Goal: Task Accomplishment & Management: Manage account settings

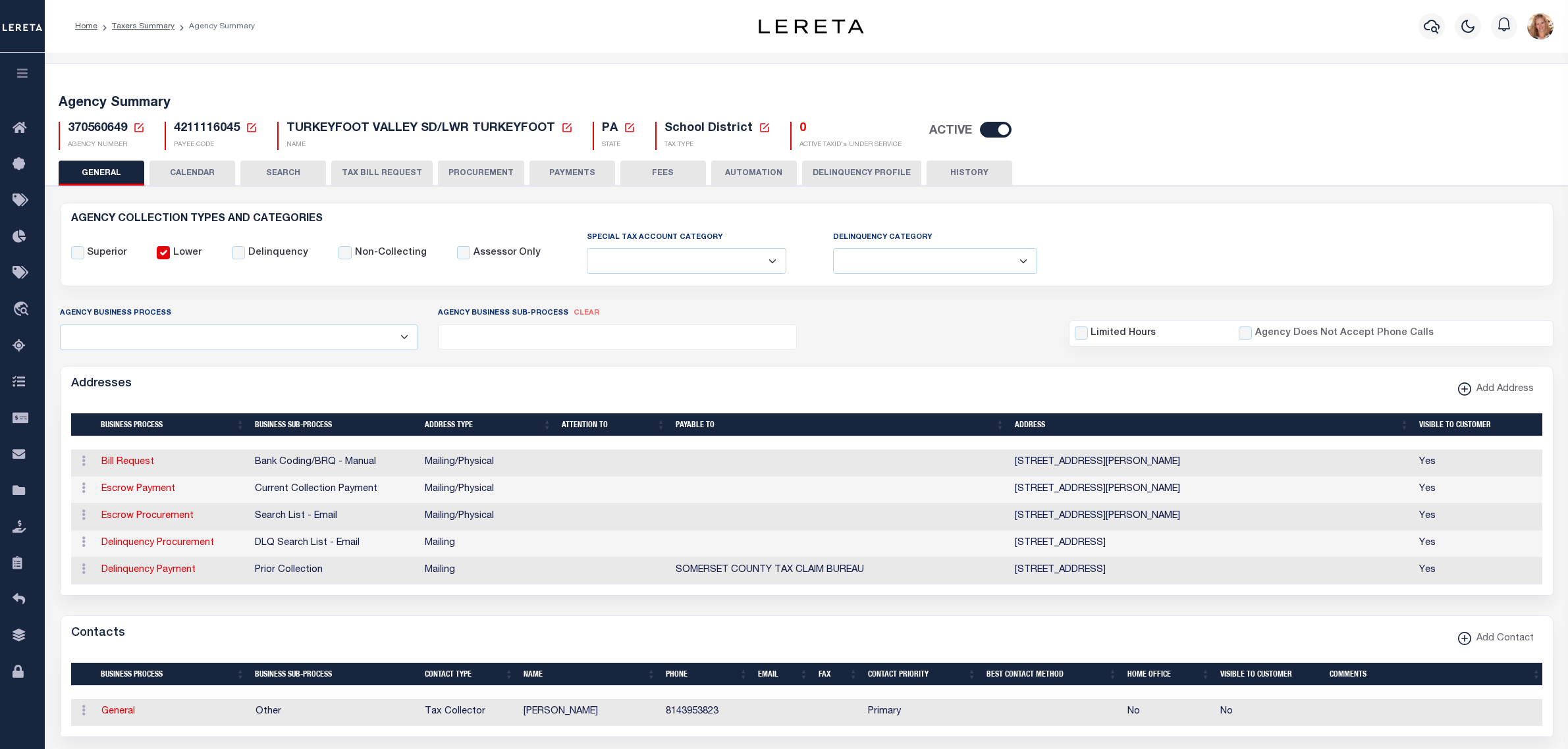
select select
drag, startPoint x: 0, startPoint y: 0, endPoint x: 237, endPoint y: 201, distance: 310.8
click at [22, 306] on icon "travel_explore" at bounding box center [23, 310] width 21 height 17
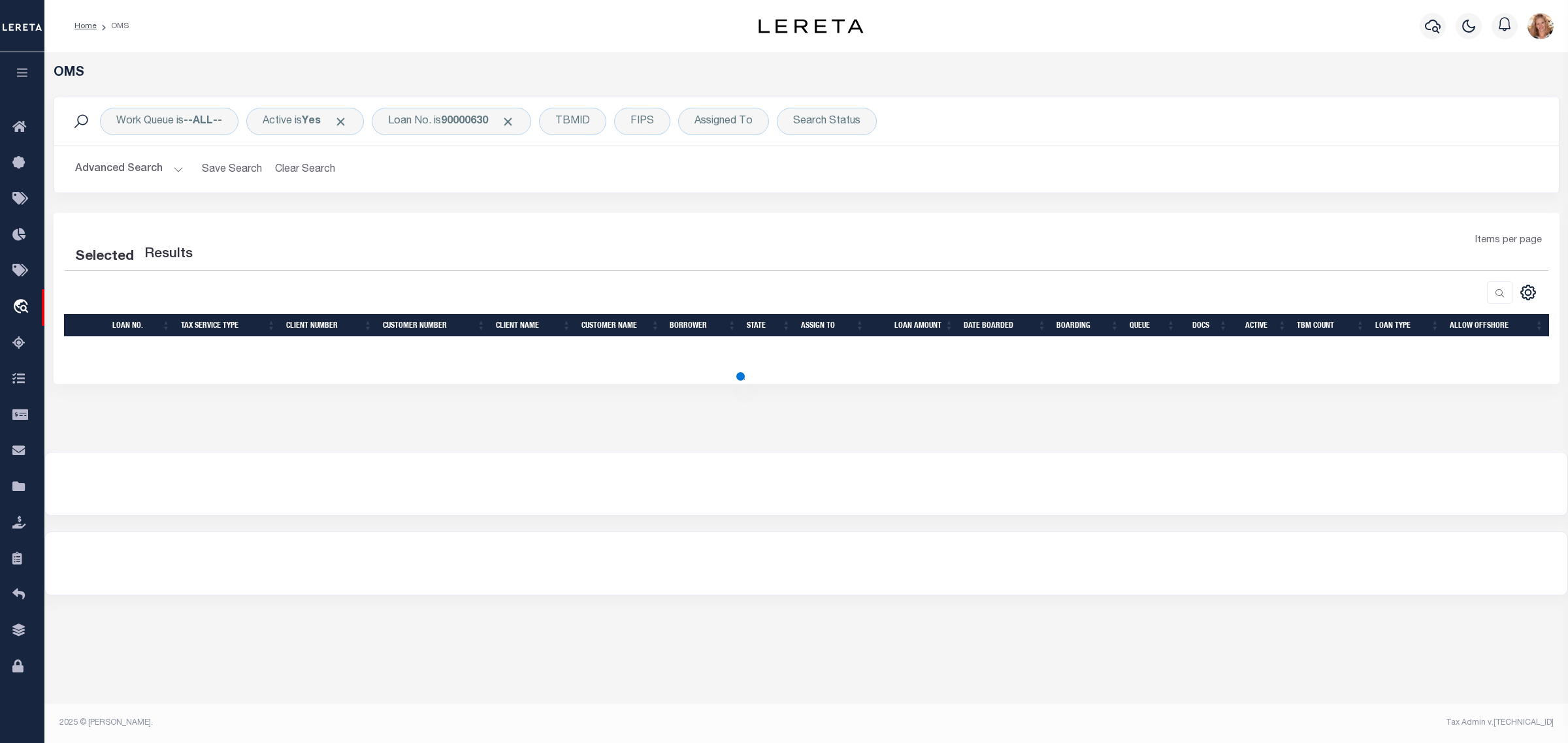
select select "200"
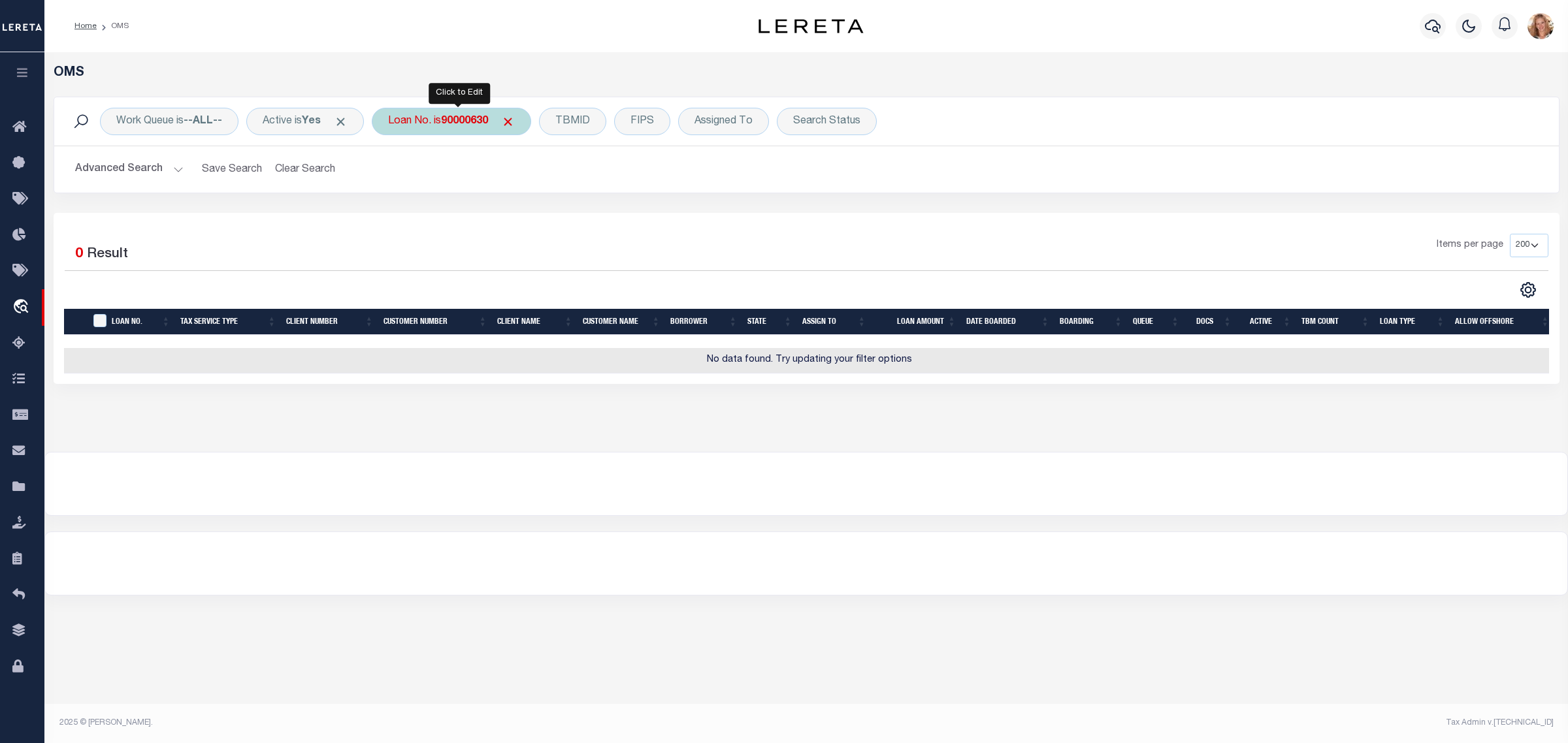
click at [441, 121] on div "Loan No. is 90000630" at bounding box center [451, 121] width 160 height 27
type input "202144070"
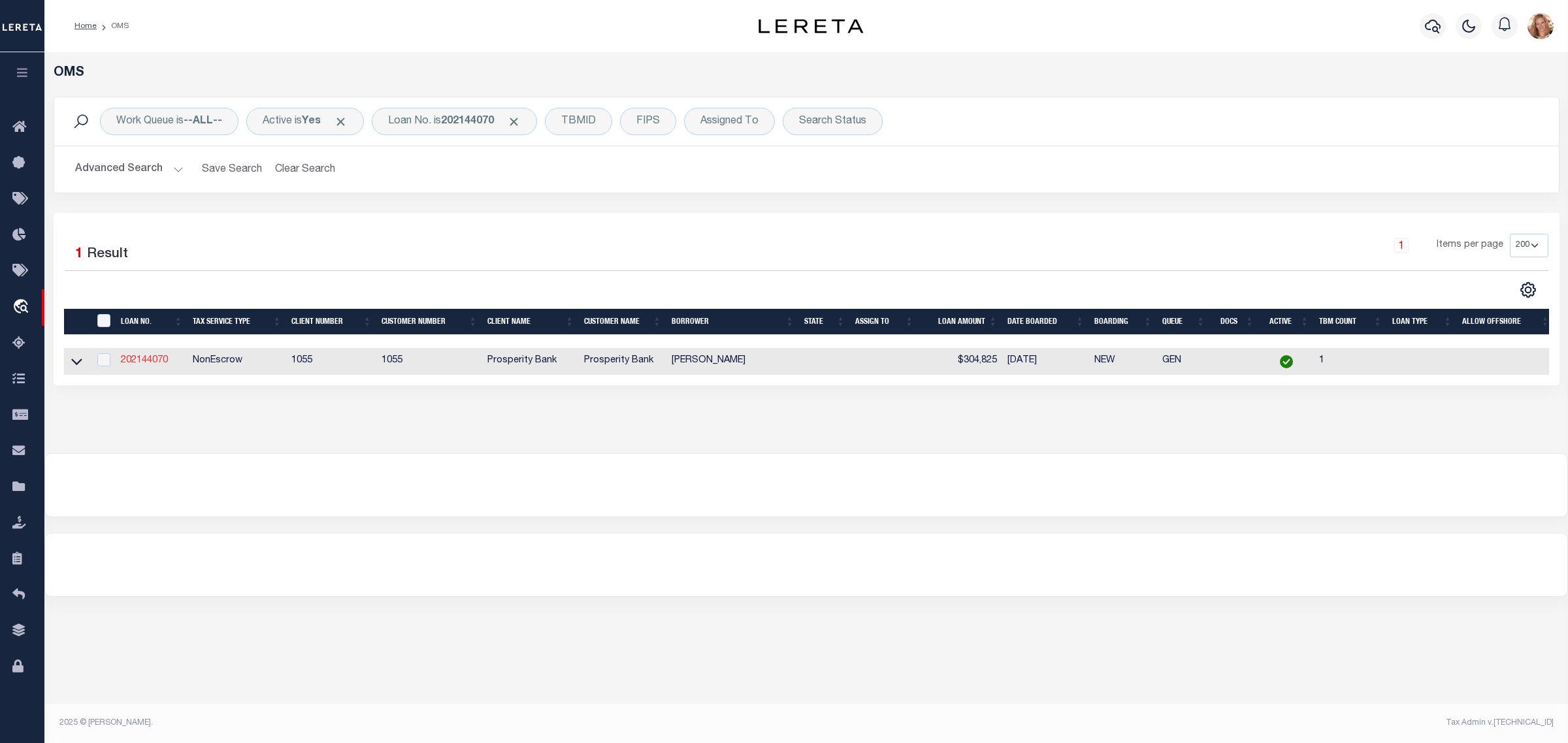
click at [145, 365] on link "202144070" at bounding box center [144, 360] width 47 height 9
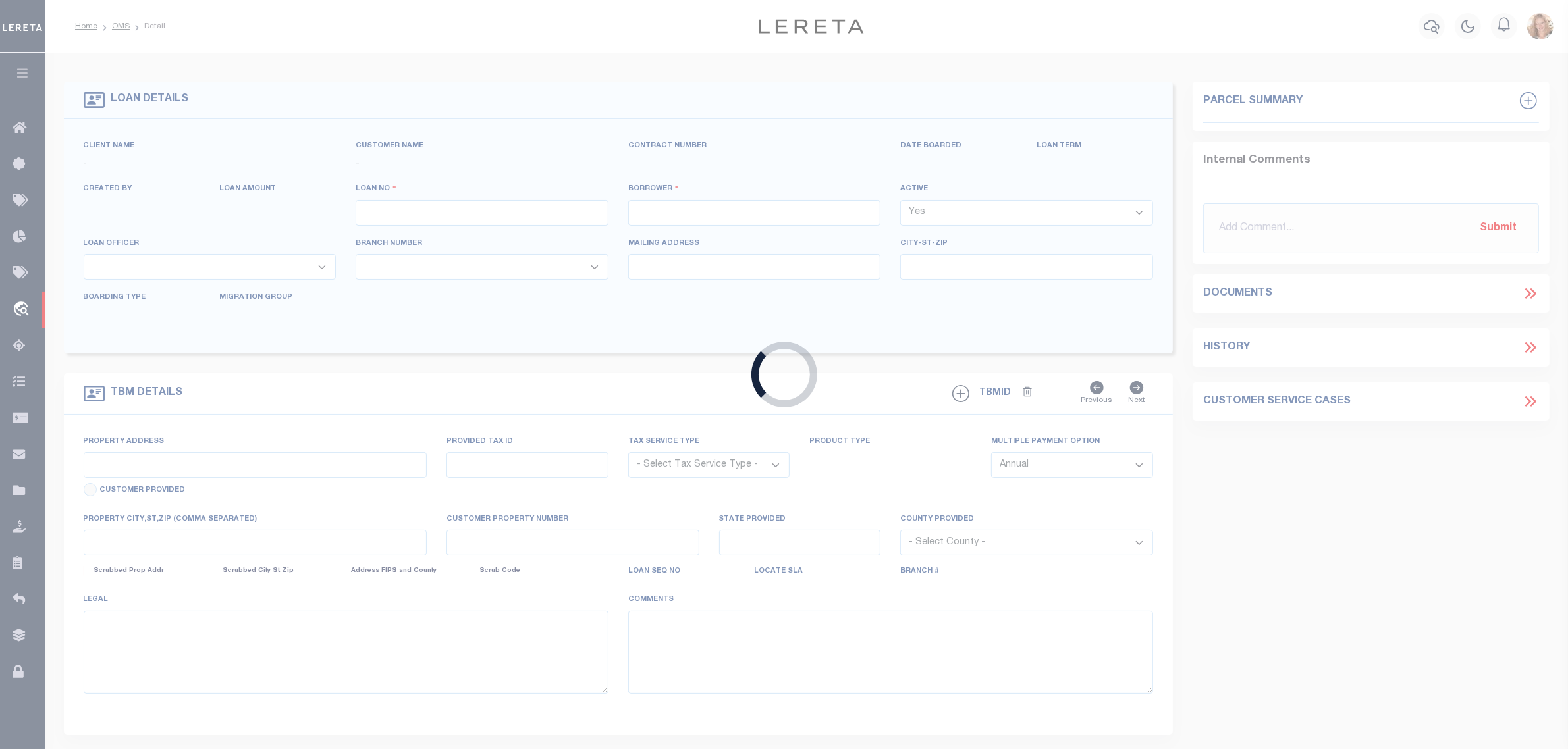
type input "202144070"
type input "MARSHALL N MILLER"
select select
type input "6213 101ST PL"
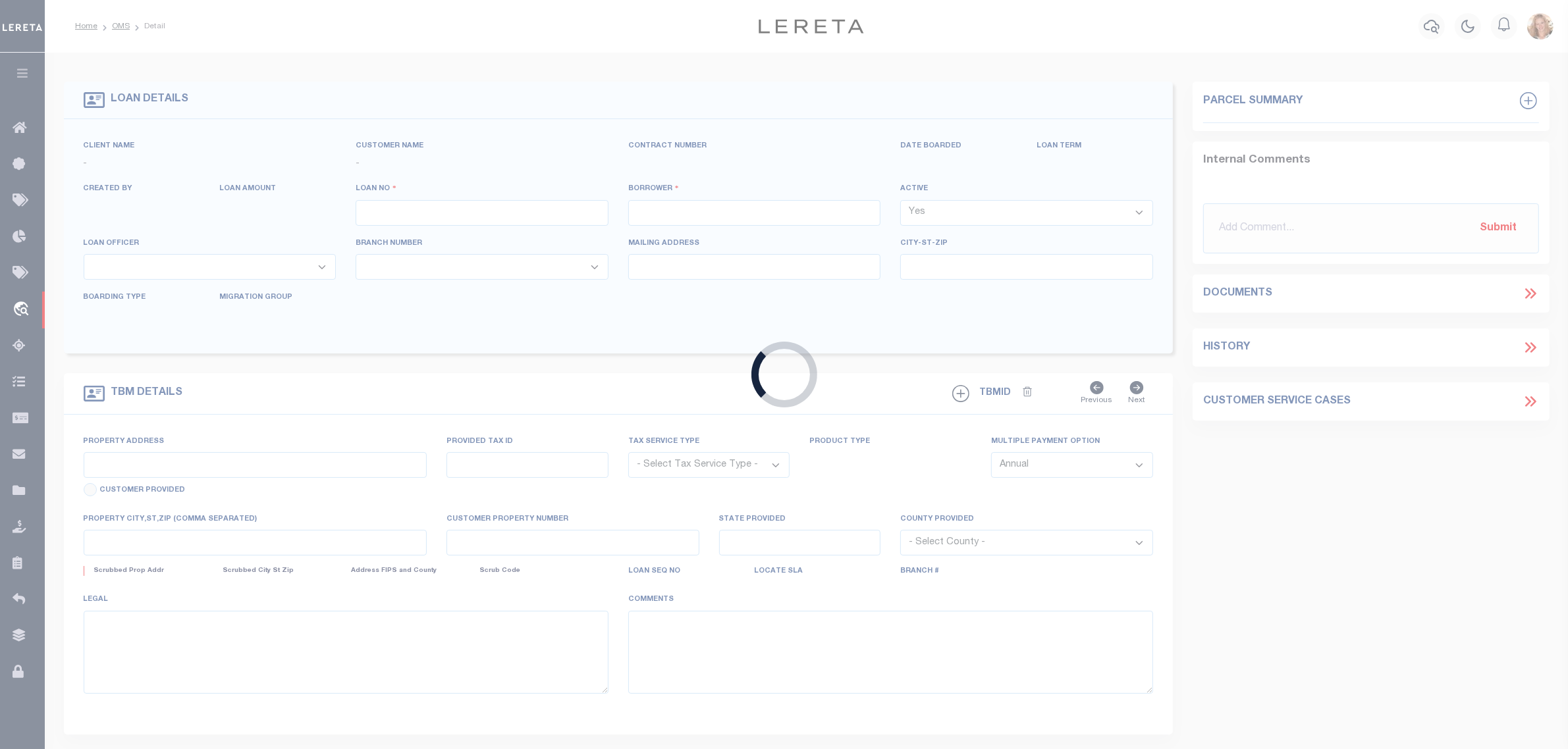
type input "LUBBOCK TX 79424"
select select "100"
select select "NonEscrow"
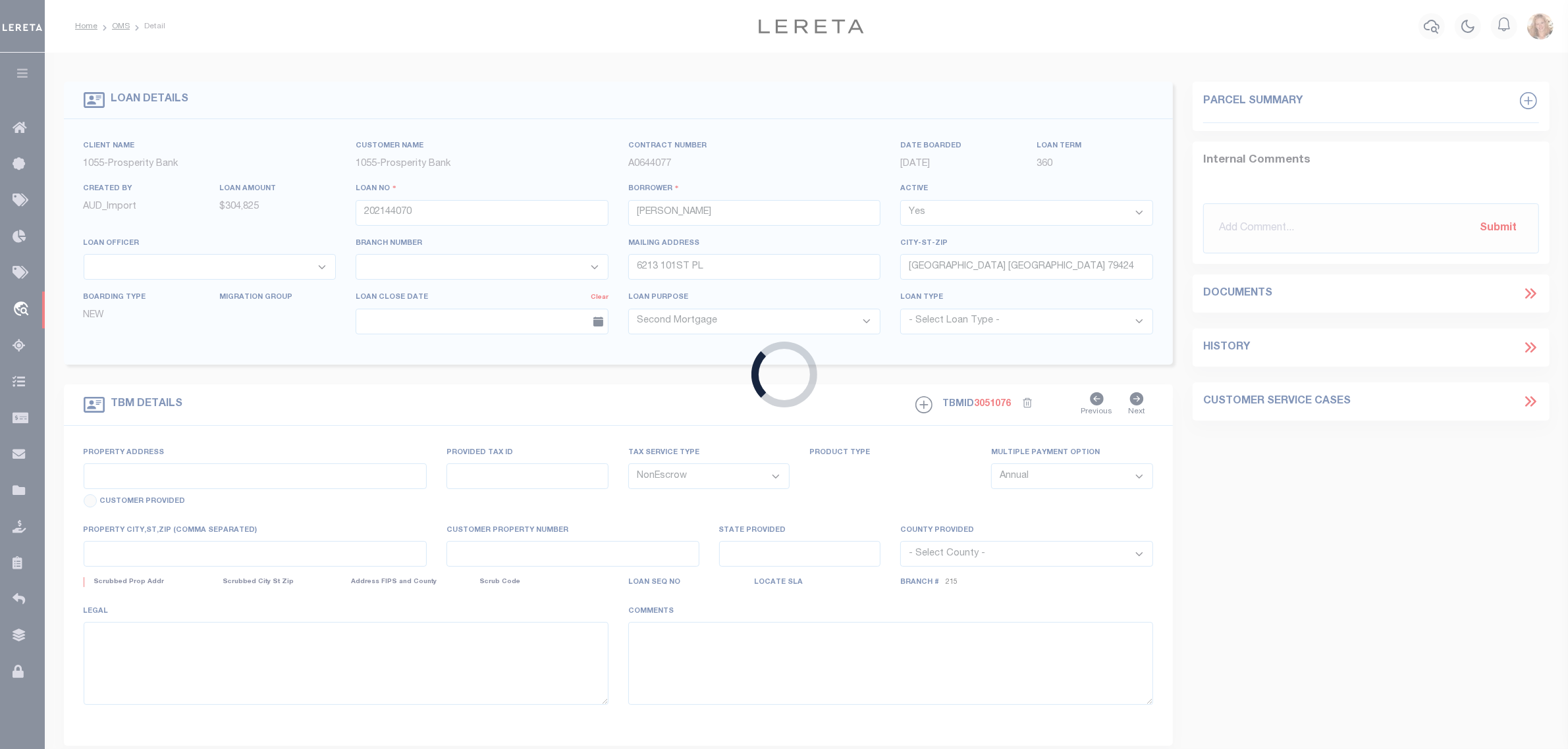
select select "10508"
select select "3925"
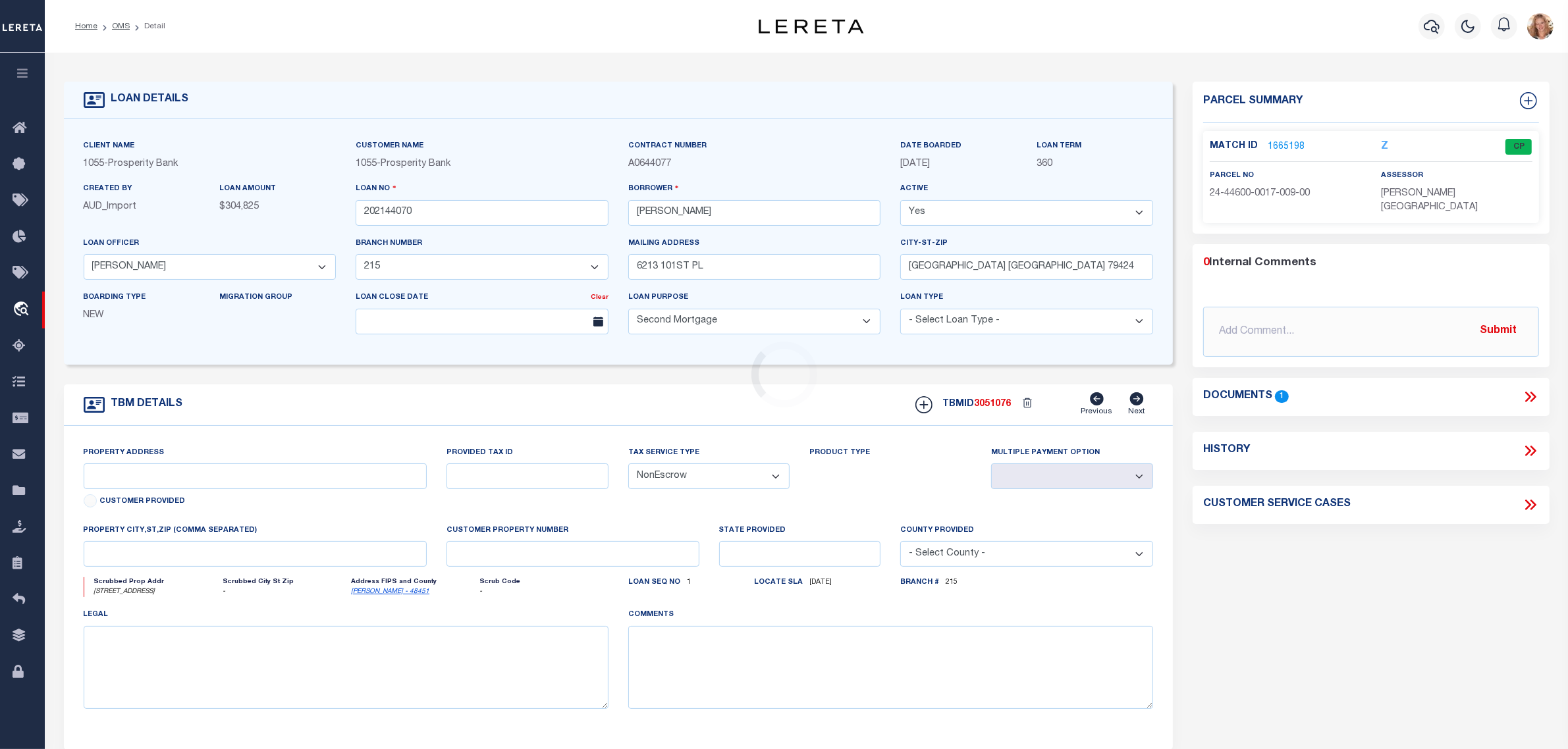
type input "2805 ALTA VISTA LN"
type input "R000003272"
select select
type textarea "LOT 10 BLK 17 SECTION 3 SOUTHLAND PARK ADDITION"
click at [1533, 443] on icon at bounding box center [1531, 451] width 17 height 17
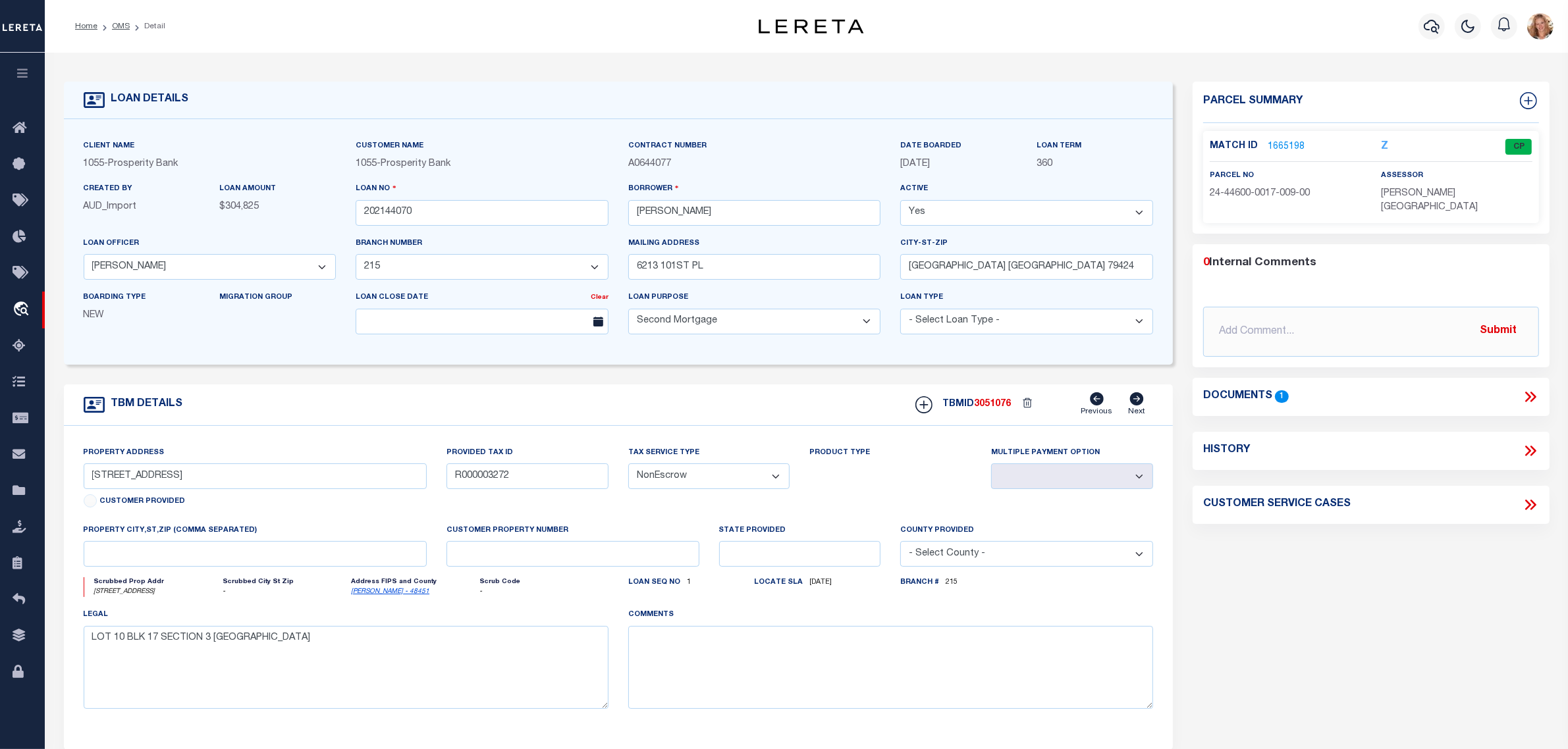
select select "100"
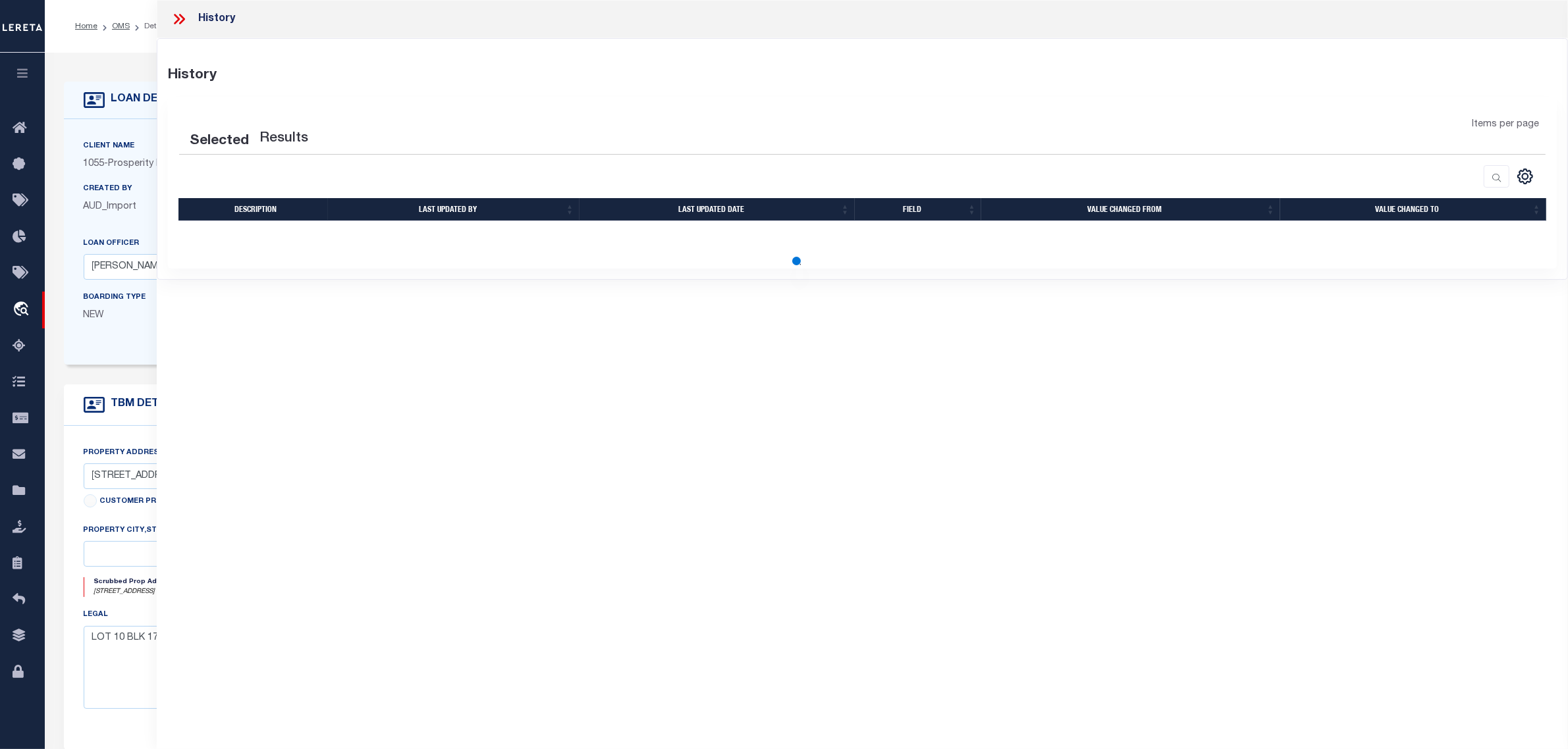
select select "100"
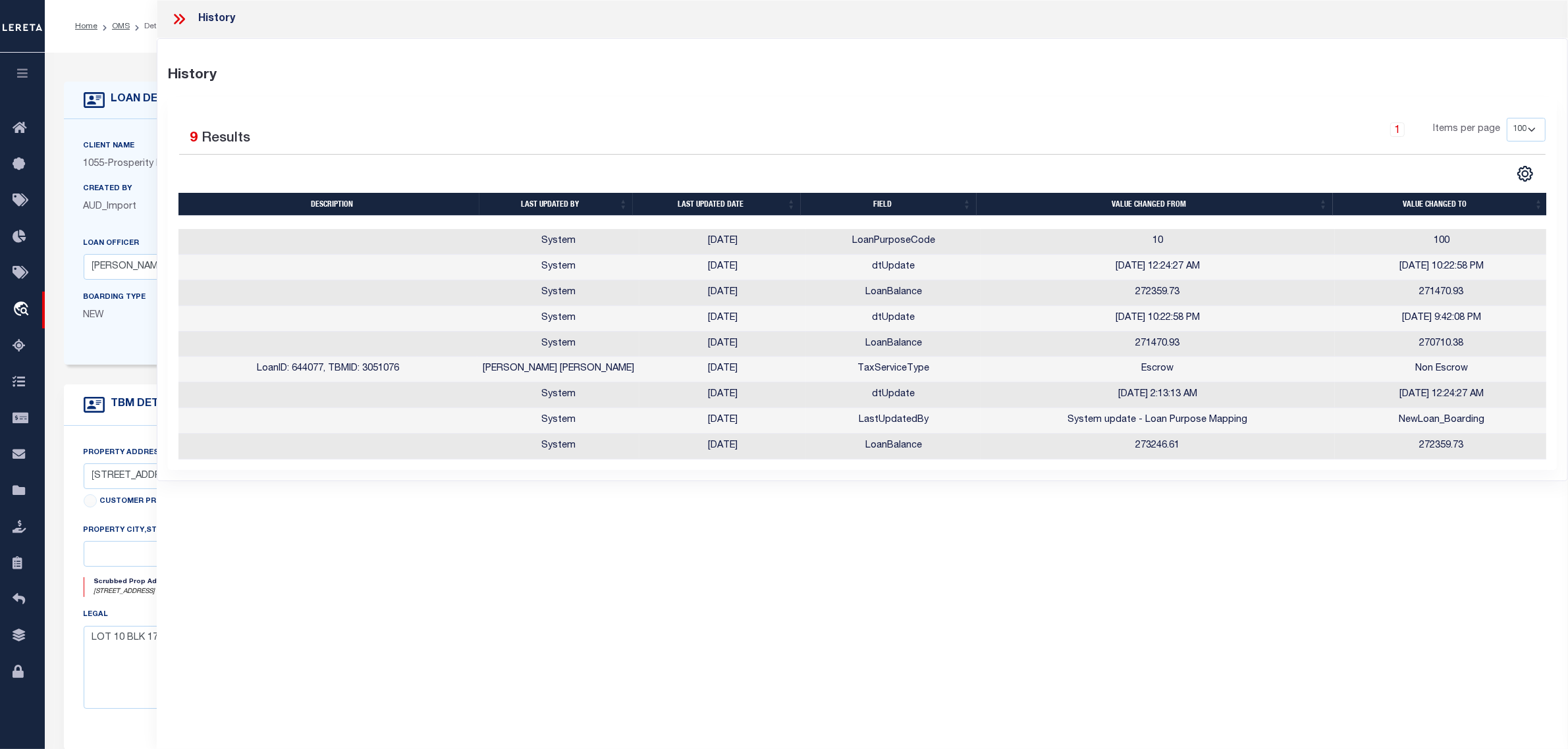
click at [119, 360] on div "Client Name 1055 - Prosperity Bank Customer Name 1055 - Prosperity Bank 360" at bounding box center [618, 242] width 1110 height 246
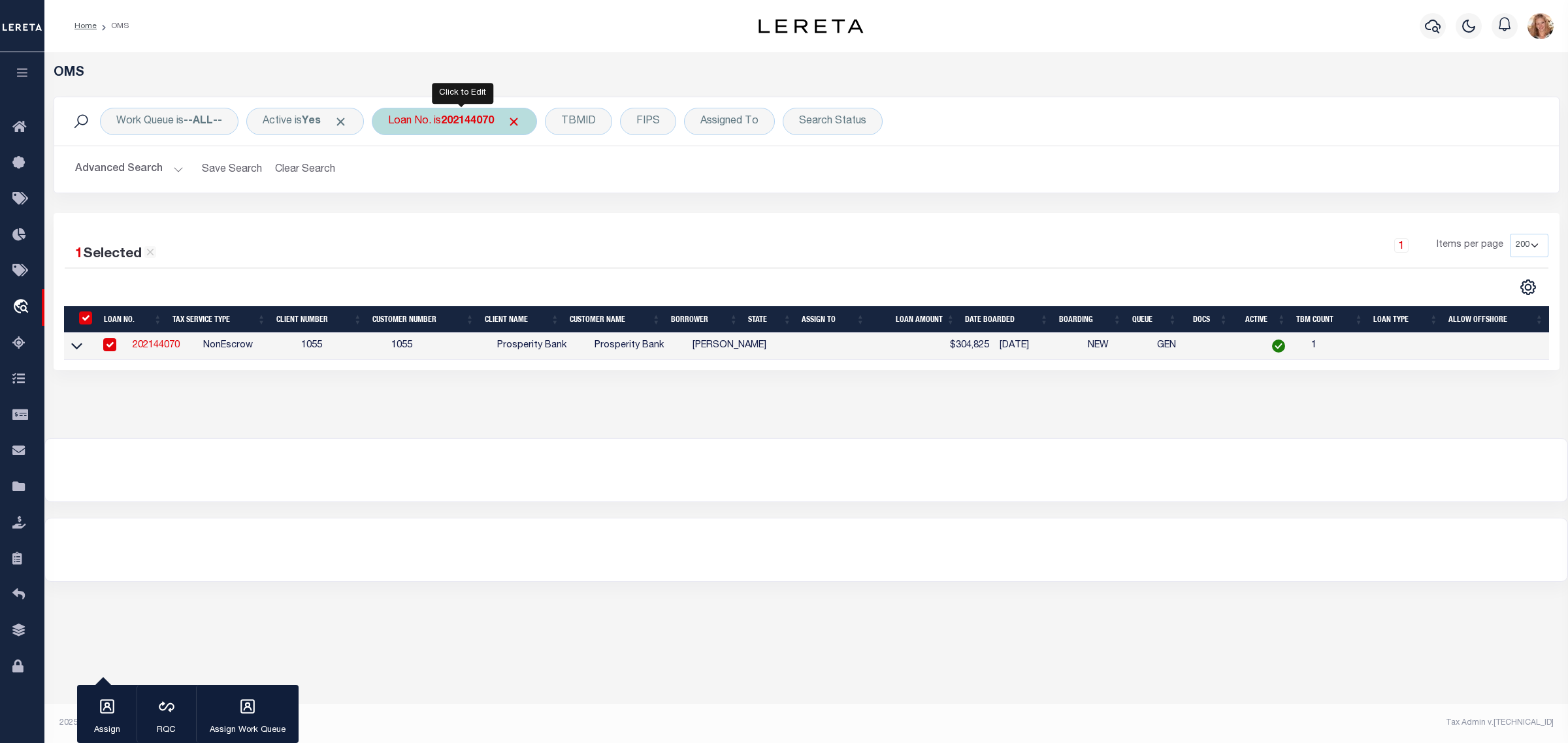
click at [415, 113] on div "Loan No. is 202144070" at bounding box center [454, 121] width 165 height 27
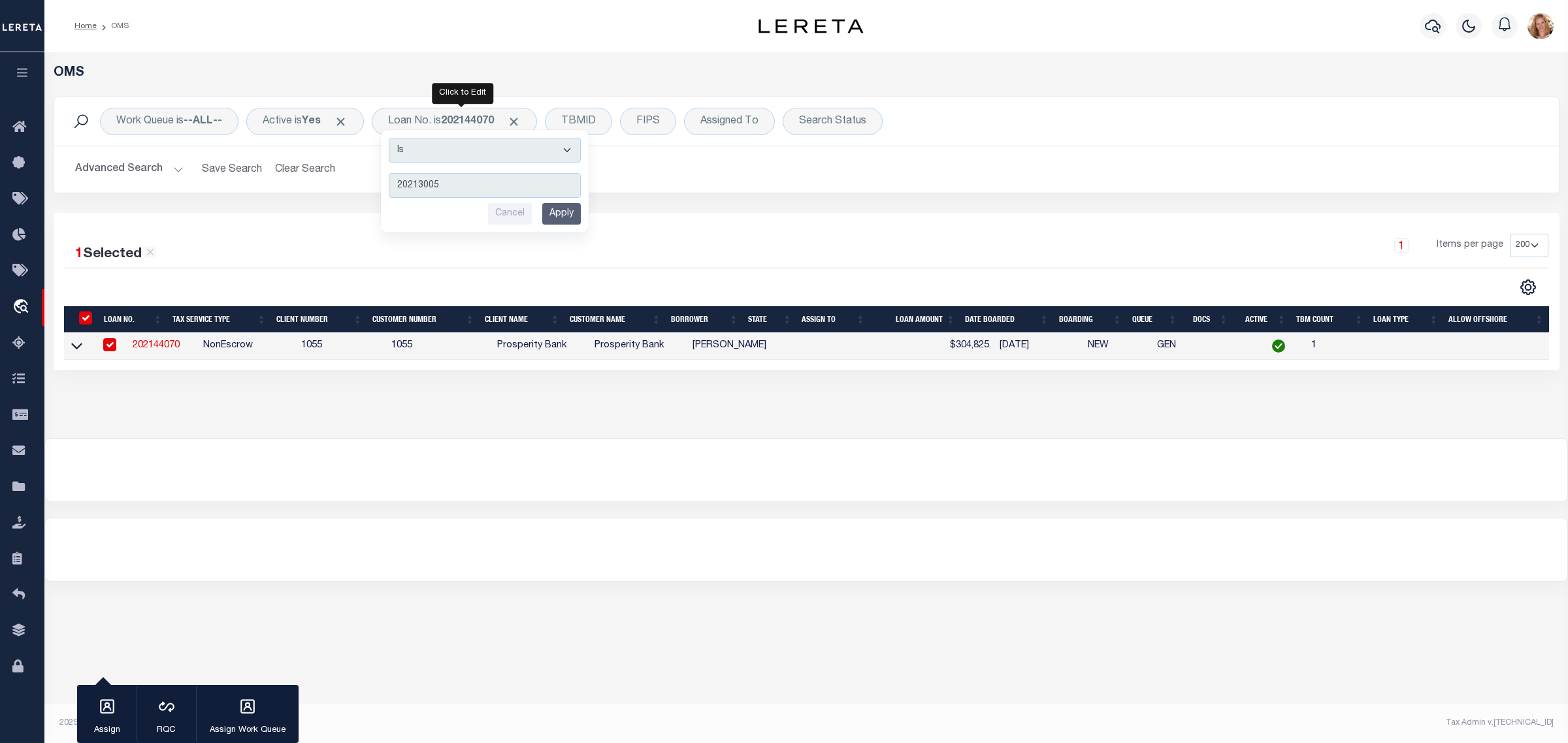
type input "202130051"
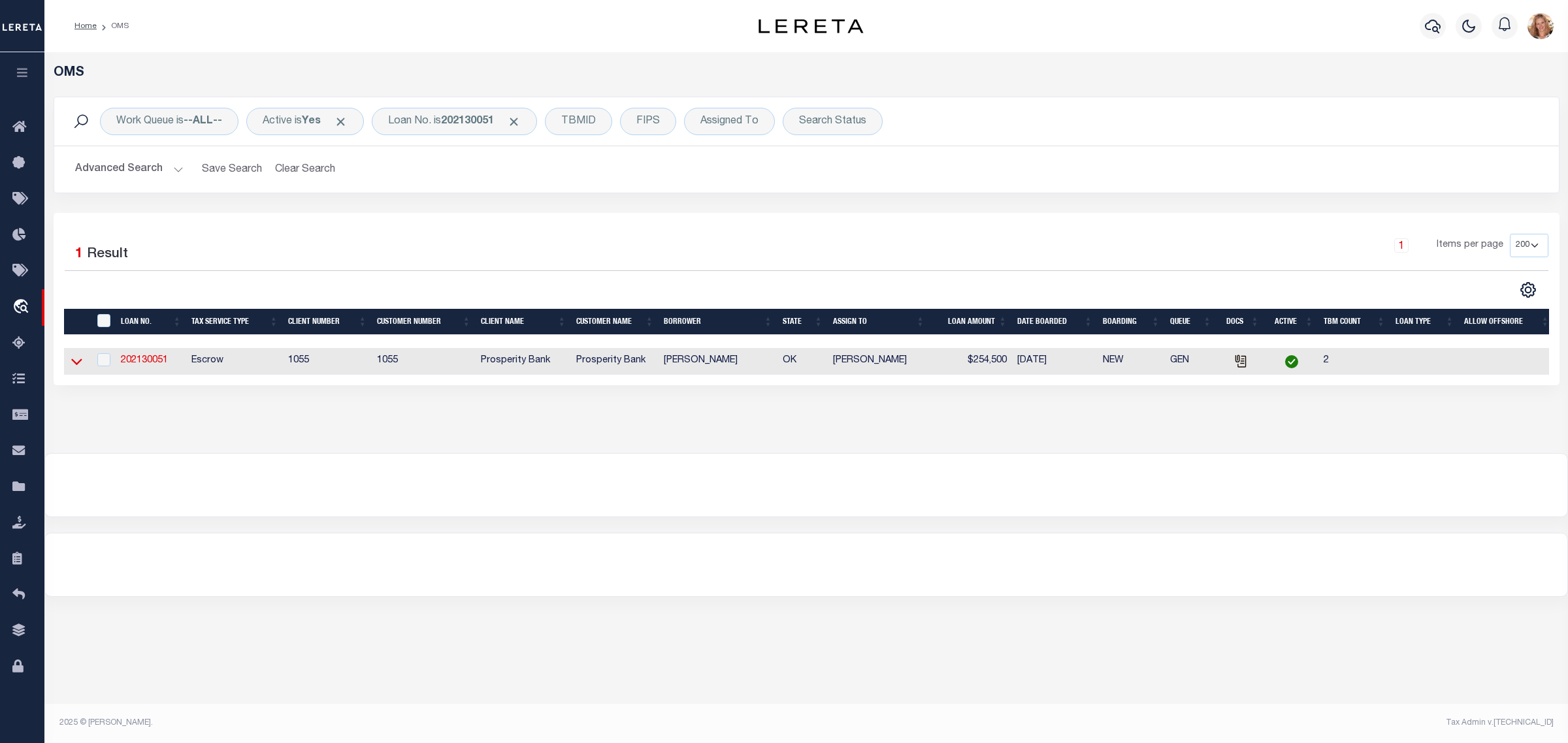
click at [79, 367] on icon at bounding box center [77, 362] width 11 height 14
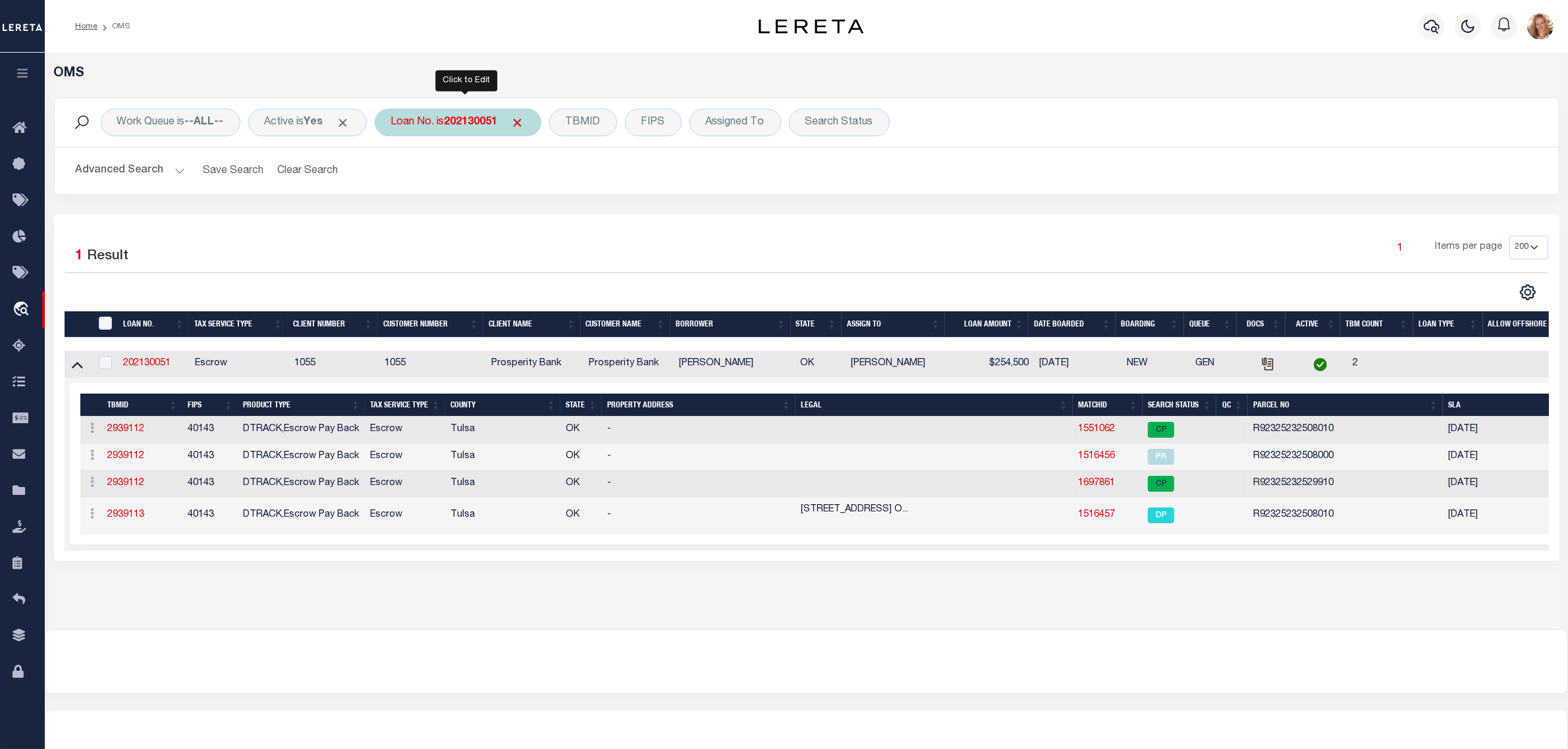
click at [439, 120] on div "Loan No. is 202130051" at bounding box center [458, 122] width 167 height 27
type input "8220585"
click at [573, 209] on input "Apply" at bounding box center [566, 215] width 39 height 22
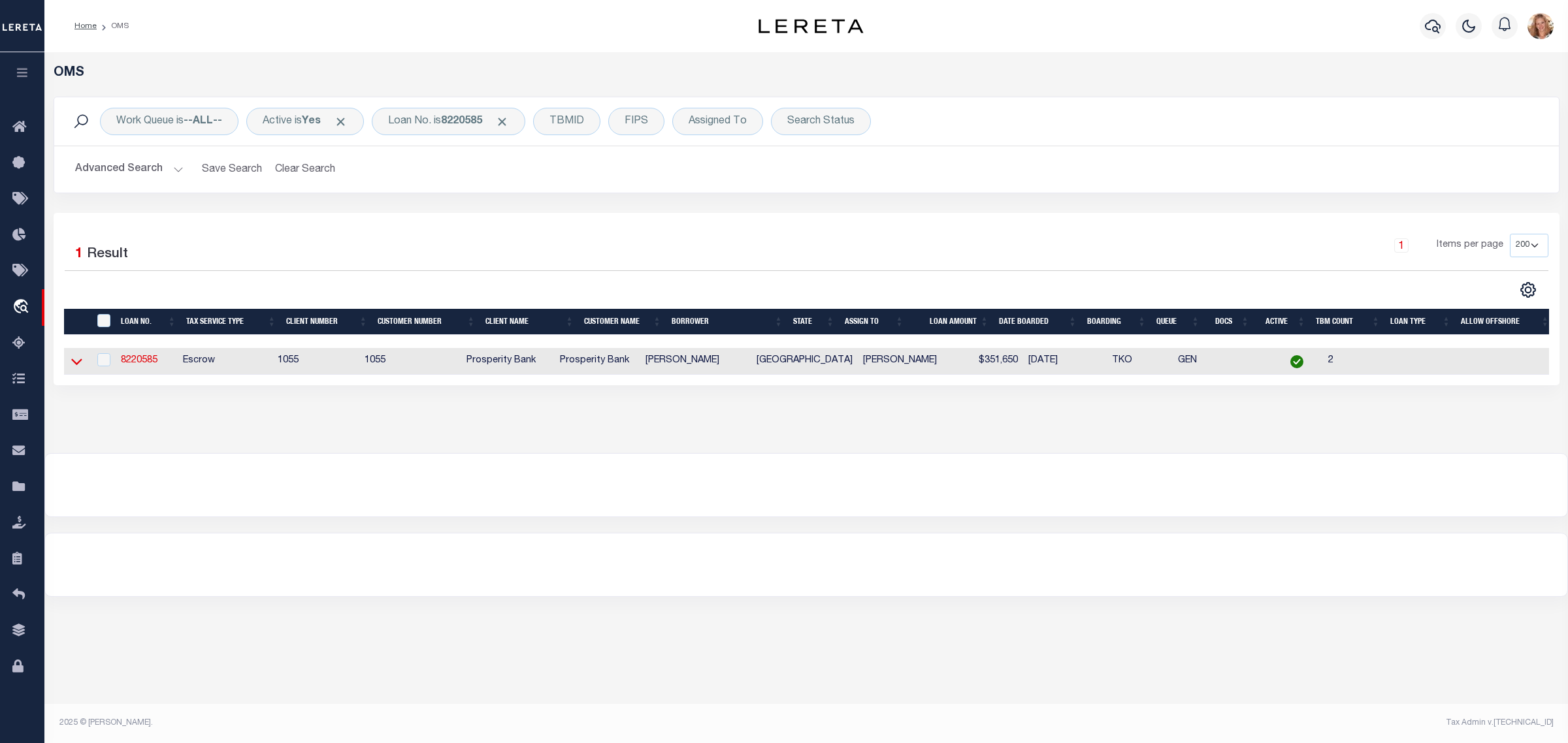
click at [74, 365] on icon at bounding box center [77, 362] width 11 height 6
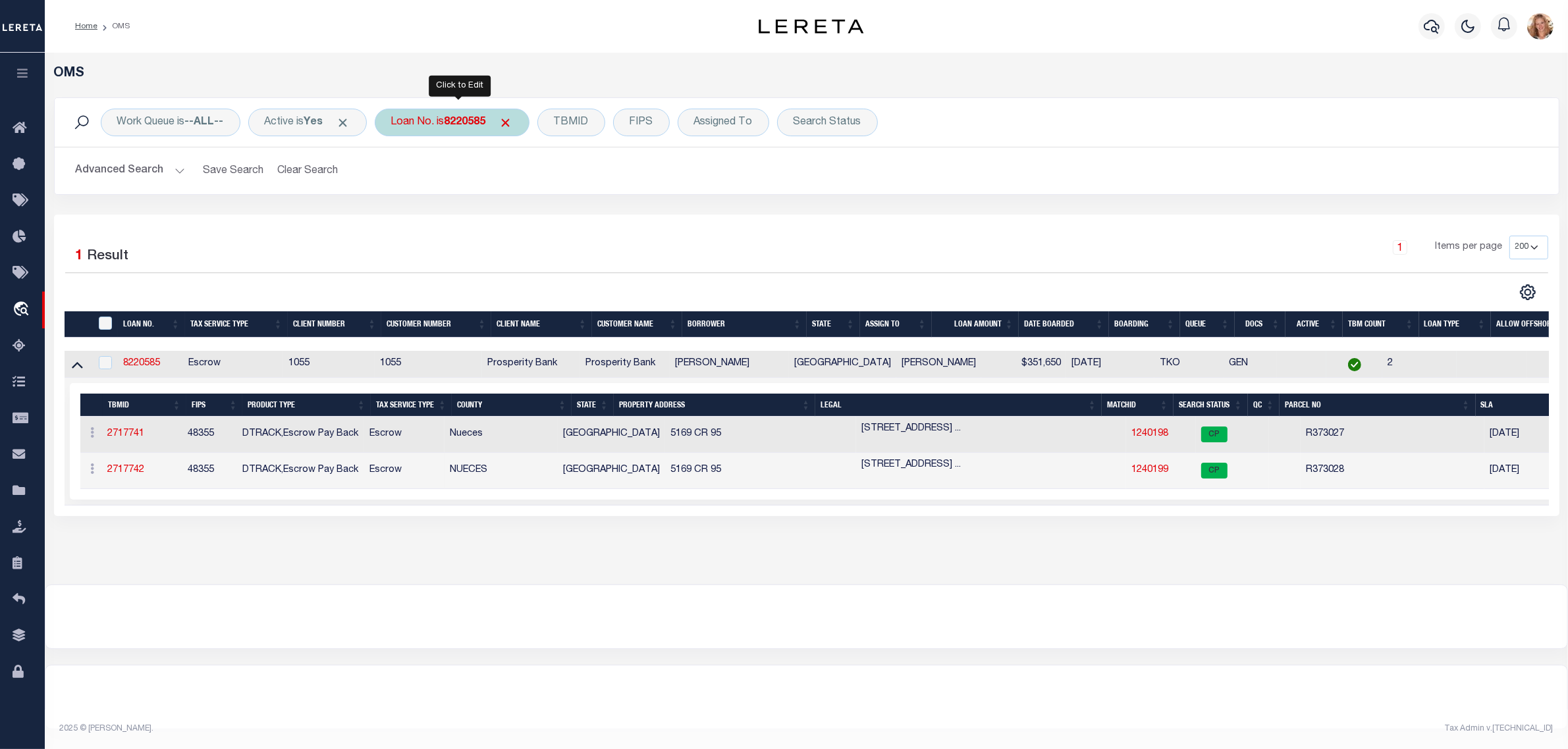
click at [426, 122] on div "Loan No. is 8220585" at bounding box center [452, 122] width 155 height 27
type input "202130051"
click at [568, 214] on input "Apply" at bounding box center [566, 215] width 39 height 22
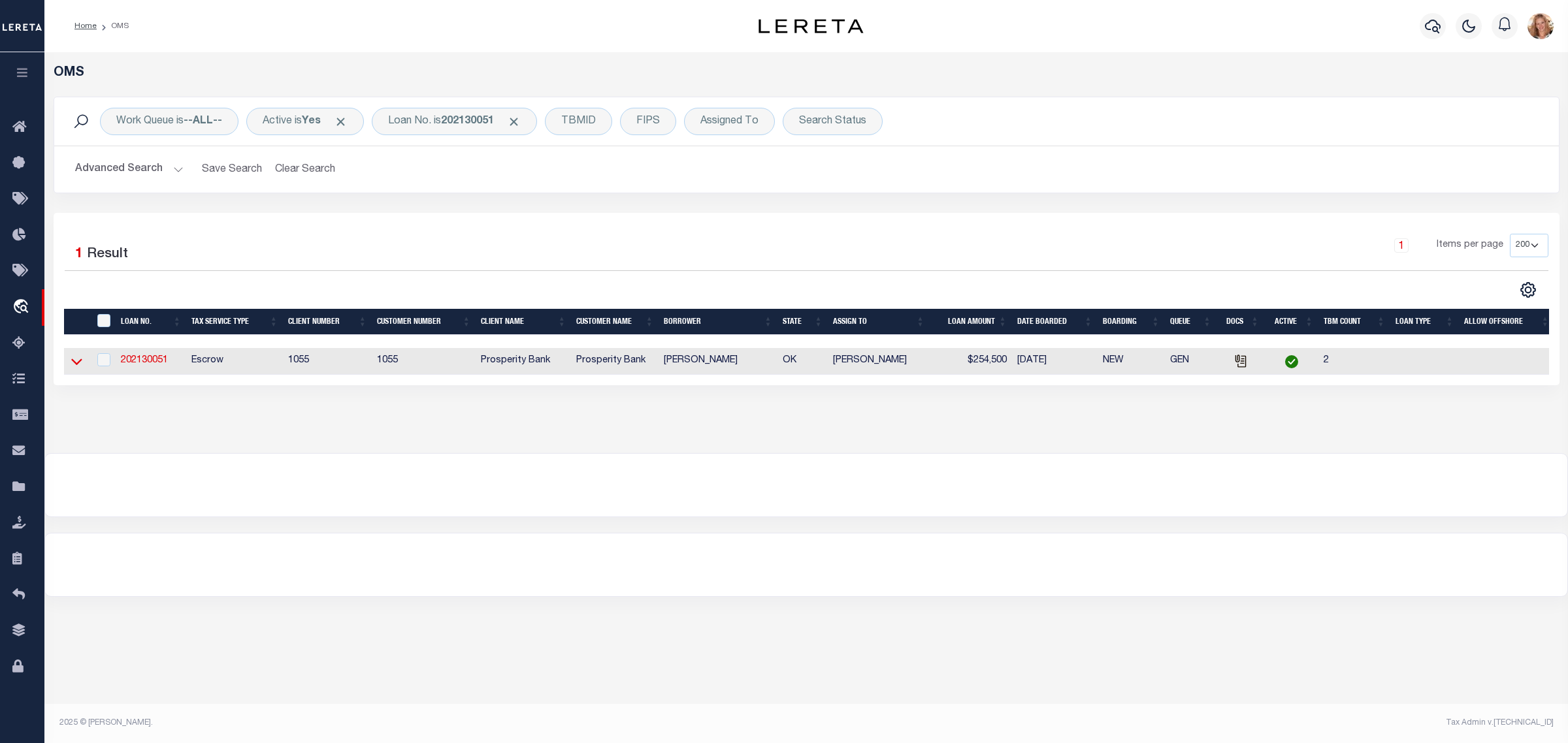
click at [80, 364] on icon at bounding box center [77, 362] width 11 height 6
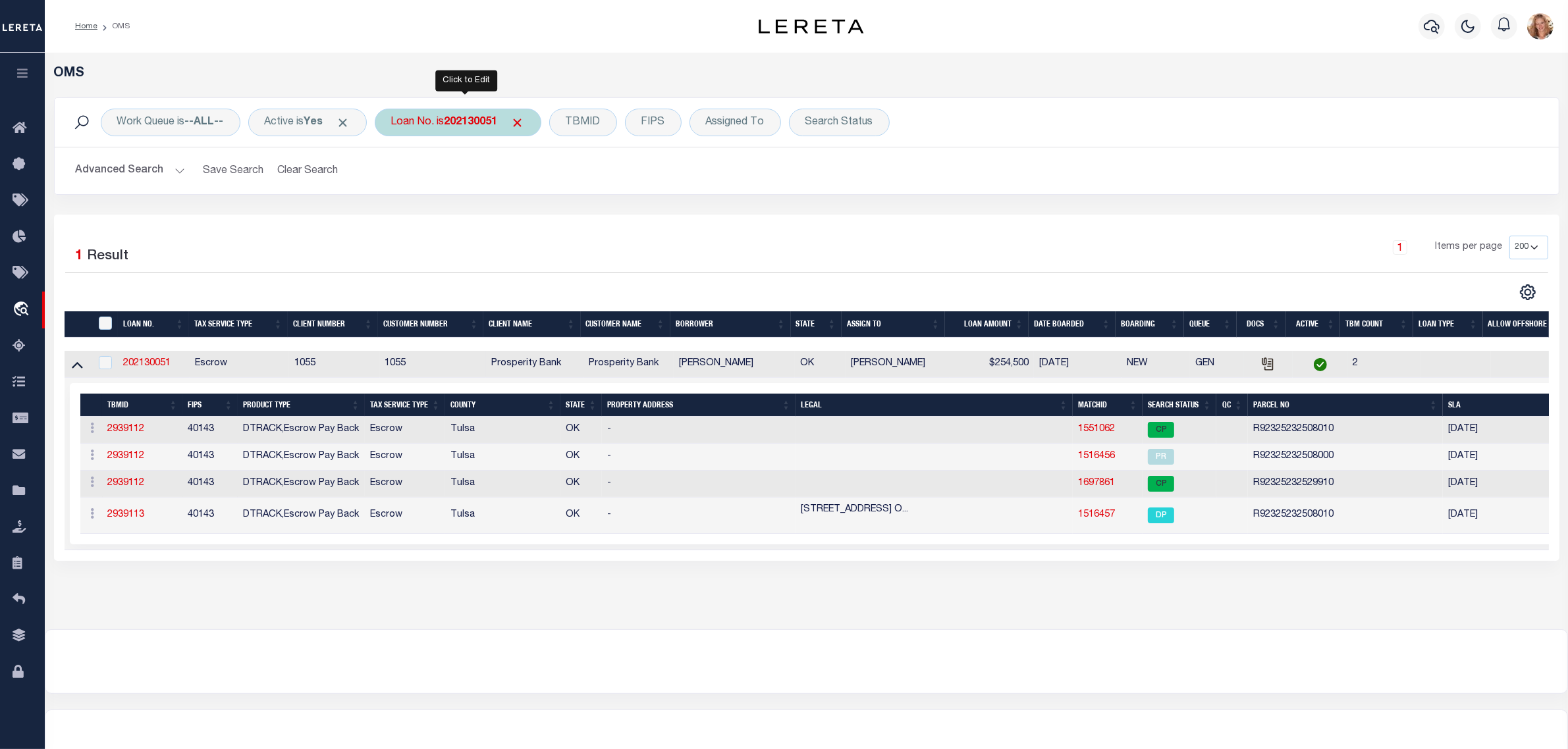
click at [428, 122] on div "Loan No. is 202130051" at bounding box center [458, 122] width 167 height 27
type input "202141858"
click at [569, 216] on input "Apply" at bounding box center [566, 215] width 39 height 22
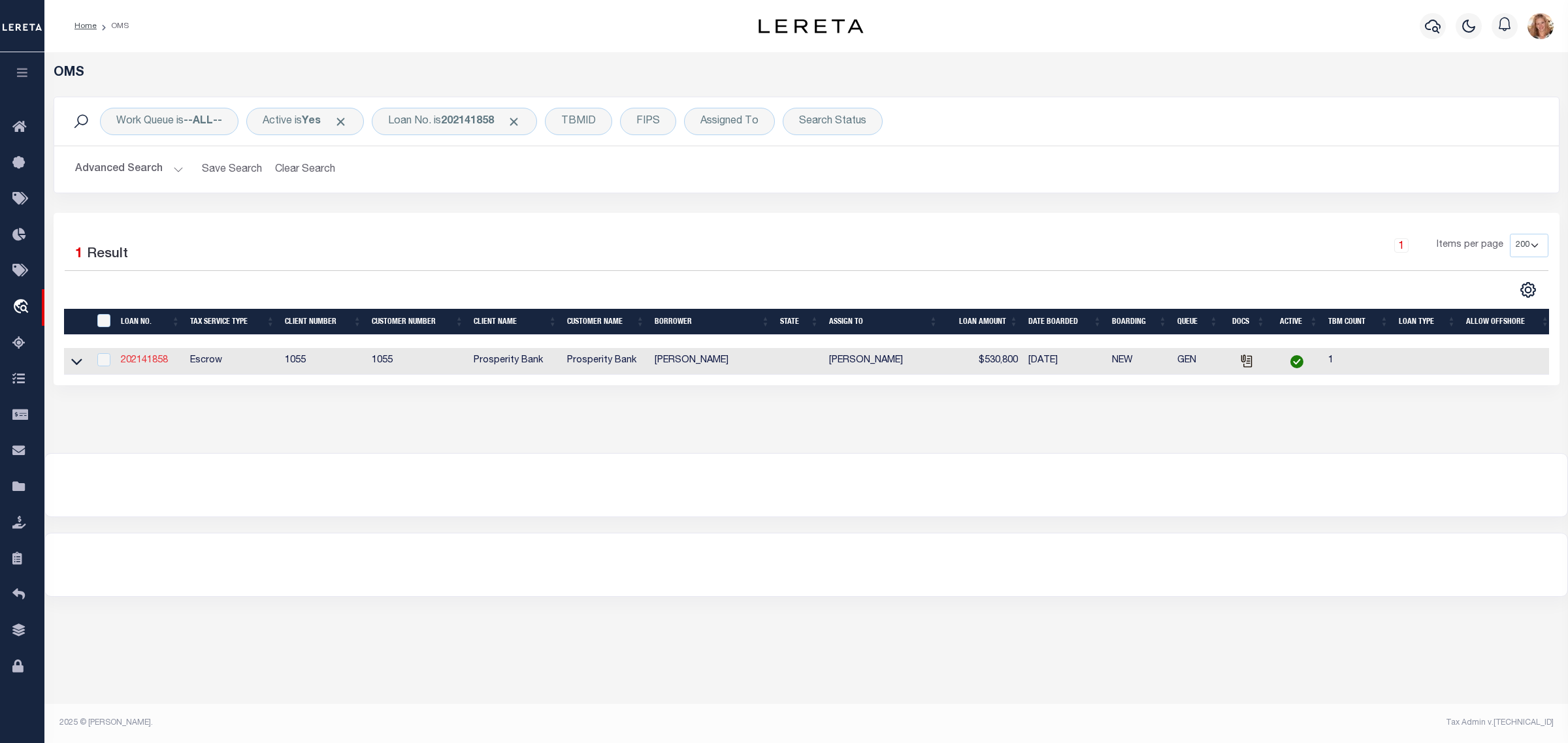
click at [146, 364] on link "202141858" at bounding box center [144, 360] width 47 height 9
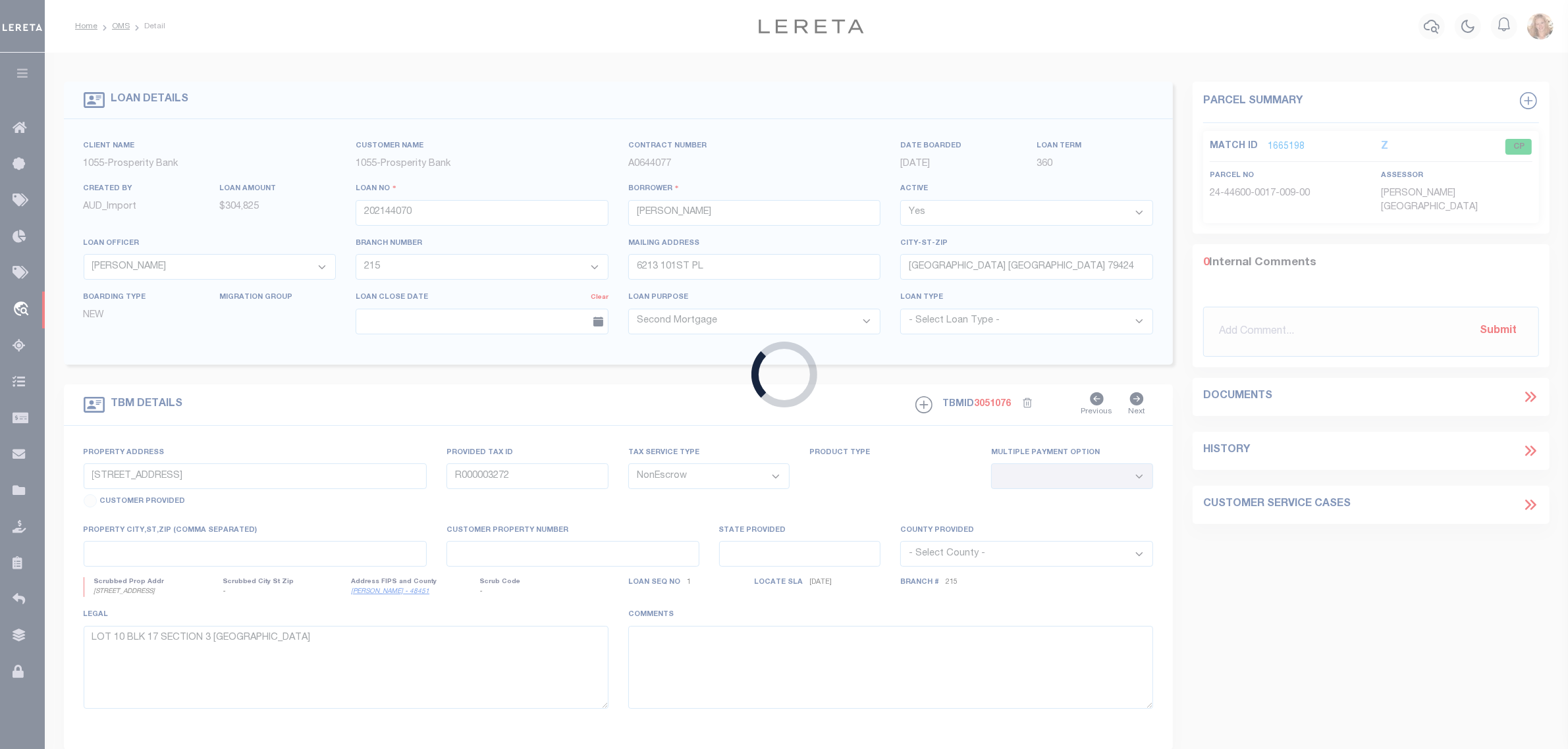
type input "202141858"
type input "JACOB L GALLOWAY"
select select "10624"
select select "3988"
type input "128 MARILYN ST"
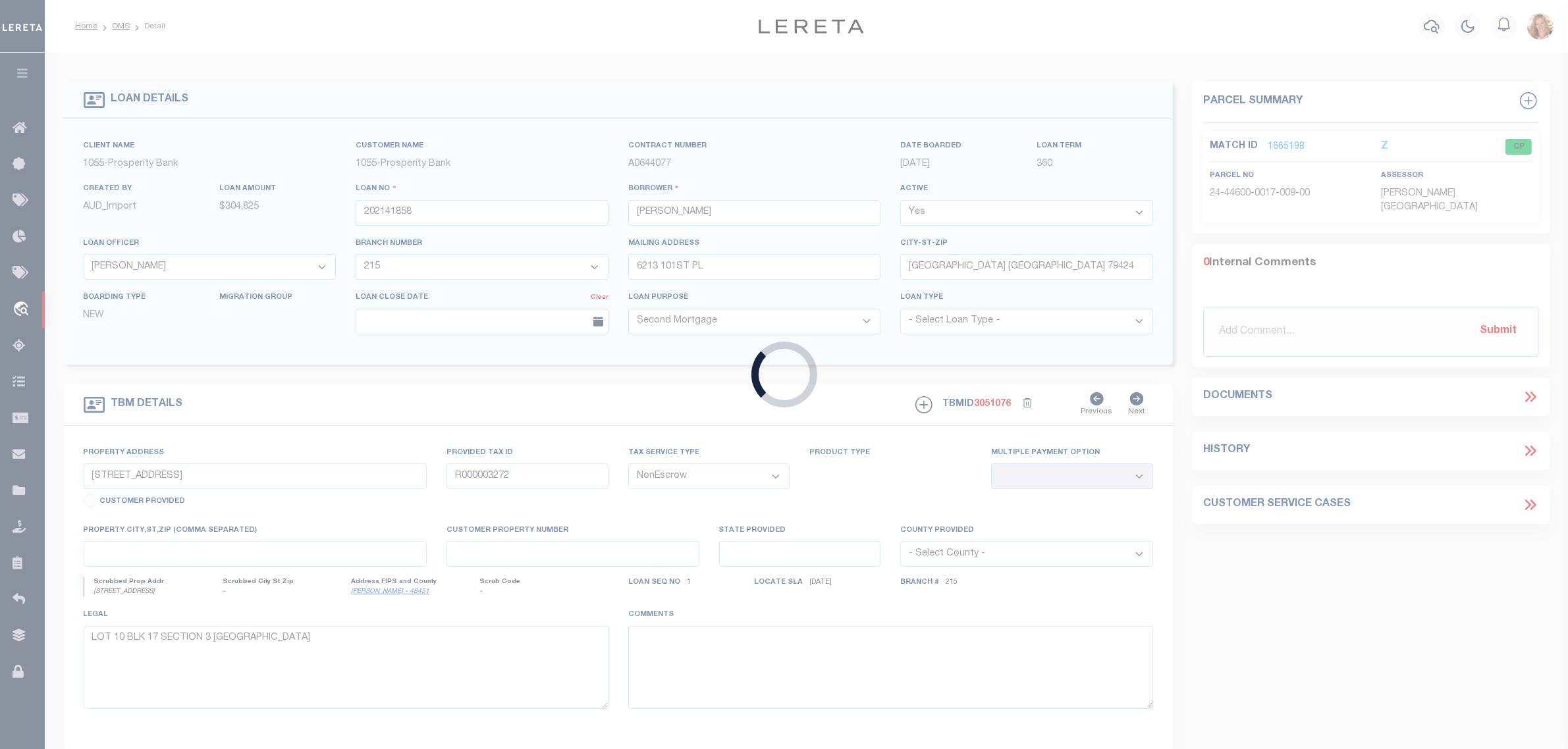
type input "LUMBERTON TX 77657"
select select "Escrow"
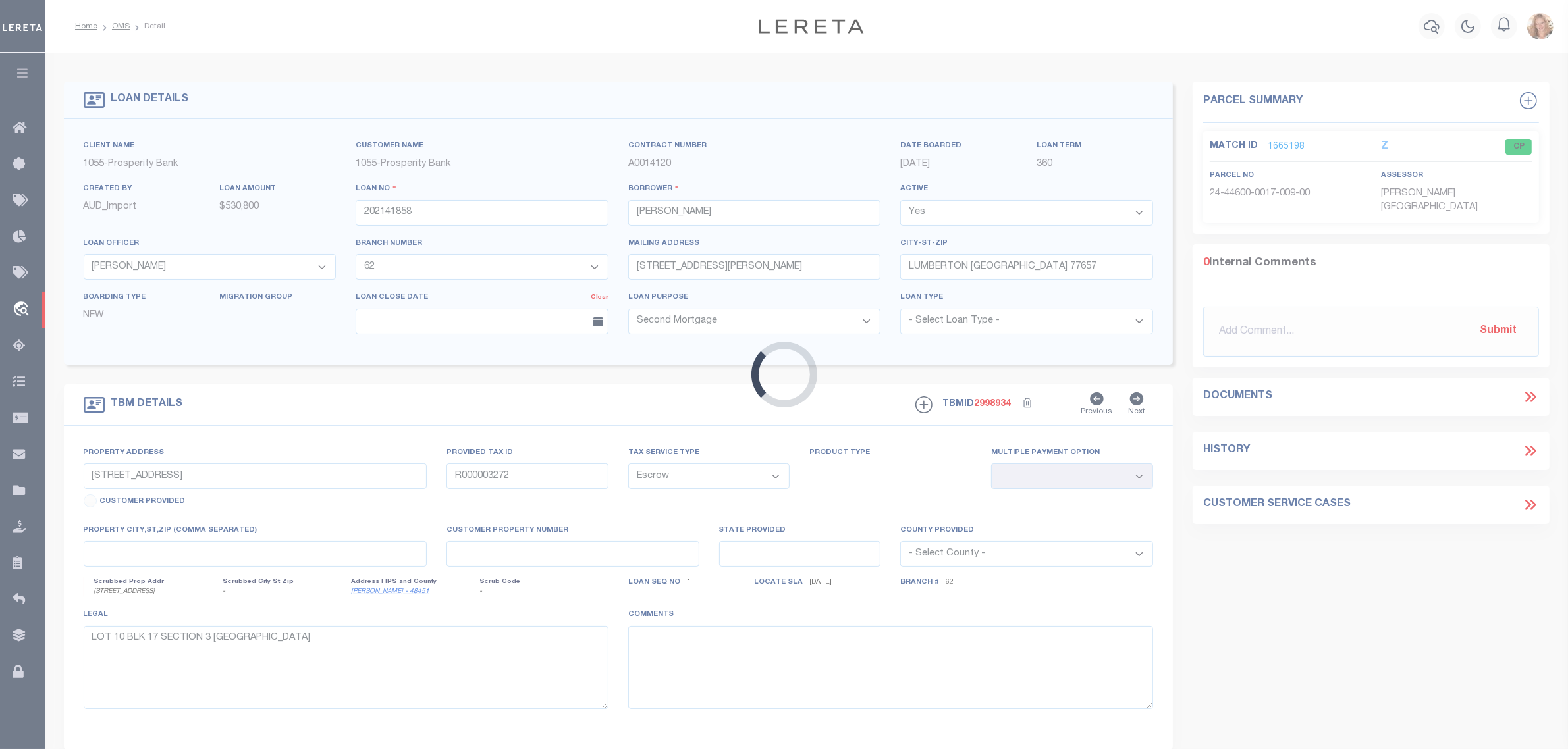
select select "10624"
select select "3988"
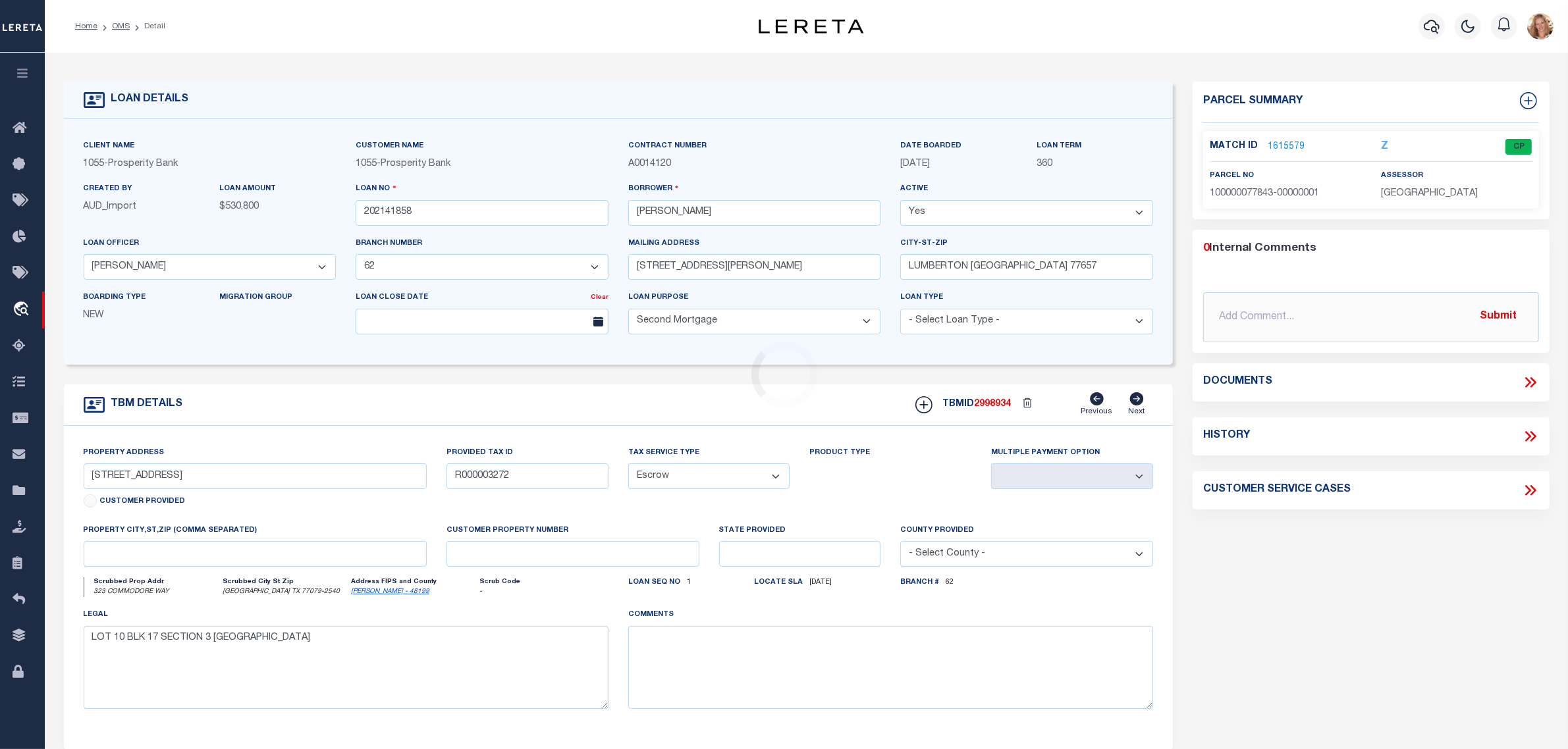
type input "8565 DAKOTA DR"
type input "000002002142"
select select
type input "LUMBERTON, TX 77657"
type textarea "FRANCISCO ARRIOLA LG A2 10.000 AC TR 3"
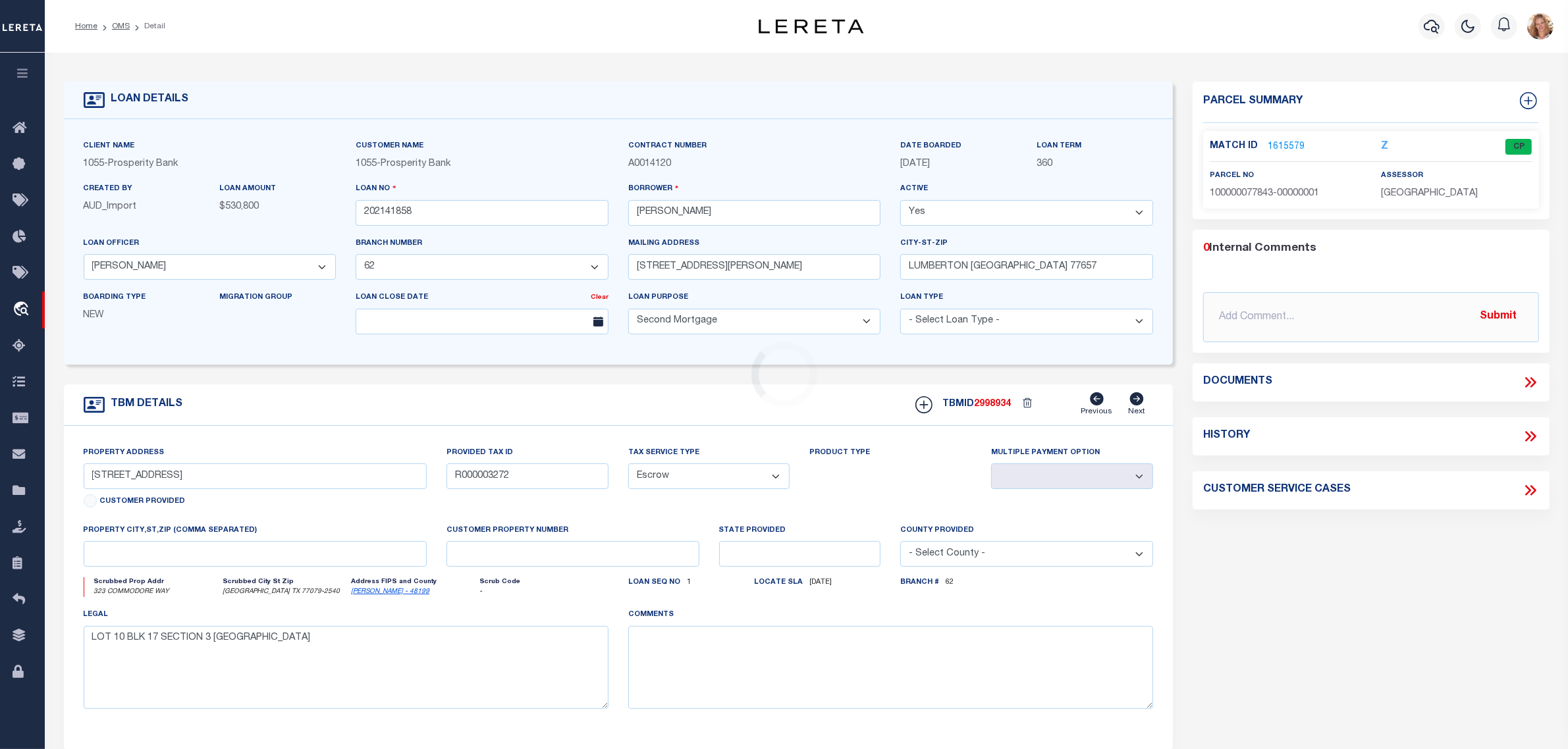
type textarea "Should be TPS per customer's file. MLC"
click at [708, 481] on select "- Select Tax Service Type - Escrow NonEscrow" at bounding box center [709, 476] width 162 height 26
select select "NonEscrow"
click at [628, 468] on select "- Select Tax Service Type - Escrow NonEscrow" at bounding box center [709, 476] width 162 height 26
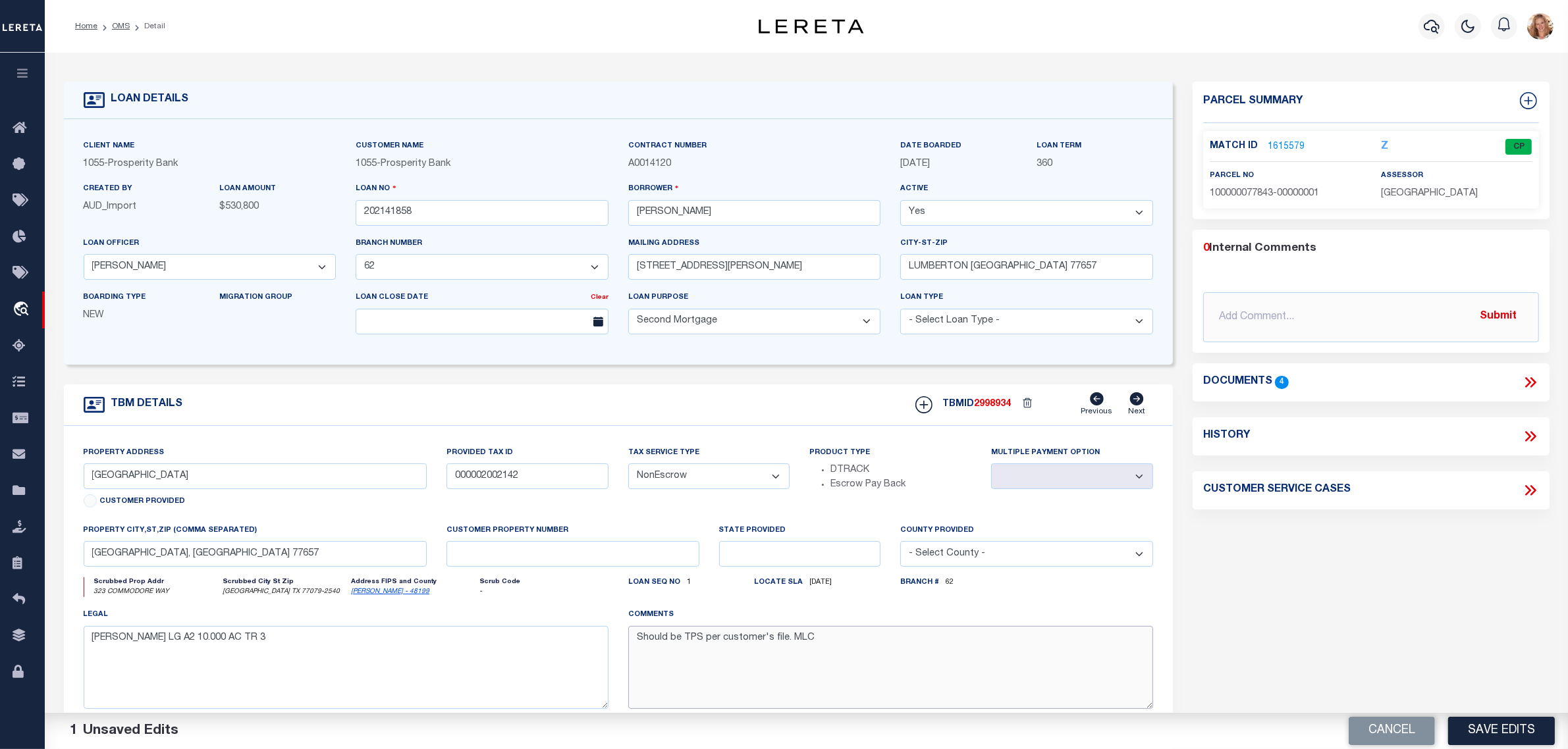
click at [689, 640] on textarea "Should be TPS per customer's file. MLC" at bounding box center [890, 667] width 525 height 83
click at [689, 640] on textarea "Should be TPS per customer's file. MLC" at bounding box center [890, 667] width 525 height 83
type textarea "Should be DTRACK per customer's file. MLC"
click at [905, 608] on div "Branch # 62" at bounding box center [1027, 592] width 273 height 30
click at [1536, 736] on button "Save Edits" at bounding box center [1502, 731] width 107 height 28
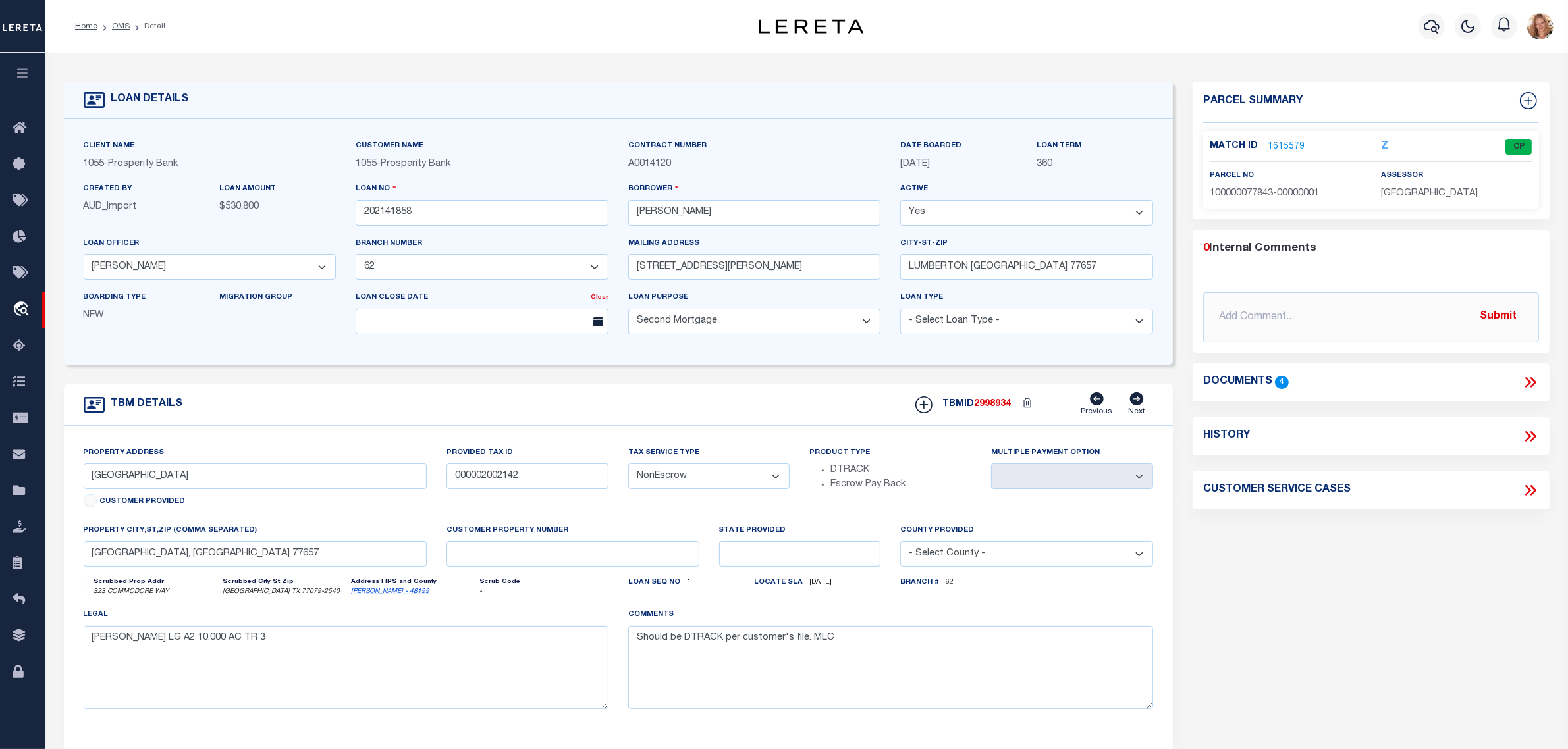
click at [1288, 141] on link "1615579" at bounding box center [1286, 148] width 37 height 14
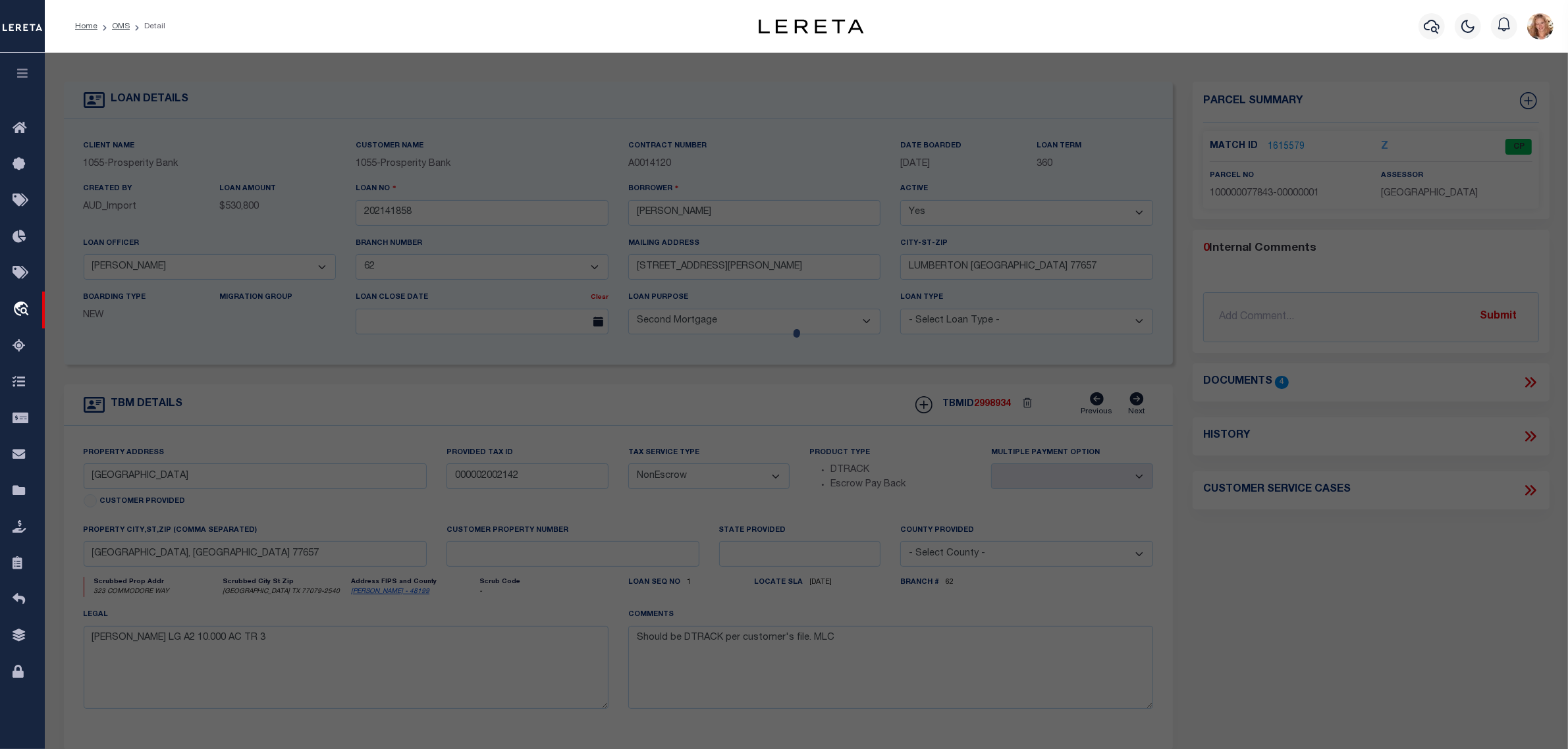
checkbox input "false"
select select "CP"
type input "GALLOWAY JACOB L & CANDACE C"
select select
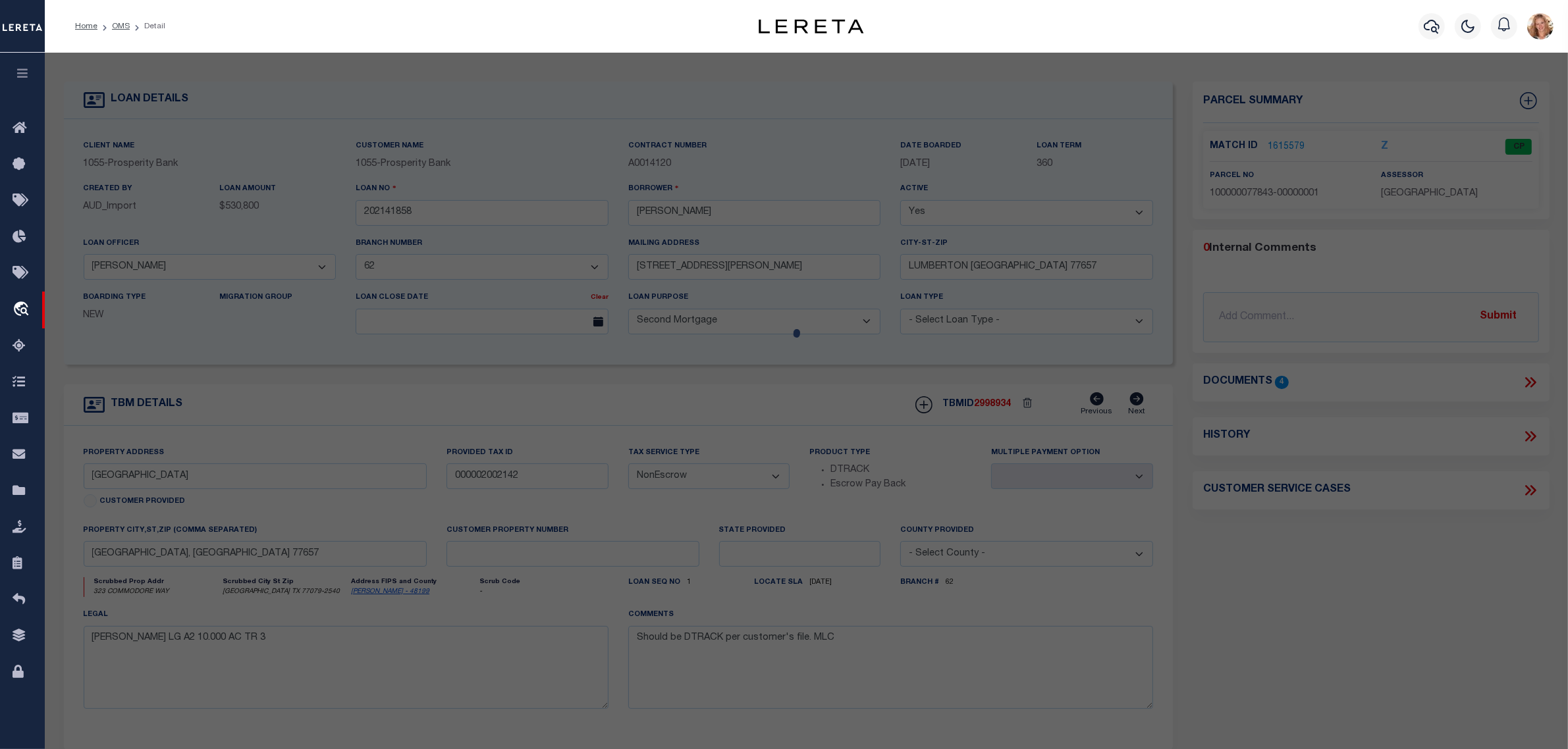
type input "DAKOTA DR"
checkbox input "false"
type input "LUMBERTON TX 77657"
type textarea "AB 2 F ARRIOLA P# 2-10-FF-C TRACT 3I# 2017-75920 07/18/2017"
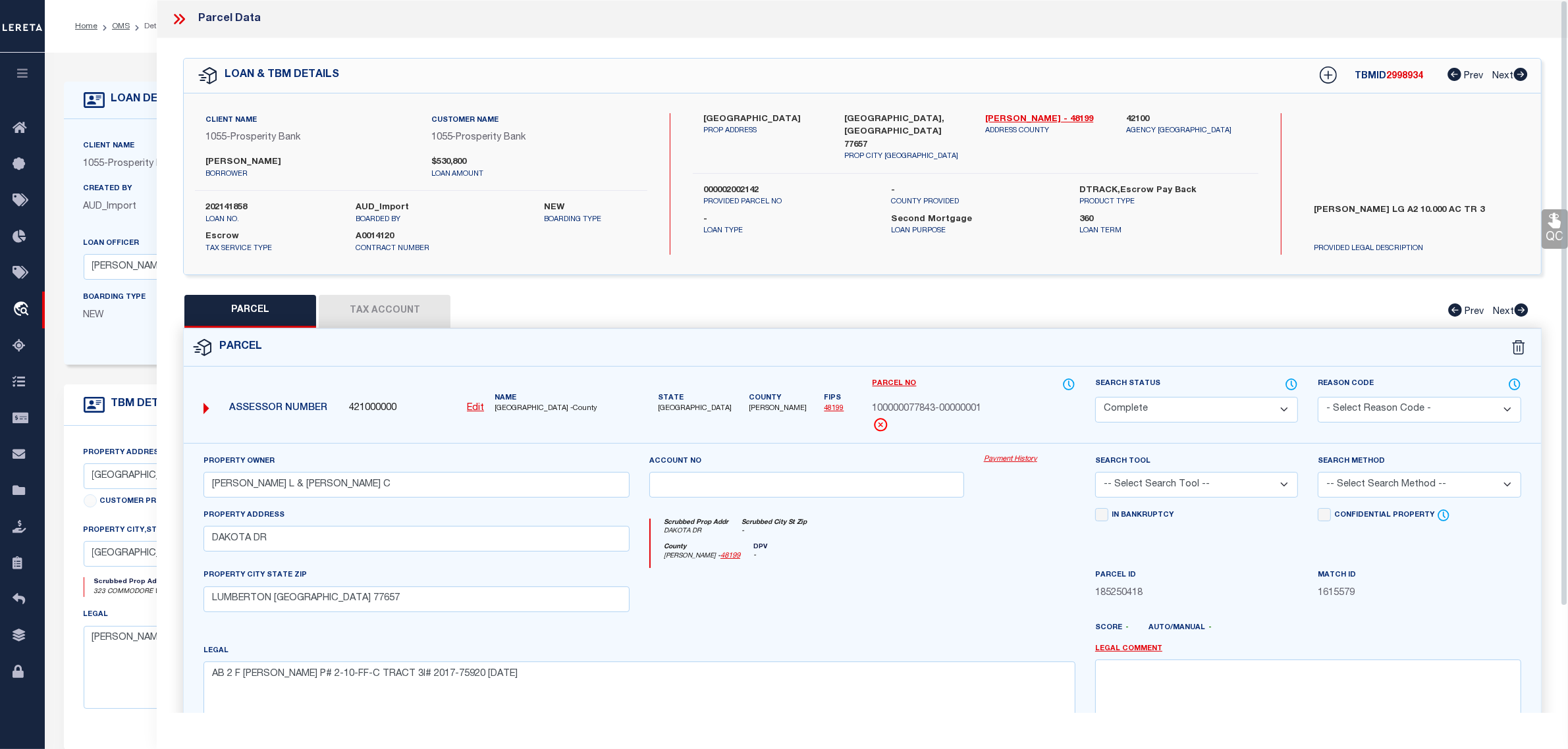
click at [1020, 458] on link "Payment History" at bounding box center [1030, 460] width 91 height 11
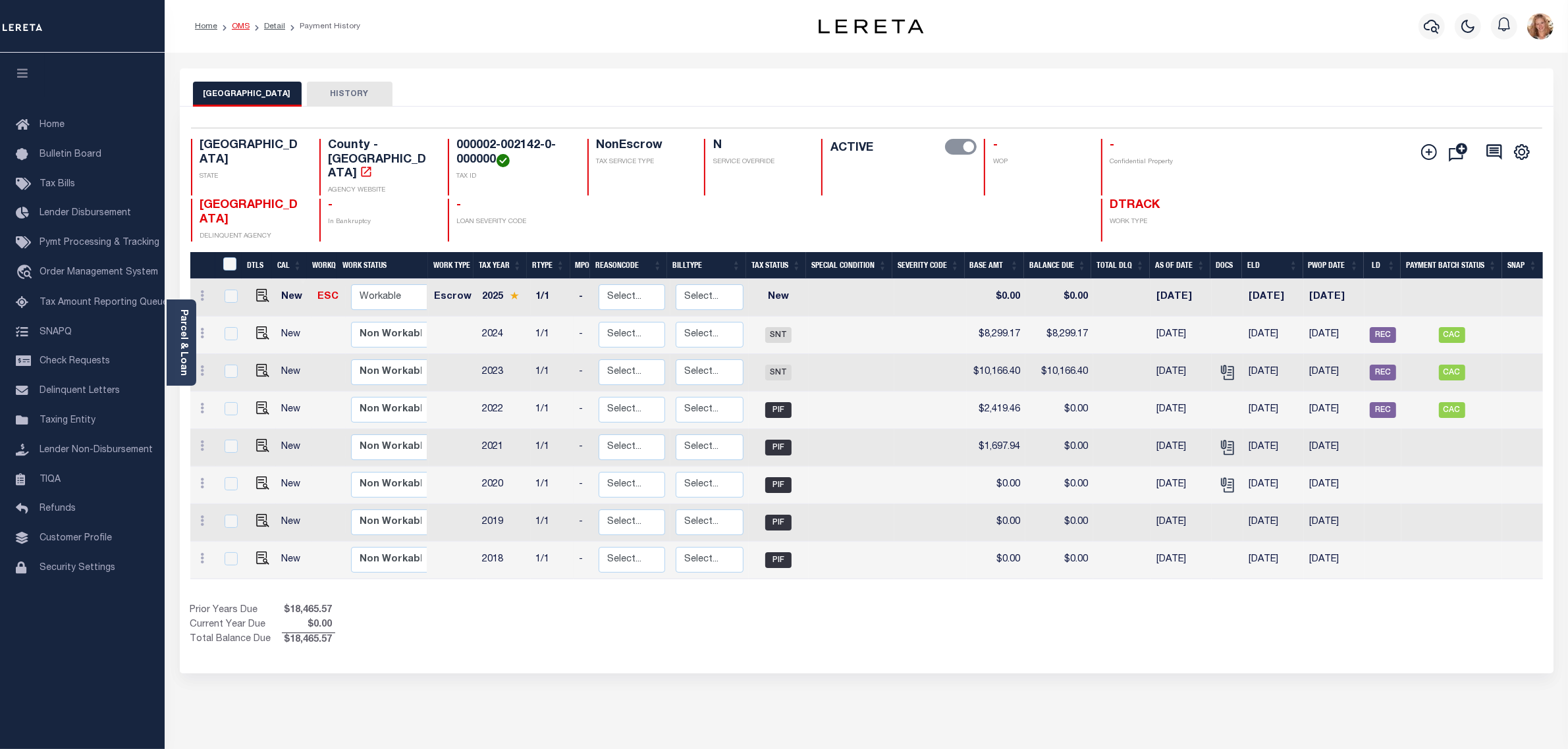
click at [237, 25] on link "OMS" at bounding box center [240, 26] width 18 height 8
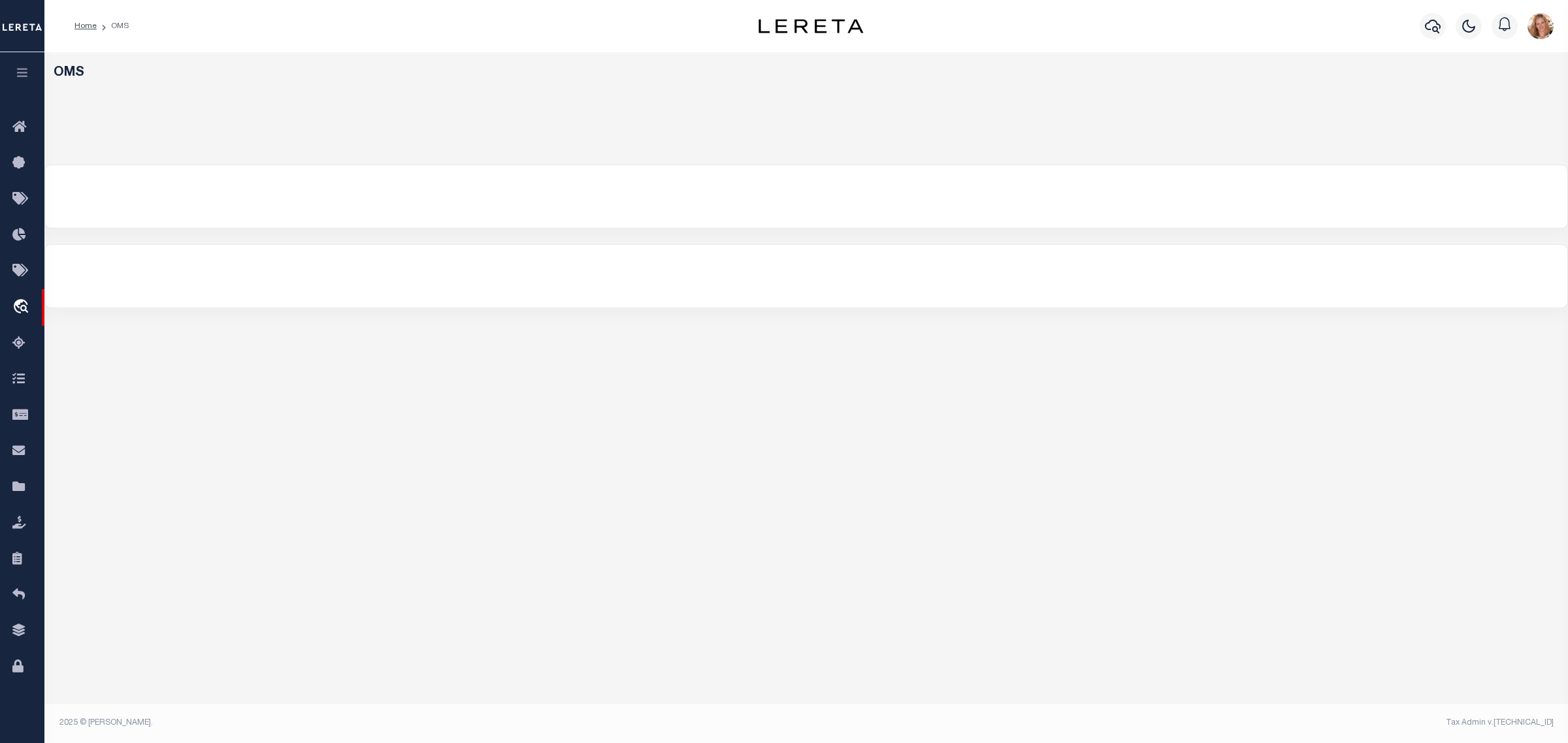
select select "200"
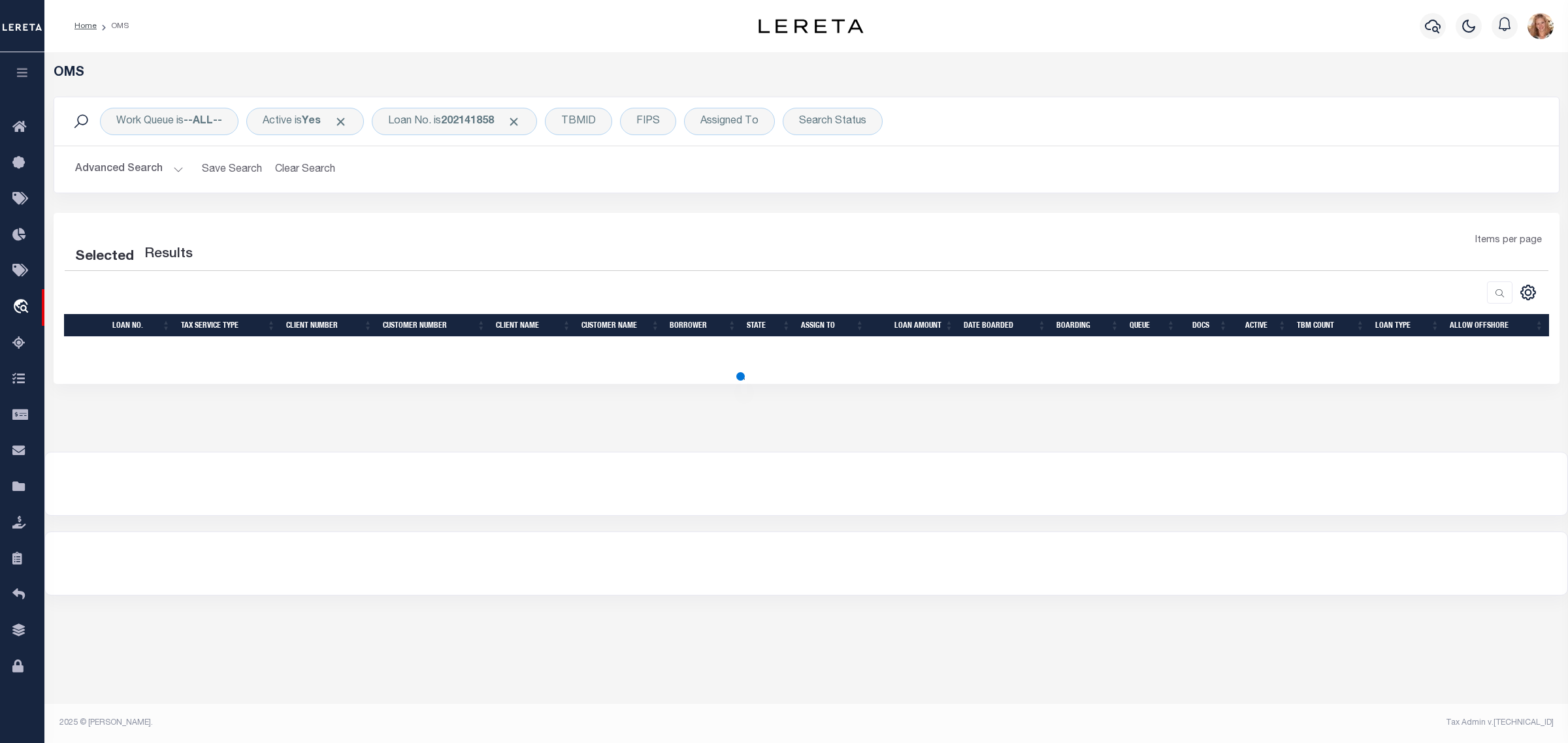
select select "200"
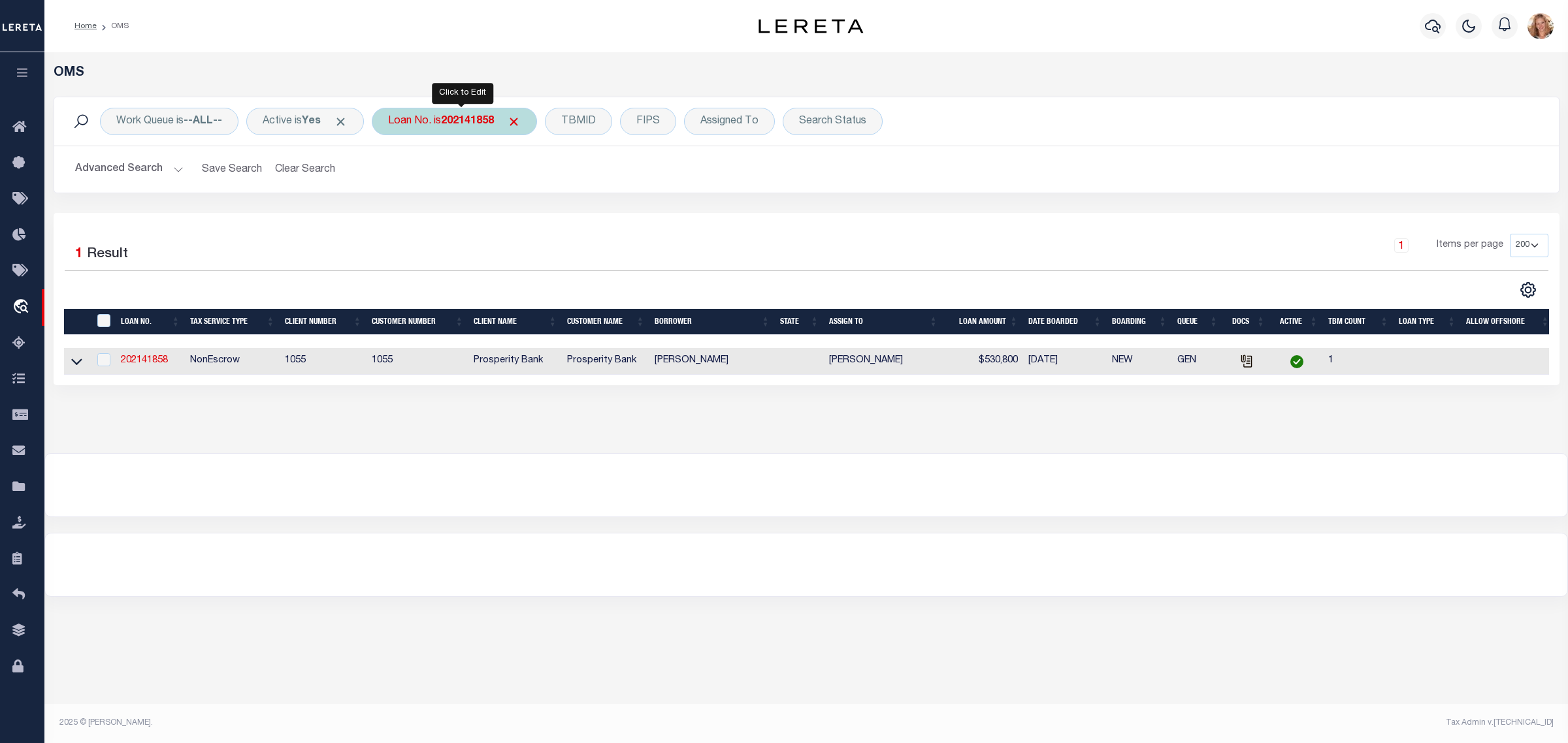
click at [406, 115] on div "Loan No. is 202141858" at bounding box center [454, 121] width 165 height 27
type input "202373271"
click at [577, 217] on input "Apply" at bounding box center [561, 213] width 38 height 22
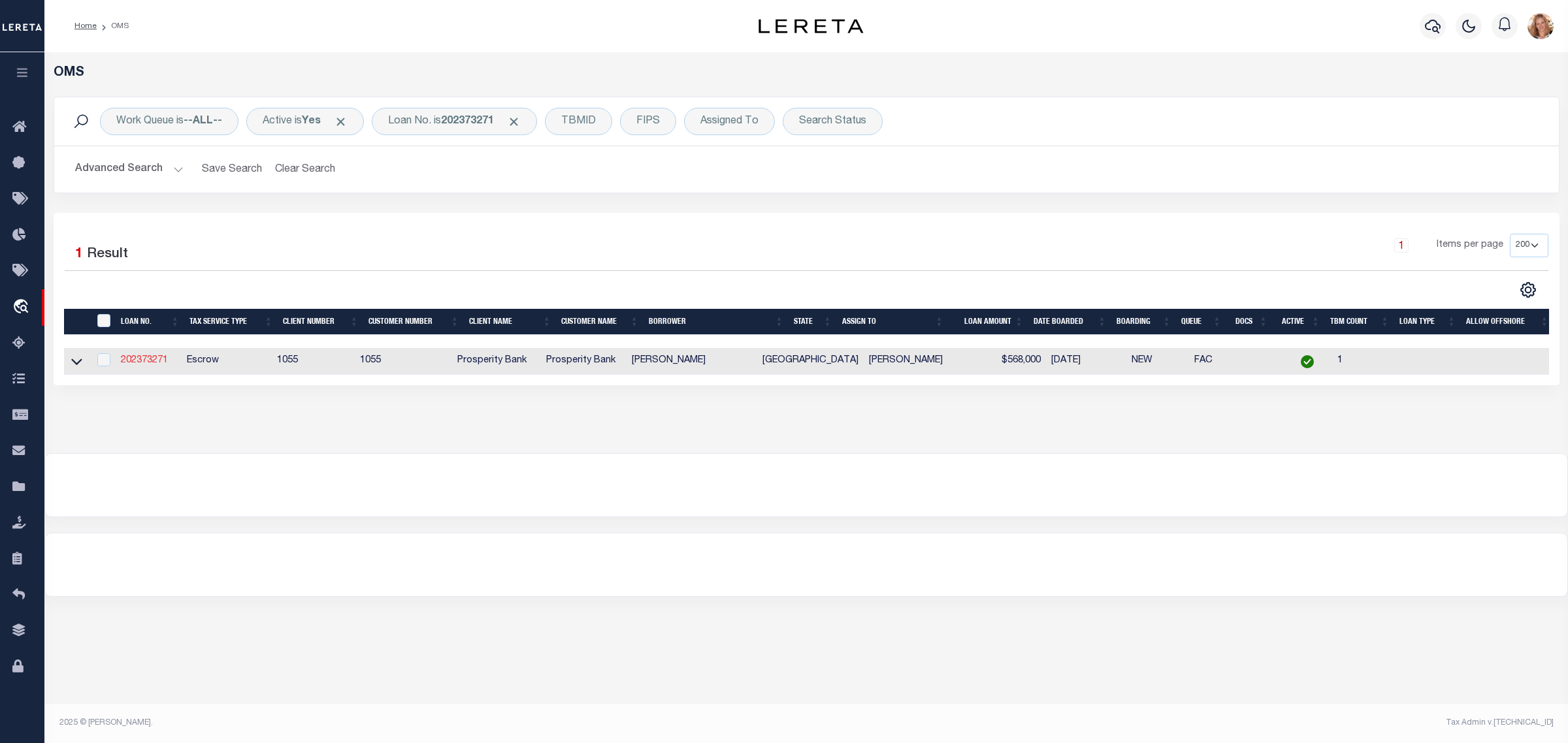
click at [128, 363] on link "202373271" at bounding box center [144, 360] width 47 height 9
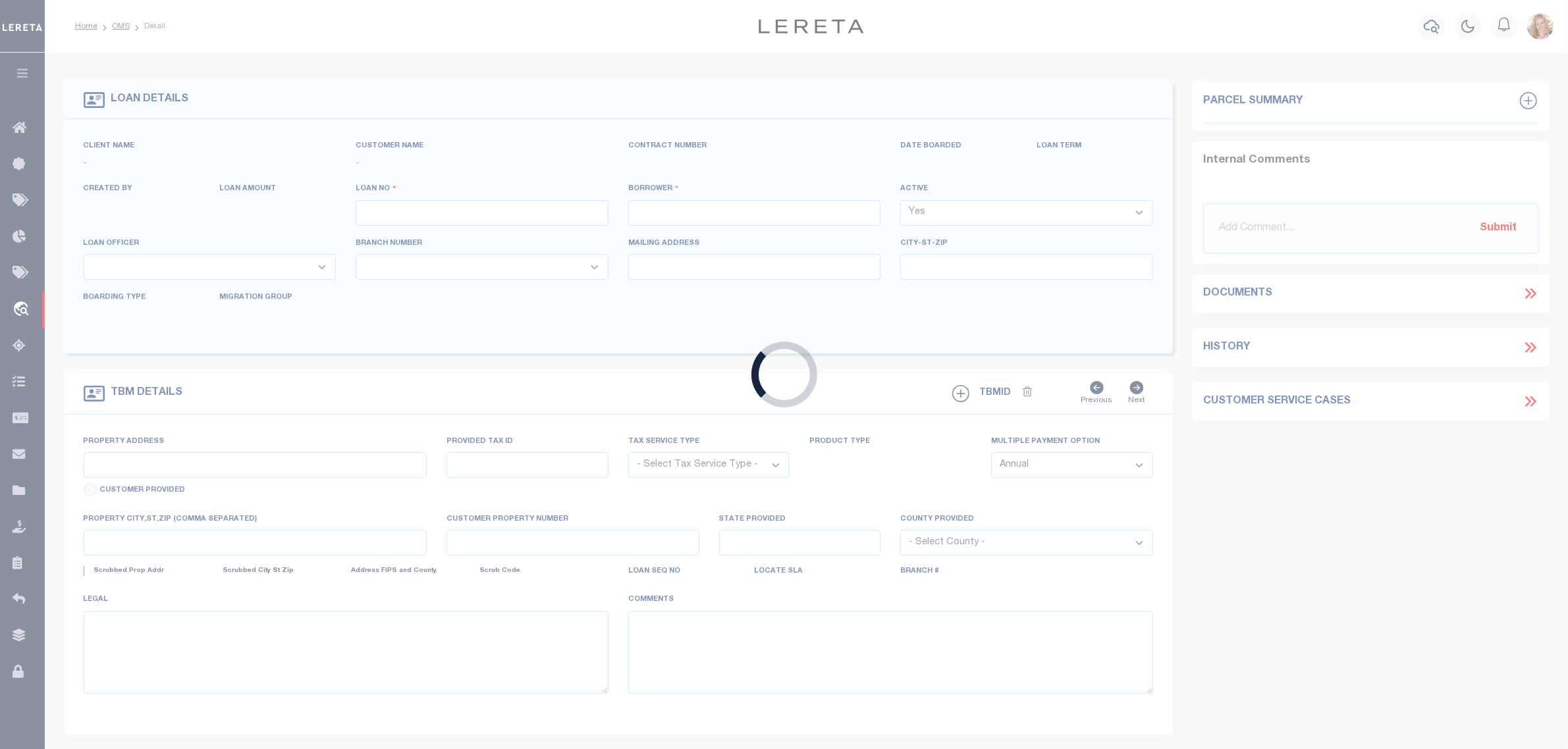
type input "202373271"
type input "CHRISTOPHER S GOMEZ"
select select
type input "10406 ROYAL CLUB LN"
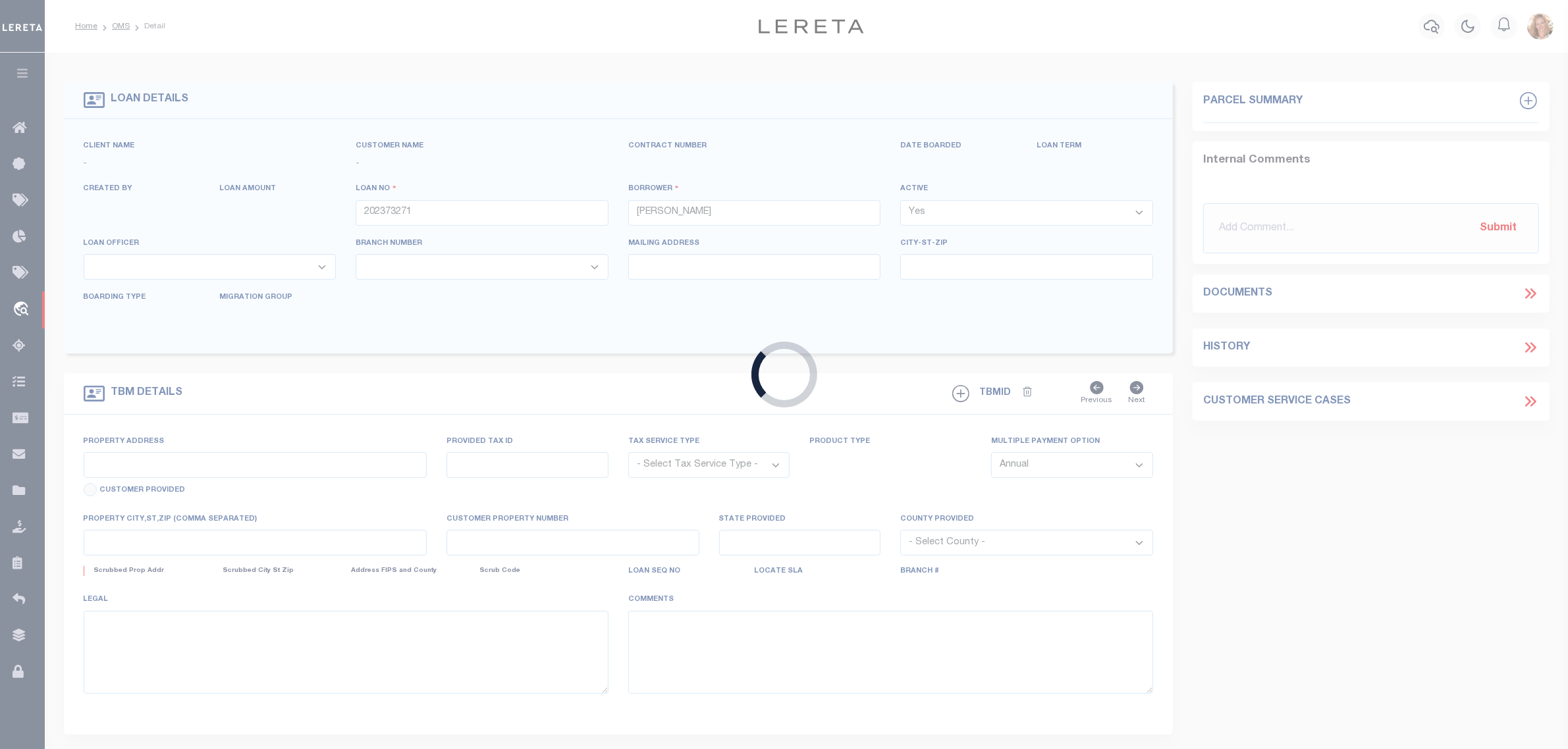
type input "DALLAS TX 75229-5043"
select select "100"
select select "Escrow"
type input "1851 RIO BLANCO DRIVE"
type input "208483DEN"
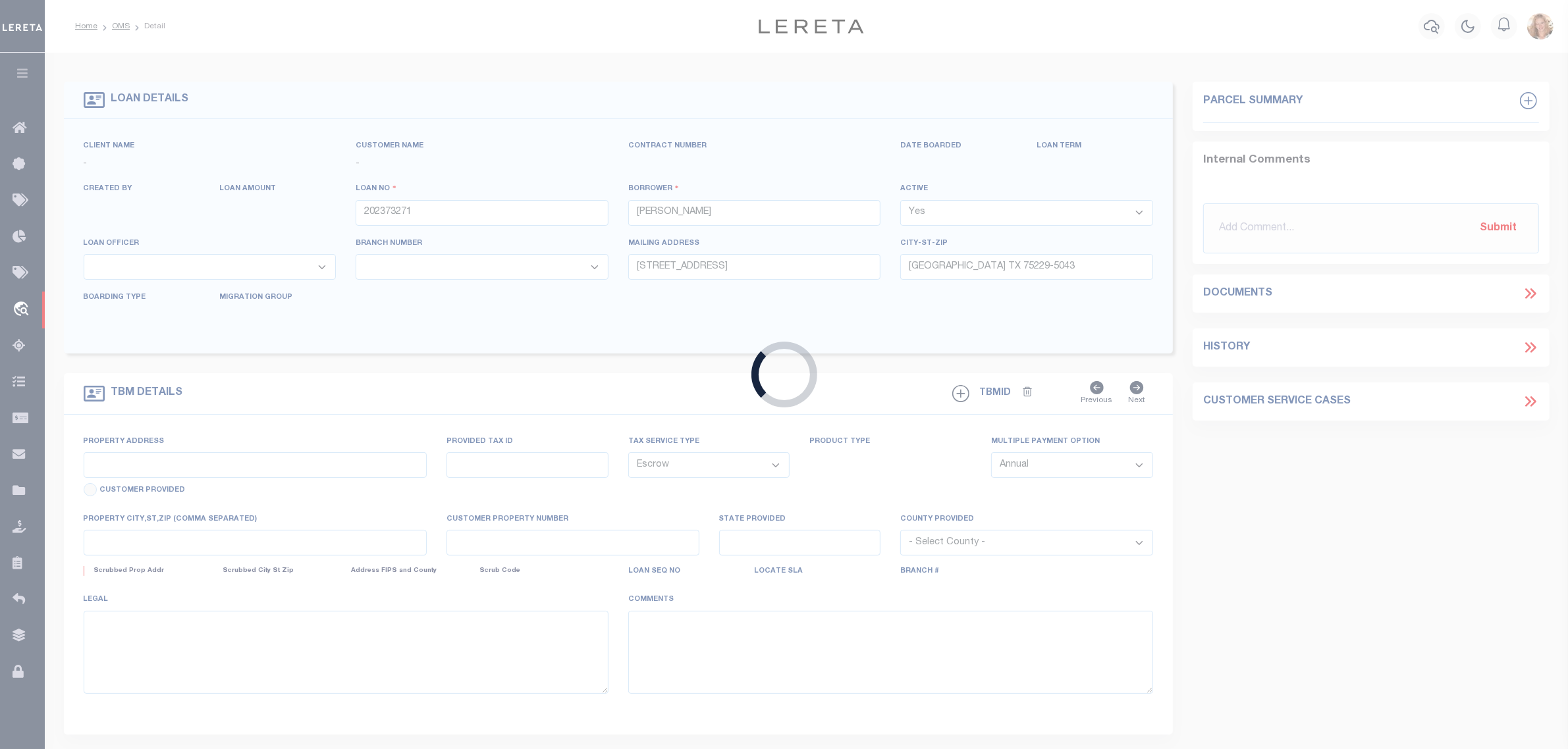
select select
type input "[GEOGRAPHIC_DATA]"
type textarea "LOT 8 BLK # A THE TRAILS PHASE 1 SEC B"
type textarea "Should be TPS per customer's file. MLC"
select select "10471"
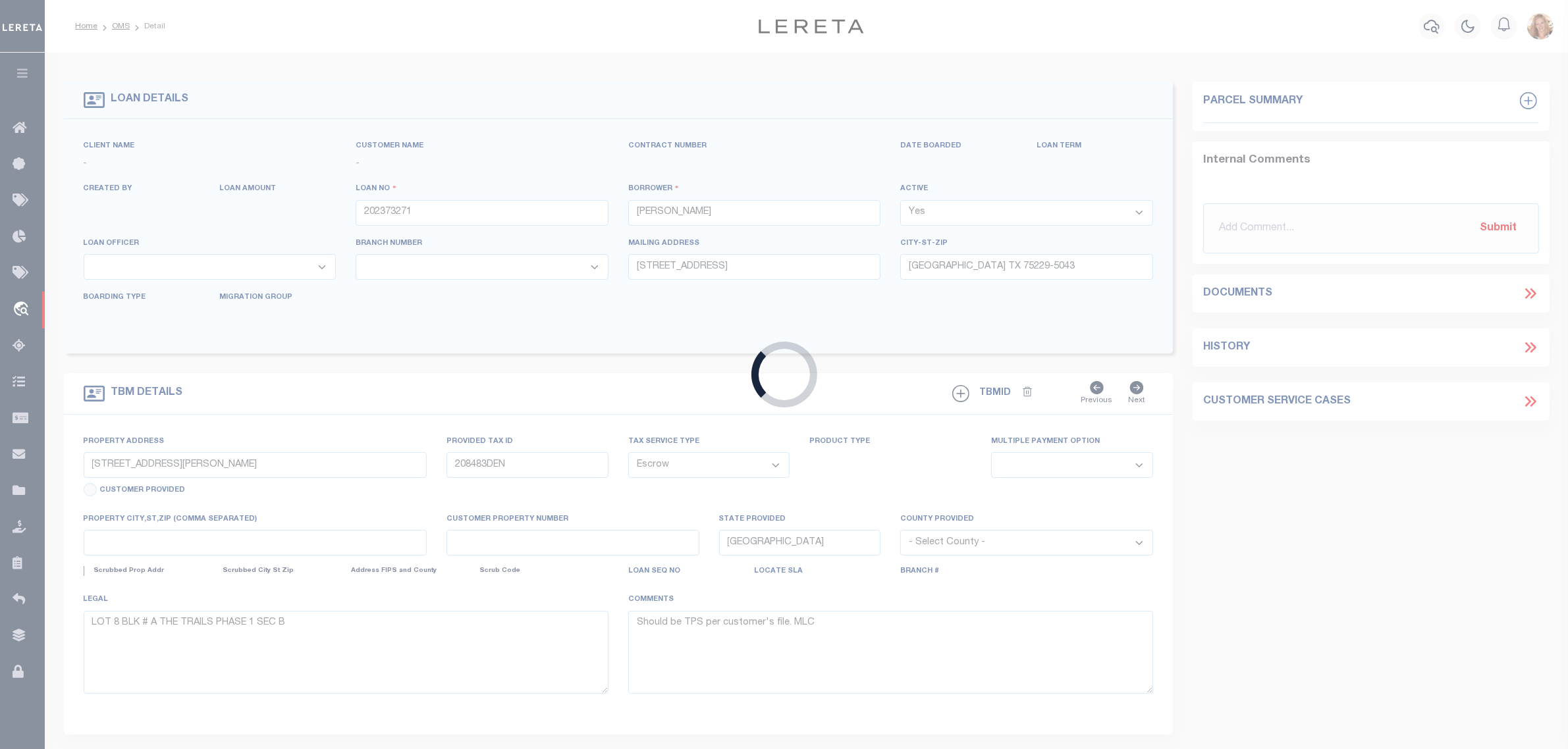
select select "3254"
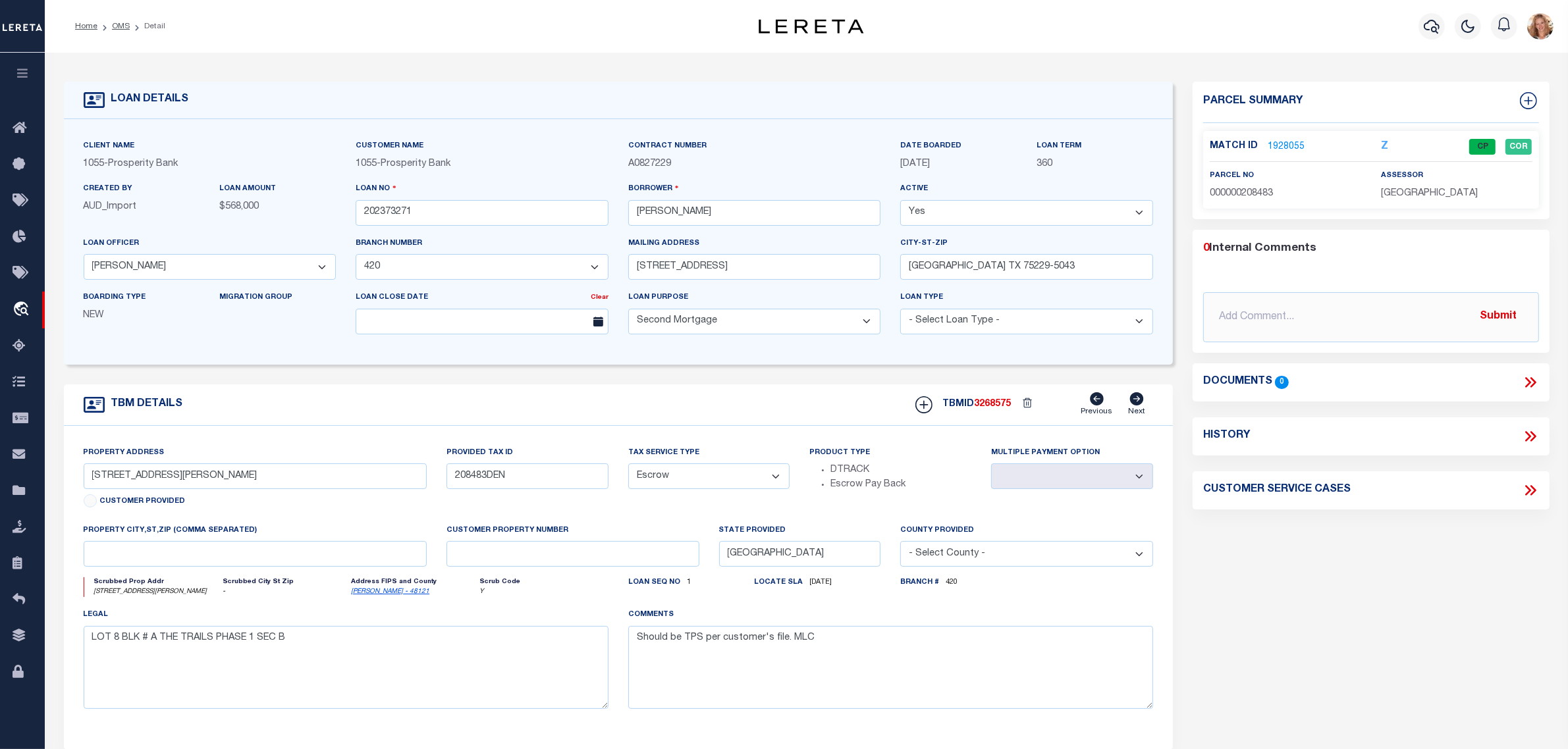
click at [716, 479] on select "- Select Tax Service Type - Escrow NonEscrow" at bounding box center [709, 476] width 162 height 26
select select "NonEscrow"
click at [628, 468] on select "- Select Tax Service Type - Escrow NonEscrow" at bounding box center [709, 476] width 162 height 26
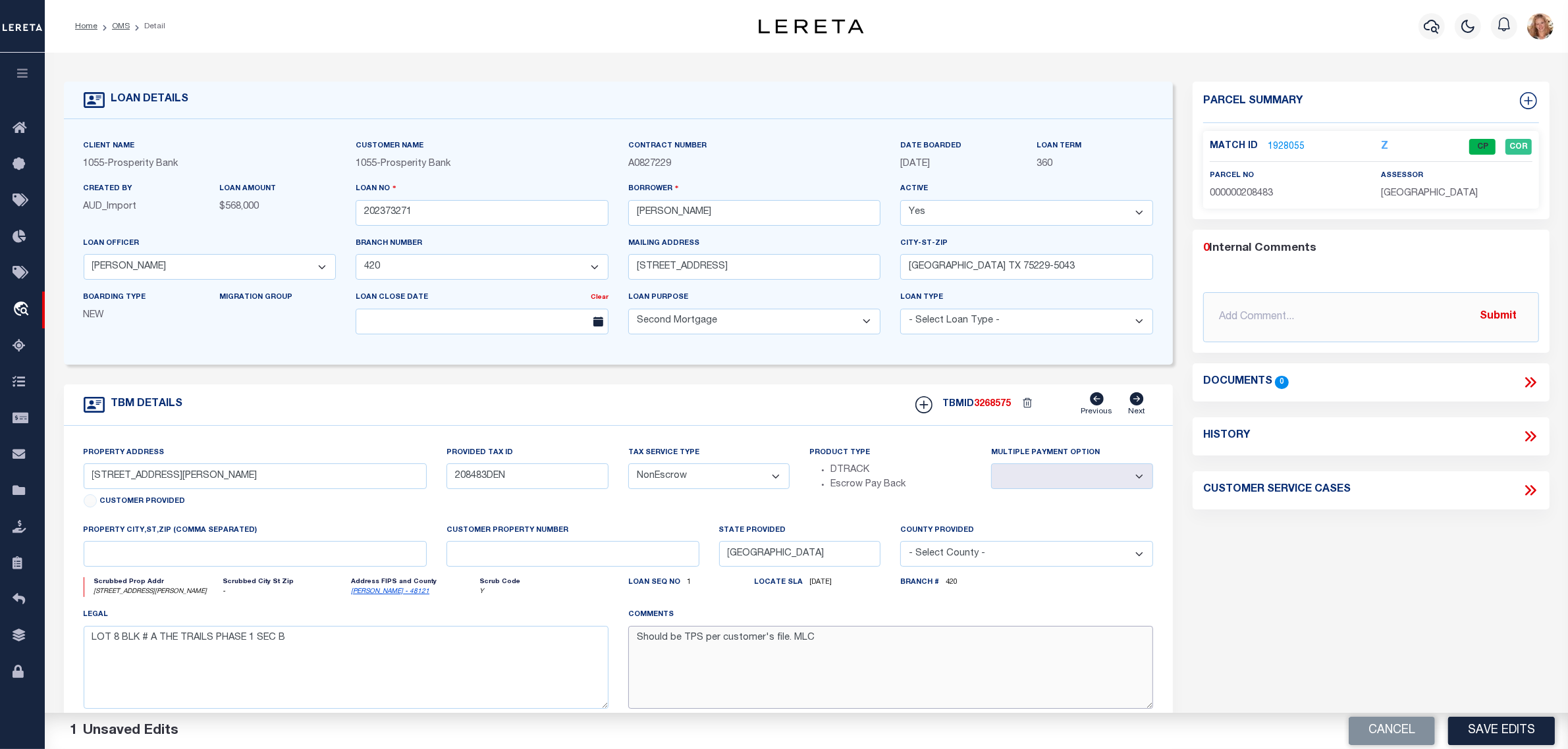
click at [693, 644] on textarea "Should be TPS per customer's file. MLC" at bounding box center [890, 667] width 525 height 83
type textarea "Should be DTRACK per customer's file. MLC"
click at [1498, 726] on button "Save Edits" at bounding box center [1502, 731] width 107 height 28
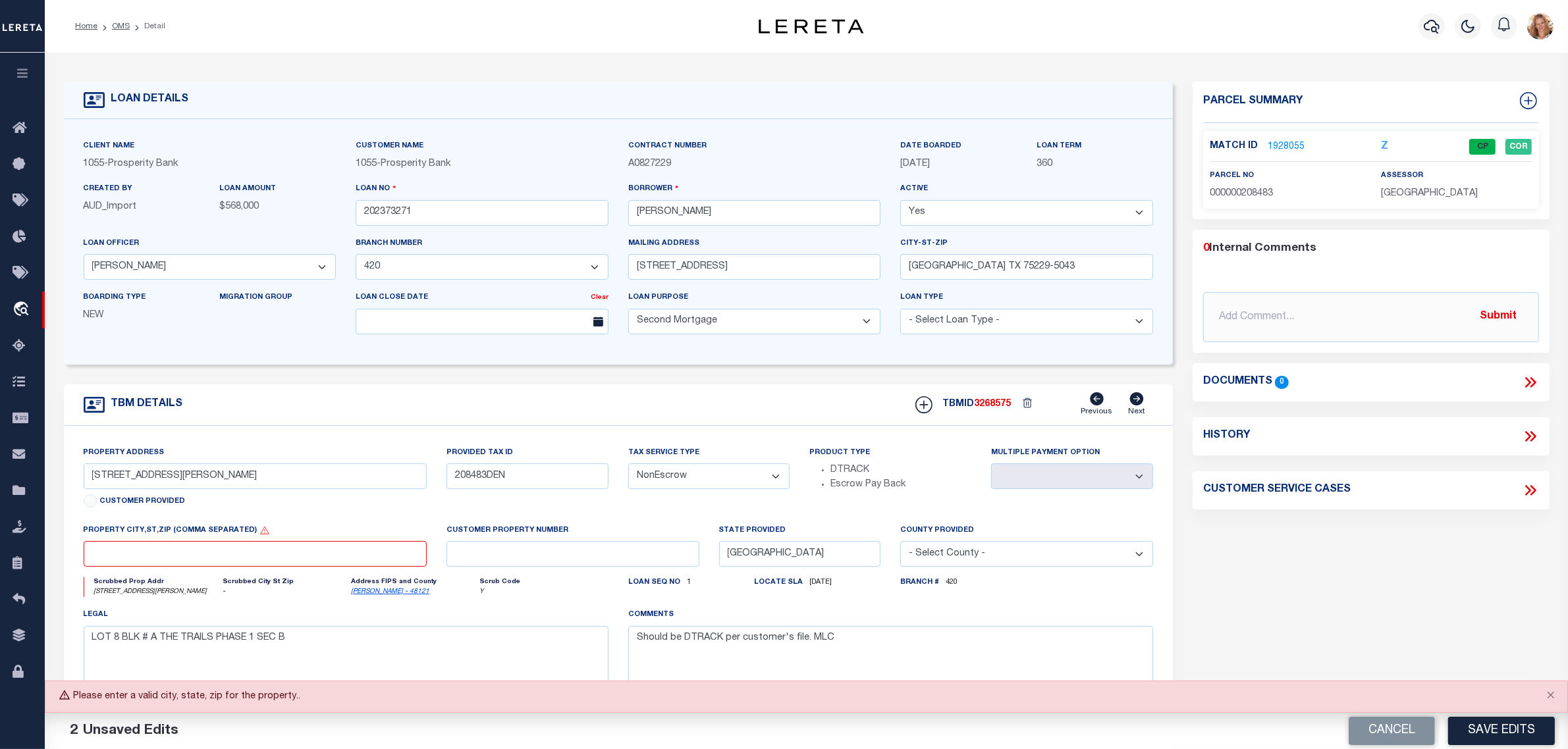
click at [1285, 150] on link "1928055" at bounding box center [1286, 148] width 37 height 14
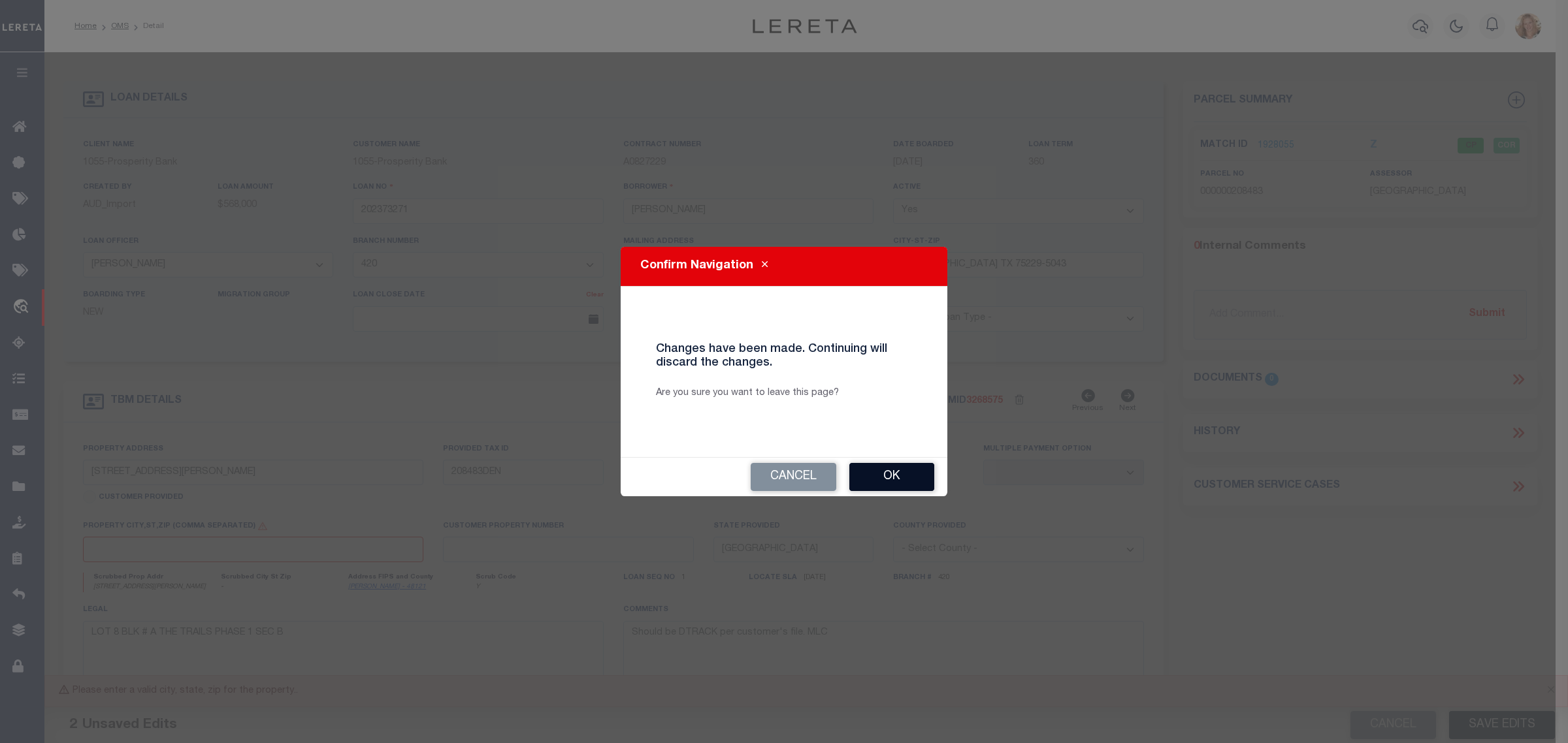
click at [892, 477] on button "Ok" at bounding box center [892, 477] width 85 height 28
select select "Escrow"
type textarea "Should be TPS per customer's file. MLC"
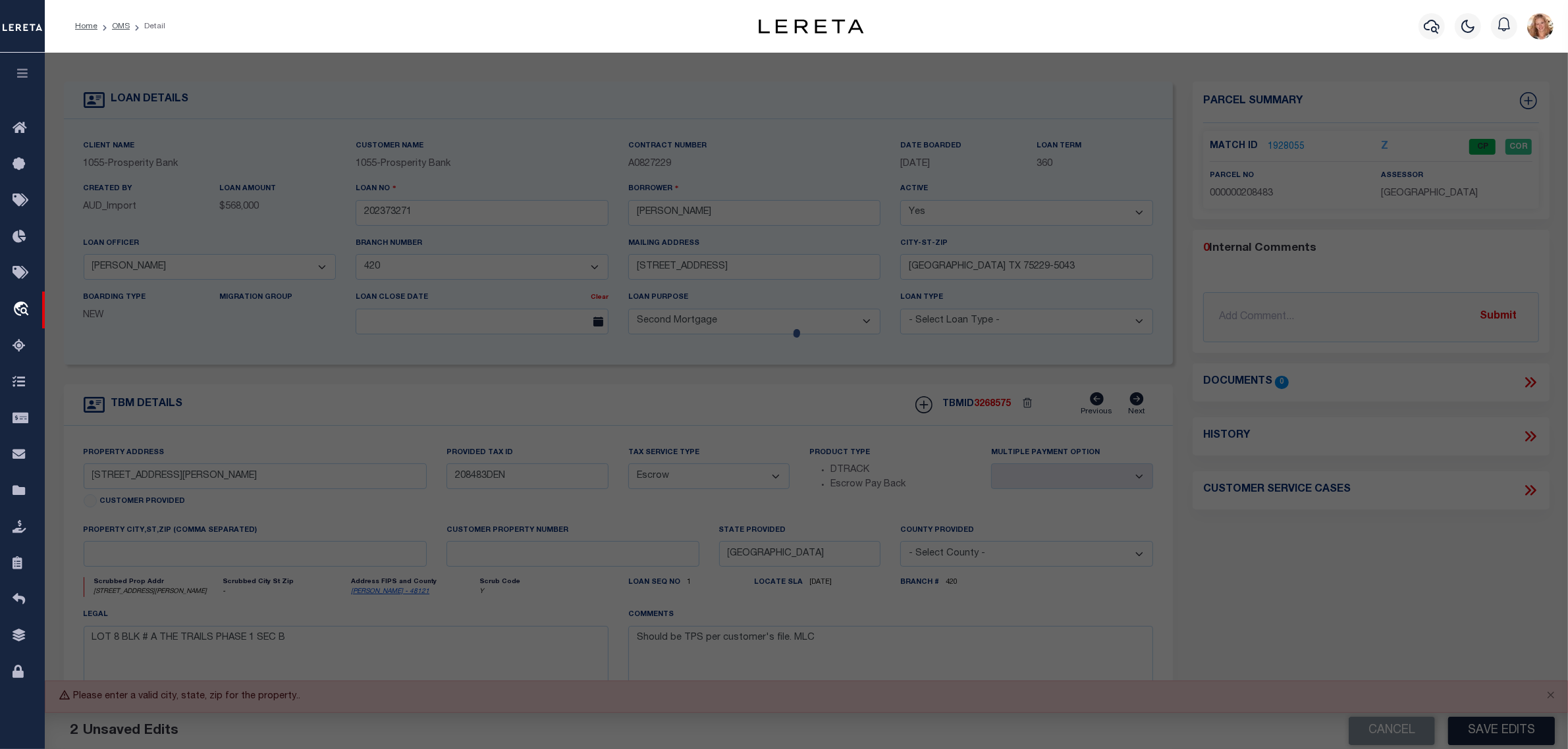
checkbox input "false"
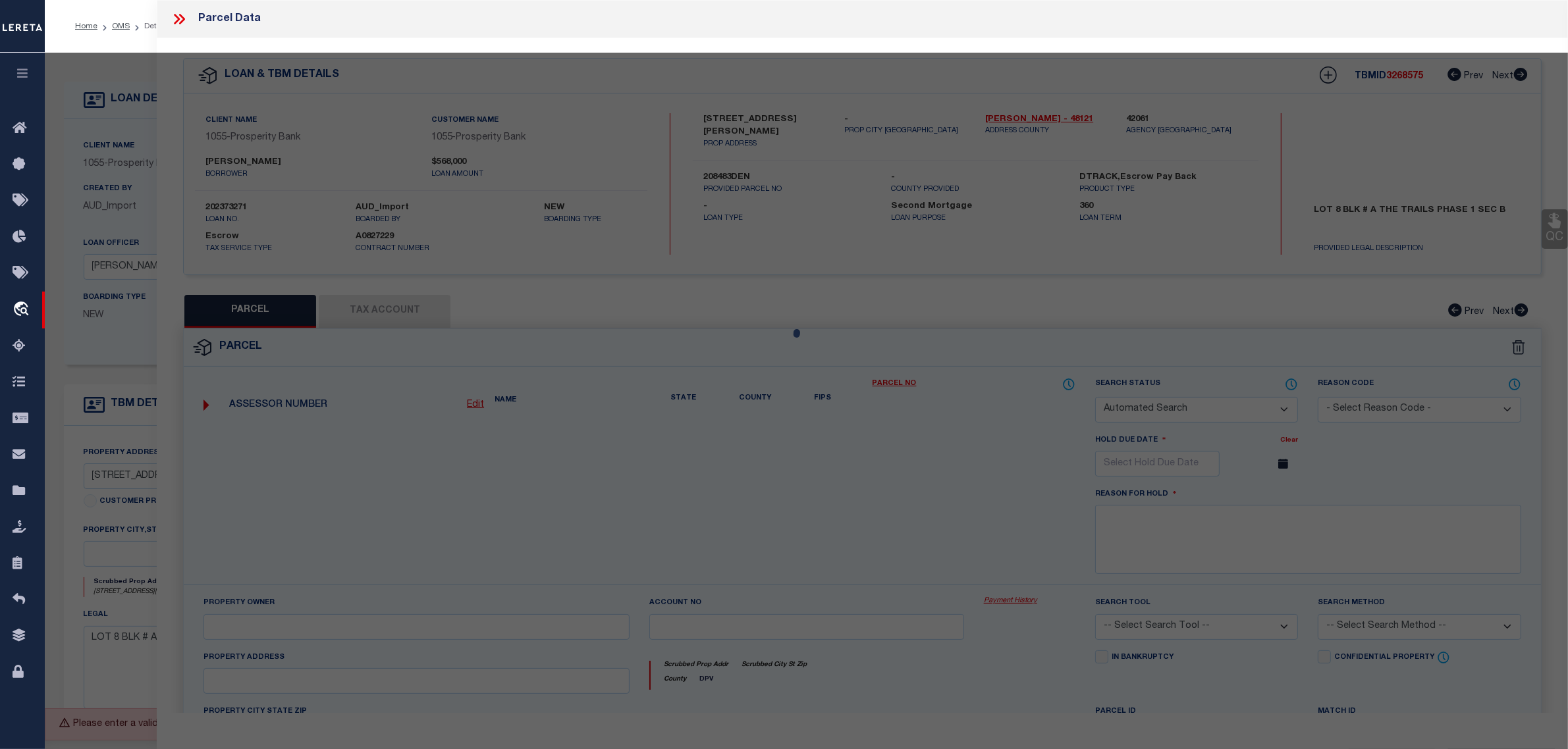
select select "CP"
type input "SLEYTER, JASON & ERIN"
select select
type input "1851 RIO BLANCO DR"
checkbox input "false"
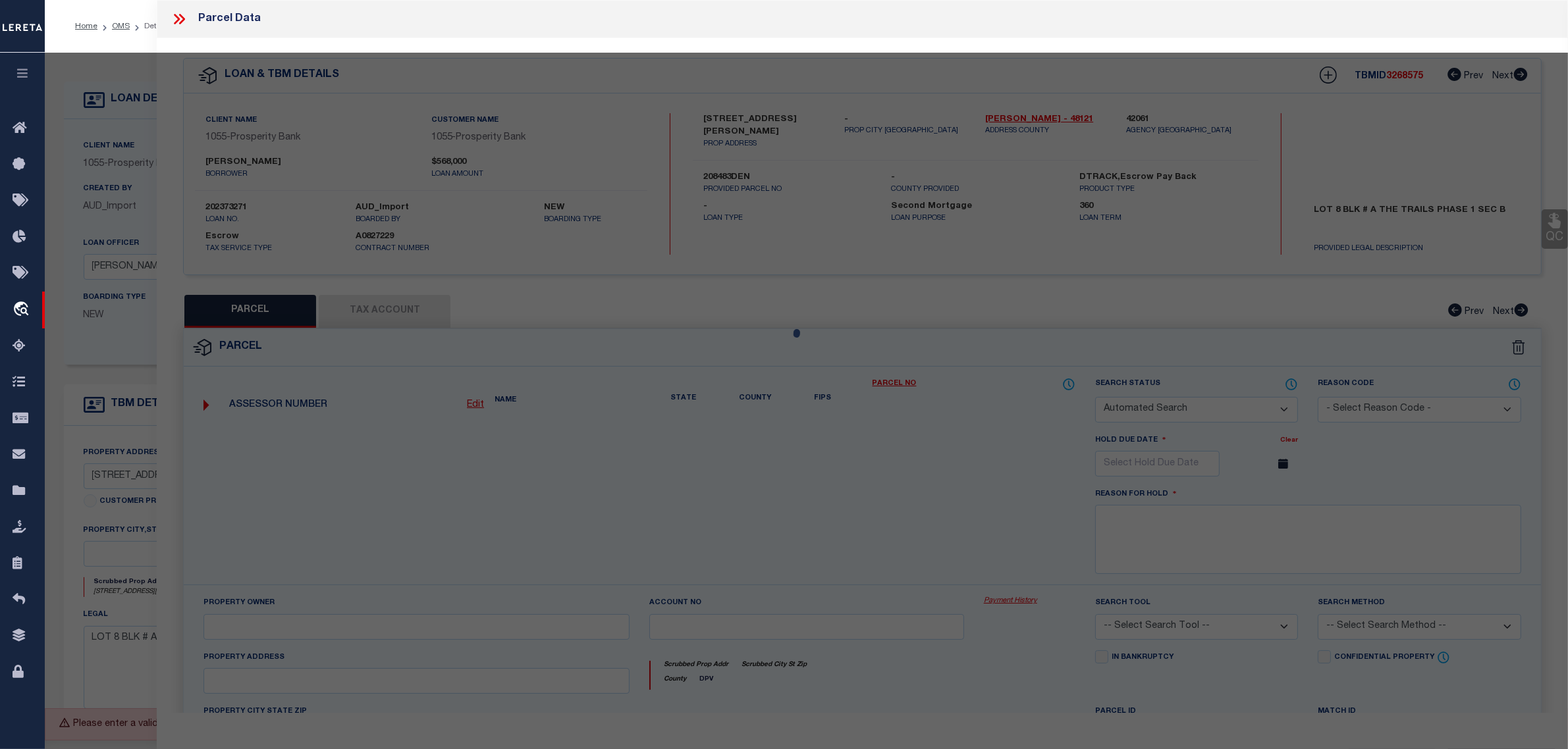
type input "FRISCO, TX 75033"
type textarea "THE TRAILS PH 1 SEC B BLK A LOT 8"
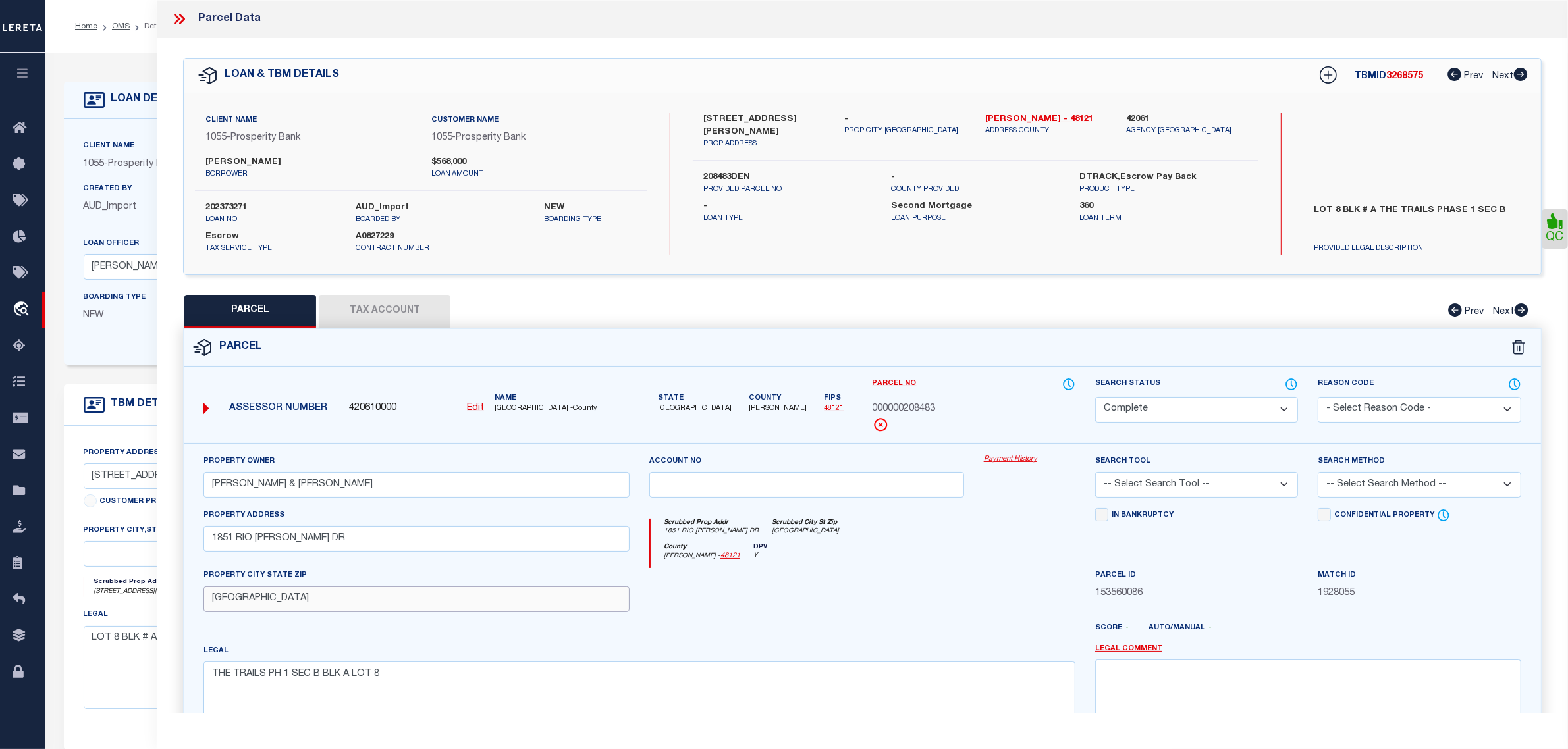
drag, startPoint x: 297, startPoint y: 598, endPoint x: 206, endPoint y: 597, distance: 91.0
click at [206, 597] on input "FRISCO, TX 75033" at bounding box center [417, 599] width 426 height 26
click at [133, 557] on input "text" at bounding box center [255, 554] width 343 height 26
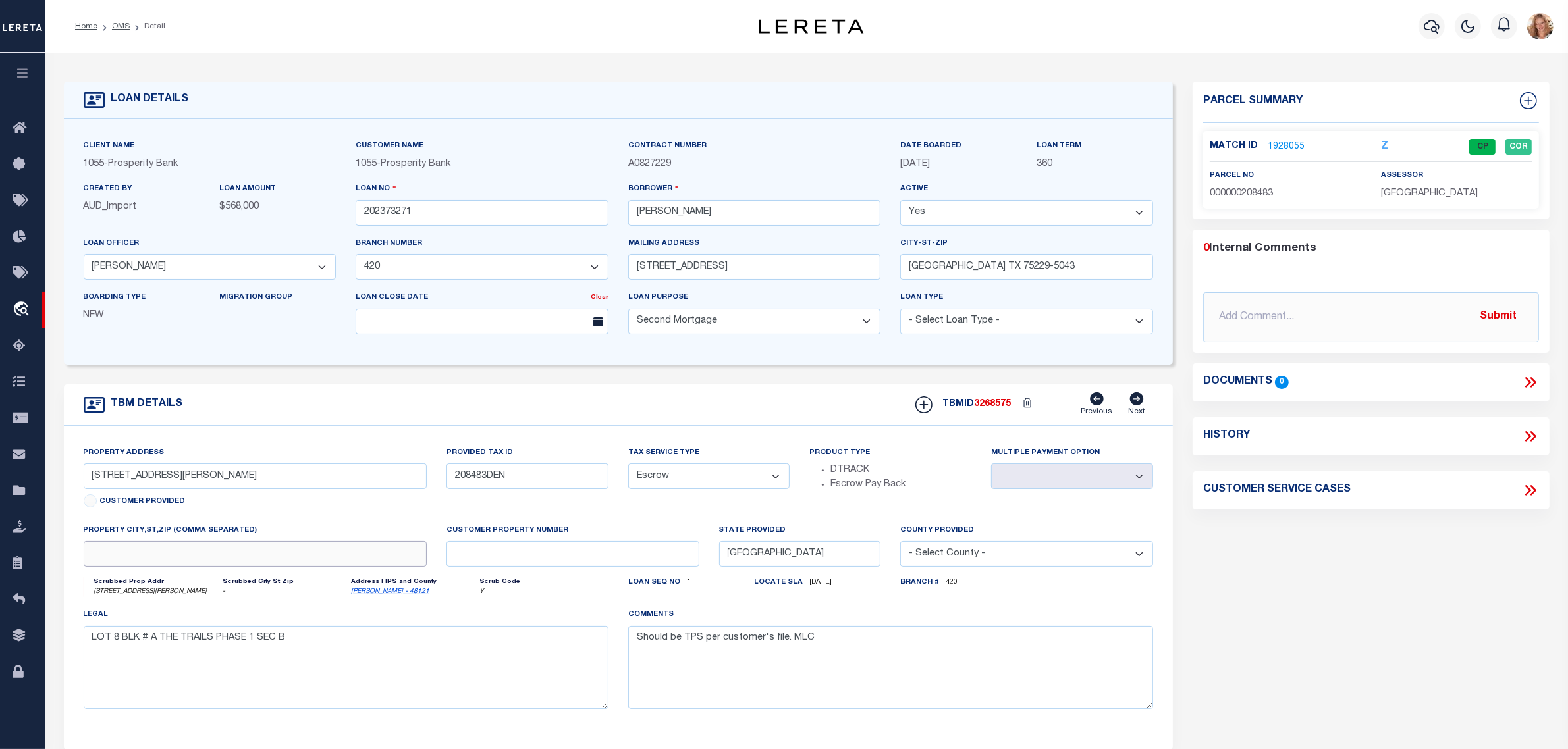
paste input "FRISCO, TX 75033"
type input "FRISCO, TX 75033"
click at [654, 472] on body "Home OMS Detail" at bounding box center [784, 500] width 1568 height 1001
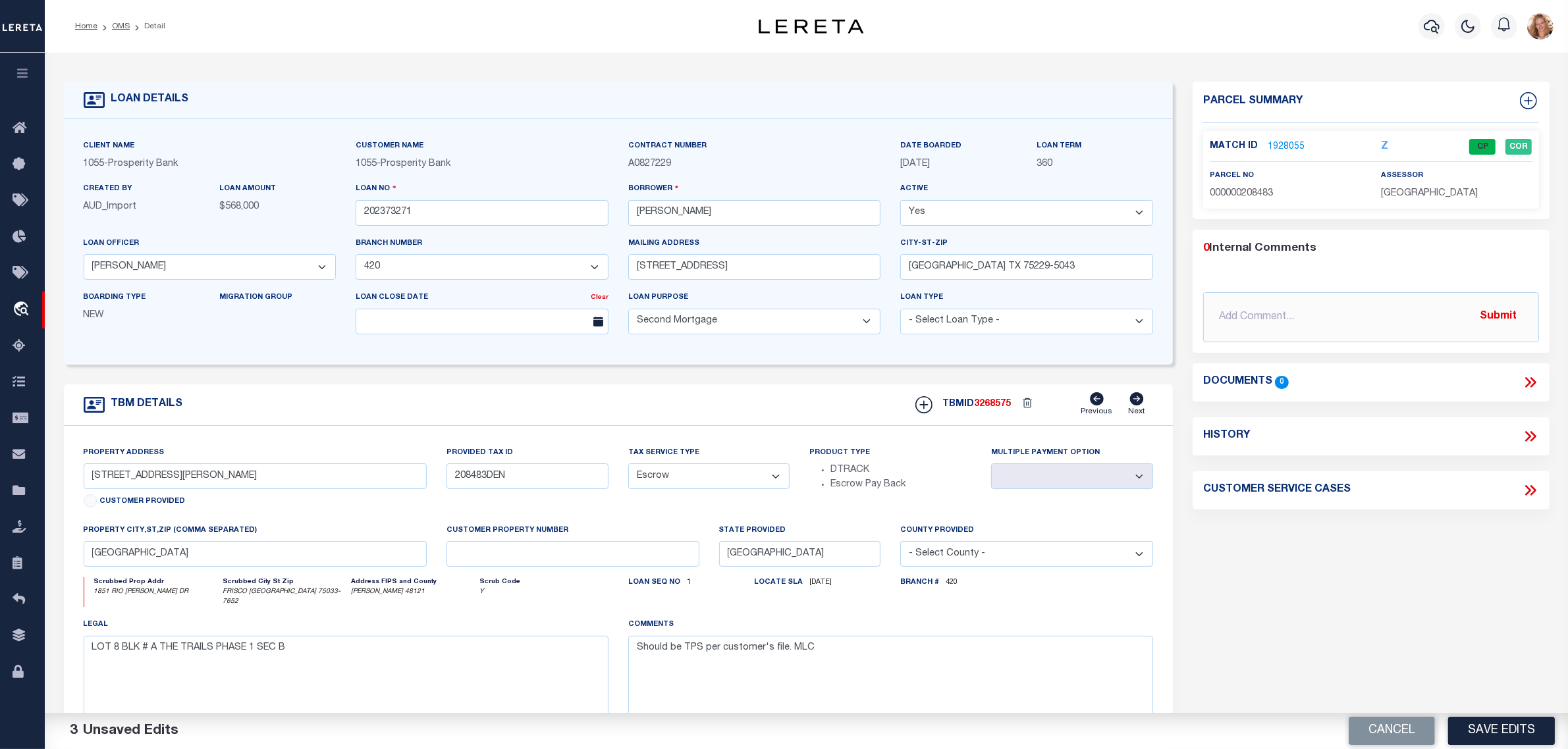
select select "NonEscrow"
click at [628, 468] on select "- Select Tax Service Type - Escrow NonEscrow" at bounding box center [709, 476] width 162 height 26
click at [689, 646] on textarea "Should be TPS per customer's file. MLC" at bounding box center [890, 677] width 525 height 83
type textarea "Should be DTRACK per customer's file. MLC"
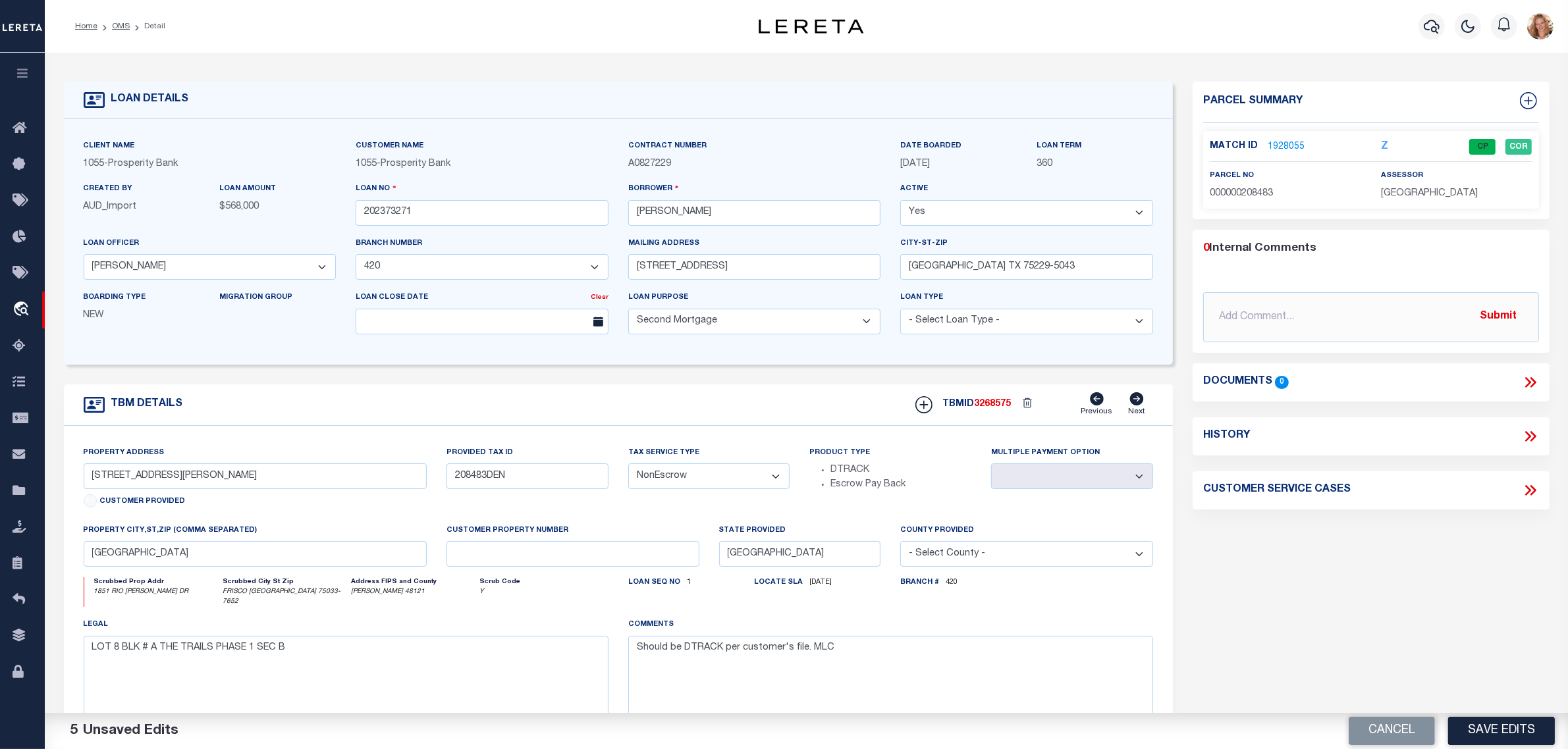
click at [772, 608] on div "Loan seq no 1 Locate Sla 04/20/2023" at bounding box center [755, 597] width 273 height 40
click at [1493, 734] on button "Save Edits" at bounding box center [1502, 731] width 107 height 28
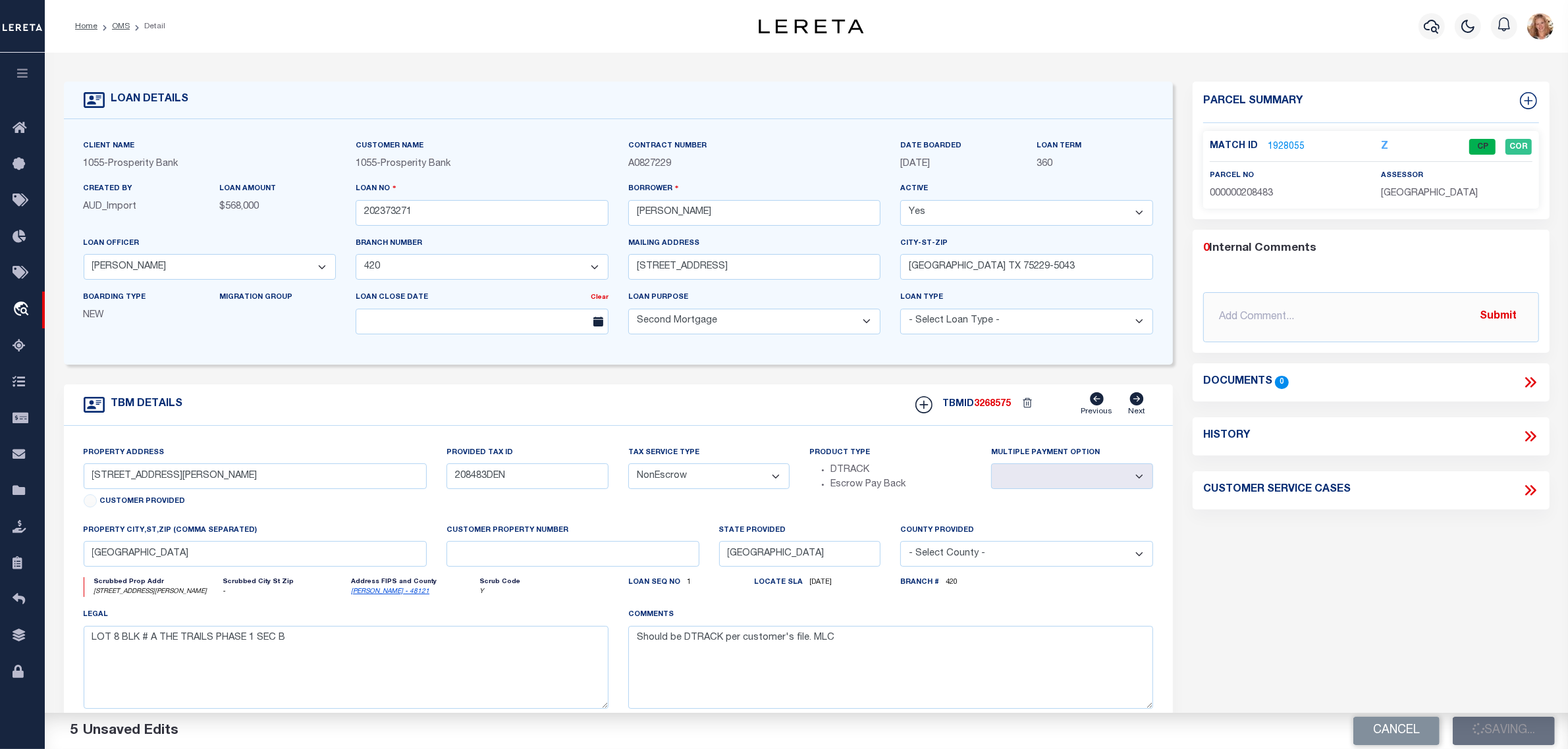
select select "Escrow"
select select
type textarea "Should be TPS per customer's file. MLC"
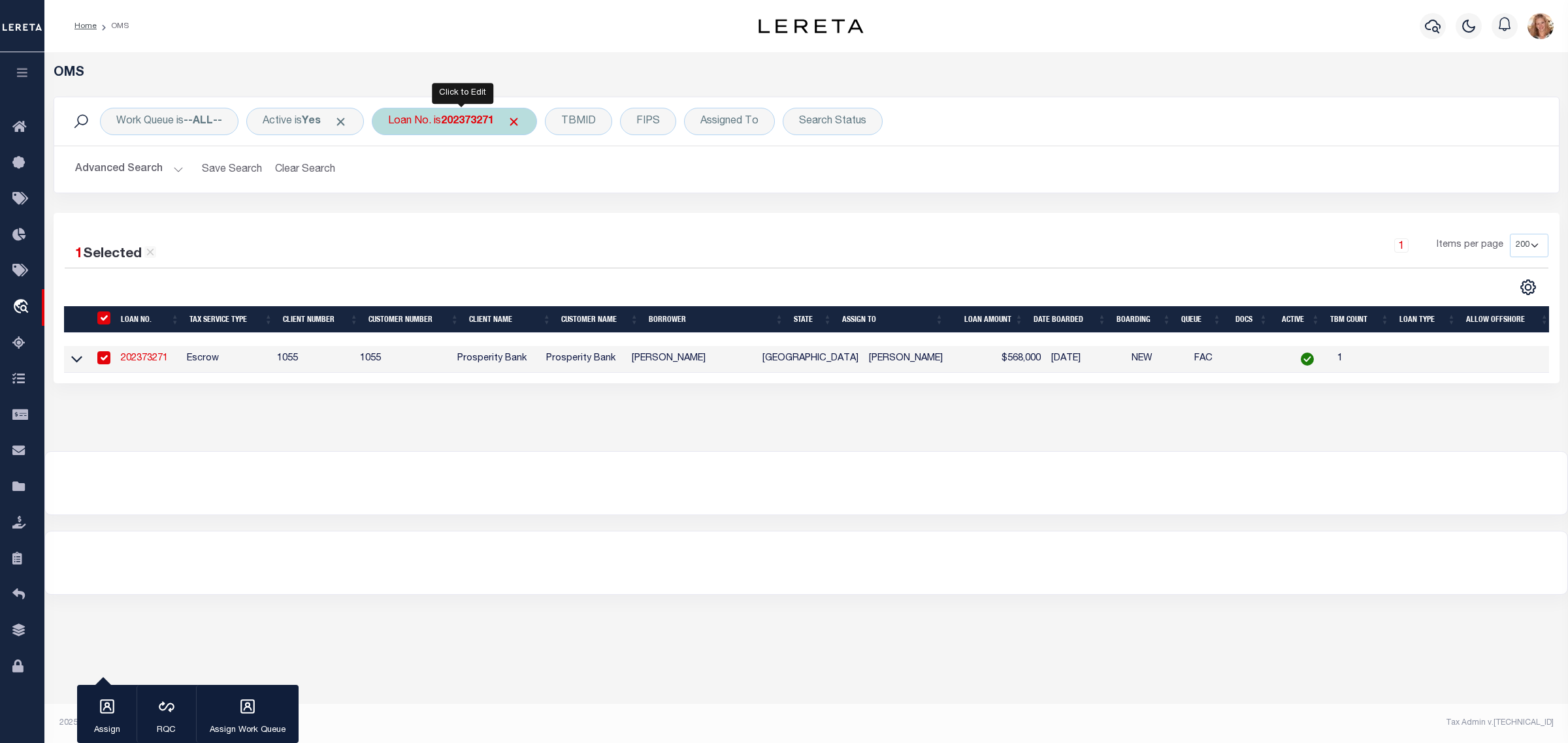
click at [441, 130] on div "Loan No. is 202373271" at bounding box center [454, 121] width 165 height 27
type input "202490867"
click at [575, 217] on input "Apply" at bounding box center [561, 213] width 38 height 22
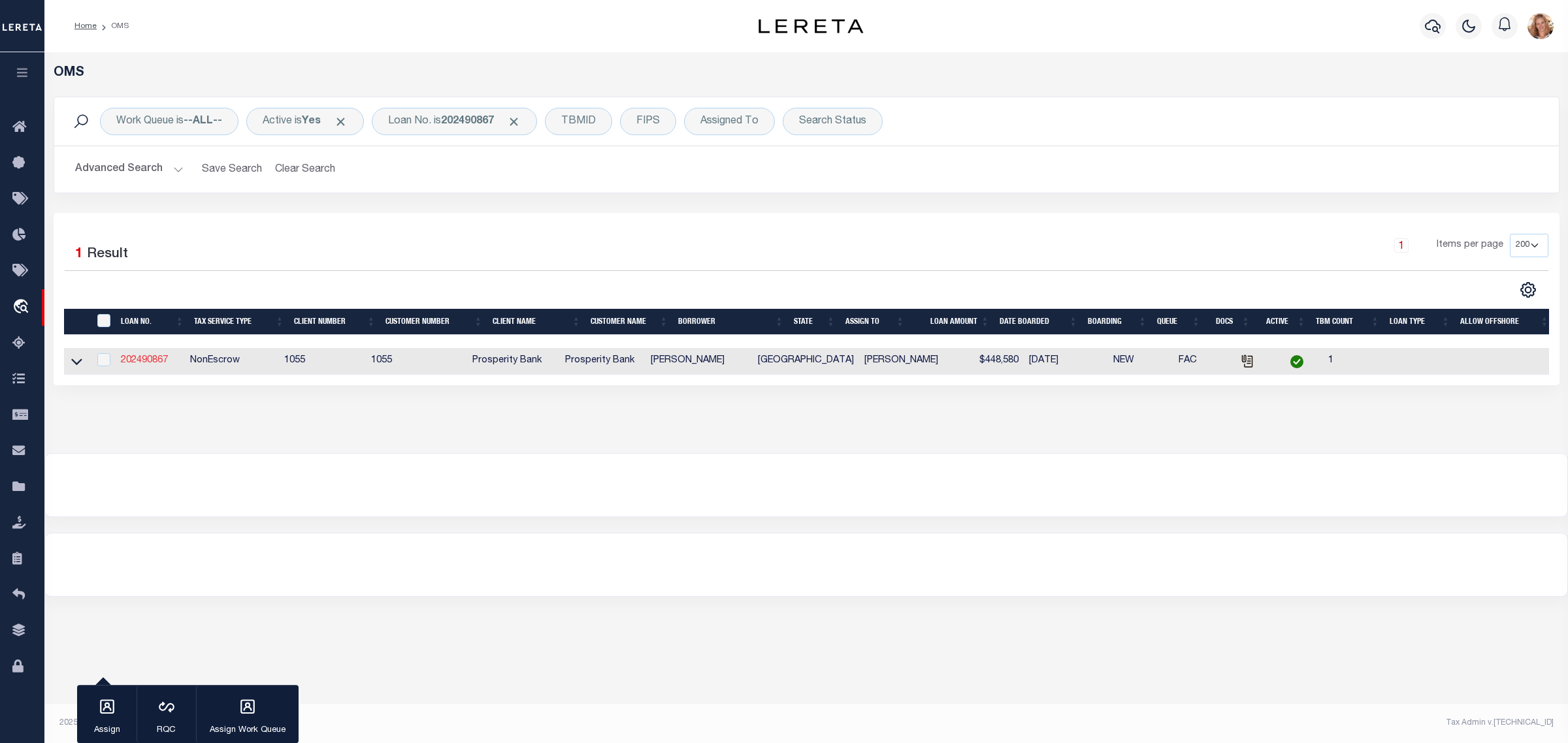
click at [148, 364] on link "202490867" at bounding box center [144, 360] width 47 height 9
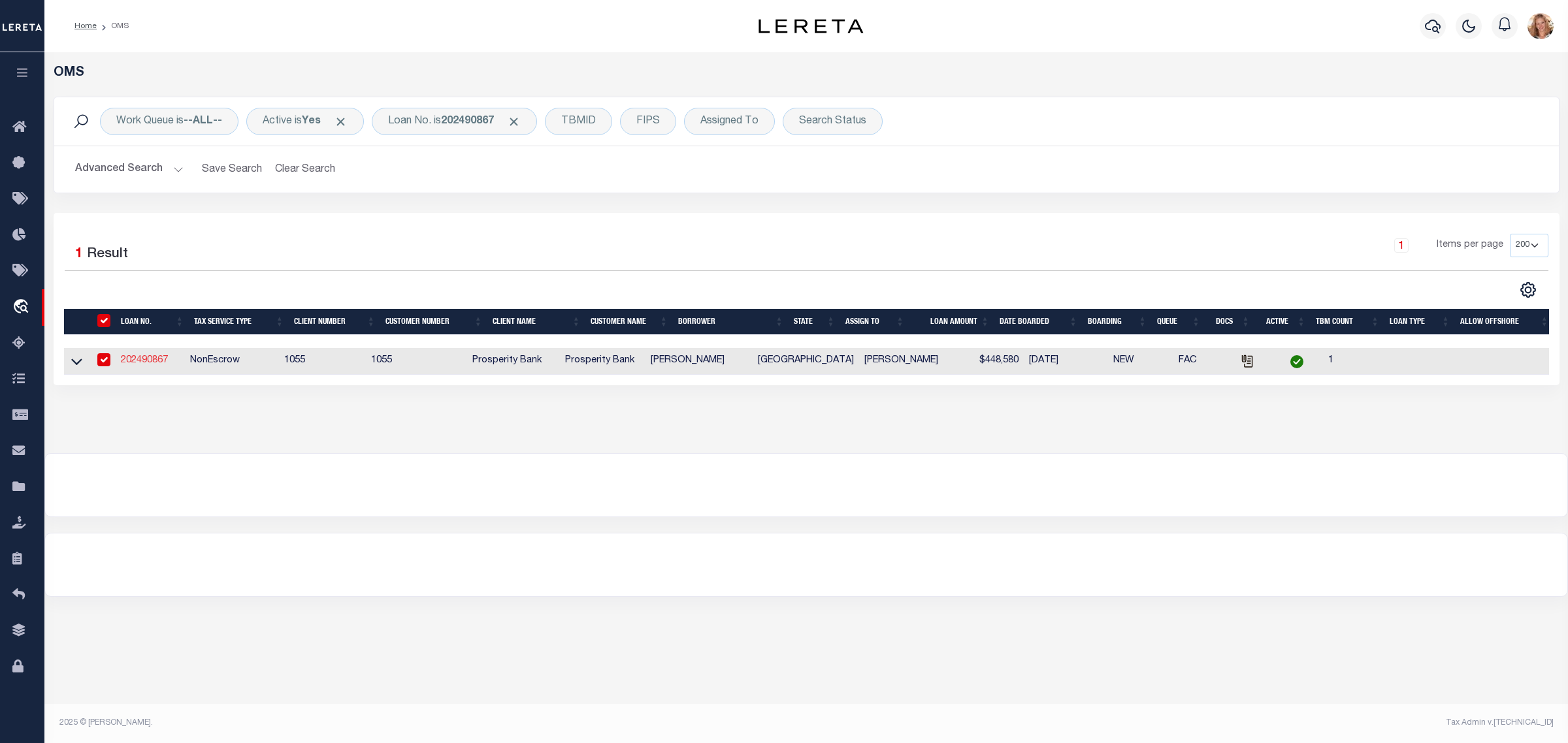
type input "202490867"
type input "[PERSON_NAME]"
select select "10684"
select select "4092"
type input "[GEOGRAPHIC_DATA]"
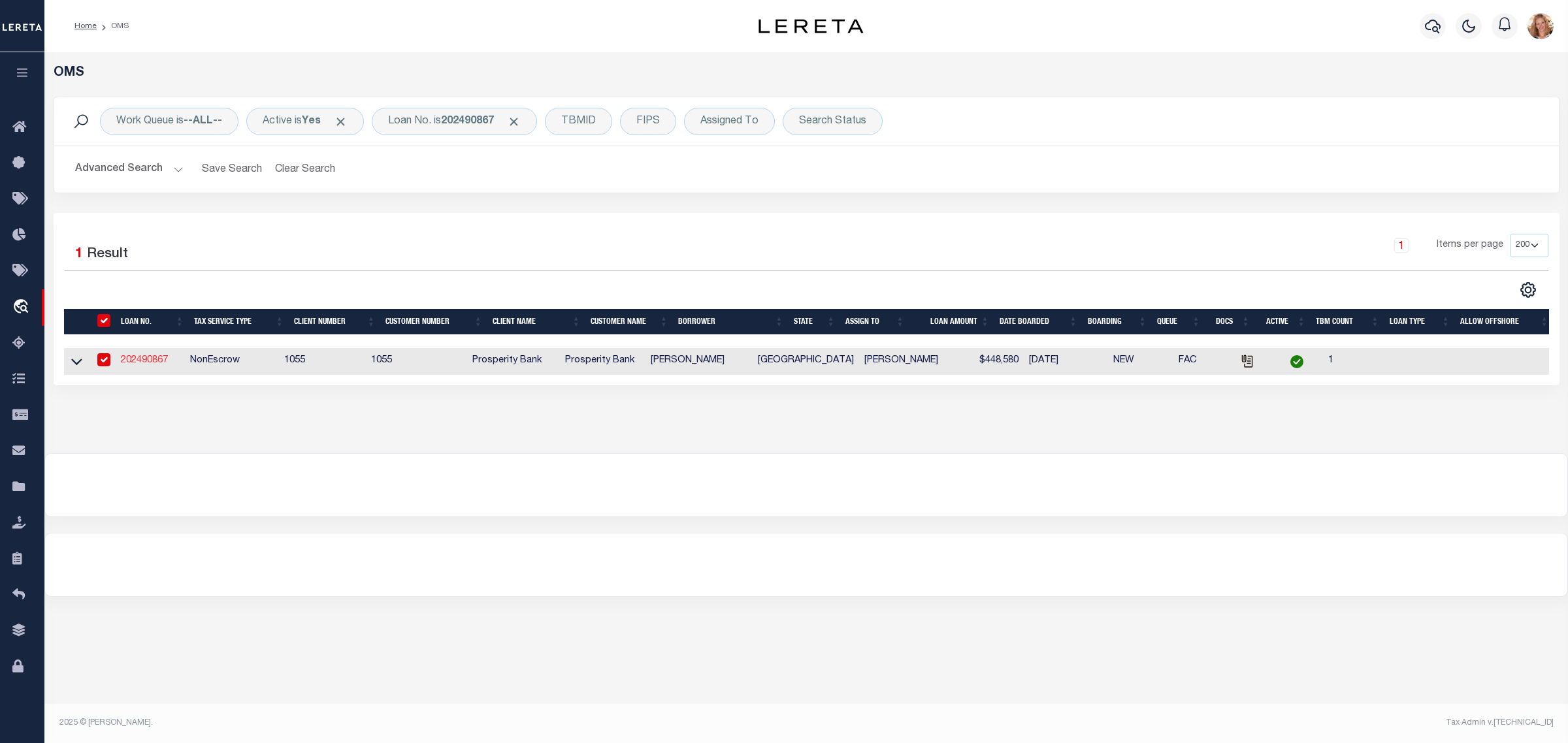
type input "MANVEL TX 77578"
select select "NonEscrow"
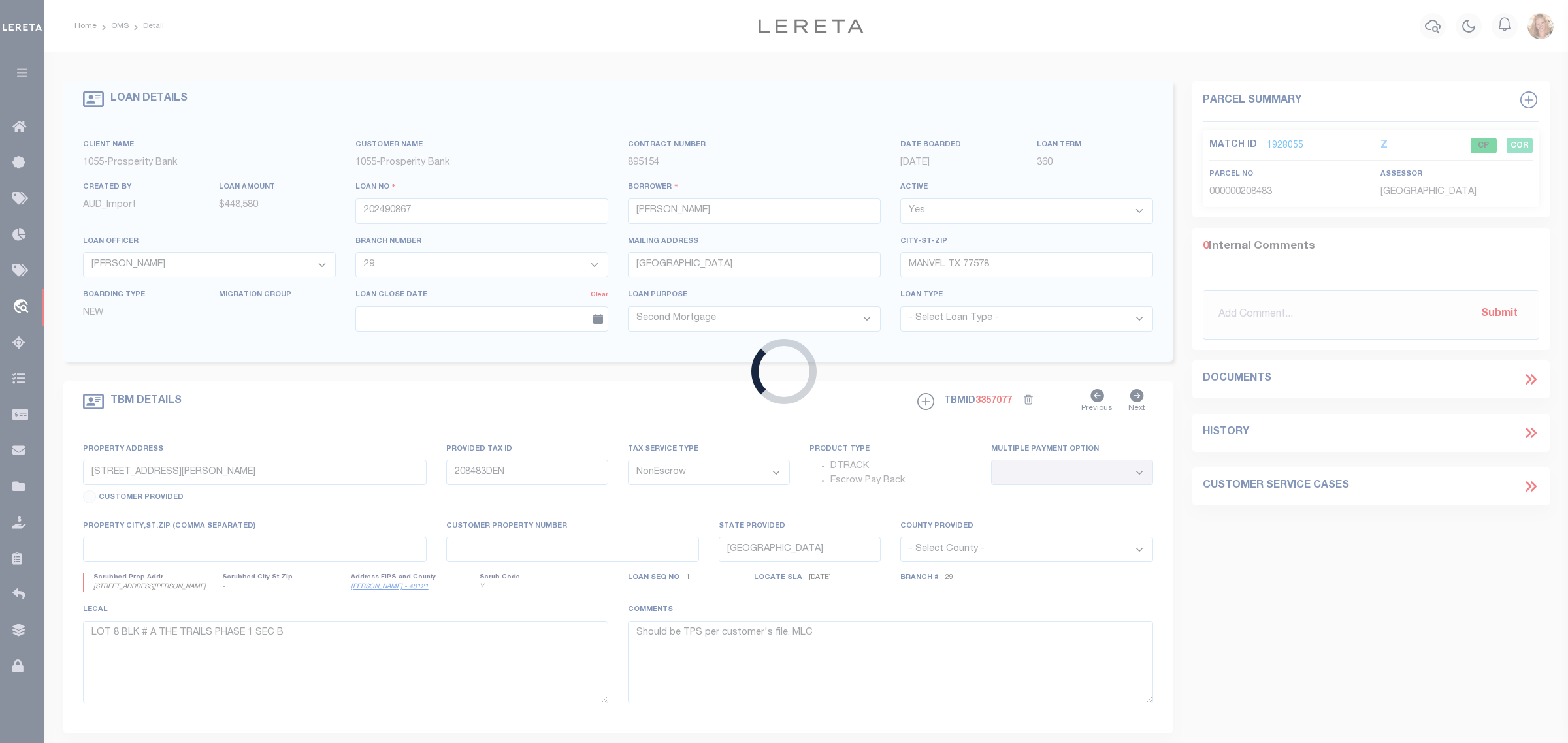
select select "10684"
select select "4092"
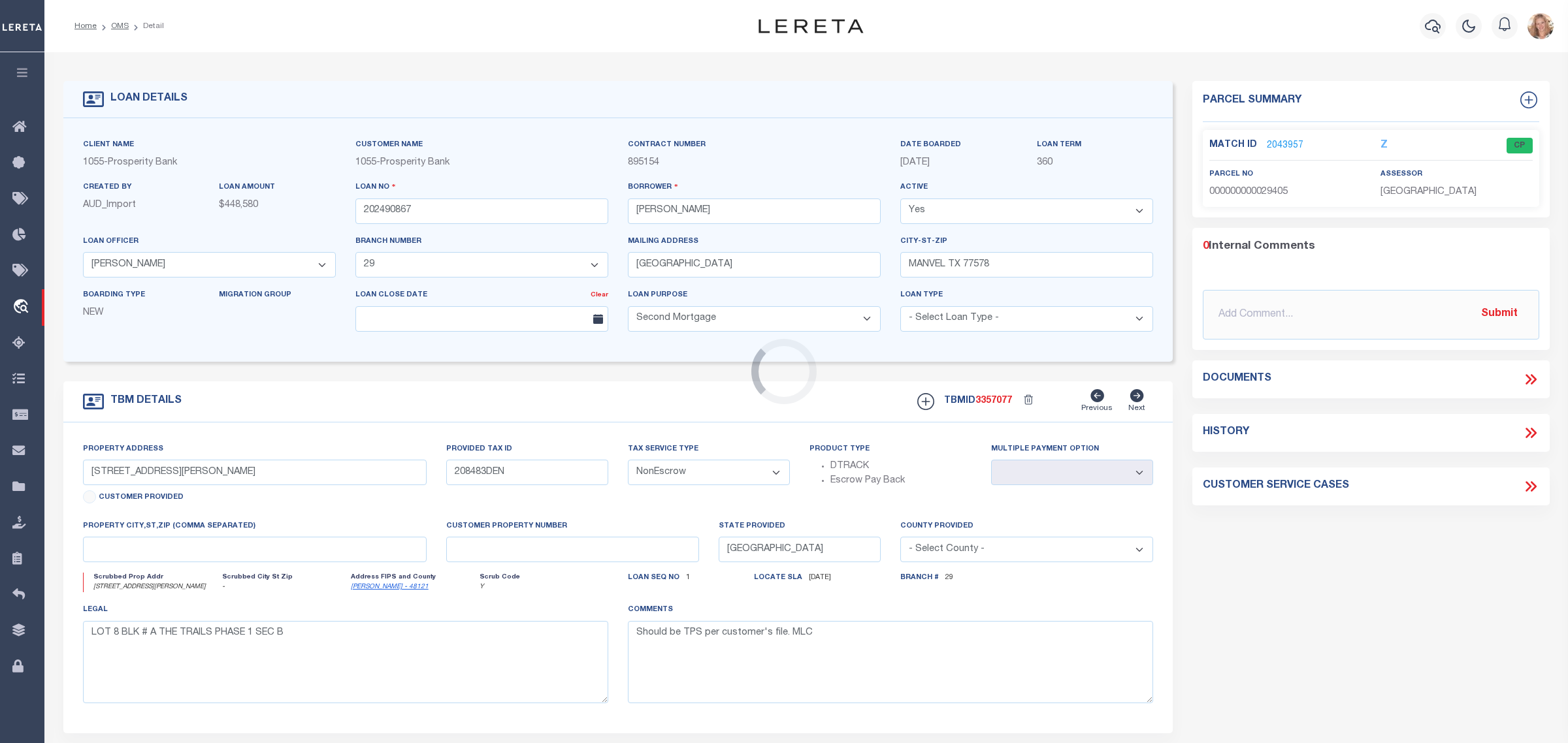
type input "[STREET_ADDRESS]"
type input "16611661001800"
select select
type input "[GEOGRAPHIC_DATA]"
type textarea "LOT 18 [GEOGRAPHIC_DATA] [PERSON_NAME][GEOGRAPHIC_DATA]"
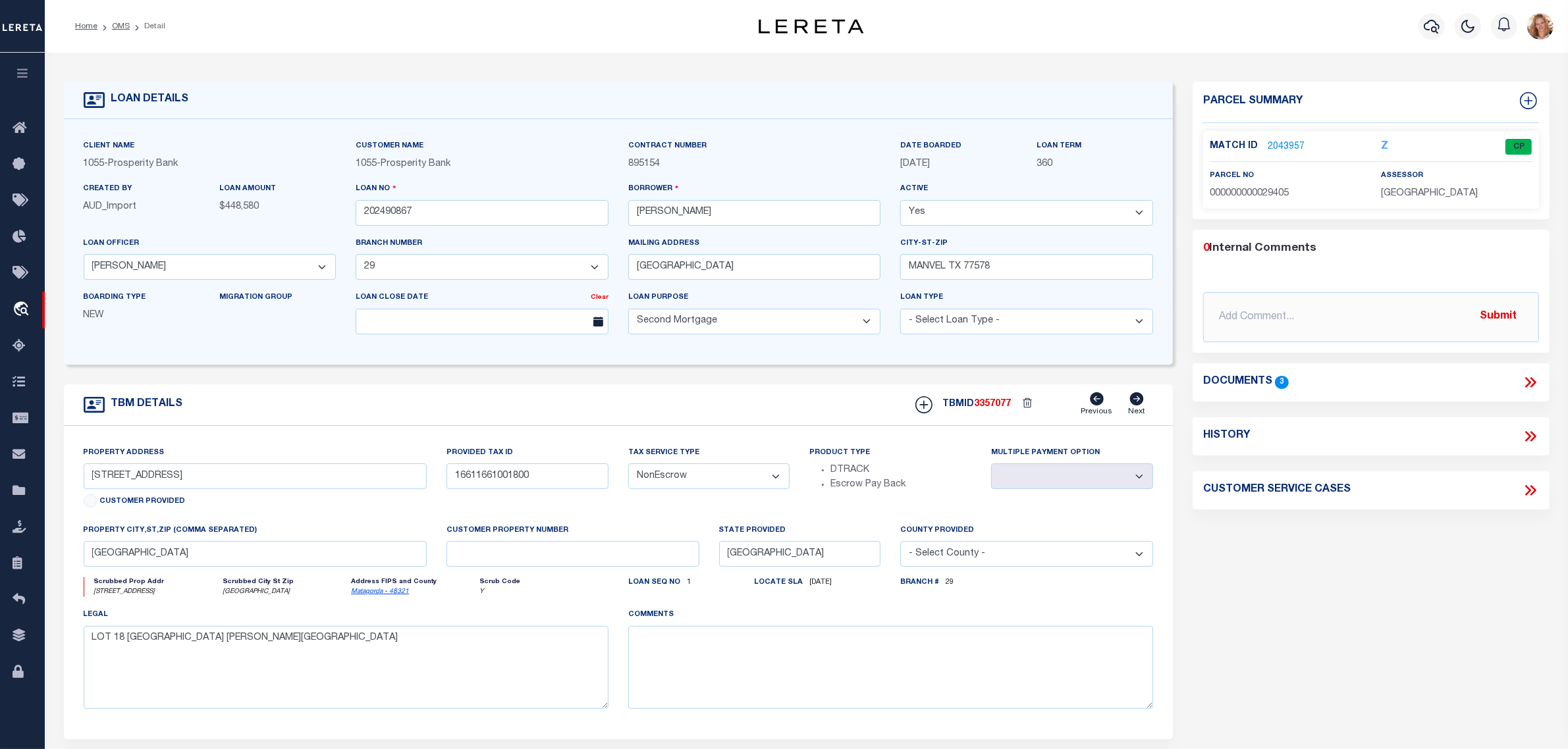
click at [733, 487] on select "- Select Tax Service Type - Escrow NonEscrow" at bounding box center [709, 476] width 162 height 26
select select "Escrow"
click at [628, 468] on select "- Select Tax Service Type - Escrow NonEscrow" at bounding box center [709, 476] width 162 height 26
click at [739, 663] on textarea at bounding box center [890, 667] width 525 height 83
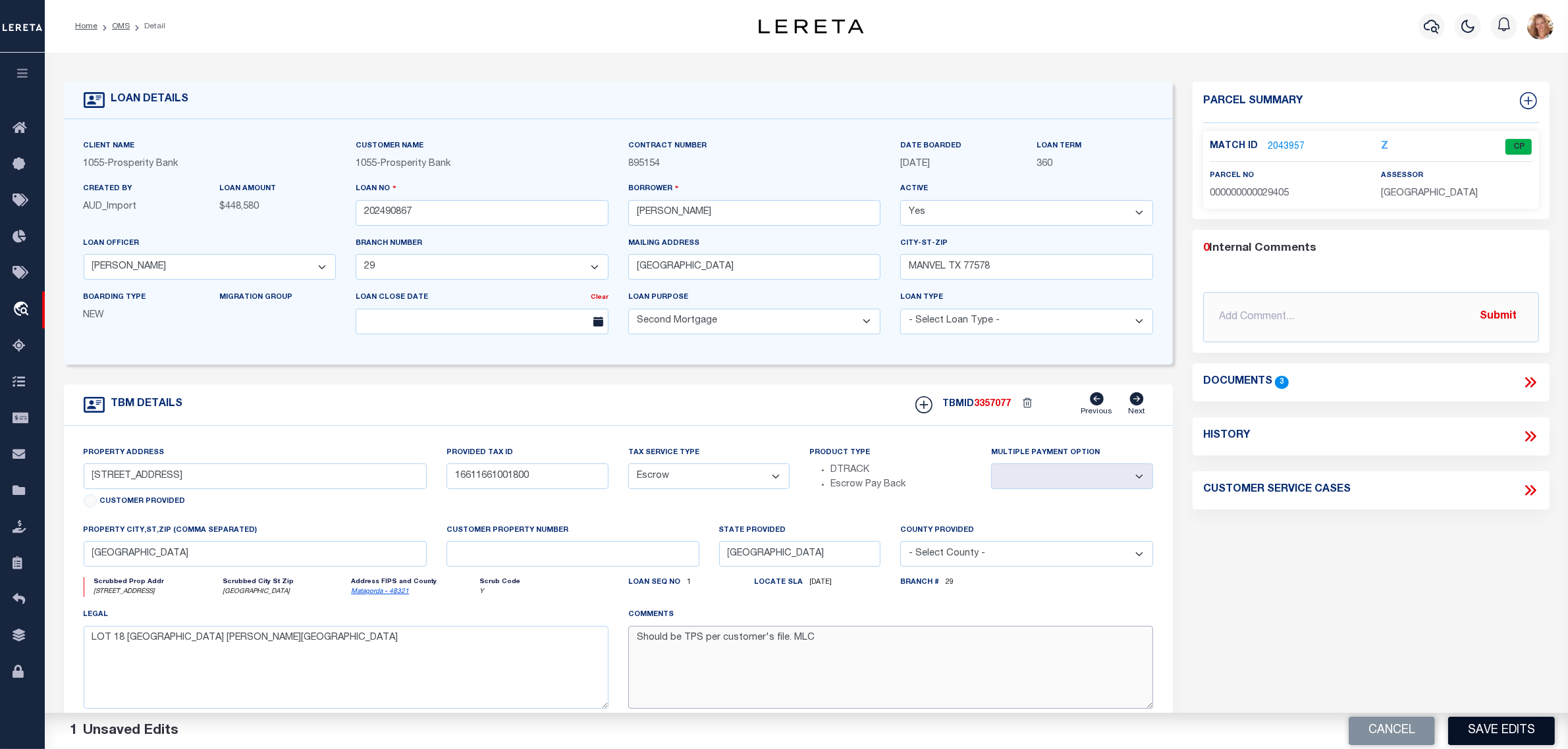
type textarea "Should be TPS per customer's file. MLC"
click at [1510, 729] on button "Save Edits" at bounding box center [1502, 731] width 107 height 28
select select "NonEscrow"
select select
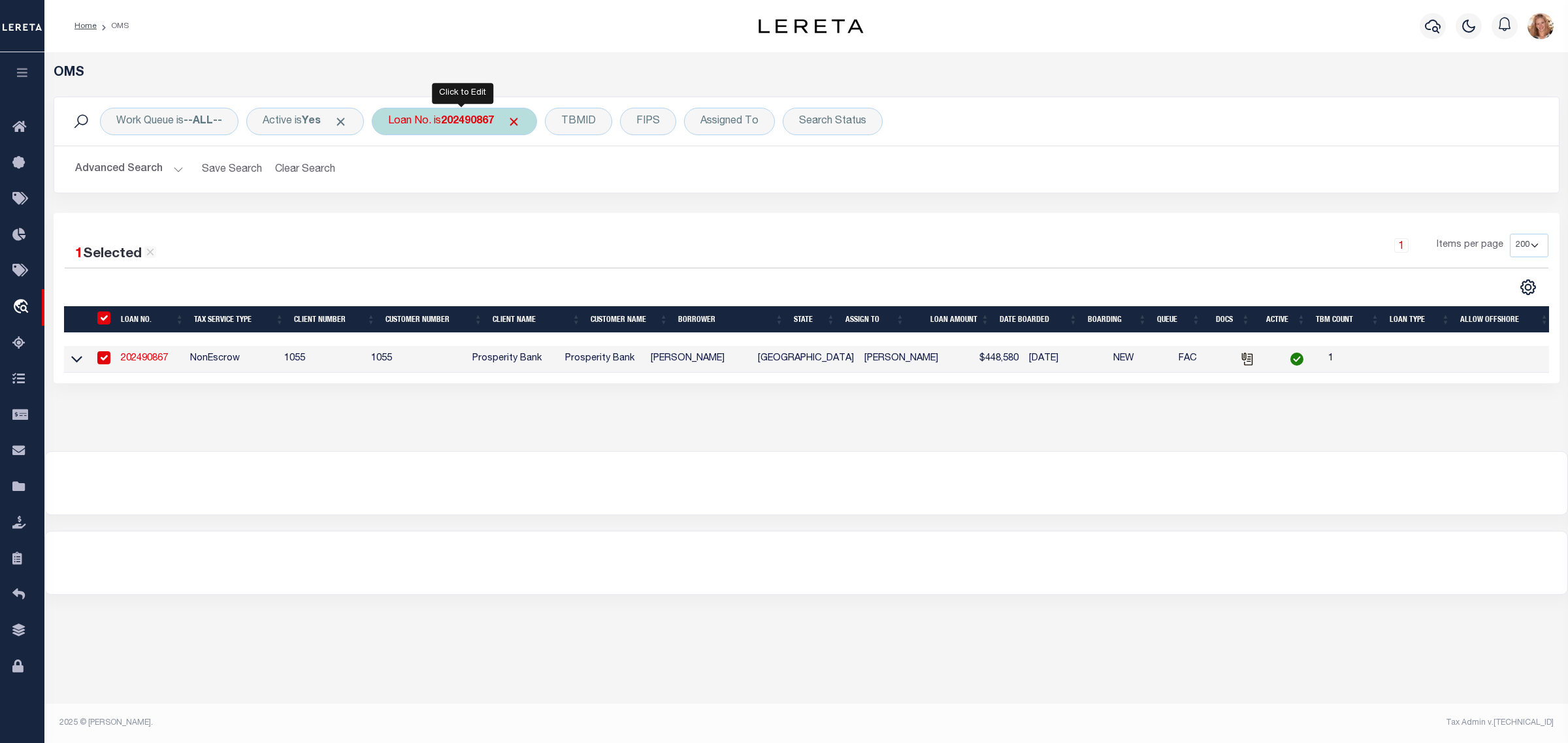
click at [462, 121] on b "202490867" at bounding box center [468, 121] width 53 height 10
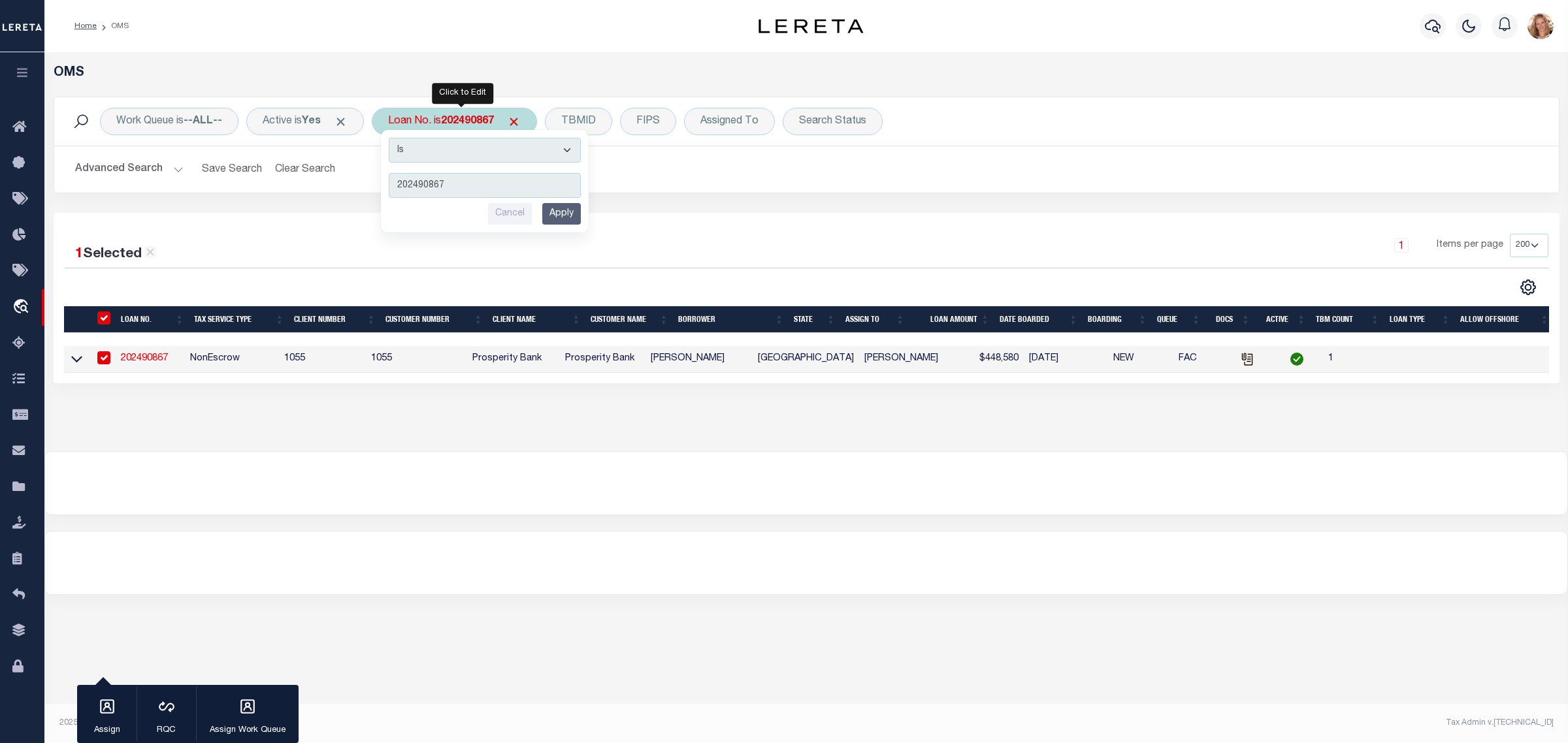
click at [556, 216] on input "Apply" at bounding box center [561, 213] width 38 height 22
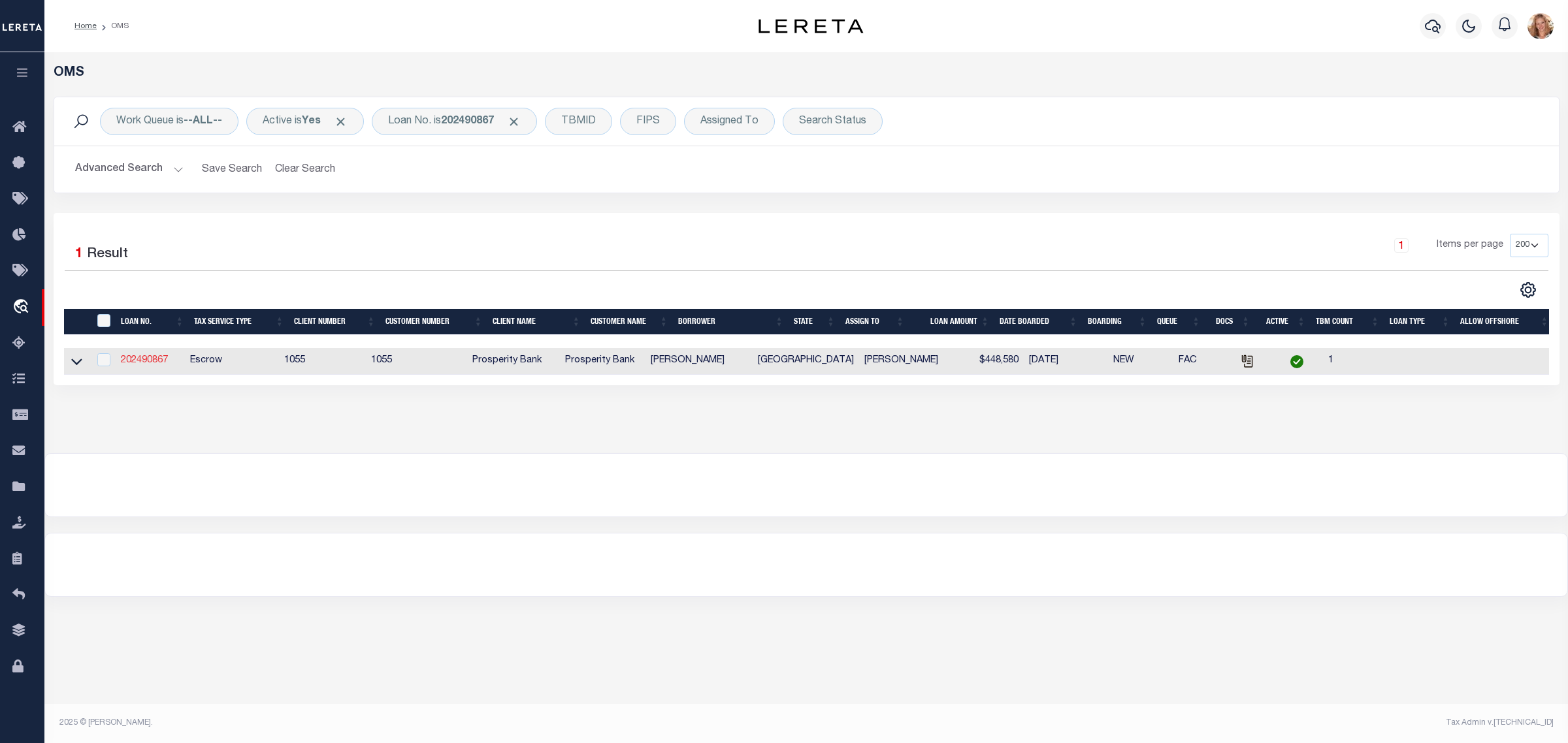
click at [145, 365] on link "202490867" at bounding box center [144, 360] width 47 height 9
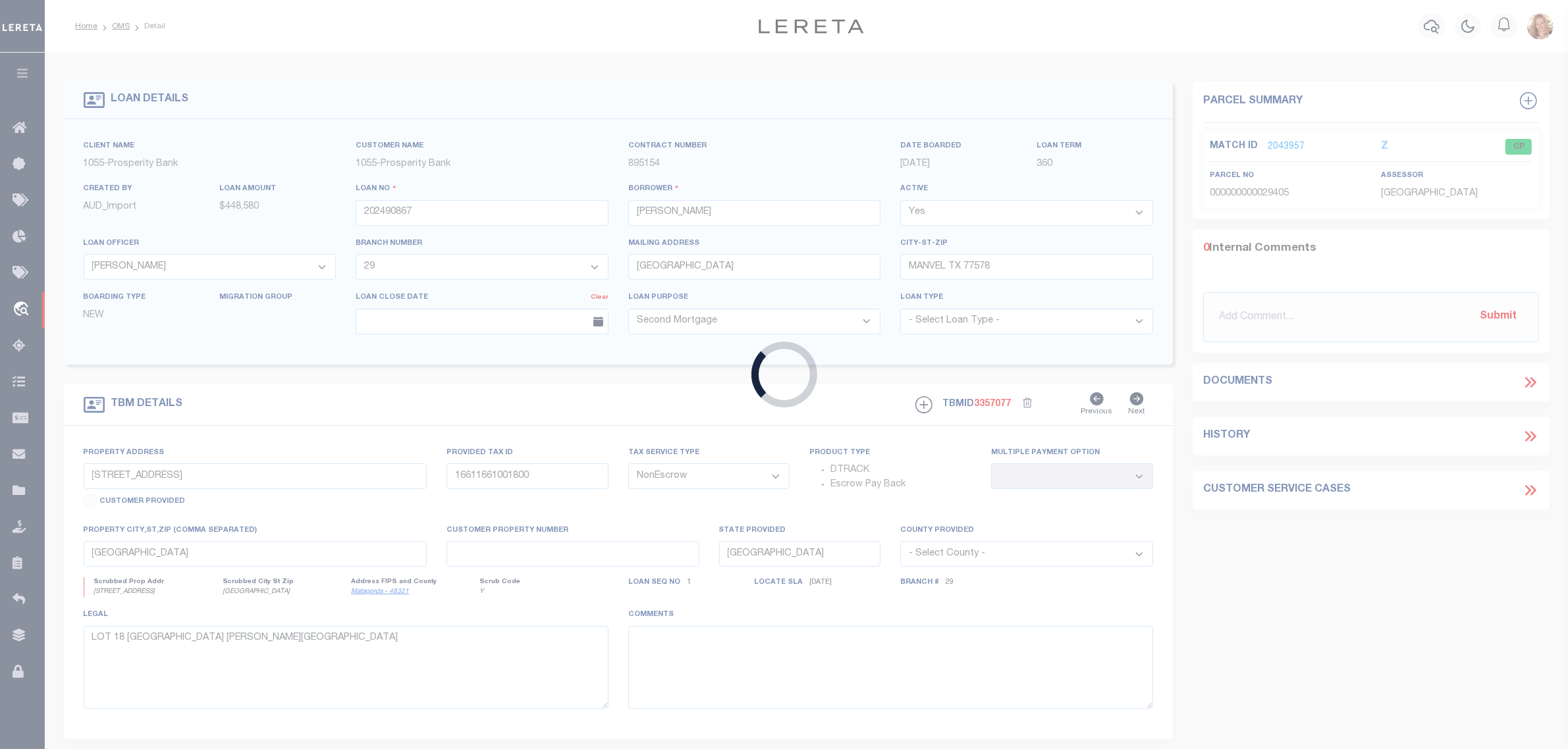
select select "Escrow"
select select
type textarea "Should be TPS per customer's file. MLC"
select select "10684"
select select "4092"
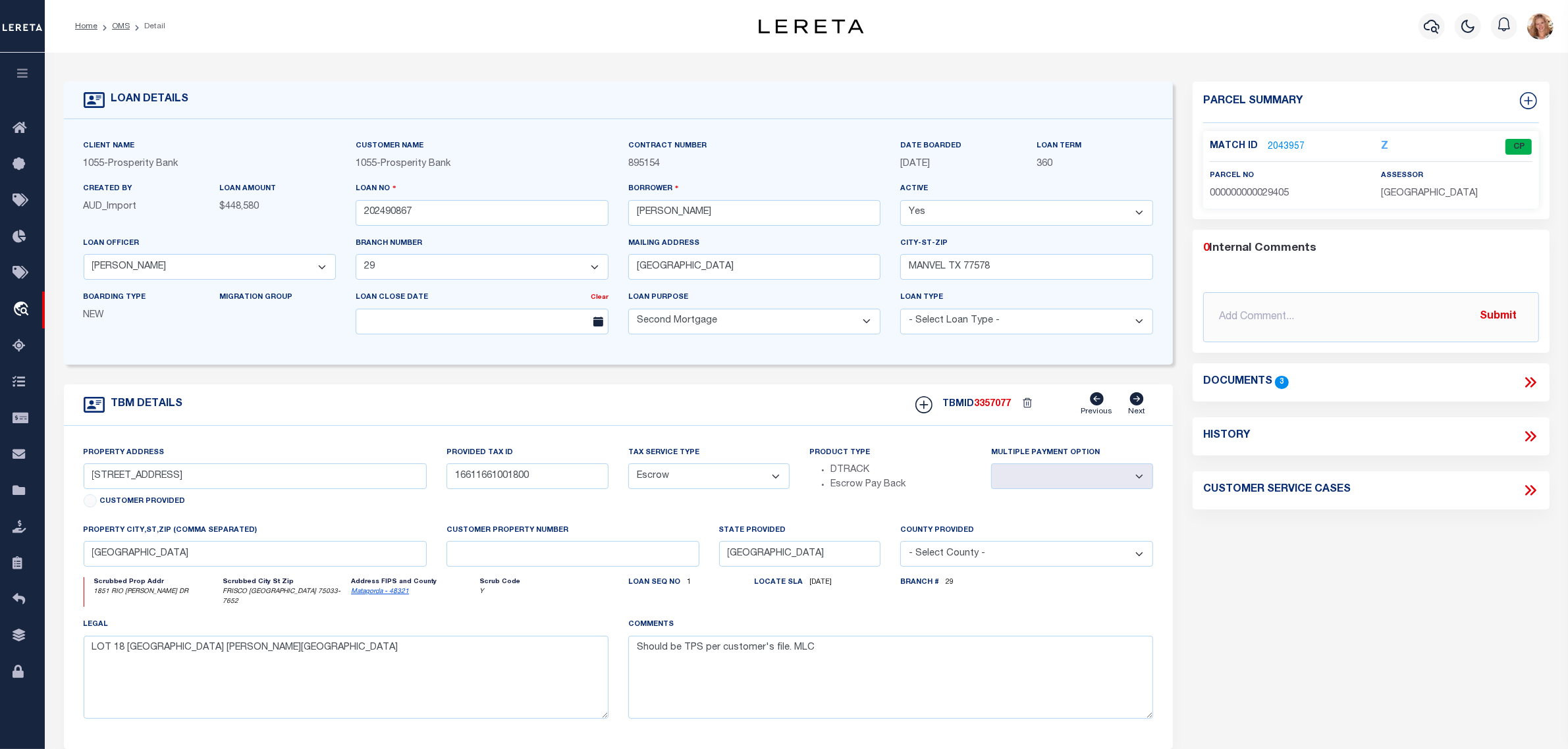
click at [666, 485] on select "- Select Tax Service Type - Escrow NonEscrow" at bounding box center [709, 476] width 162 height 26
select select "NonEscrow"
click at [628, 468] on select "- Select Tax Service Type - Escrow NonEscrow" at bounding box center [709, 476] width 162 height 26
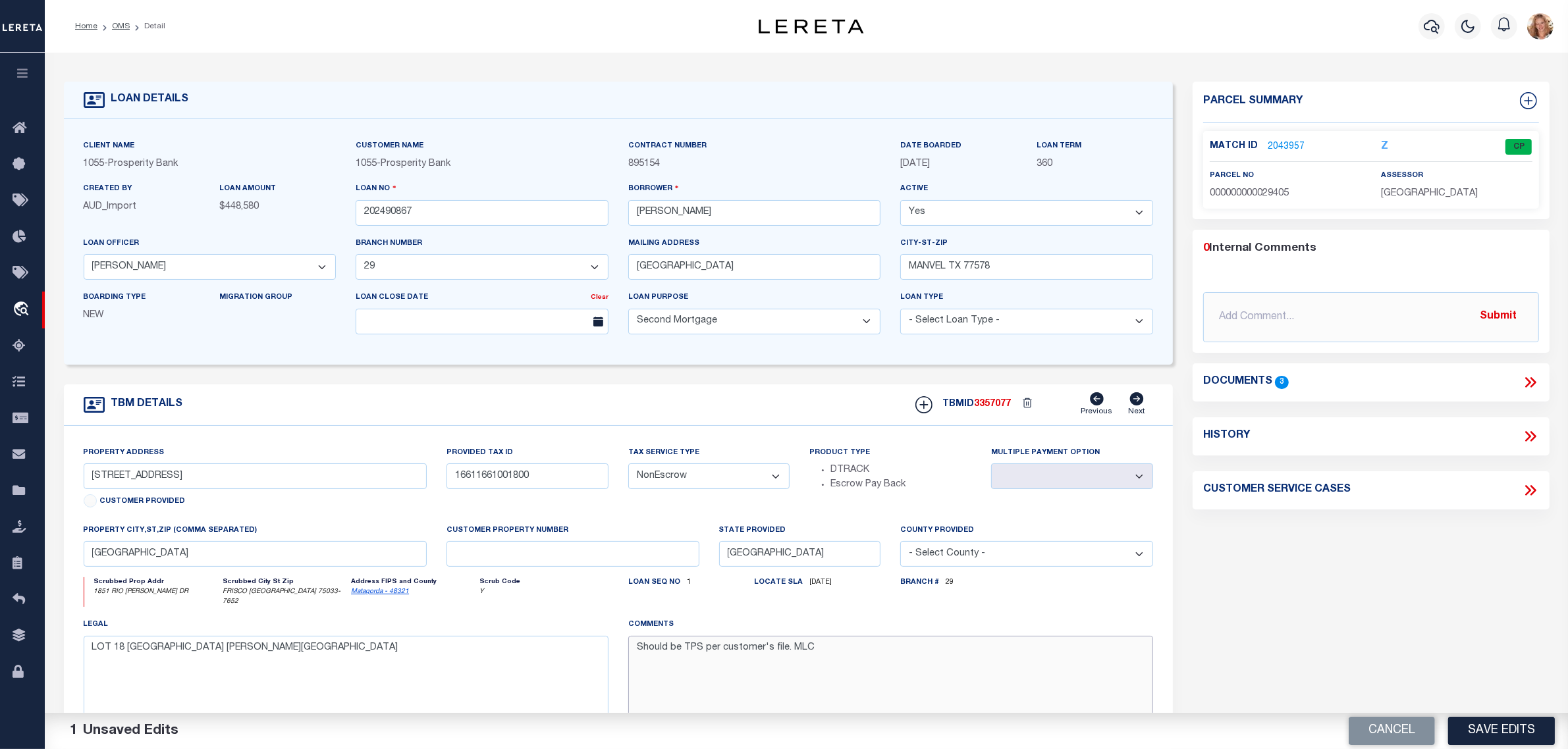
click at [686, 644] on textarea "Should be TPS per customer's file. MLC" at bounding box center [890, 677] width 525 height 83
type textarea "Should be DTRACK per customer's file. MLC"
click at [1491, 729] on button "Save Edits" at bounding box center [1502, 731] width 107 height 28
select select "Escrow"
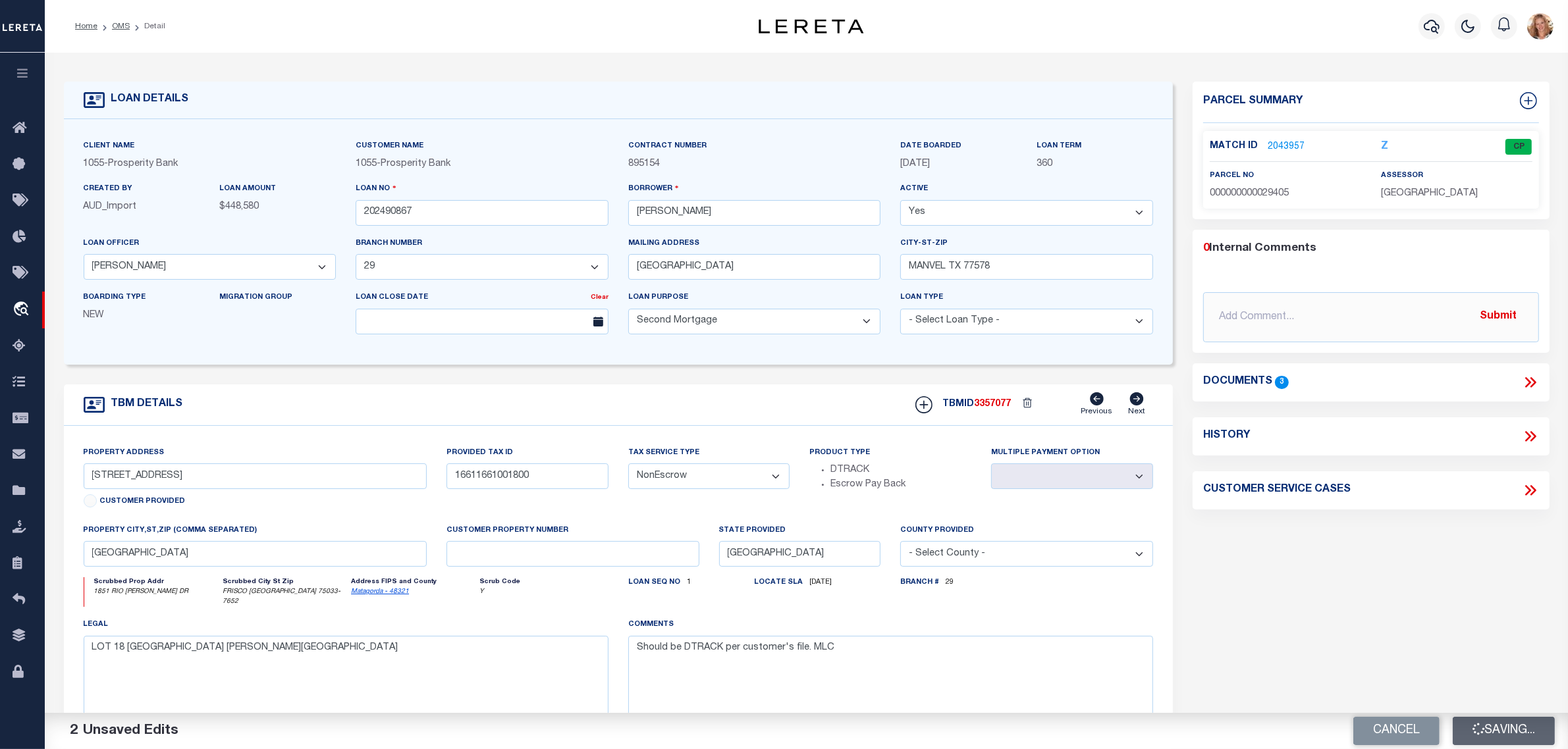
select select
type textarea "Should be TPS per customer's file. MLC"
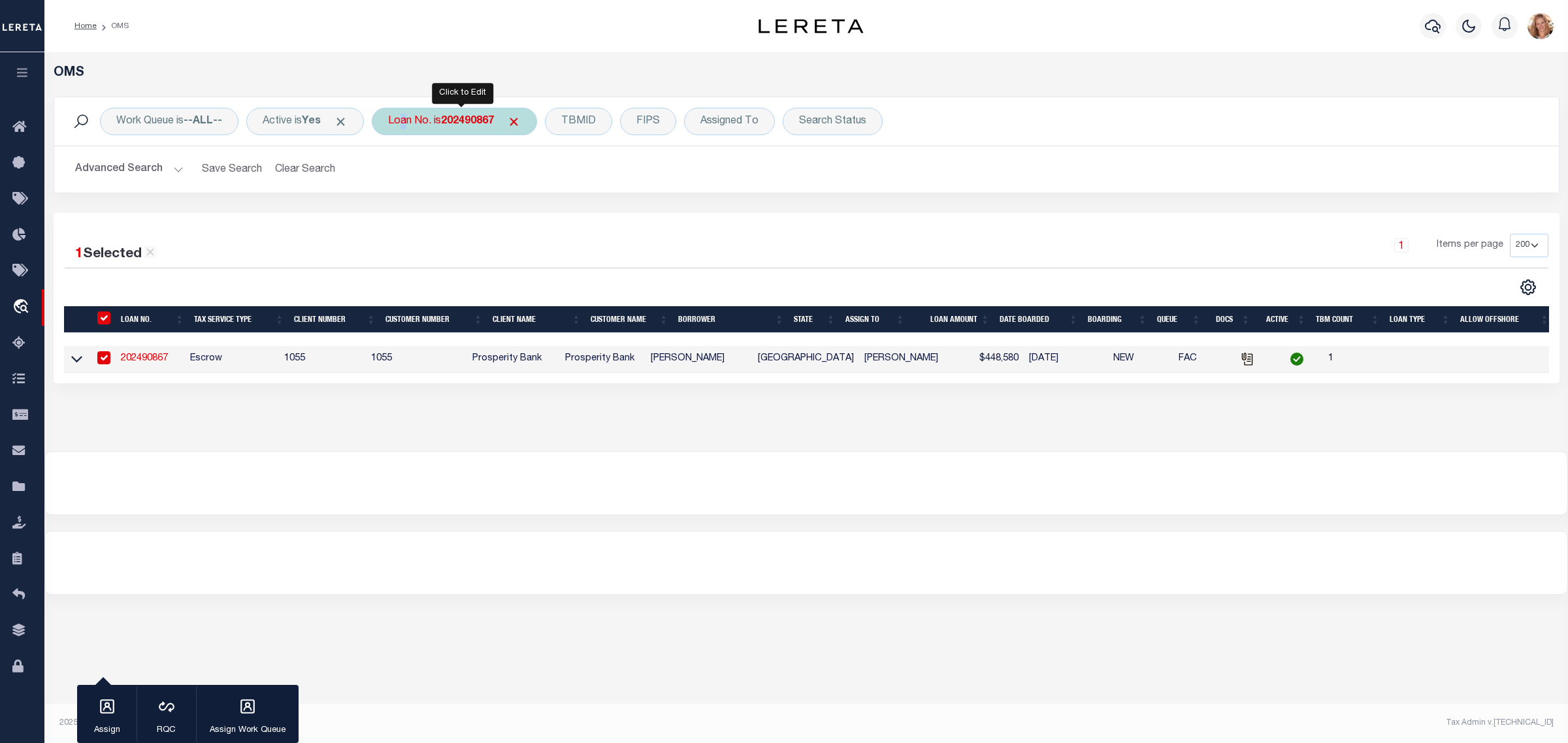
click at [402, 119] on div "Loan No. is 202490867" at bounding box center [454, 121] width 165 height 27
type input "96107"
click at [567, 206] on input "Apply" at bounding box center [561, 213] width 38 height 22
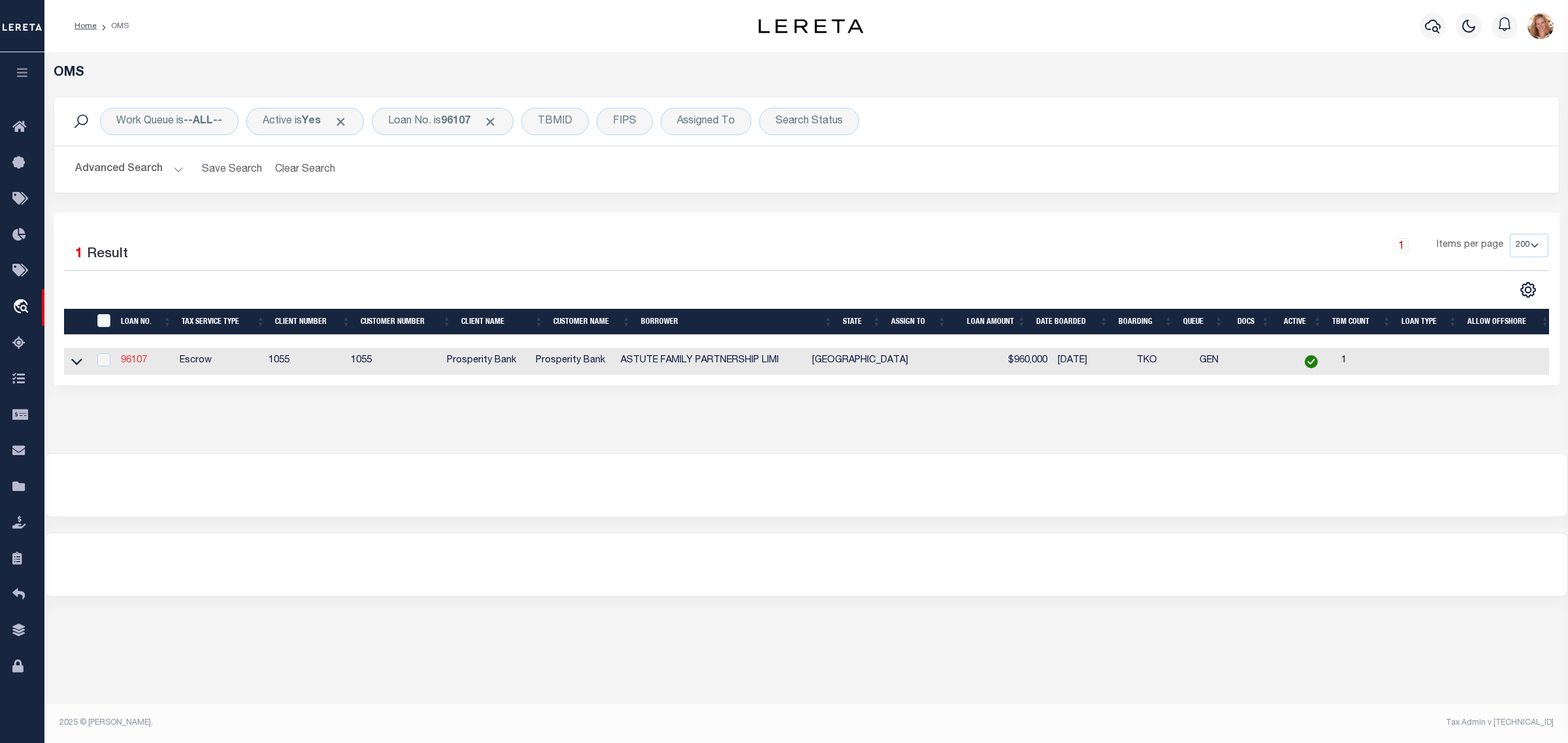
click at [135, 365] on link "96107" at bounding box center [133, 360] width 26 height 9
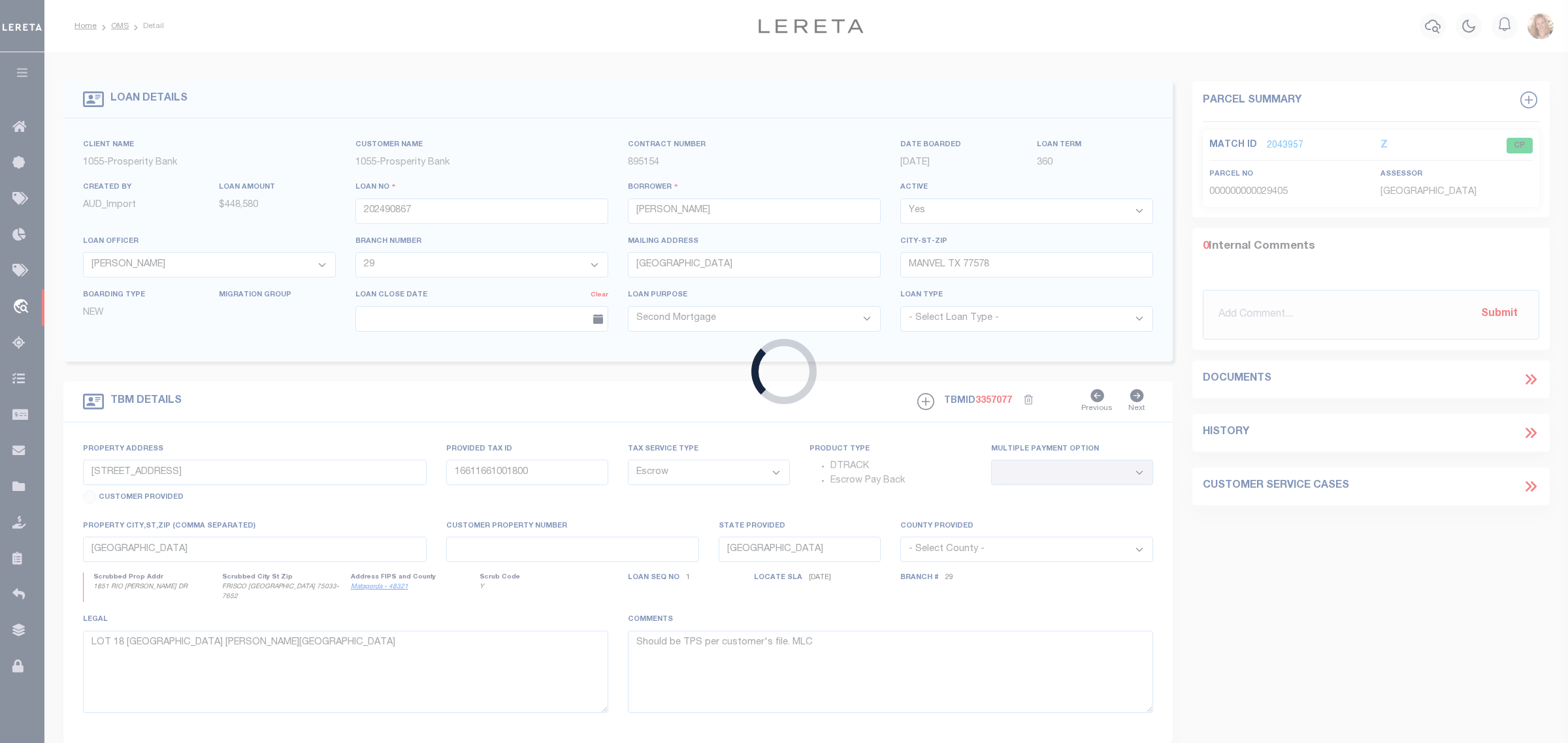
type input "96107"
type input "ASTUTE FAMILY PARTNERSHIP LIMI"
select select "10416"
select select "4067"
type input "P O BOX 57520"
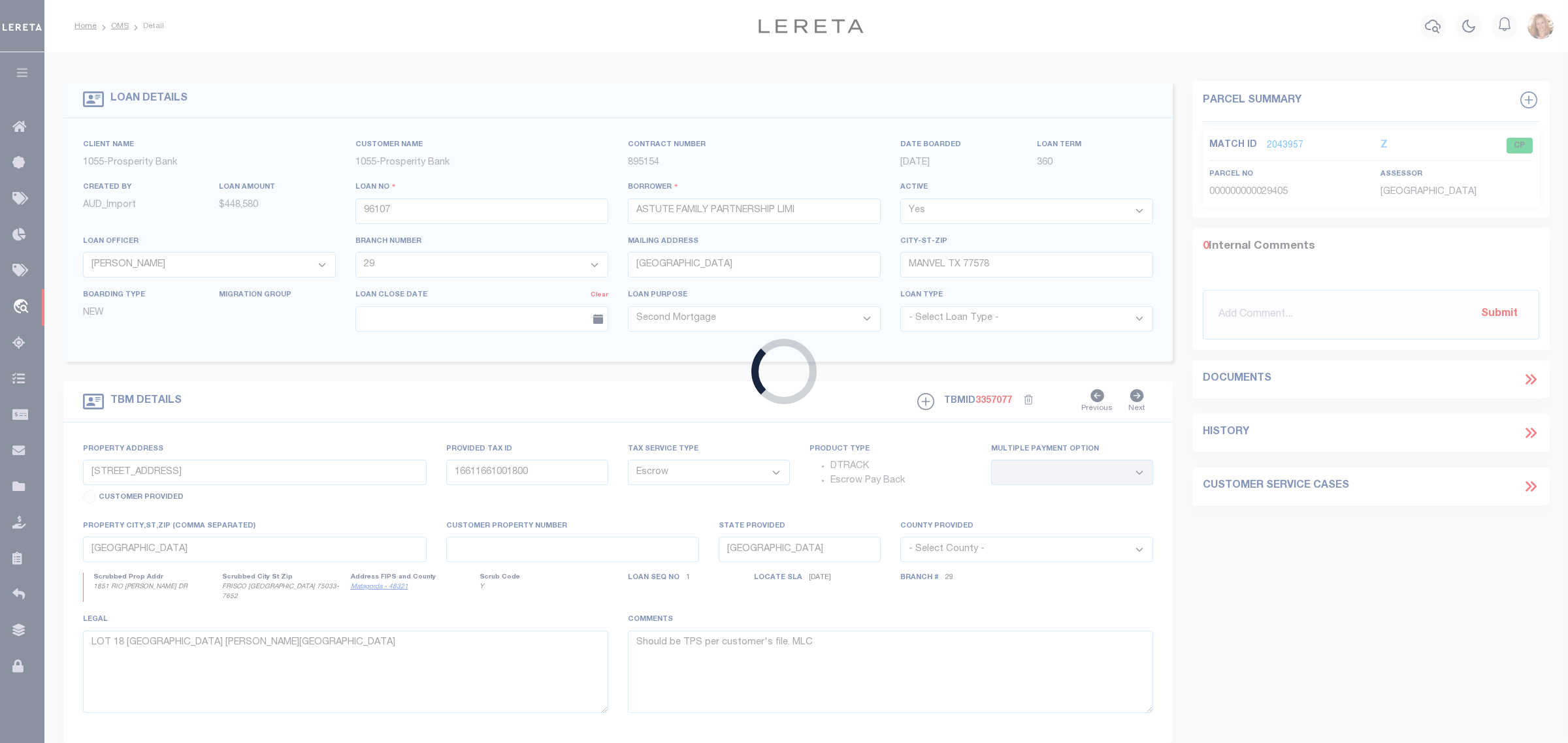
type input "WEBSTER TX 77598"
select select "400"
select select "4067"
type input "203 BLOSSOM ST"
type input "117-656-002-0001"
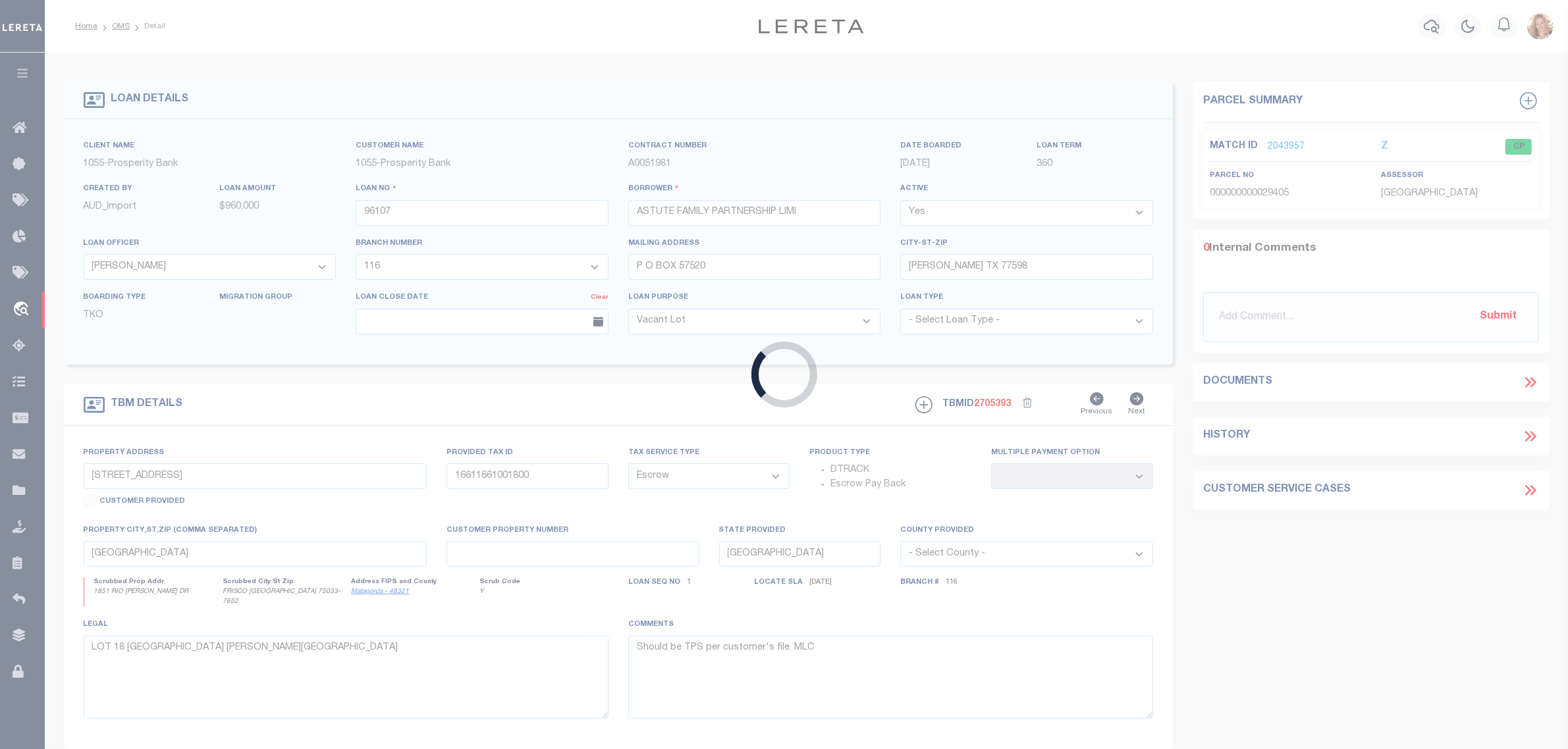
select select
type input "WEBSTER TX 77598"
type input "8"
type textarea "203 BLOSSOM ST. WEBSTER TX 77598, RESERVE A, MINOR PLAT OF DINYARI, SUBD. RESER…"
type textarea "2 OF 2"
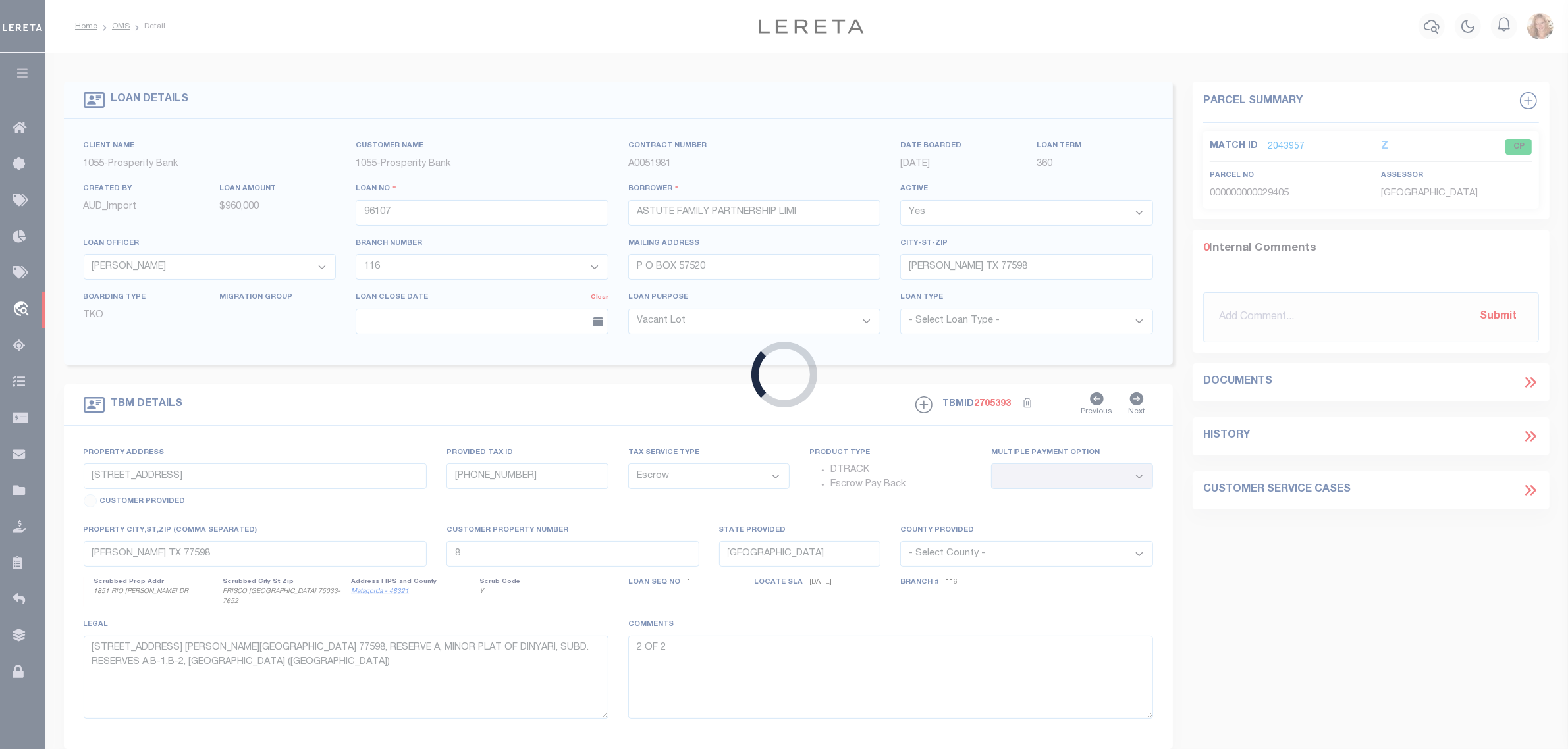
select select "10416"
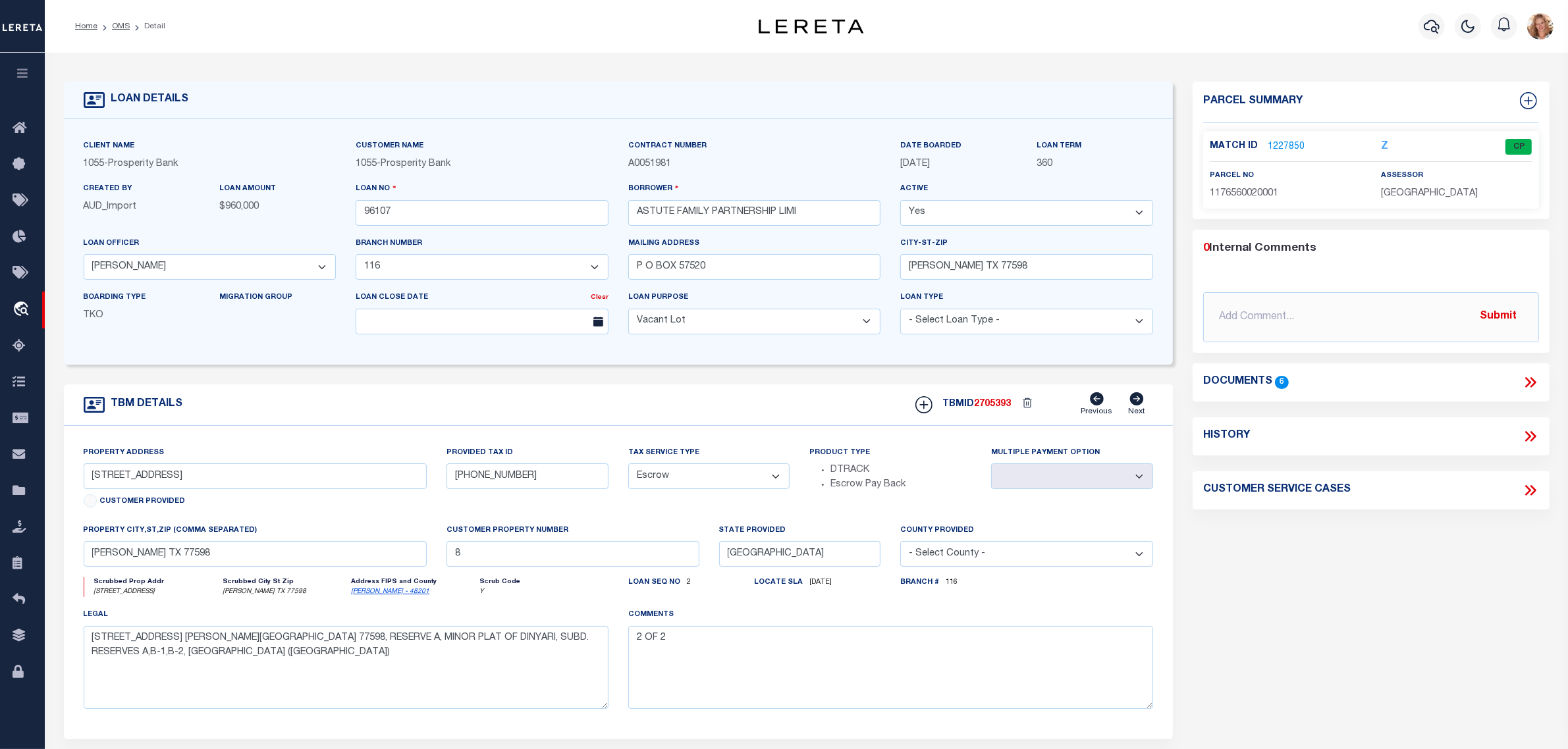
drag, startPoint x: 690, startPoint y: 477, endPoint x: 690, endPoint y: 493, distance: 16.0
click at [690, 477] on select "- Select Tax Service Type - Escrow NonEscrow" at bounding box center [709, 476] width 162 height 26
select select "NonEscrow"
click at [628, 468] on select "- Select Tax Service Type - Escrow NonEscrow" at bounding box center [709, 476] width 162 height 26
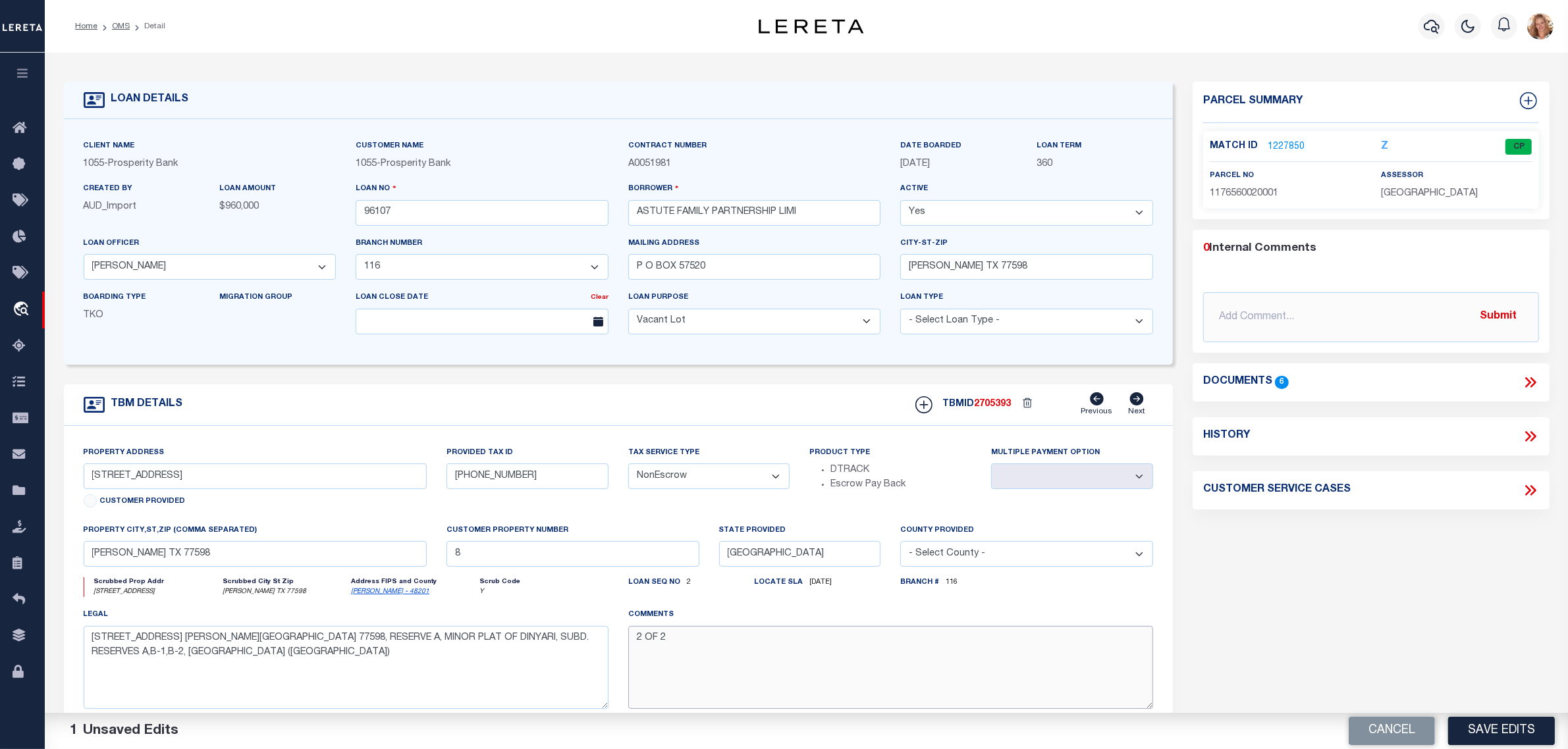
click at [692, 652] on textarea "2 OF 2" at bounding box center [890, 667] width 525 height 83
type textarea "Should be DTRACK per customer's file. MLC 2 OF 2"
click at [1493, 739] on button "Save Edits" at bounding box center [1502, 731] width 107 height 28
select select "Escrow"
select select
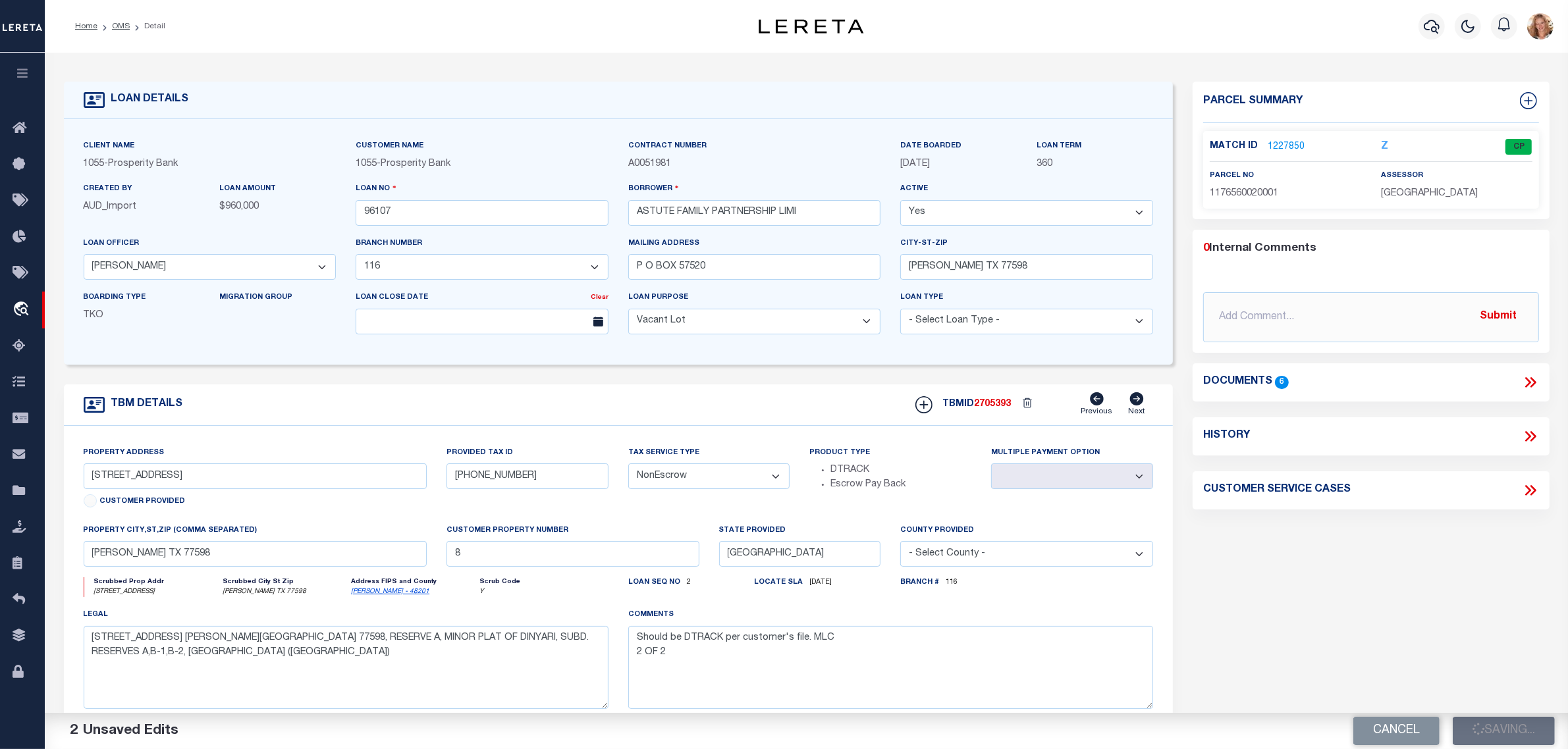
type textarea "2 OF 2"
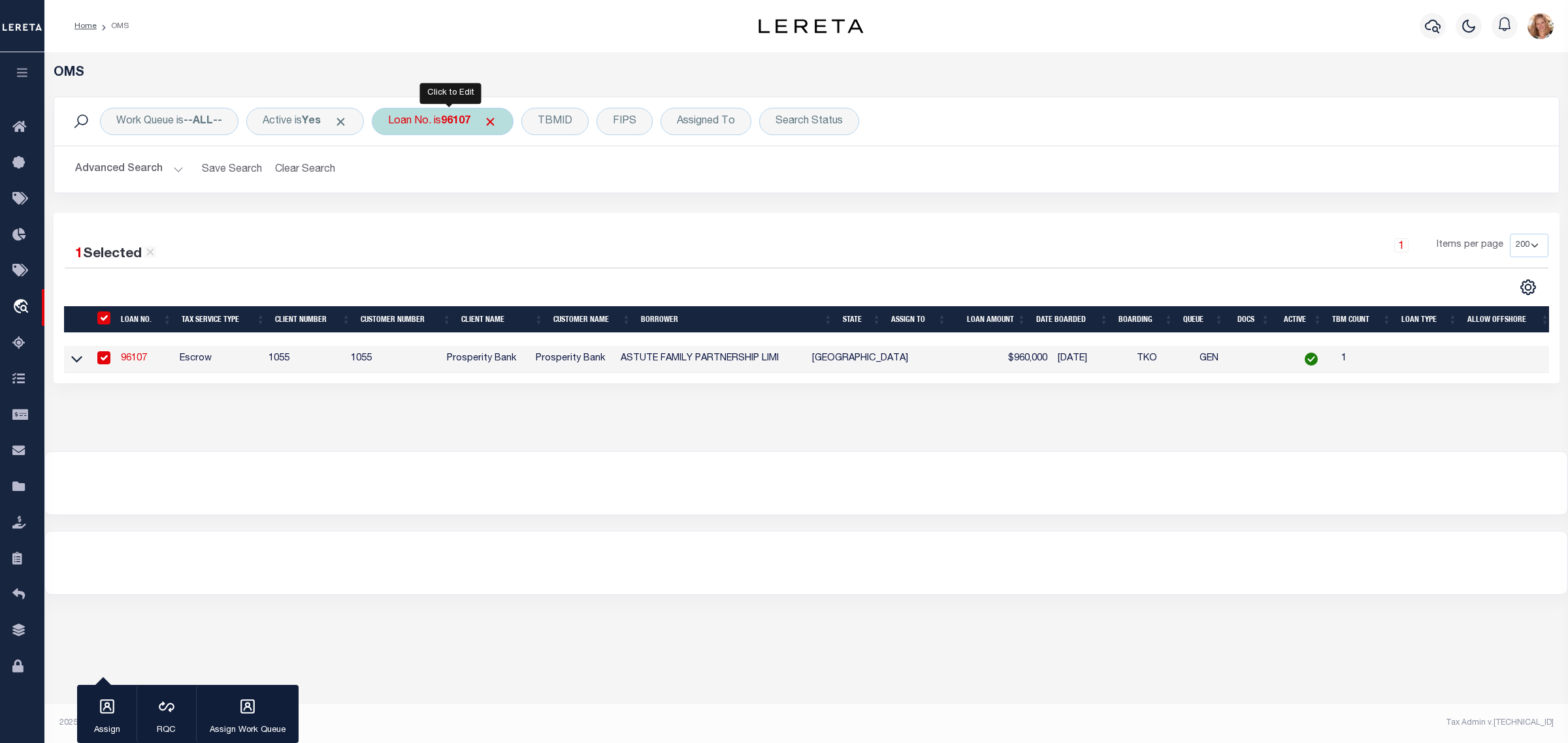
click at [396, 116] on div "Loan No. is 96107" at bounding box center [442, 121] width 142 height 27
type input "1605502"
click at [556, 213] on input "Apply" at bounding box center [561, 213] width 38 height 22
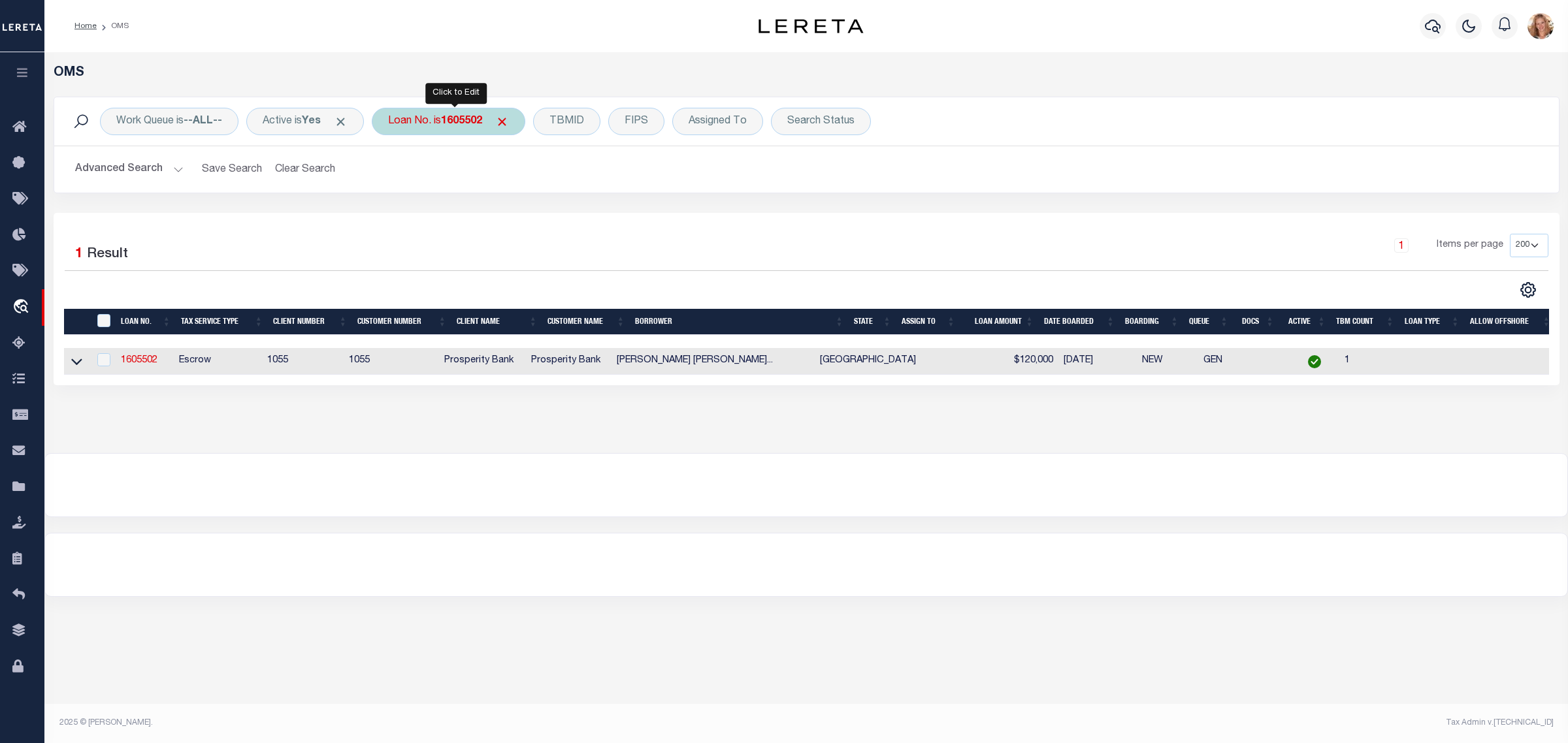
click at [440, 126] on div "Loan No. is 1605502" at bounding box center [448, 121] width 153 height 27
type input "140500026988"
click at [562, 211] on input "Apply" at bounding box center [561, 213] width 38 height 22
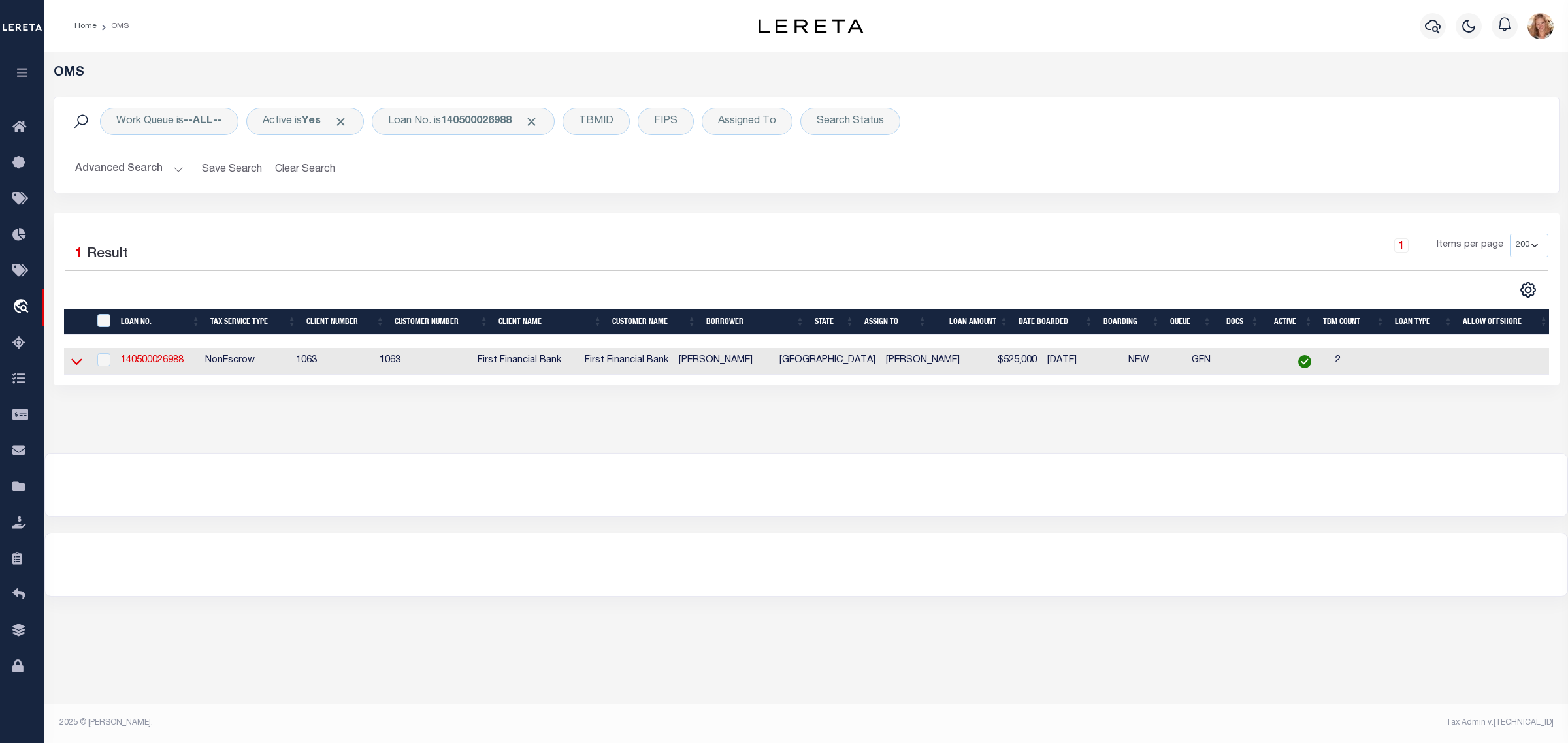
click at [76, 363] on icon at bounding box center [77, 362] width 11 height 14
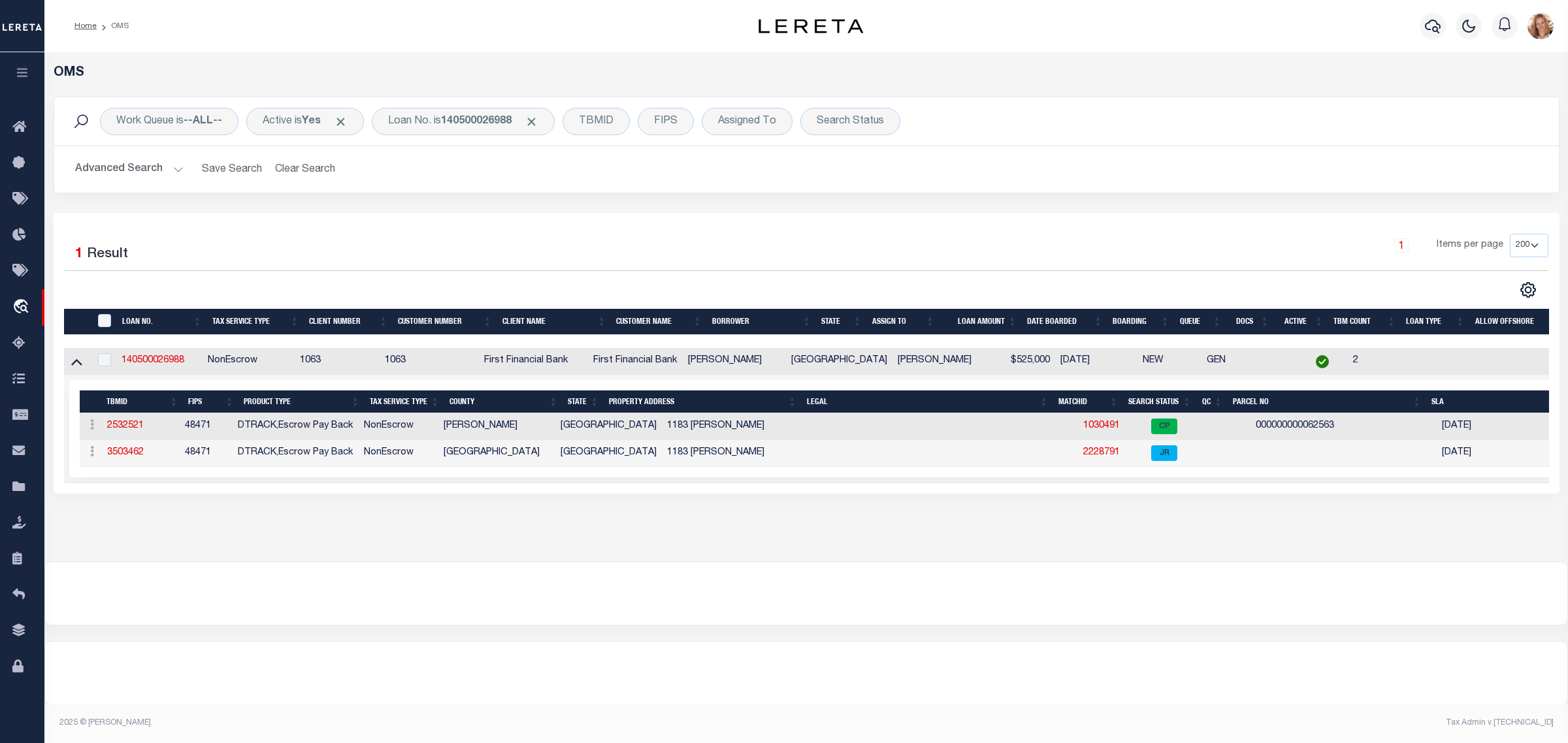
click at [591, 252] on div "1 Items per page 10 25 50 100 200" at bounding box center [994, 250] width 1108 height 34
click at [432, 113] on div "Loan No. is 140500026988" at bounding box center [463, 121] width 183 height 27
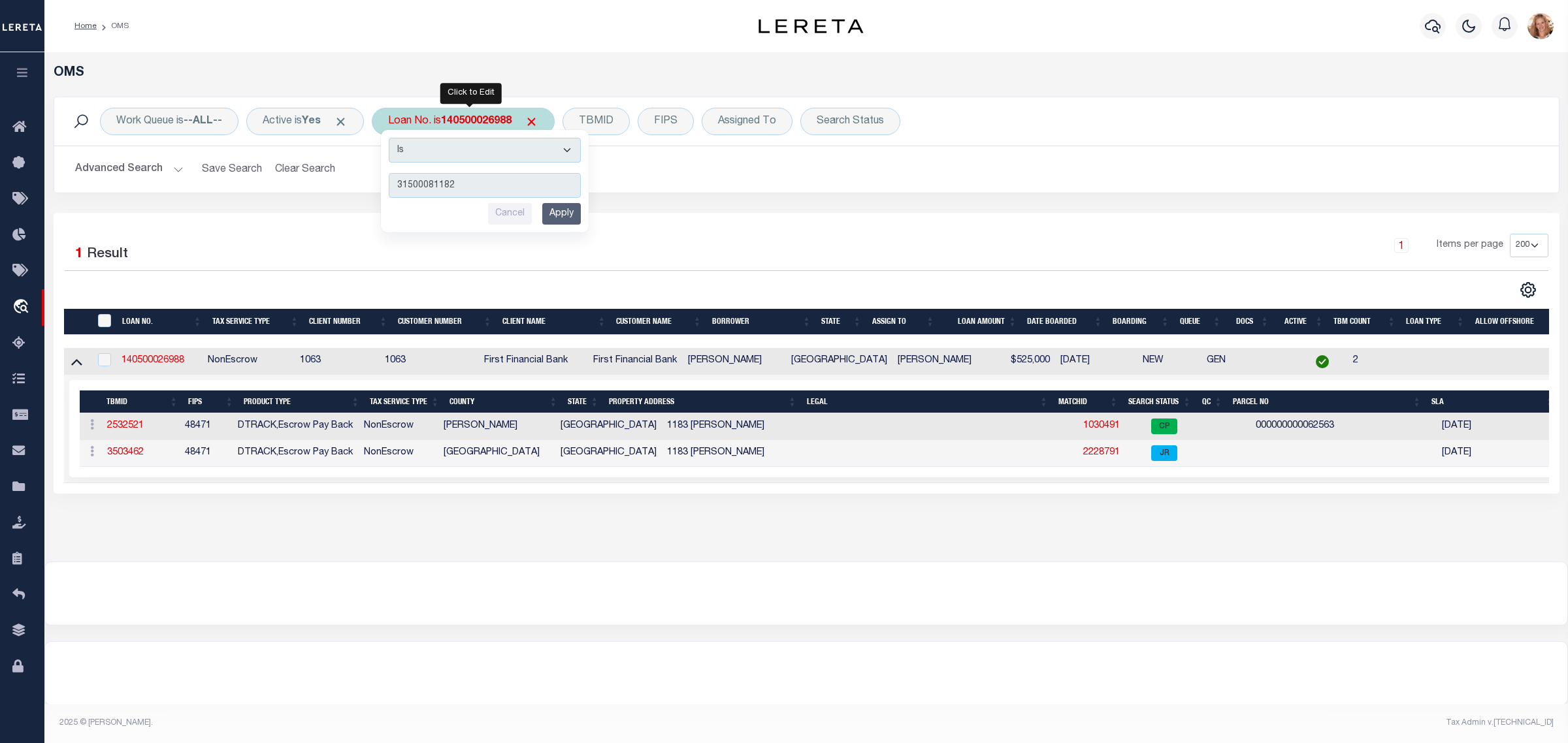
type input "31500081182"
click at [581, 220] on input "Apply" at bounding box center [561, 213] width 38 height 22
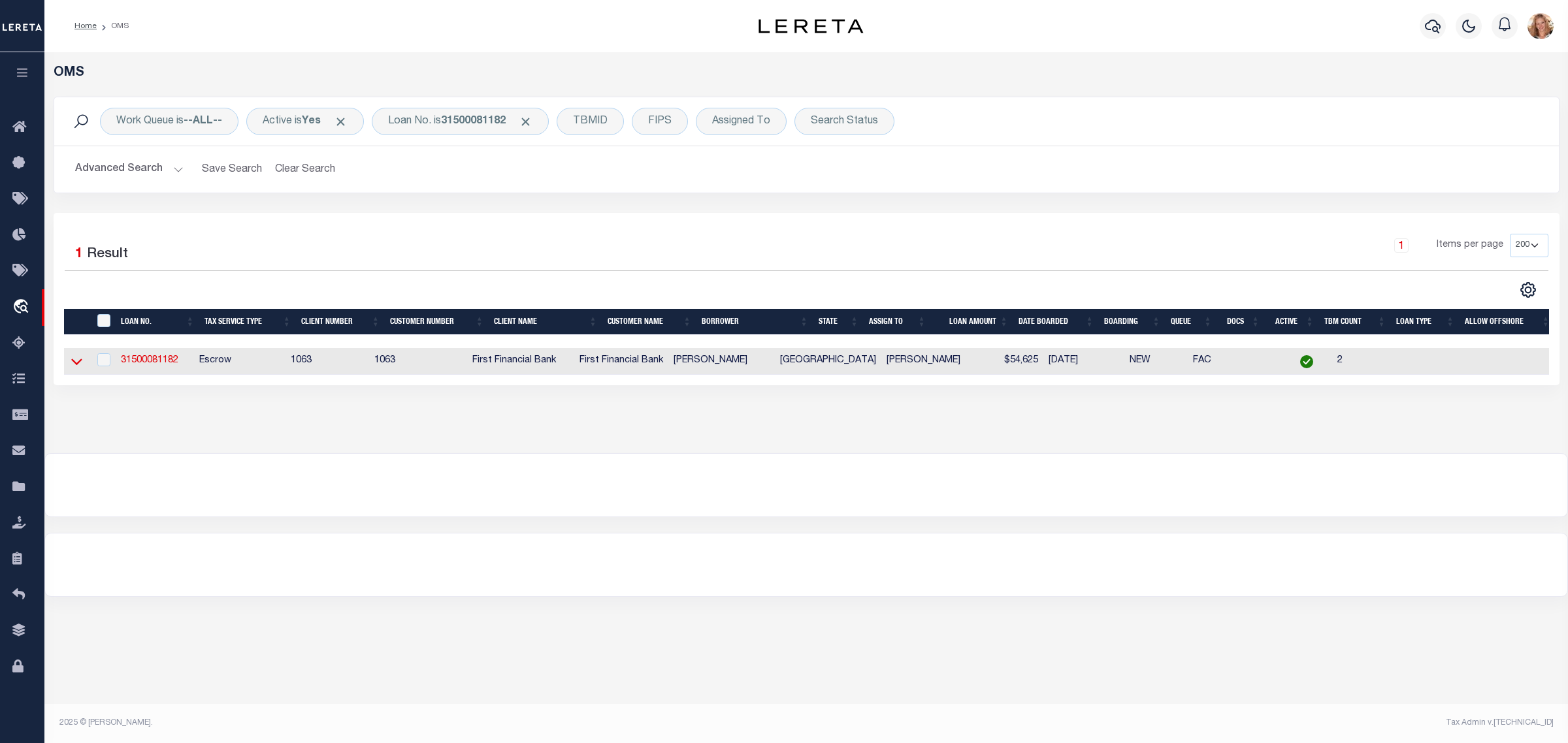
click at [75, 366] on icon at bounding box center [77, 362] width 11 height 6
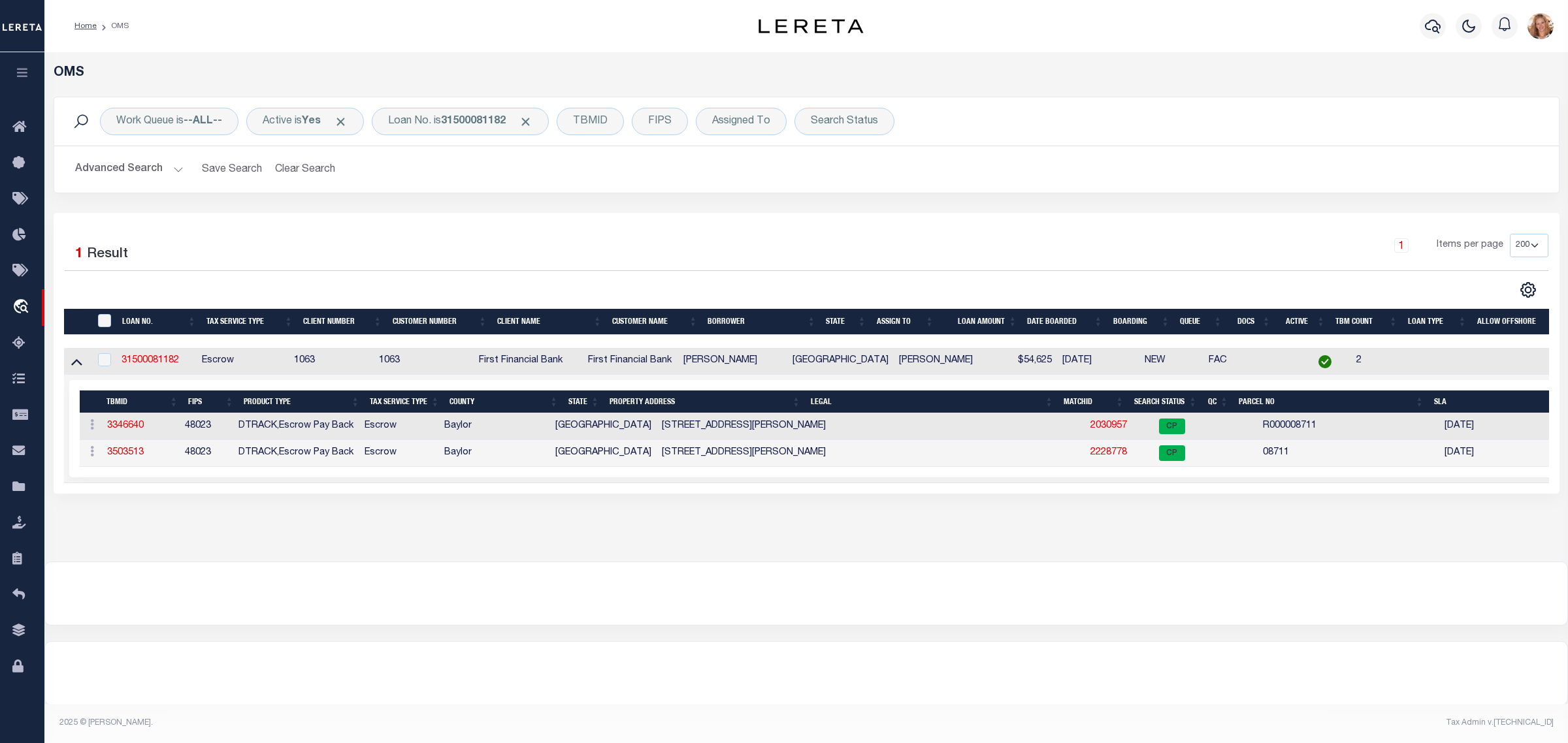
drag, startPoint x: 694, startPoint y: 197, endPoint x: 364, endPoint y: 77, distance: 351.1
click at [694, 197] on div "Work Queue is --ALL-- Active is Yes Loan No. is 31500081182 TBMID FIPS Assigned…" at bounding box center [807, 155] width 1525 height 116
click at [435, 121] on div "Loan No. is 31500081182" at bounding box center [460, 121] width 177 height 27
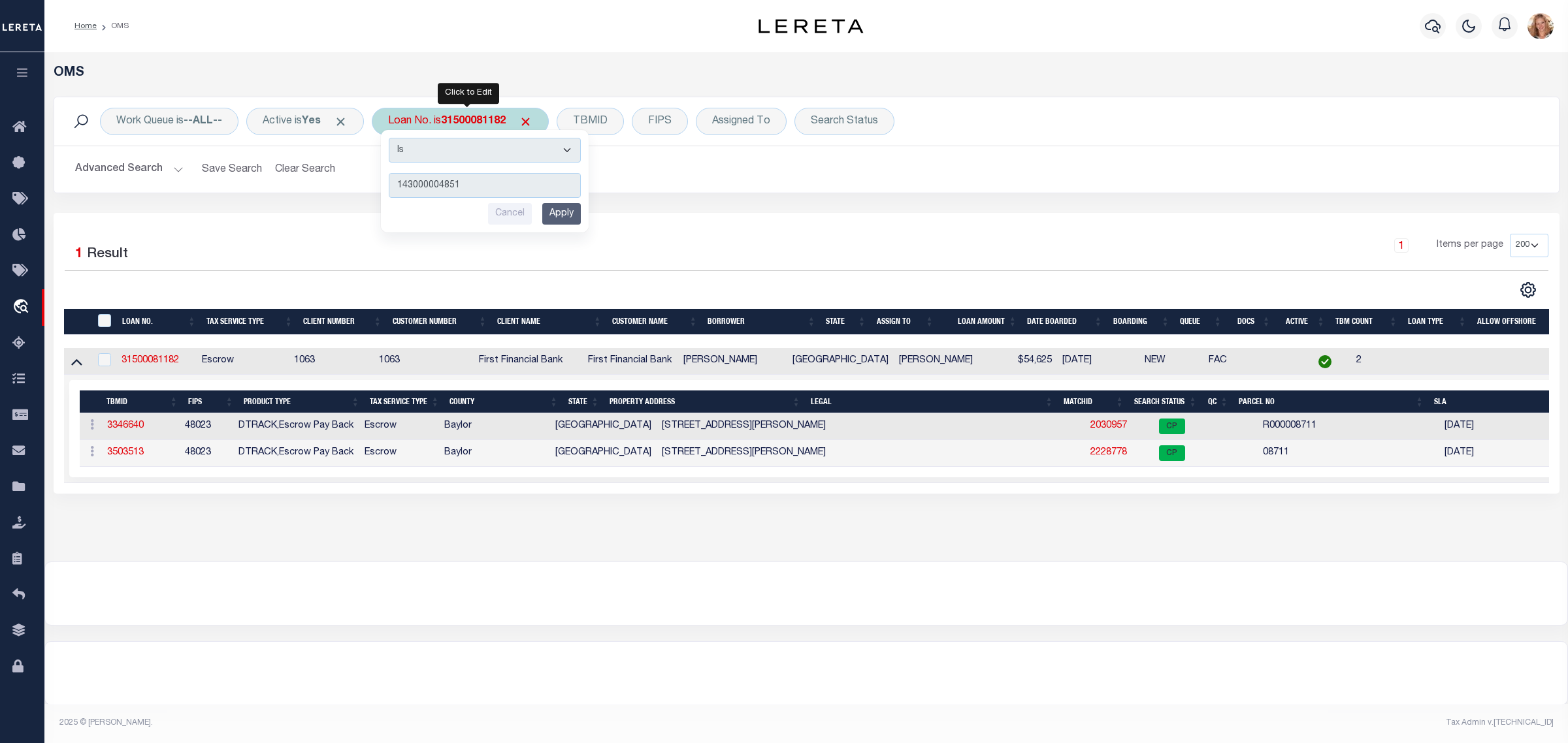
type input "143000004851"
click at [570, 214] on input "Apply" at bounding box center [561, 213] width 38 height 22
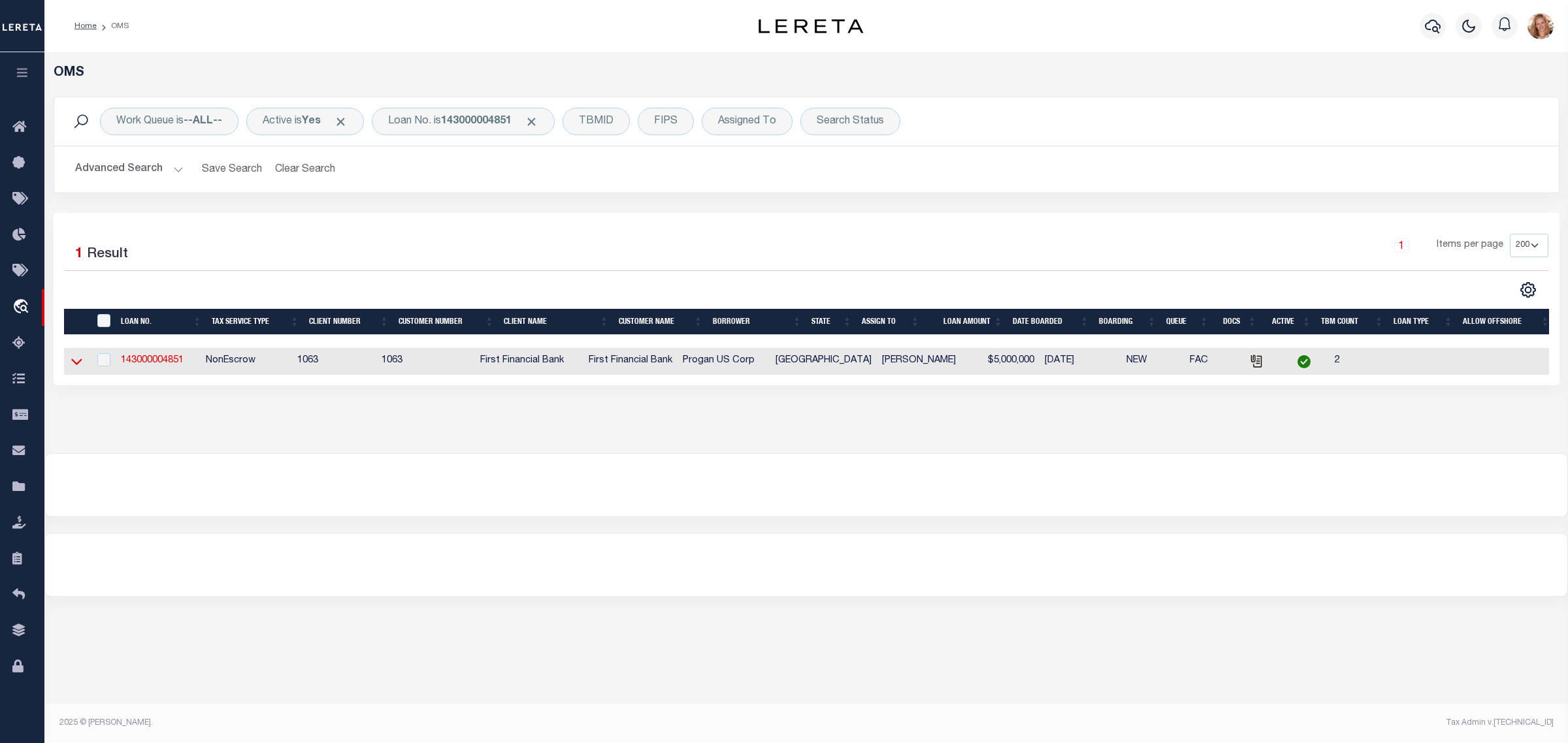
click at [75, 366] on icon at bounding box center [77, 362] width 11 height 6
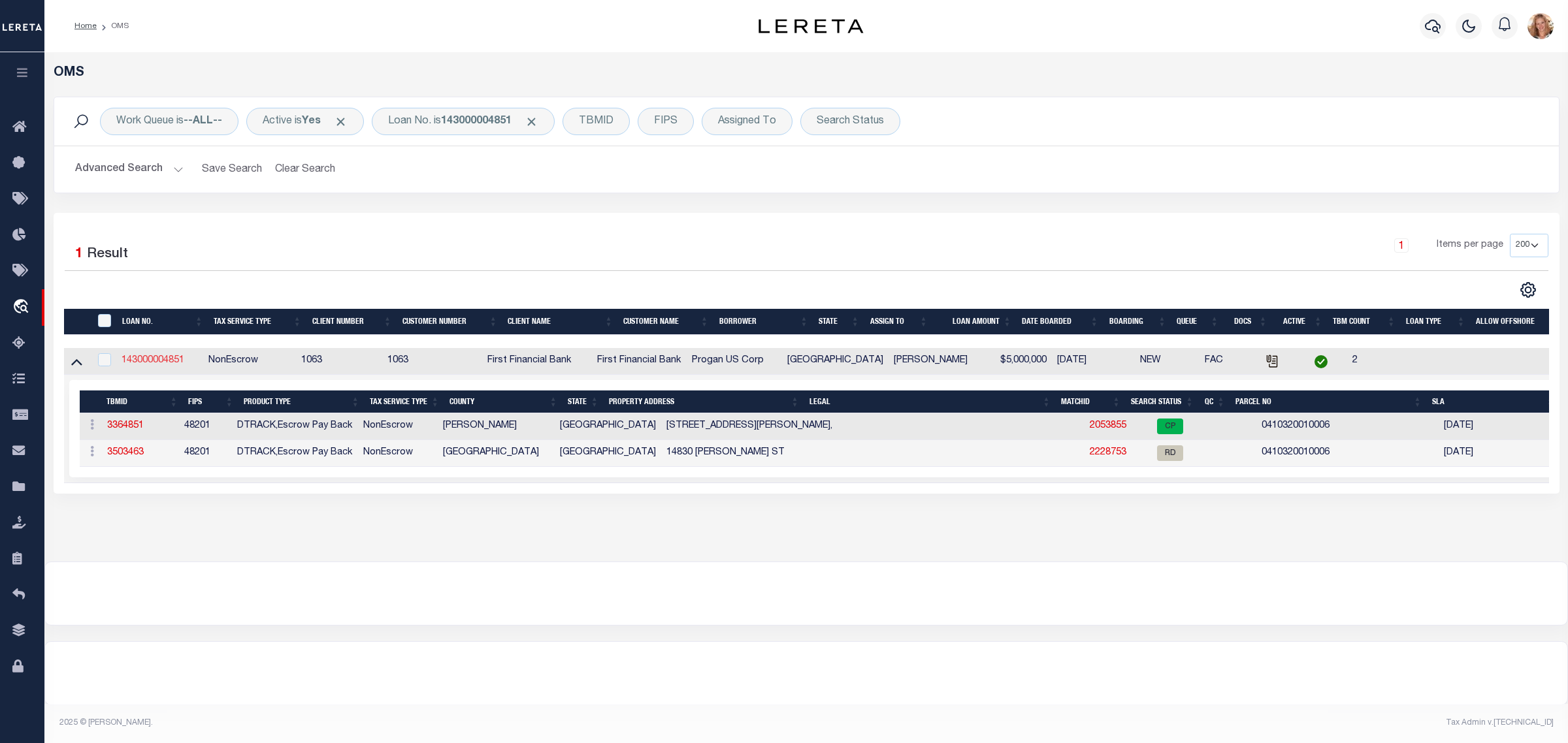
click at [161, 362] on link "143000004851" at bounding box center [153, 360] width 63 height 9
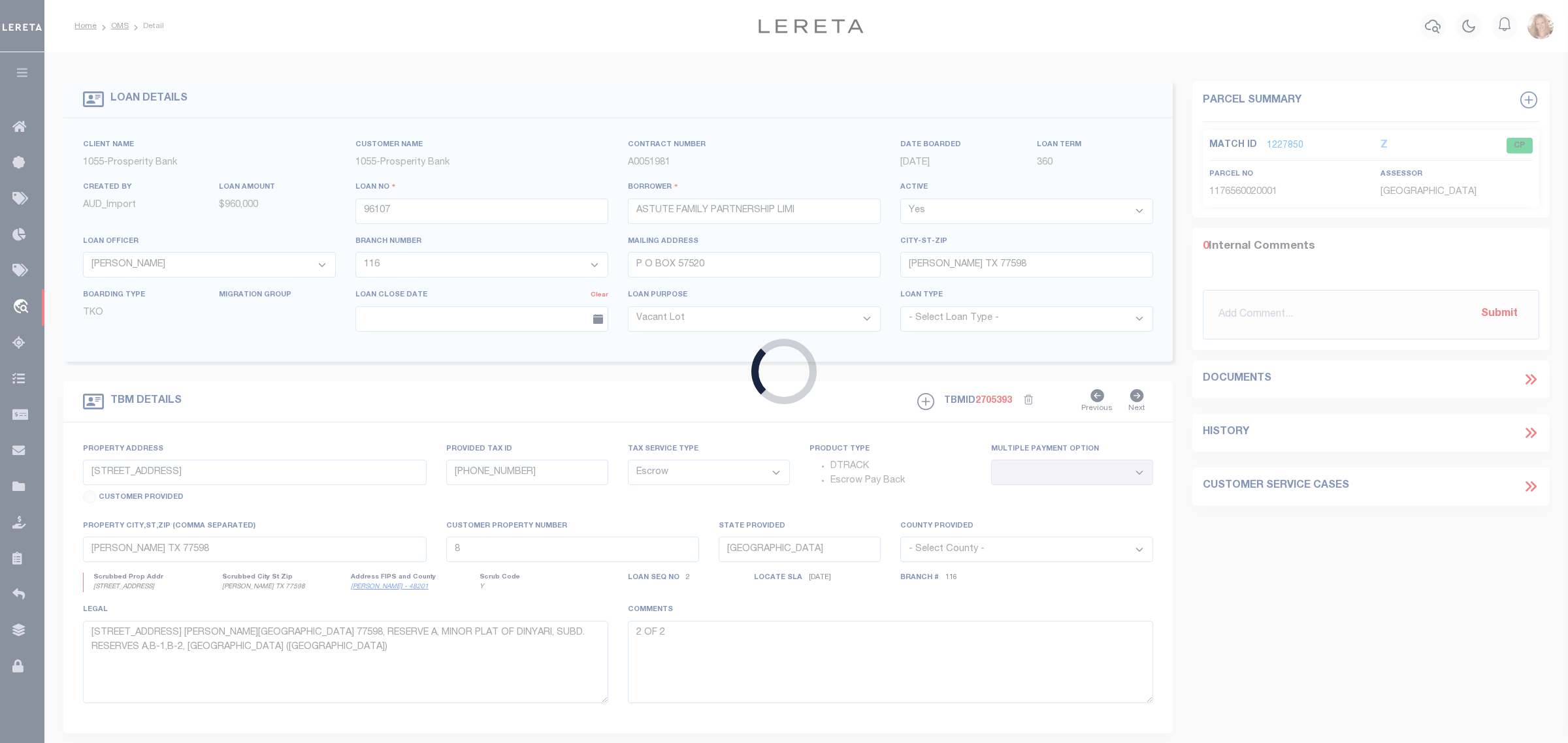
type input "143000004851"
type input "Progan US Corp"
select select
select select "NonEscrow"
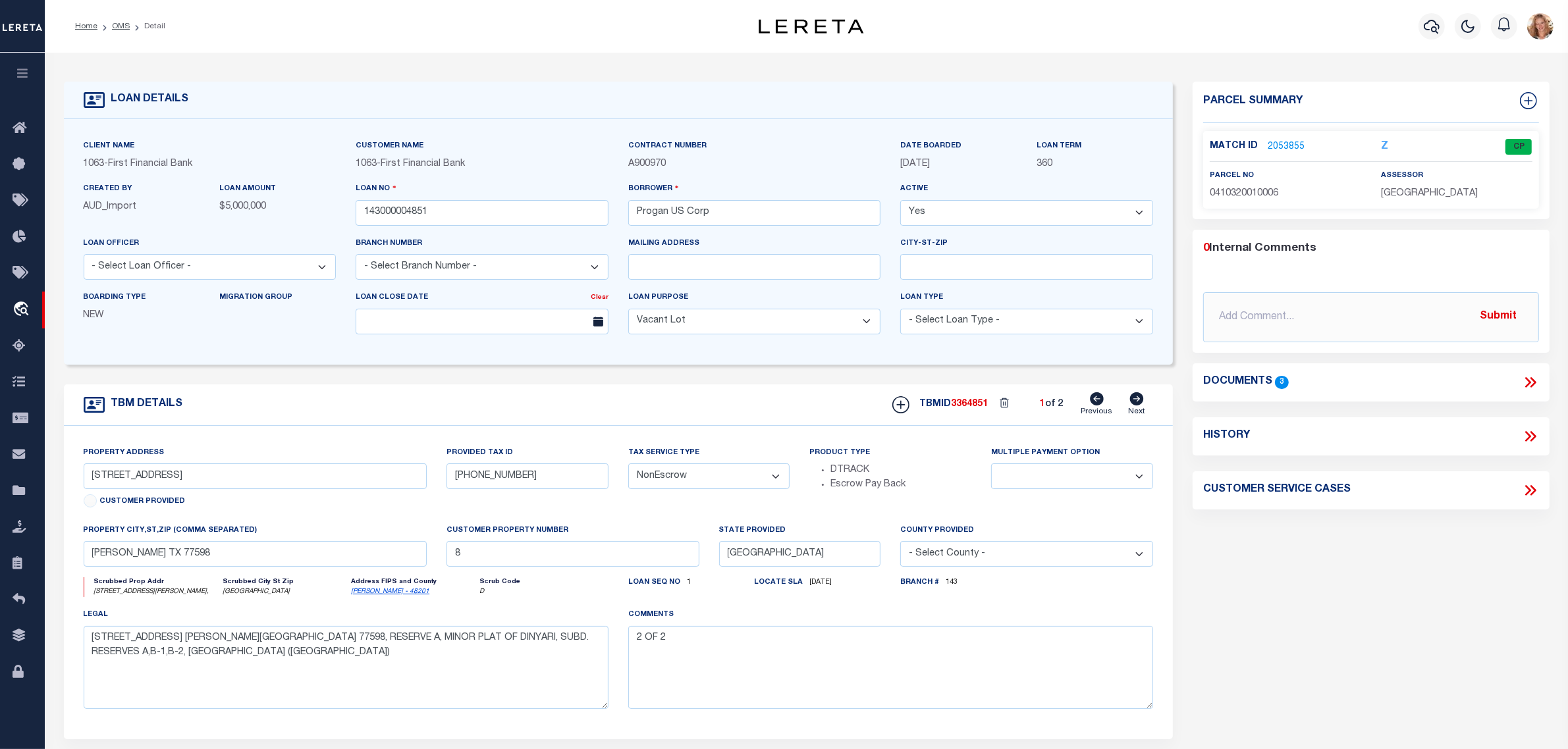
select select "49039"
select select "794"
type input "14830 Talcott Street,"
select select
type input "Houston TX 77015"
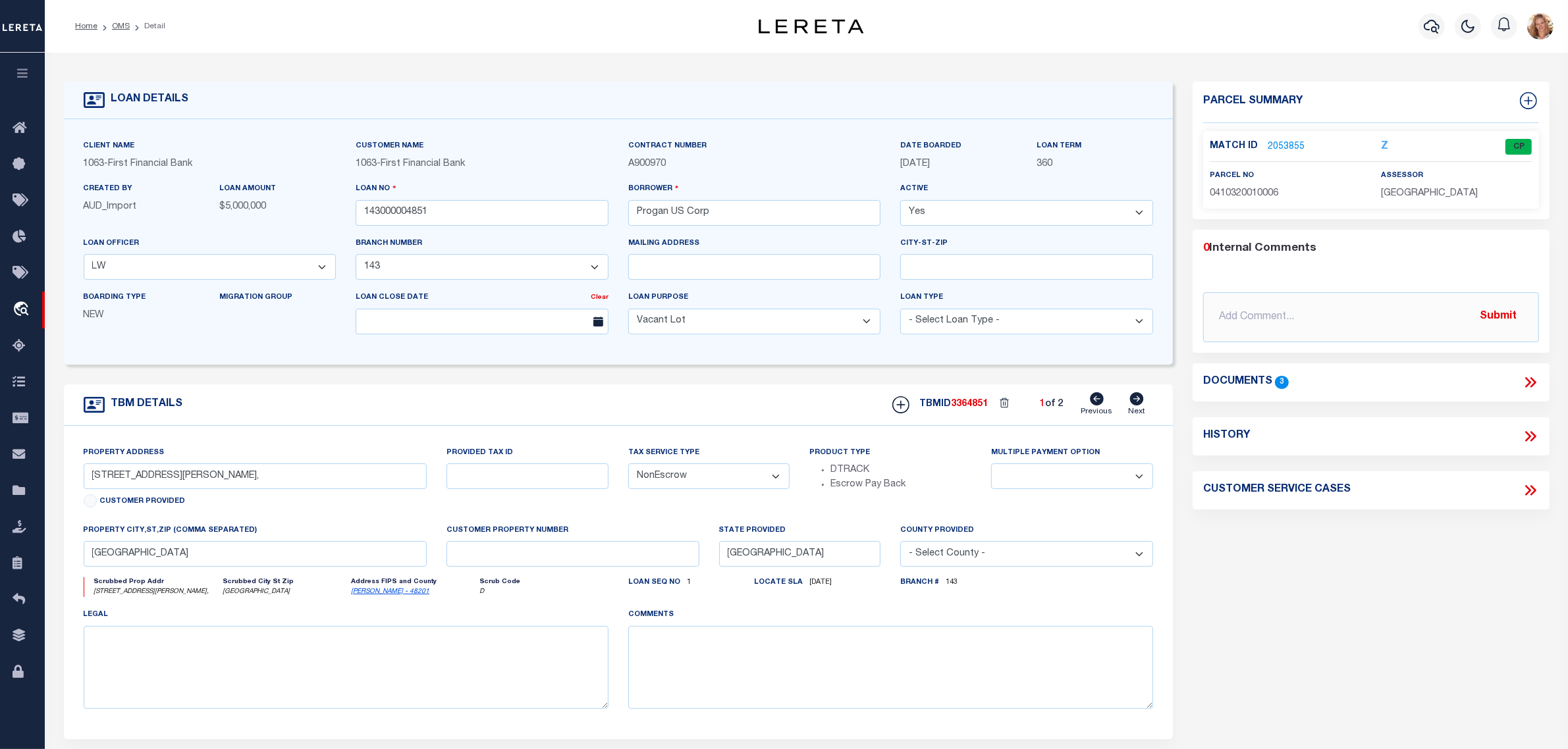
click at [1139, 400] on icon at bounding box center [1137, 399] width 14 height 13
select select
type input "3"
select select
click at [1096, 403] on icon at bounding box center [1097, 399] width 14 height 13
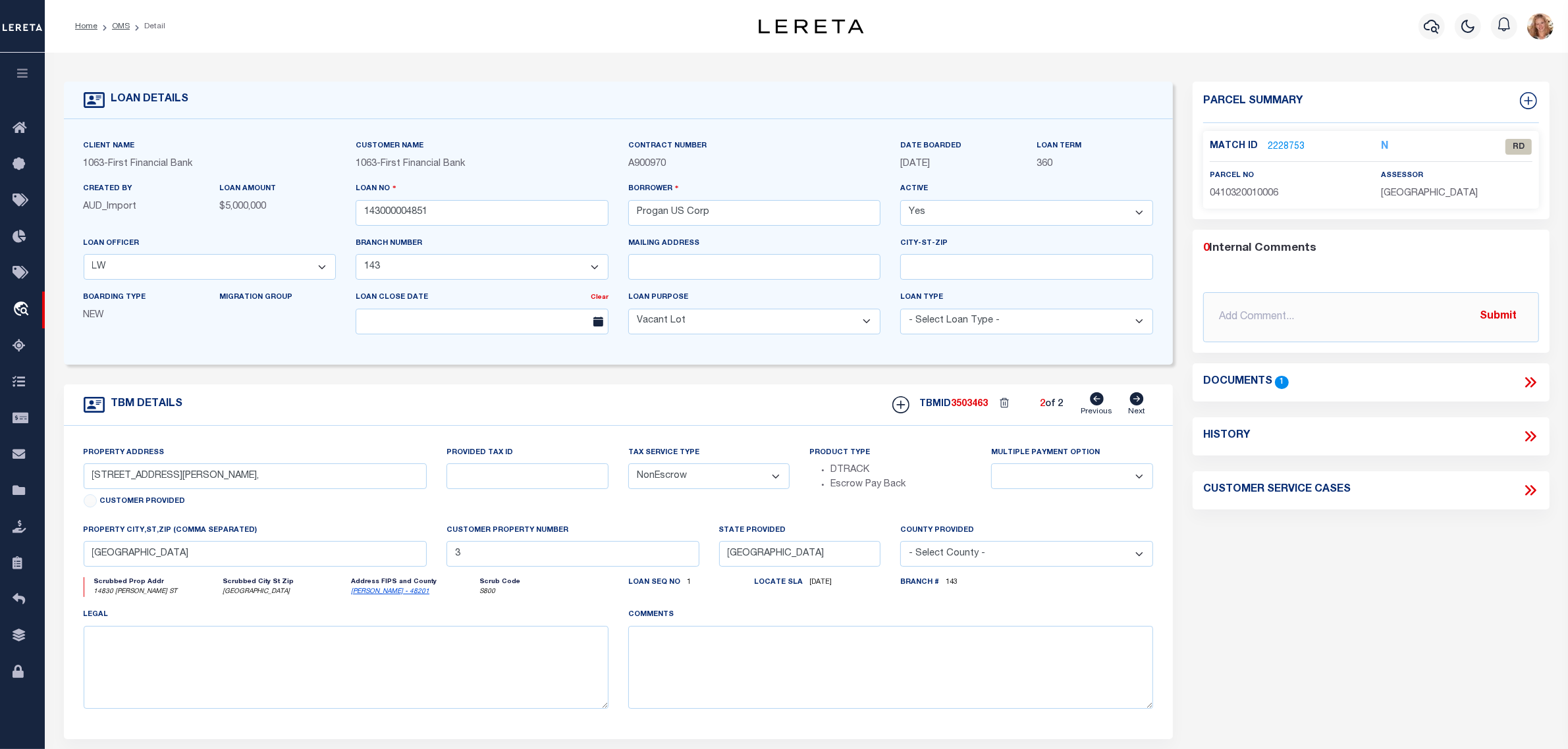
select select
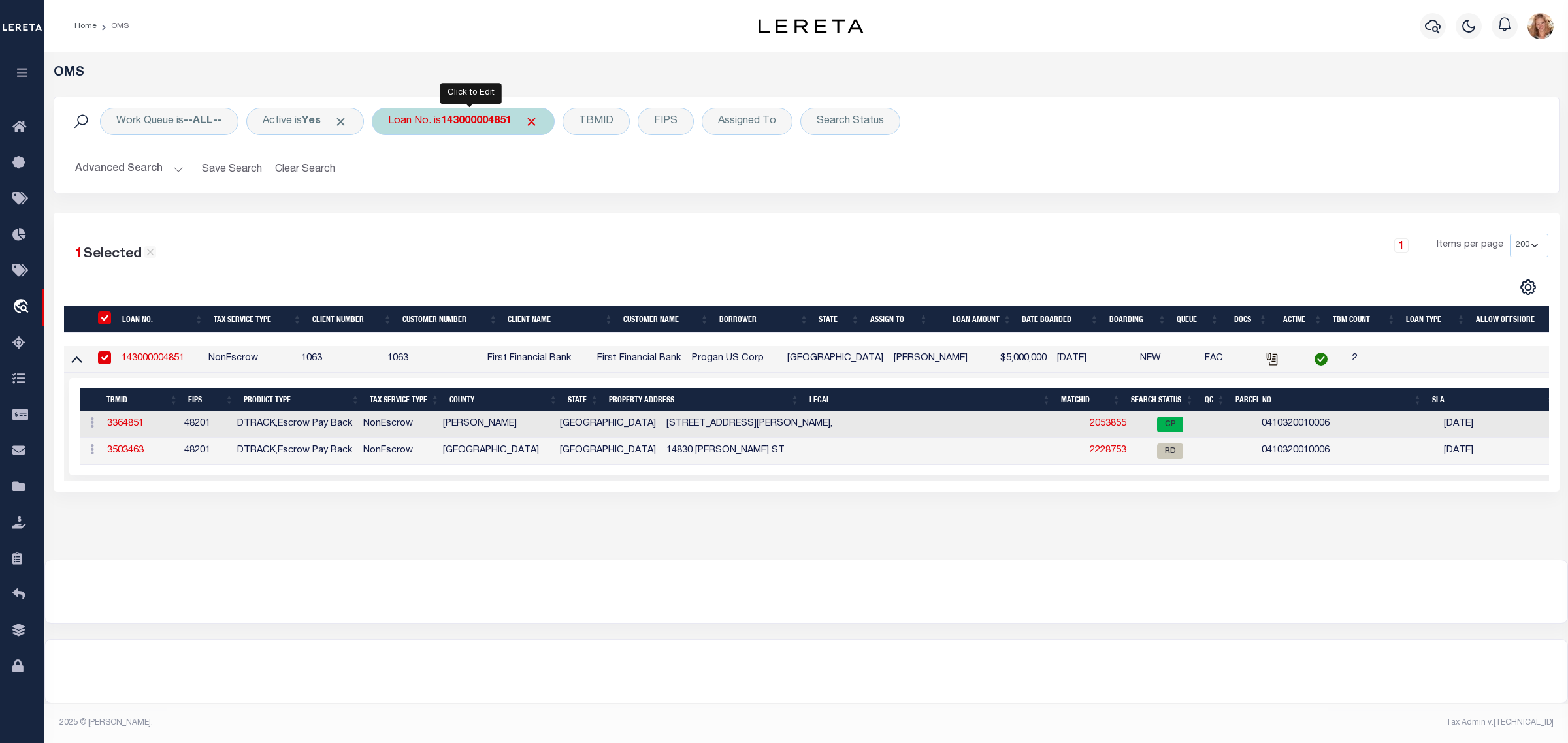
click at [420, 132] on div "Loan No. is 143000004851" at bounding box center [463, 121] width 183 height 27
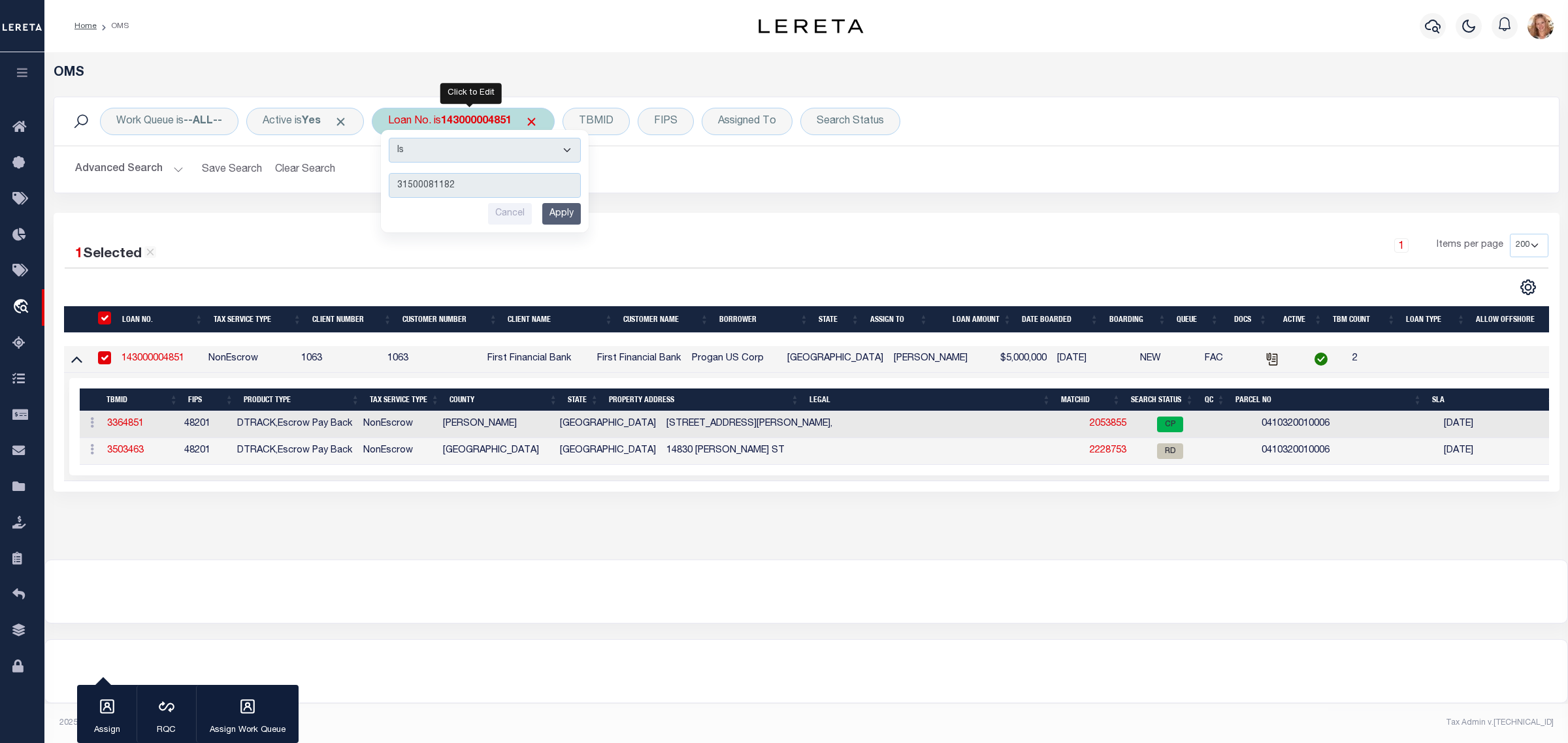
type input "31500081182"
click at [564, 211] on input "Apply" at bounding box center [561, 213] width 38 height 22
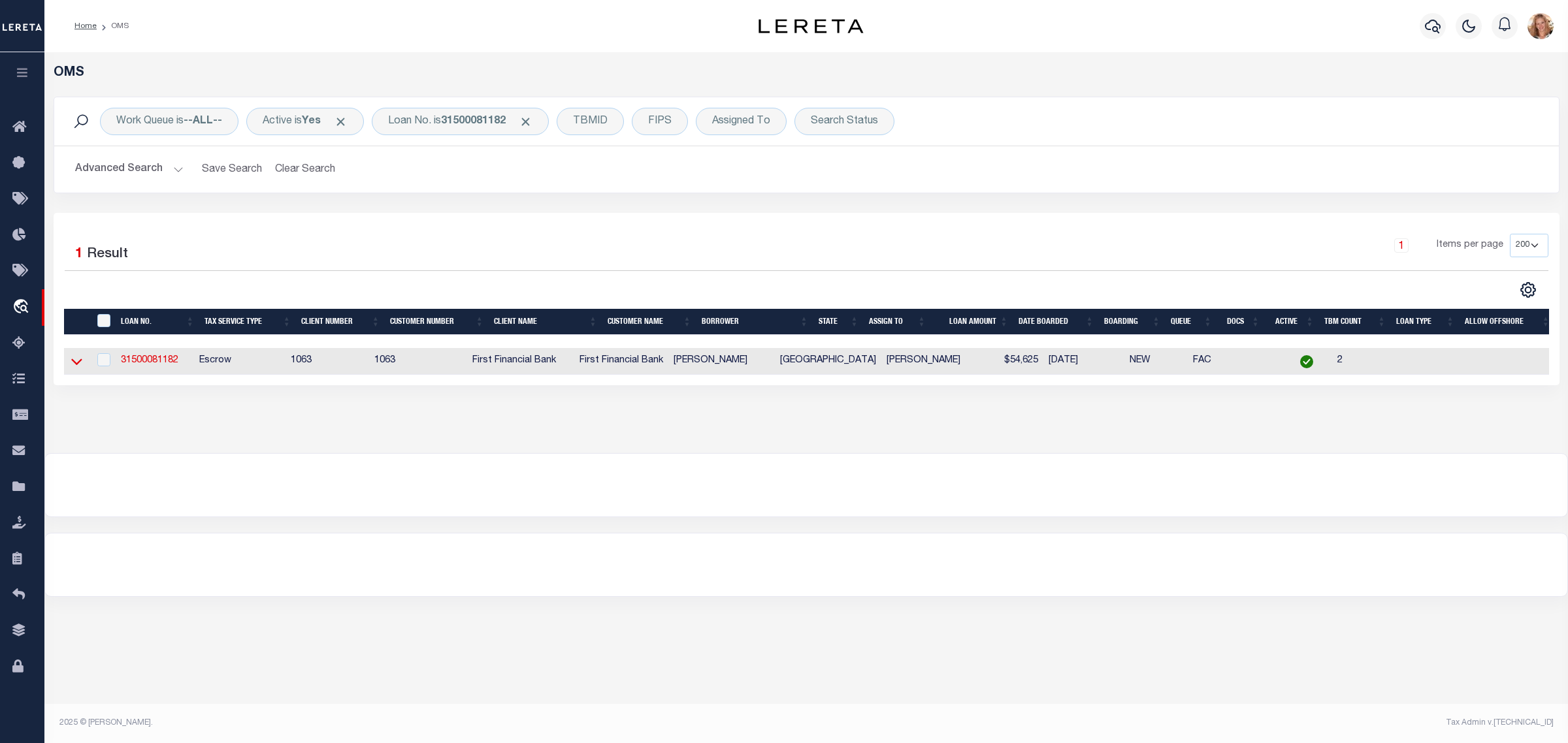
click at [79, 359] on icon at bounding box center [77, 362] width 11 height 14
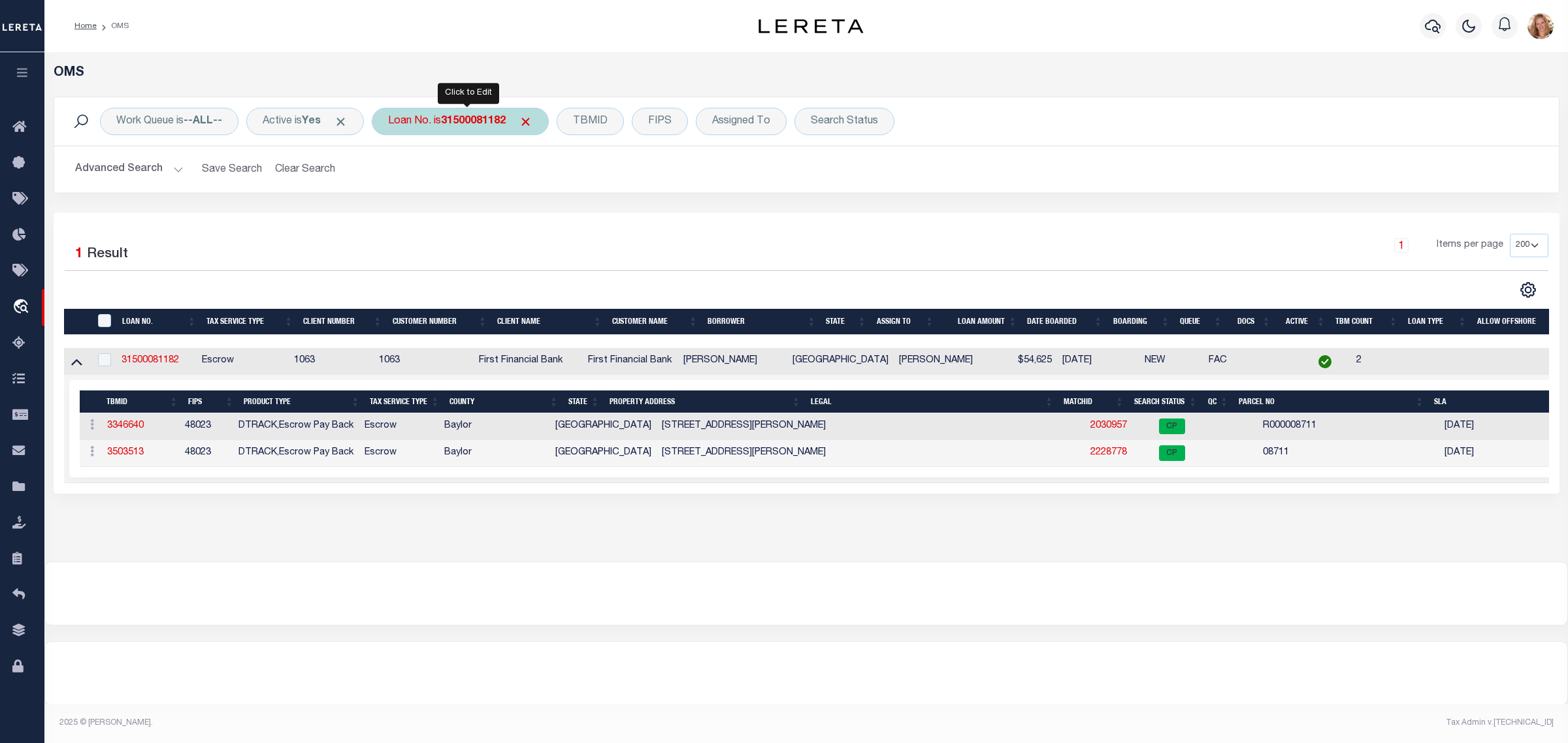
click at [449, 123] on b "31500081182" at bounding box center [473, 121] width 65 height 10
type input "143000004851"
click at [568, 214] on input "Apply" at bounding box center [561, 213] width 38 height 22
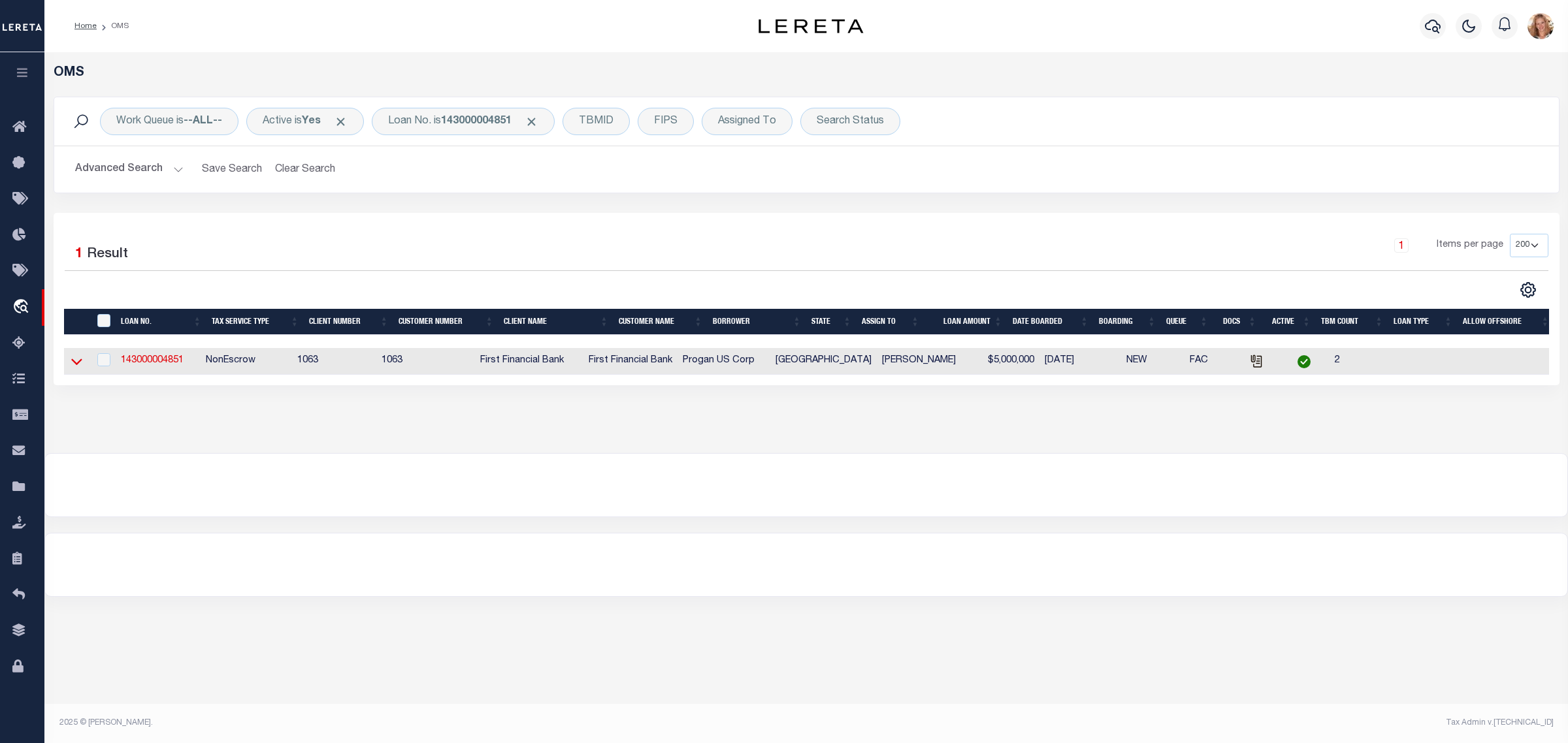
click at [77, 365] on icon at bounding box center [77, 362] width 11 height 14
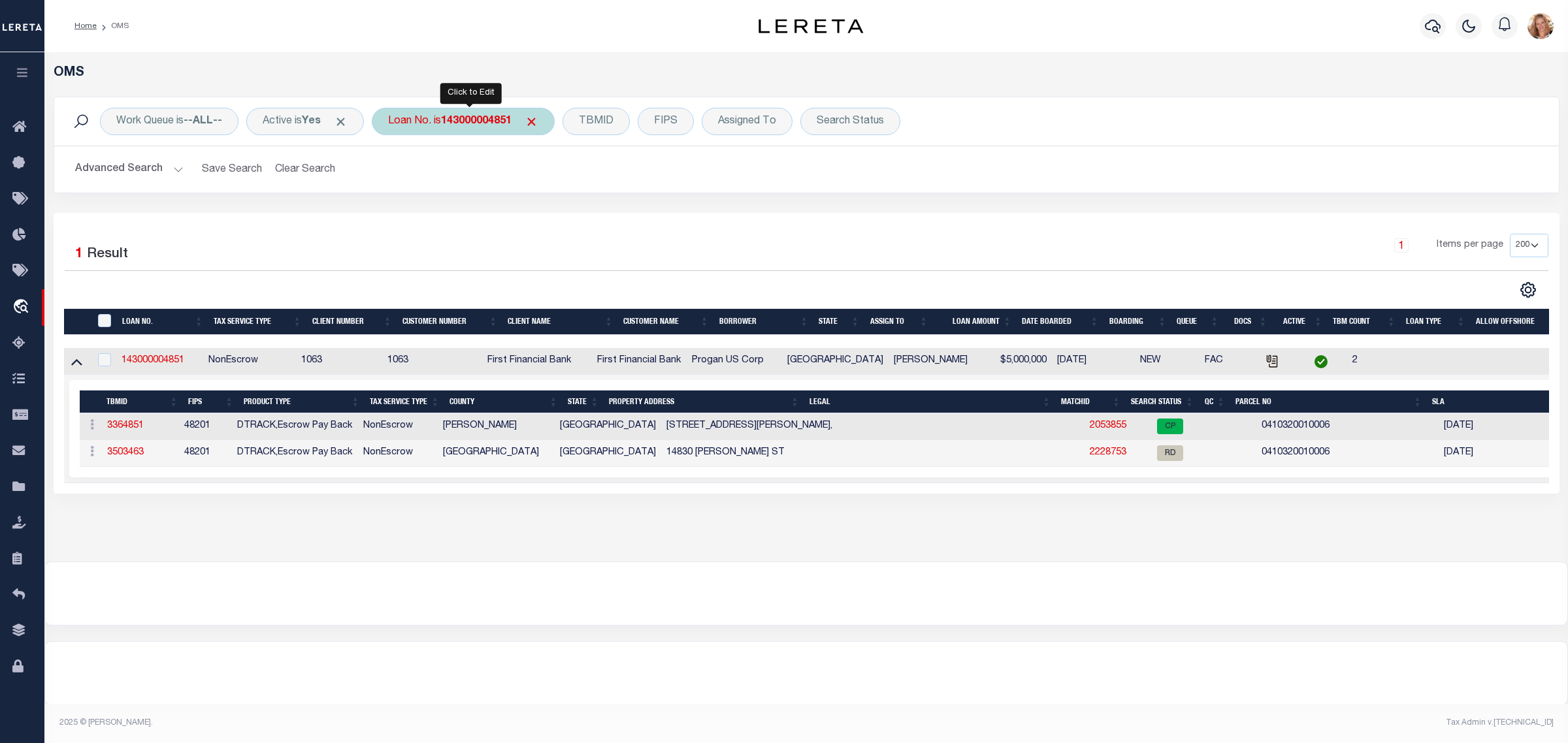
click at [482, 116] on b "143000004851" at bounding box center [476, 121] width 70 height 10
type input "140450047816"
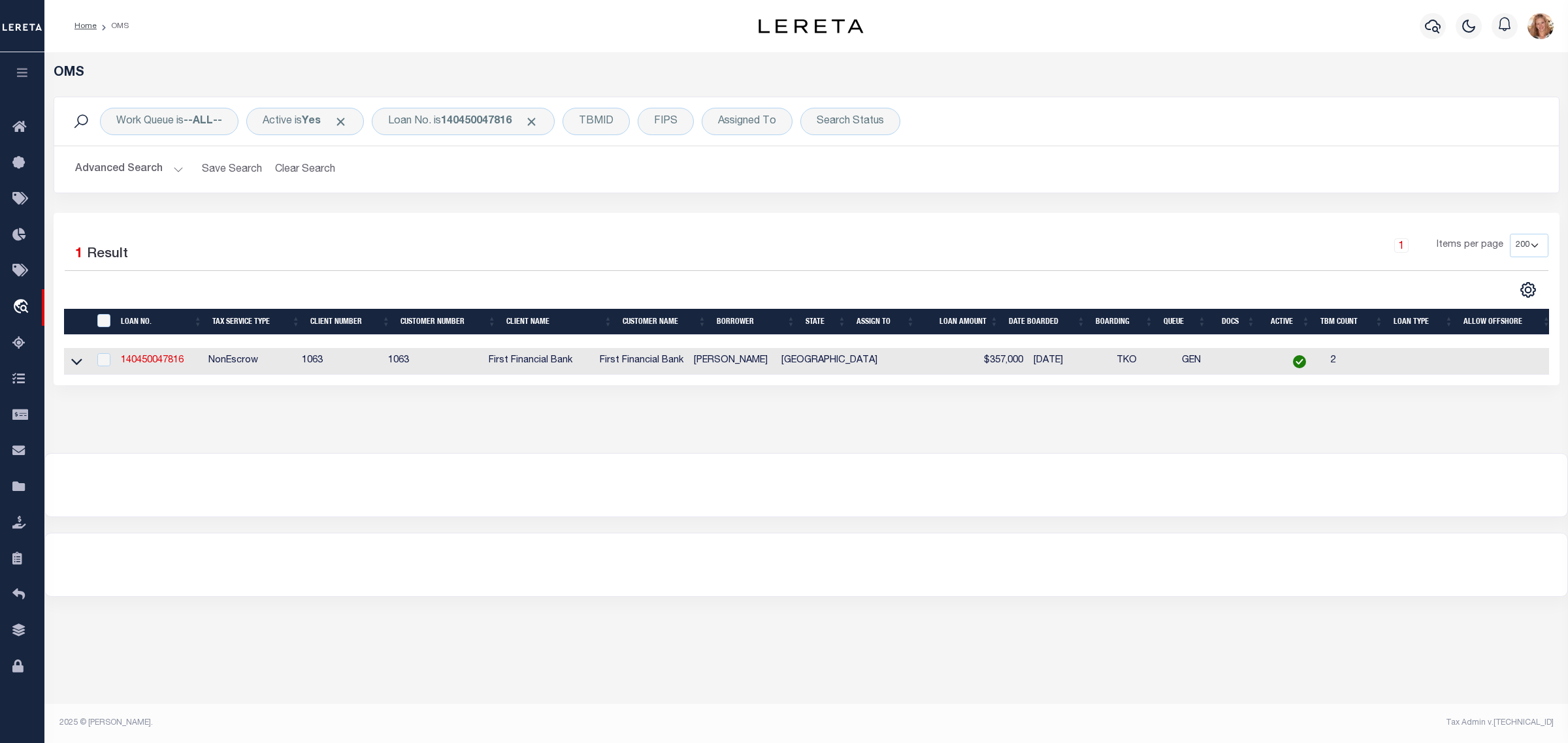
click at [76, 360] on icon at bounding box center [77, 362] width 11 height 14
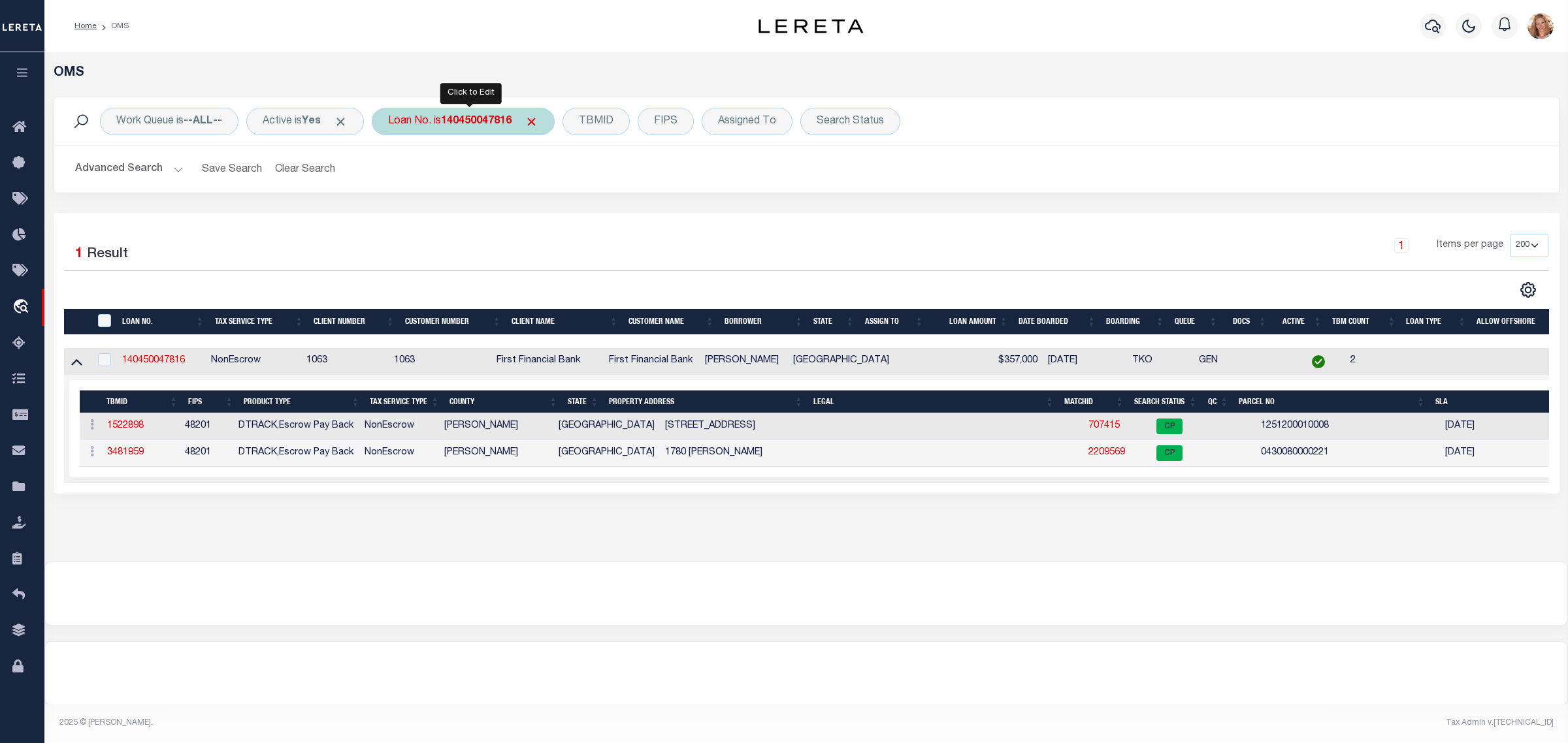
click at [439, 125] on div "Loan No. is 140450047816" at bounding box center [463, 121] width 183 height 27
type input "140500026988"
click at [574, 213] on input "Apply" at bounding box center [561, 213] width 38 height 22
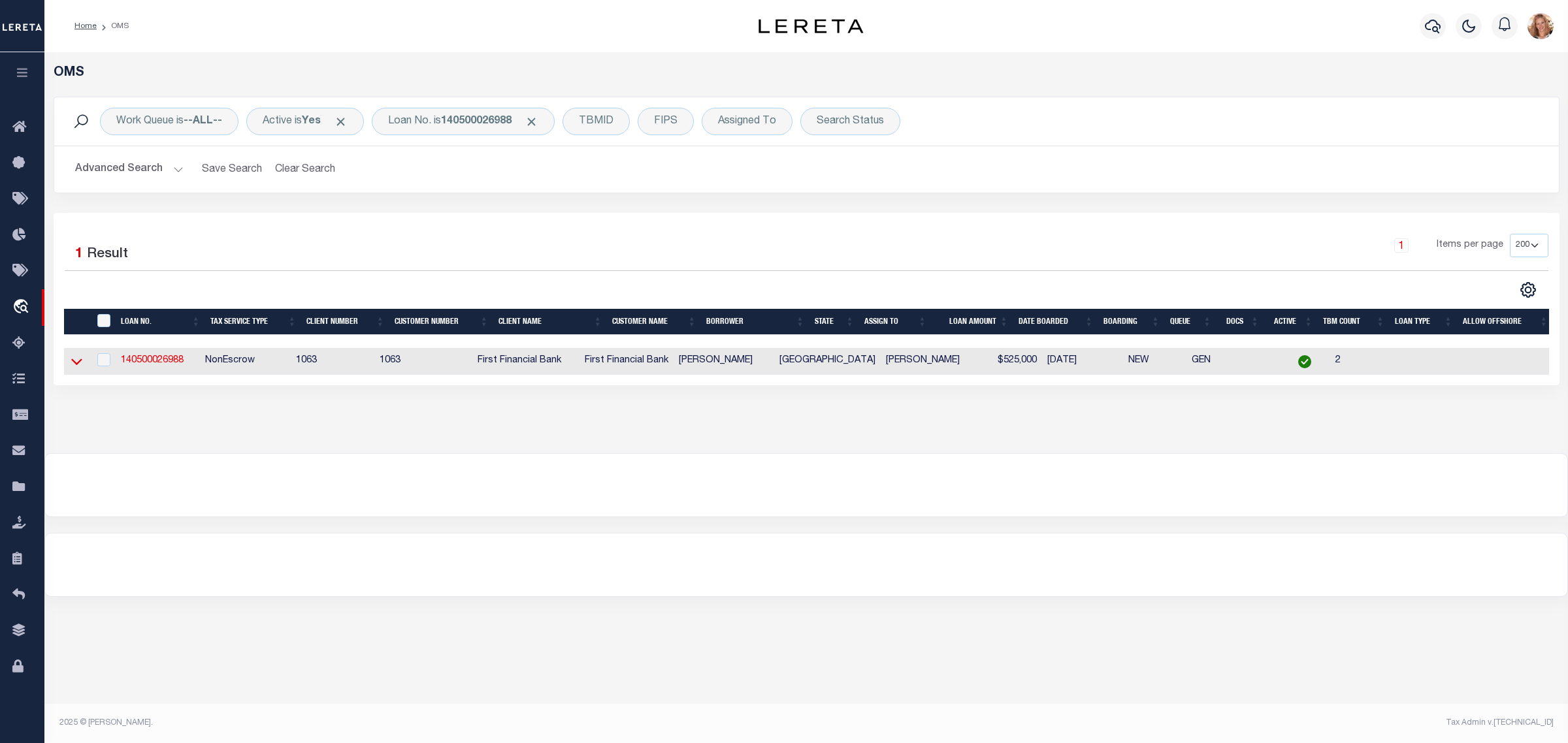
click at [74, 368] on icon at bounding box center [77, 362] width 11 height 14
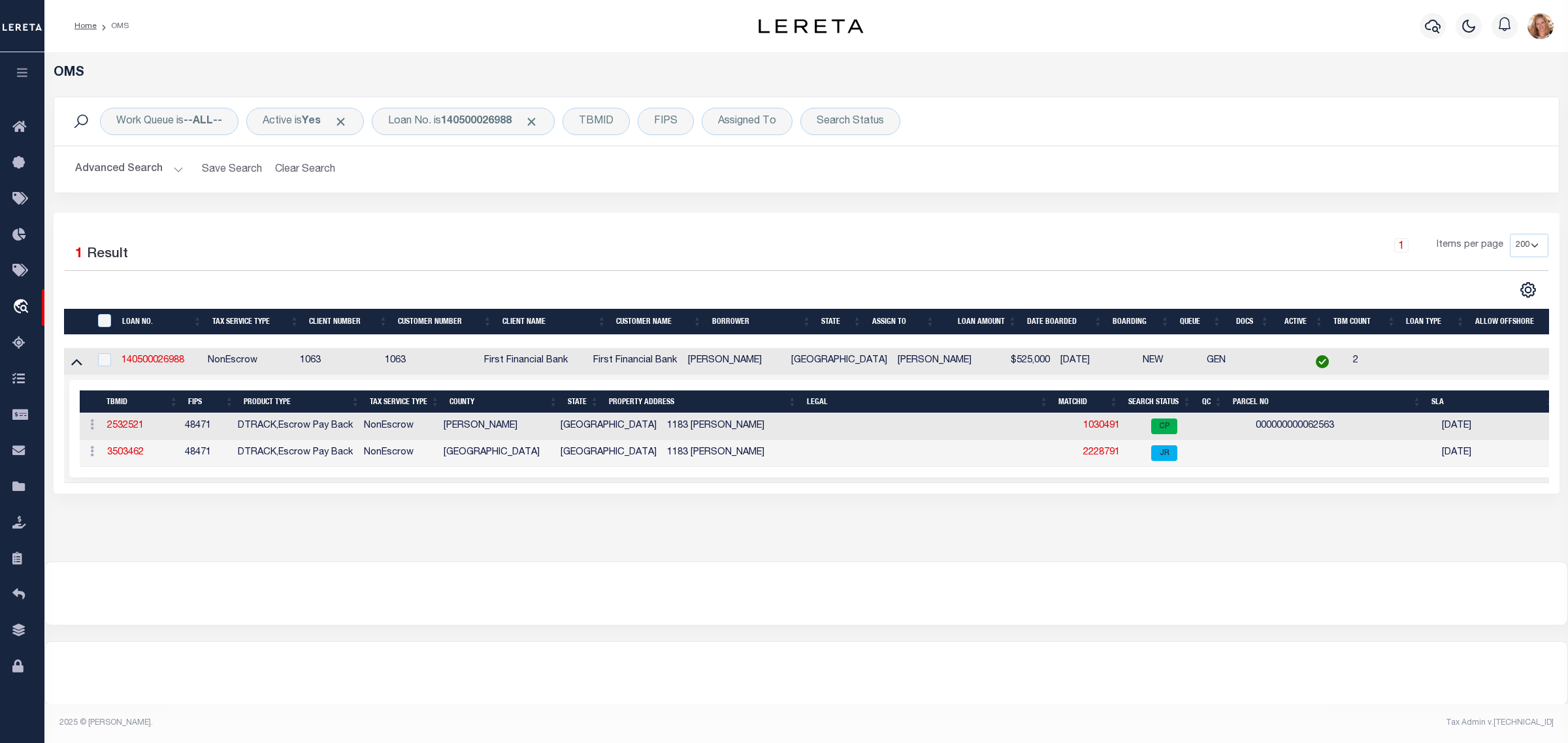
click at [318, 516] on div "OMS Work Queue is --ALL-- Active is Yes Loan No. is 140500026988 TBMID FIPS Ass…" at bounding box center [806, 294] width 1516 height 457
click at [423, 119] on div "Loan No. is 140500026988" at bounding box center [463, 121] width 183 height 27
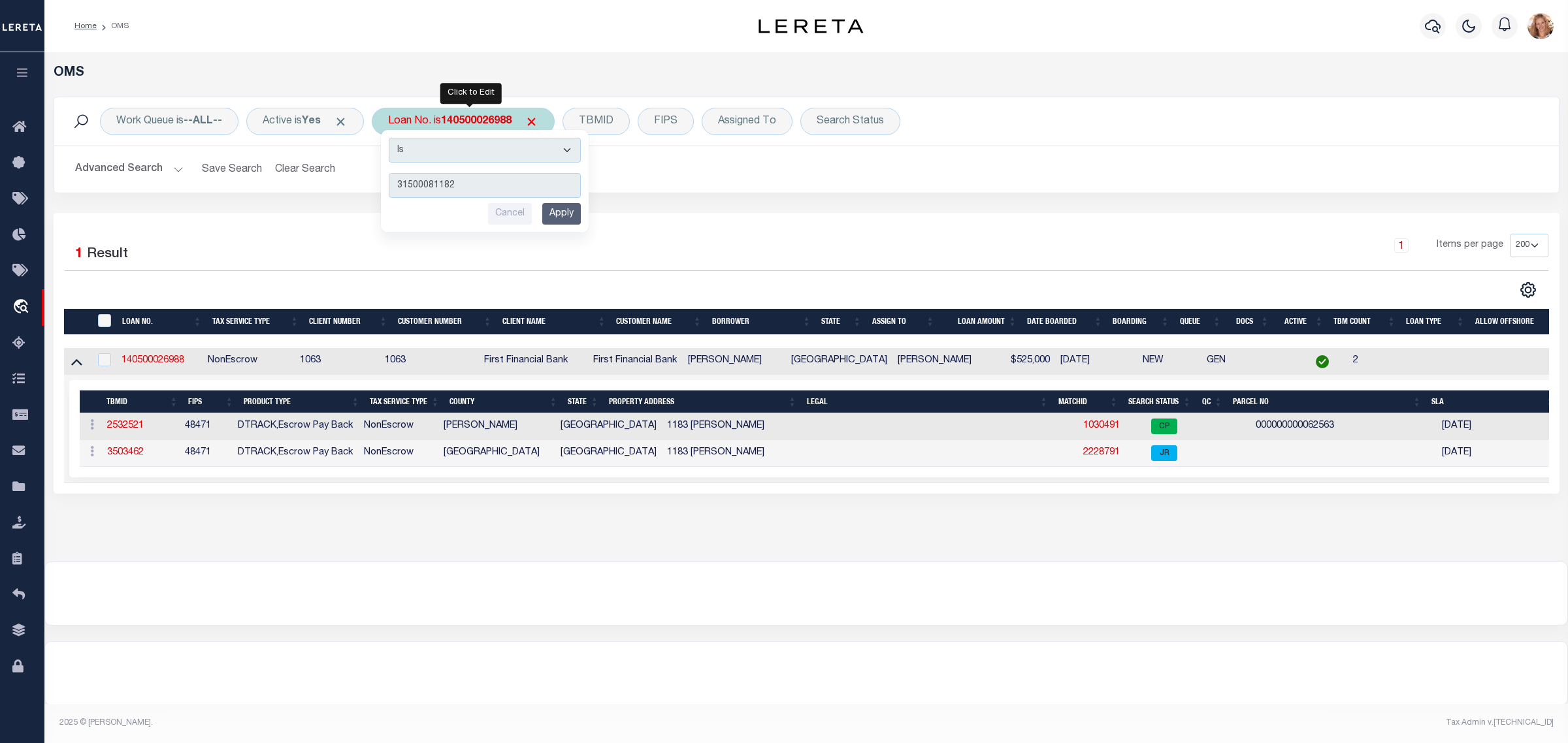
type input "31500081182"
click at [568, 207] on input "Apply" at bounding box center [561, 213] width 38 height 22
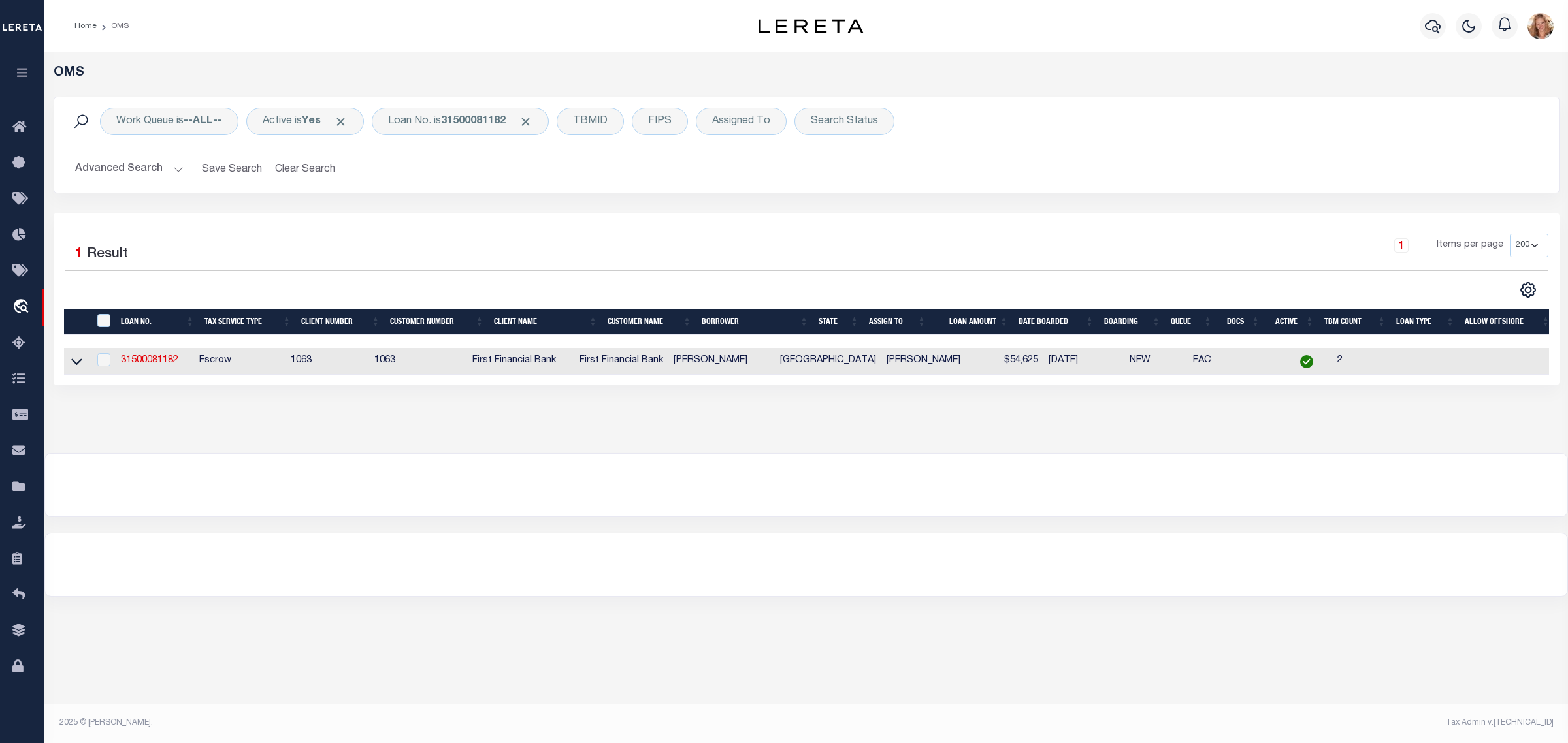
drag, startPoint x: 77, startPoint y: 365, endPoint x: 114, endPoint y: 364, distance: 37.0
click at [78, 365] on icon at bounding box center [77, 362] width 11 height 14
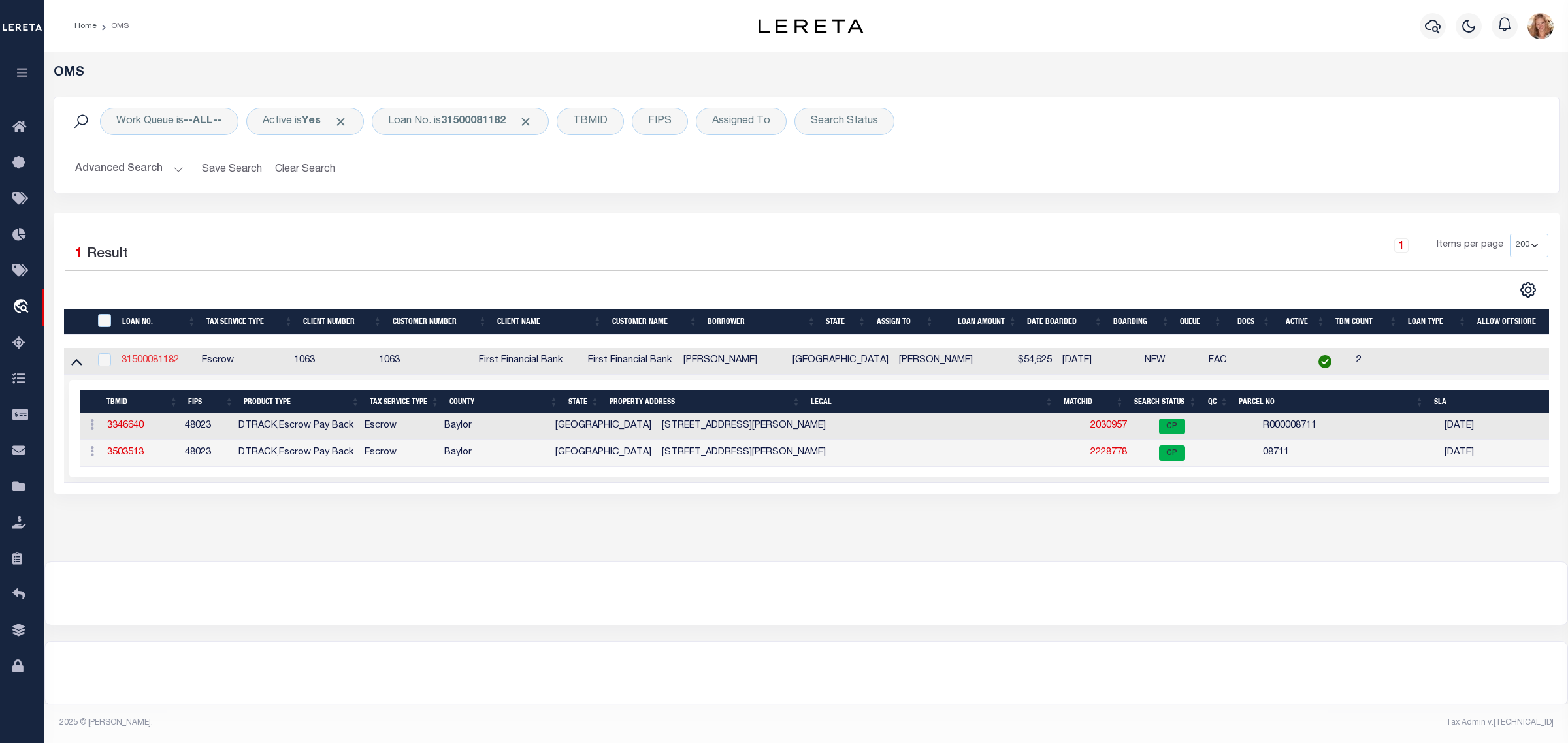
click at [139, 364] on link "31500081182" at bounding box center [150, 360] width 57 height 9
type input "31500081182"
type input "Emmanuel Carranza"
select select "750"
select select "510"
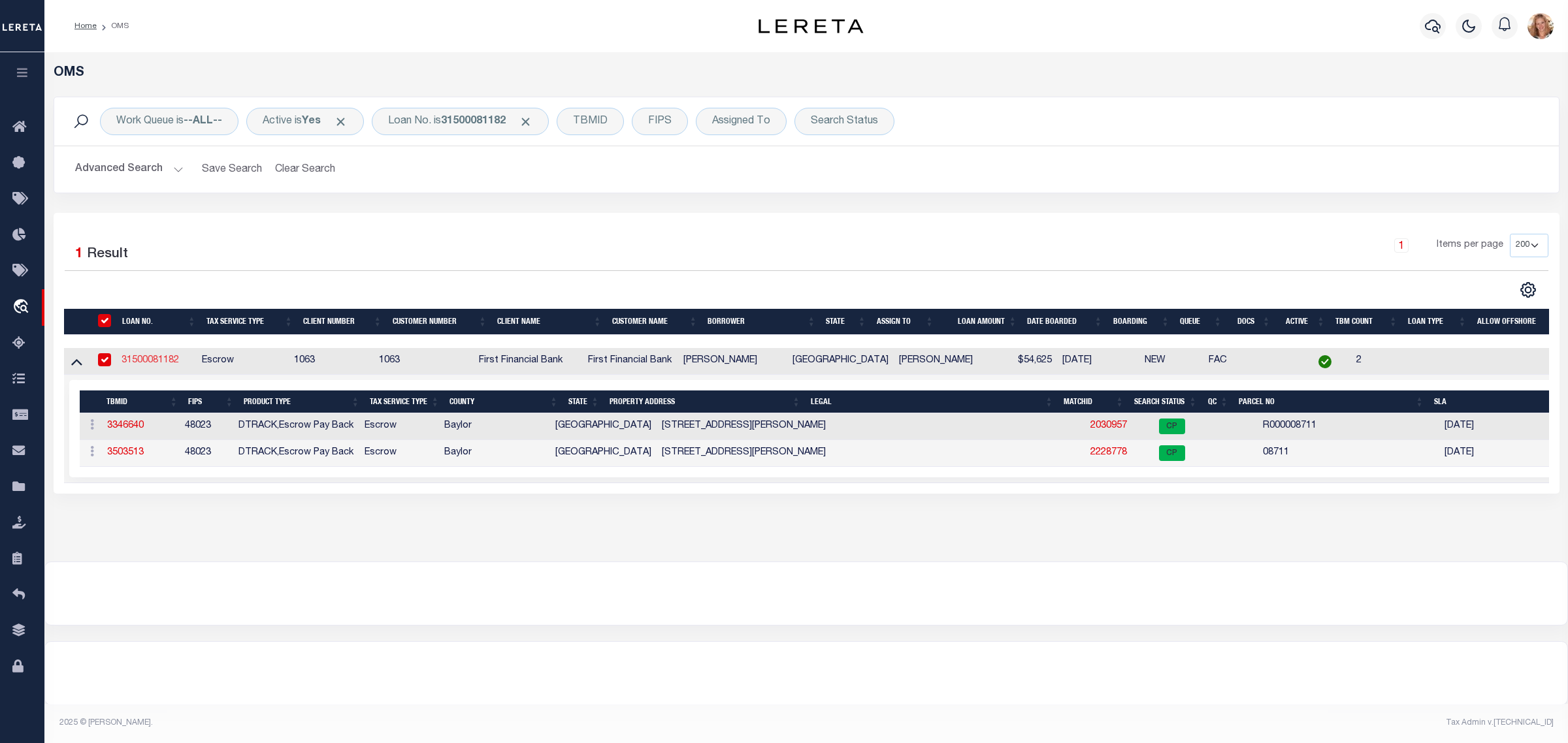
select select "100"
select select "Escrow"
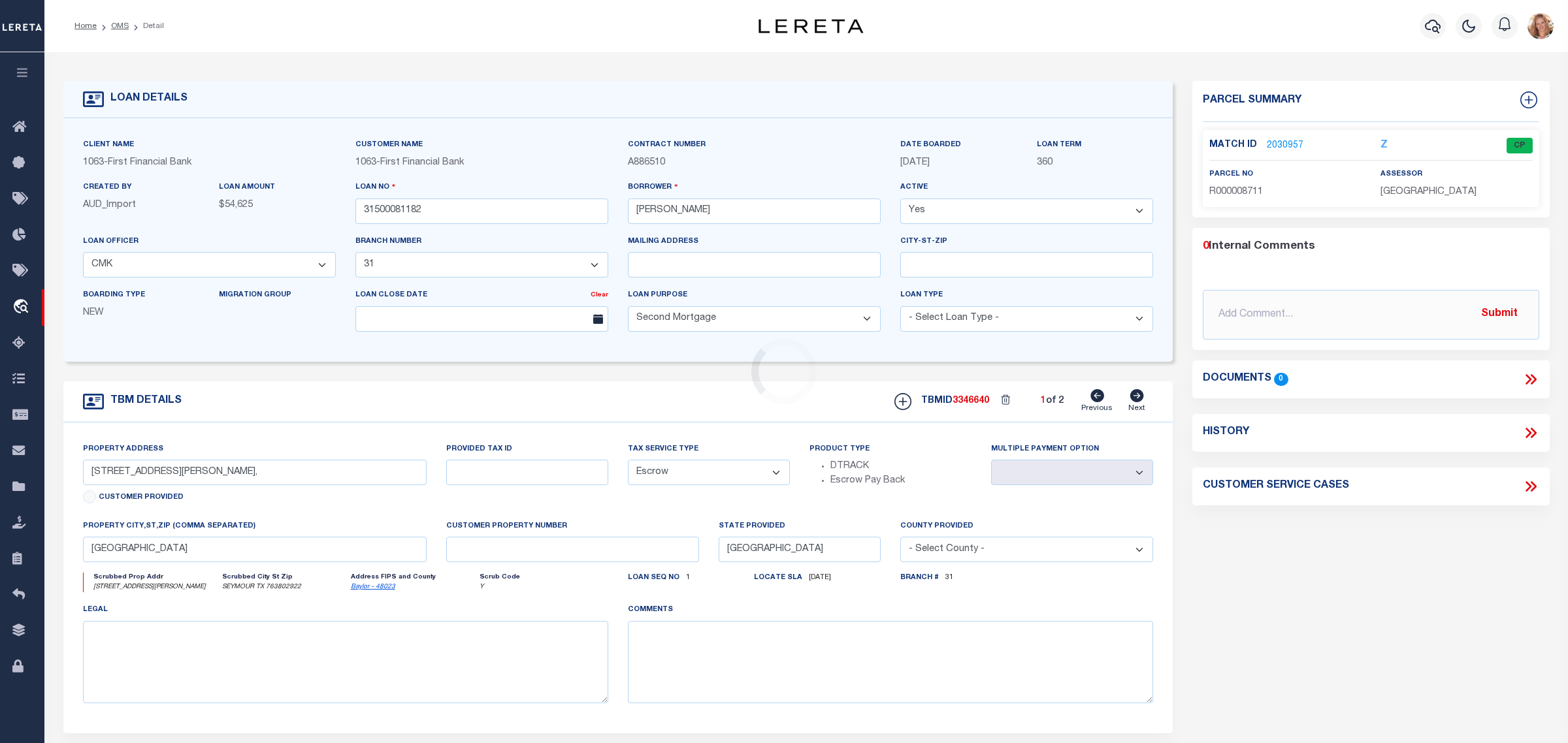
select select "750"
select select "510"
type input "202 W BELKNAP ST"
select select
type input "SEYMOUR TX 763802922"
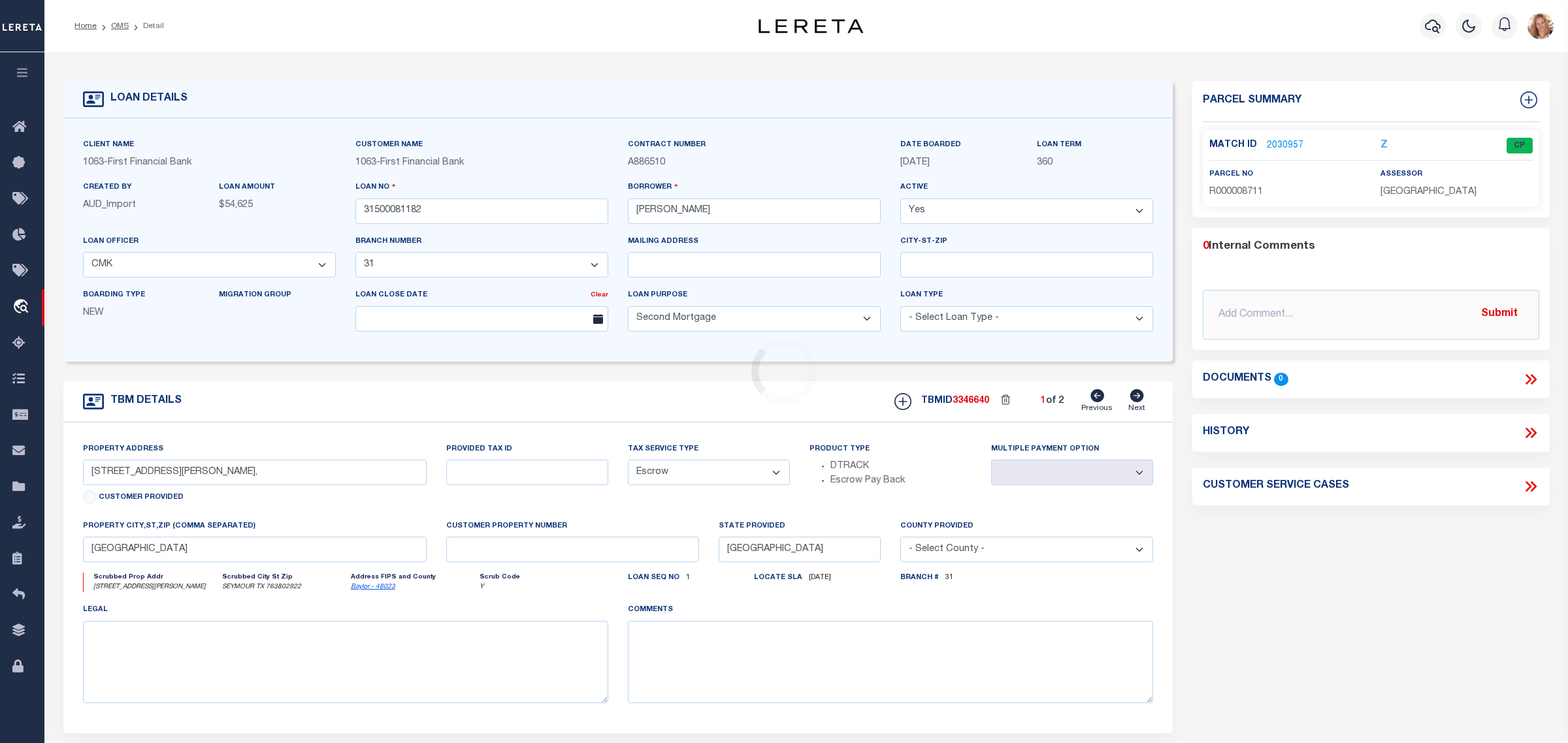
type textarea "Should be TPS per customer's file. MLC"
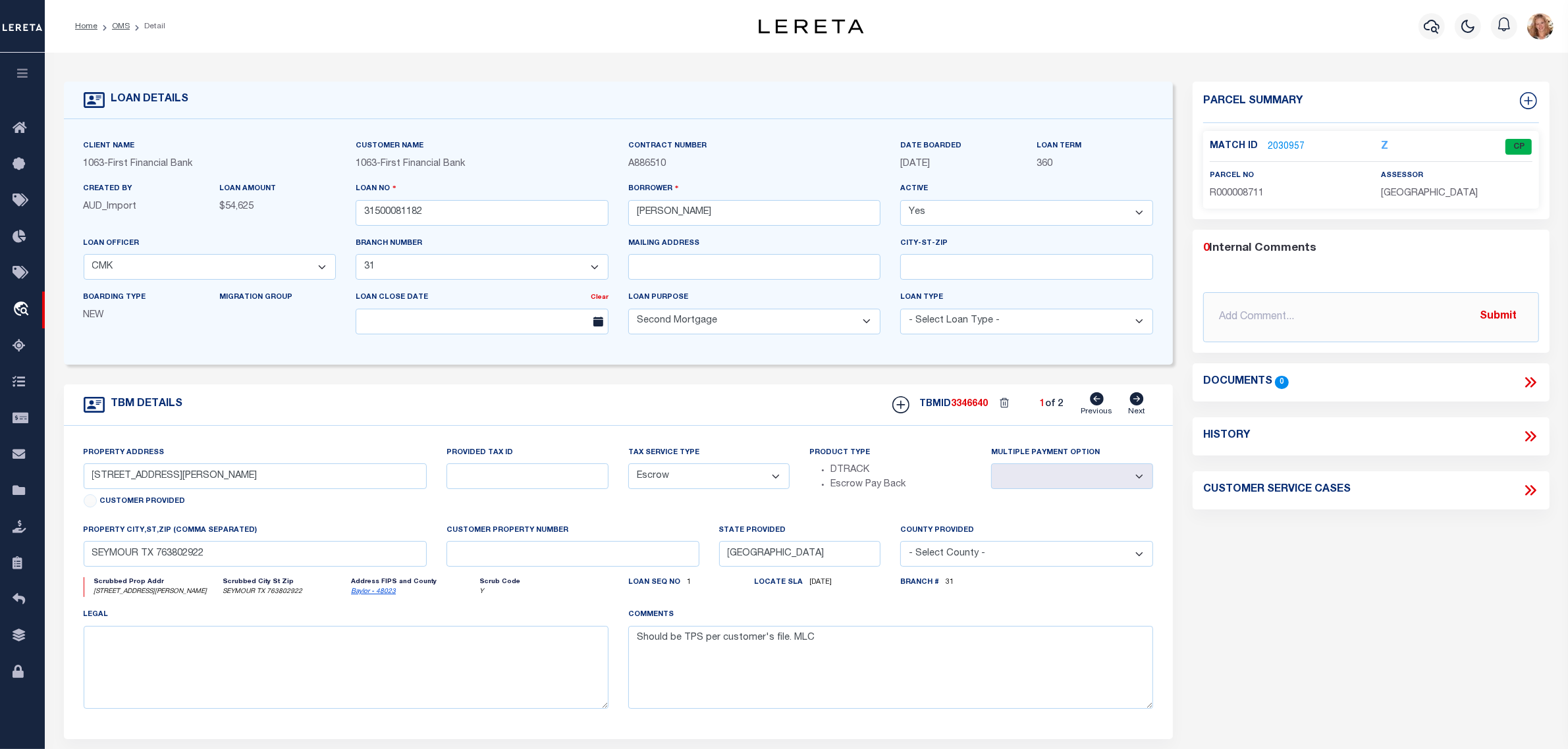
click at [1293, 148] on link "2030957" at bounding box center [1286, 148] width 37 height 14
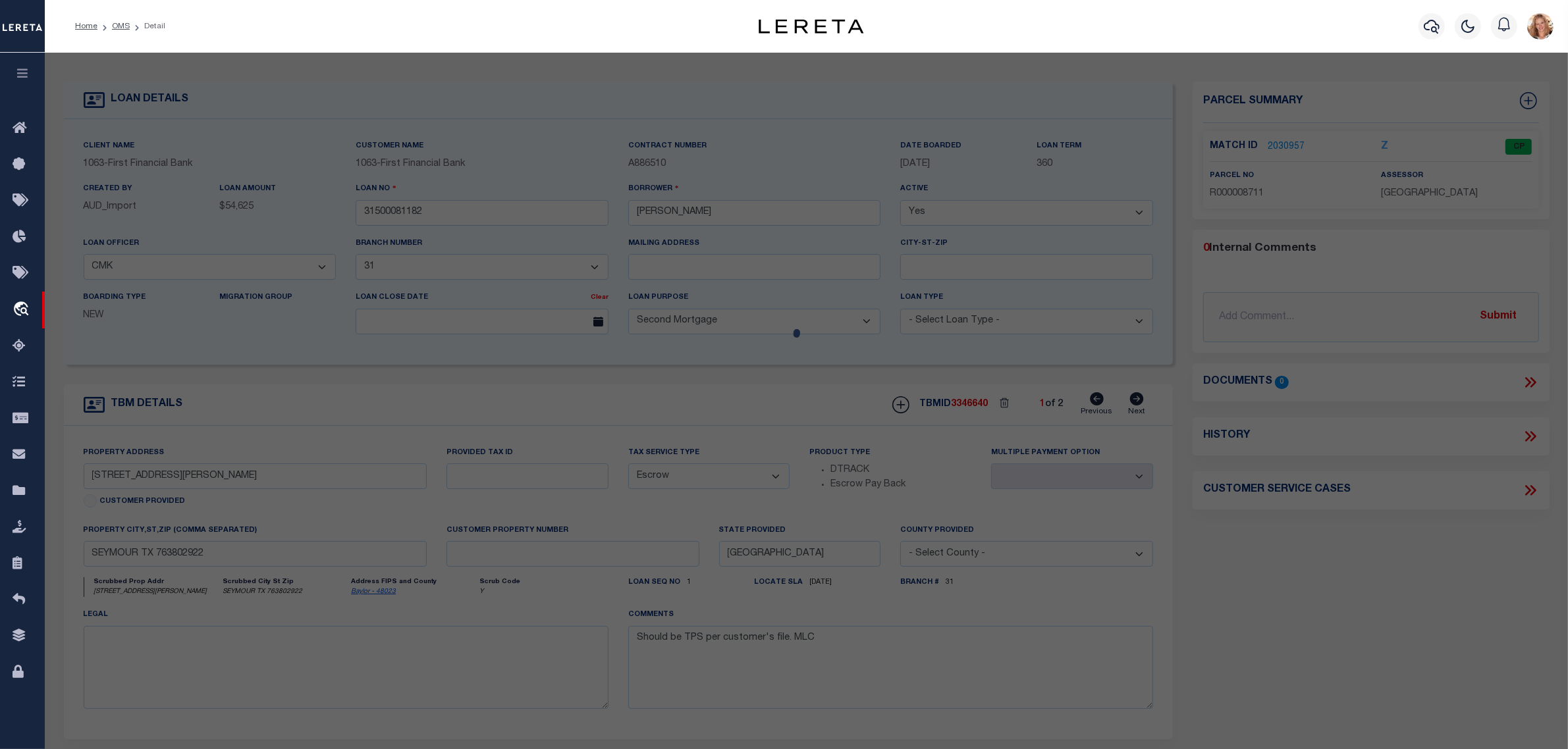
select select "AS"
checkbox input "false"
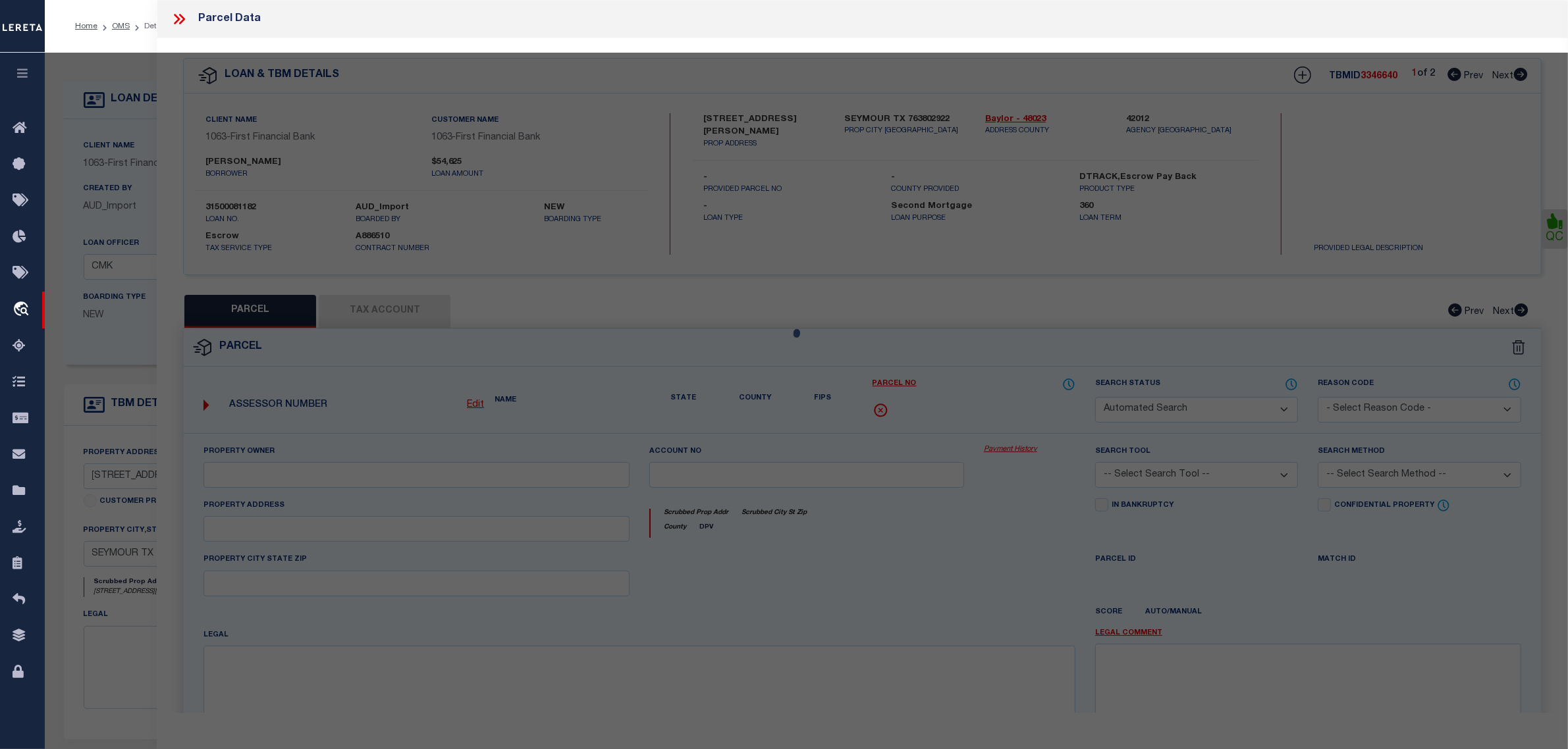
select select "CP"
type input "CARRANZA EMMANUEL & REAGAN SANDERSON"
select select "AGW"
select select
type input "202 W BELKNAP ST"
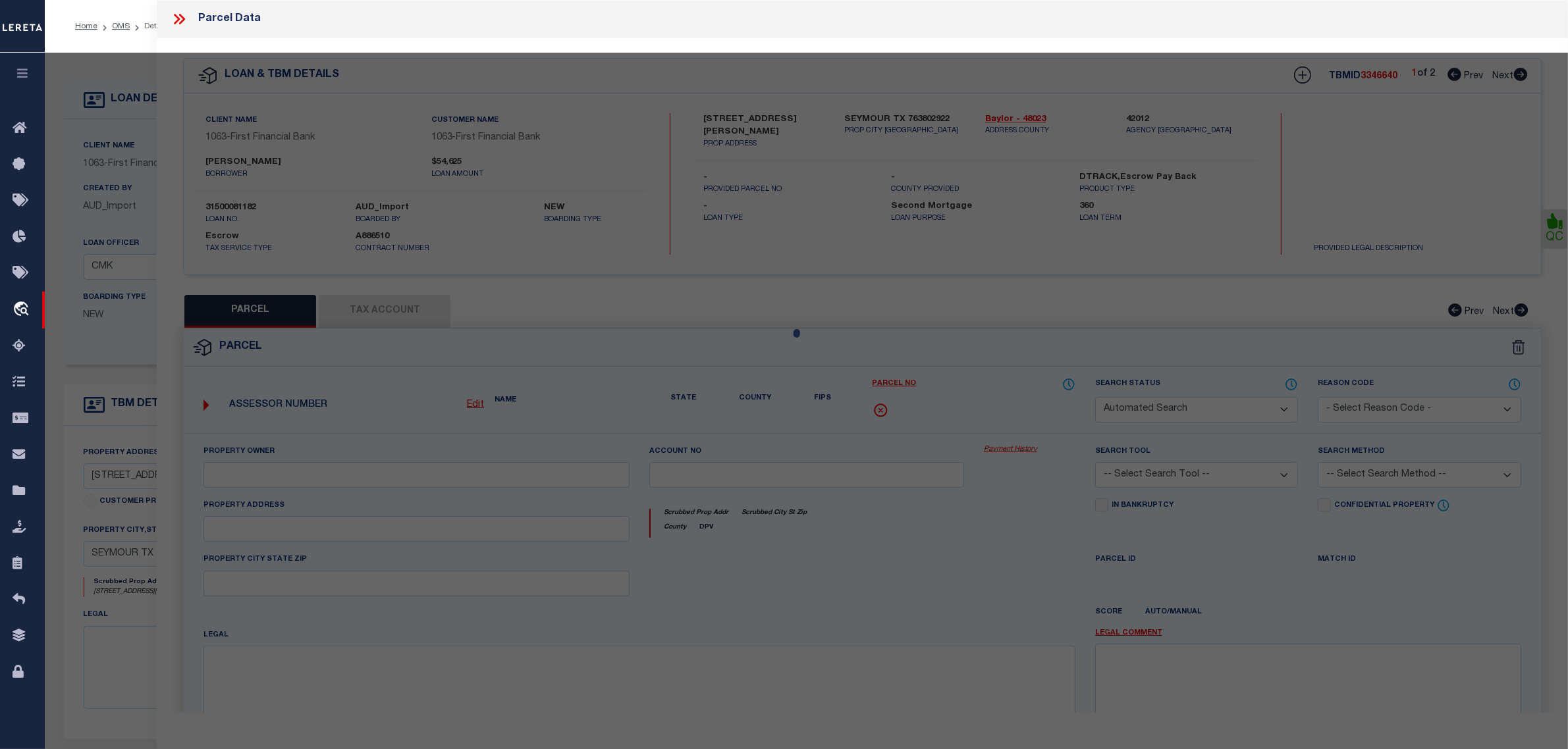
type input "SEYMOUR TX 763802922"
type textarea ": Acres: 0.161, Lot: 8, Blk: 26, Subd: Original, E70 FT 26 ORIG SEYMOUR 7-8"
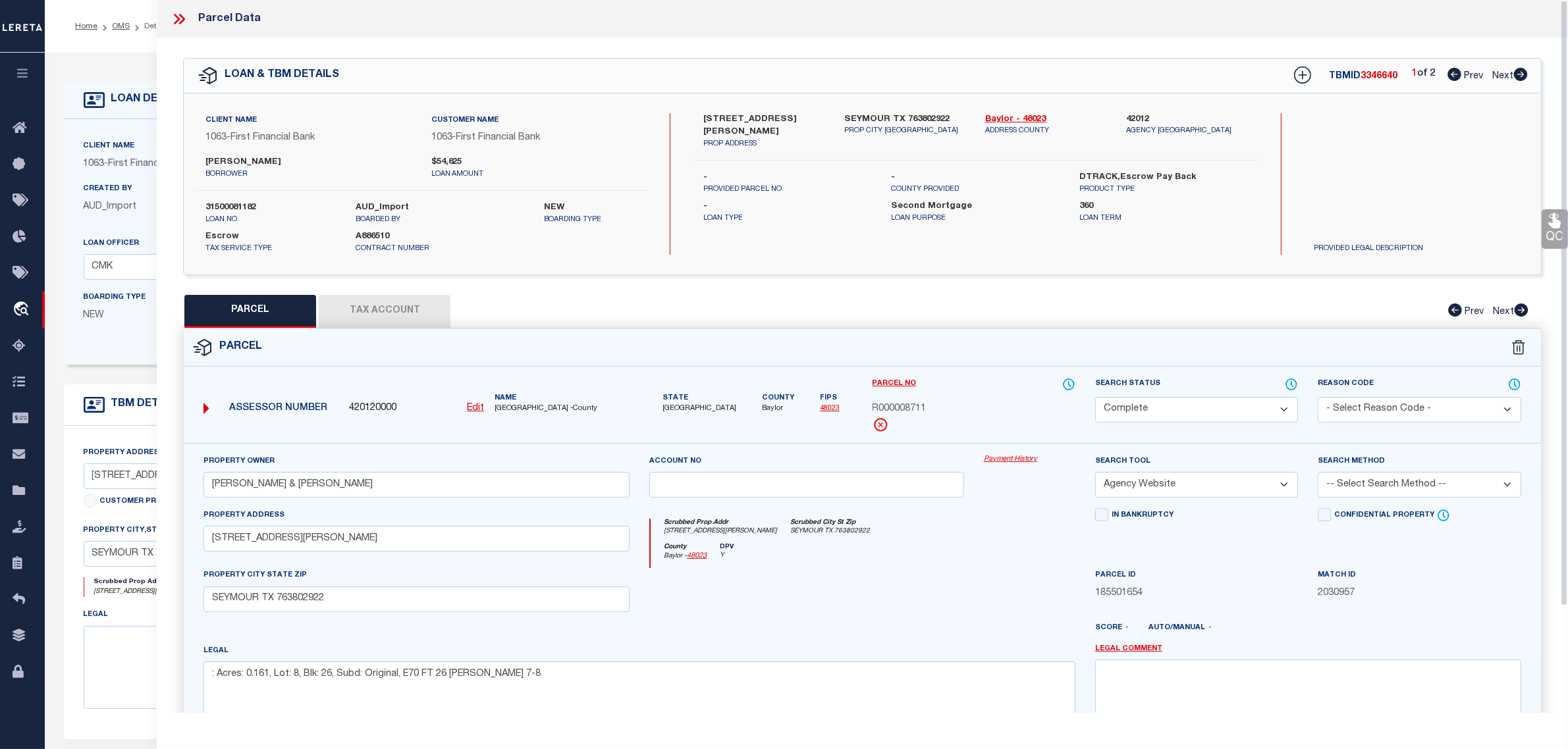
click at [384, 311] on button "Tax Account" at bounding box center [384, 311] width 131 height 33
select select "100"
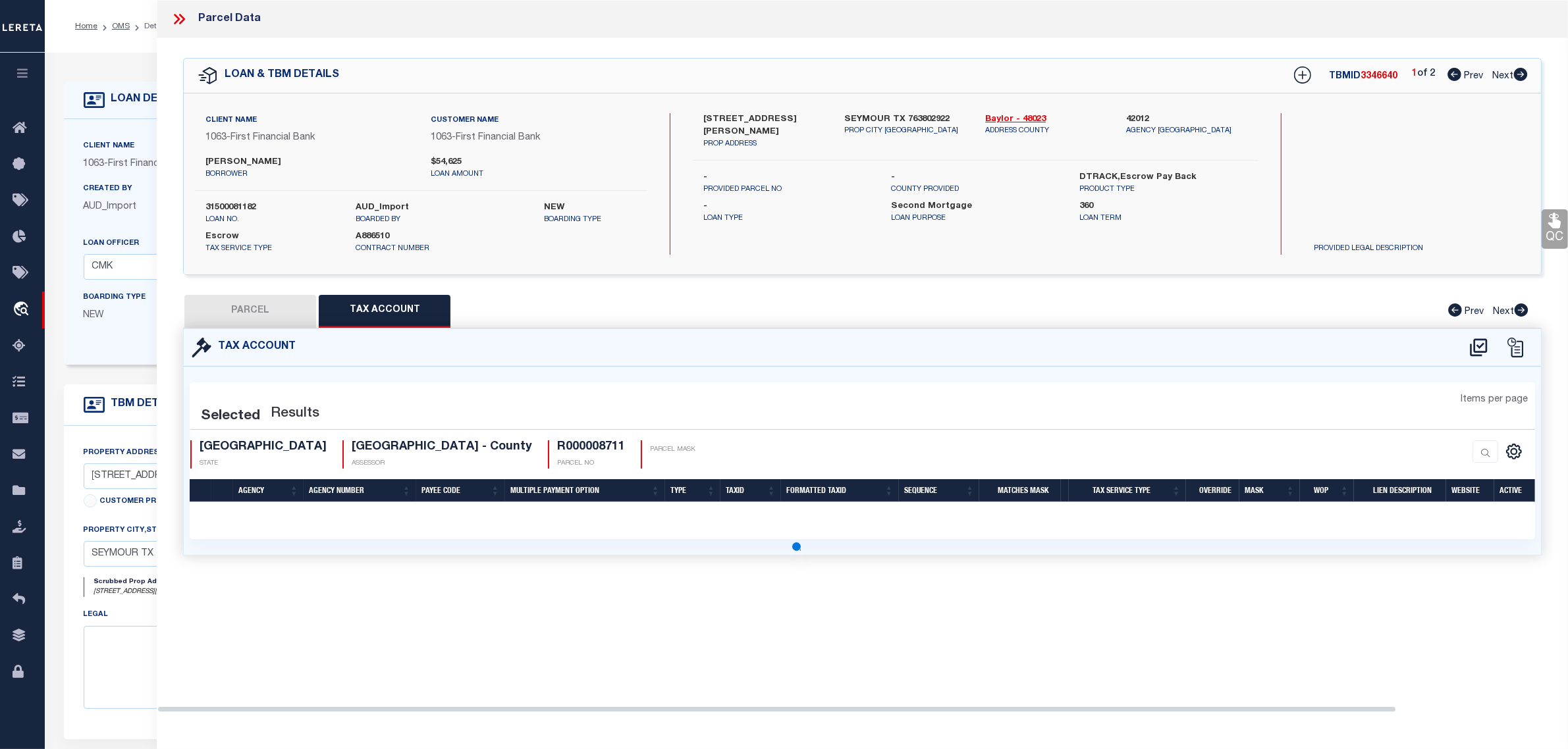
select select "100"
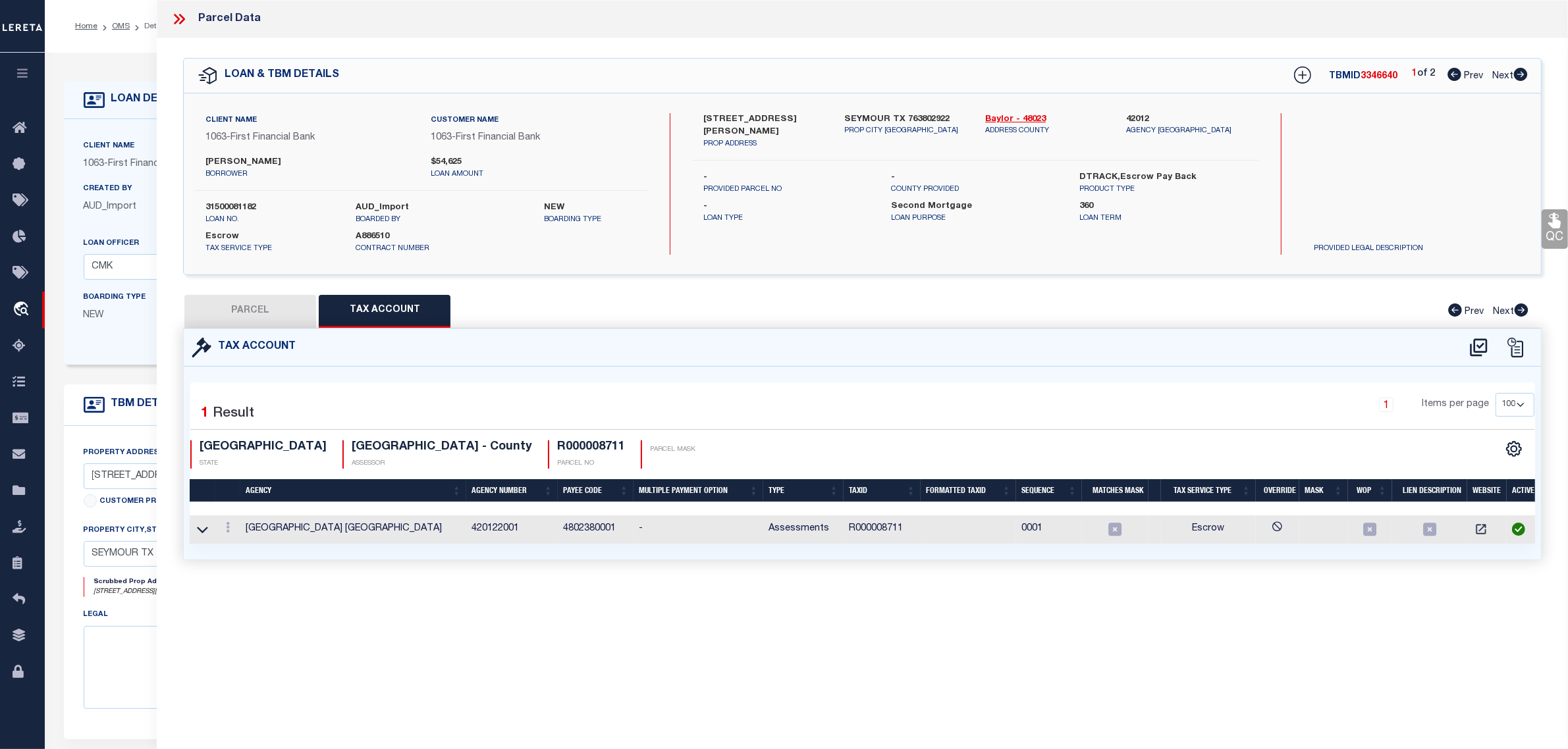
click at [1506, 76] on span "Next" at bounding box center [1503, 76] width 21 height 9
select select "AS"
select select
checkbox input "false"
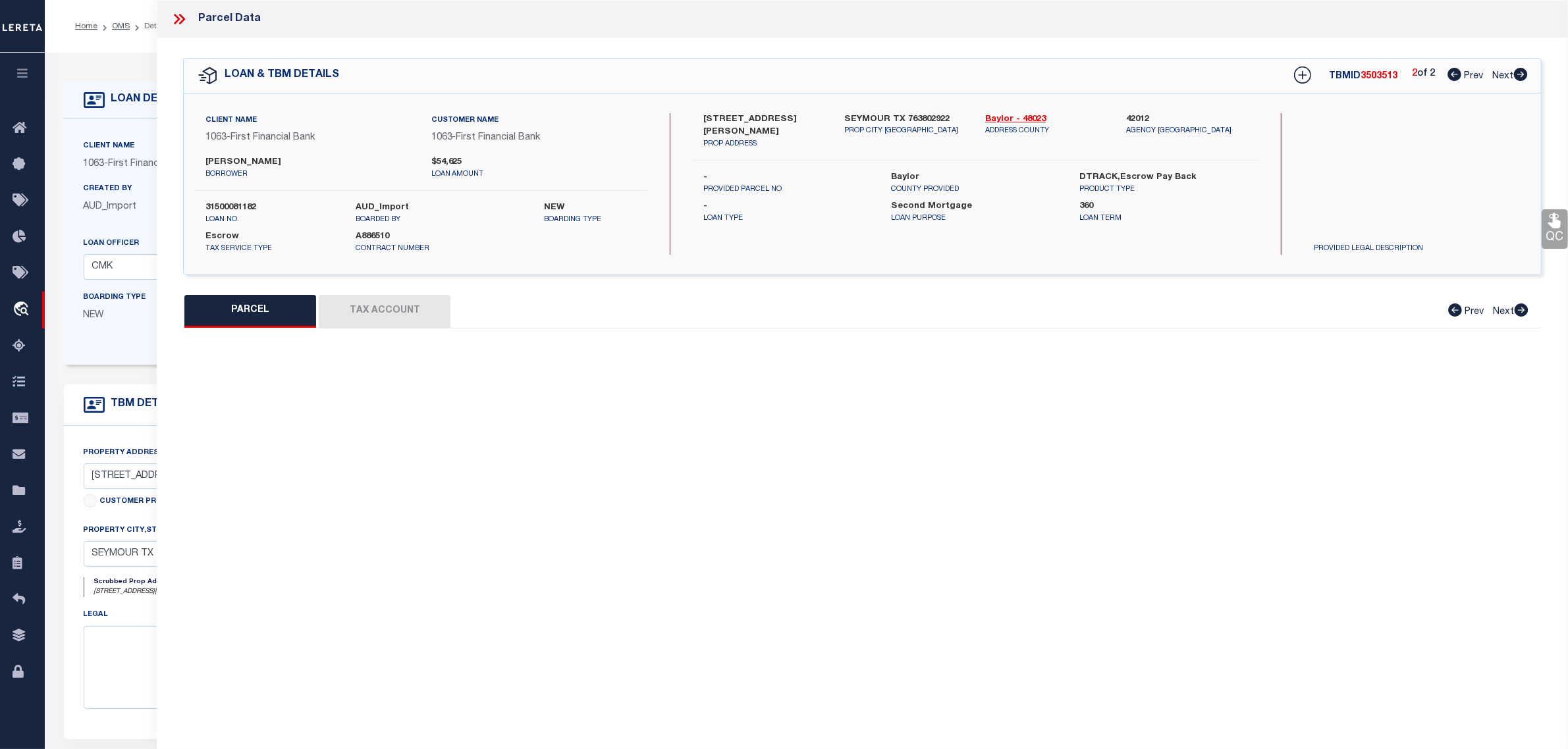
select select "CP"
type input "EMMANUEL,CARRANZA & SANDERSON,REAGAN"
select select "ATL"
select select "ADD"
type input "202 W BELKNAP ST"
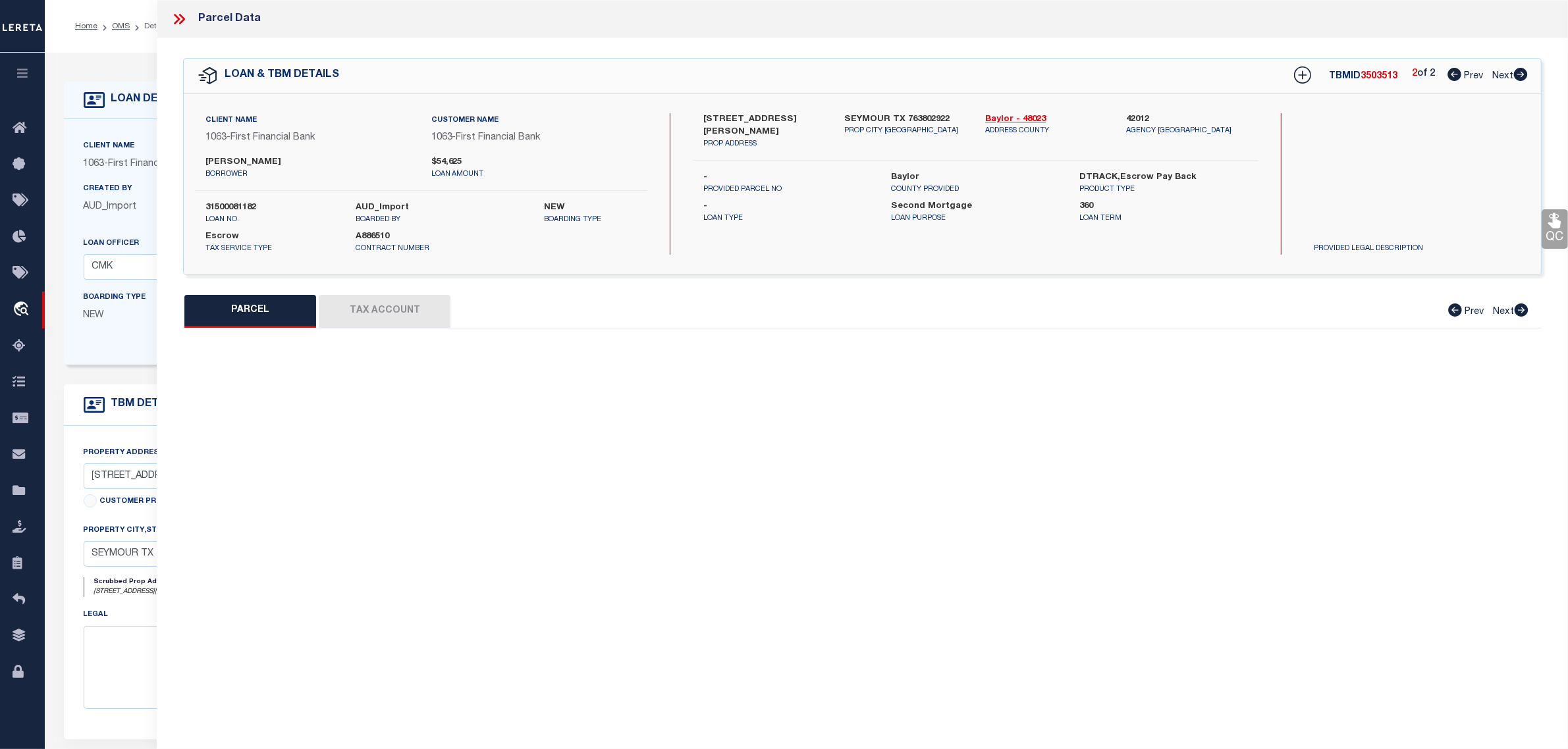
checkbox input "false"
type input "SEYMOUR, TX 76380"
type textarea "ACRES: 0.161 LOT: 8 BLK: 26 SUBD: ORIGINAL E70 FT 26 ORIG SEYMOUR 7-8"
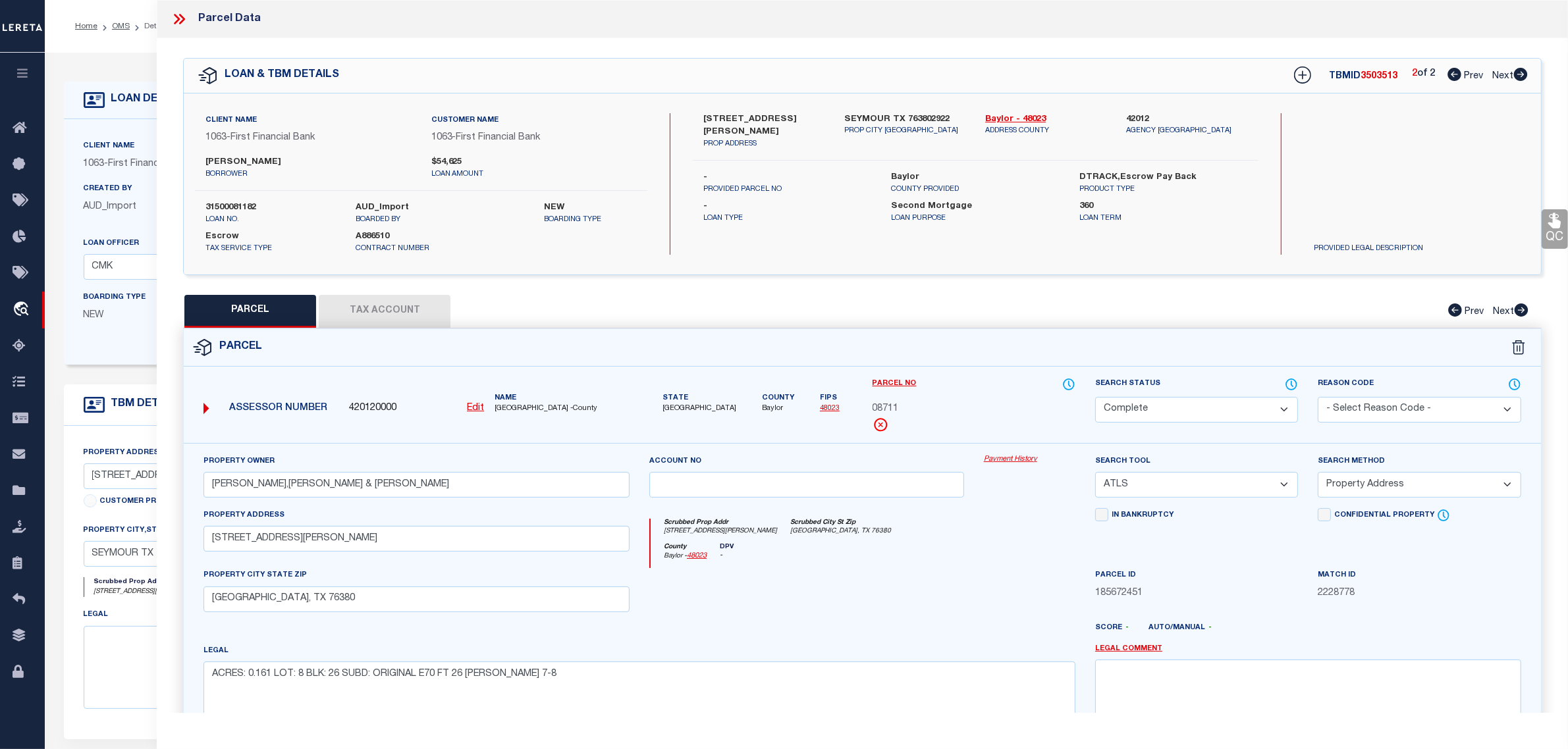
click at [364, 308] on button "Tax Account" at bounding box center [384, 311] width 131 height 33
select select "100"
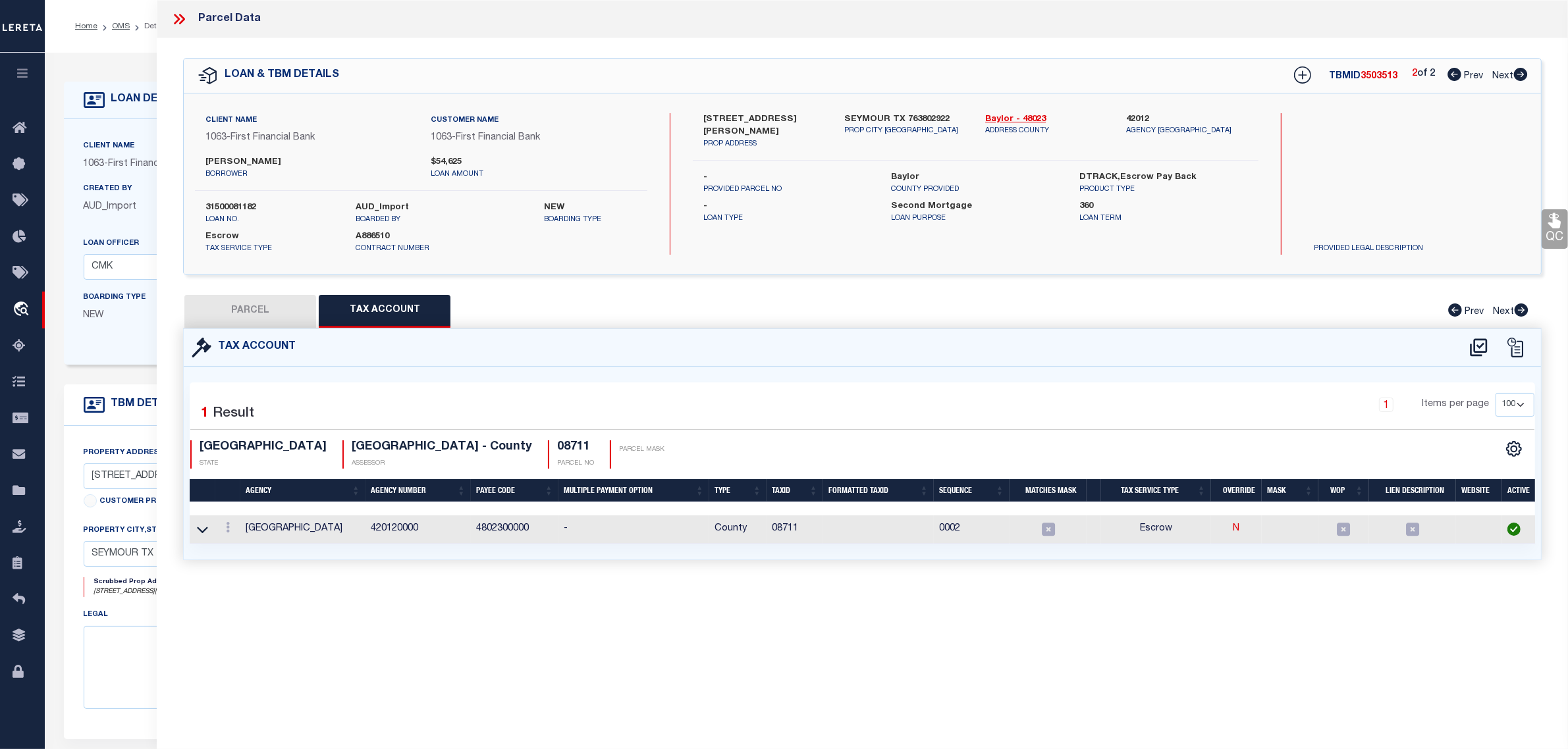
click at [267, 309] on button "PARCEL" at bounding box center [250, 311] width 131 height 33
select select "AS"
select select
checkbox input "false"
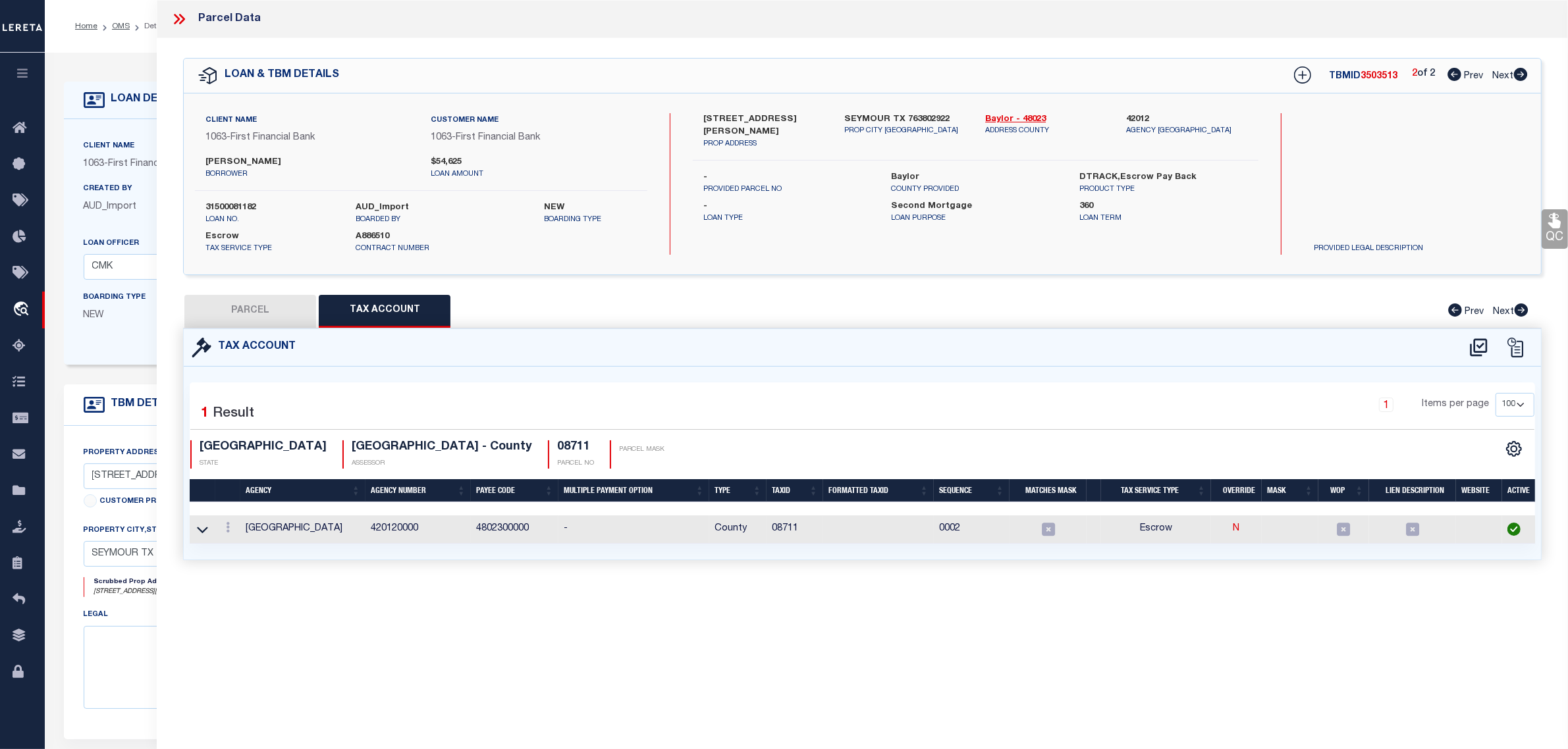
checkbox input "false"
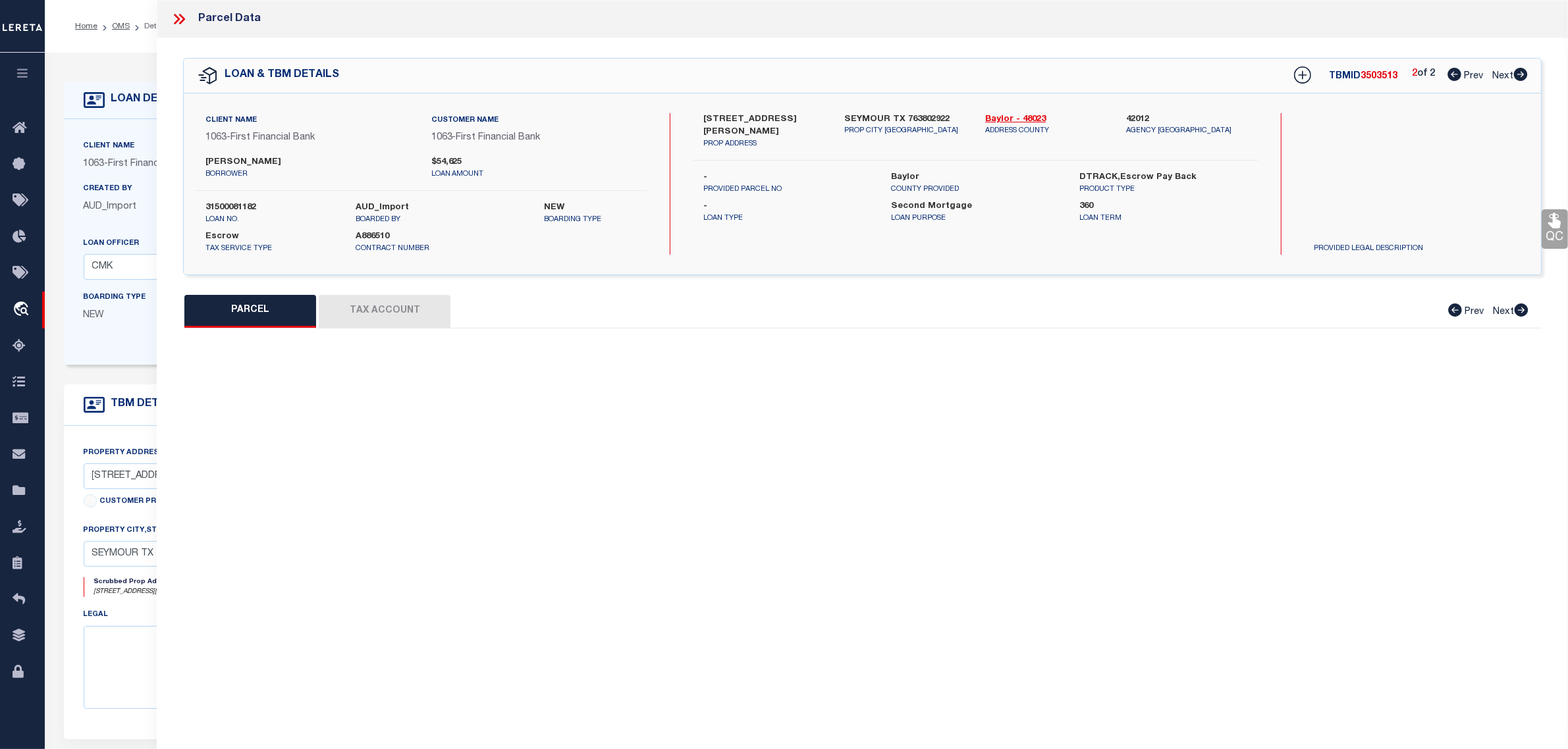
select select "CP"
type input "EMMANUEL,CARRANZA & SANDERSON,REAGAN"
select select "ATL"
select select "ADD"
type input "202 W BELKNAP ST"
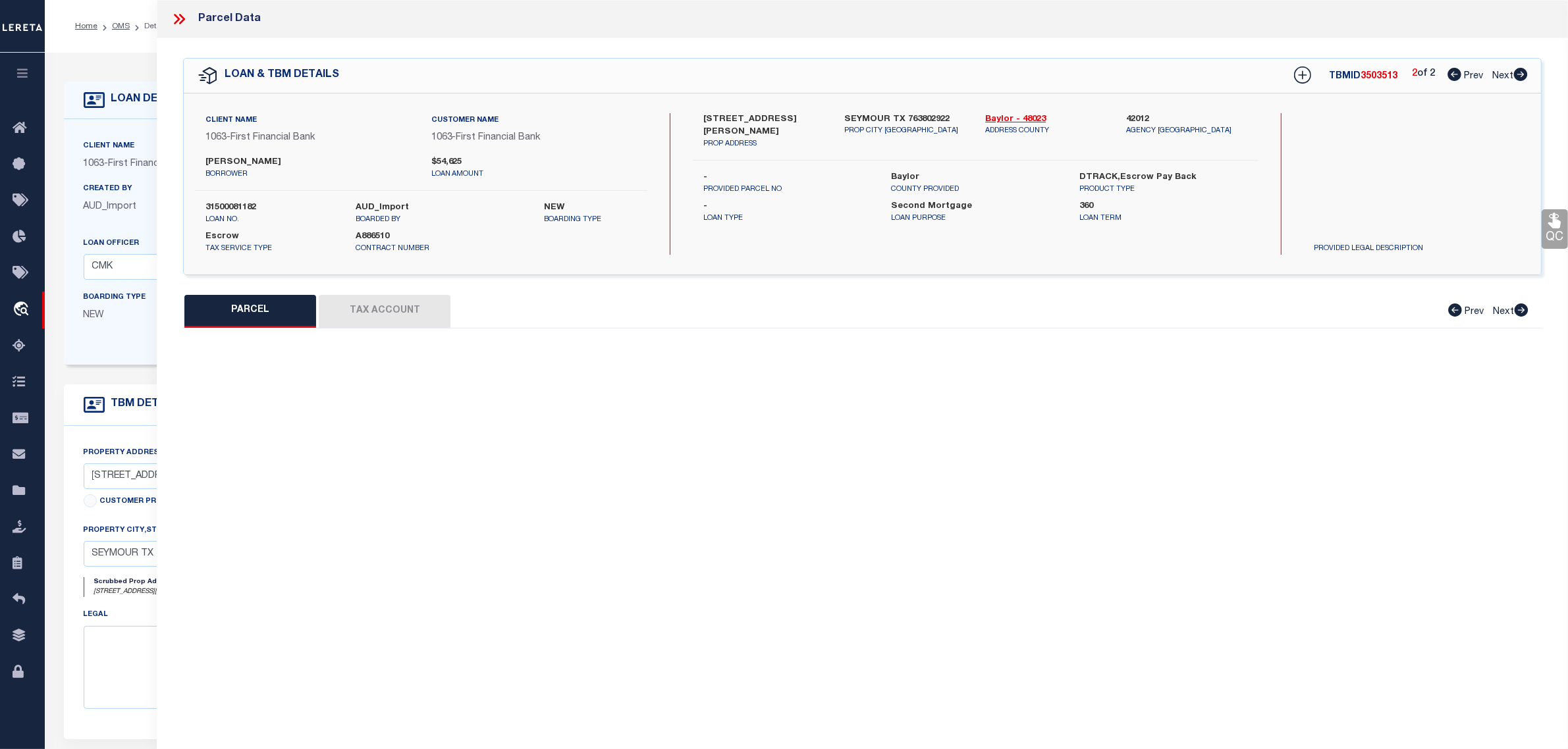
checkbox input "false"
type input "SEYMOUR, TX 76380"
type textarea "ACRES: 0.161 LOT: 8 BLK: 26 SUBD: ORIGINAL E70 FT 26 ORIG SEYMOUR 7-8"
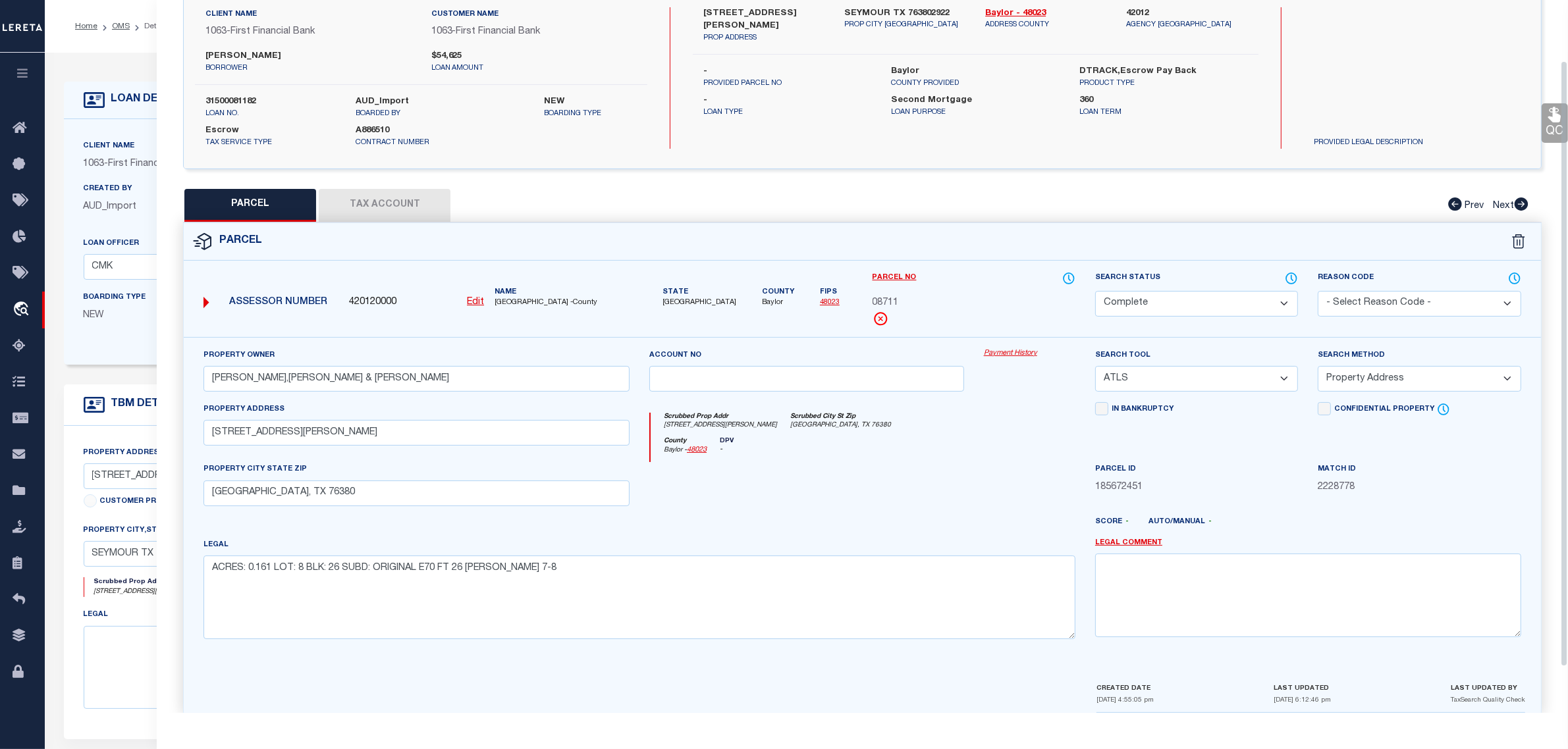
scroll to position [126, 0]
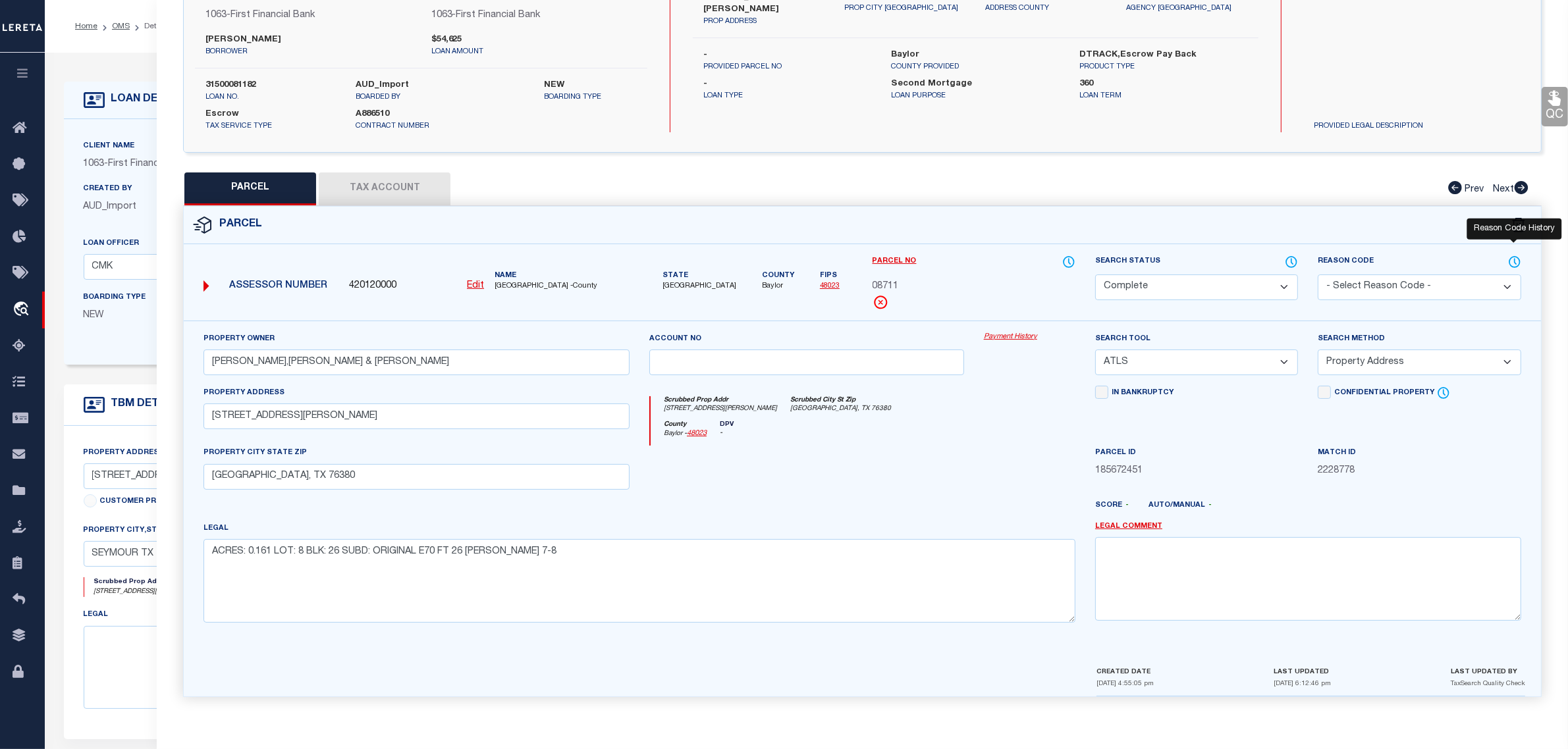
click at [1512, 259] on icon at bounding box center [1515, 262] width 13 height 15
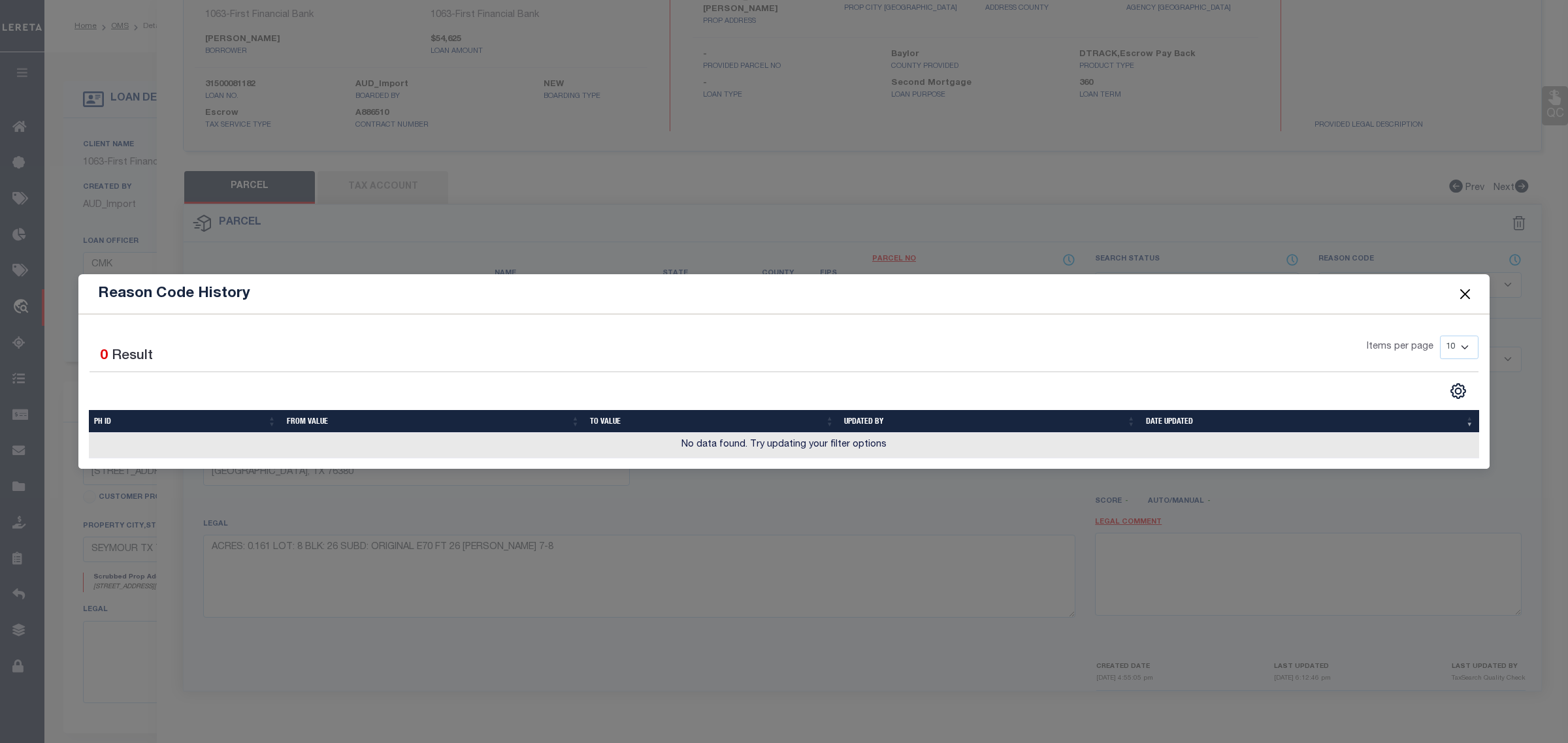
click at [1467, 292] on button "Close" at bounding box center [1466, 294] width 17 height 17
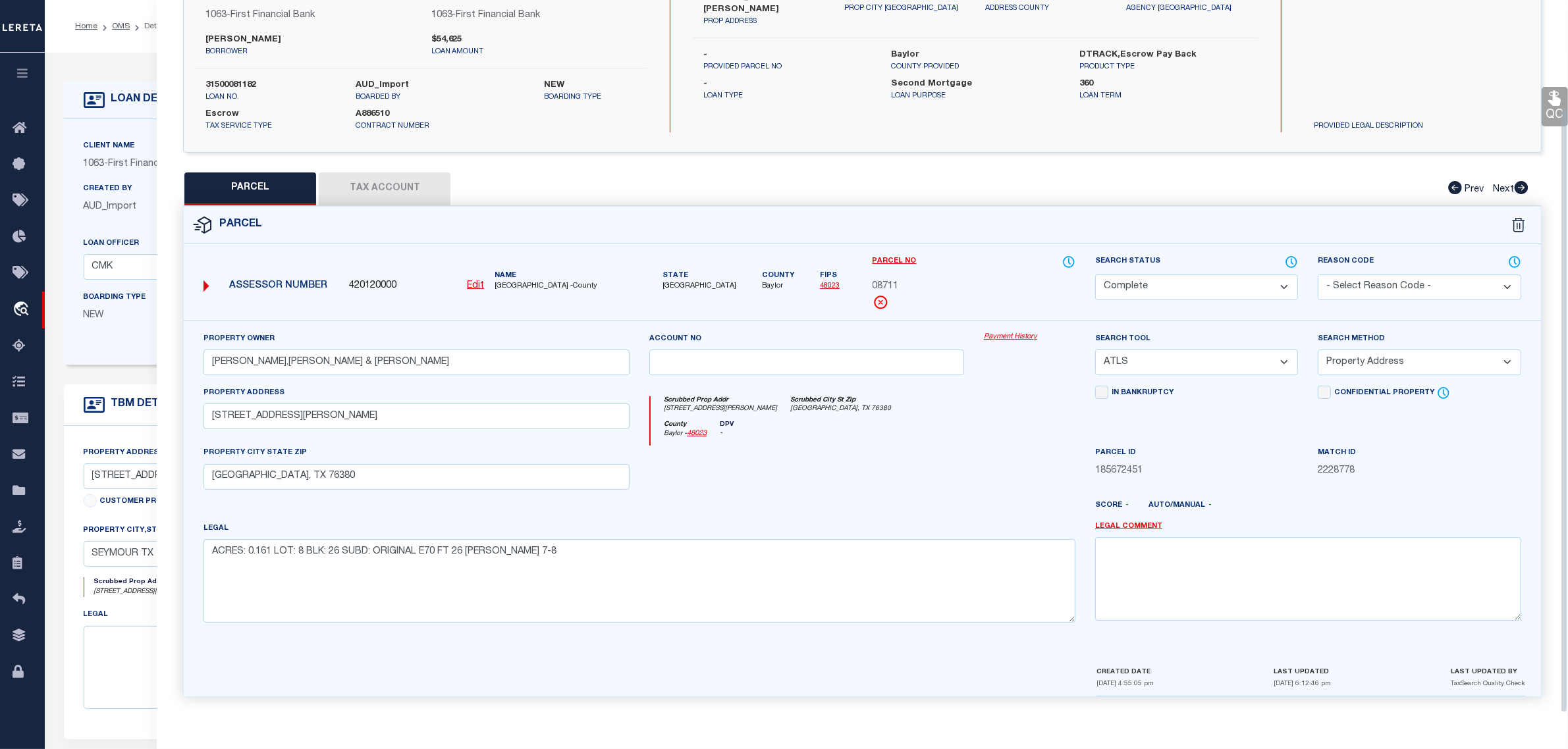
click at [1301, 256] on div "Search Status Automated Search Bad Parcel Complete Duplicate Parcel High Dollar…" at bounding box center [1196, 288] width 223 height 66
click at [1289, 256] on icon at bounding box center [1291, 262] width 13 height 15
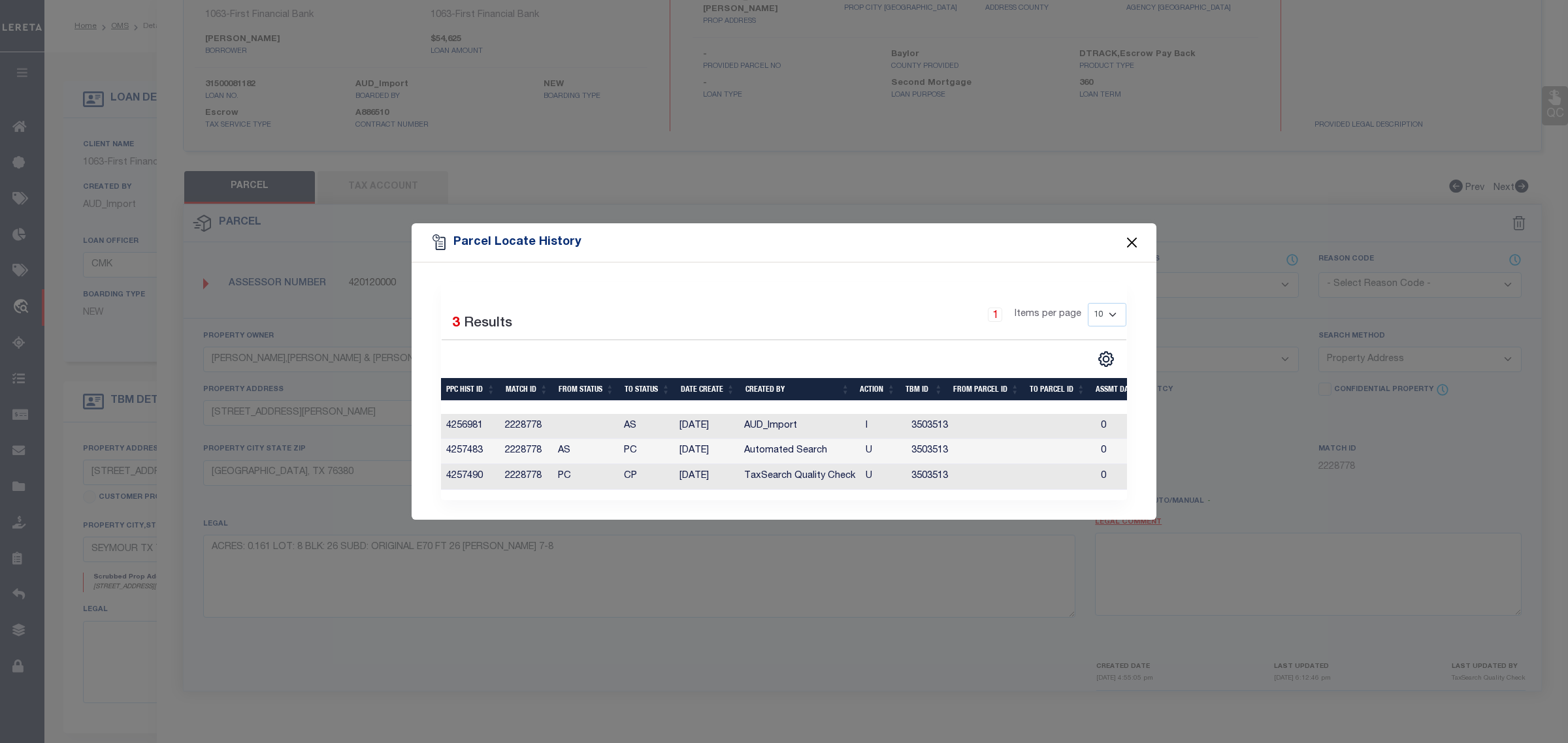
click at [1130, 235] on button "Close" at bounding box center [1132, 243] width 17 height 17
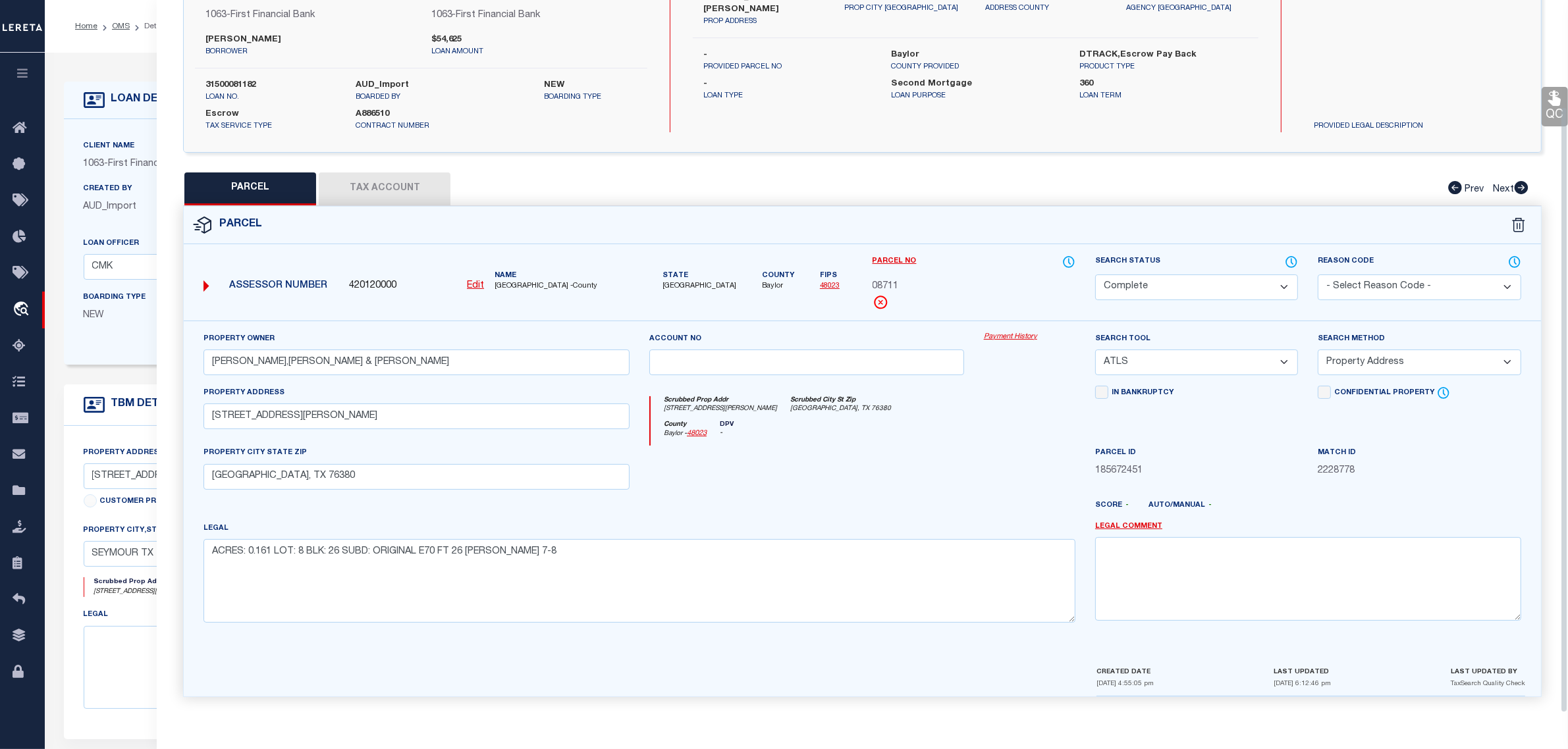
click at [140, 382] on form "LOAN DETAILS Client Name 1063 - Customer Name" at bounding box center [618, 436] width 1110 height 709
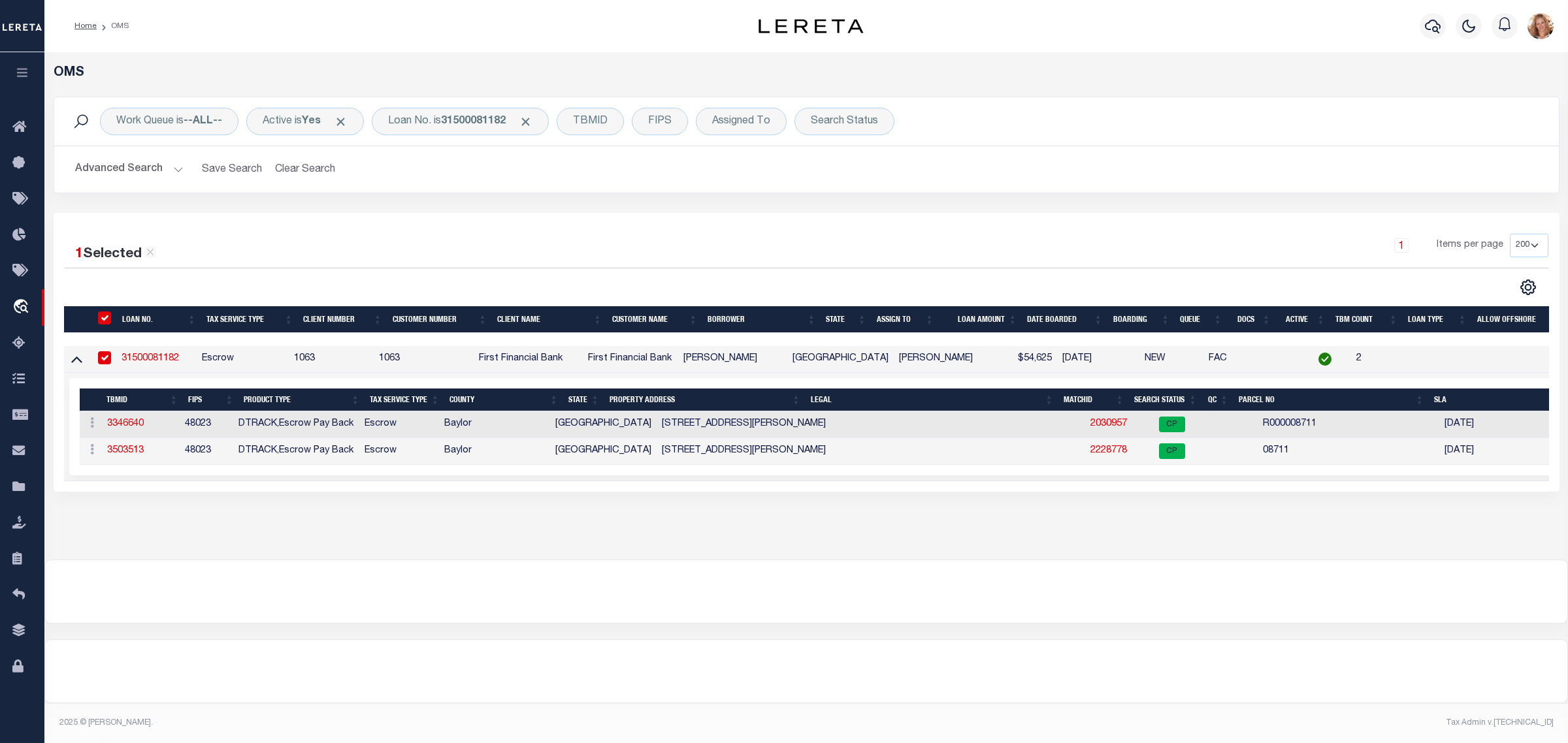
click at [1318, 225] on div "1 Selected 1 Result 1 Items per page 10 25 50 100 200" at bounding box center [807, 352] width 1506 height 279
click at [1330, 182] on h2 "Advanced Search Save Search Clear Search tblSearchTopScreen_dynamictable_____De…" at bounding box center [807, 169] width 1484 height 26
click at [545, 588] on div at bounding box center [806, 592] width 1522 height 63
click at [543, 557] on div "OMS Work Queue is --ALL-- Active is Yes Loan No. is 31500081182 TBMID FIPS Assi…" at bounding box center [806, 306] width 1523 height 507
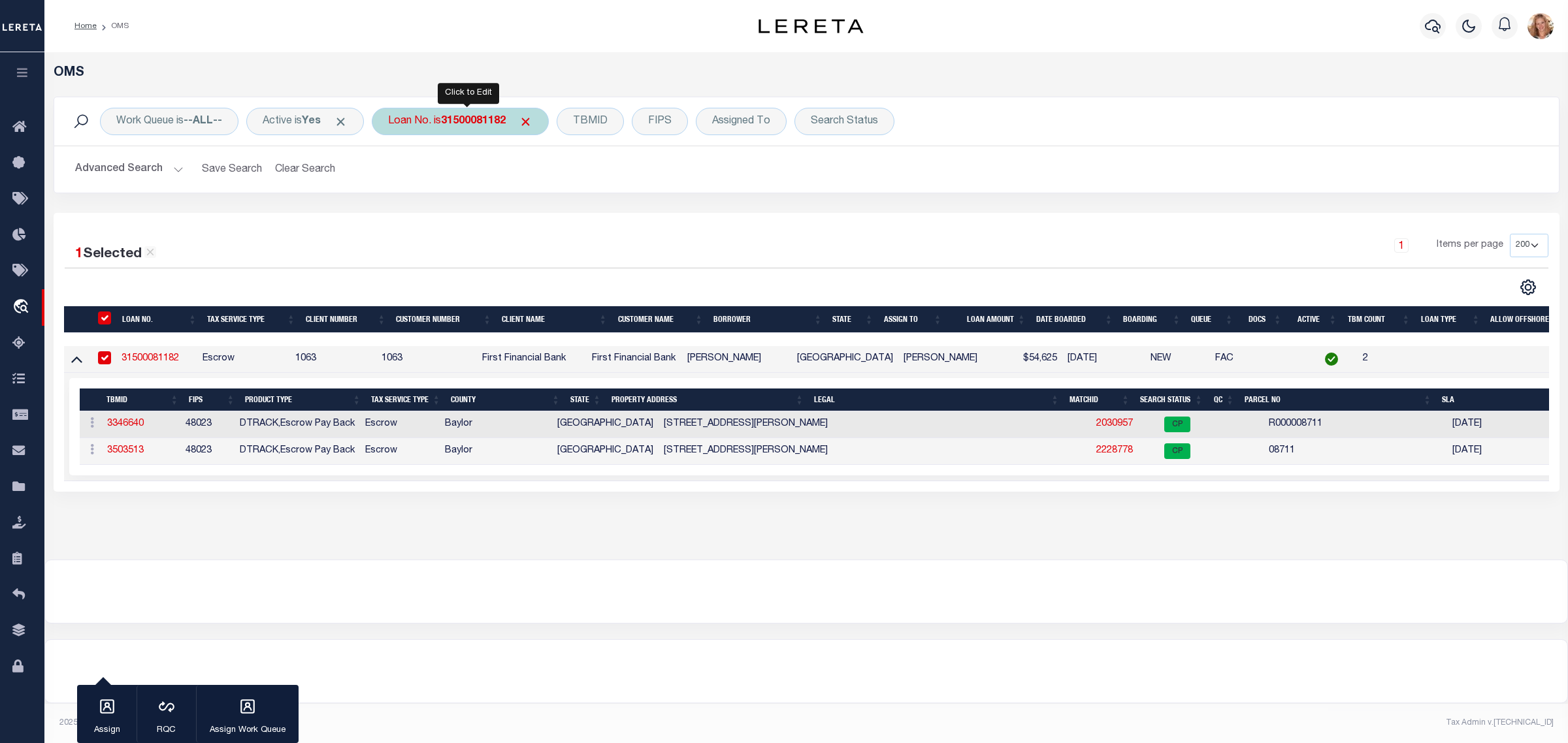
click at [432, 116] on div "Loan No. is 31500081182" at bounding box center [460, 121] width 177 height 27
type input "140450047816"
click at [567, 220] on input "Apply" at bounding box center [561, 213] width 38 height 22
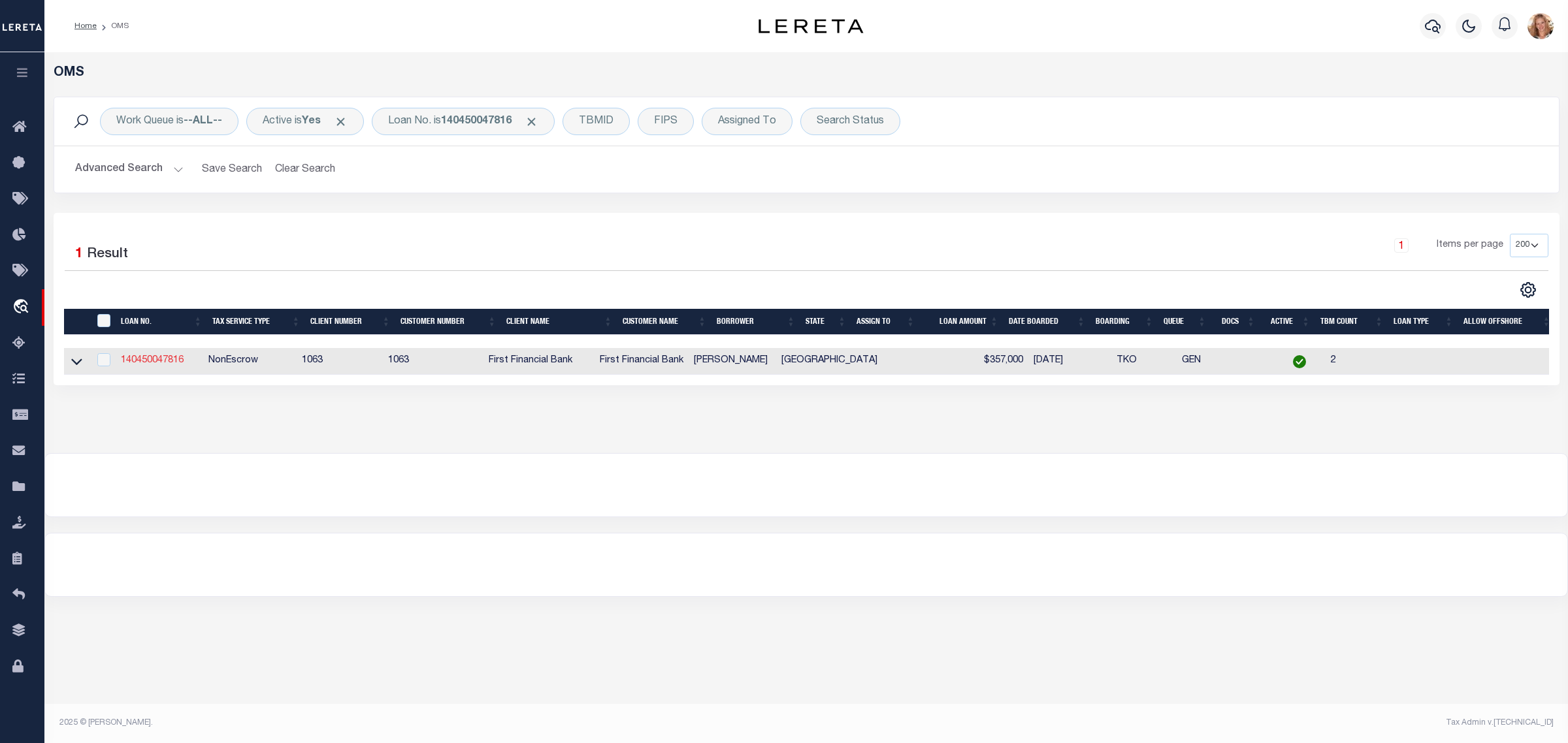
click at [151, 365] on link "140450047816" at bounding box center [152, 360] width 63 height 9
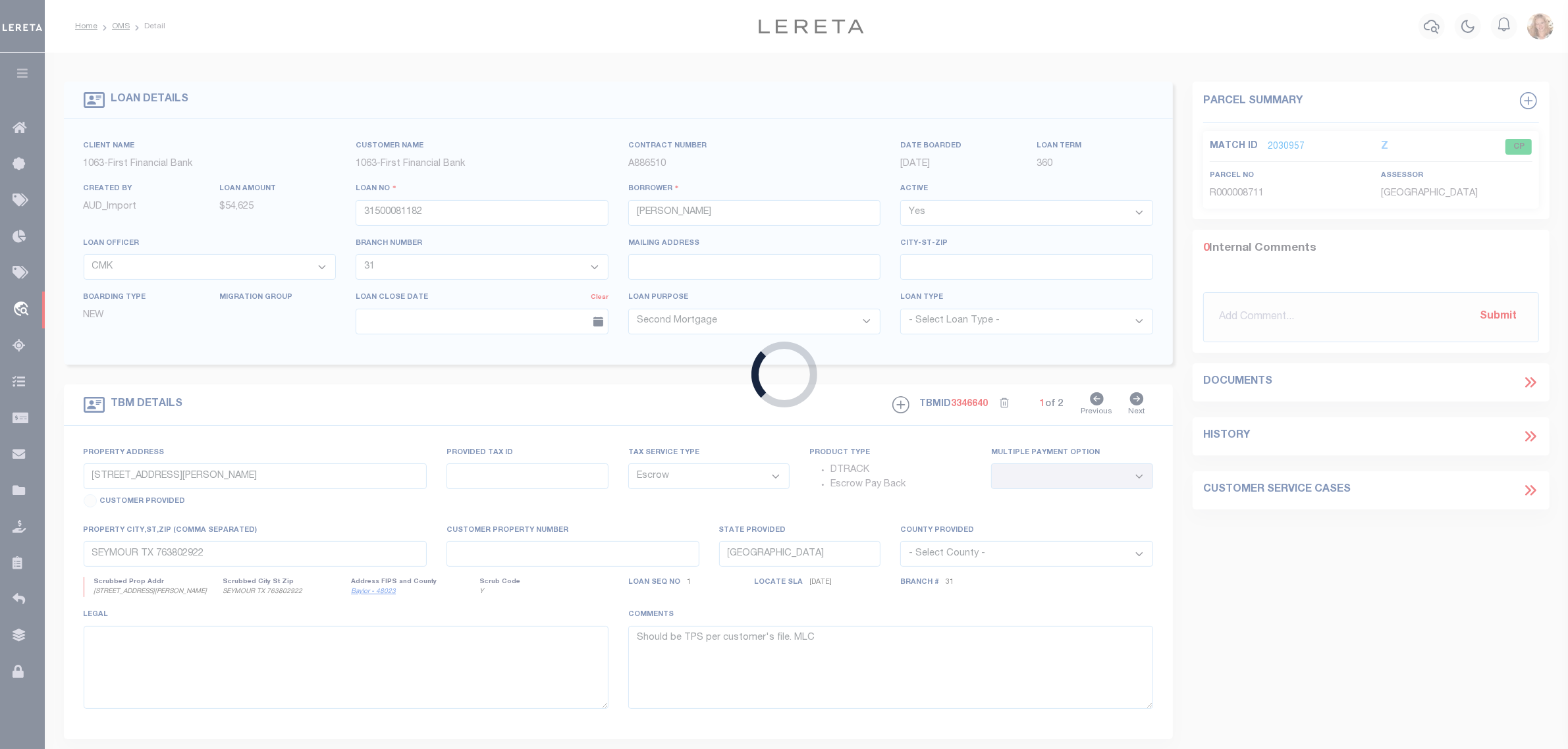
type input "140450047816"
type input "Andrzej Szpak"
select select "4559"
select select "791"
type input "12102 ARCADIA BEND LN"
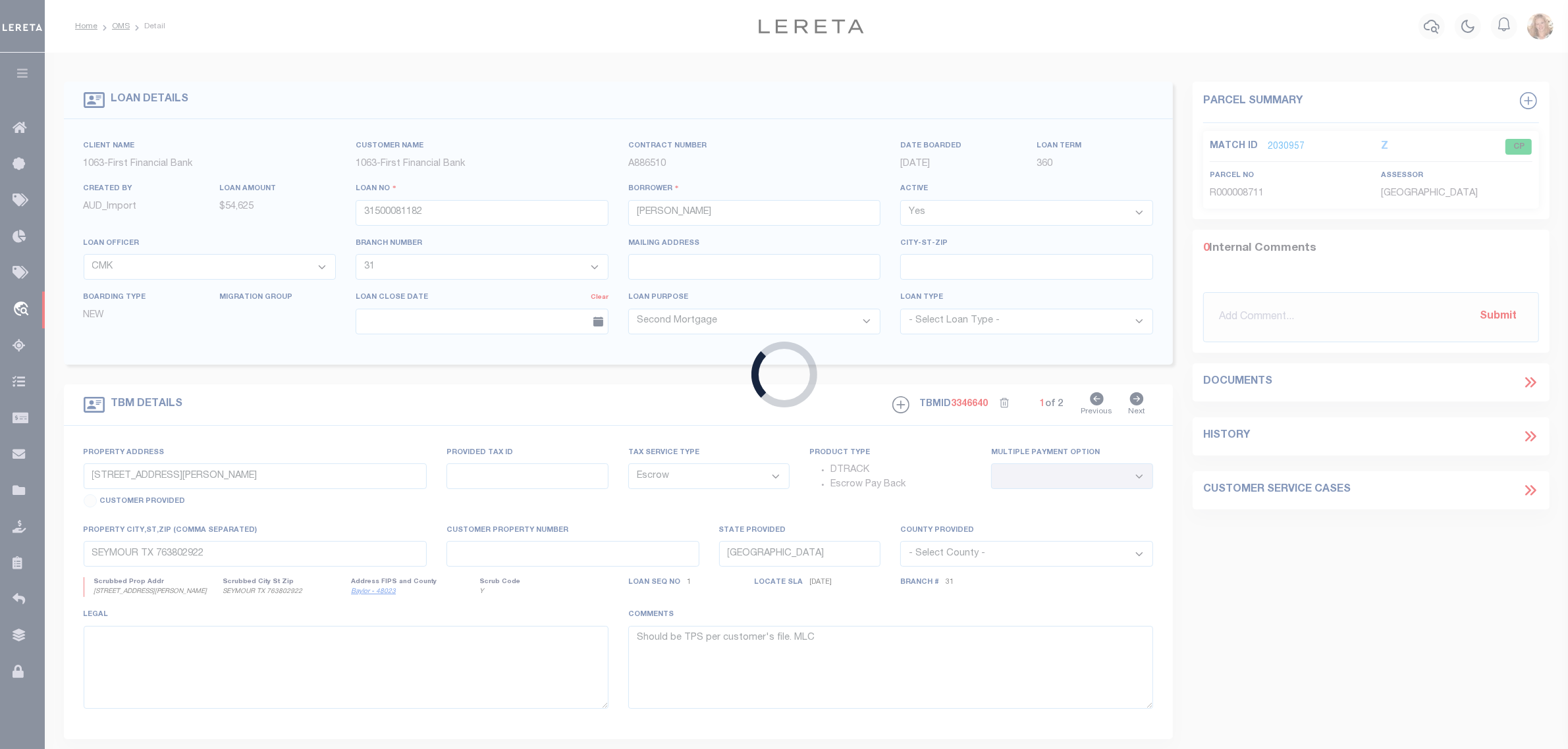
type input "HOUSTON,TX 77041-6187"
select select "400"
select select "NonEscrow"
type input "12102 Arcadia Bend Ln"
select select
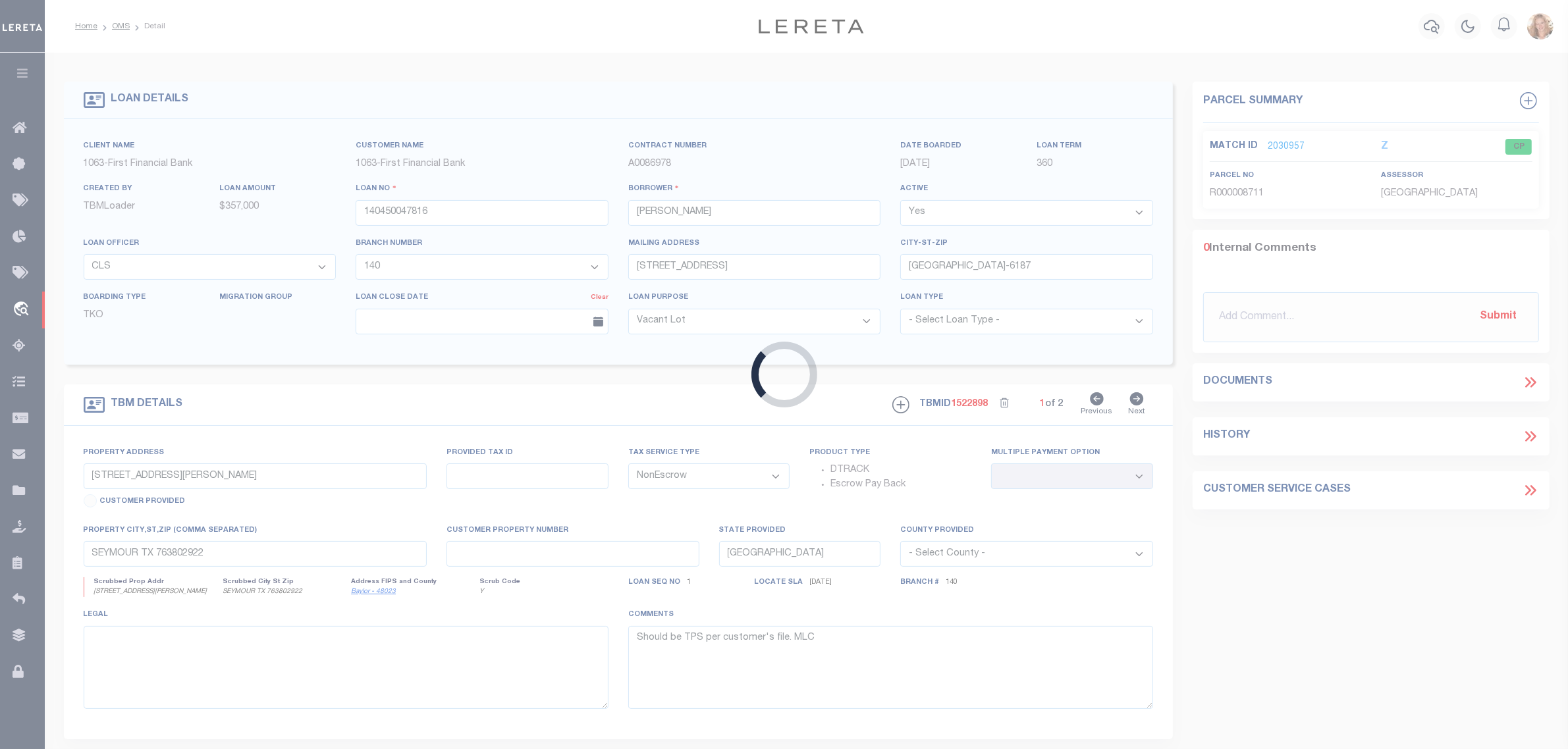
type input "Houston TX 770416187"
type input "4"
type textarea "Reactivated per Mike Hunter email 12_26_2018"
select select "4559"
select select "791"
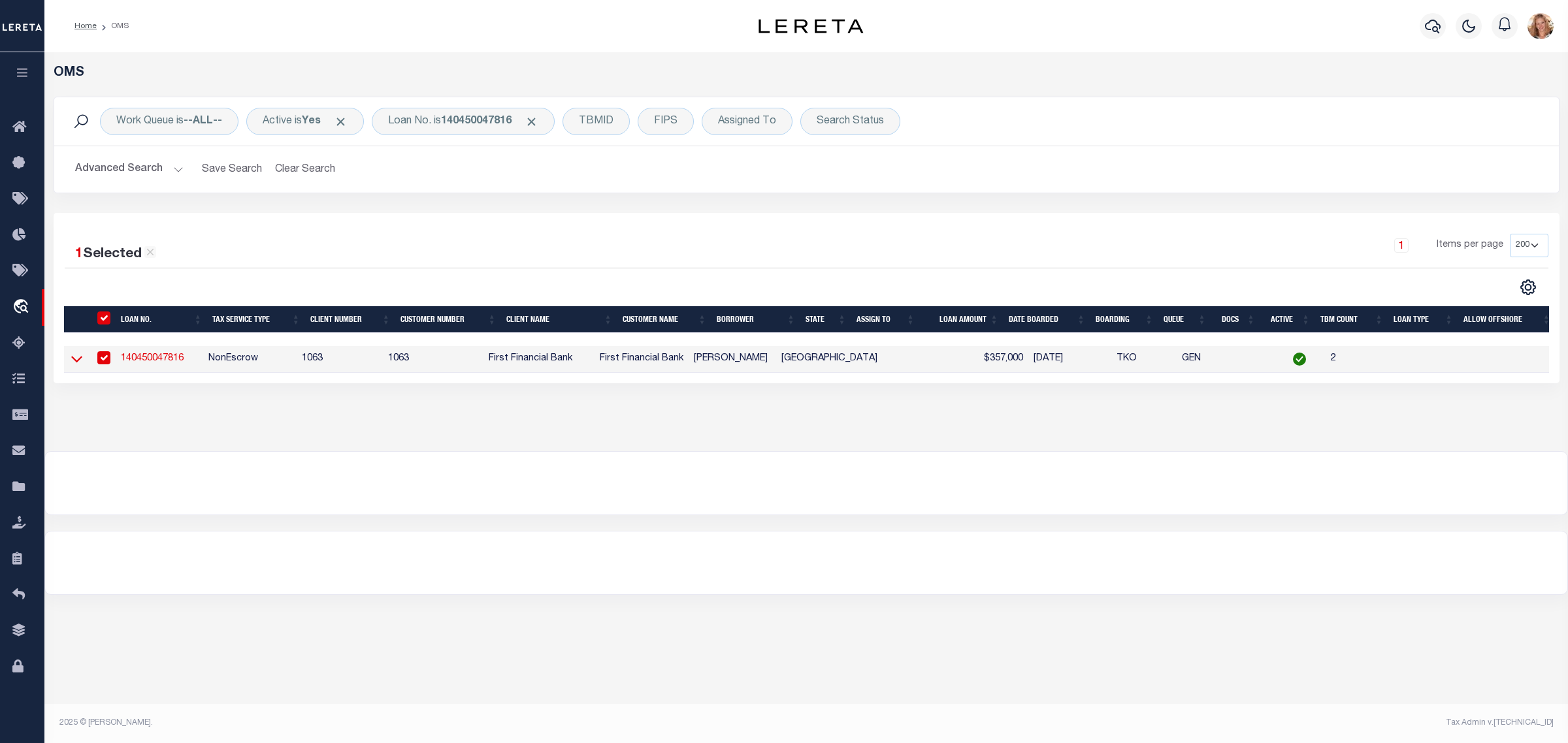
click at [80, 362] on icon at bounding box center [77, 359] width 11 height 14
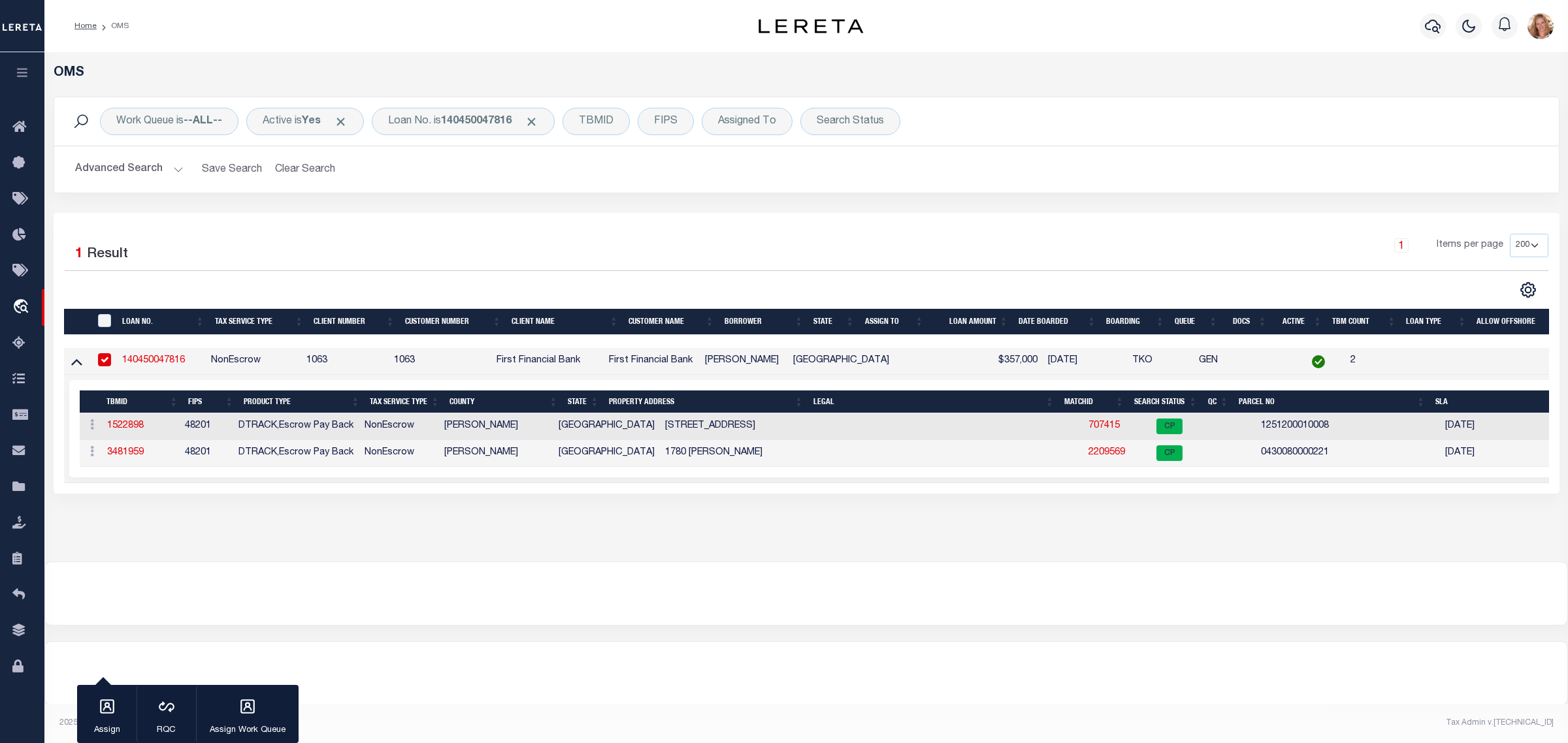
click at [130, 358] on link "140450047816" at bounding box center [153, 360] width 63 height 9
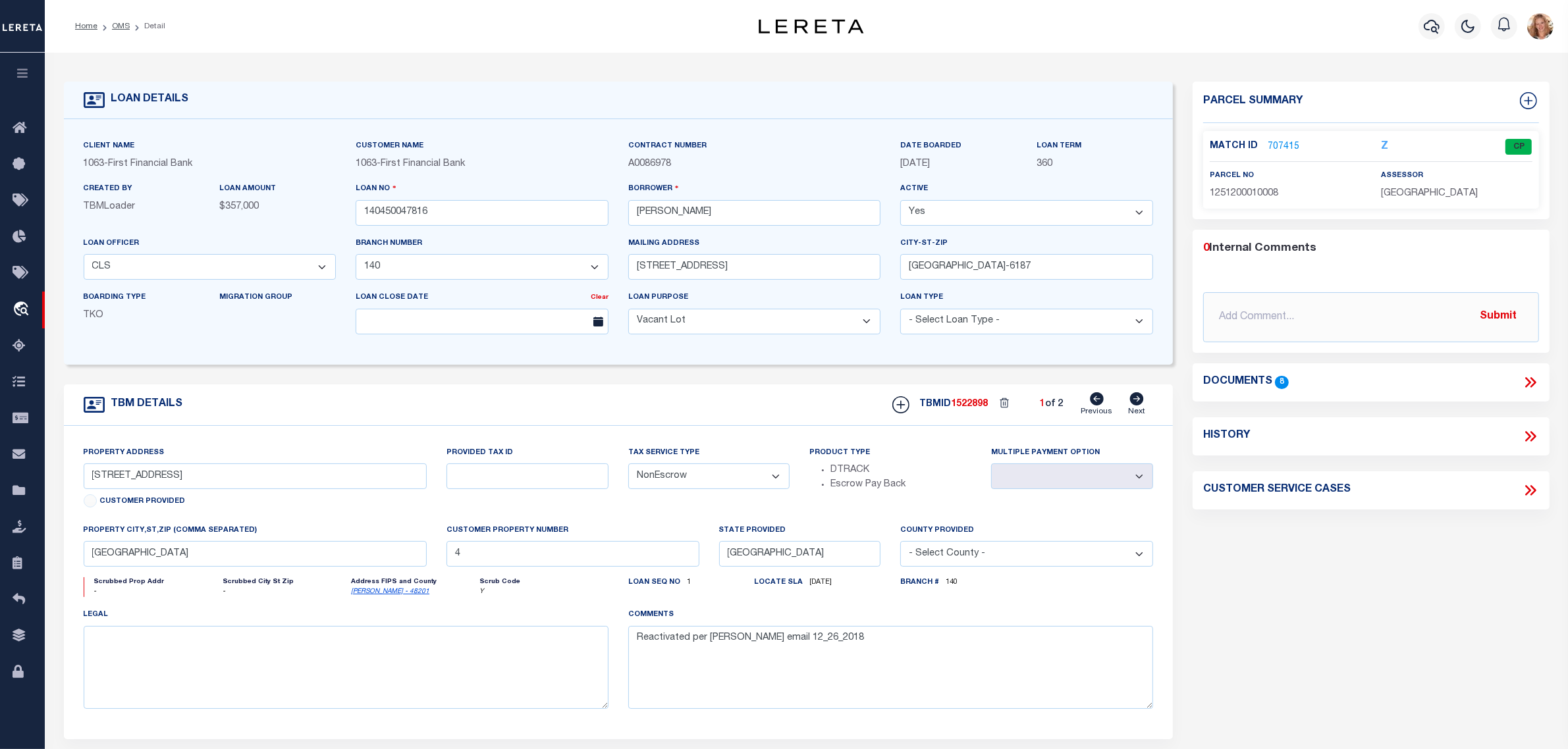
click at [1285, 145] on link "707415" at bounding box center [1283, 148] width 32 height 14
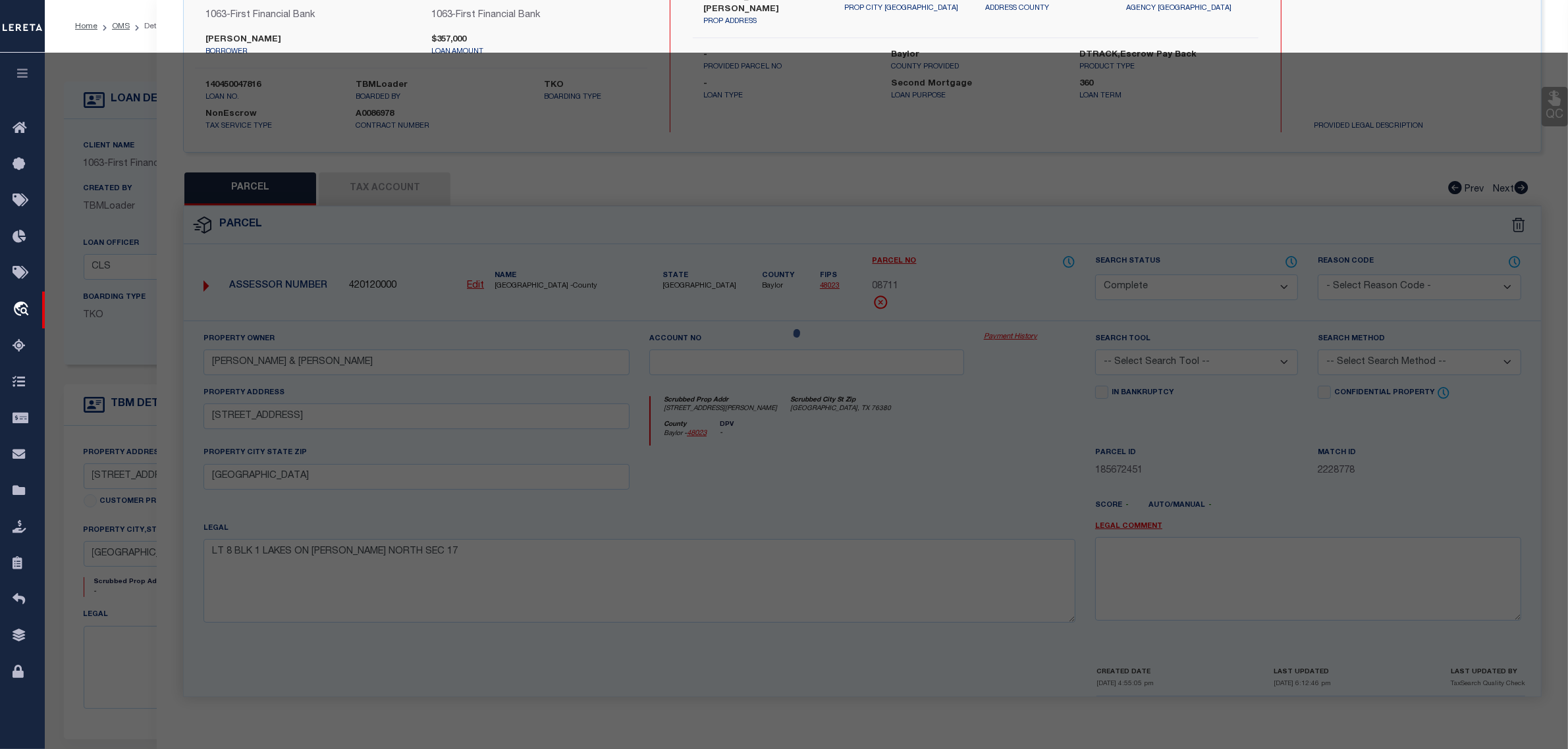
scroll to position [126, 0]
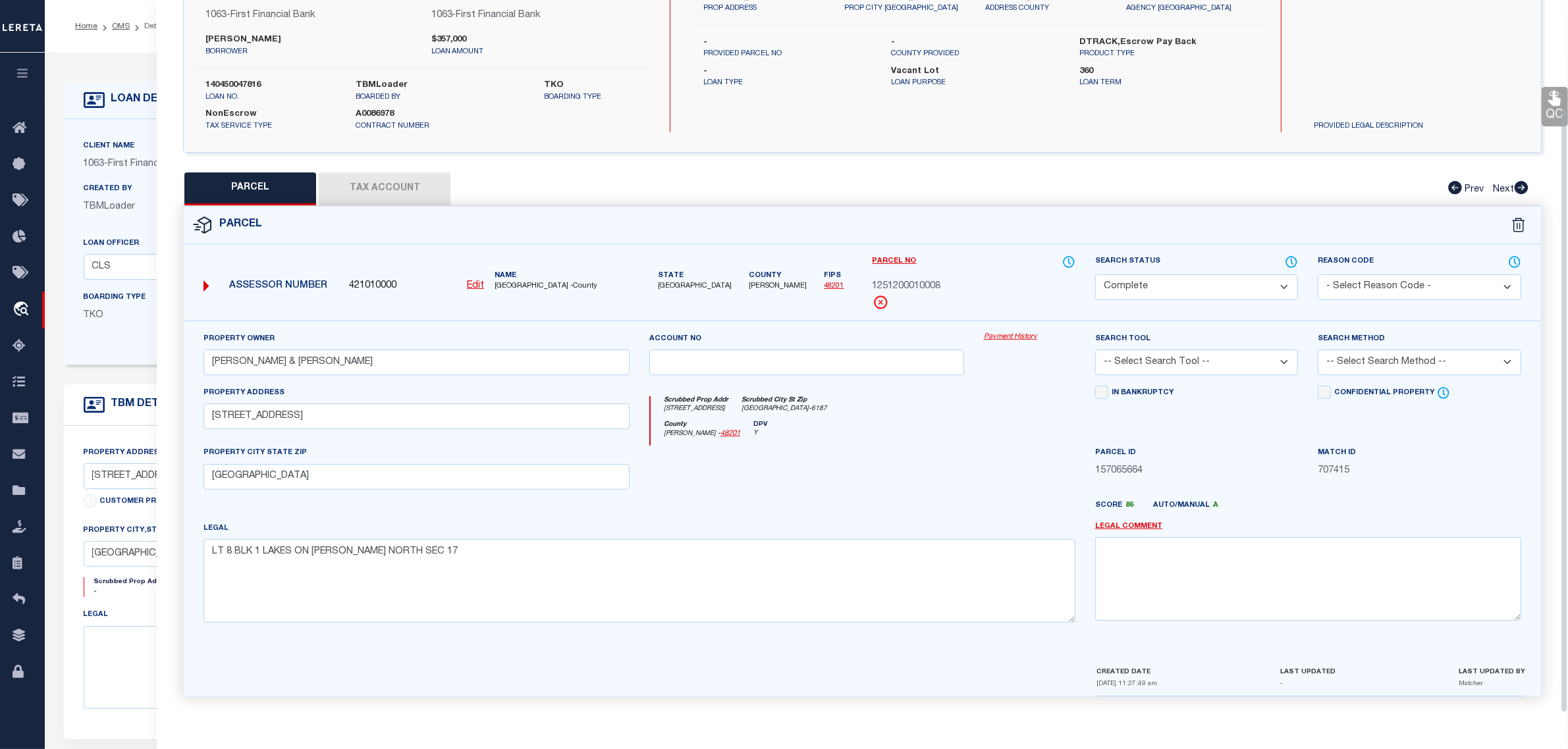
click at [1219, 285] on select "Automated Search Bad Parcel Complete Duplicate Parcel High Dollar Reporting In …" at bounding box center [1196, 287] width 203 height 26
click at [1095, 275] on select "Automated Search Bad Parcel Complete Duplicate Parcel High Dollar Reporting In …" at bounding box center [1196, 287] width 203 height 26
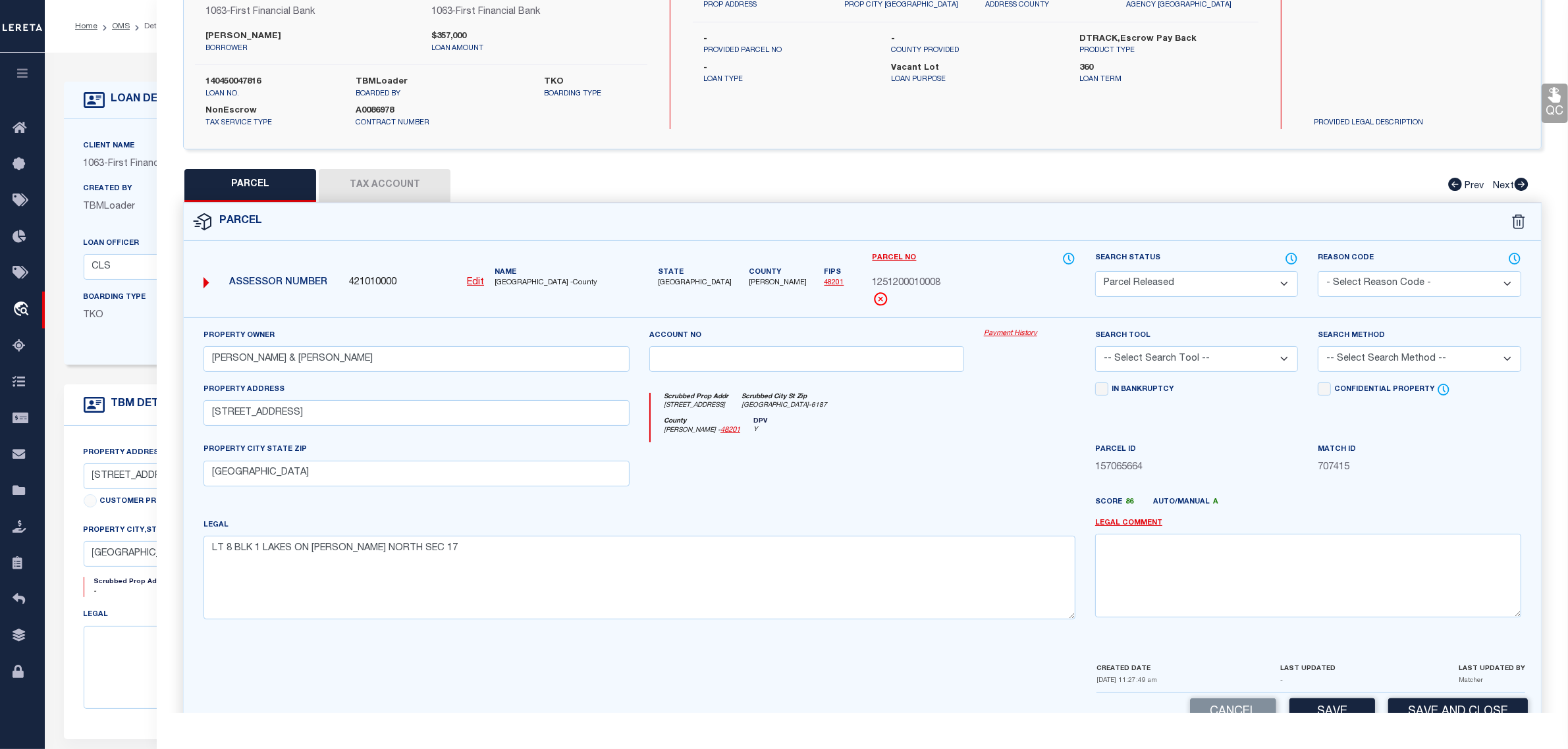
click at [1377, 266] on div "Reason Code - Select Reason Code - 099 - Other (Provide additional detail) ACT …" at bounding box center [1419, 274] width 203 height 46
click at [1377, 280] on select "- Select Reason Code - 099 - Other (Provide additional detail) ACT - Agency Cha…" at bounding box center [1419, 284] width 203 height 26
click at [1318, 271] on select "- Select Reason Code - 099 - Other (Provide additional detail) ACT - Agency Cha…" at bounding box center [1419, 284] width 203 height 26
click at [1367, 543] on textarea at bounding box center [1308, 575] width 426 height 83
click at [1399, 491] on div "Match ID 707415" at bounding box center [1419, 469] width 223 height 54
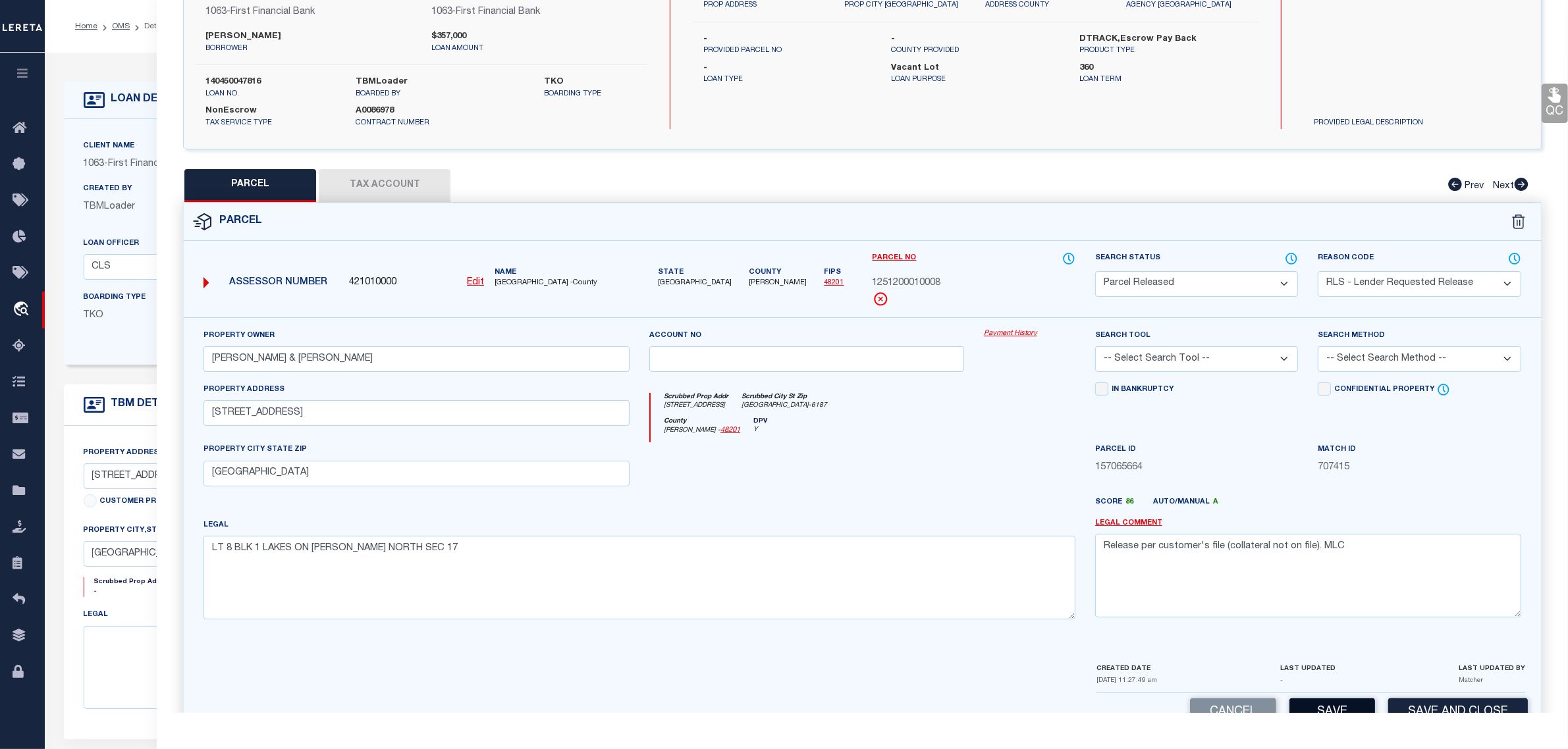
click at [1358, 708] on button "Save" at bounding box center [1333, 712] width 86 height 28
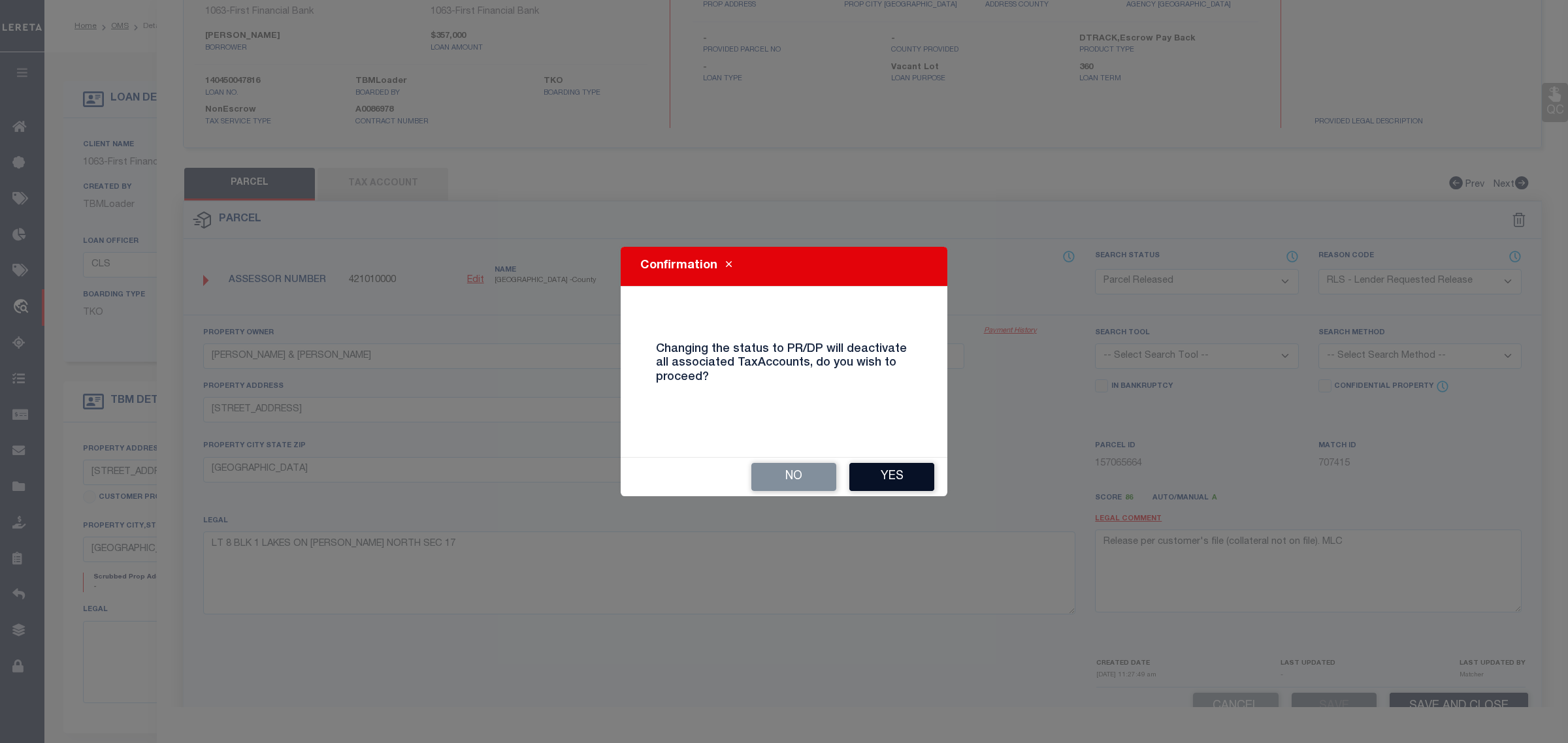
click at [872, 473] on button "Yes" at bounding box center [892, 477] width 85 height 28
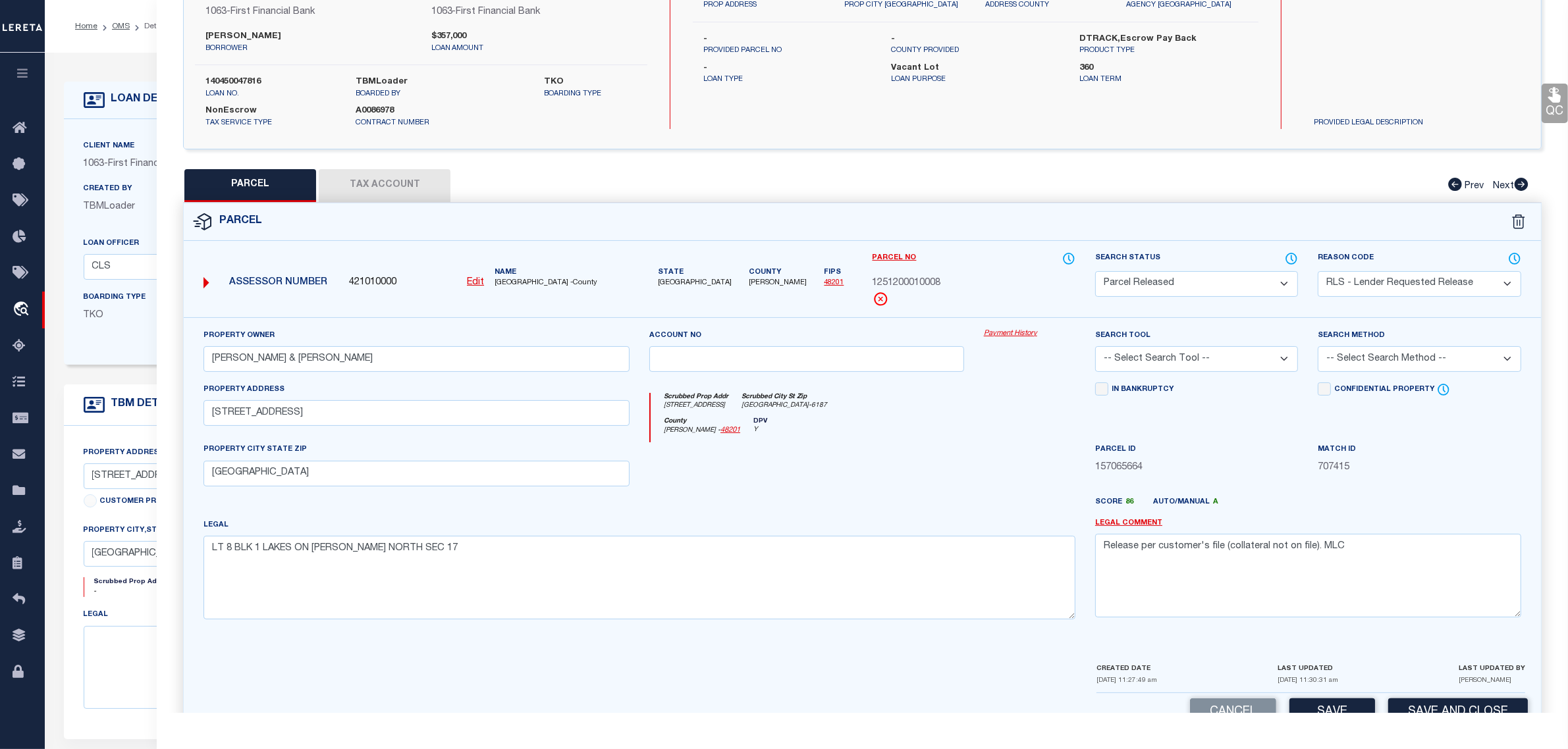
click at [132, 608] on div "Scrubbed Prop Addr - 1851 RIO BLANCO DR Scrubbed City St Zip - FRISCO TX 75033-…" at bounding box center [346, 592] width 545 height 30
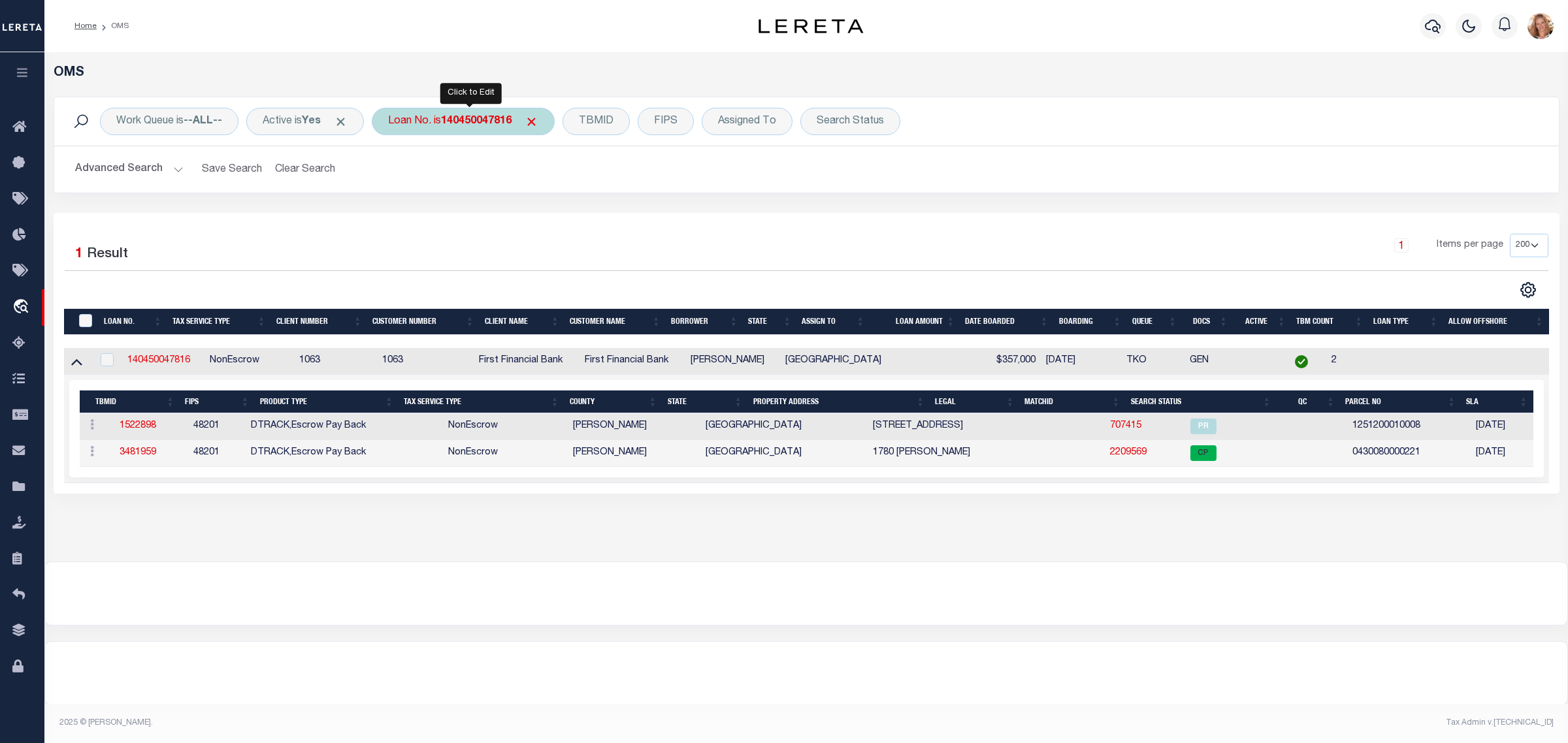
click at [409, 125] on div "Loan No. is 140450047816" at bounding box center [463, 121] width 183 height 27
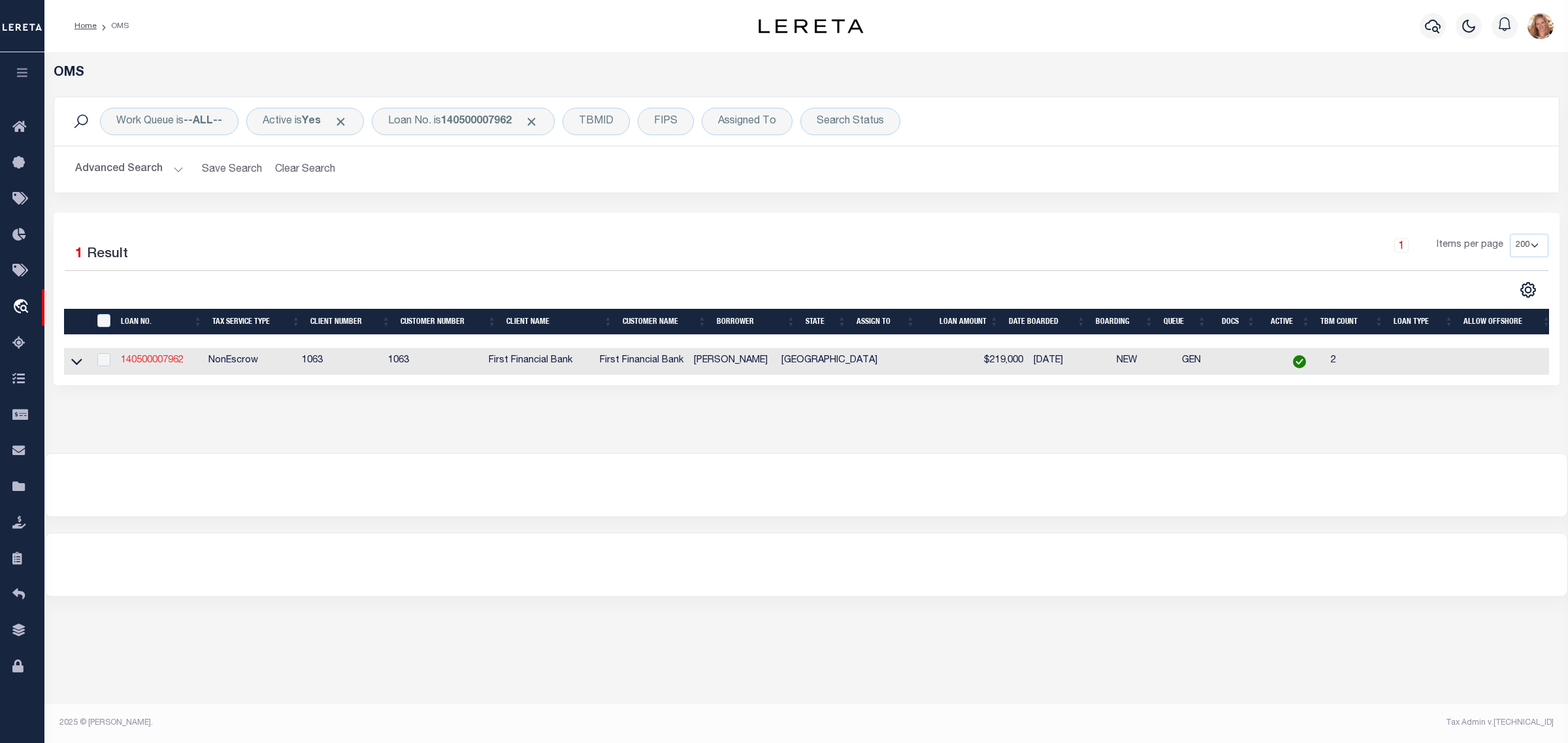
click at [135, 365] on link "140500007962" at bounding box center [152, 360] width 63 height 9
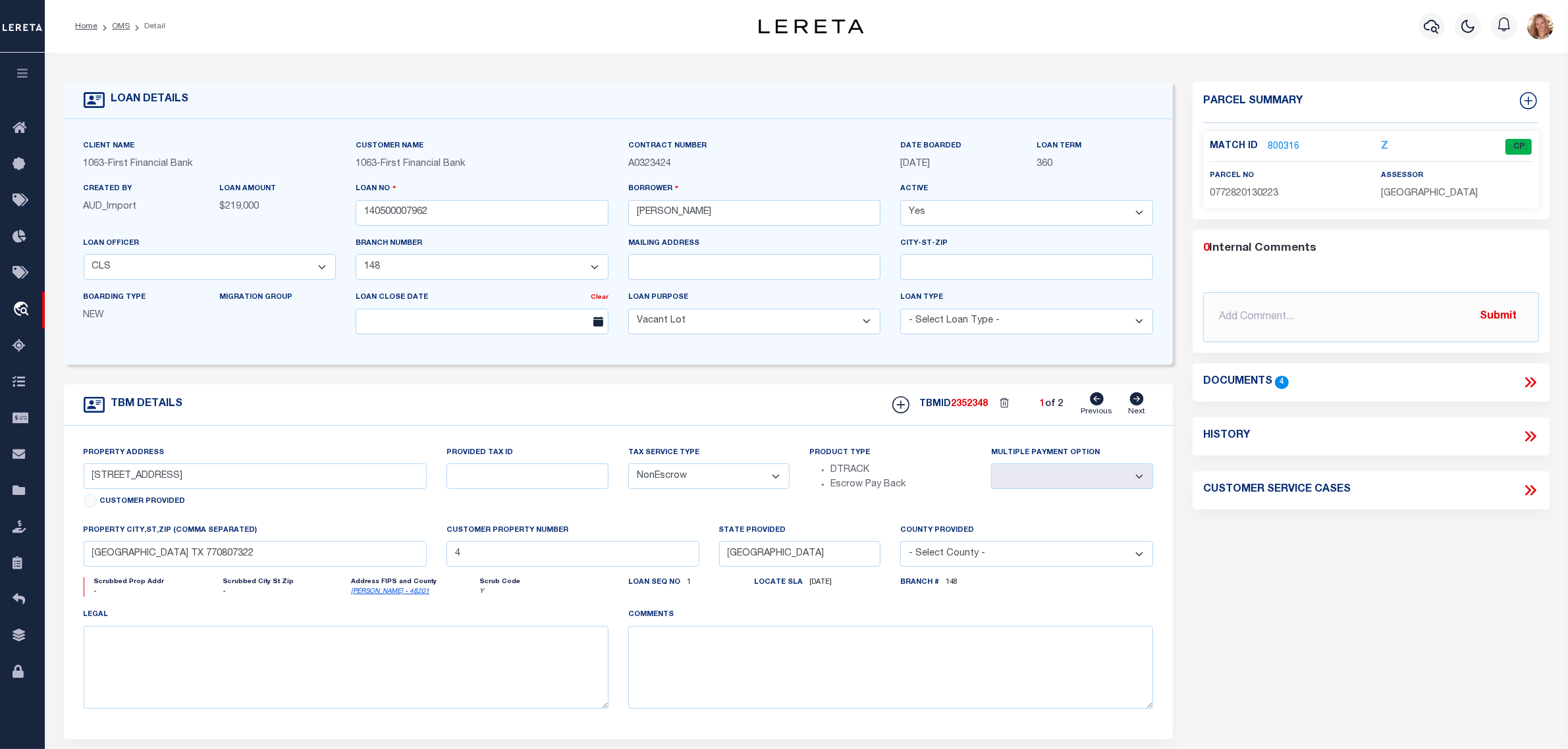
click at [1141, 405] on icon at bounding box center [1137, 399] width 14 height 13
click at [1097, 409] on link "Previous" at bounding box center [1096, 405] width 32 height 25
click at [1285, 150] on link "800316" at bounding box center [1283, 148] width 32 height 14
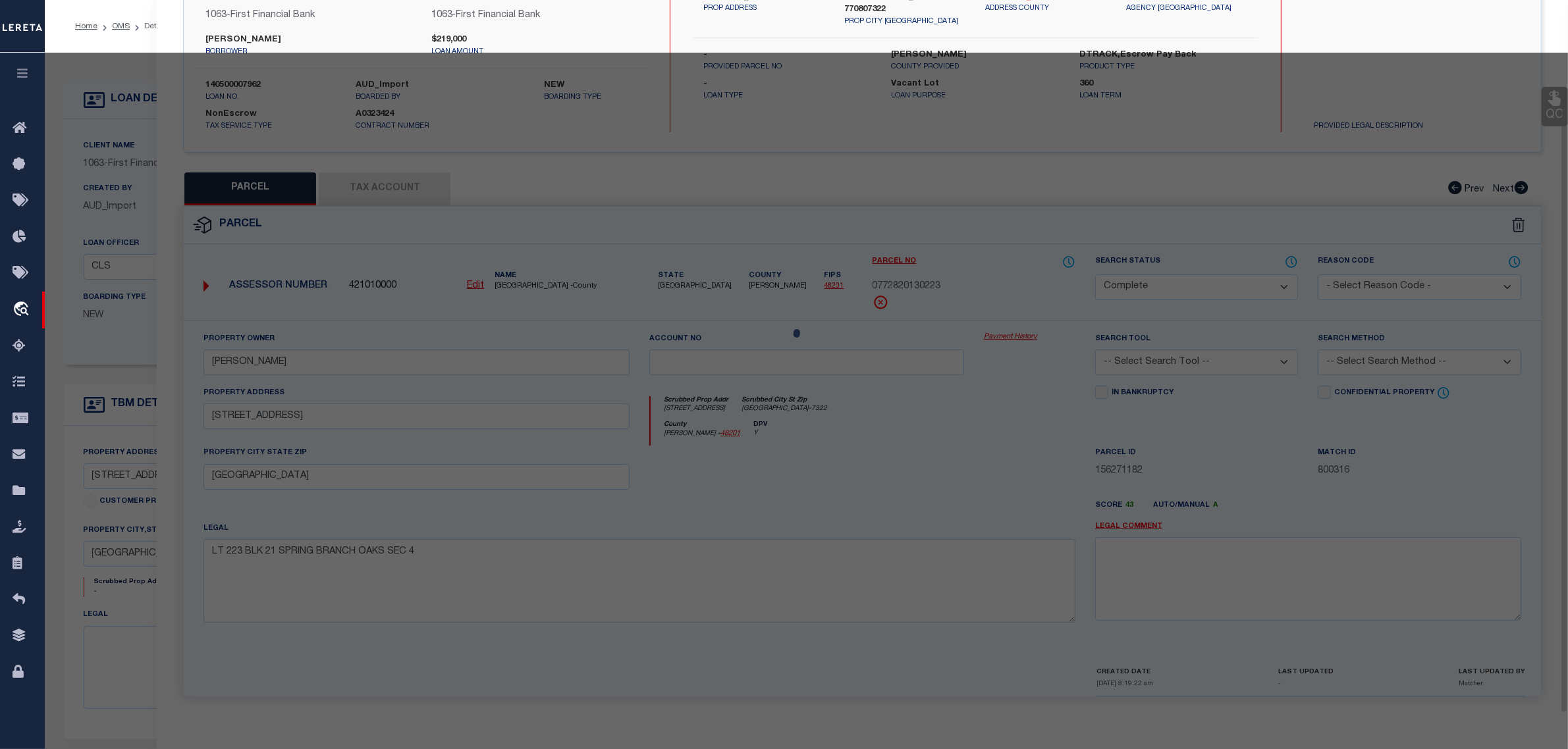
scroll to position [126, 0]
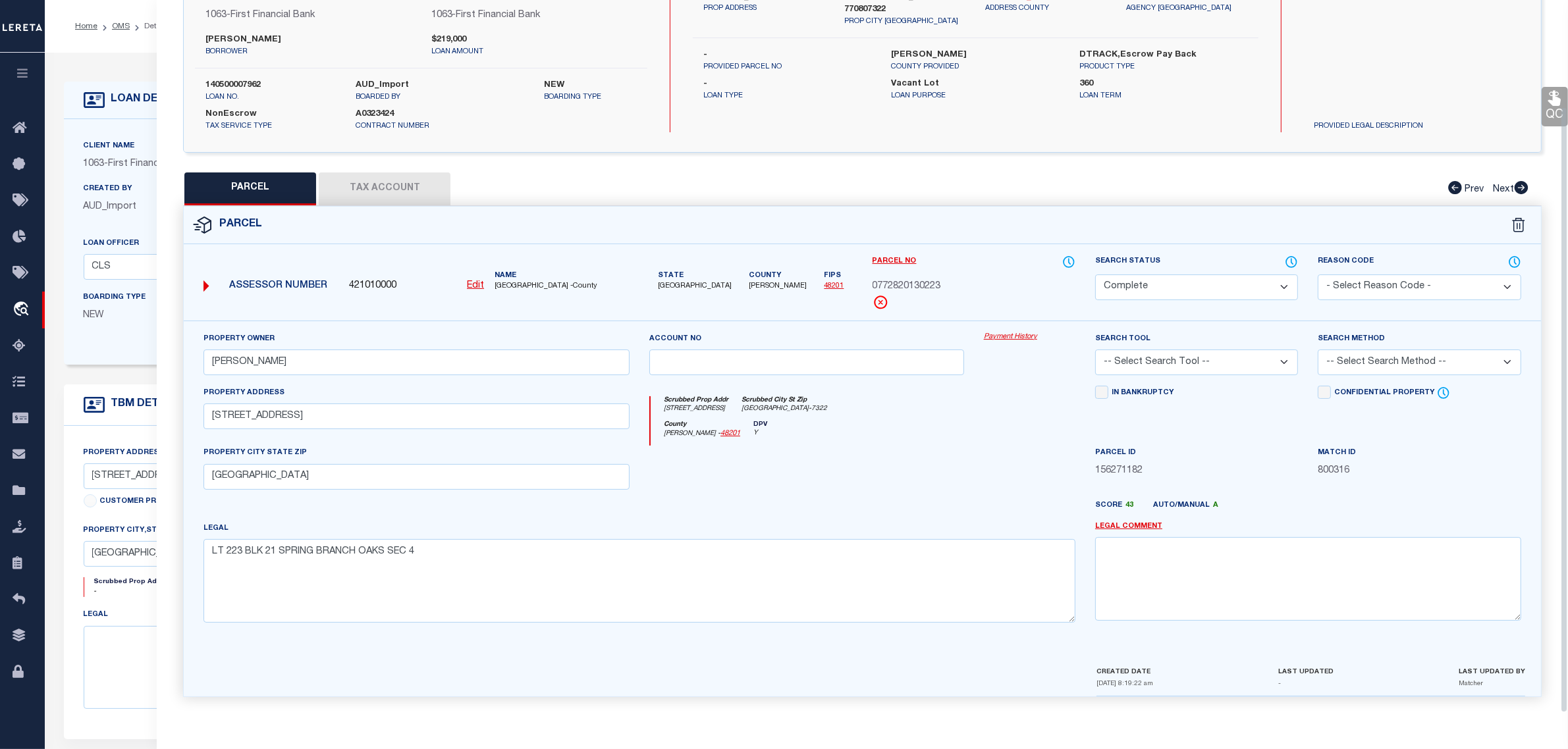
click at [1262, 284] on select "Automated Search Bad Parcel Complete Duplicate Parcel High Dollar Reporting In …" at bounding box center [1196, 287] width 203 height 26
click at [1095, 275] on select "Automated Search Bad Parcel Complete Duplicate Parcel High Dollar Reporting In …" at bounding box center [1196, 287] width 203 height 26
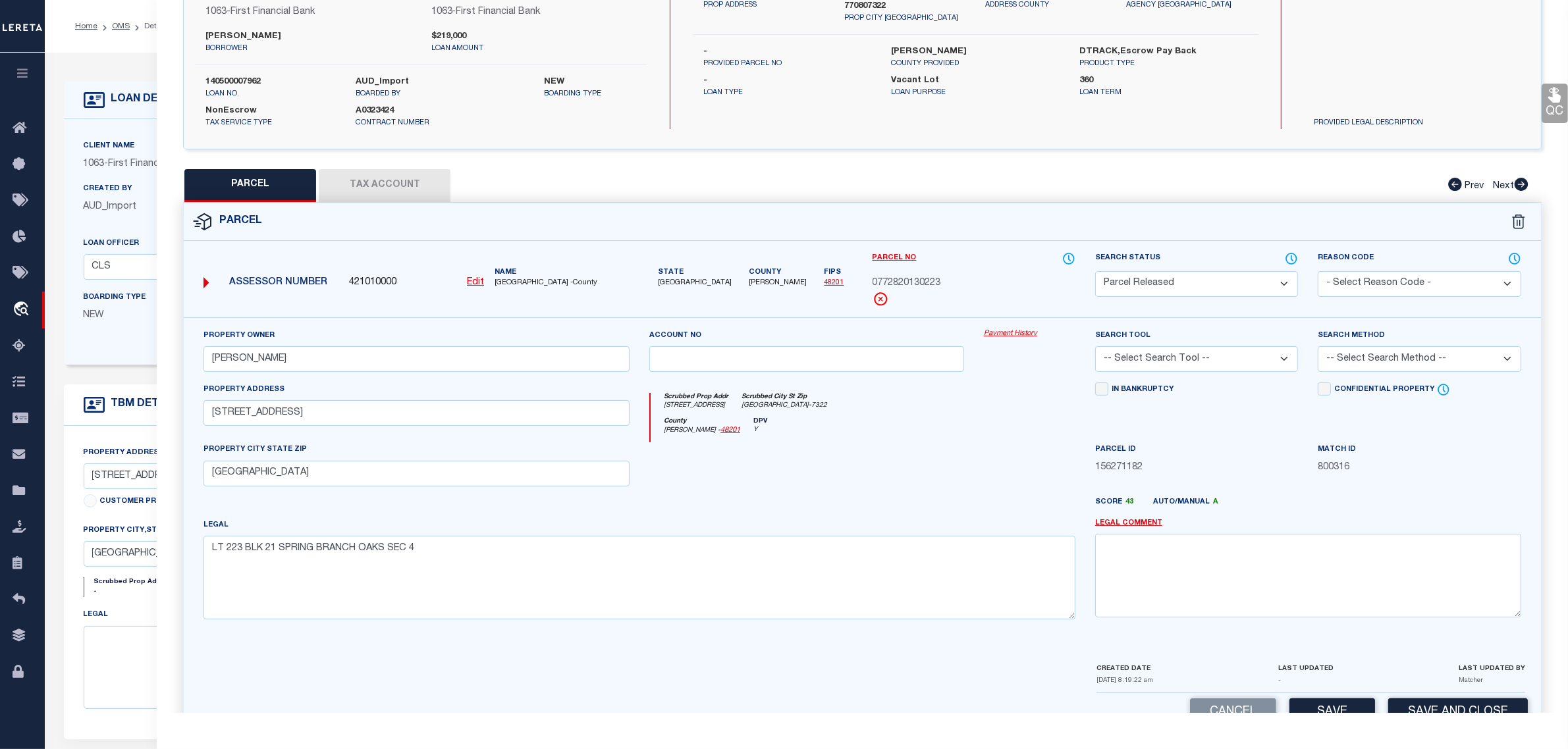
click at [1375, 275] on select "- Select Reason Code - 099 - Other (Provide additional detail) ACT - Agency Cha…" at bounding box center [1419, 284] width 203 height 26
click at [1318, 271] on select "- Select Reason Code - 099 - Other (Provide additional detail) ACT - Agency Cha…" at bounding box center [1419, 284] width 203 height 26
click at [1373, 571] on textarea at bounding box center [1308, 575] width 426 height 83
paste textarea "Release per customer's file (collateral not on file). MLC"
click at [1347, 703] on button "Save" at bounding box center [1333, 712] width 86 height 28
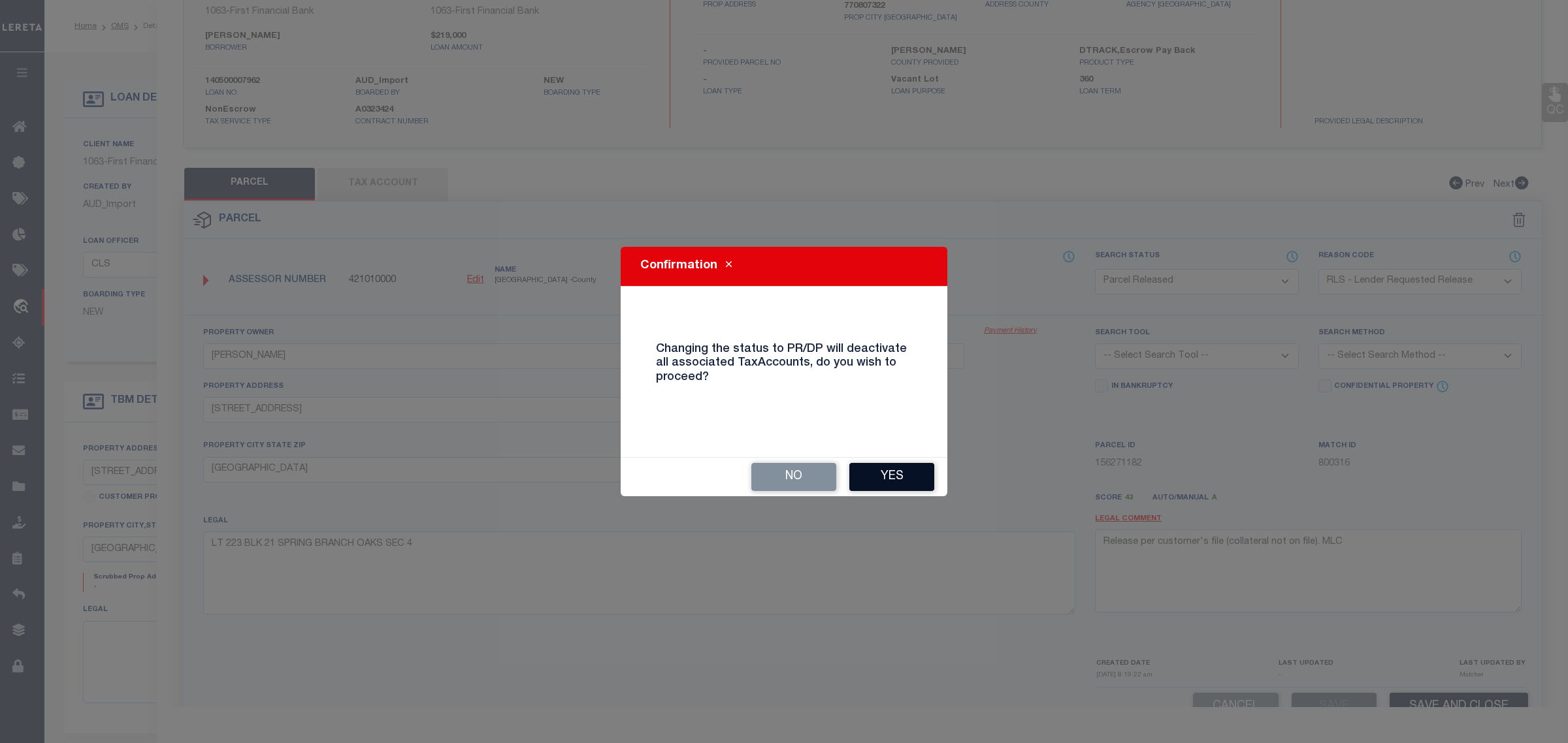
click at [919, 470] on button "Yes" at bounding box center [892, 477] width 85 height 28
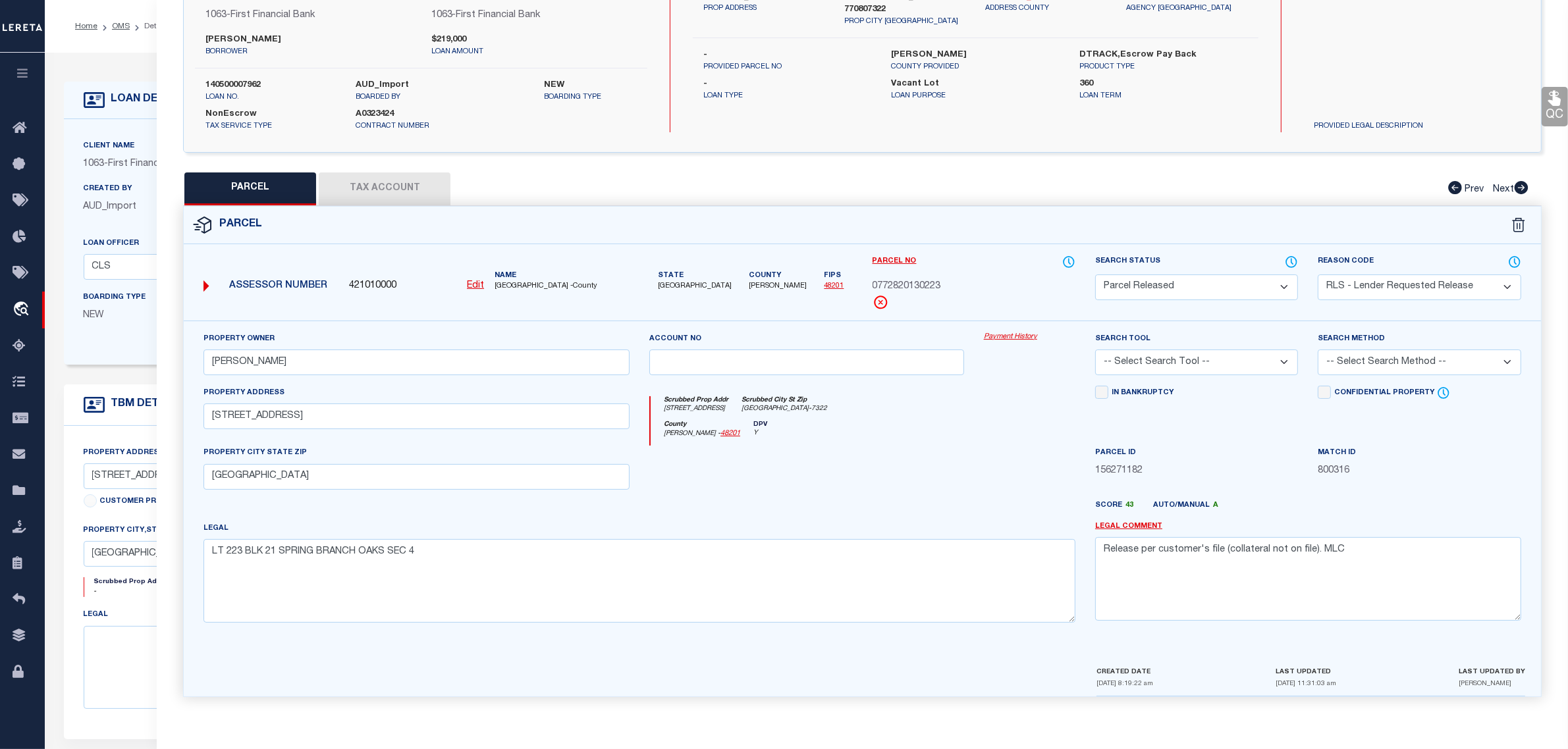
click at [129, 621] on div "legal" at bounding box center [346, 658] width 525 height 101
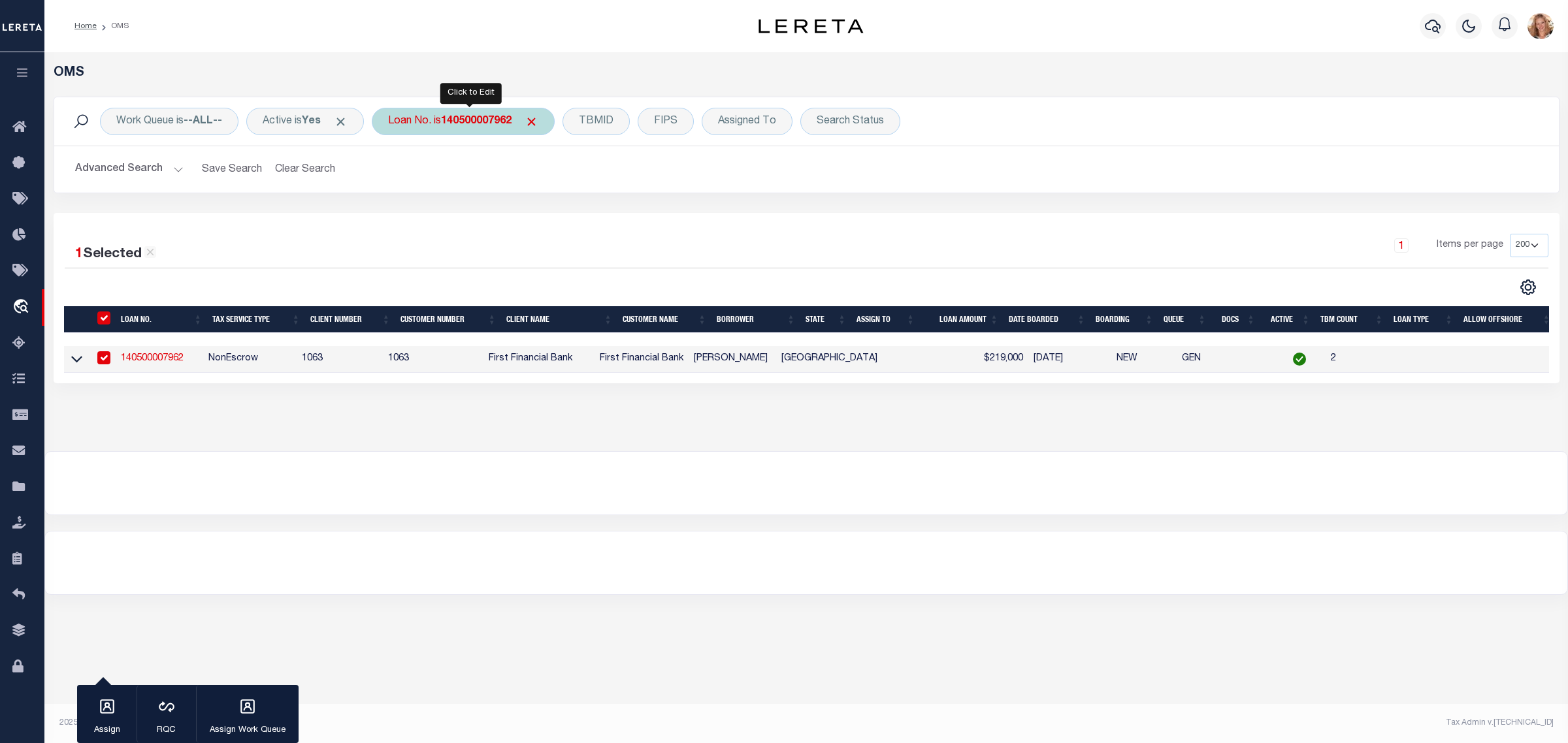
click at [455, 122] on b "140500007962" at bounding box center [476, 121] width 70 height 10
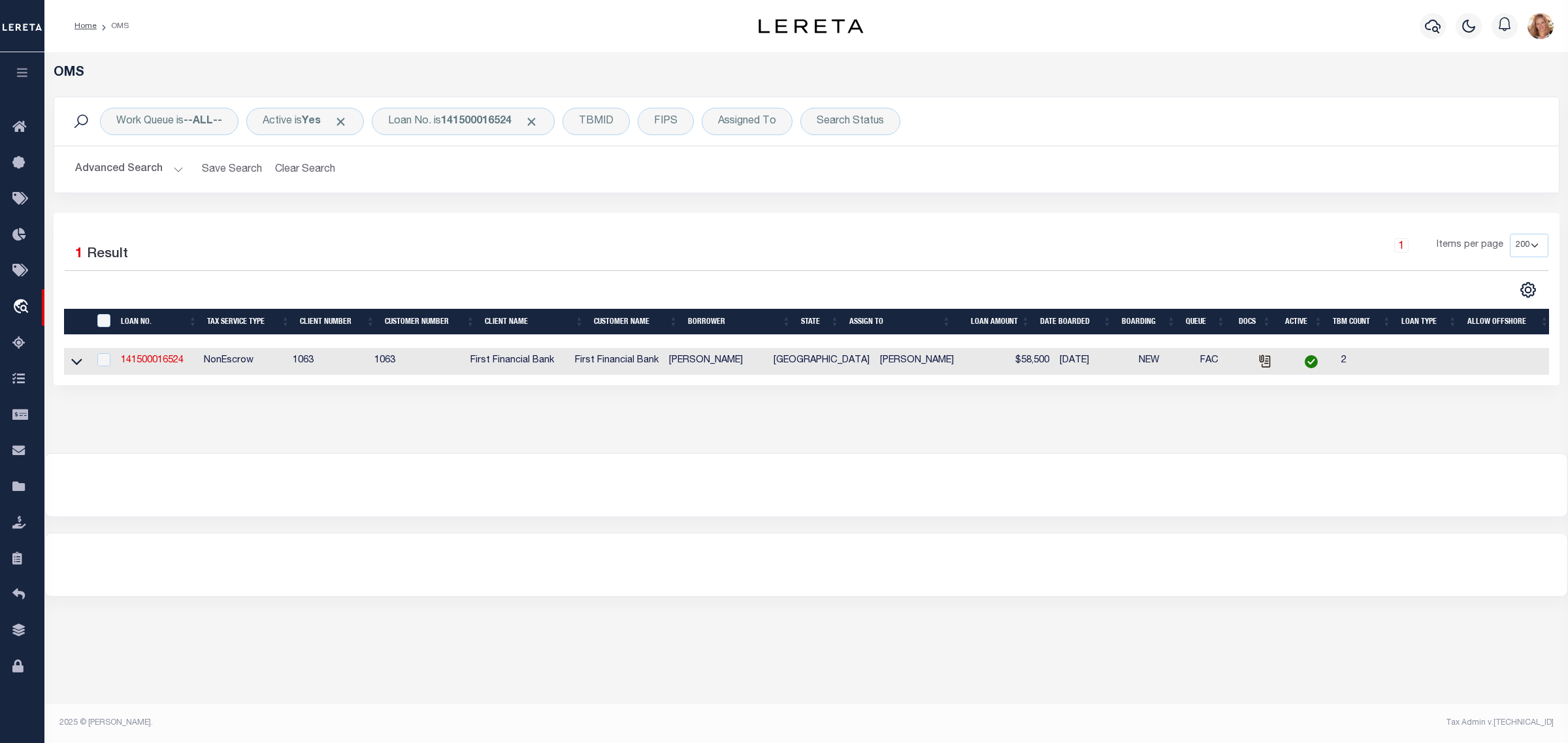
click at [151, 370] on td "141500016524" at bounding box center [157, 361] width 82 height 26
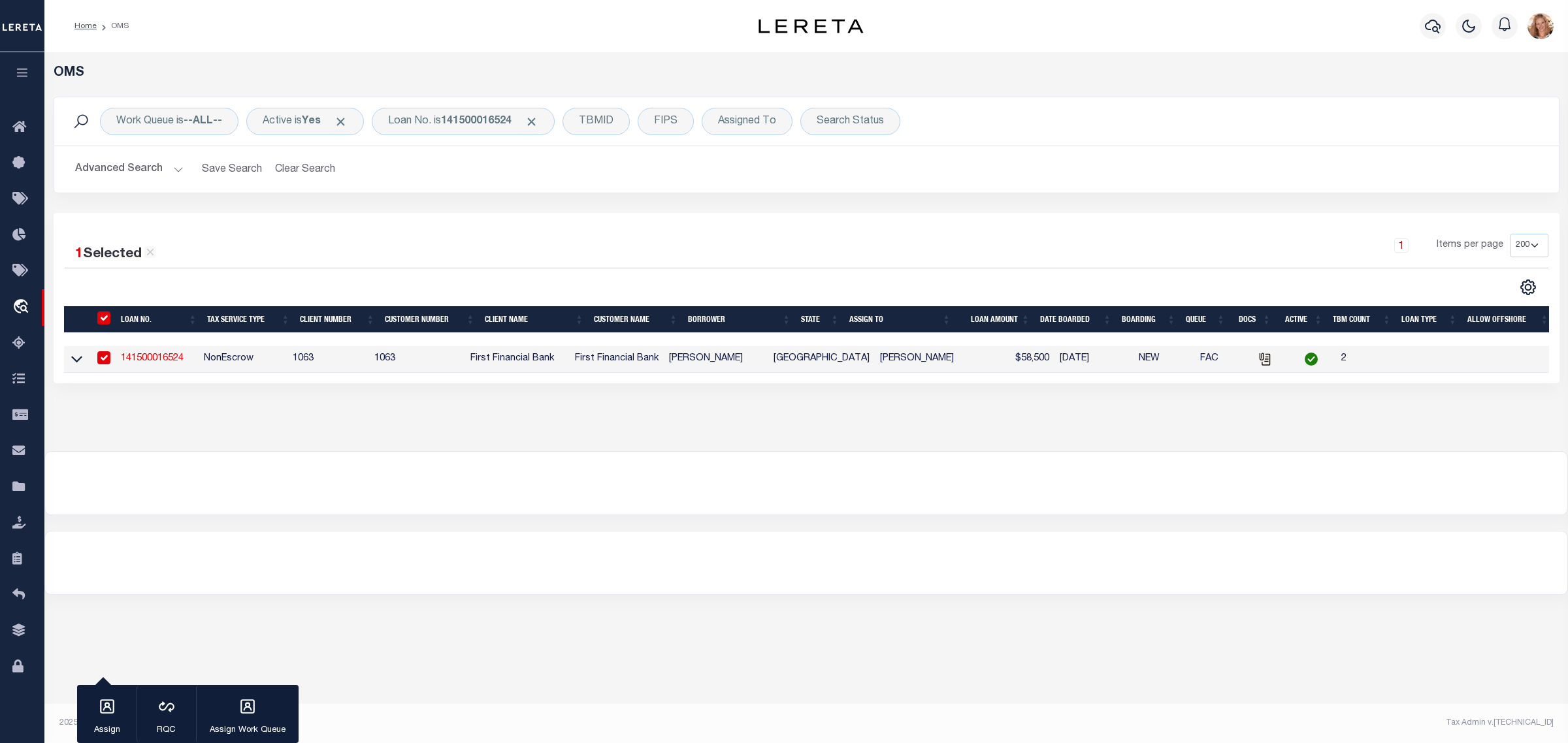
click at [155, 359] on link "141500016524" at bounding box center [152, 358] width 63 height 9
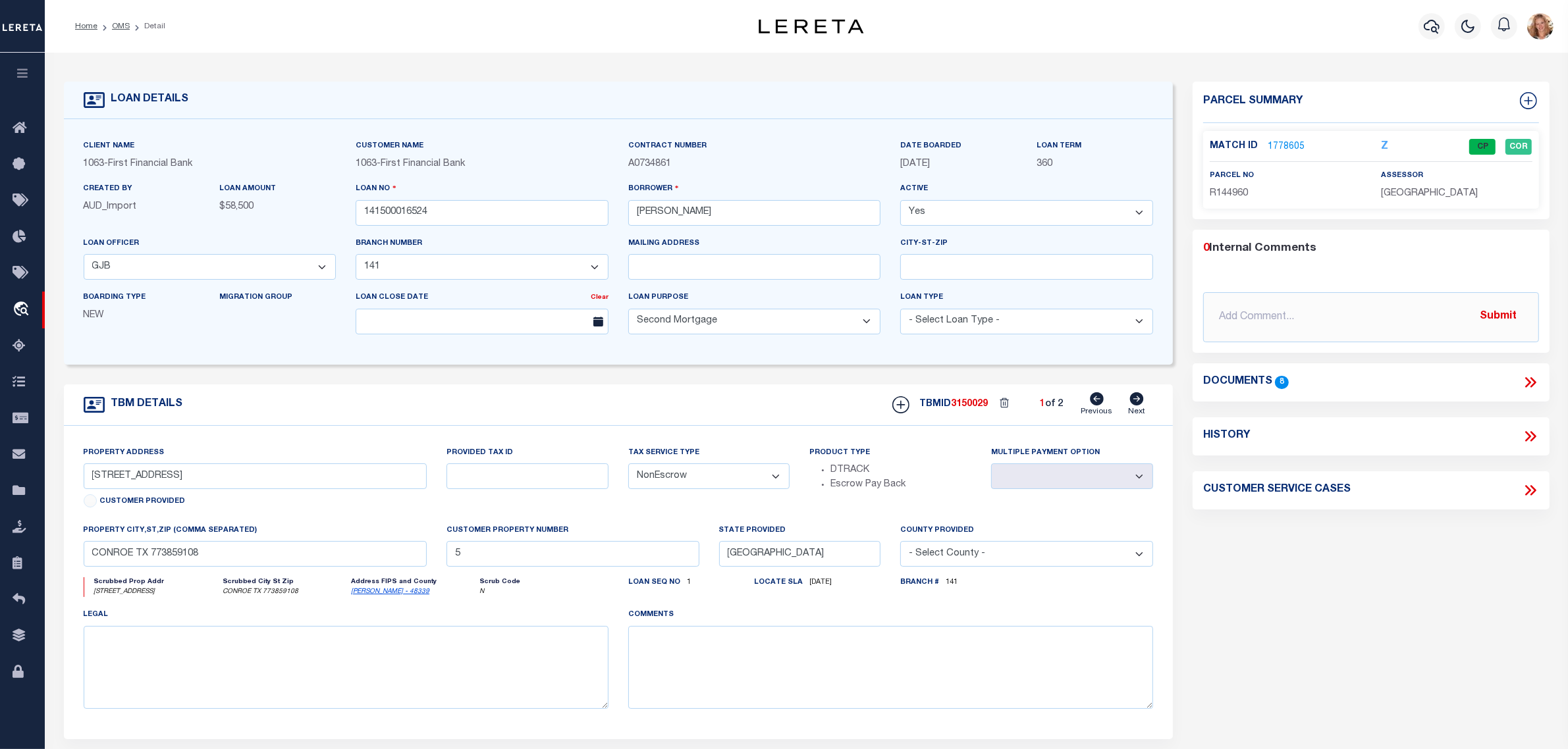
click at [1138, 403] on icon at bounding box center [1136, 399] width 15 height 13
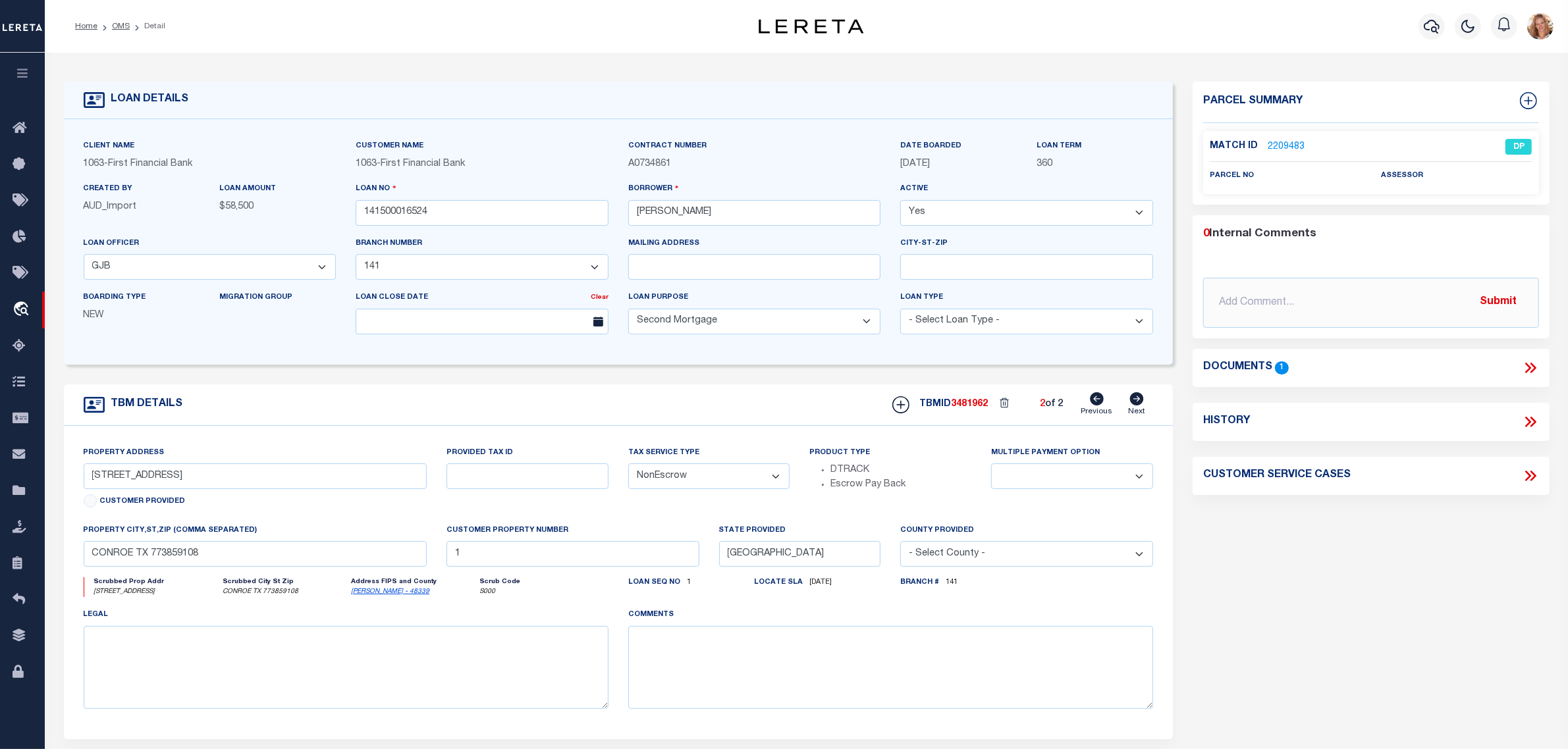
click at [1285, 145] on link "2209483" at bounding box center [1286, 148] width 37 height 14
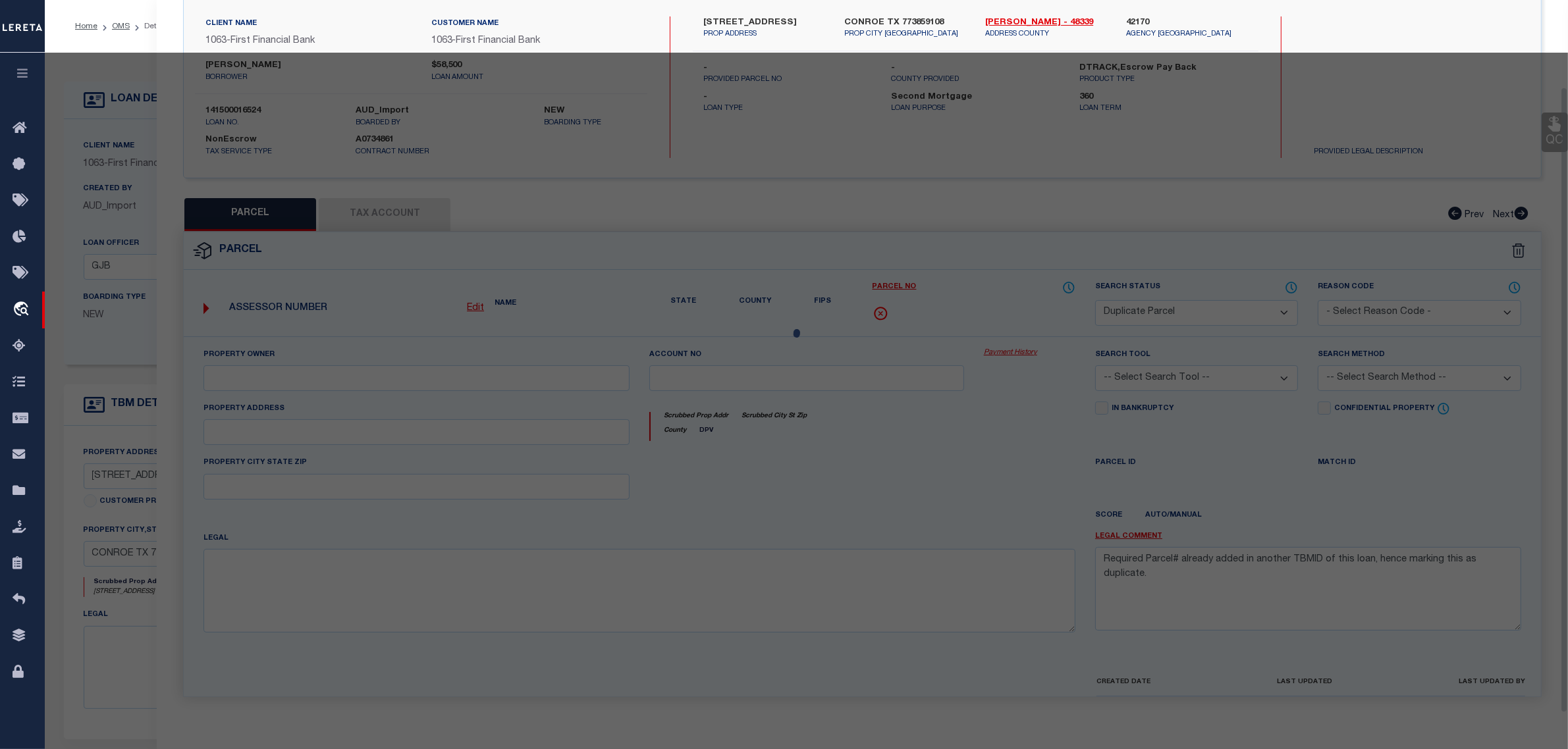
scroll to position [113, 0]
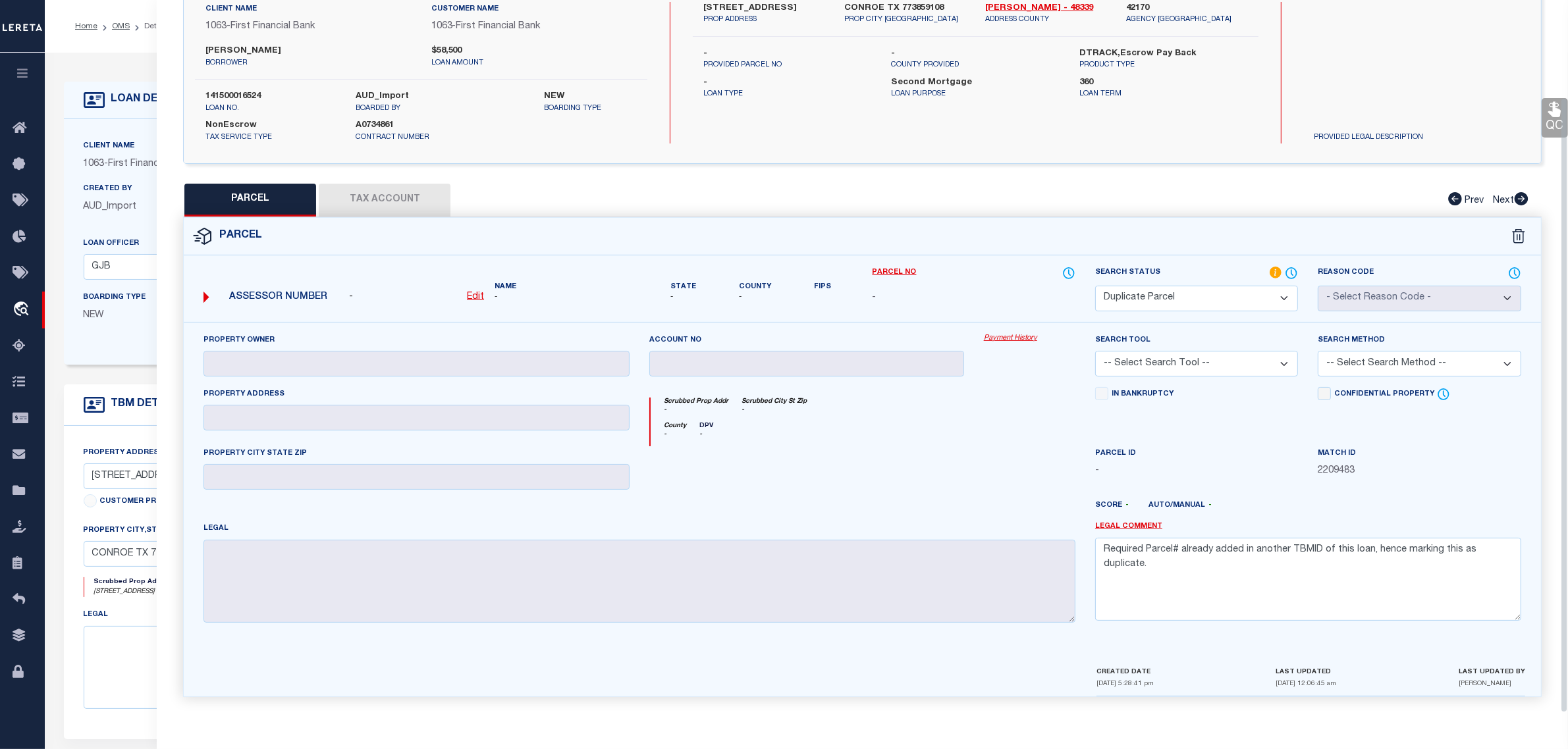
click at [1219, 291] on select "Automated Search Bad Parcel Complete Duplicate Parcel High Dollar Reporting In …" at bounding box center [1196, 299] width 203 height 26
click at [1095, 286] on select "Automated Search Bad Parcel Complete Duplicate Parcel High Dollar Reporting In …" at bounding box center [1196, 299] width 203 height 26
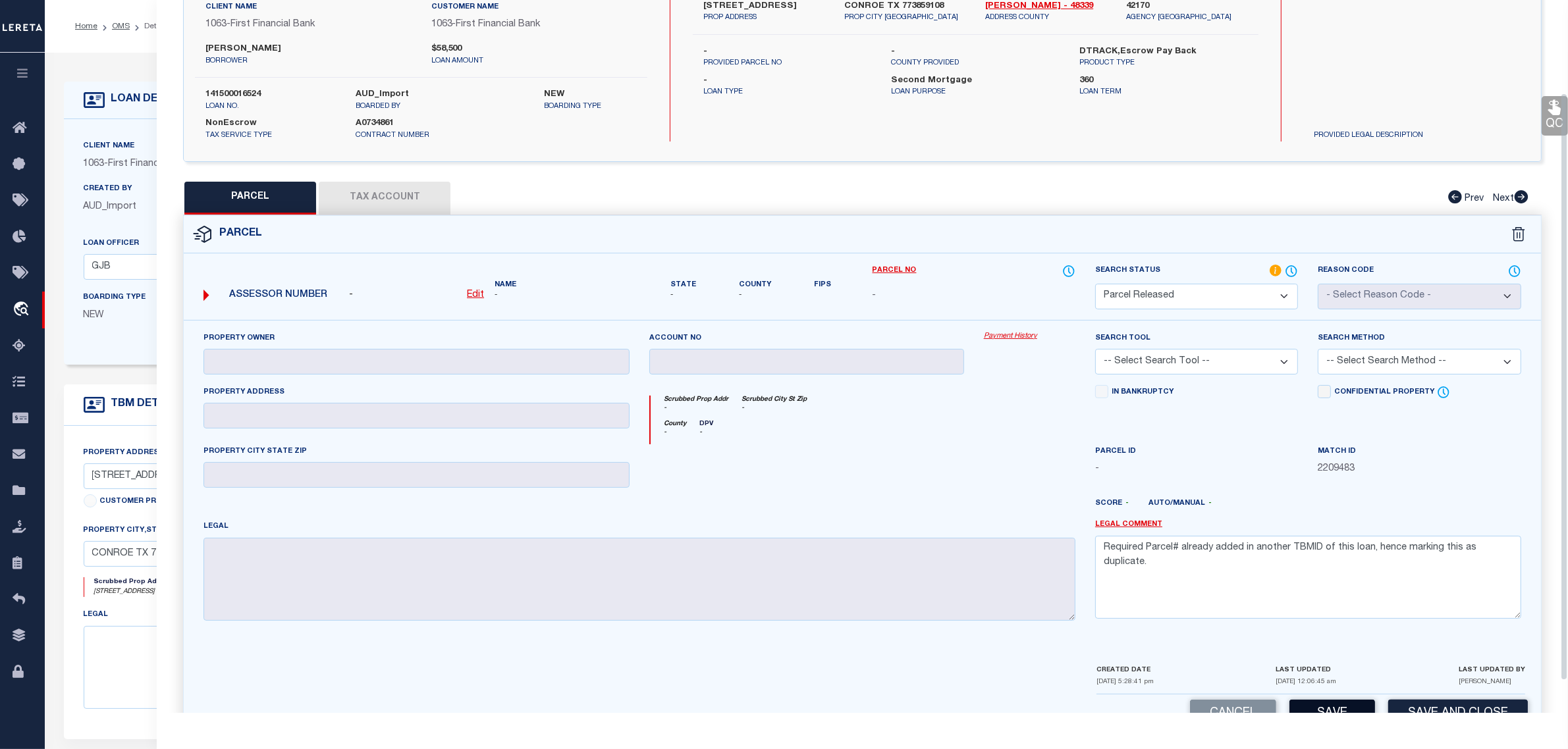
click at [1337, 711] on button "Save" at bounding box center [1333, 714] width 86 height 28
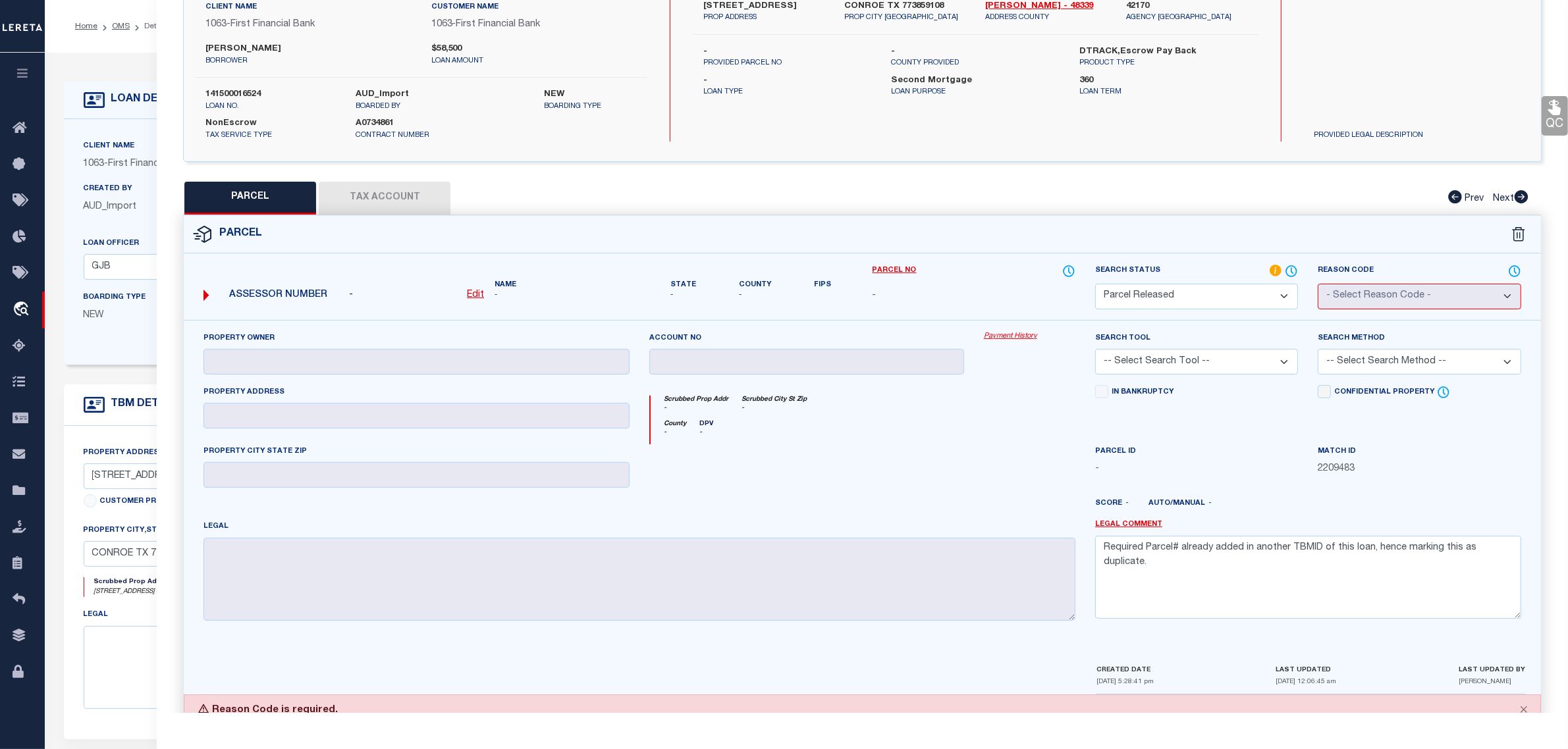
click at [1280, 295] on select "Automated Search Bad Parcel Complete Duplicate Parcel High Dollar Reporting In …" at bounding box center [1196, 297] width 203 height 26
click at [1095, 284] on select "Automated Search Bad Parcel Complete Duplicate Parcel High Dollar Reporting In …" at bounding box center [1196, 297] width 203 height 26
click at [117, 619] on div "legal" at bounding box center [346, 658] width 525 height 101
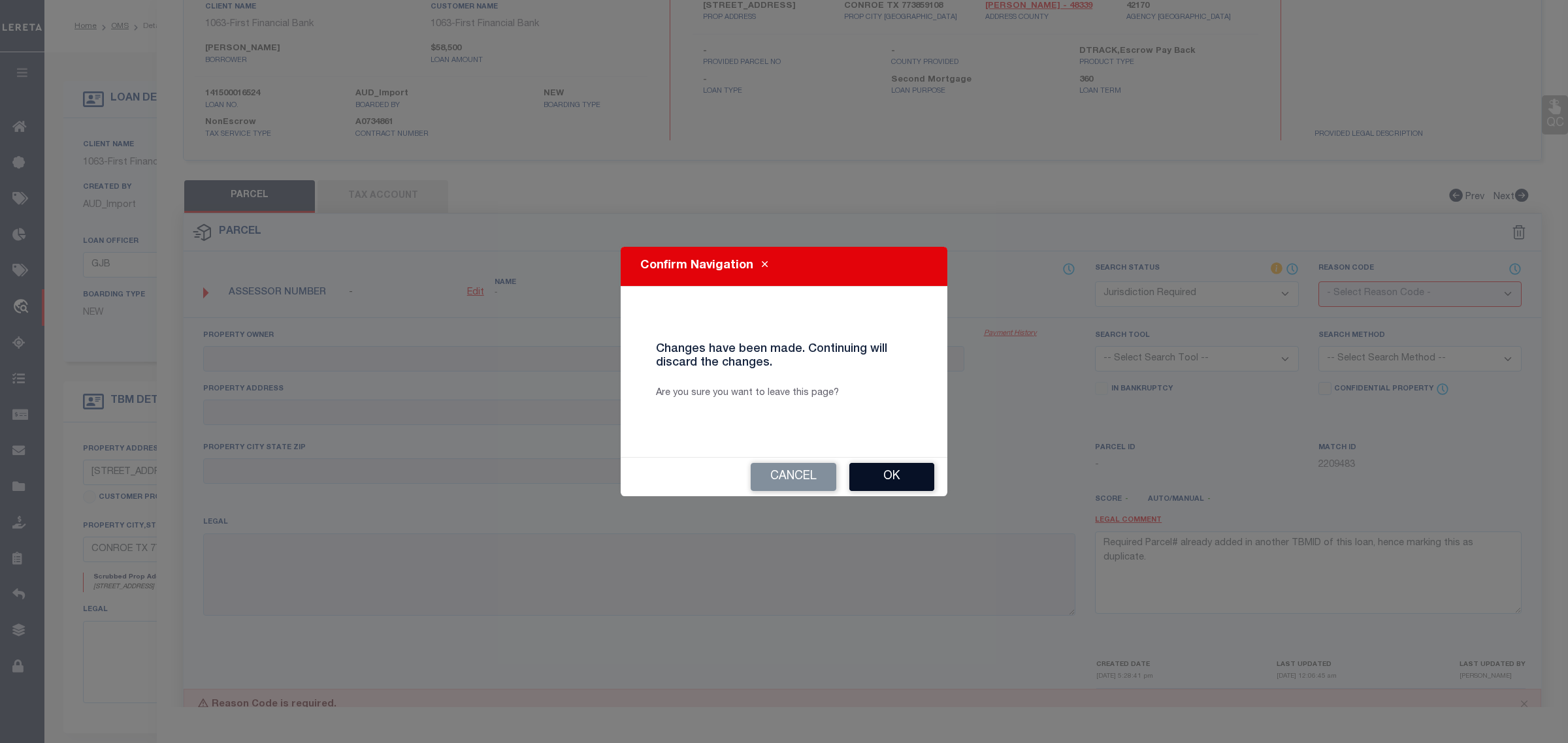
click at [894, 484] on button "Ok" at bounding box center [892, 477] width 85 height 28
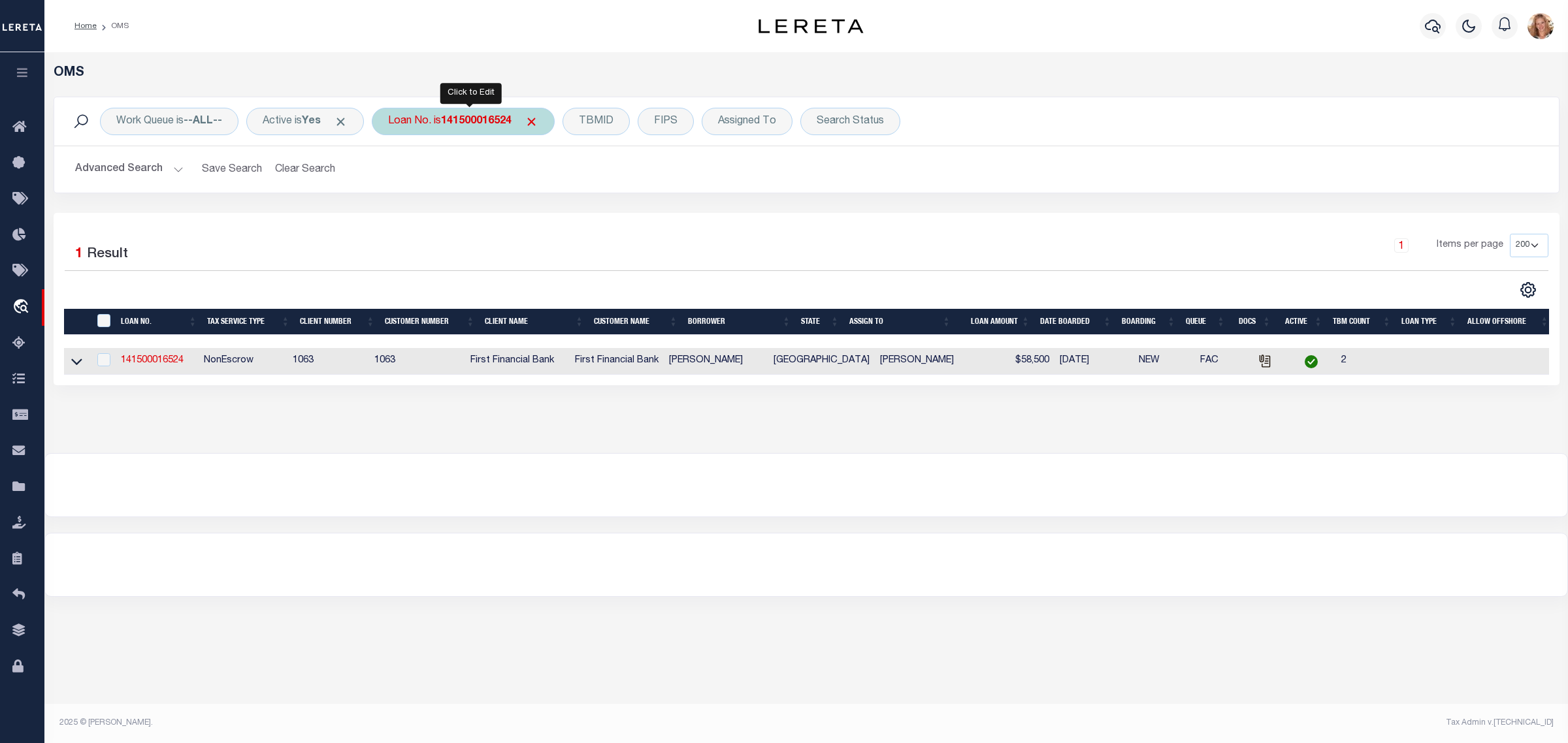
click at [388, 118] on div "Loan No. is 141500016524" at bounding box center [463, 121] width 183 height 27
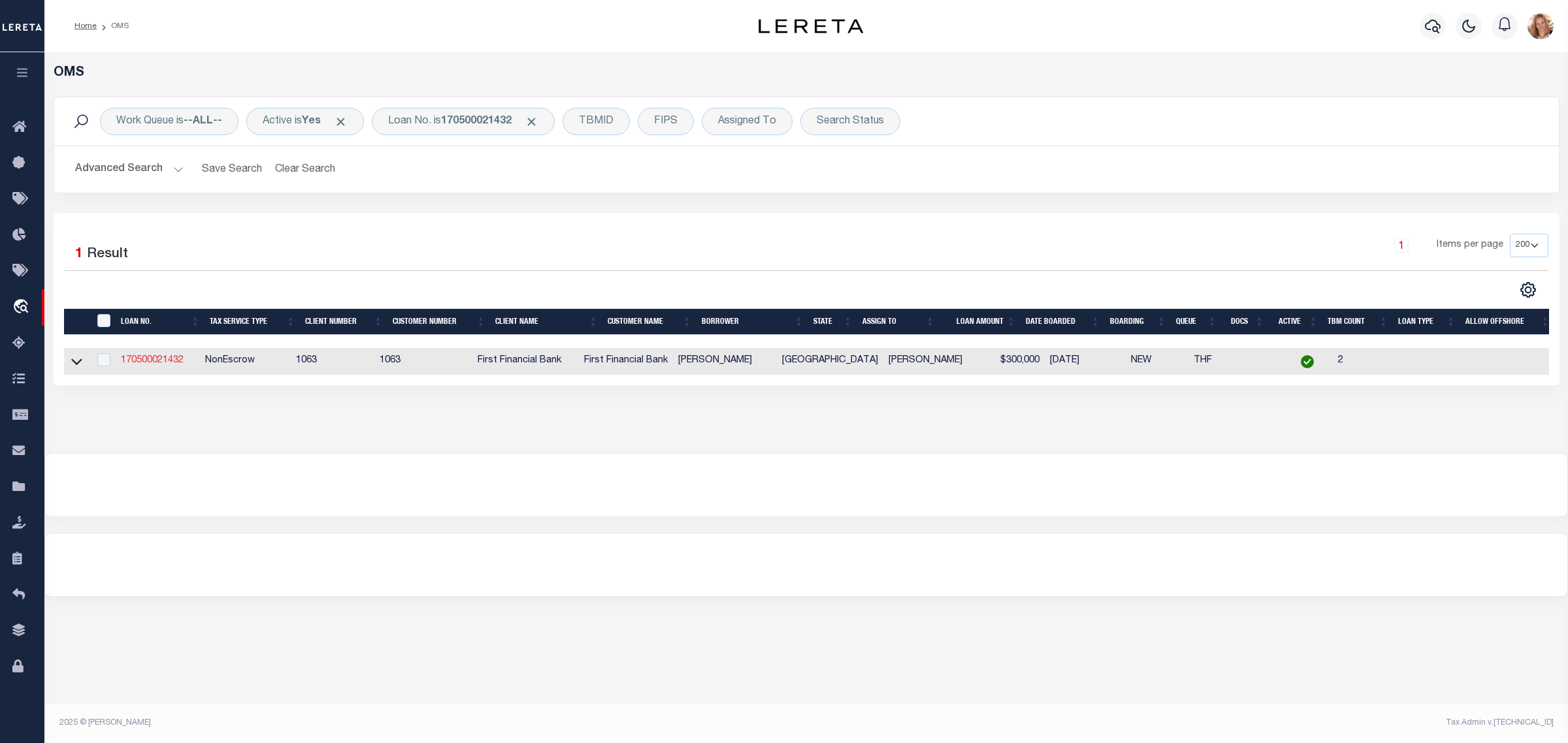
click at [169, 363] on link "170500021432" at bounding box center [152, 360] width 63 height 9
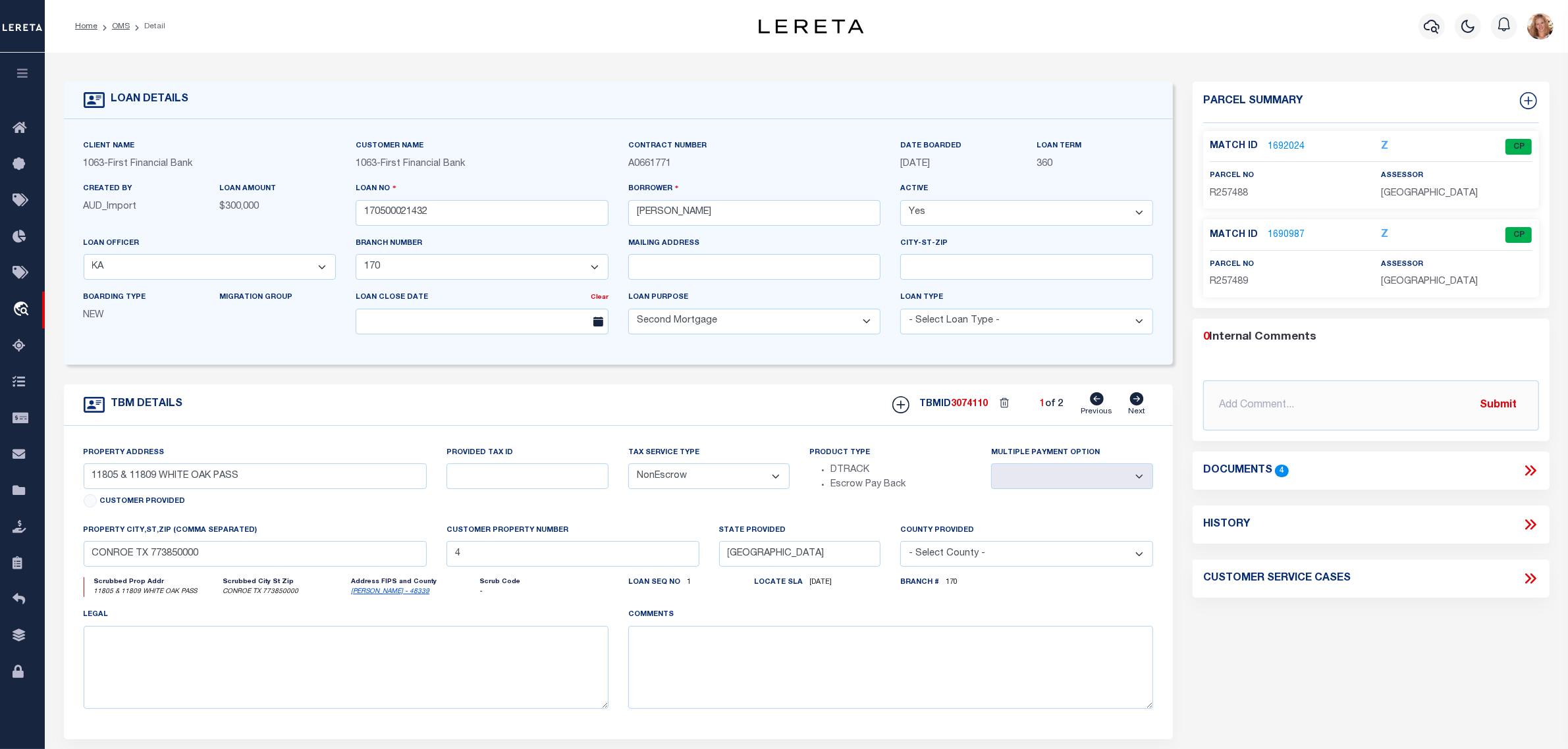
click at [1134, 403] on icon at bounding box center [1137, 399] width 14 height 13
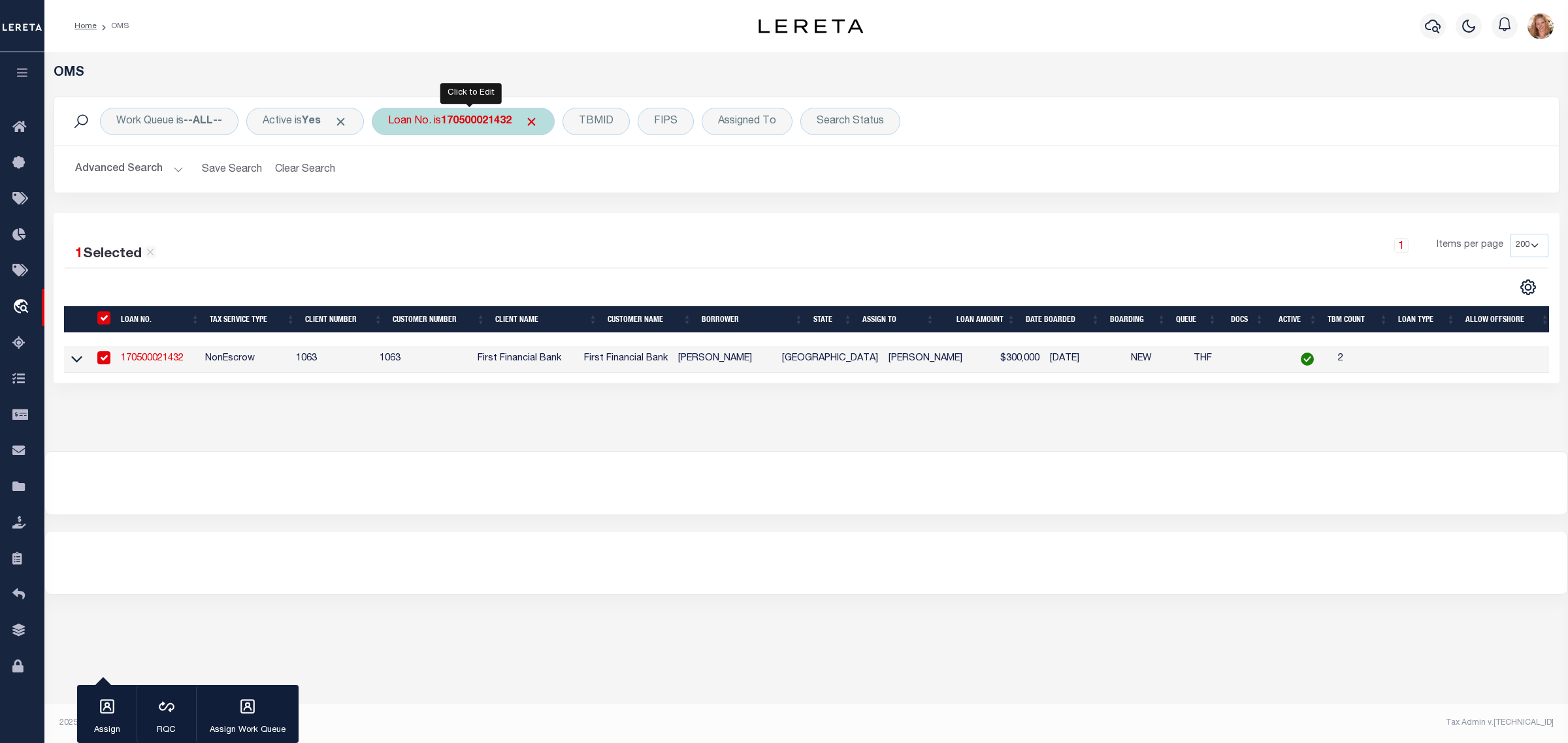
click at [418, 116] on div "Loan No. is 170500021432" at bounding box center [463, 121] width 183 height 27
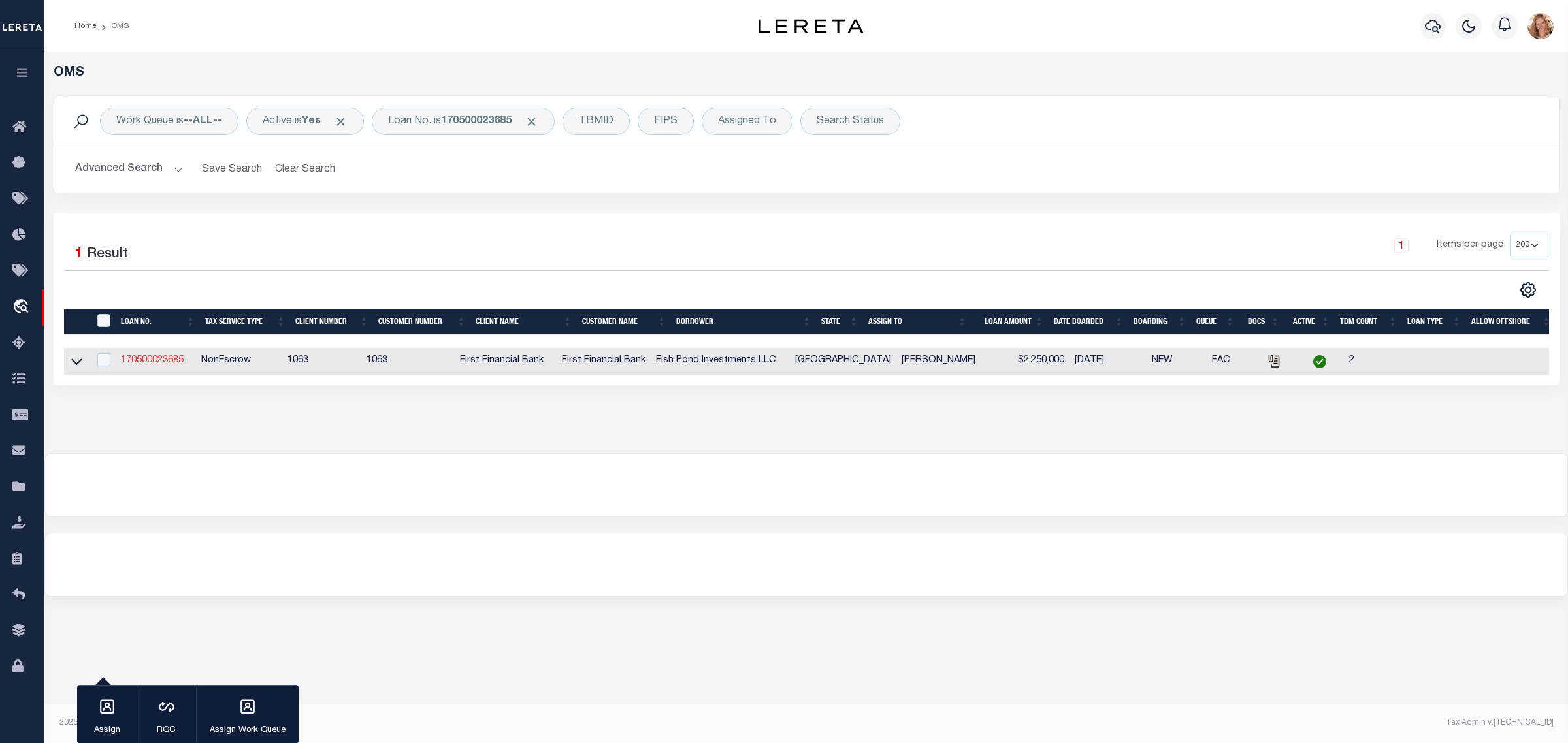
click at [158, 363] on link "170500023685" at bounding box center [152, 360] width 63 height 9
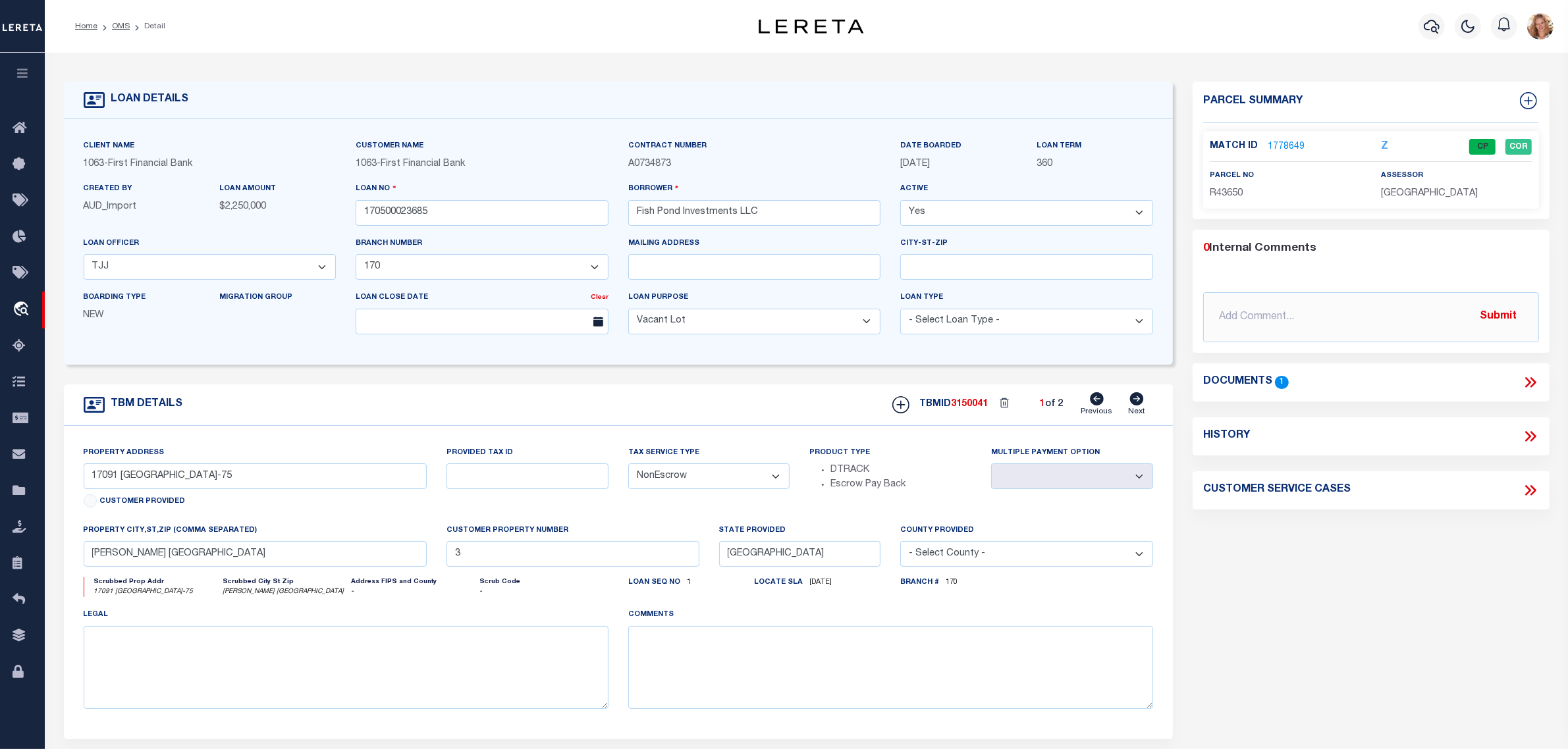
click at [1134, 400] on icon at bounding box center [1137, 399] width 14 height 13
click at [1278, 149] on link "2209628" at bounding box center [1286, 148] width 37 height 14
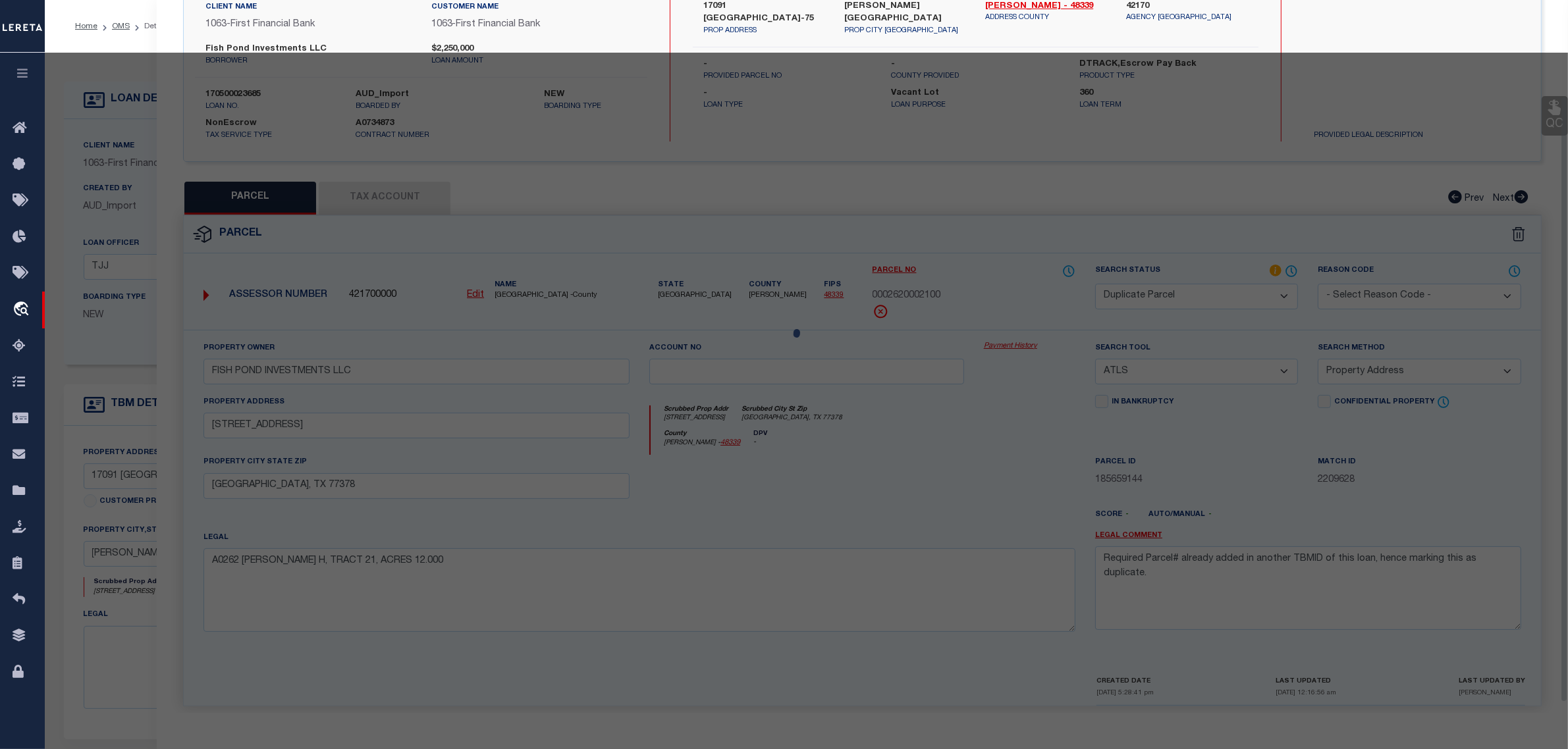
scroll to position [113, 0]
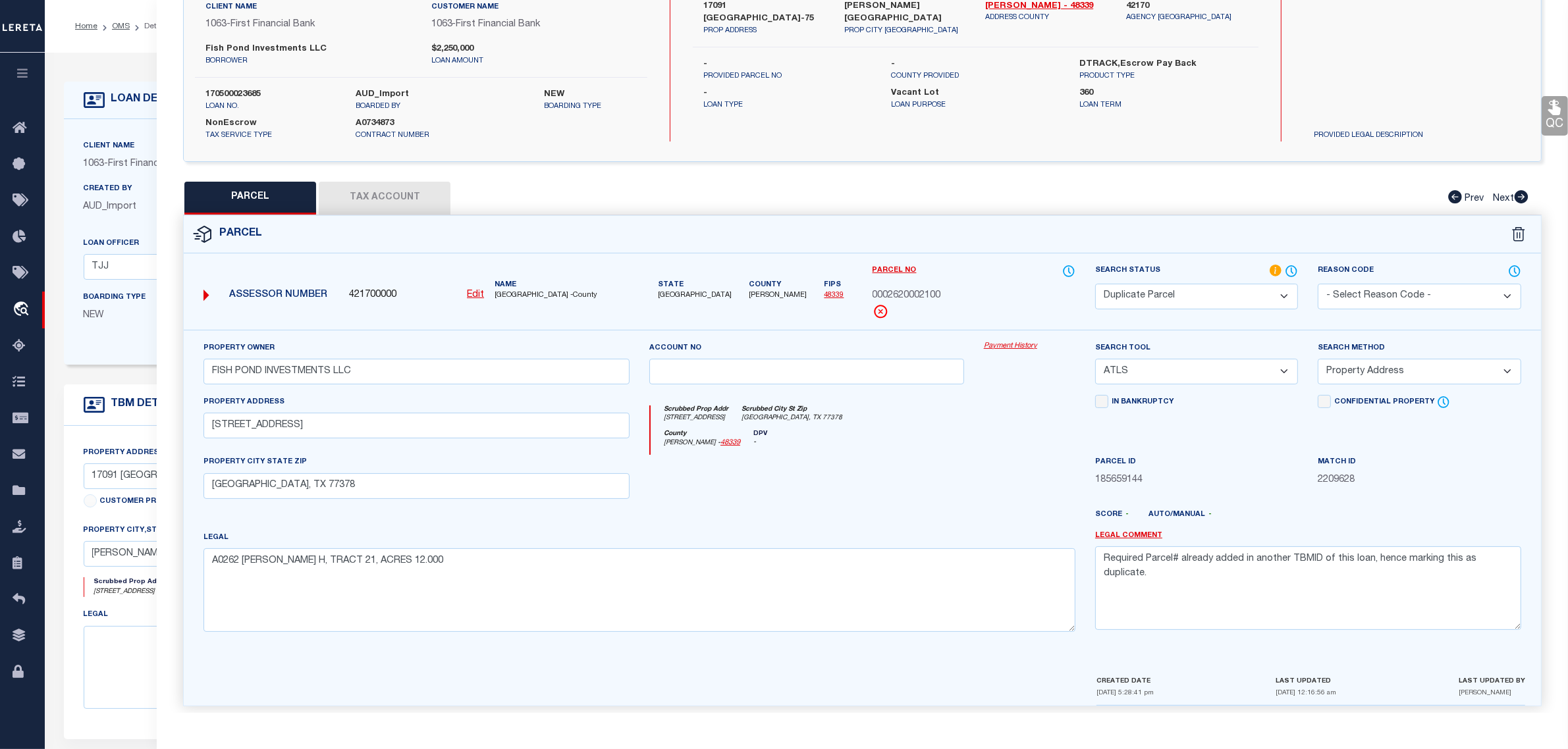
click at [96, 46] on div "Home OMS Detail Profile Sign out" at bounding box center [806, 26] width 1523 height 53
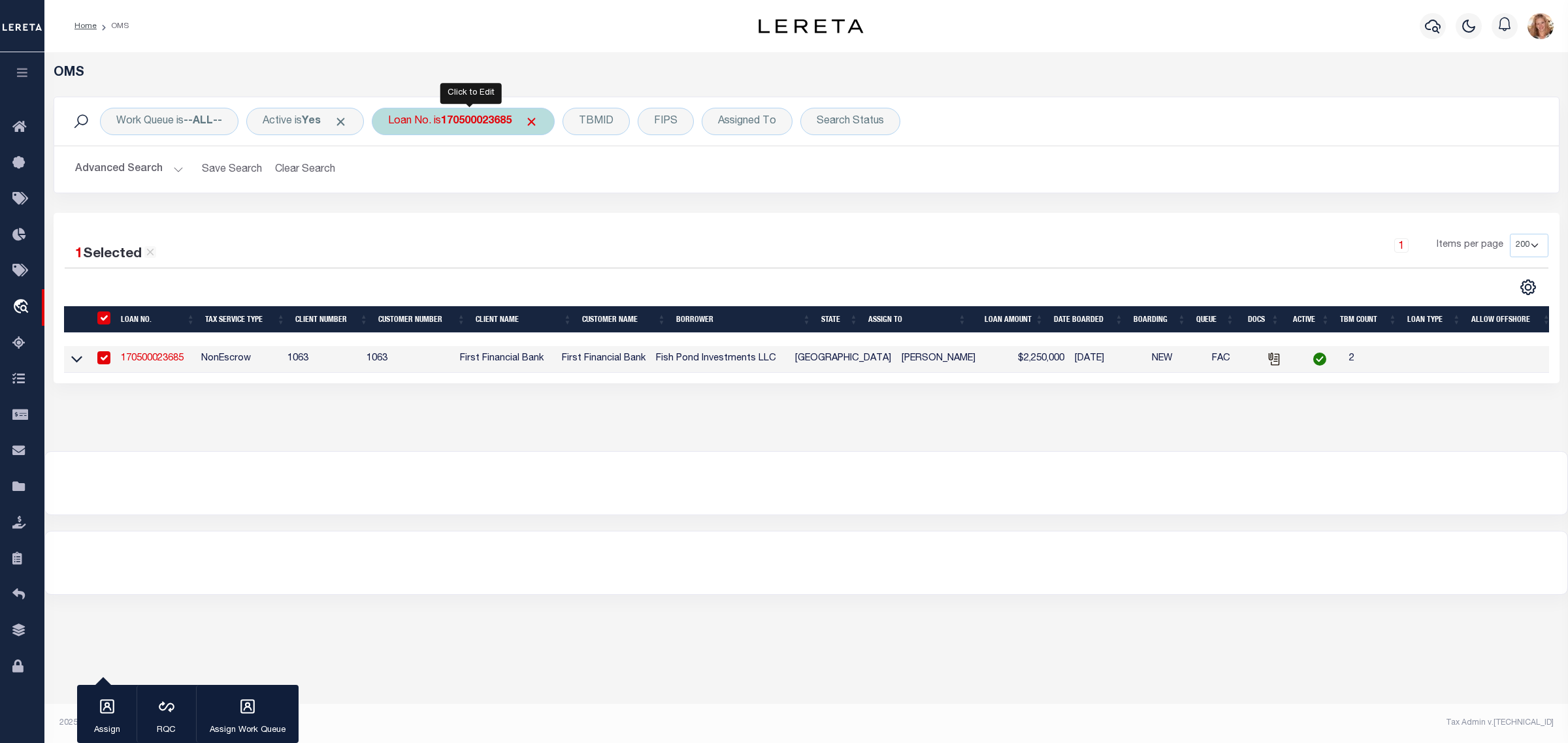
click at [446, 130] on div "Loan No. is 170500023685" at bounding box center [463, 121] width 183 height 27
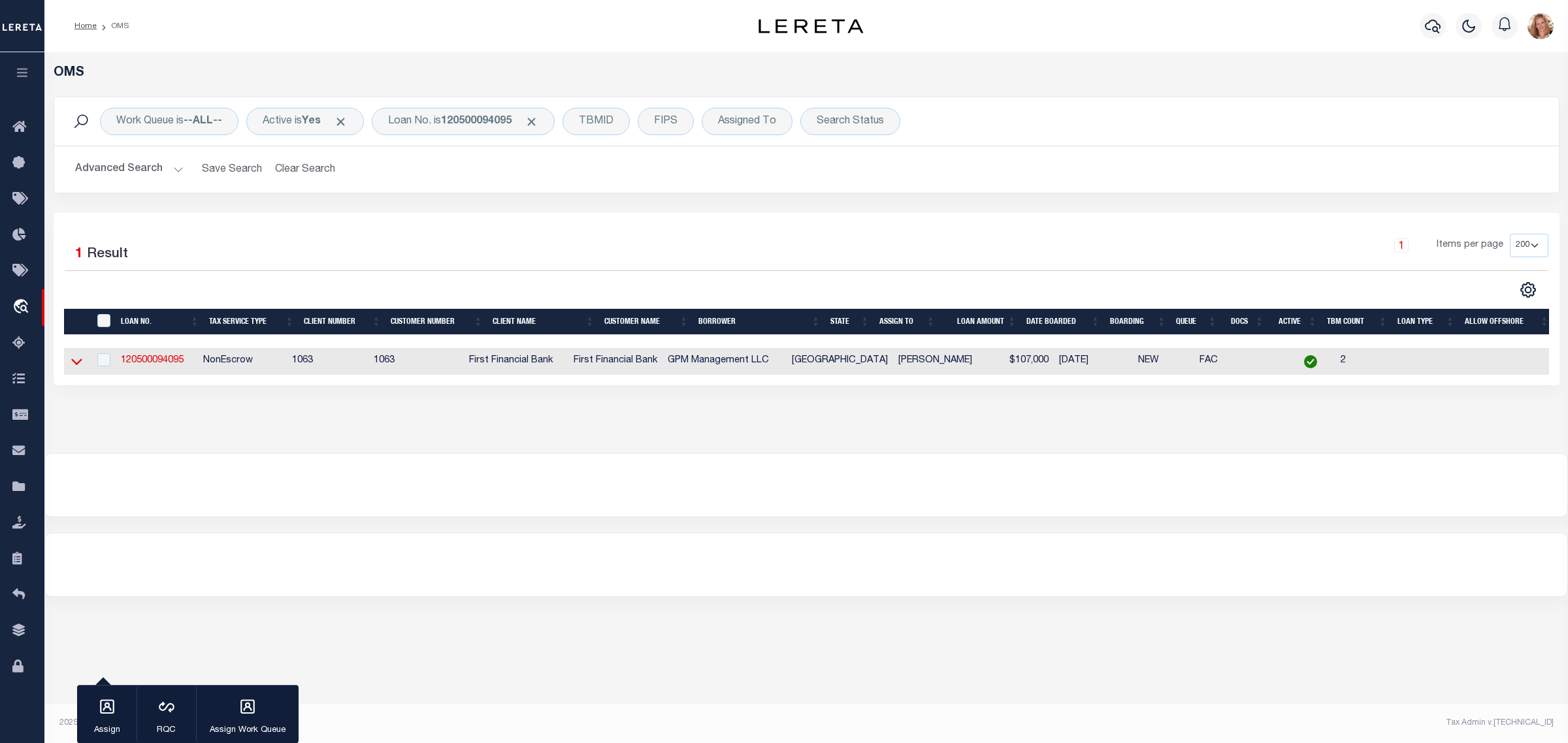
click at [75, 363] on icon at bounding box center [77, 362] width 11 height 14
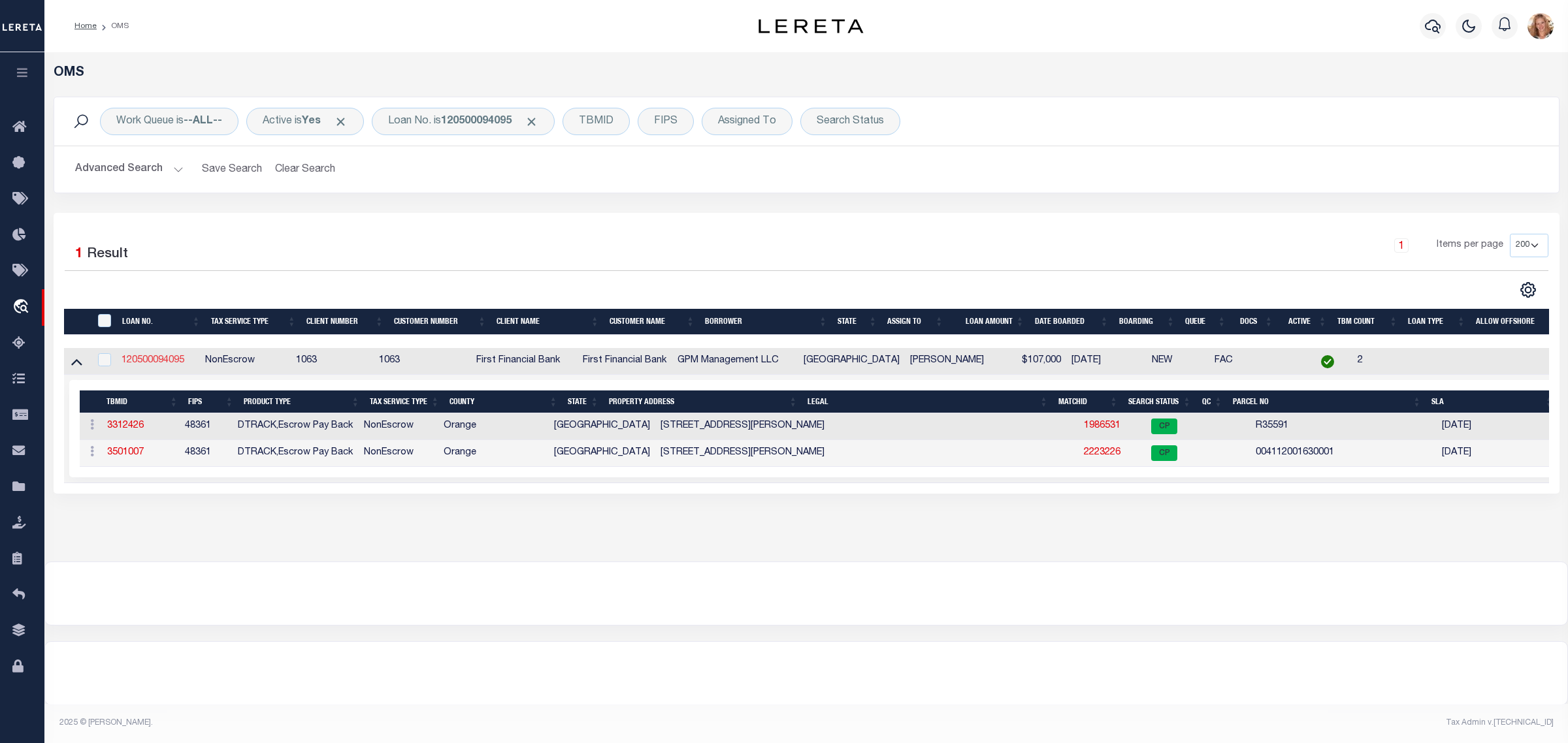
click at [165, 362] on link "120500094095" at bounding box center [153, 360] width 63 height 9
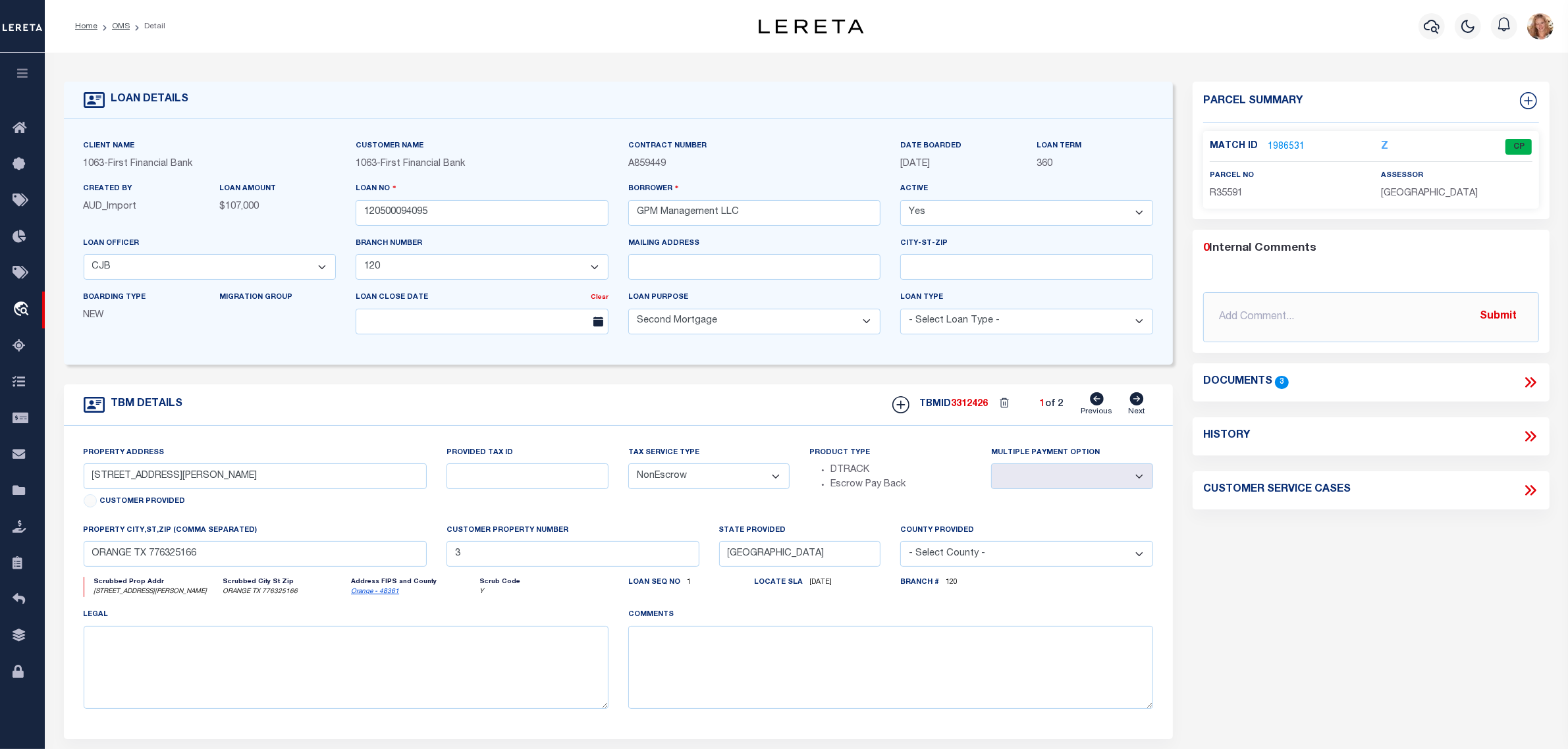
click at [1137, 405] on icon at bounding box center [1137, 399] width 14 height 13
click at [1096, 405] on icon at bounding box center [1097, 399] width 14 height 13
click at [1136, 403] on icon at bounding box center [1136, 399] width 15 height 13
click at [1291, 141] on link "2223226" at bounding box center [1286, 148] width 37 height 14
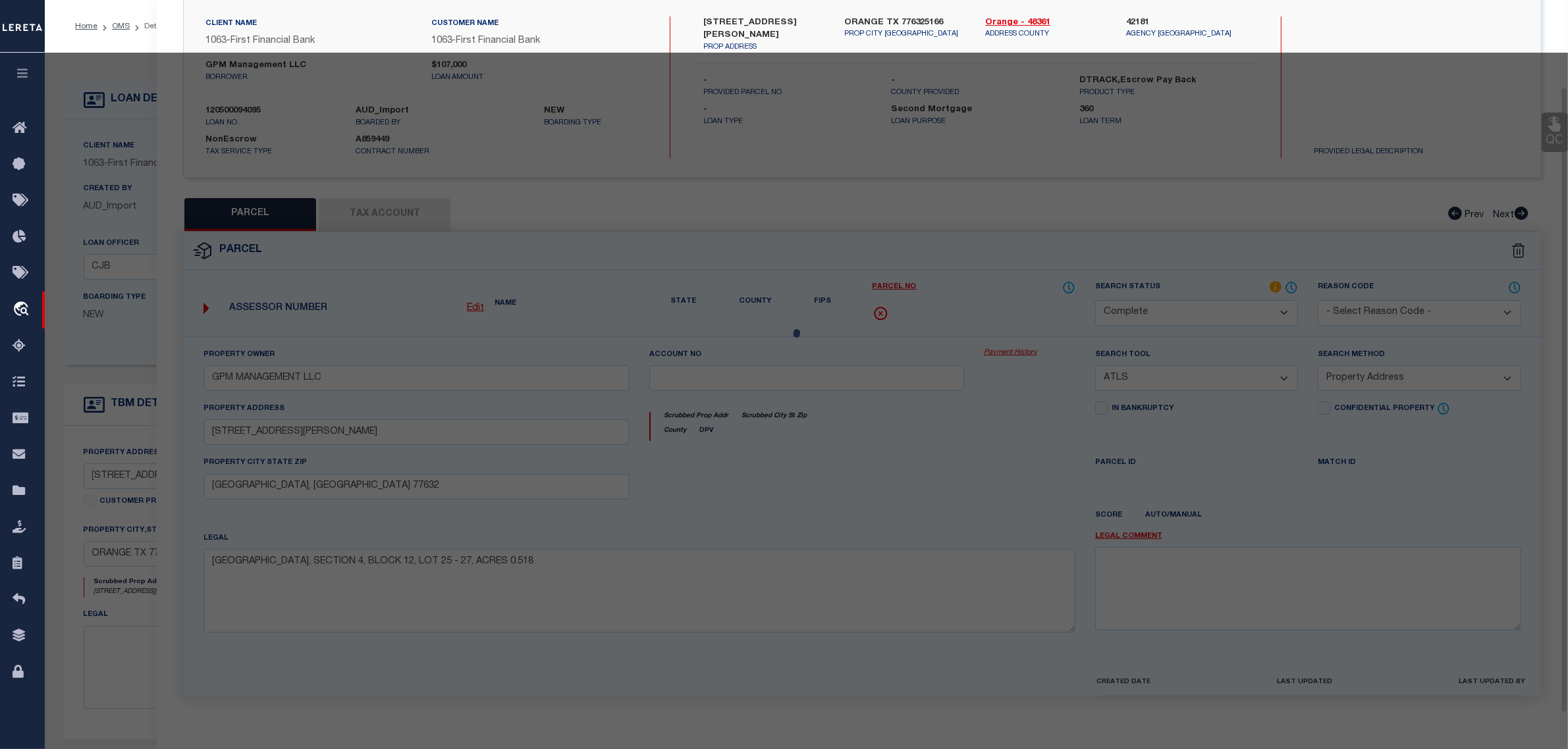
scroll to position [113, 0]
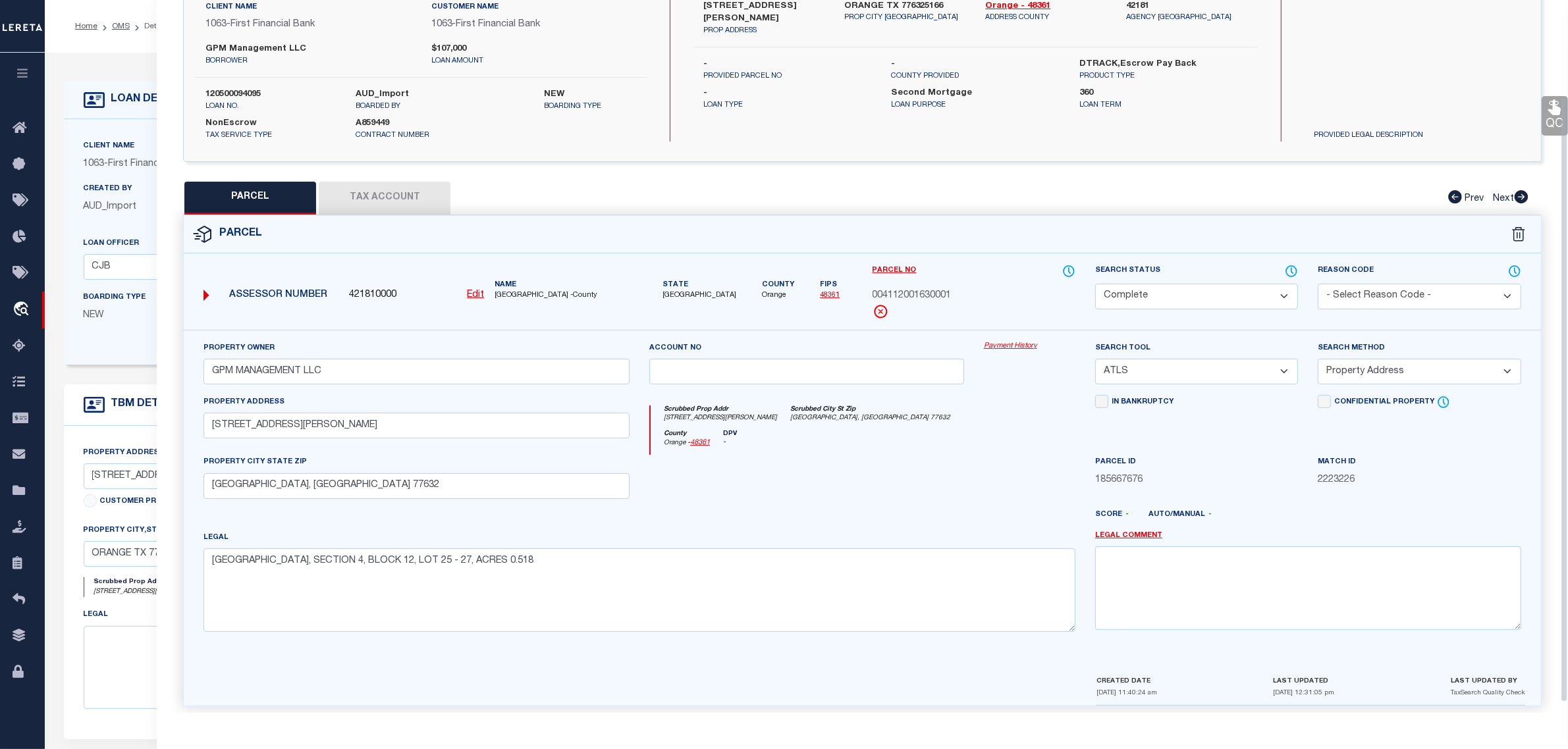
drag, startPoint x: 1224, startPoint y: 294, endPoint x: 1220, endPoint y: 305, distance: 11.7
click at [1224, 294] on select "Automated Search Bad Parcel Complete Duplicate Parcel High Dollar Reporting In …" at bounding box center [1196, 297] width 203 height 26
click at [1095, 284] on select "Automated Search Bad Parcel Complete Duplicate Parcel High Dollar Reporting In …" at bounding box center [1196, 297] width 203 height 26
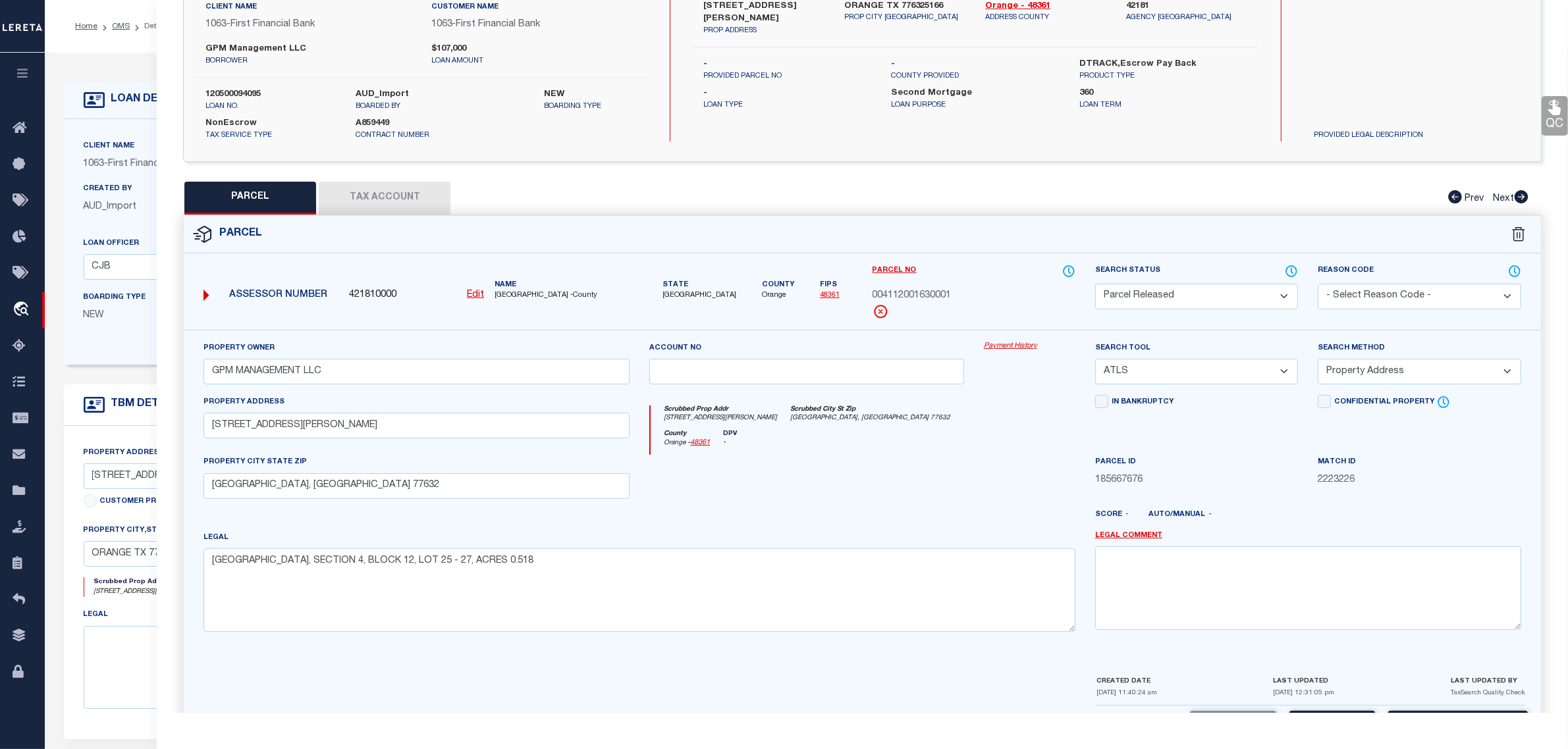
click at [1406, 288] on select "- Select Reason Code - 099 - Other (Provide additional detail) ACT - Agency Cha…" at bounding box center [1419, 297] width 203 height 26
click at [1318, 284] on select "- Select Reason Code - 099 - Other (Provide additional detail) ACT - Agency Cha…" at bounding box center [1419, 297] width 203 height 26
click at [1395, 591] on textarea at bounding box center [1308, 588] width 426 height 83
paste textarea "Release per customer's file (collateral not on file). MLC"
click at [1419, 663] on div "Property Owner GPM MANAGEMENT LLC Account no Payment History Search Tool -- Sel…" at bounding box center [862, 502] width 1357 height 344
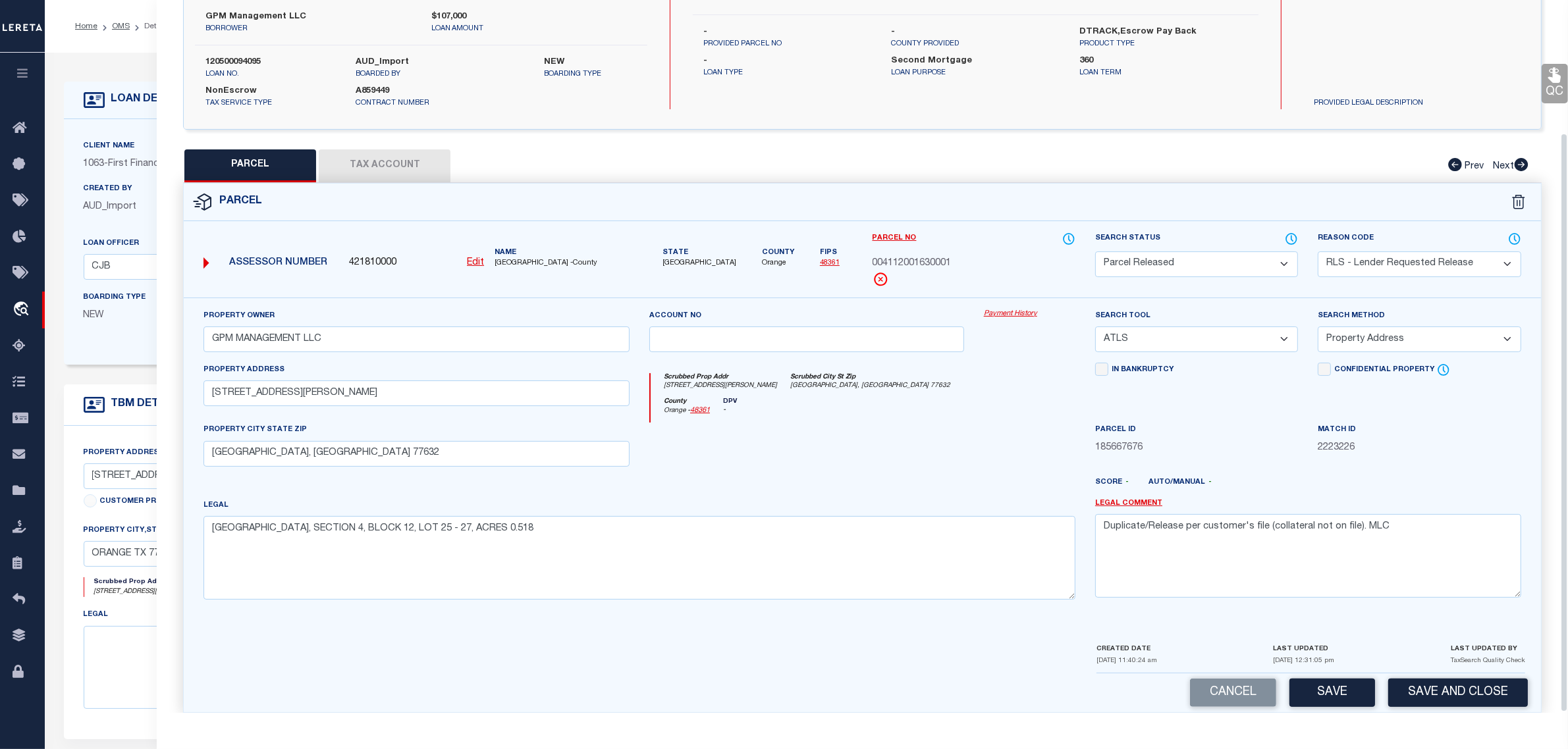
scroll to position [164, 0]
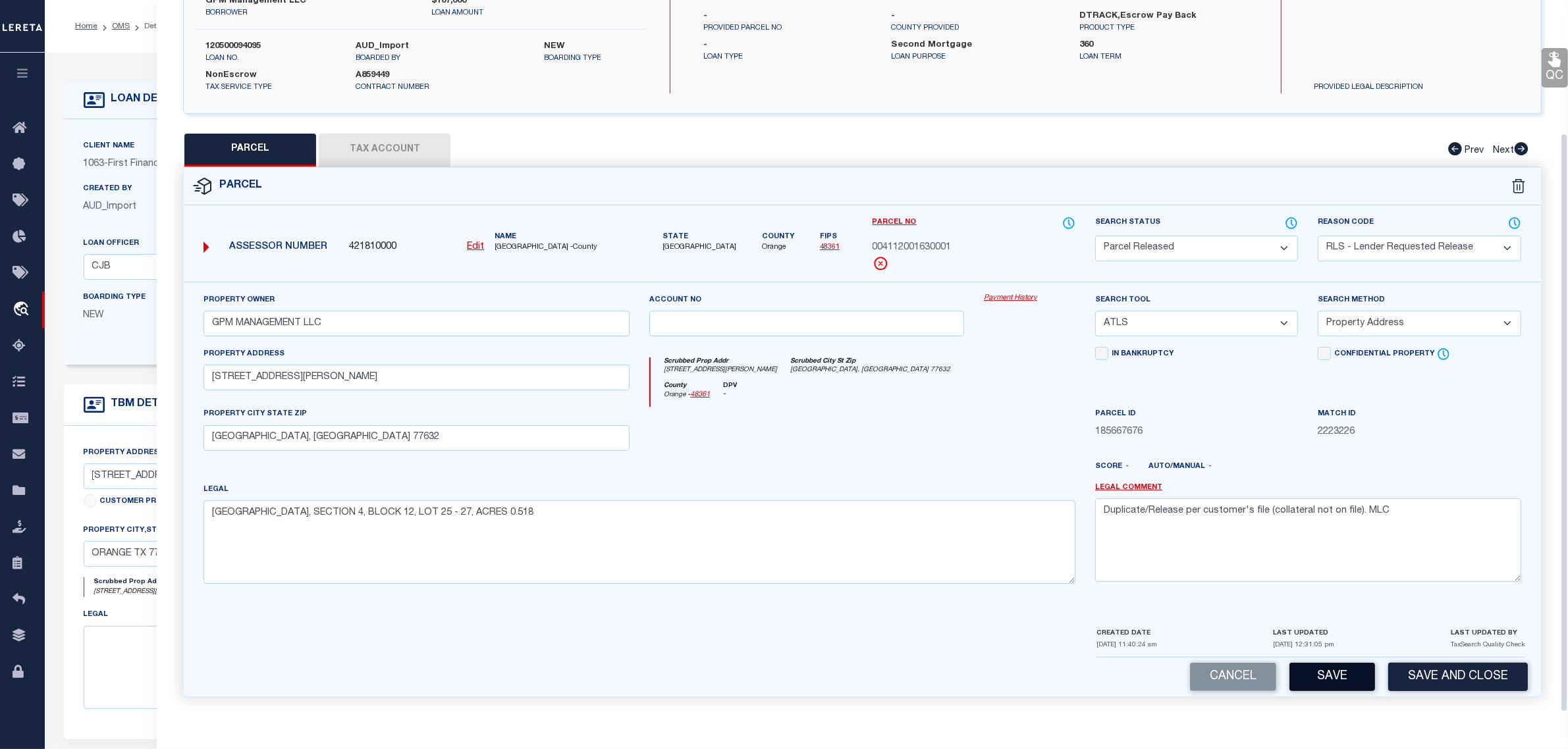
click at [1348, 678] on button "Save" at bounding box center [1333, 677] width 86 height 28
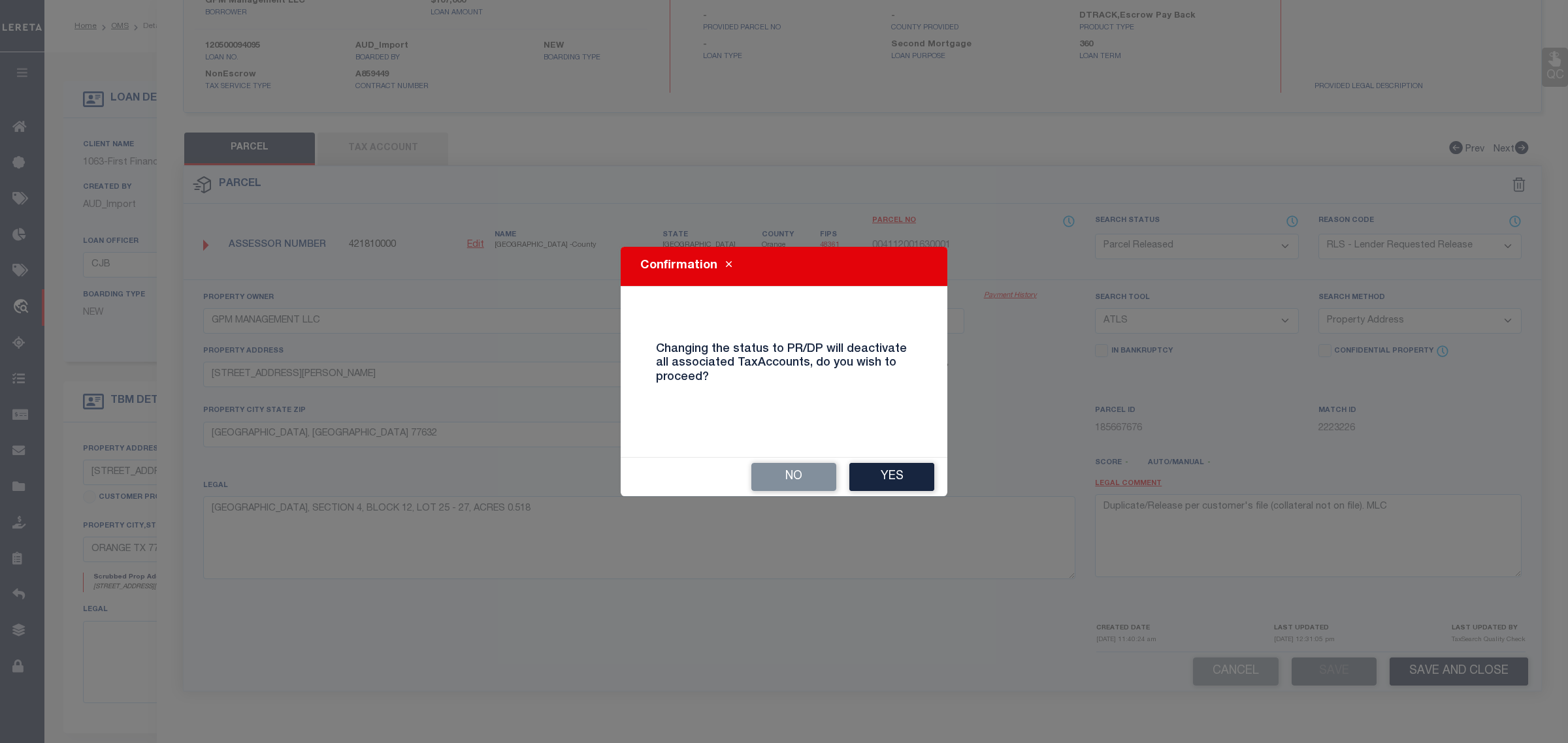
drag, startPoint x: 892, startPoint y: 477, endPoint x: 1093, endPoint y: 409, distance: 212.2
click at [892, 477] on button "Yes" at bounding box center [892, 477] width 85 height 28
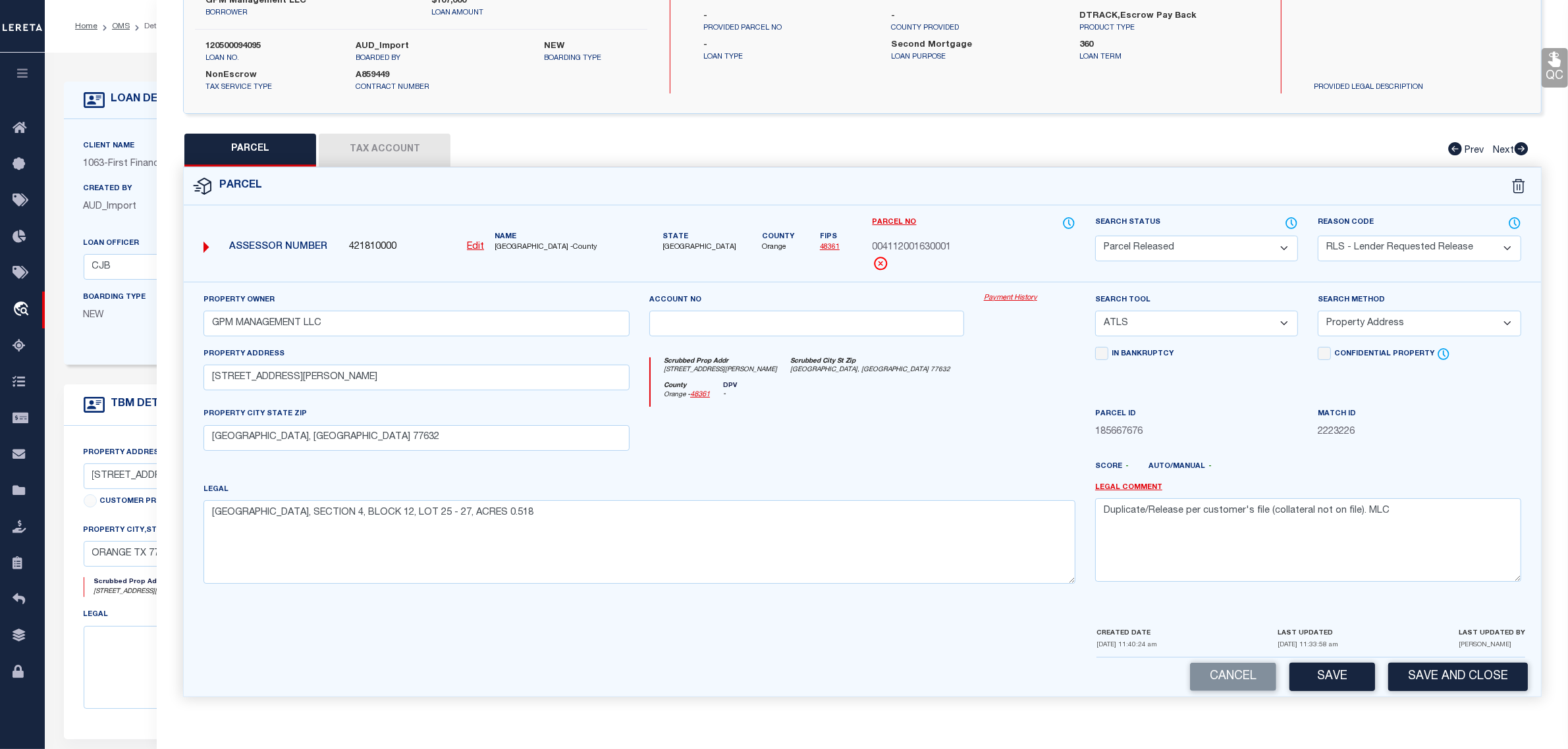
click at [80, 374] on form "LOAN DETAILS Client Name 1063 - Customer Name" at bounding box center [618, 436] width 1110 height 709
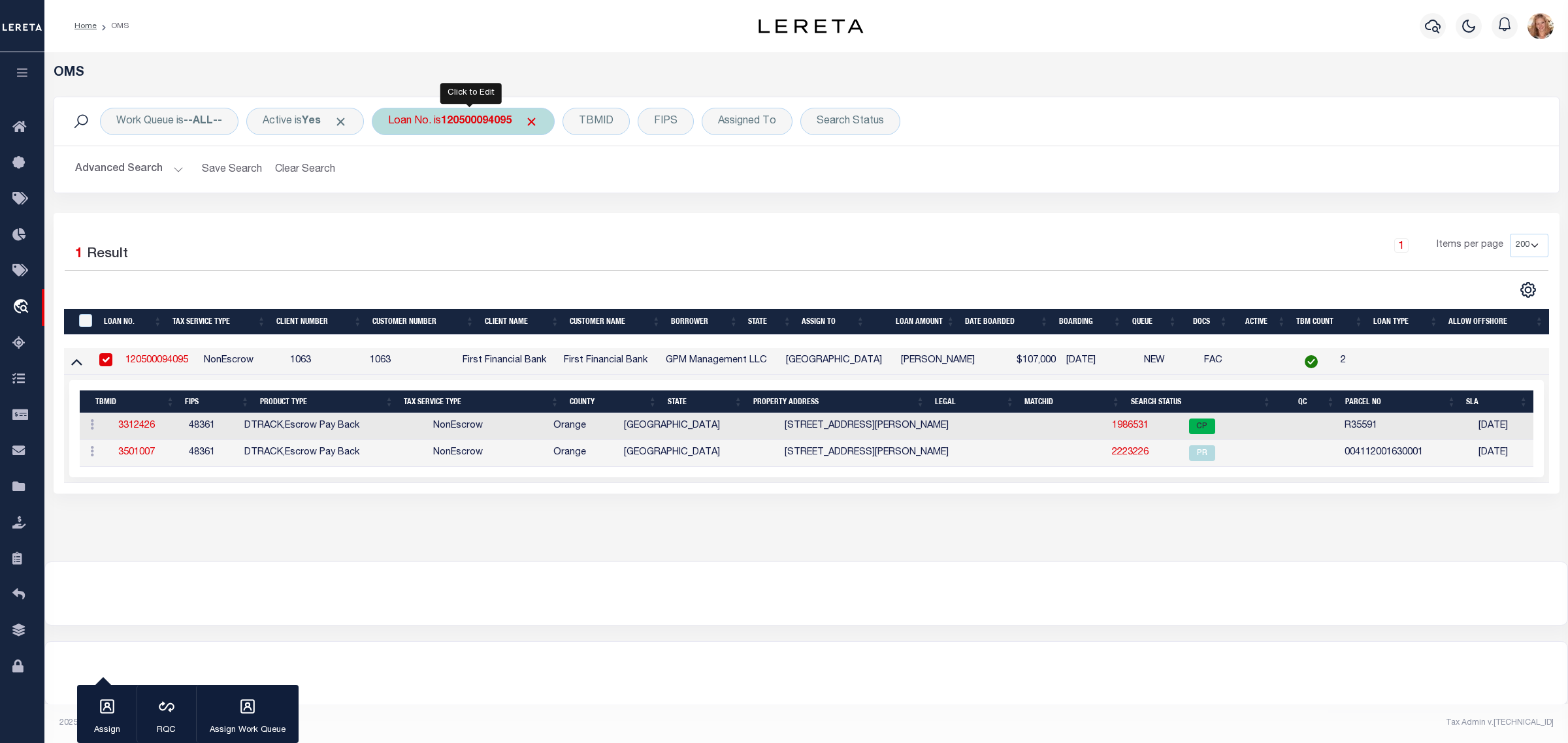
click at [456, 116] on b "120500094095" at bounding box center [476, 121] width 70 height 10
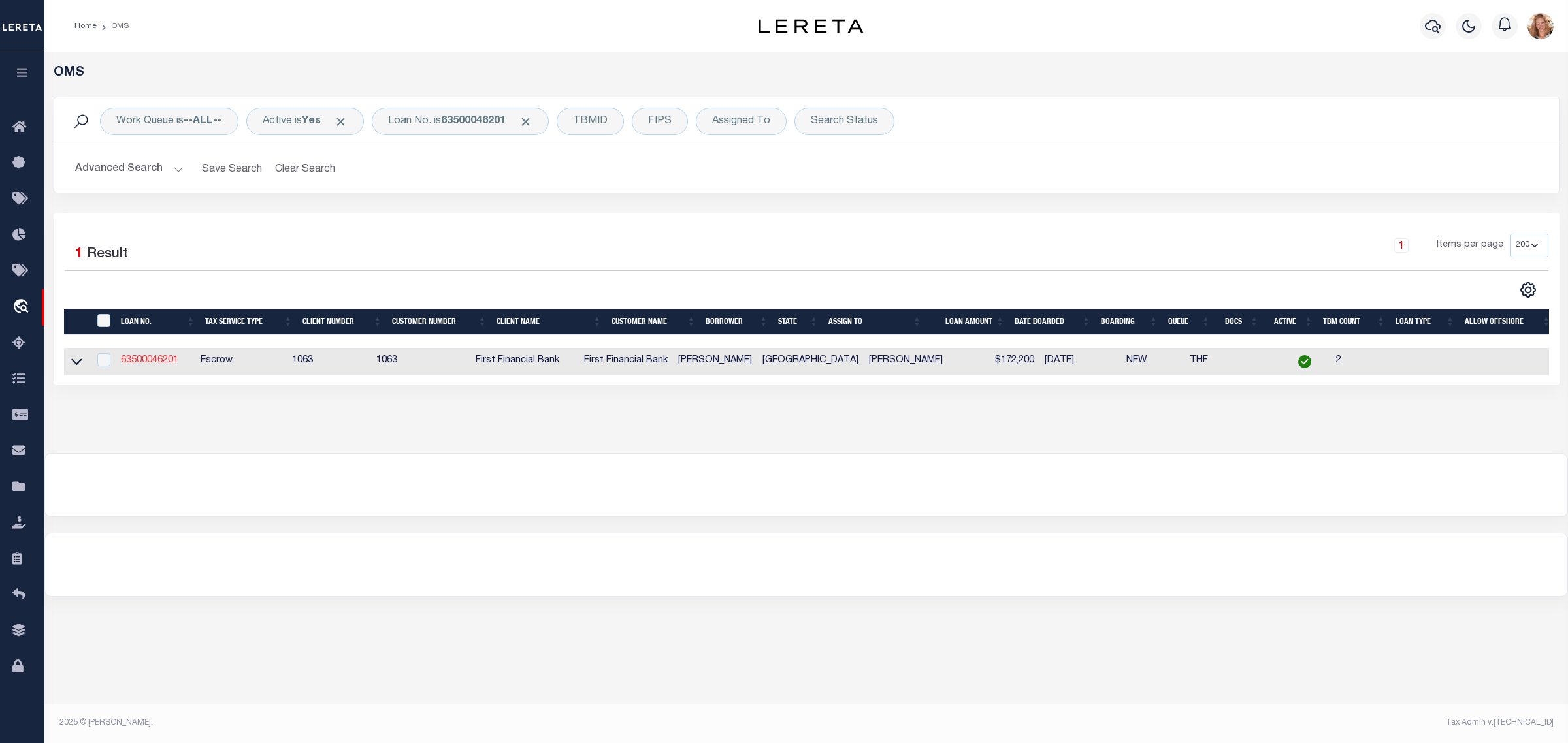
click at [138, 365] on link "63500046201" at bounding box center [149, 360] width 57 height 9
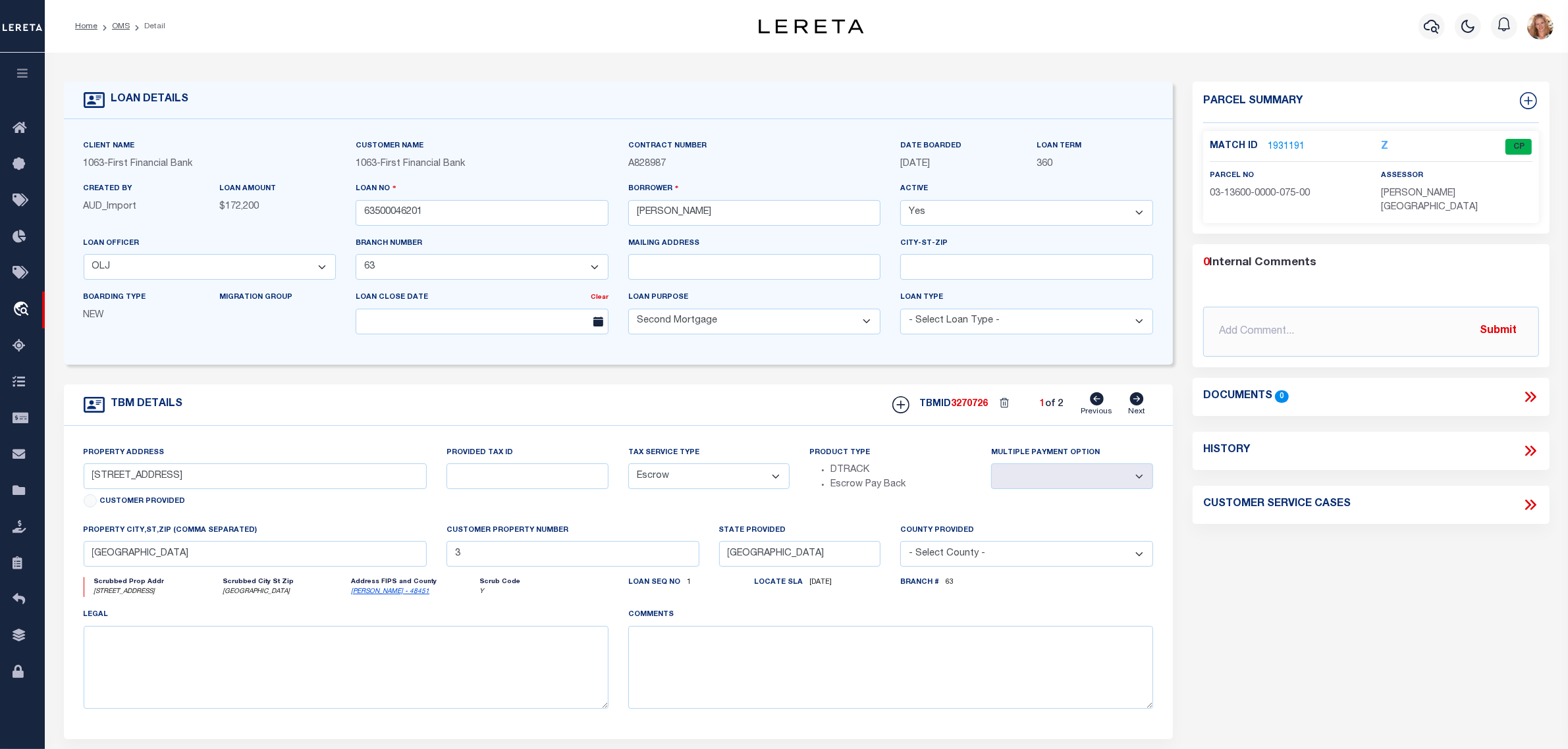
click at [1138, 403] on icon at bounding box center [1137, 399] width 14 height 13
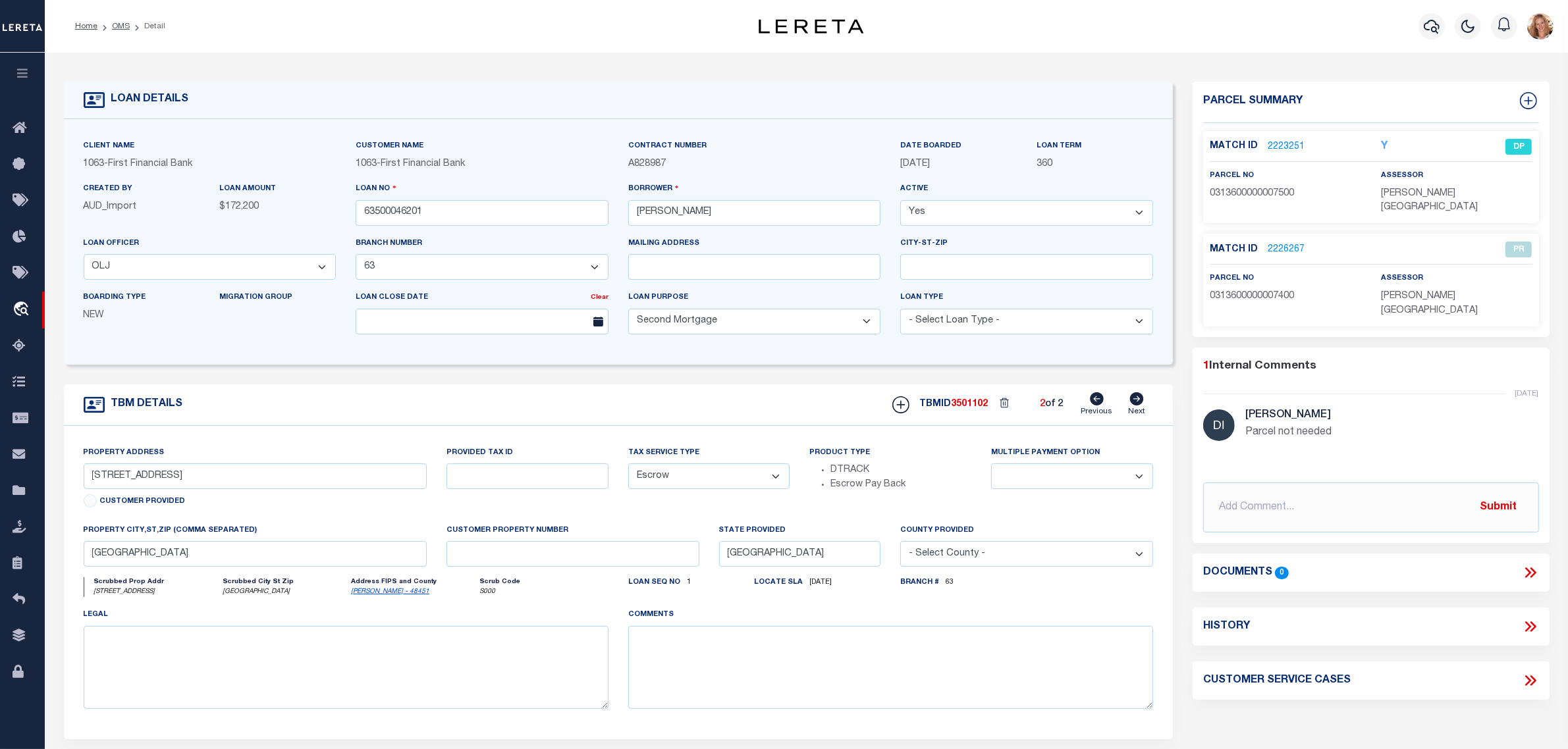
click at [498, 51] on div "Home OMS Detail Profile Sign out" at bounding box center [806, 26] width 1523 height 53
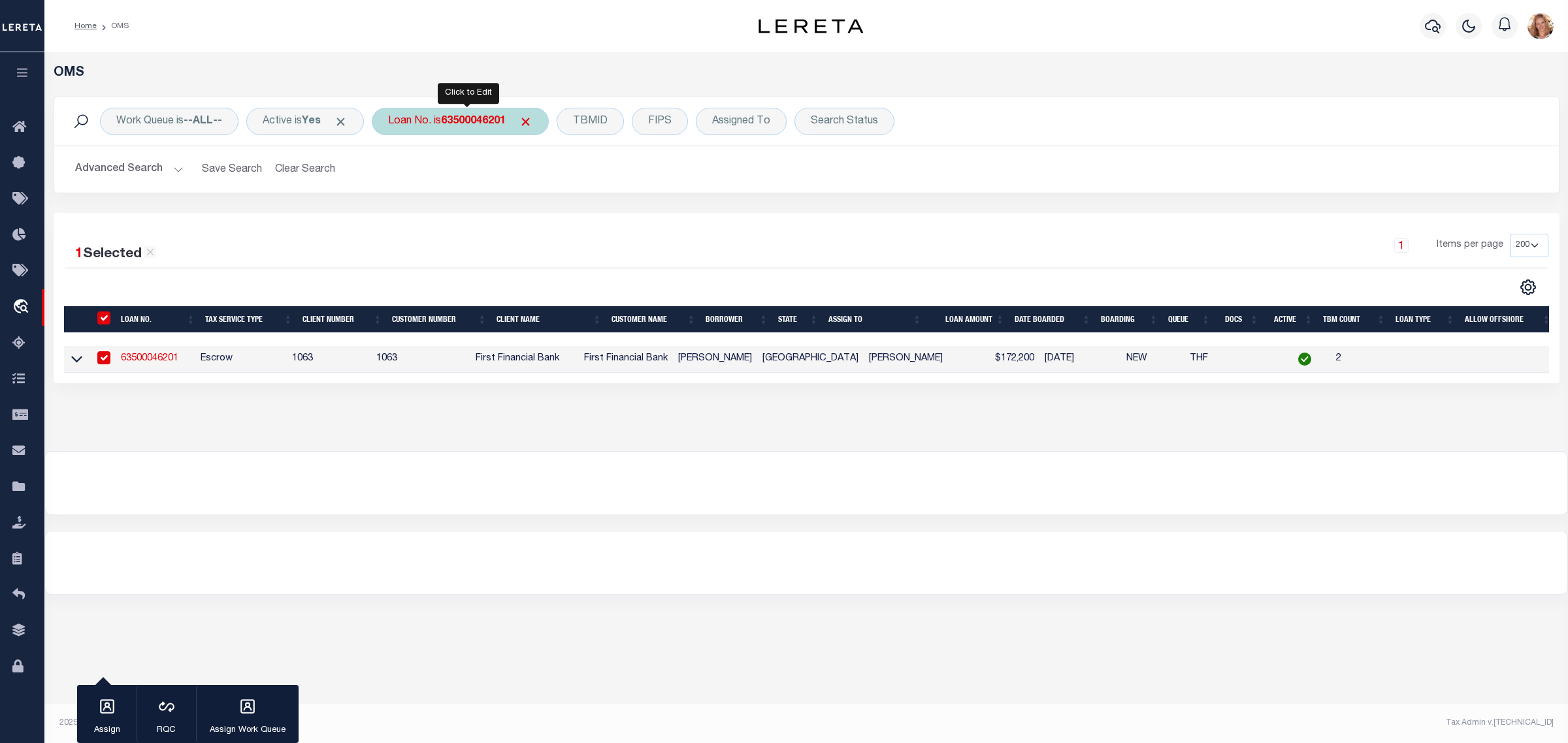
click at [448, 125] on div "Loan No. is 63500046201" at bounding box center [460, 121] width 177 height 27
click at [554, 210] on input "Apply" at bounding box center [561, 213] width 38 height 22
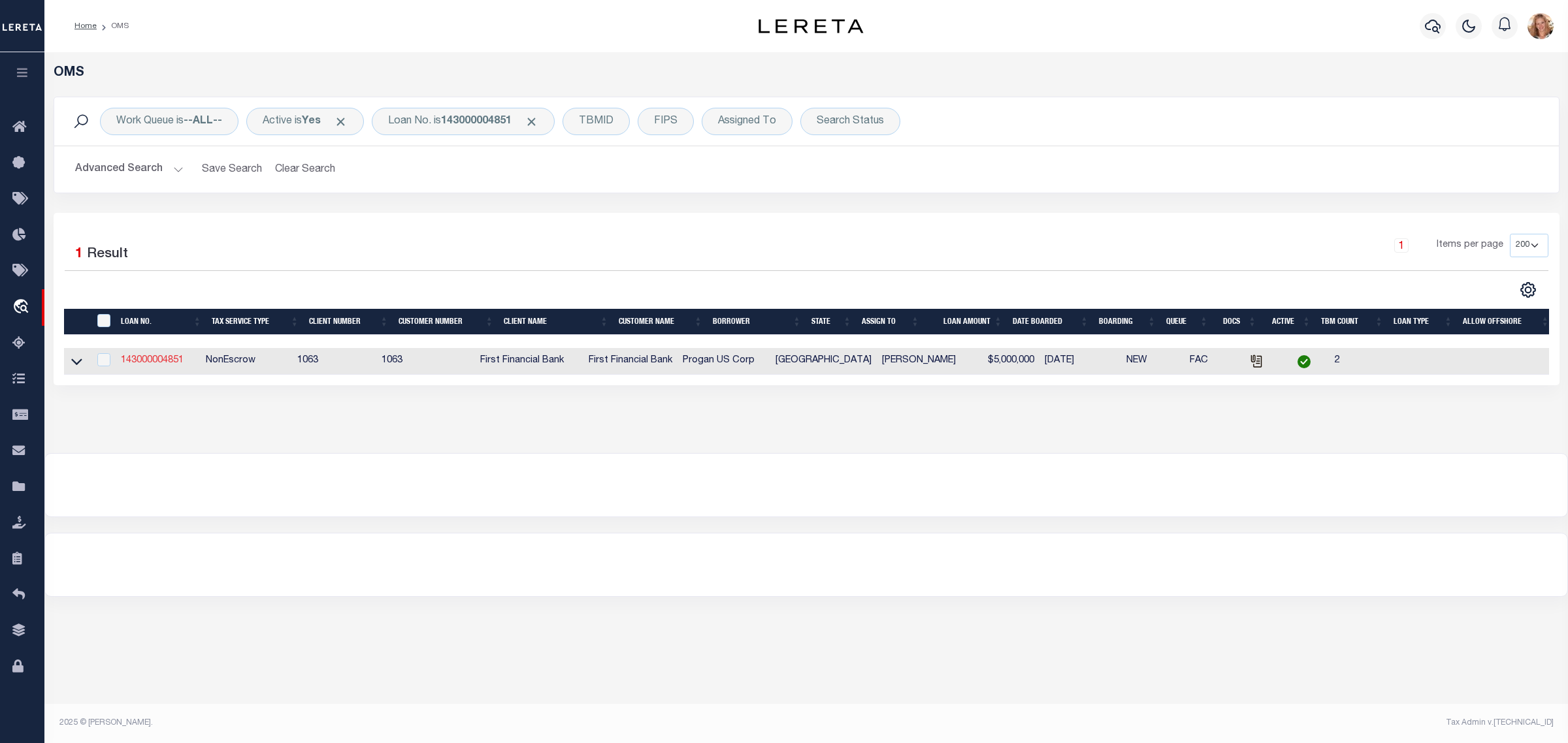
click at [164, 365] on link "143000004851" at bounding box center [152, 360] width 63 height 9
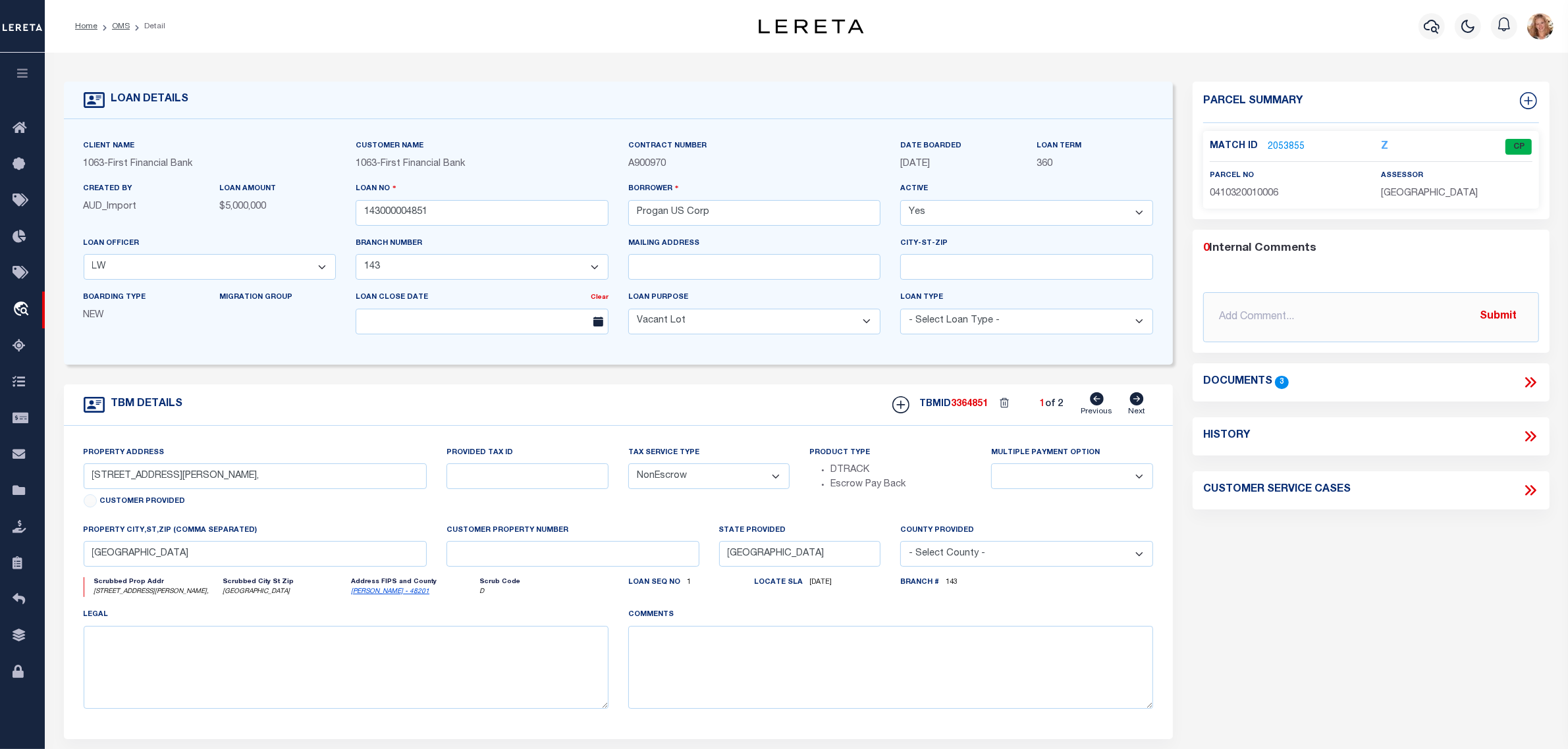
click at [1133, 405] on icon at bounding box center [1137, 399] width 14 height 13
click at [1095, 403] on icon at bounding box center [1097, 399] width 14 height 13
click at [1139, 405] on icon at bounding box center [1137, 399] width 14 height 13
click at [1101, 403] on icon at bounding box center [1097, 399] width 14 height 13
click at [1286, 143] on link "2053855" at bounding box center [1286, 148] width 37 height 14
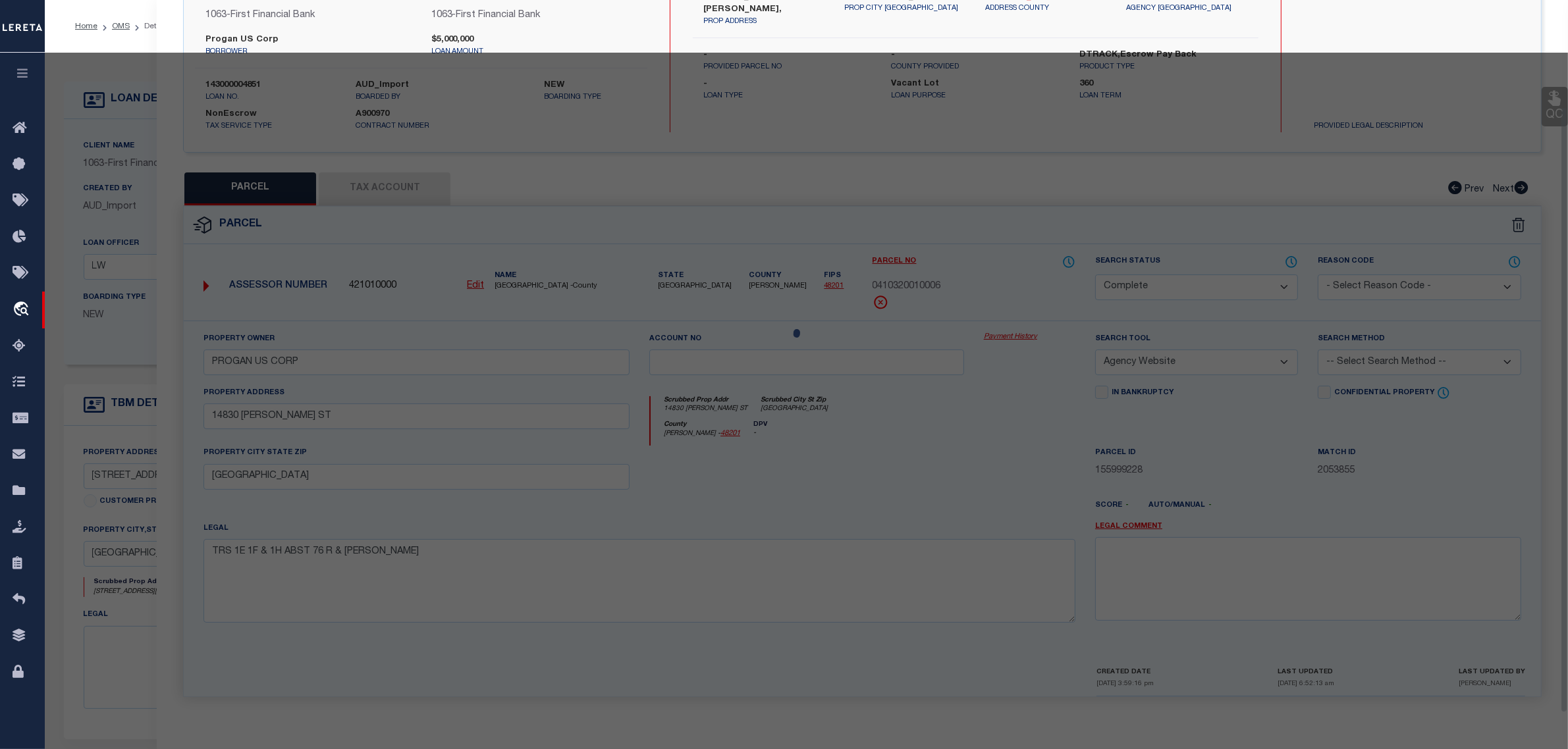
scroll to position [126, 0]
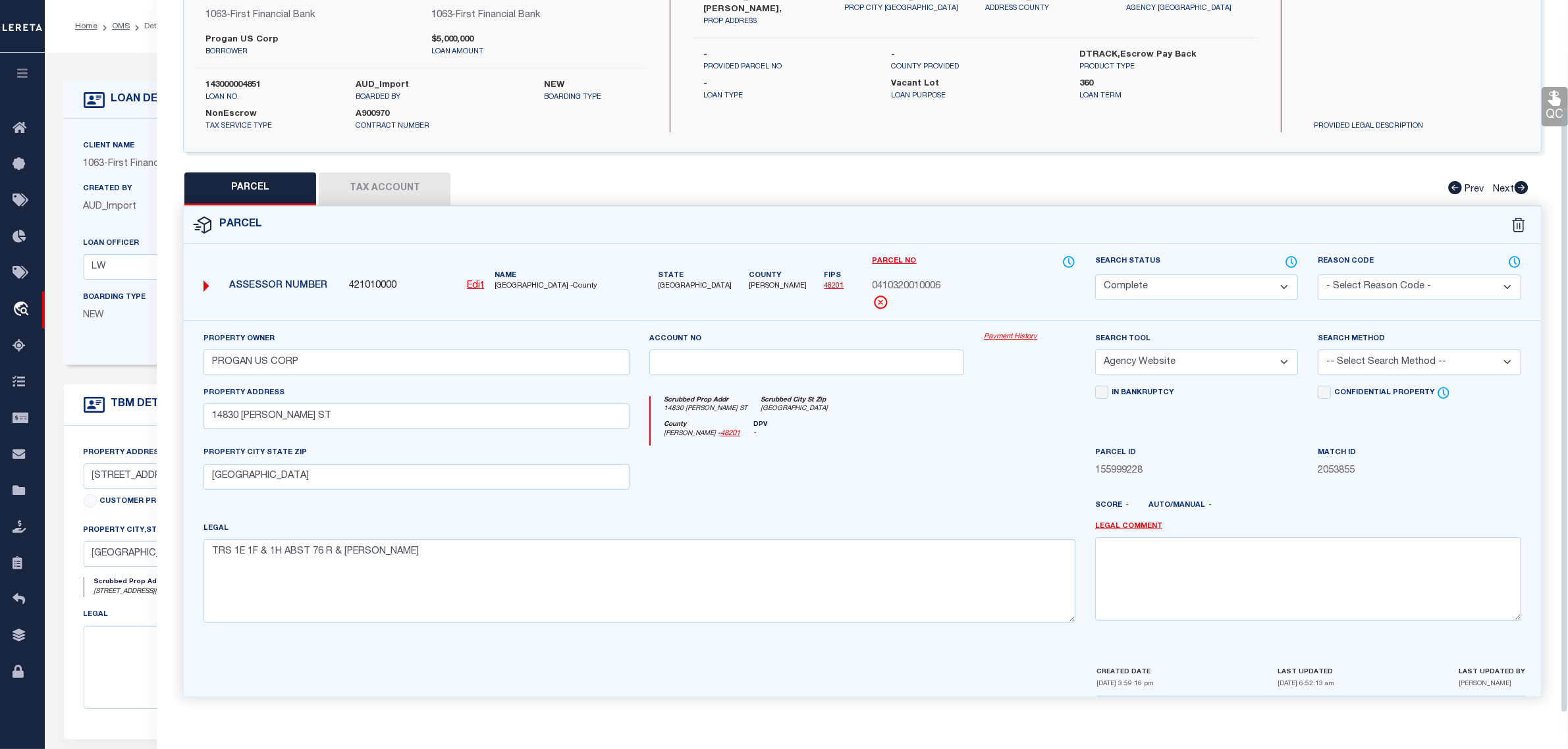
click at [1189, 289] on select "Automated Search Bad Parcel Complete Duplicate Parcel High Dollar Reporting In …" at bounding box center [1196, 287] width 203 height 26
click at [1095, 275] on select "Automated Search Bad Parcel Complete Duplicate Parcel High Dollar Reporting In …" at bounding box center [1196, 287] width 203 height 26
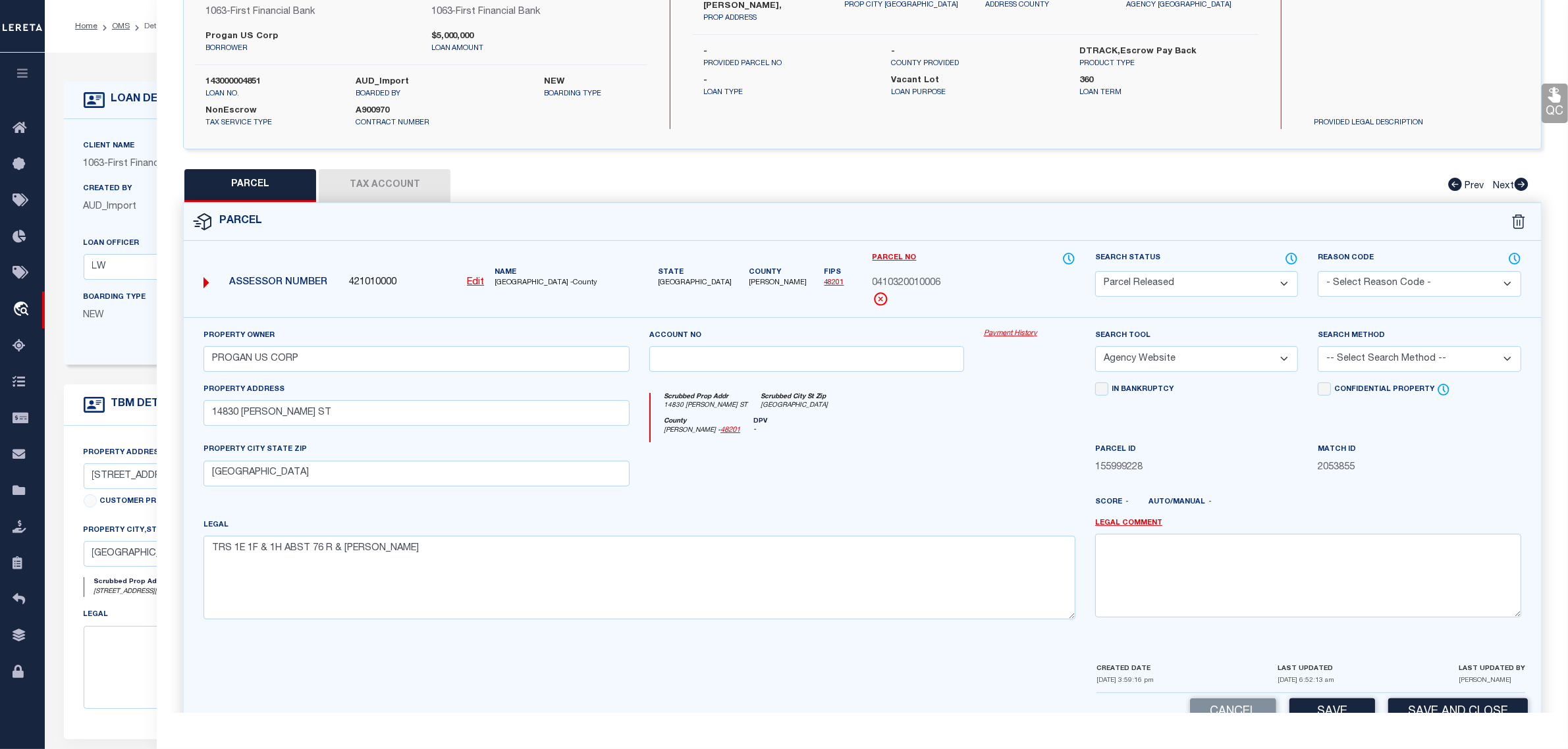
drag, startPoint x: 1400, startPoint y: 273, endPoint x: 1399, endPoint y: 282, distance: 9.1
click at [1400, 273] on select "- Select Reason Code - 099 - Other (Provide additional detail) ACT - Agency Cha…" at bounding box center [1419, 284] width 203 height 26
click at [1318, 271] on select "- Select Reason Code - 099 - Other (Provide additional detail) ACT - Agency Cha…" at bounding box center [1419, 284] width 203 height 26
click at [1364, 566] on textarea at bounding box center [1308, 575] width 426 height 83
click at [1360, 560] on textarea at bounding box center [1308, 575] width 426 height 83
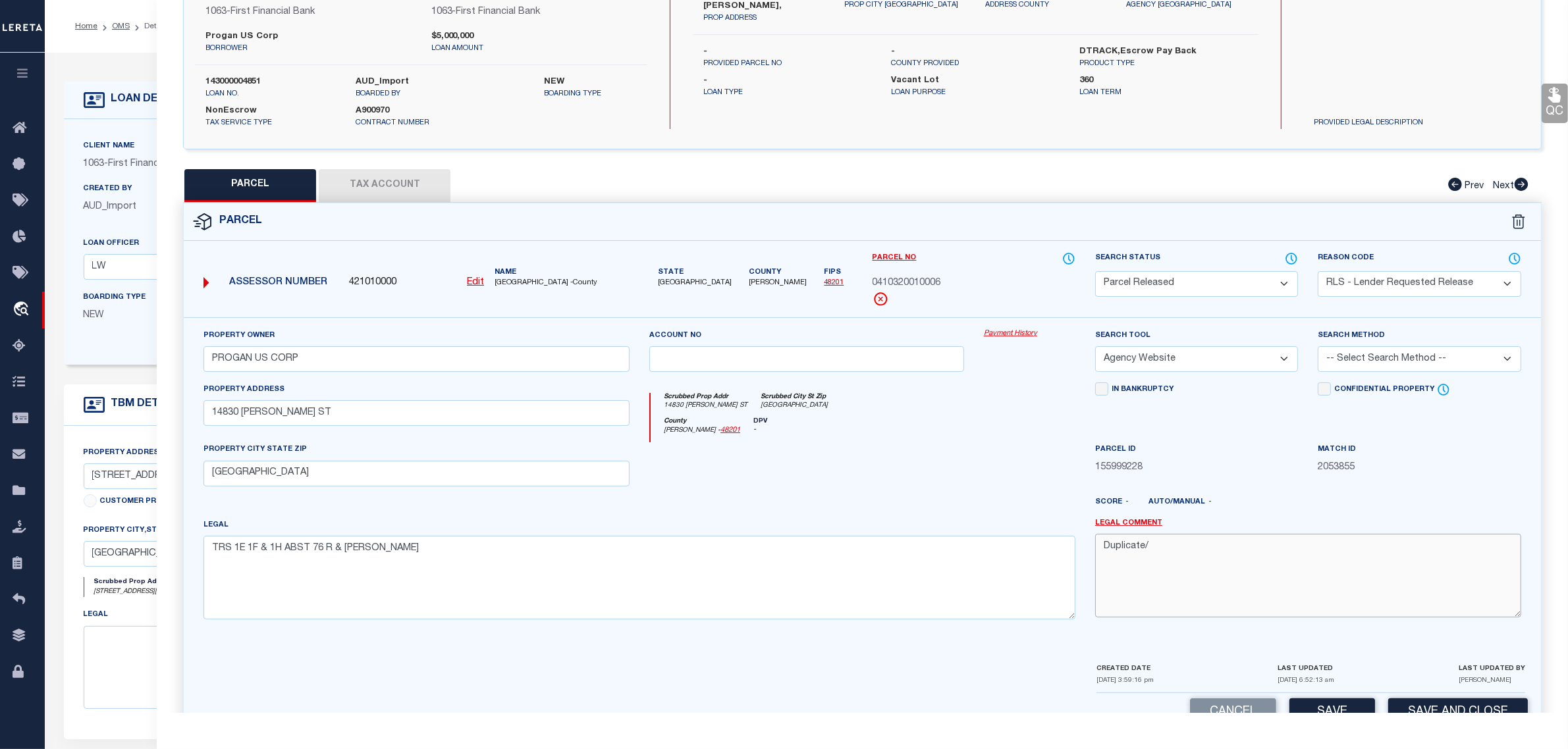
paste textarea "Release per customer's file (collateral not on file). MLC"
click at [1335, 708] on button "Save" at bounding box center [1333, 712] width 86 height 28
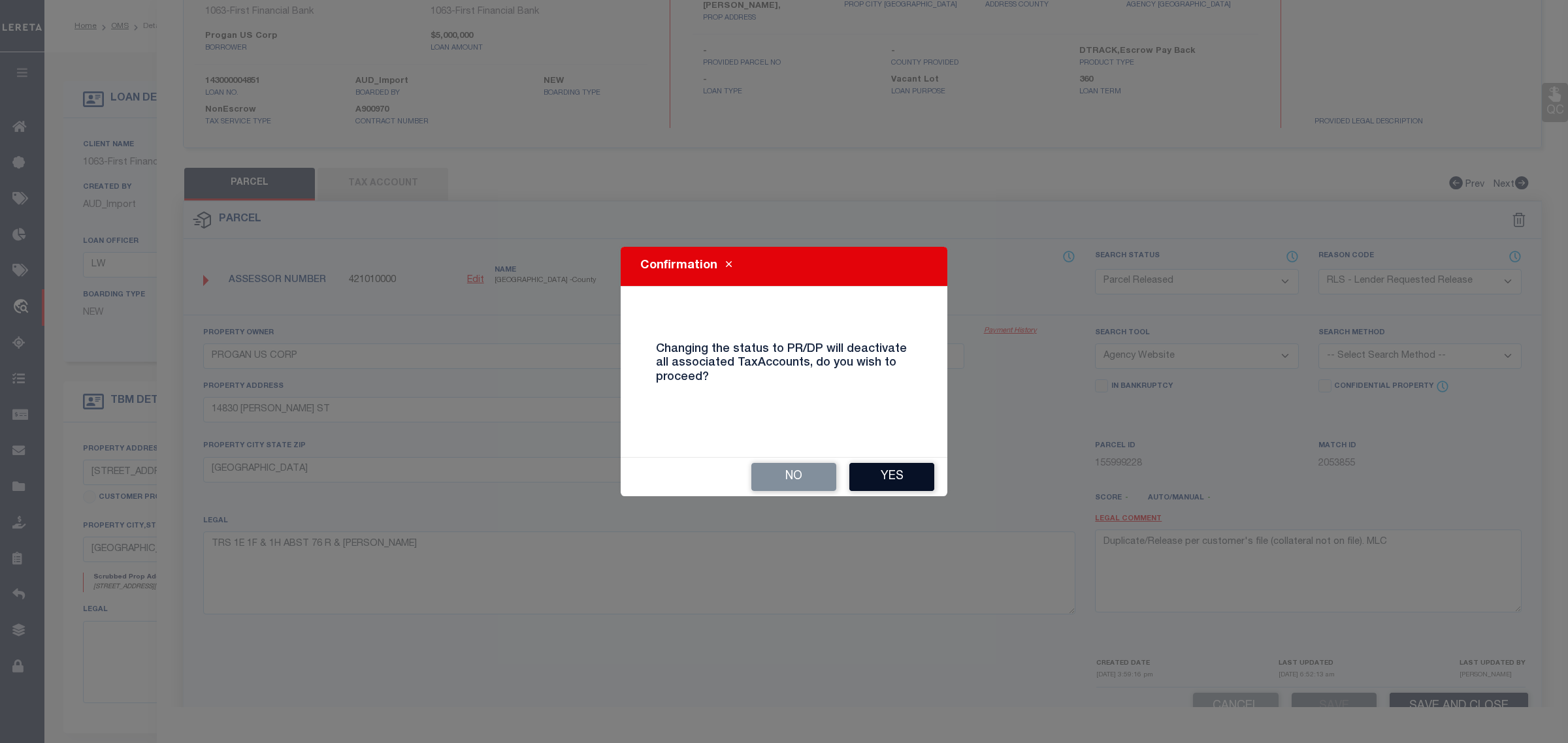
click at [880, 467] on button "Yes" at bounding box center [892, 477] width 85 height 28
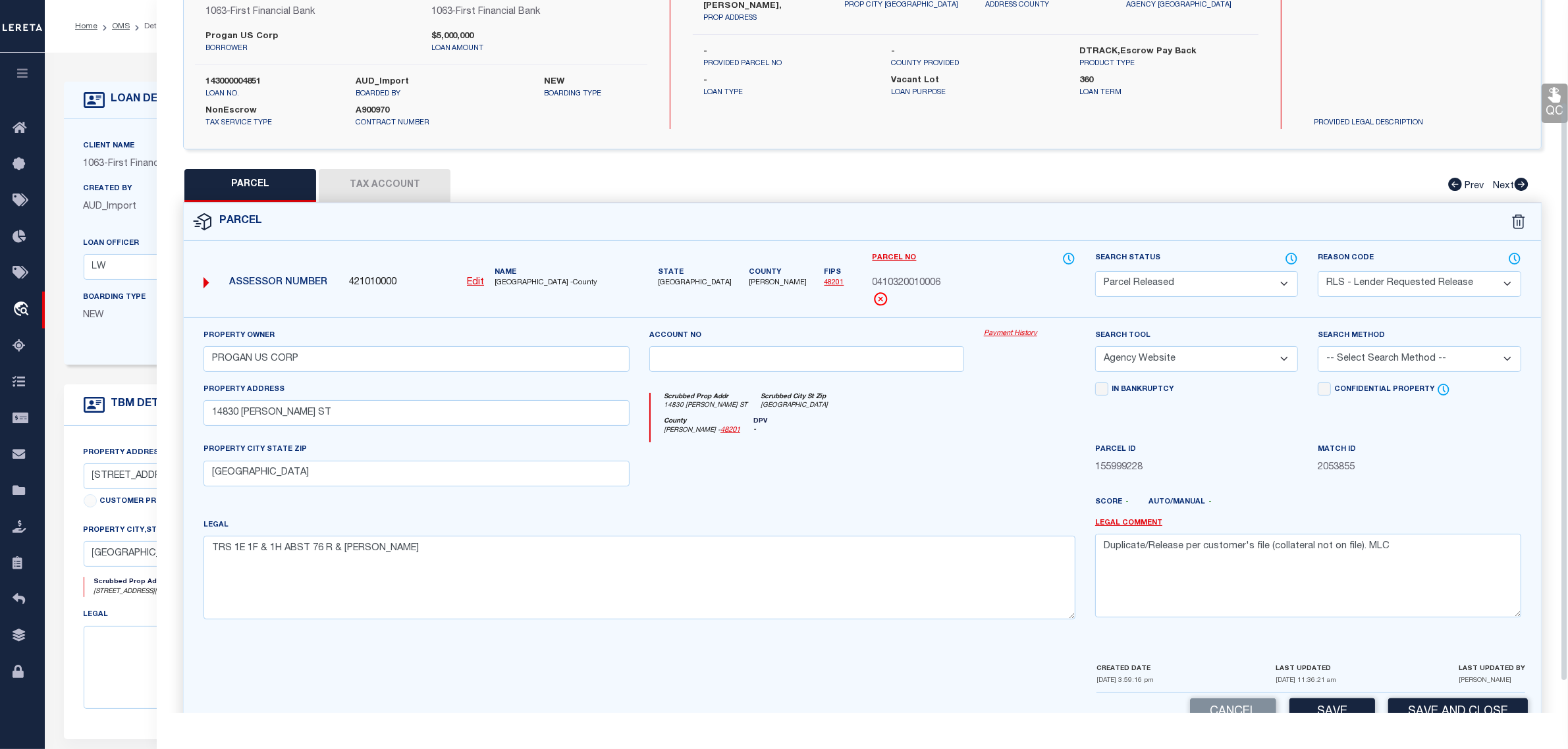
click at [472, 183] on div "PARCEL Tax Account Prev Next" at bounding box center [862, 185] width 1359 height 33
click at [132, 327] on div "Boarding Type NEW" at bounding box center [142, 311] width 136 height 43
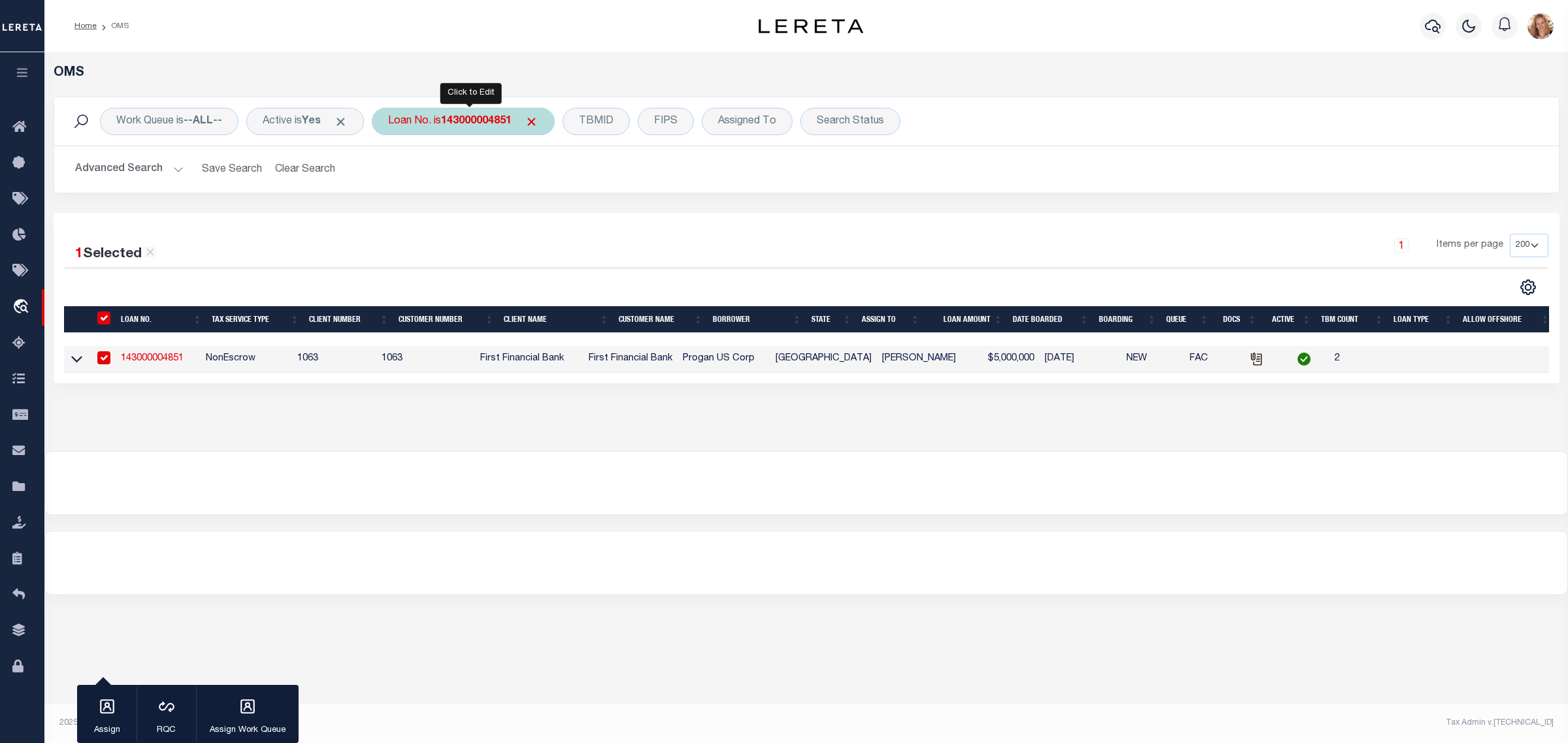
click at [432, 116] on div "Loan No. is 143000004851" at bounding box center [463, 121] width 183 height 27
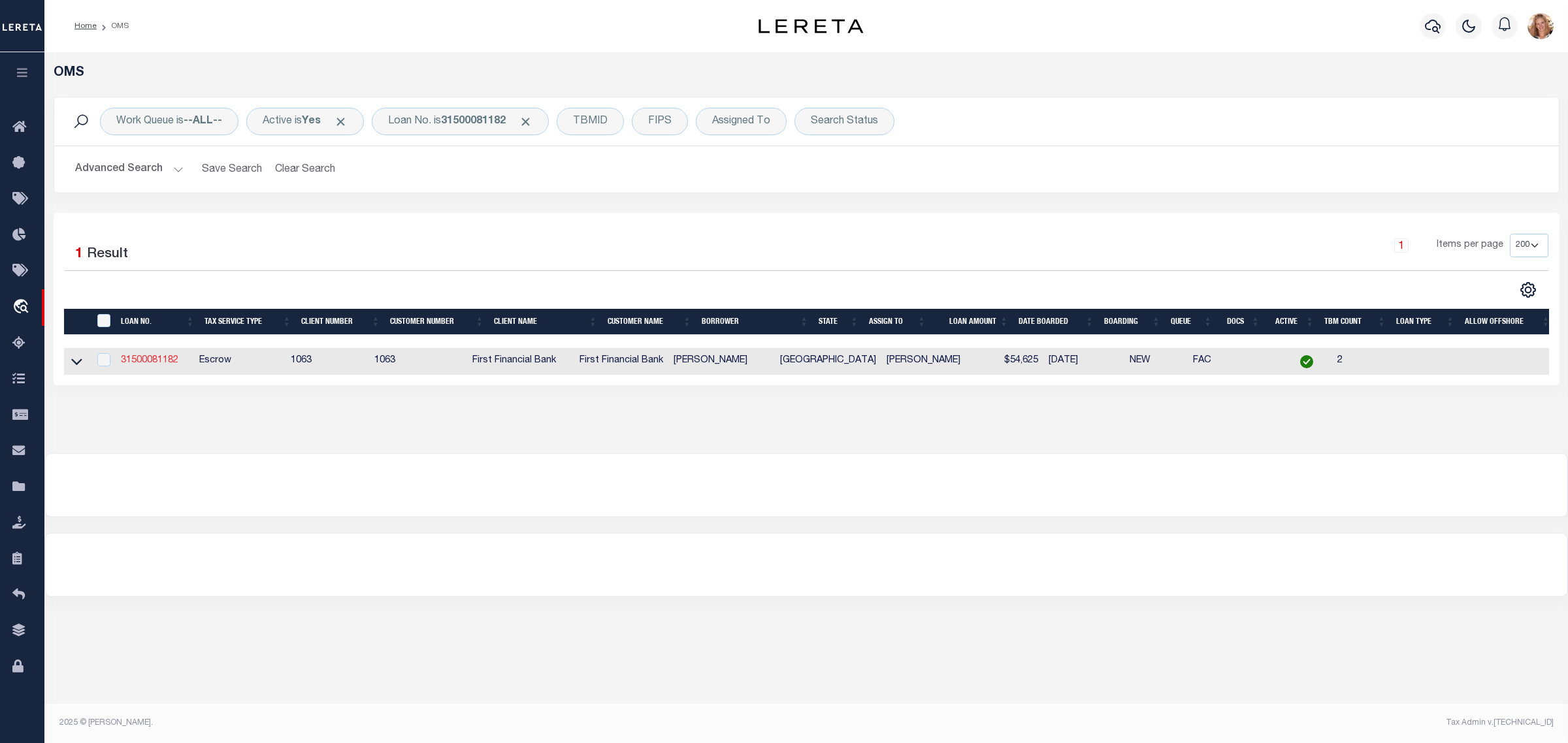
click at [151, 365] on link "31500081182" at bounding box center [149, 360] width 57 height 9
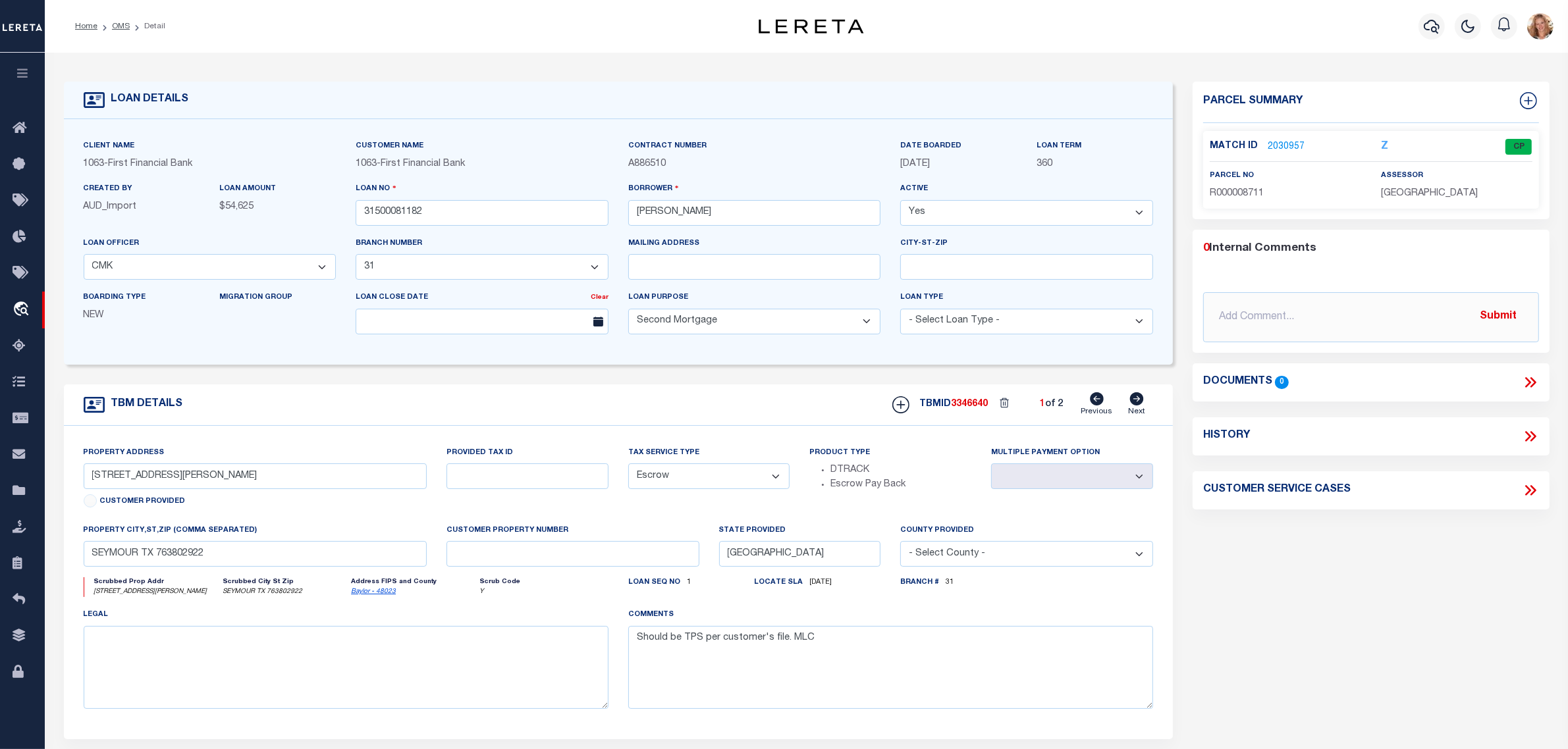
click at [1136, 409] on link "Next" at bounding box center [1136, 405] width 17 height 25
click at [1103, 402] on icon at bounding box center [1097, 399] width 14 height 13
click at [1268, 145] on link "2030957" at bounding box center [1286, 148] width 37 height 14
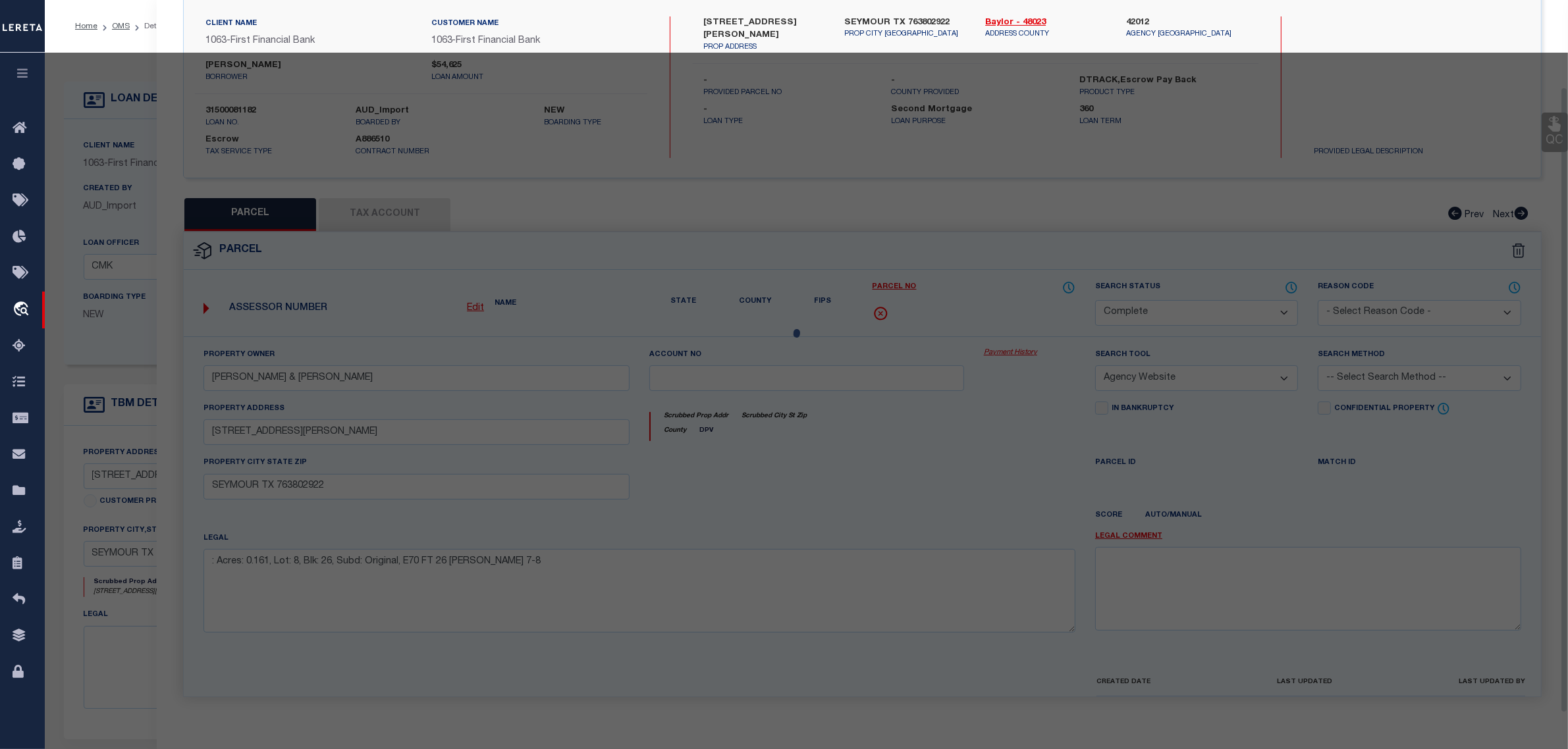
scroll to position [126, 0]
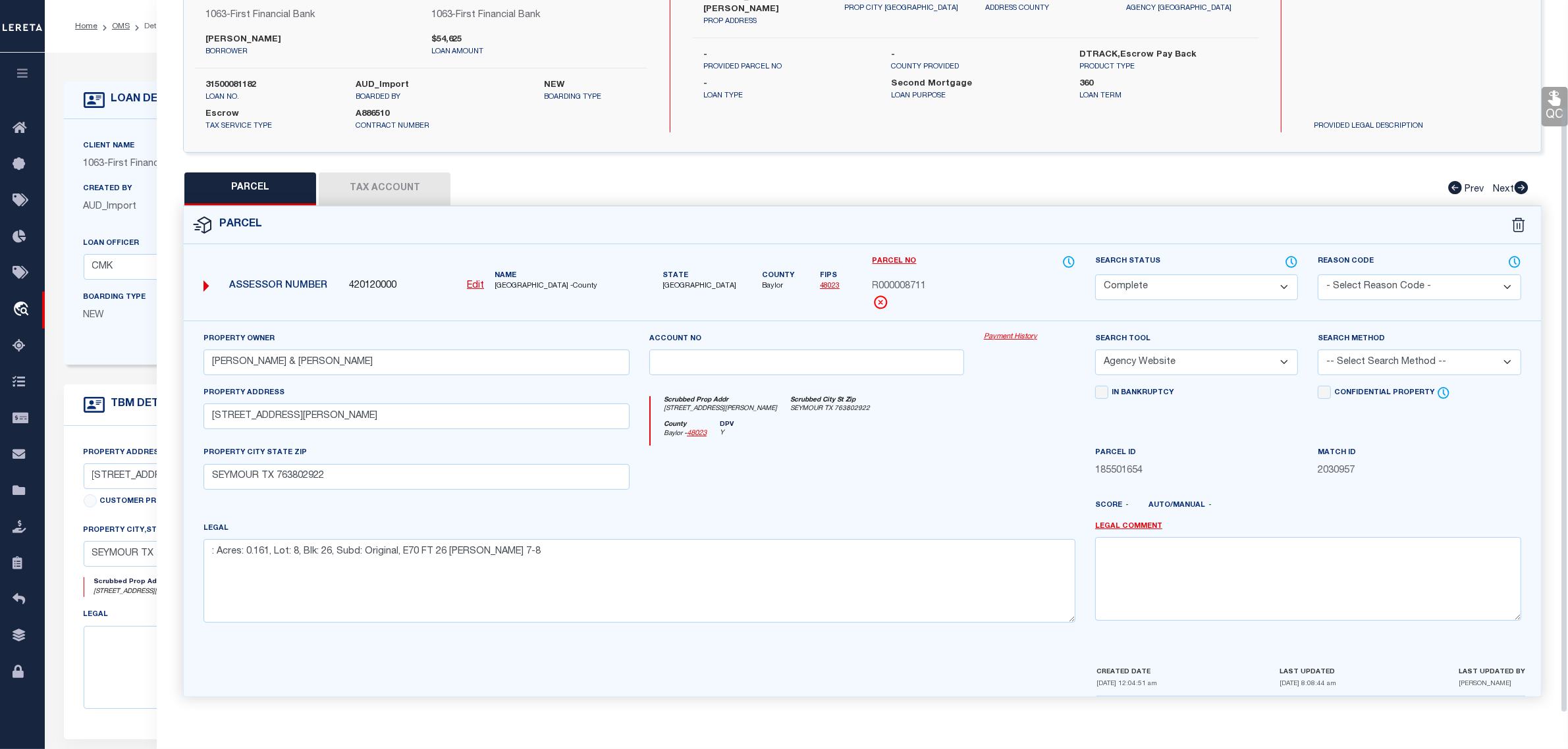
click at [1265, 287] on select "Automated Search Bad Parcel Complete Duplicate Parcel High Dollar Reporting In …" at bounding box center [1196, 287] width 203 height 26
click at [1095, 275] on select "Automated Search Bad Parcel Complete Duplicate Parcel High Dollar Reporting In …" at bounding box center [1196, 287] width 203 height 26
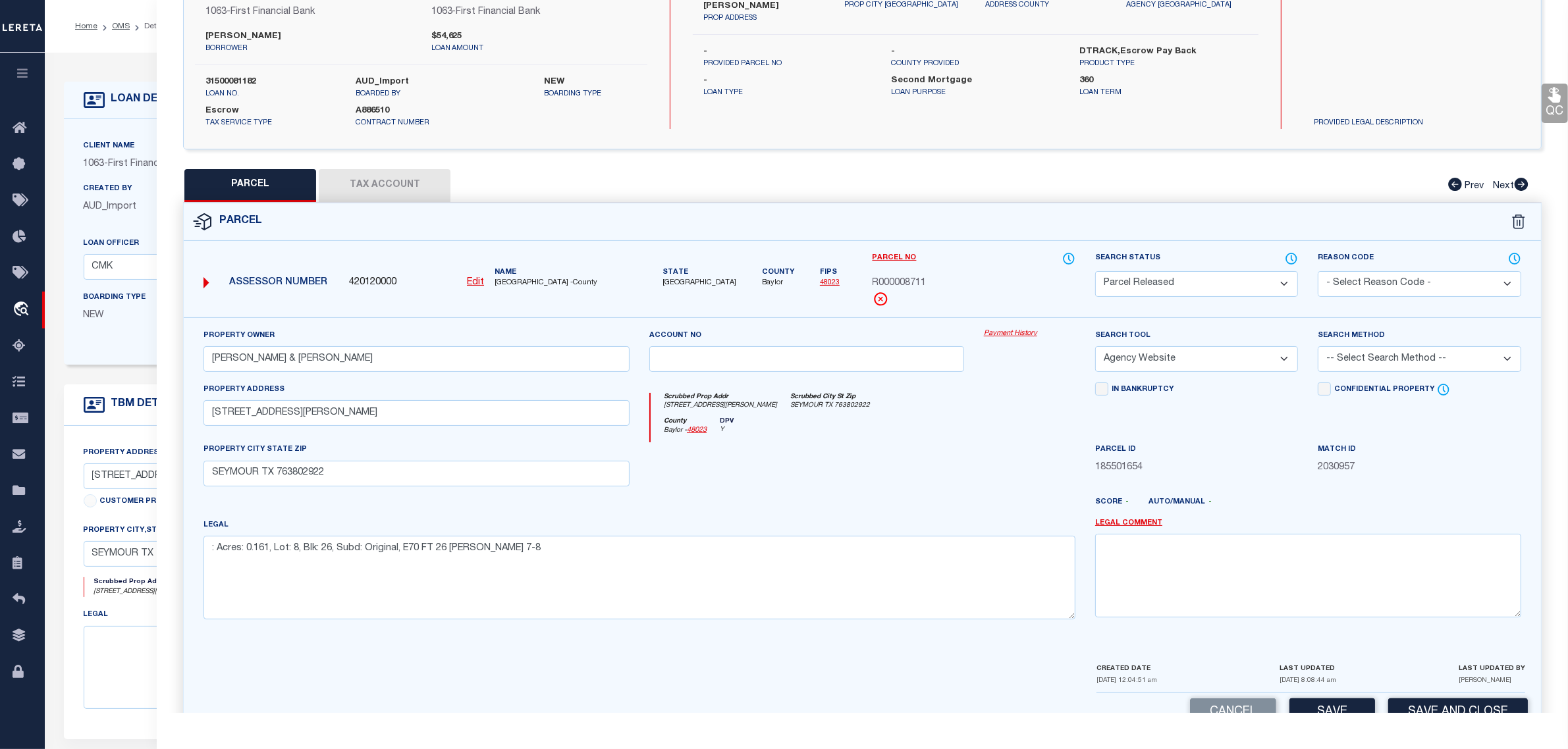
click at [1380, 283] on select "- Select Reason Code - 099 - Other (Provide additional detail) ACT - Agency Cha…" at bounding box center [1419, 284] width 203 height 26
click at [1318, 271] on select "- Select Reason Code - 099 - Other (Provide additional detail) ACT - Agency Cha…" at bounding box center [1419, 284] width 203 height 26
click at [1370, 574] on textarea at bounding box center [1308, 575] width 426 height 83
paste textarea "Duplicate/Release per customer's file (collateral not on file). MLC"
click at [1415, 708] on button "Save and Close" at bounding box center [1458, 712] width 140 height 28
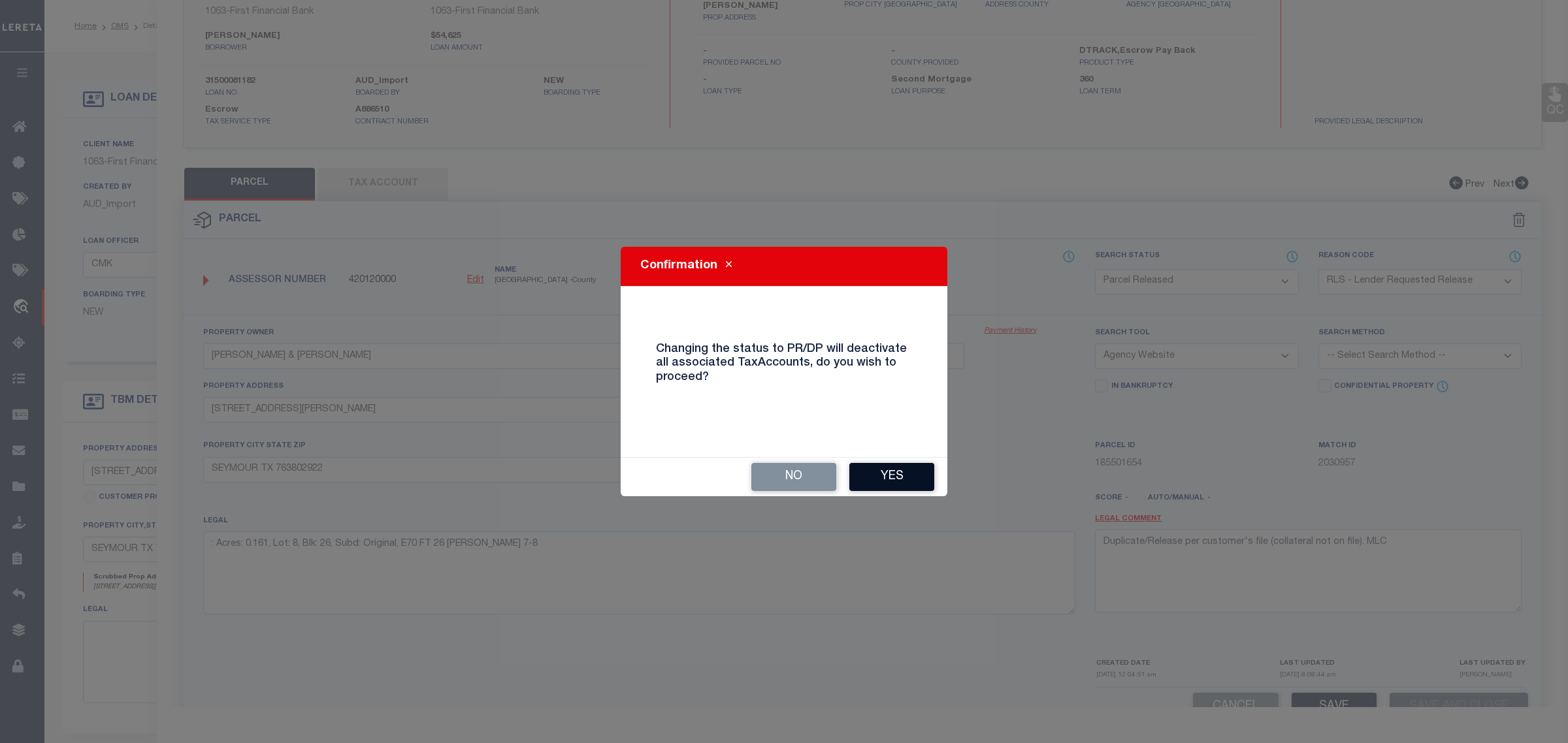
click at [899, 481] on button "Yes" at bounding box center [892, 477] width 85 height 28
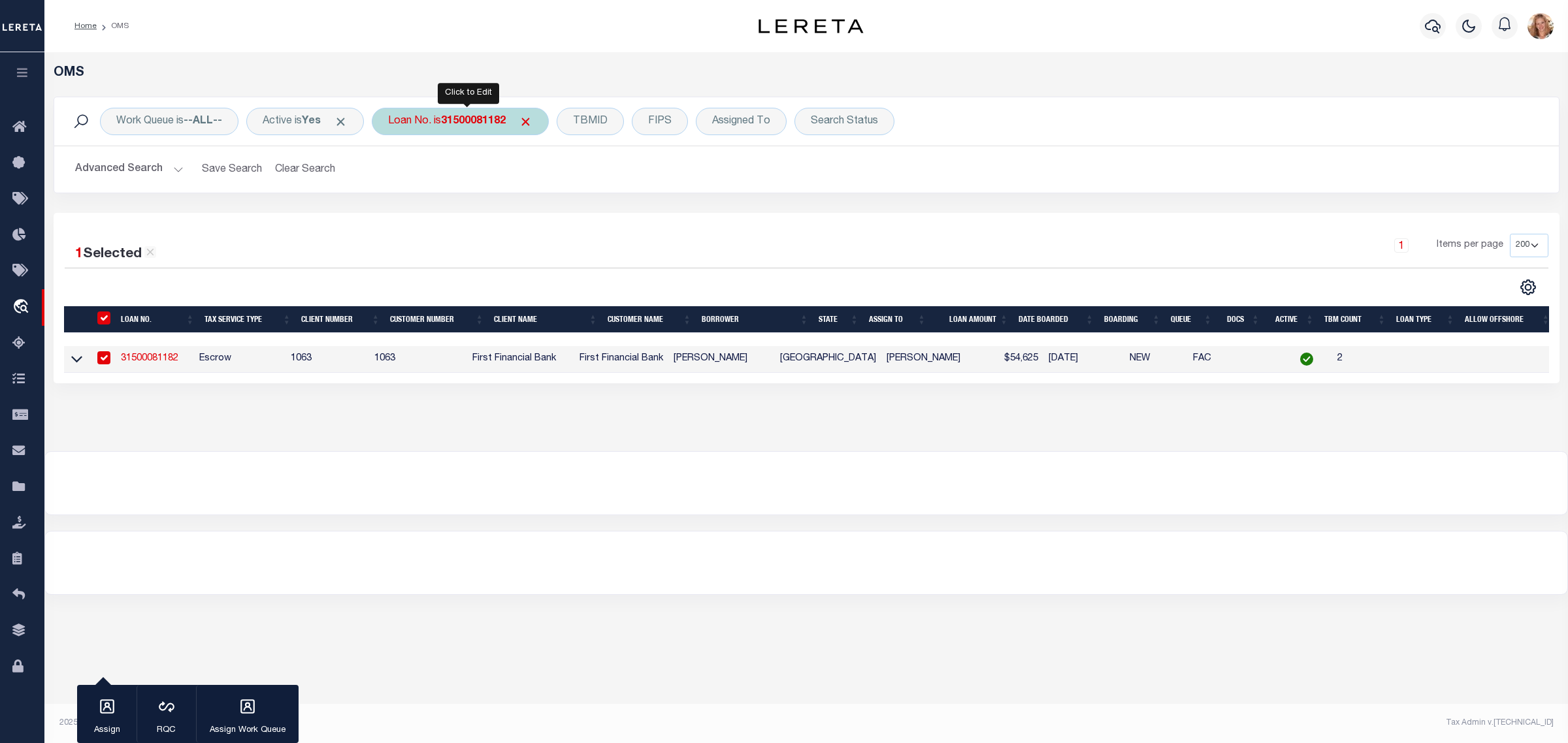
click at [503, 116] on b "31500081182" at bounding box center [473, 121] width 65 height 10
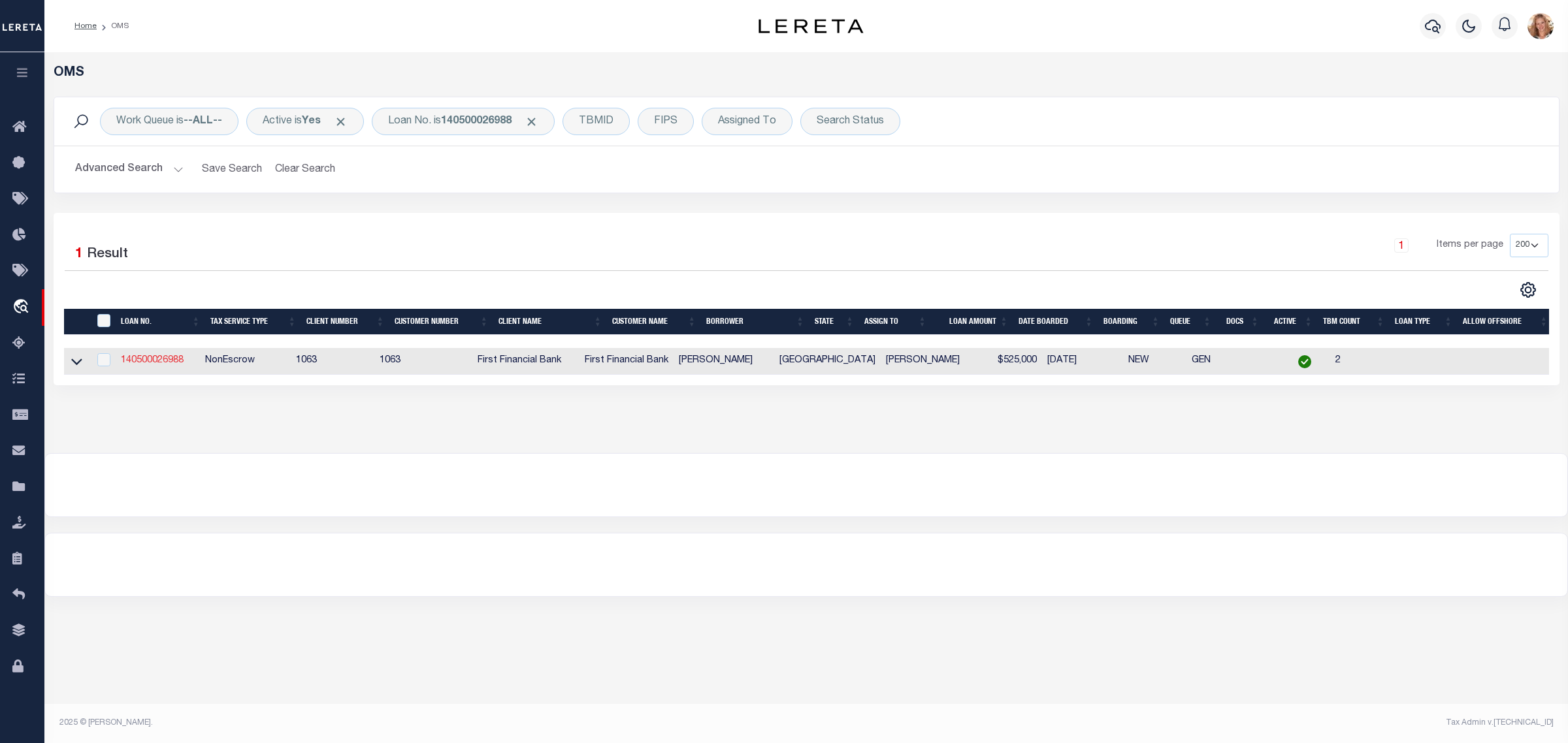
click at [155, 365] on link "140500026988" at bounding box center [152, 360] width 63 height 9
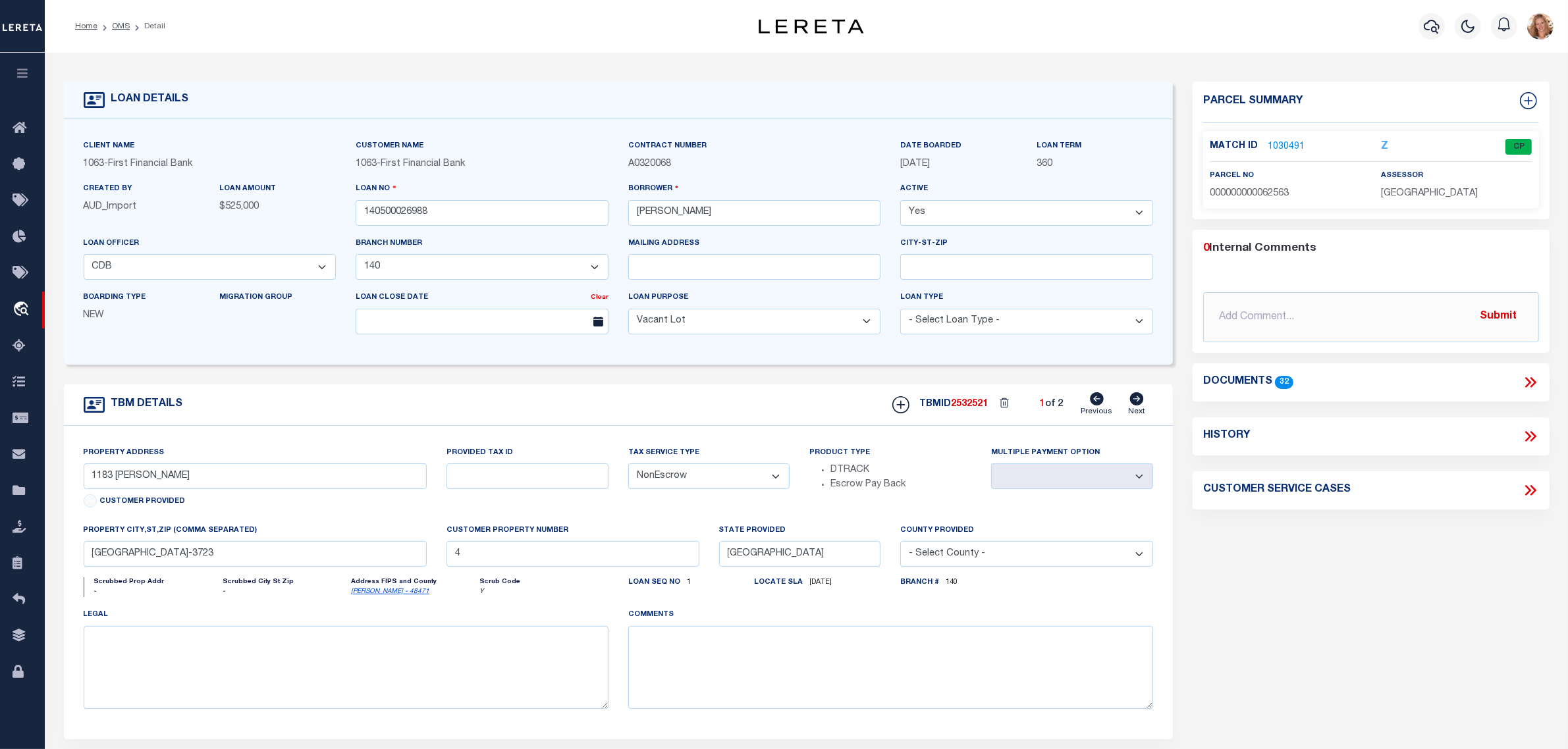
click at [1288, 143] on link "1030491" at bounding box center [1286, 148] width 37 height 14
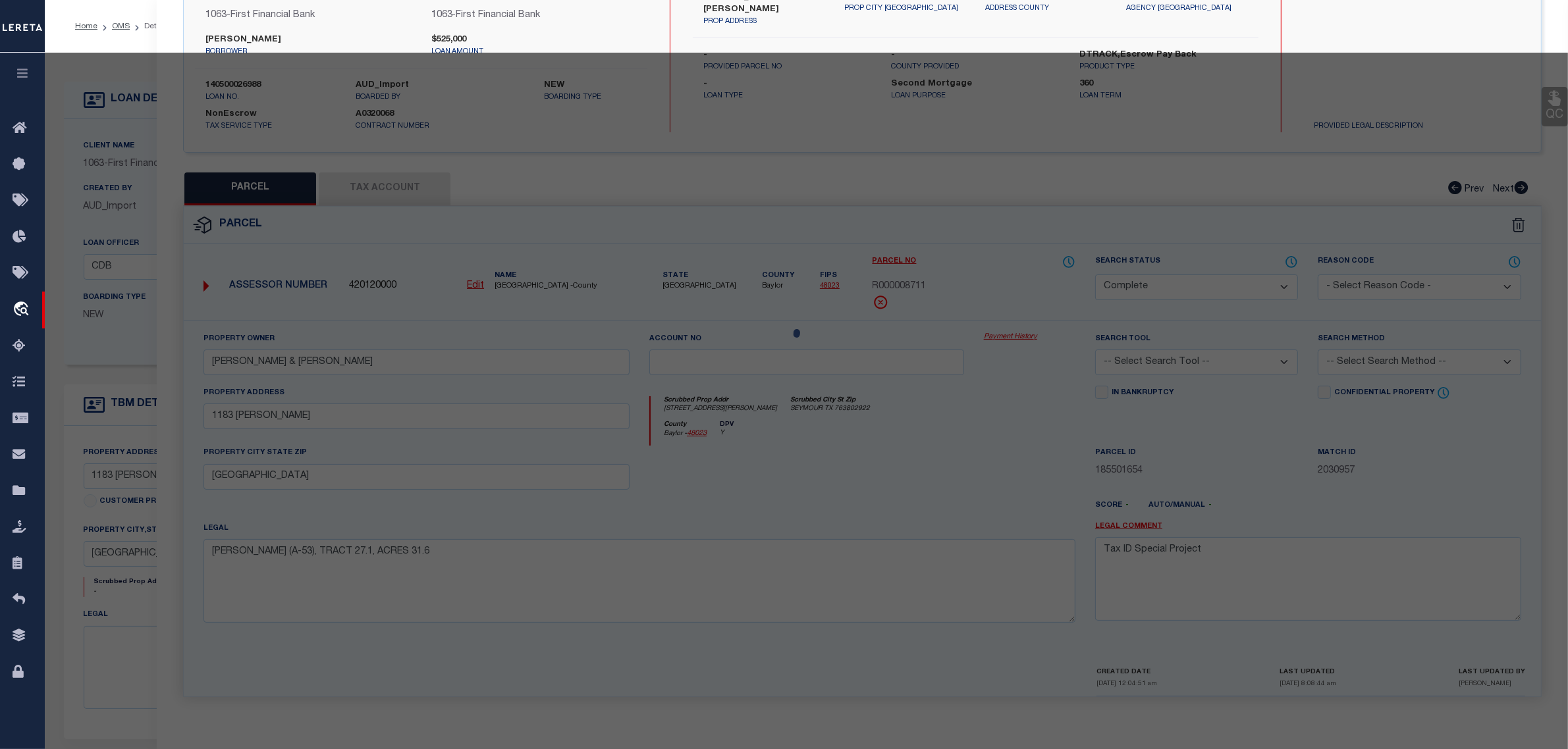
scroll to position [126, 0]
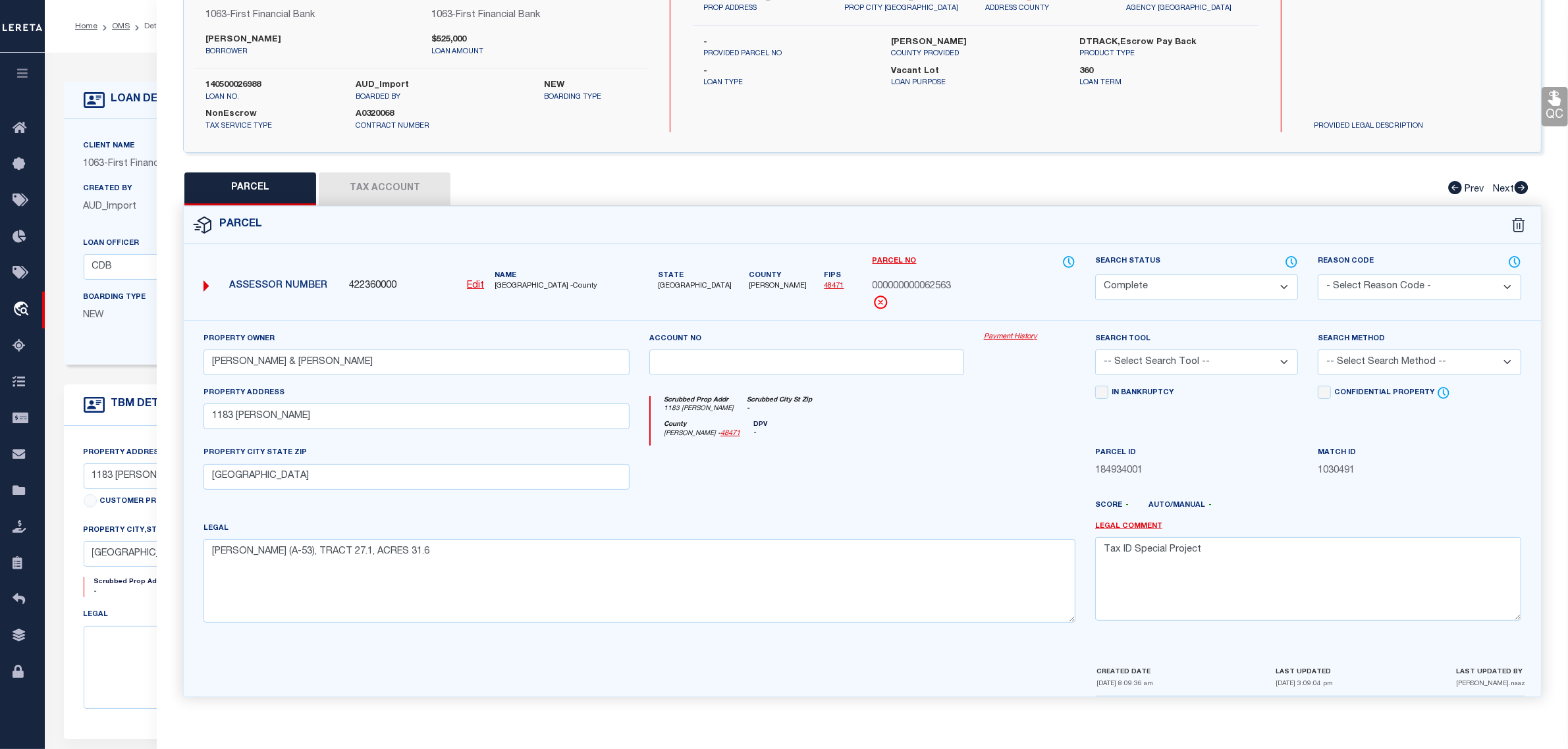
click at [84, 330] on div "Boarding Type NEW" at bounding box center [142, 311] width 136 height 43
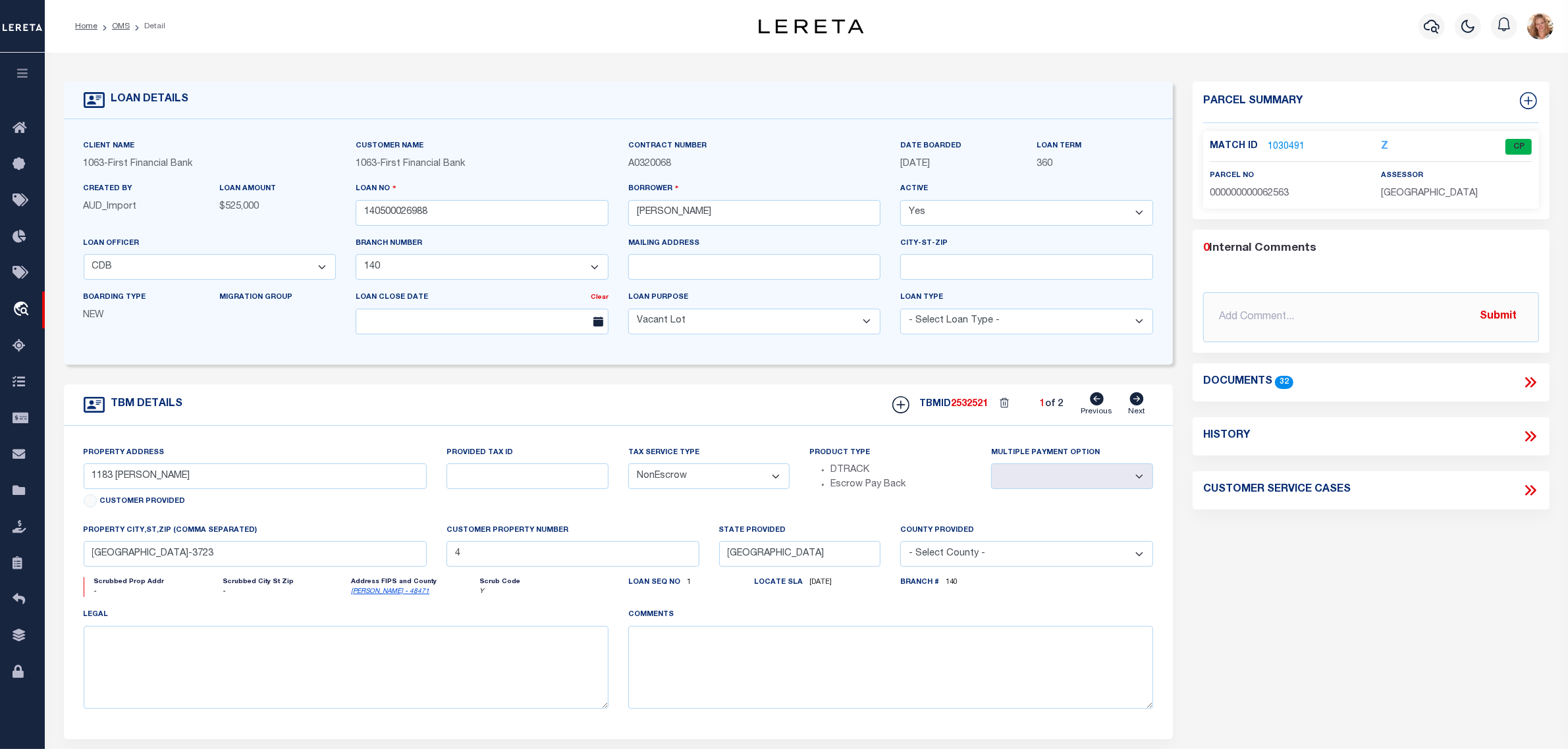
click at [1136, 402] on icon at bounding box center [1137, 399] width 14 height 13
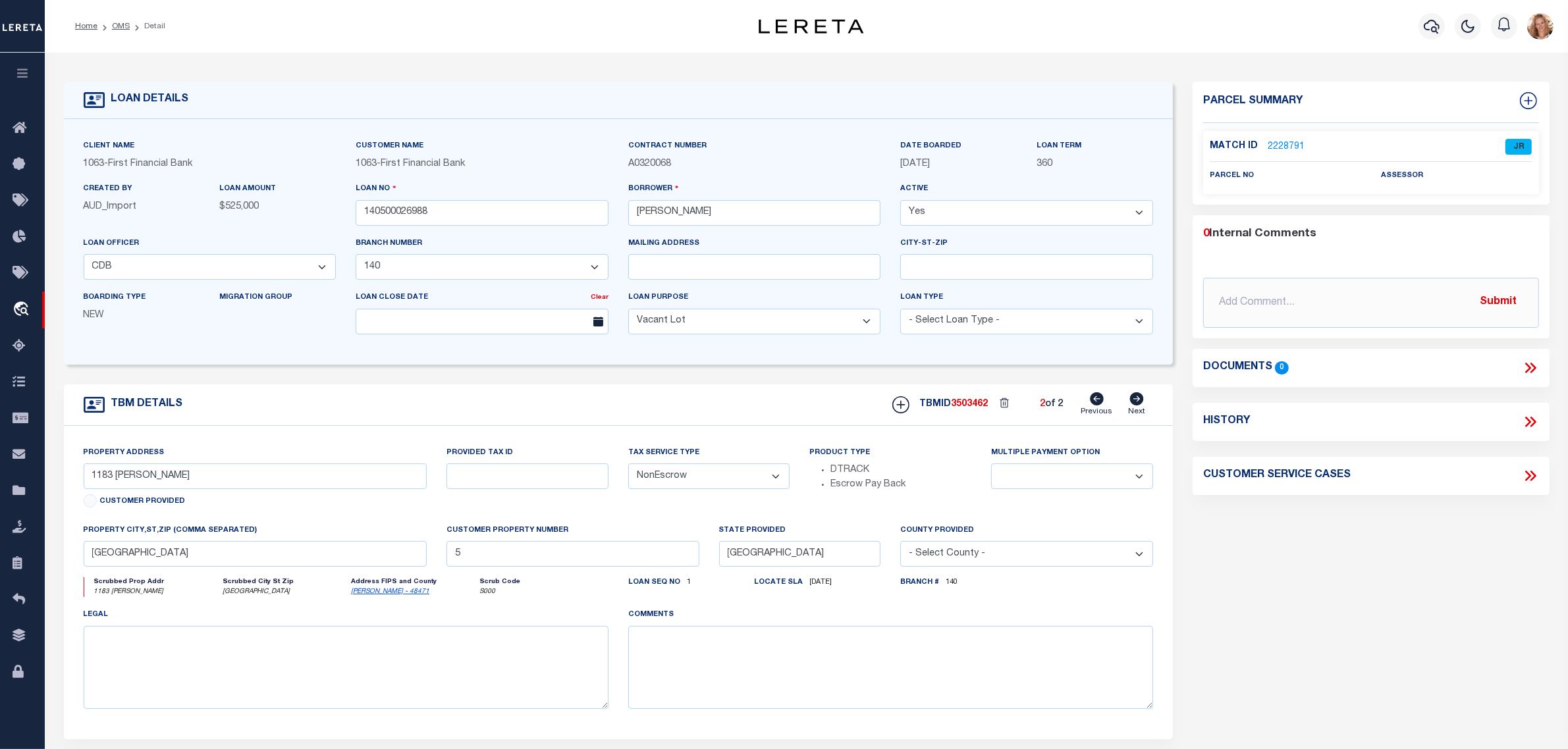
click at [1284, 145] on link "2228791" at bounding box center [1286, 148] width 37 height 14
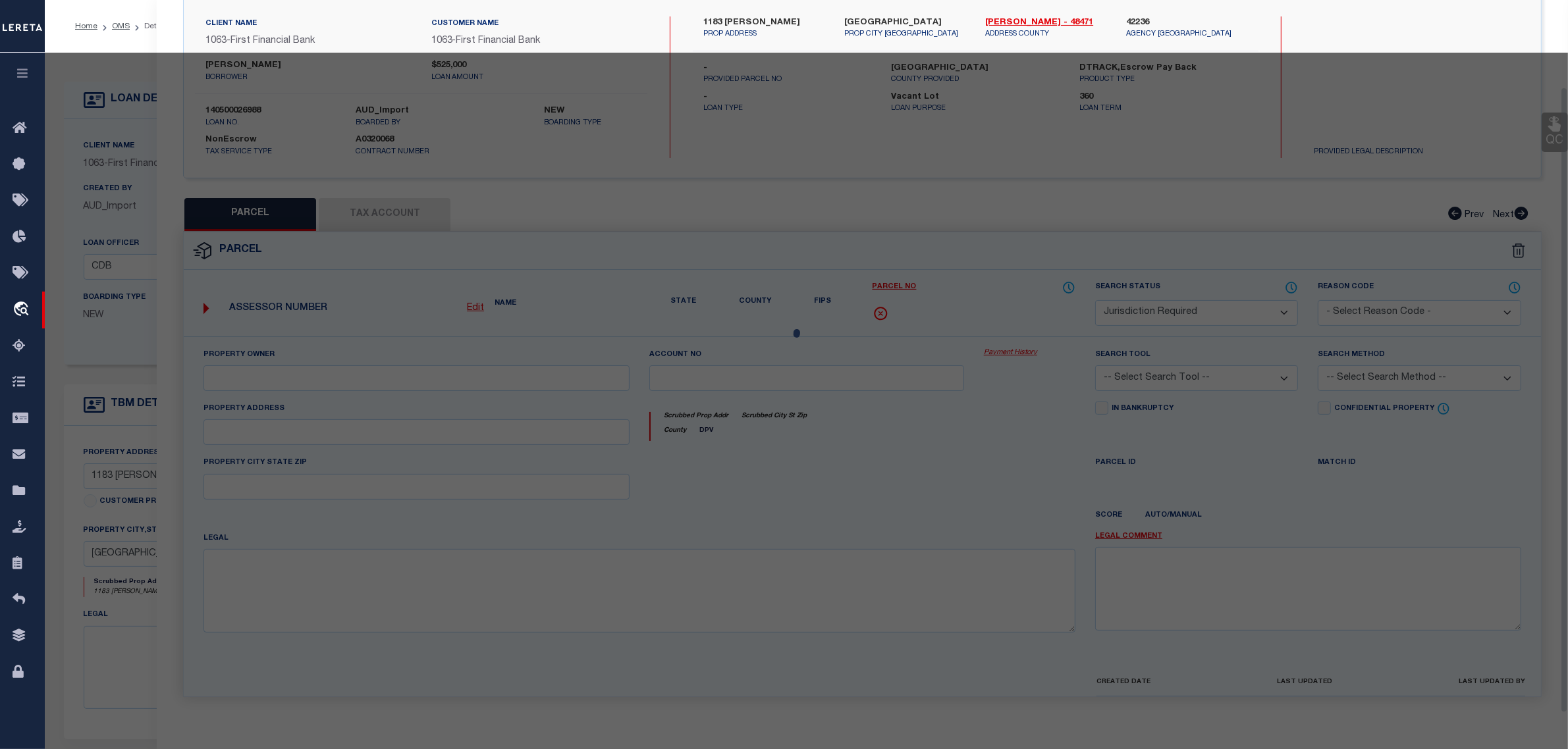
scroll to position [113, 0]
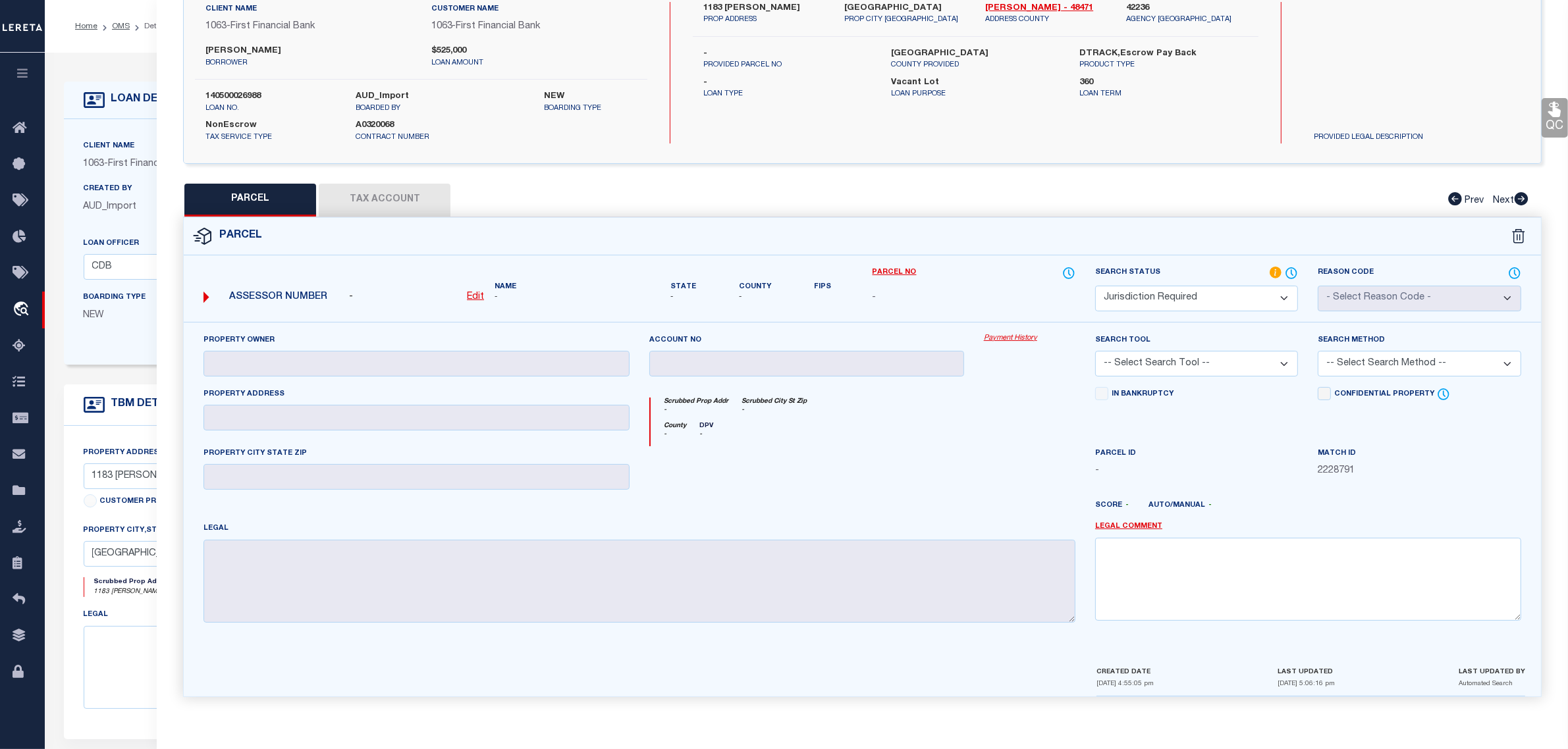
click at [131, 344] on div "Boarding Type NEW Migration Group" at bounding box center [210, 317] width 273 height 54
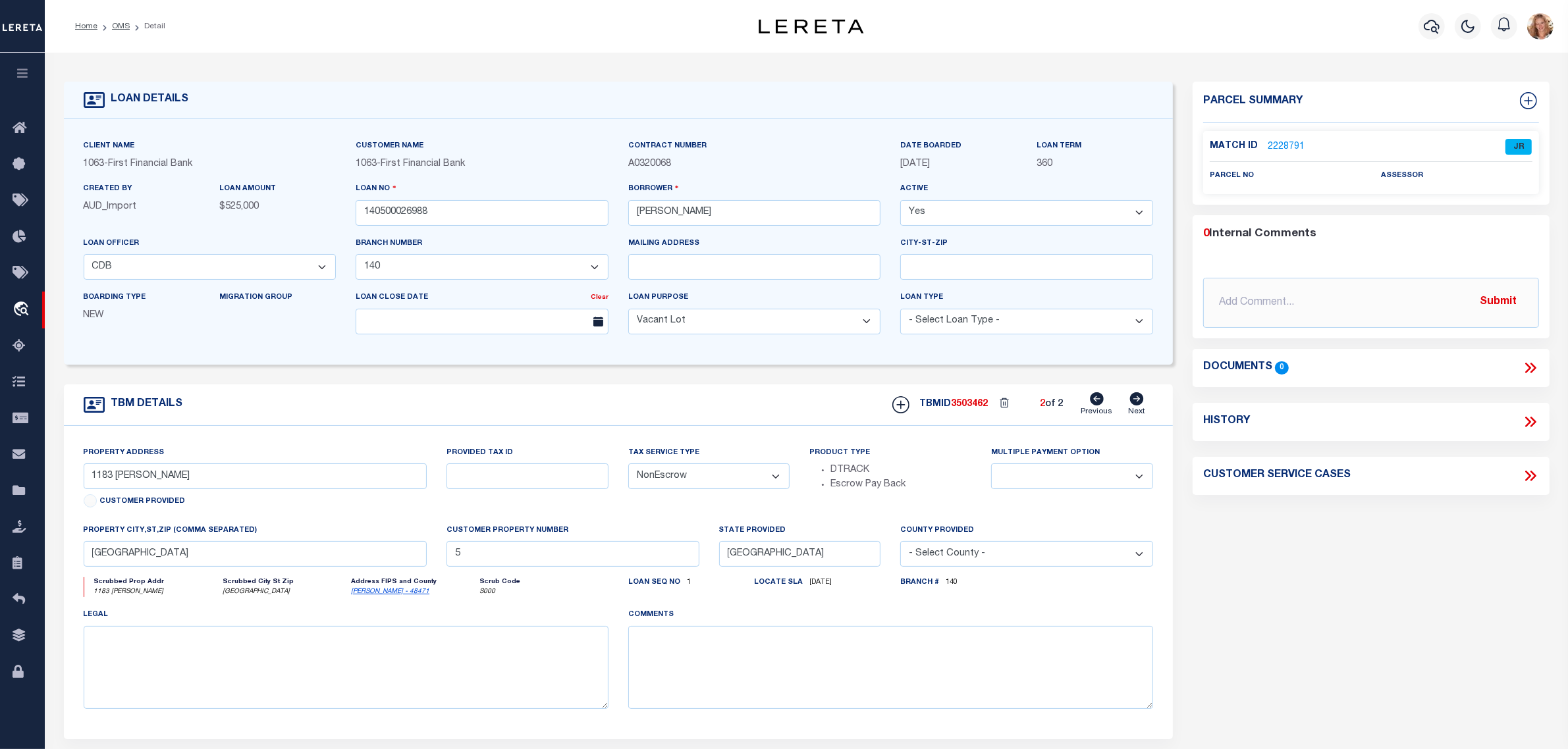
click at [1094, 405] on icon at bounding box center [1097, 399] width 14 height 13
click at [1137, 400] on icon at bounding box center [1136, 399] width 15 height 13
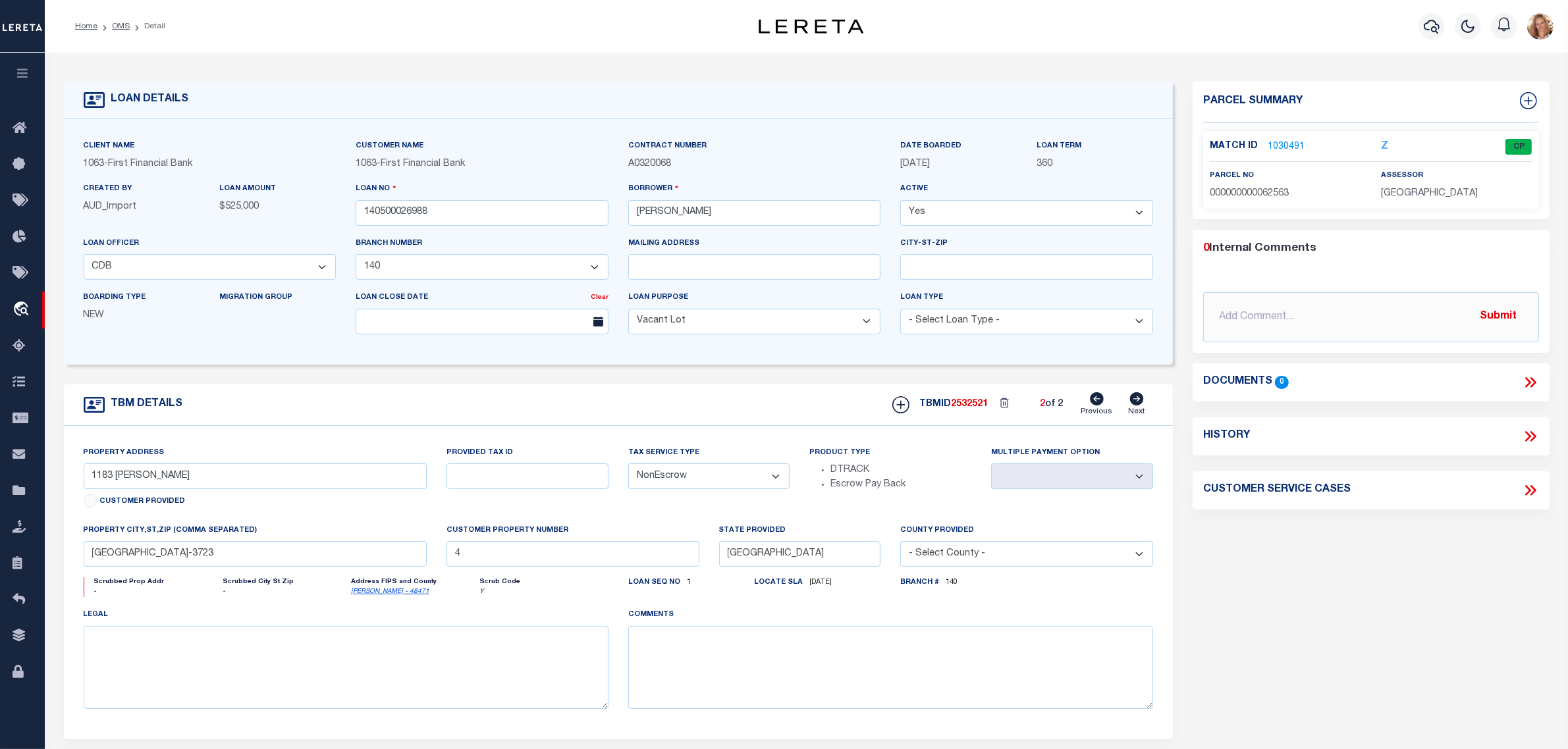
click at [1280, 141] on link "1030491" at bounding box center [1286, 148] width 37 height 14
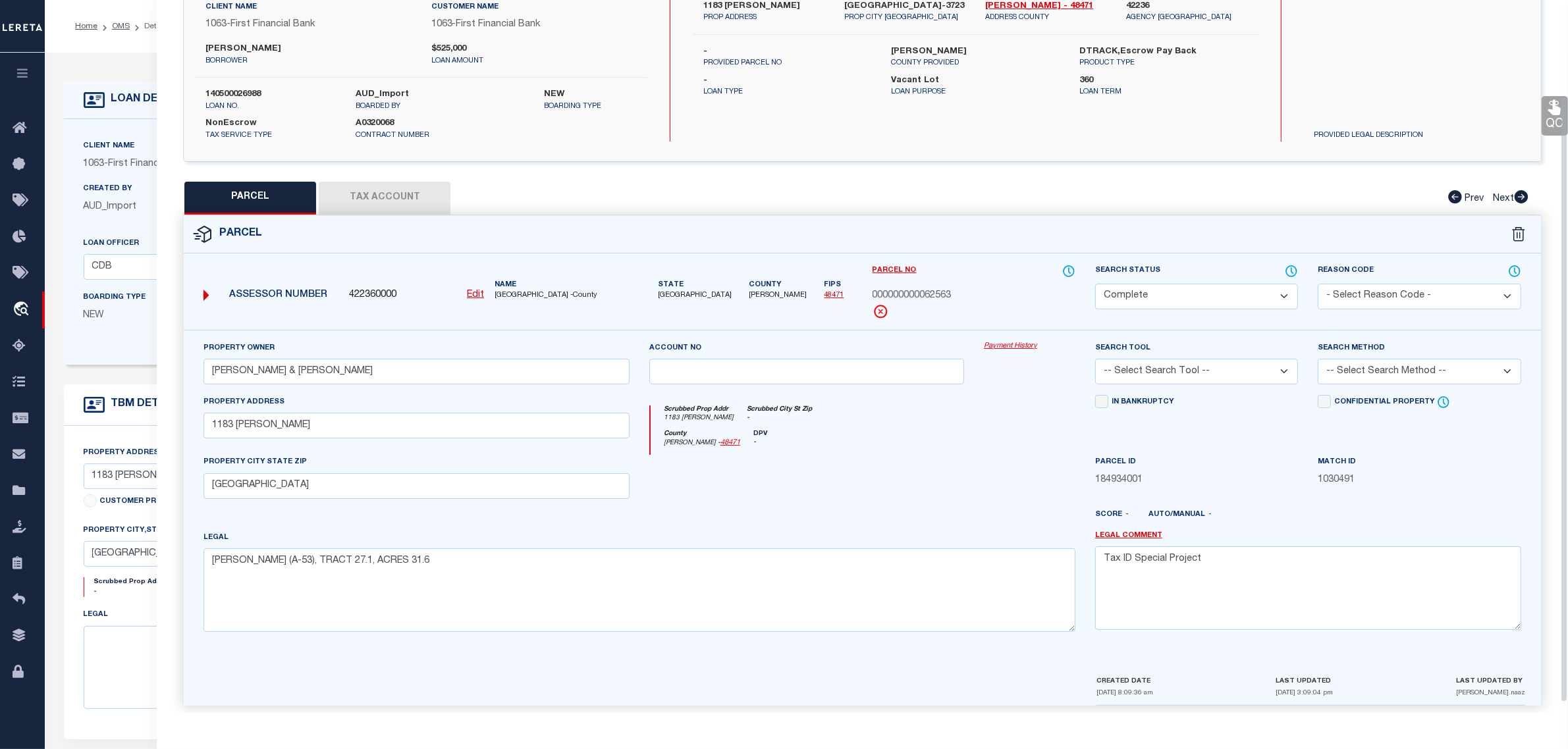
click at [1145, 284] on select "Automated Search Bad Parcel Complete Duplicate Parcel High Dollar Reporting In …" at bounding box center [1196, 297] width 203 height 26
click at [1095, 284] on select "Automated Search Bad Parcel Complete Duplicate Parcel High Dollar Reporting In …" at bounding box center [1196, 297] width 203 height 26
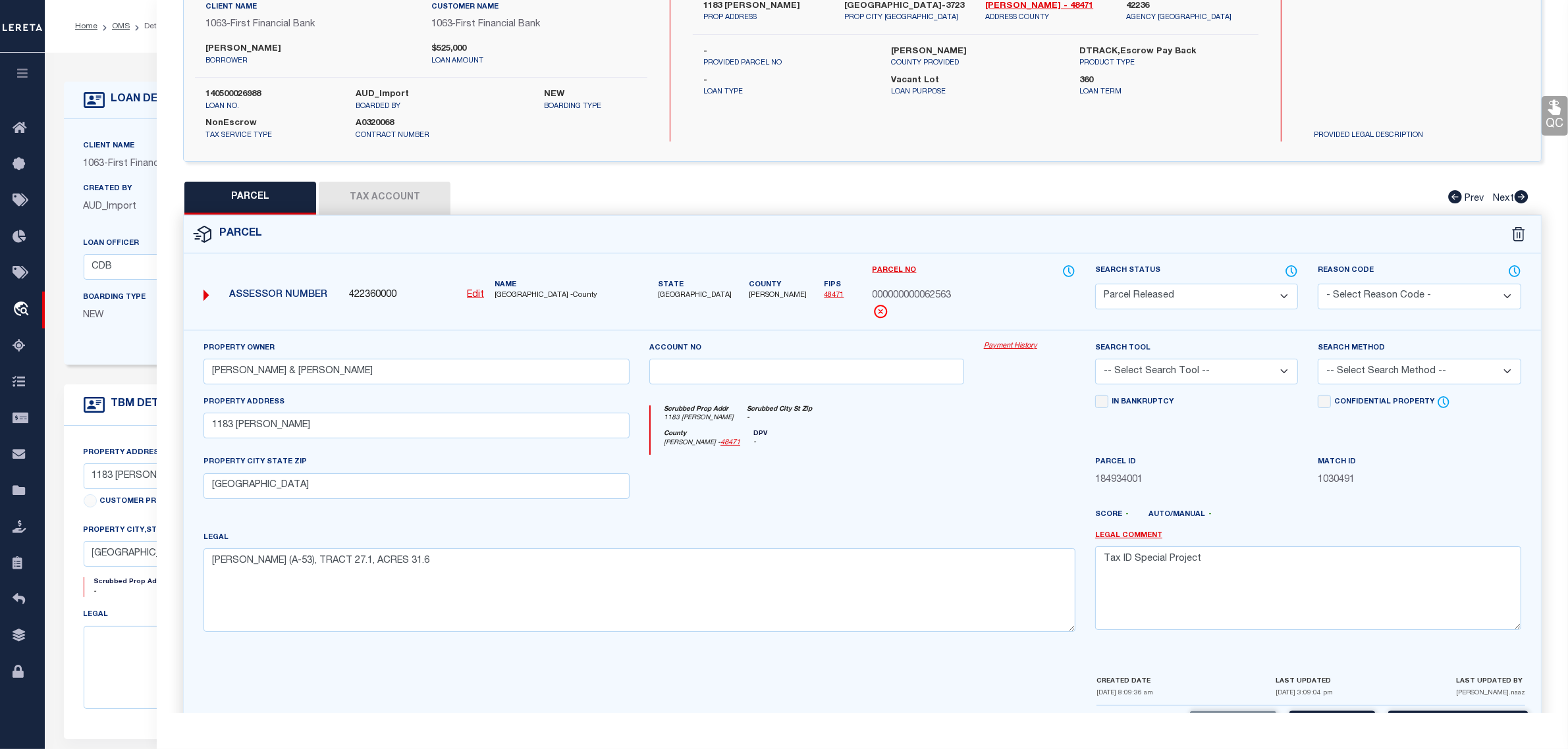
click at [1385, 299] on select "- Select Reason Code - 099 - Other (Provide additional detail) ACT - Agency Cha…" at bounding box center [1419, 297] width 203 height 26
click at [1318, 284] on select "- Select Reason Code - 099 - Other (Provide additional detail) ACT - Agency Cha…" at bounding box center [1419, 297] width 203 height 26
click at [1340, 560] on textarea "Tax ID Special Project" at bounding box center [1308, 588] width 426 height 83
paste textarea "Duplicate/Release per customer's file (collateral not on file). MLC"
click at [1319, 663] on div "Property Owner GATES MIKE & GINA Account no Payment History Search Tool -- Sele…" at bounding box center [862, 502] width 1357 height 344
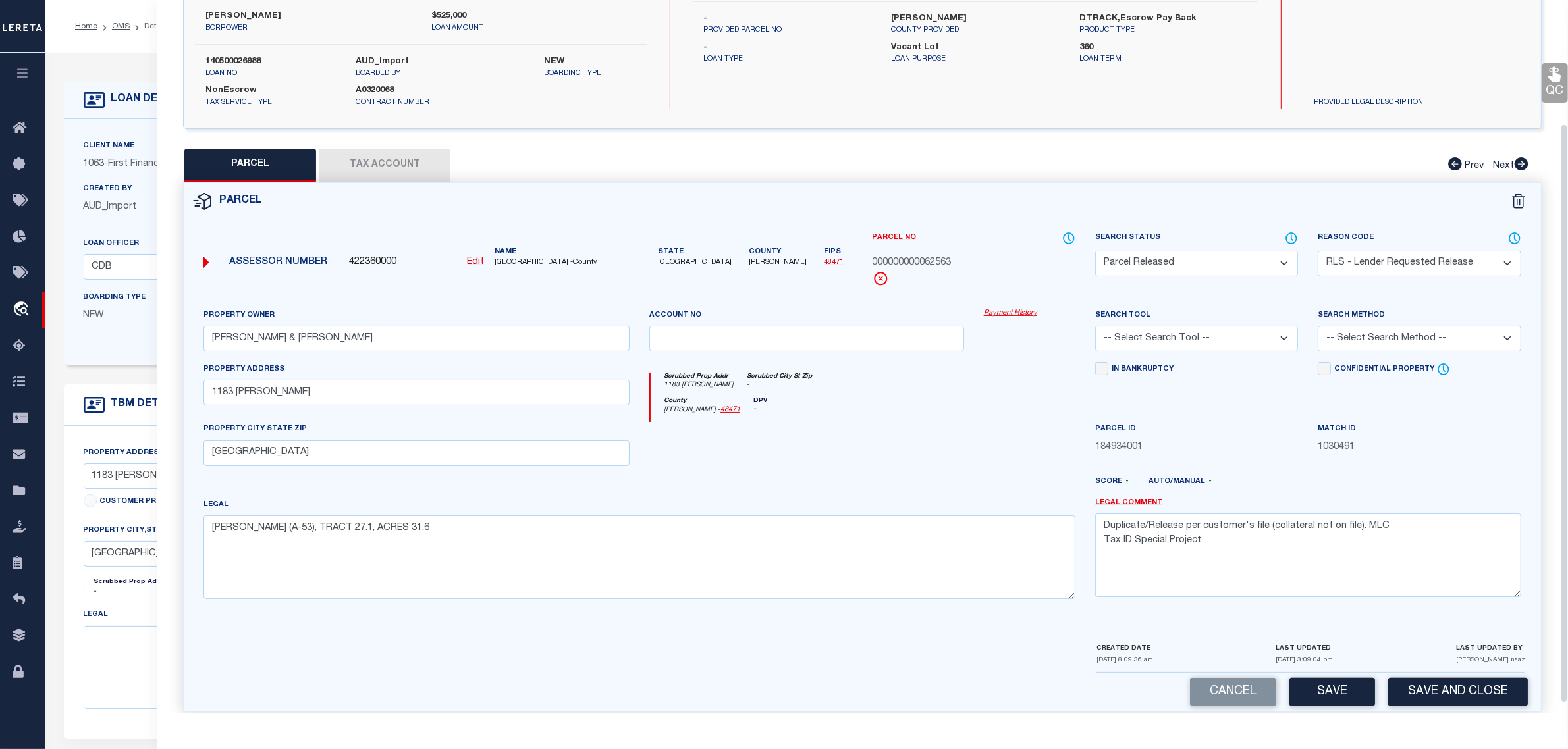
scroll to position [164, 0]
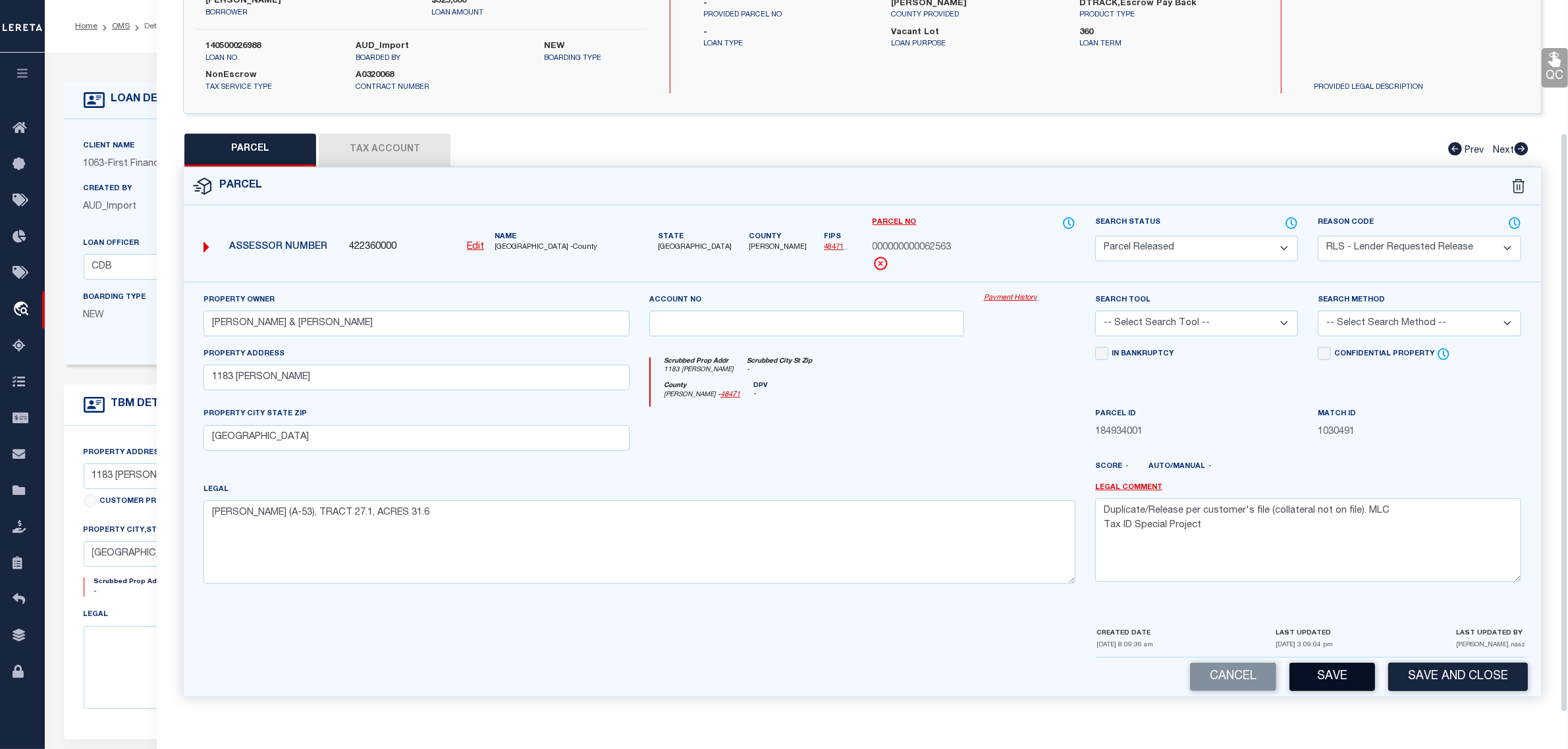
click at [1321, 686] on button "Save" at bounding box center [1333, 677] width 86 height 28
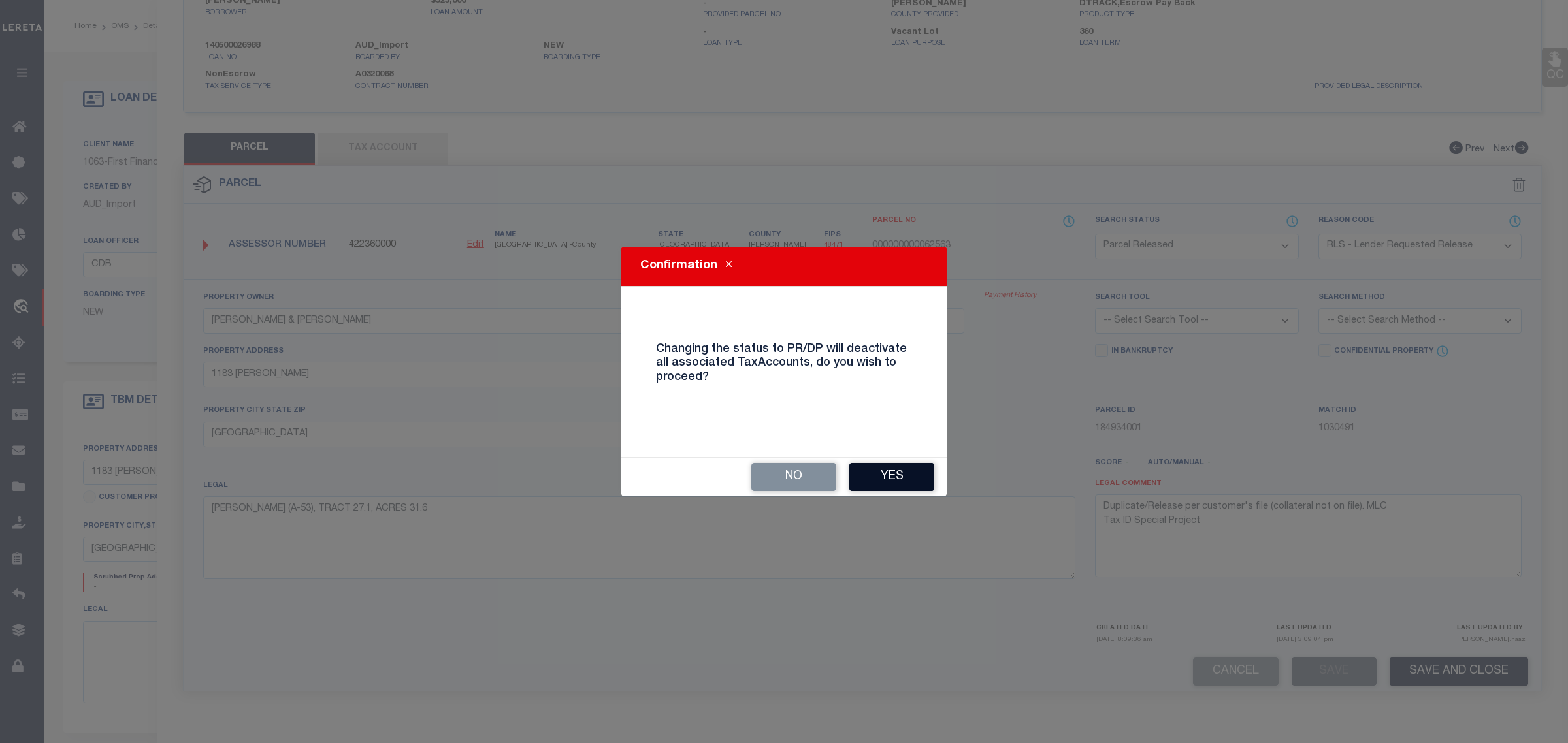
click at [920, 466] on button "Yes" at bounding box center [892, 477] width 85 height 28
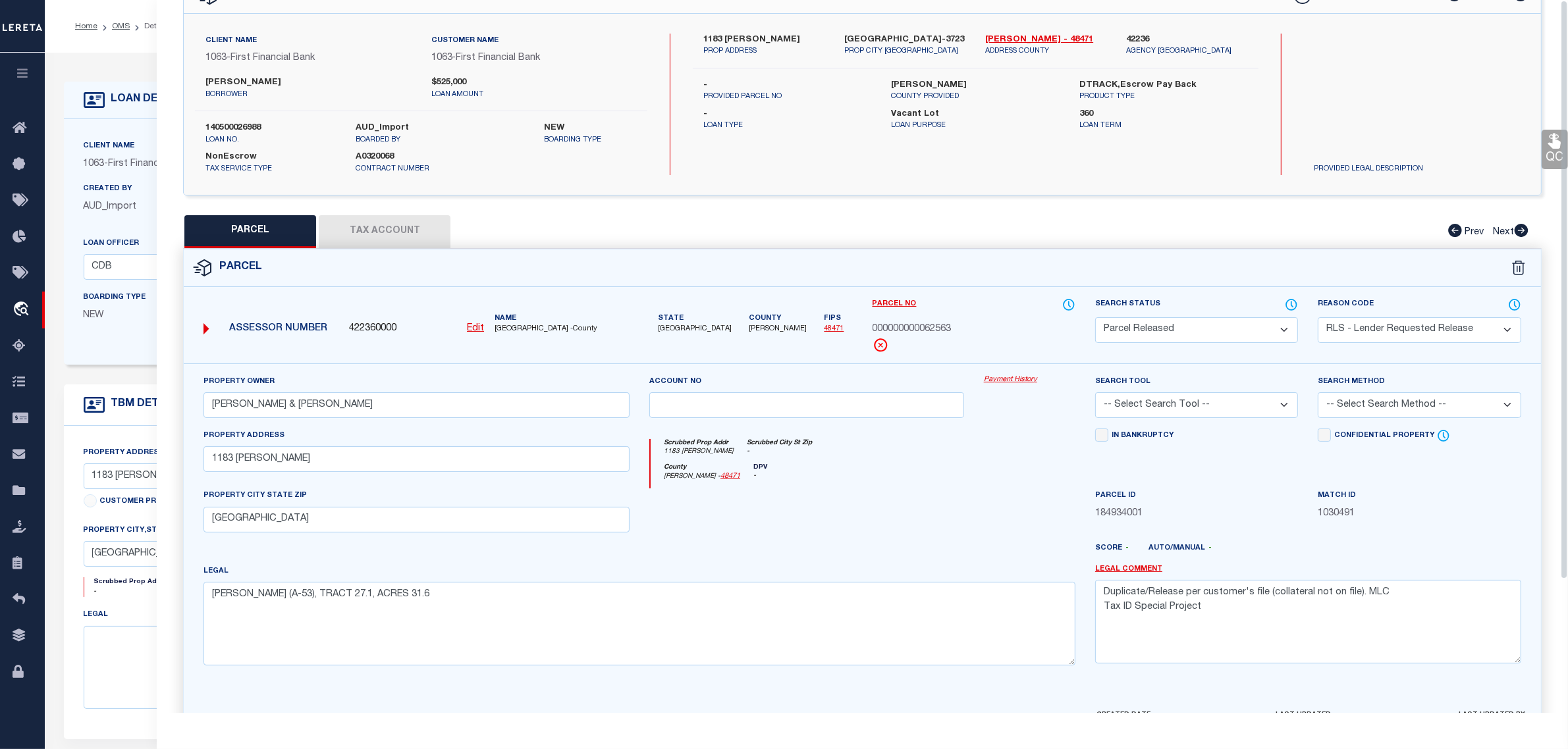
scroll to position [0, 0]
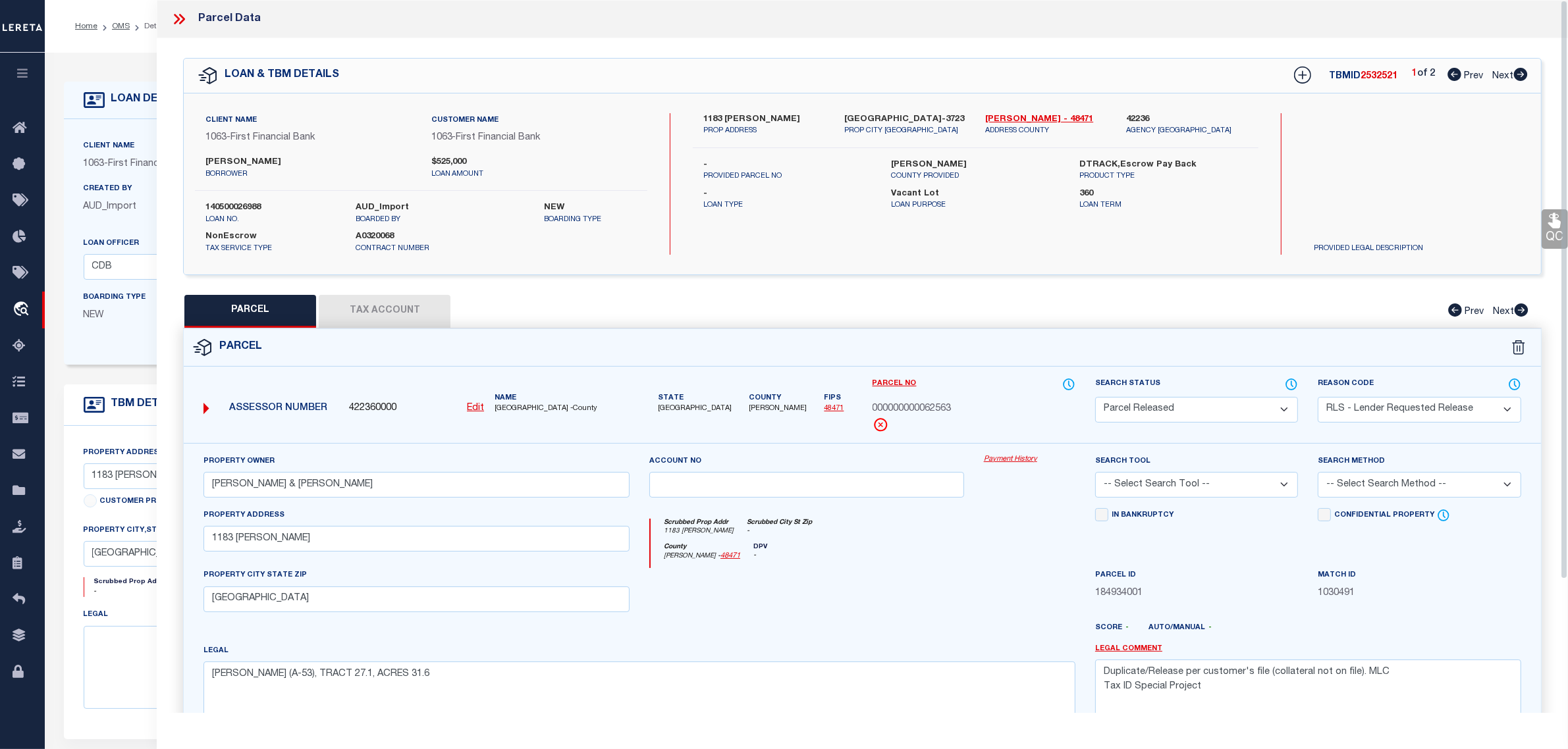
click at [1505, 81] on span "Next" at bounding box center [1503, 76] width 21 height 9
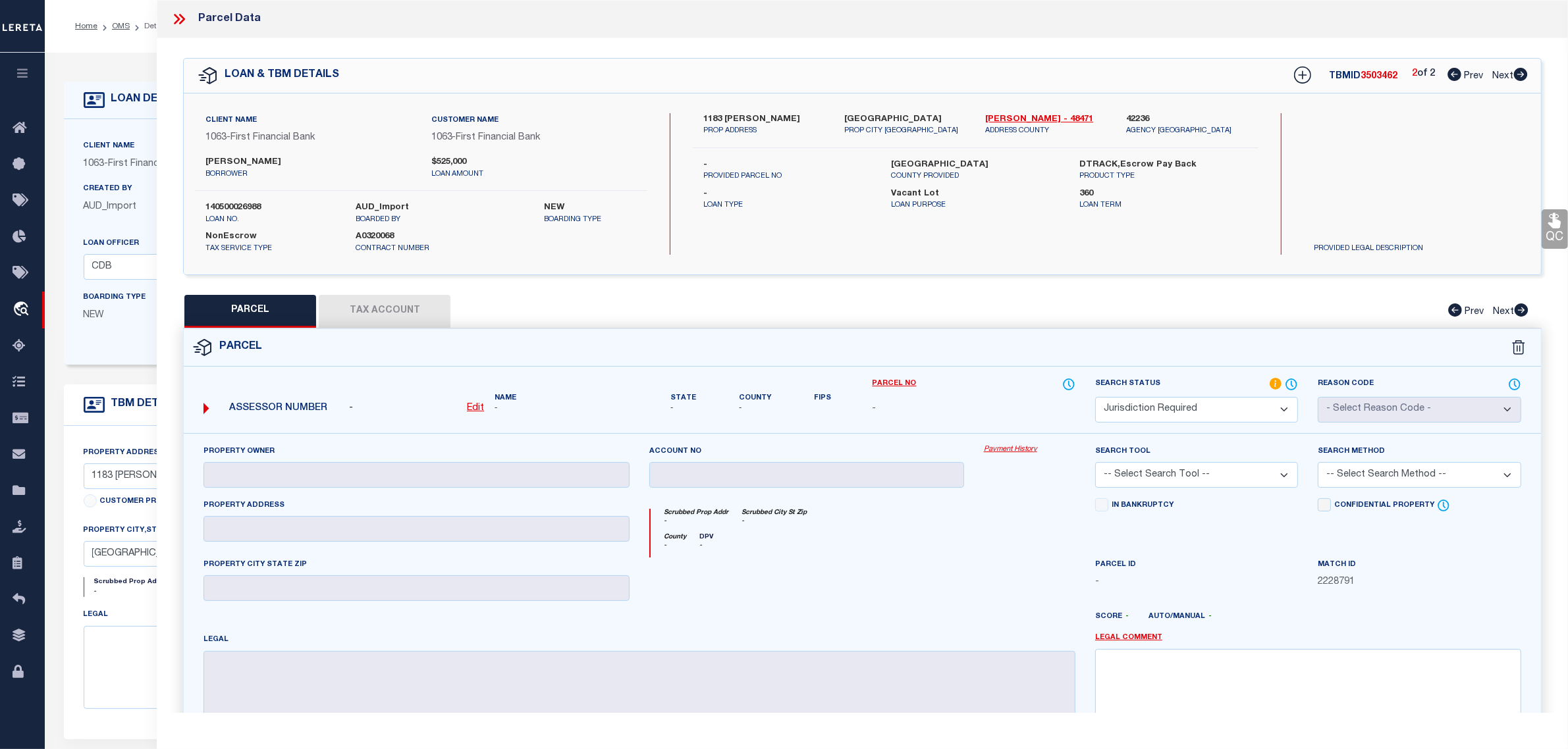
click at [1181, 412] on select "Automated Search Bad Parcel Complete Duplicate Parcel High Dollar Reporting In …" at bounding box center [1196, 410] width 203 height 26
click at [1095, 397] on select "Automated Search Bad Parcel Complete Duplicate Parcel High Dollar Reporting In …" at bounding box center [1196, 410] width 203 height 26
click at [1198, 689] on textarea at bounding box center [1308, 691] width 426 height 83
click at [1243, 560] on div "Parcel ID -" at bounding box center [1196, 574] width 203 height 32
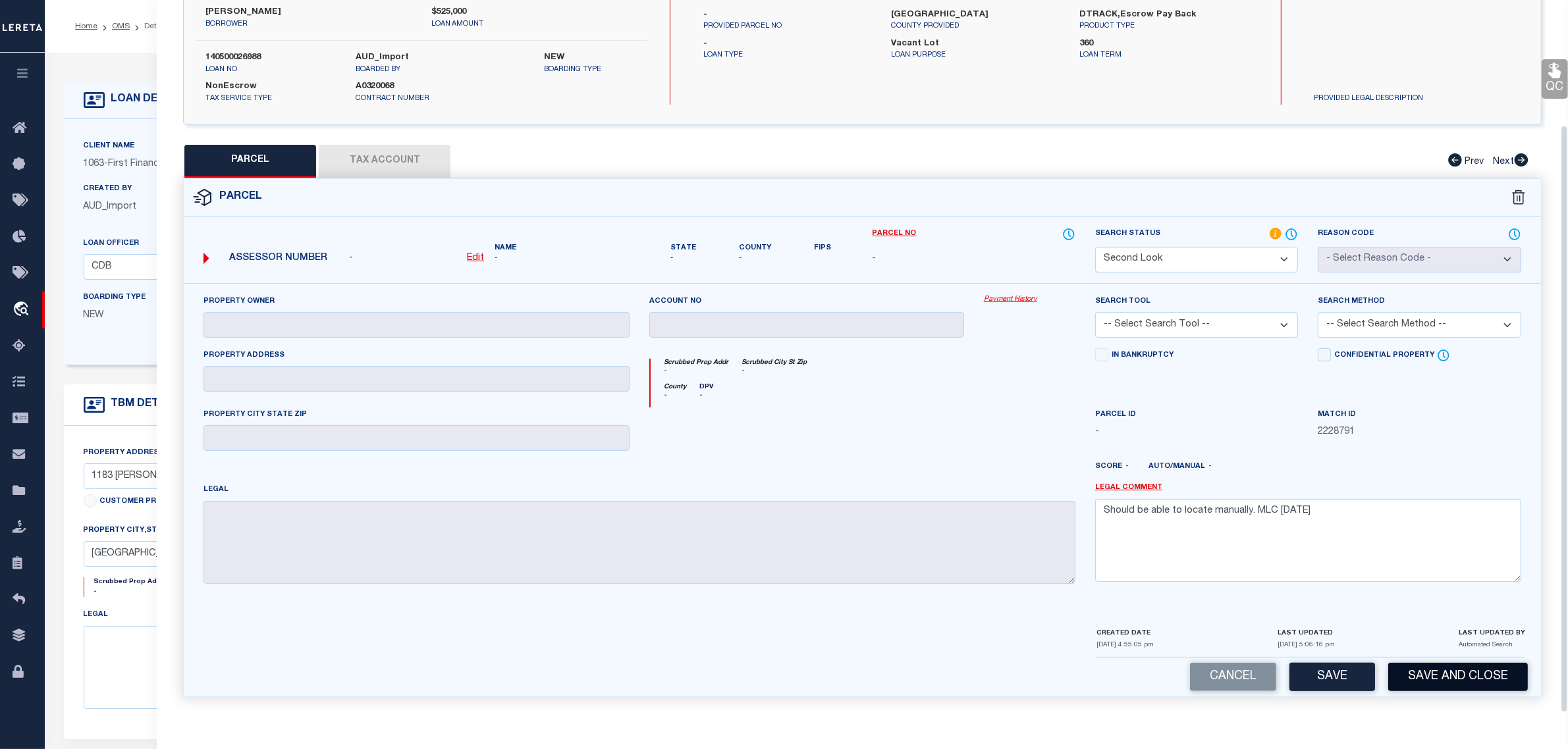
click at [1398, 670] on button "Save and Close" at bounding box center [1458, 677] width 140 height 28
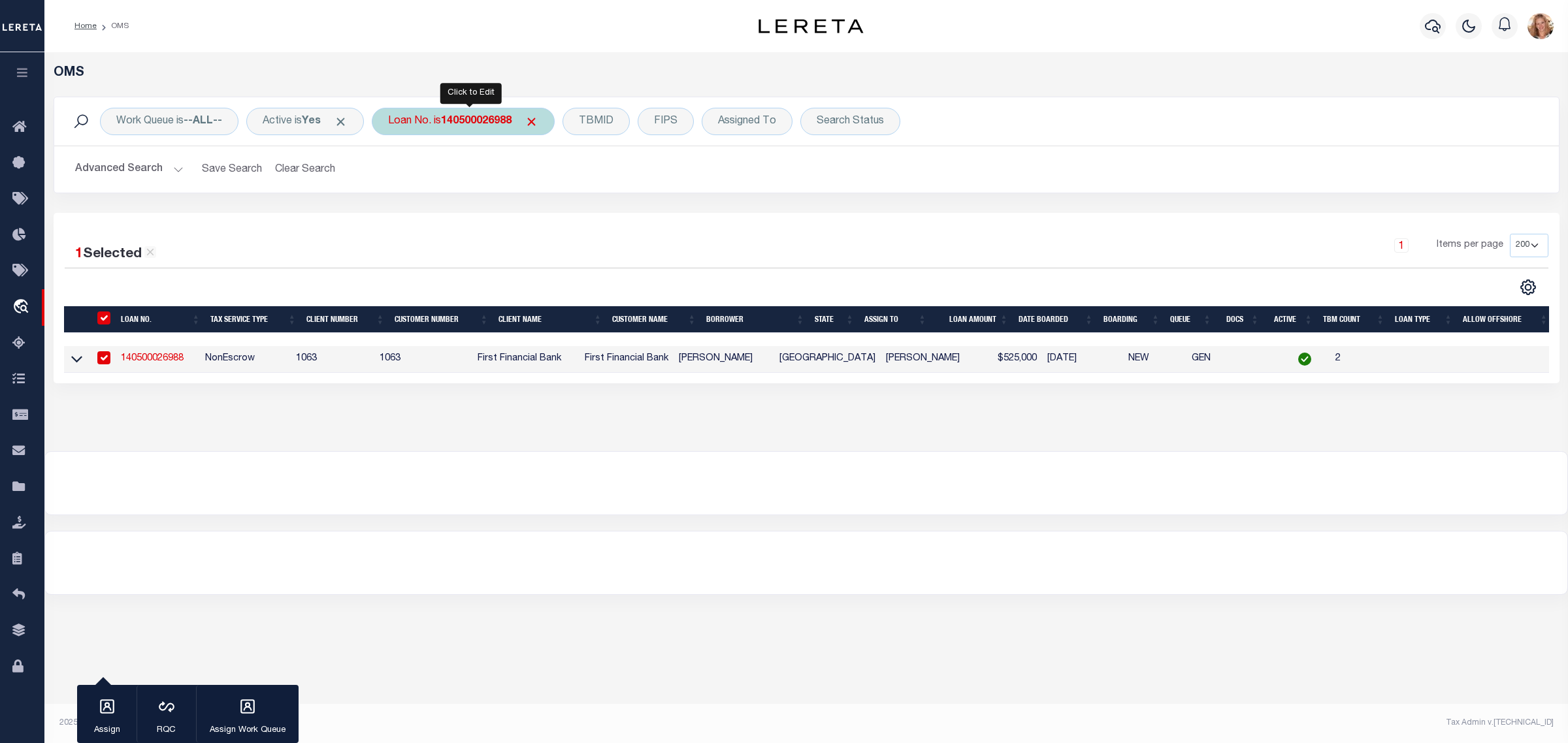
click at [427, 115] on div "Loan No. is 140500026988" at bounding box center [463, 121] width 183 height 27
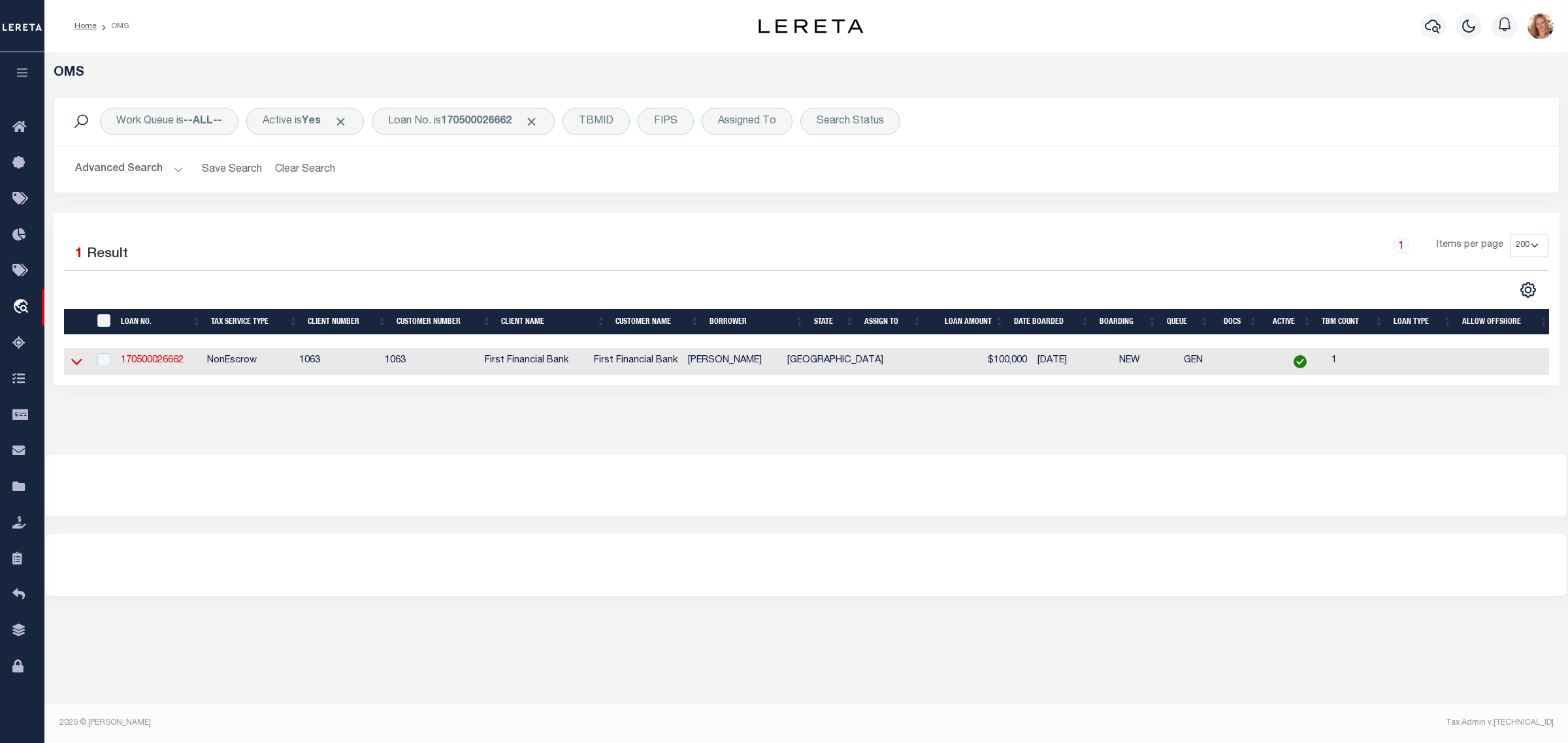
click at [82, 367] on icon at bounding box center [77, 362] width 11 height 14
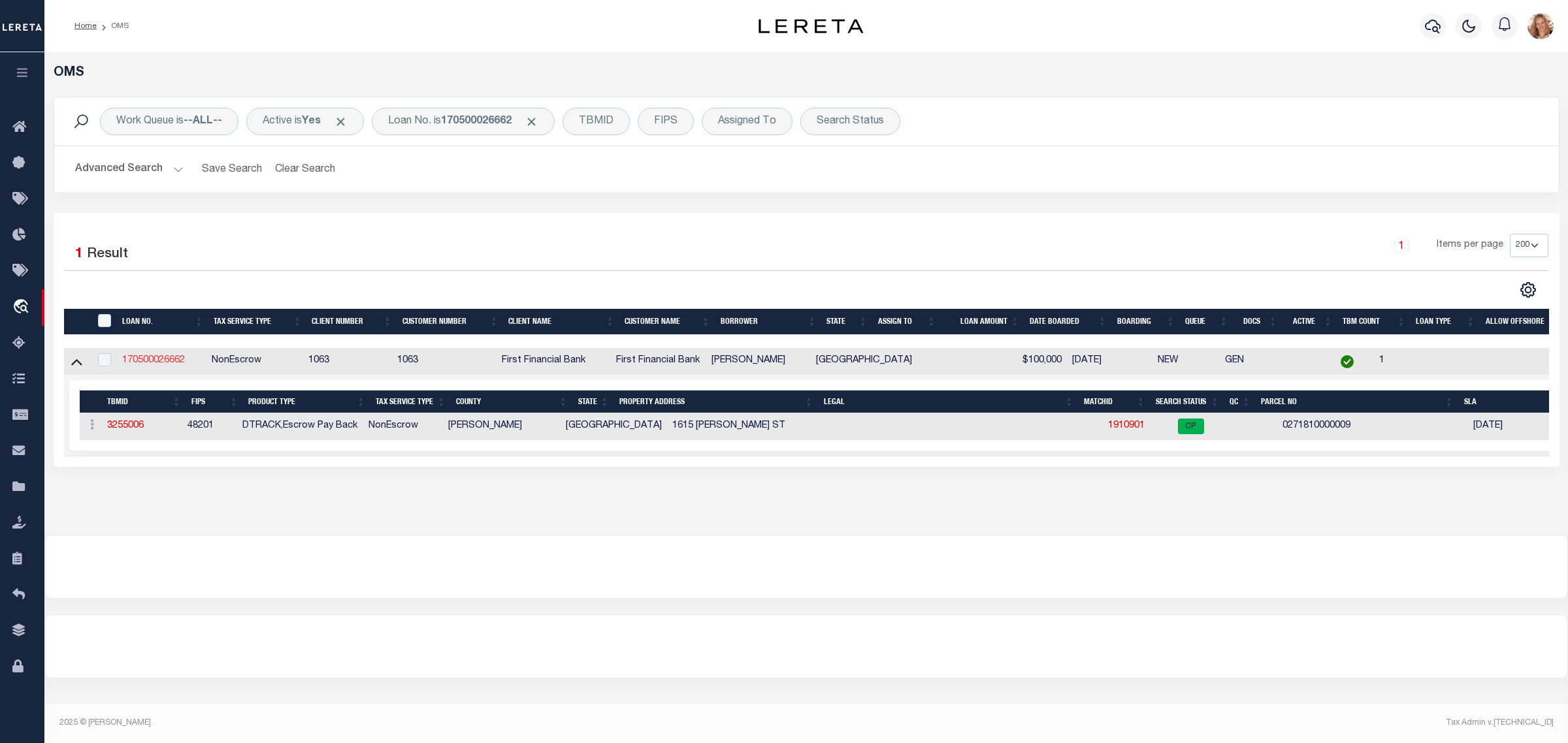
click at [174, 358] on link "170500026662" at bounding box center [153, 360] width 63 height 9
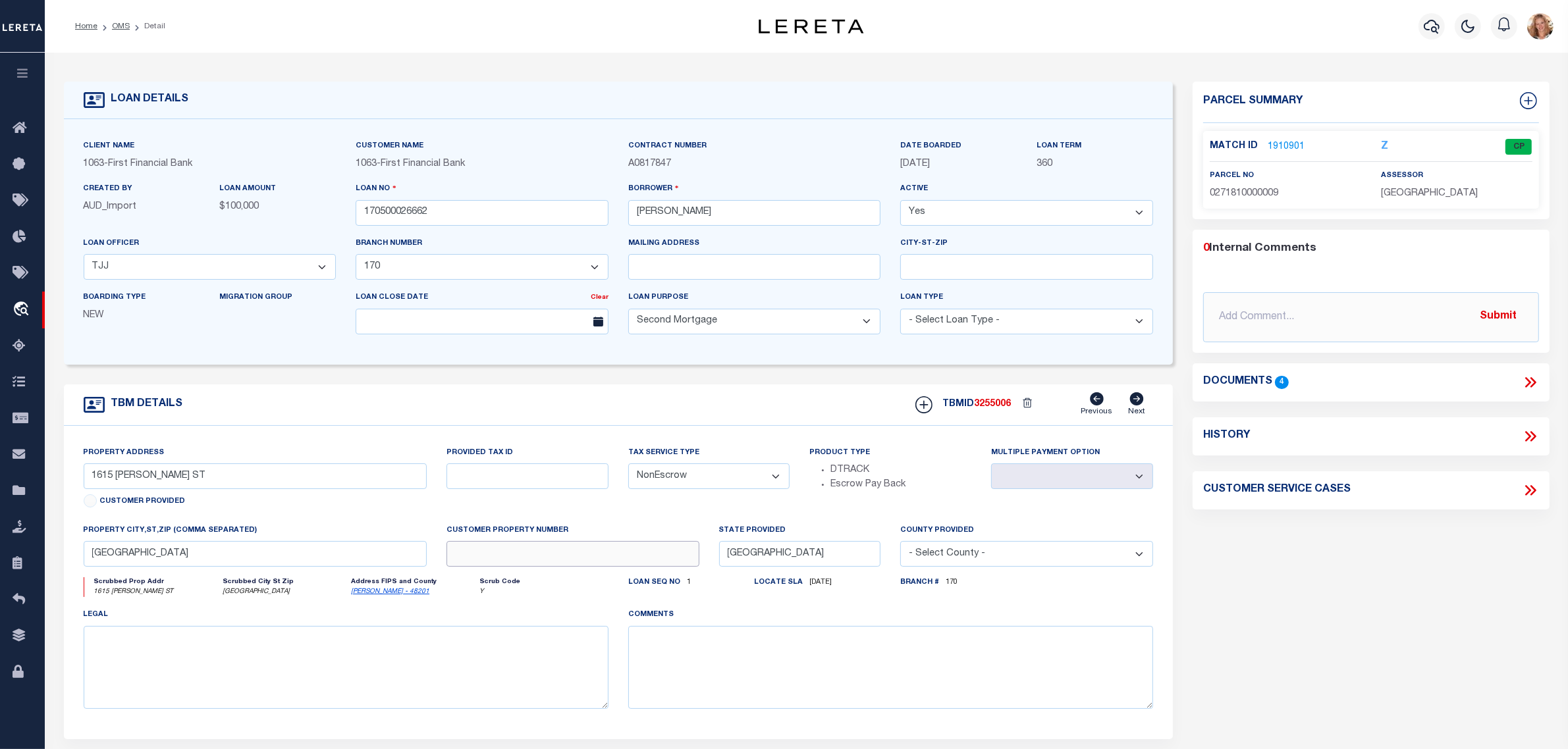
click at [611, 557] on input "text" at bounding box center [573, 554] width 253 height 26
click at [422, 512] on div "Customer Provided" at bounding box center [255, 504] width 343 height 18
click at [533, 214] on input "170500026662" at bounding box center [482, 213] width 253 height 26
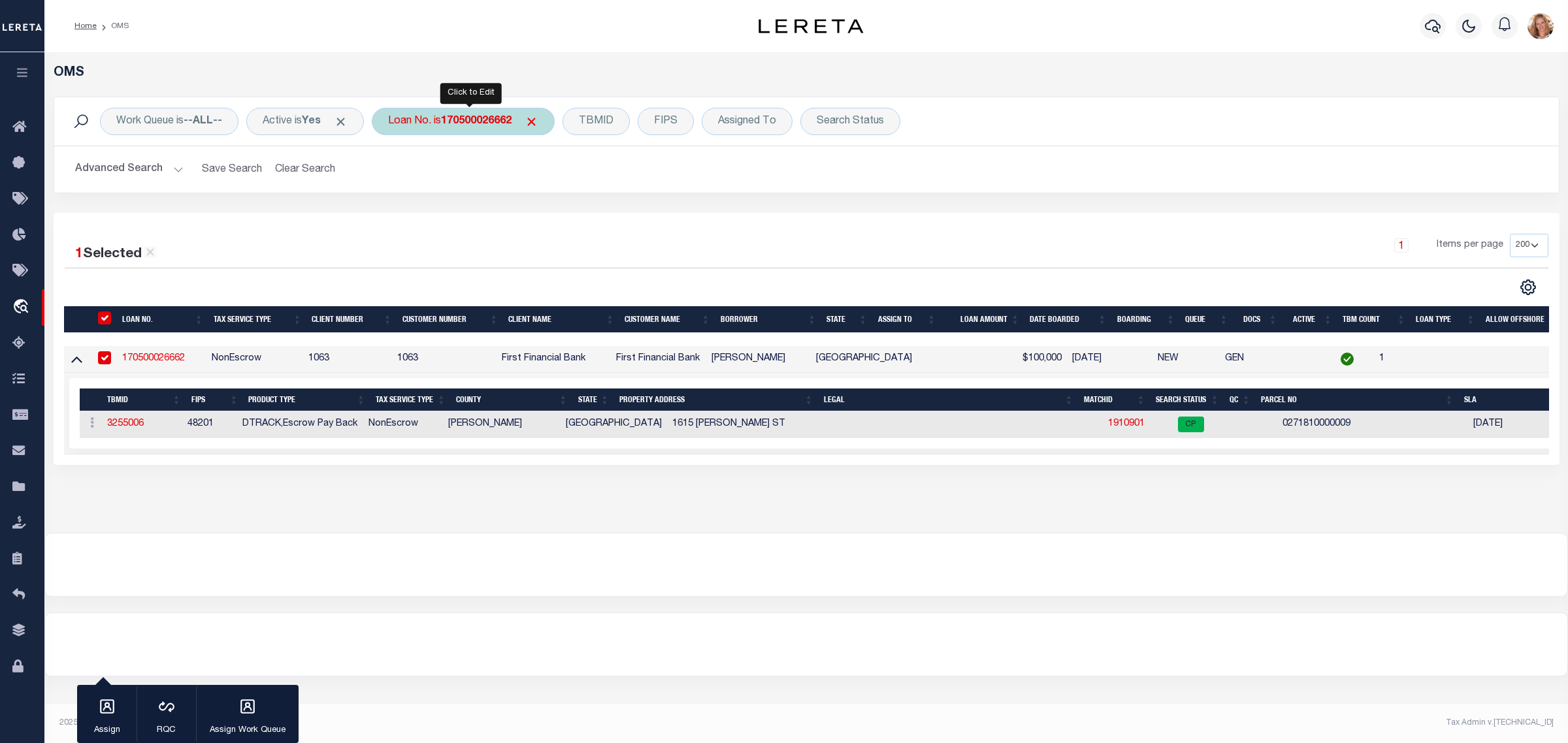
click at [413, 119] on div "Loan No. is 170500026662" at bounding box center [463, 121] width 183 height 27
click at [572, 217] on input "Apply" at bounding box center [561, 213] width 38 height 22
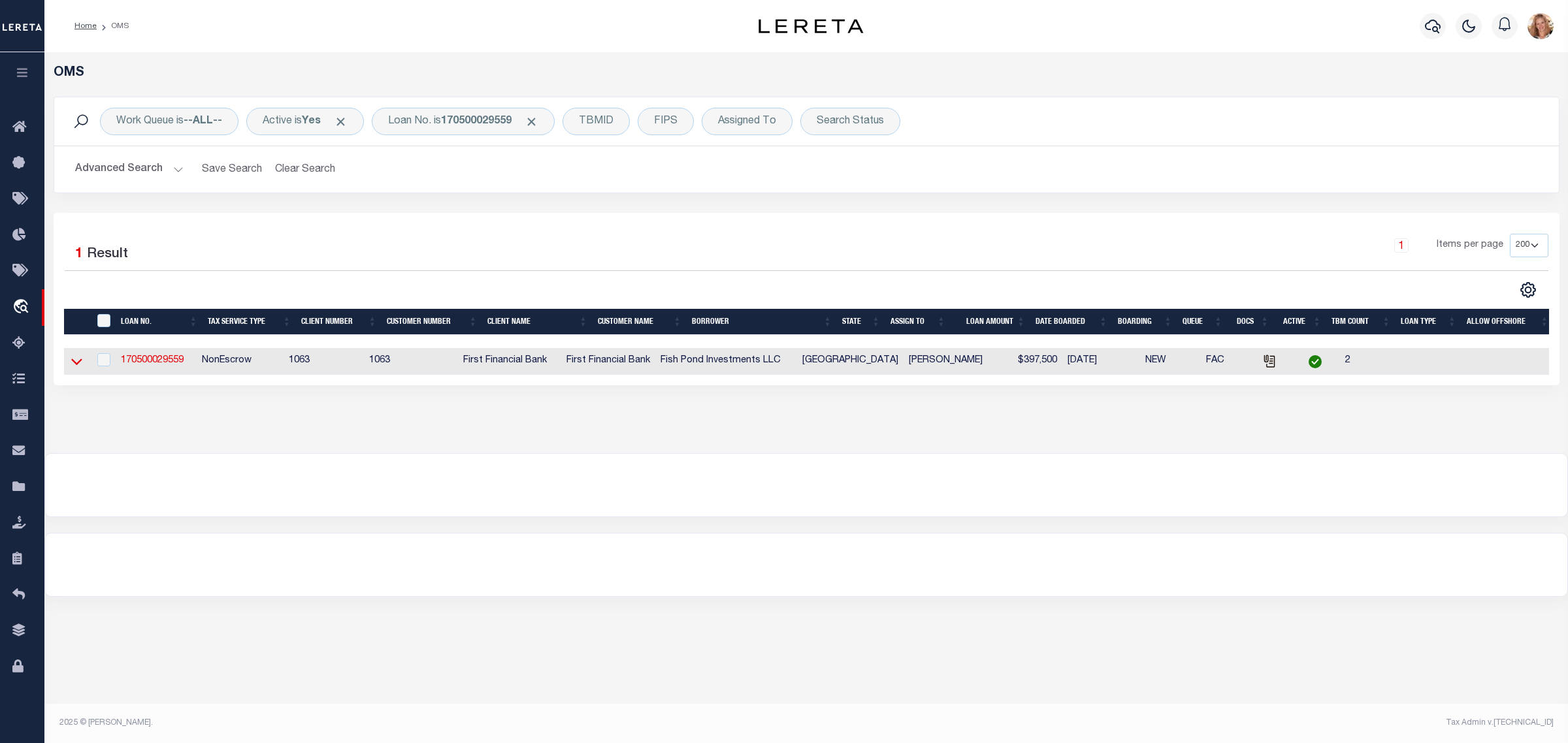
click at [73, 364] on icon at bounding box center [77, 362] width 11 height 14
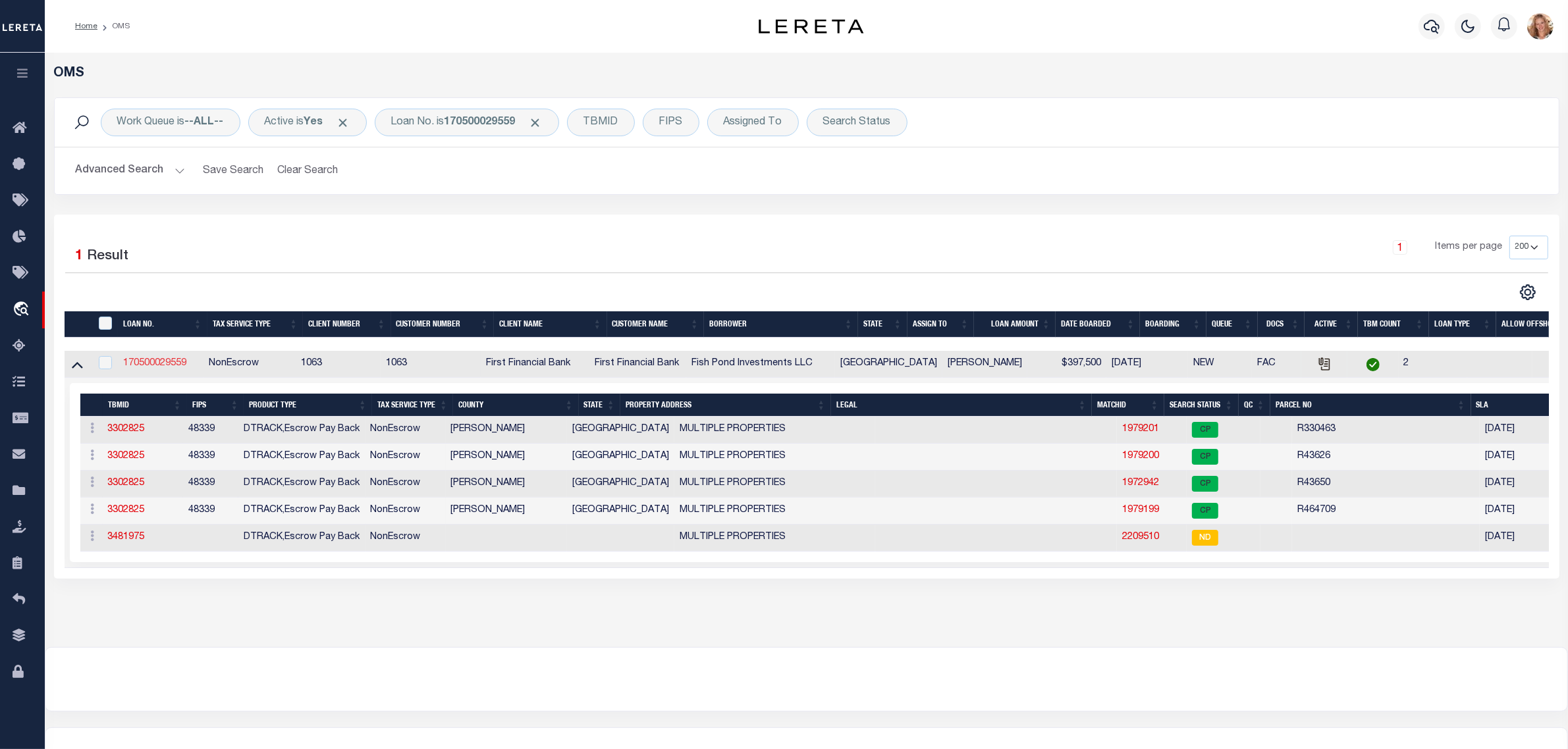
click at [165, 363] on link "170500029559" at bounding box center [155, 363] width 63 height 9
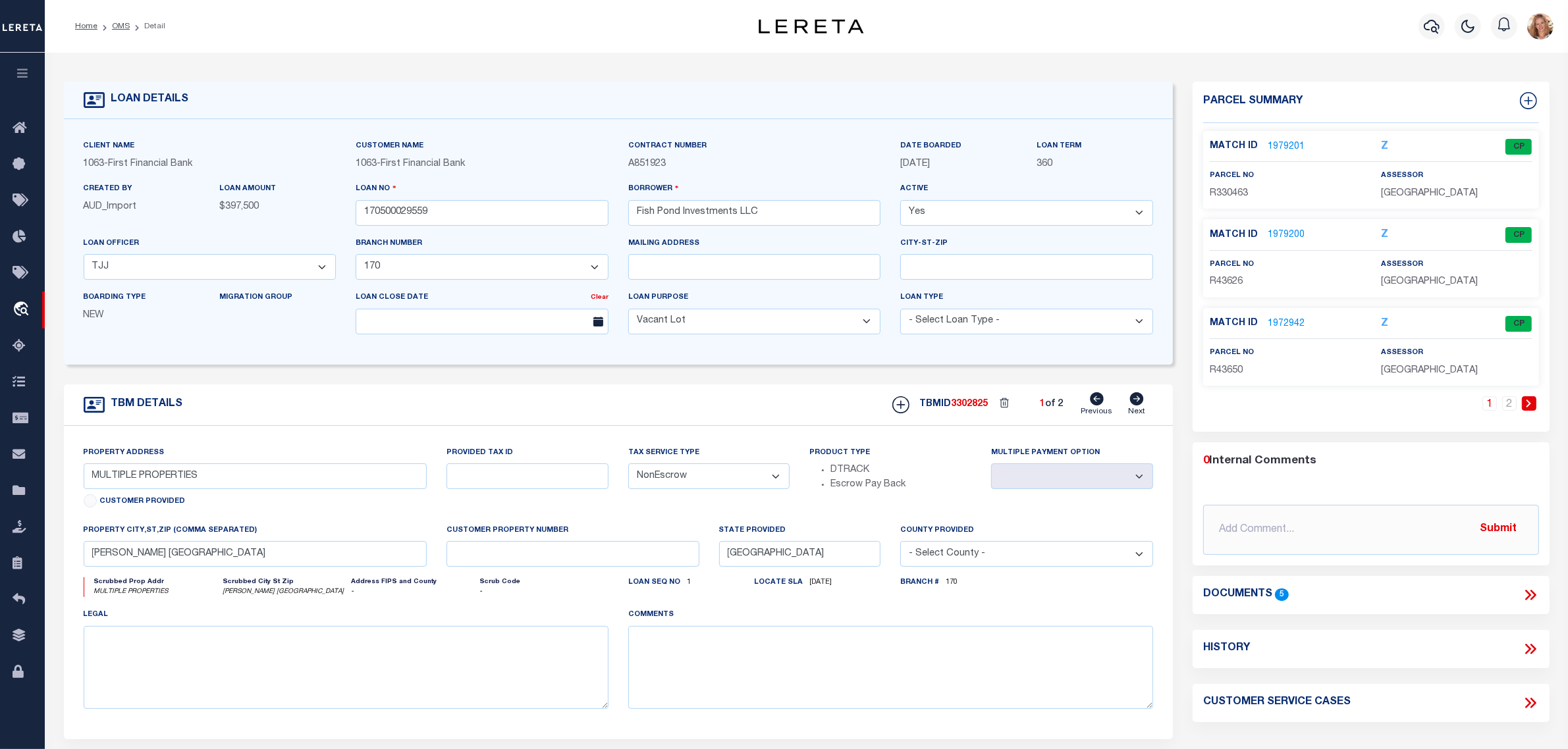
click at [1138, 405] on icon at bounding box center [1137, 399] width 14 height 13
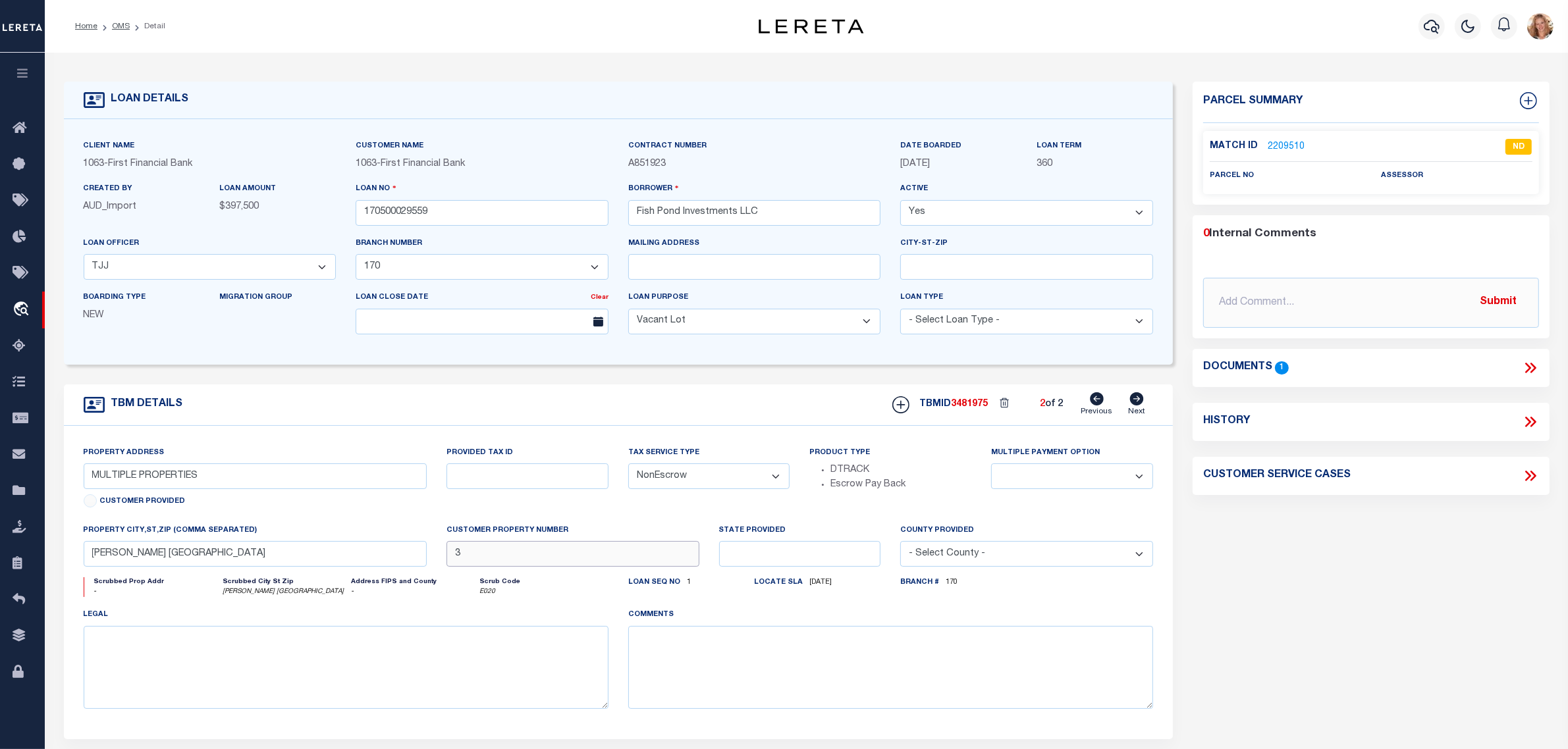
click at [502, 555] on input "3" at bounding box center [573, 554] width 253 height 26
click at [926, 460] on div "Product Type DTRACK Escrow Pay Back" at bounding box center [890, 469] width 162 height 47
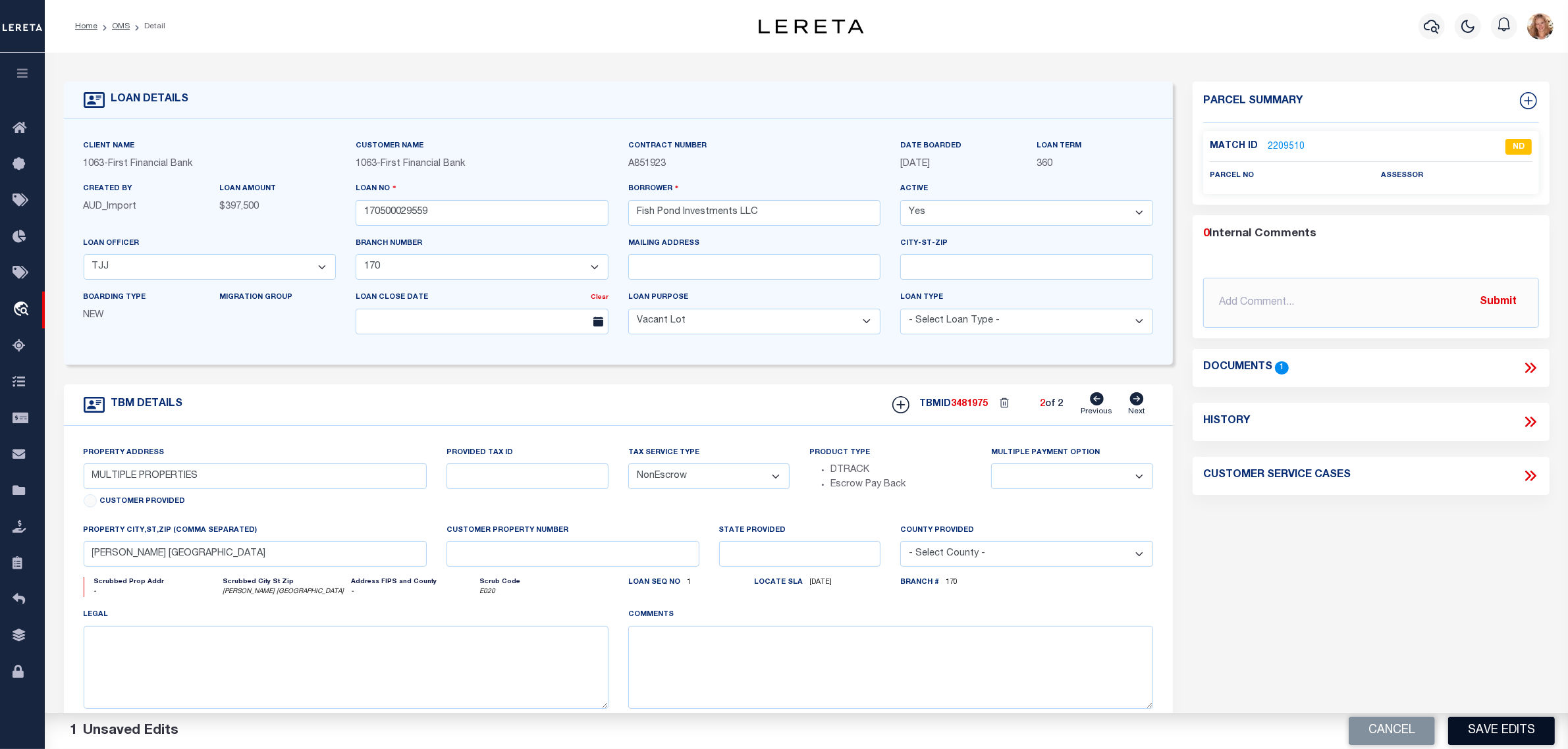
click at [1519, 741] on button "Save Edits" at bounding box center [1502, 731] width 107 height 28
click at [1098, 405] on icon at bounding box center [1097, 399] width 14 height 13
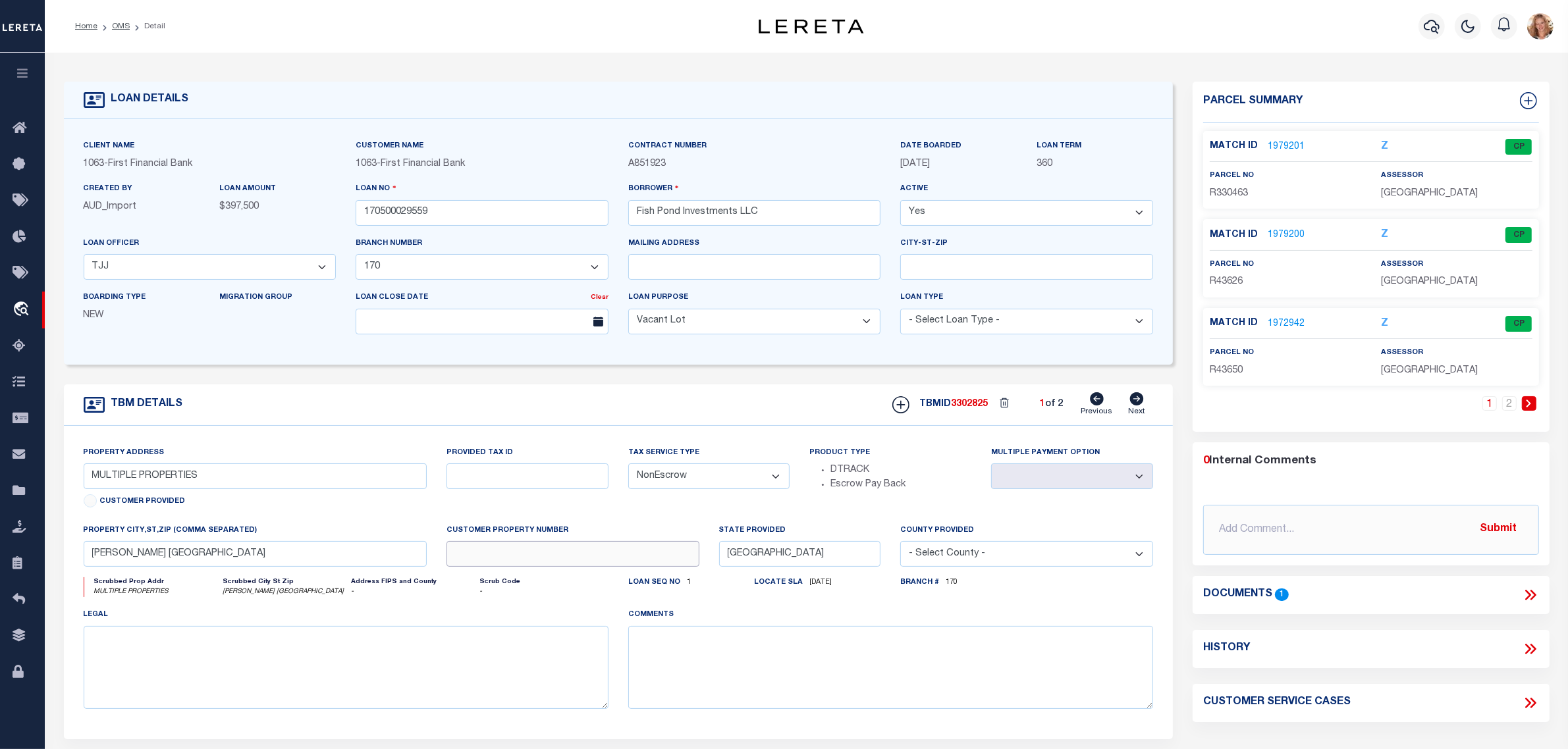
click at [485, 558] on input "text" at bounding box center [573, 554] width 253 height 26
click at [580, 519] on div "Provided Tax ID" at bounding box center [527, 484] width 182 height 78
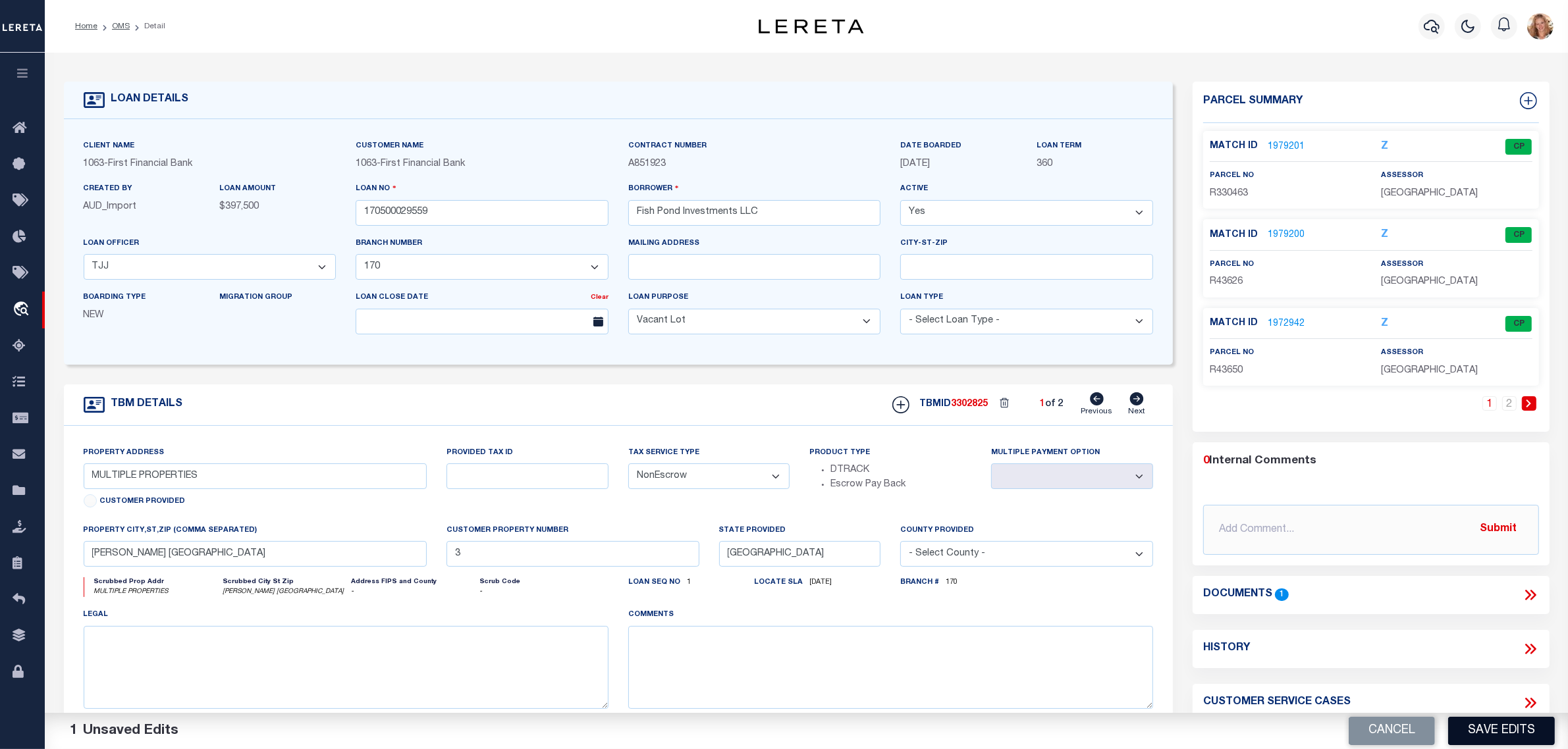
click at [1485, 733] on button "Save Edits" at bounding box center [1502, 731] width 107 height 28
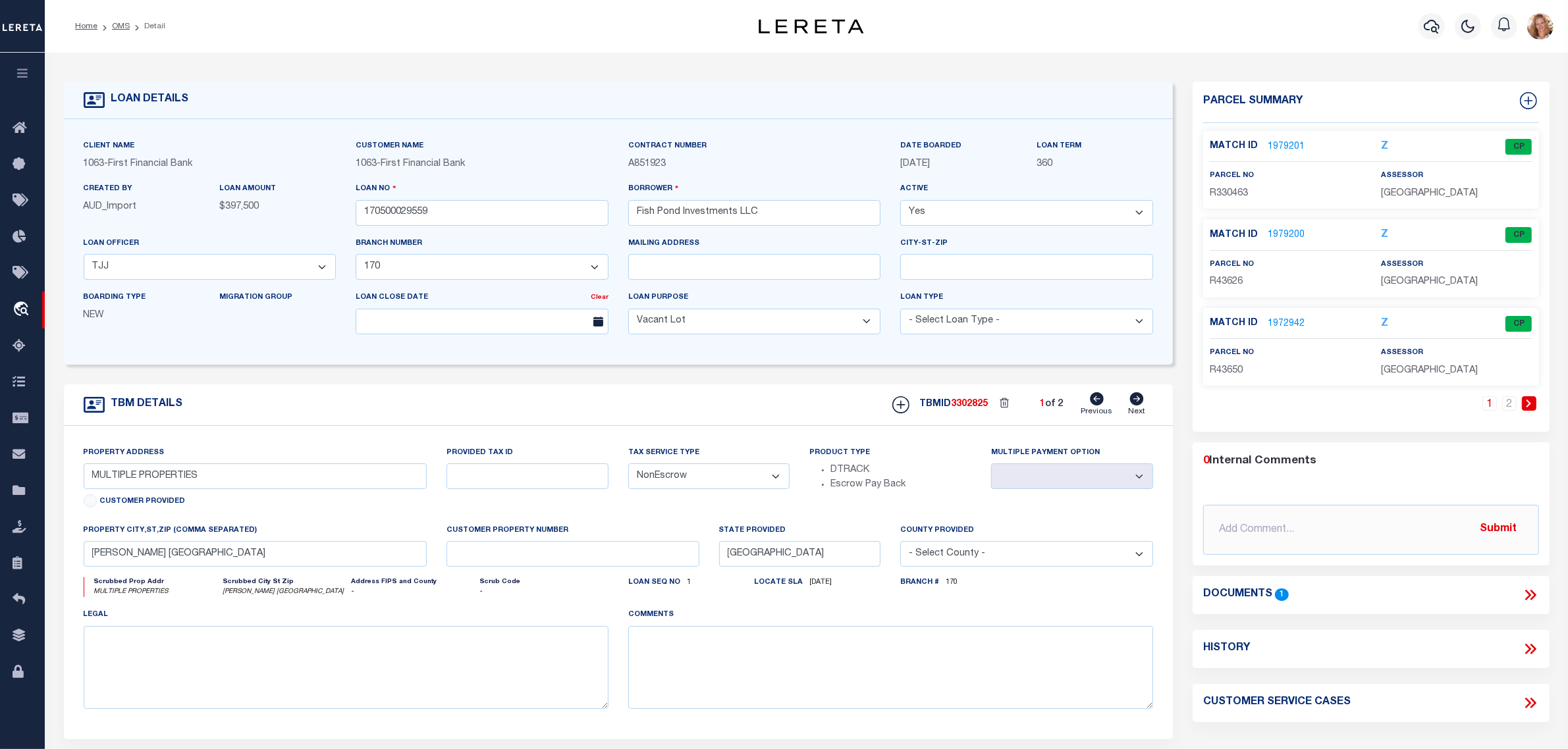
click at [1143, 400] on icon at bounding box center [1137, 399] width 14 height 13
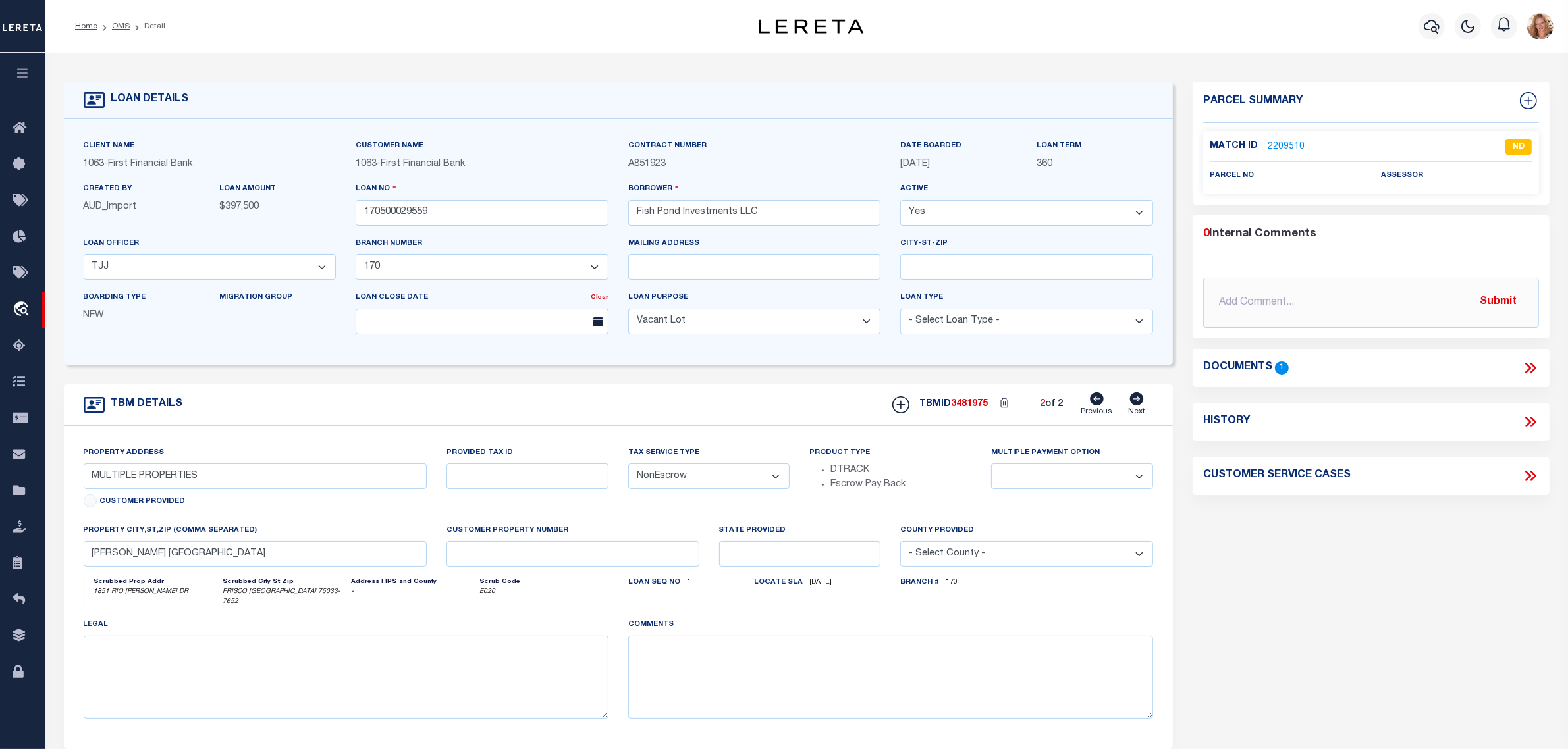
click at [1276, 142] on link "2209510" at bounding box center [1286, 148] width 37 height 14
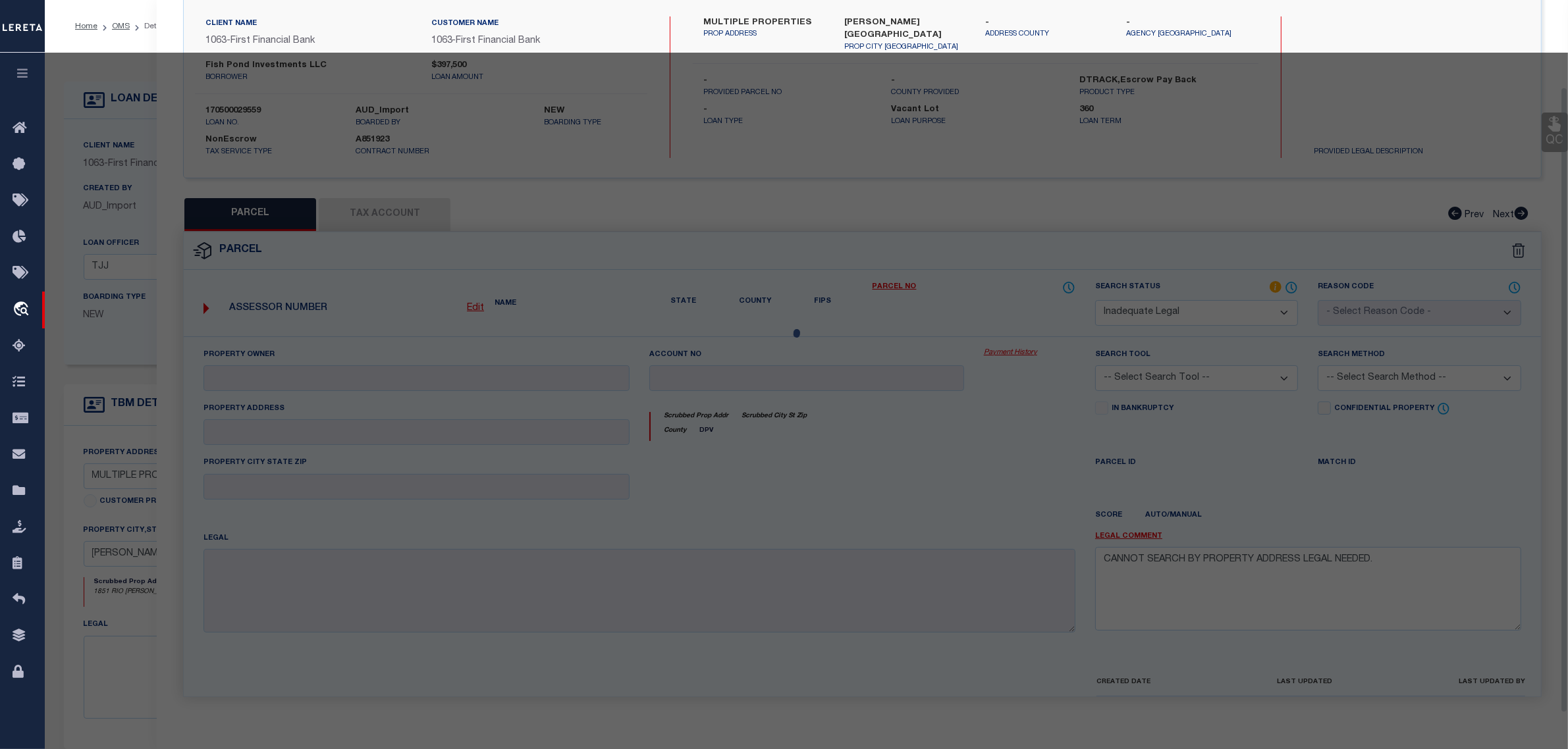
scroll to position [113, 0]
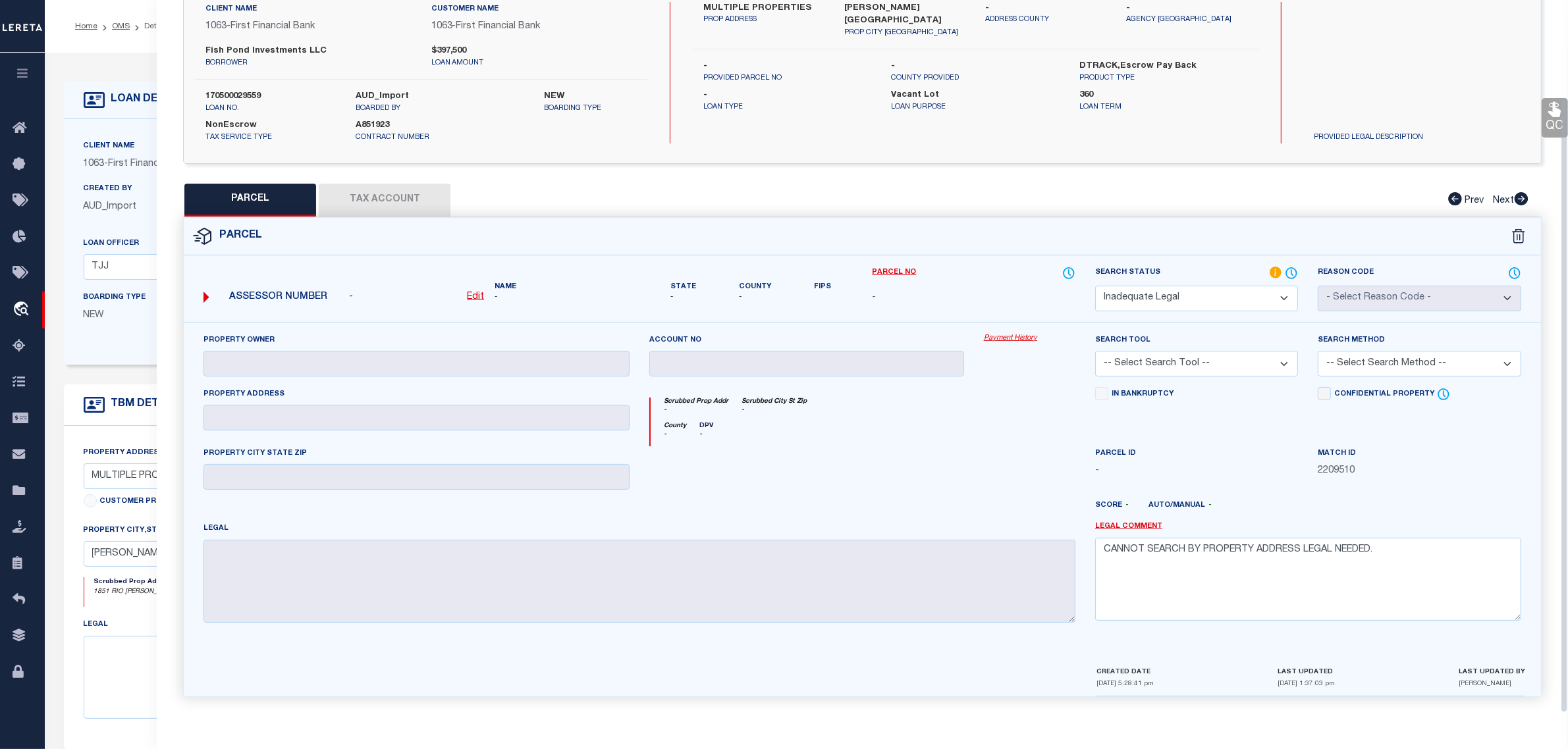
click at [1179, 290] on select "Automated Search Bad Parcel Complete Duplicate Parcel High Dollar Reporting In …" at bounding box center [1196, 299] width 203 height 26
click at [1095, 286] on select "Automated Search Bad Parcel Complete Duplicate Parcel High Dollar Reporting In …" at bounding box center [1196, 299] width 203 height 26
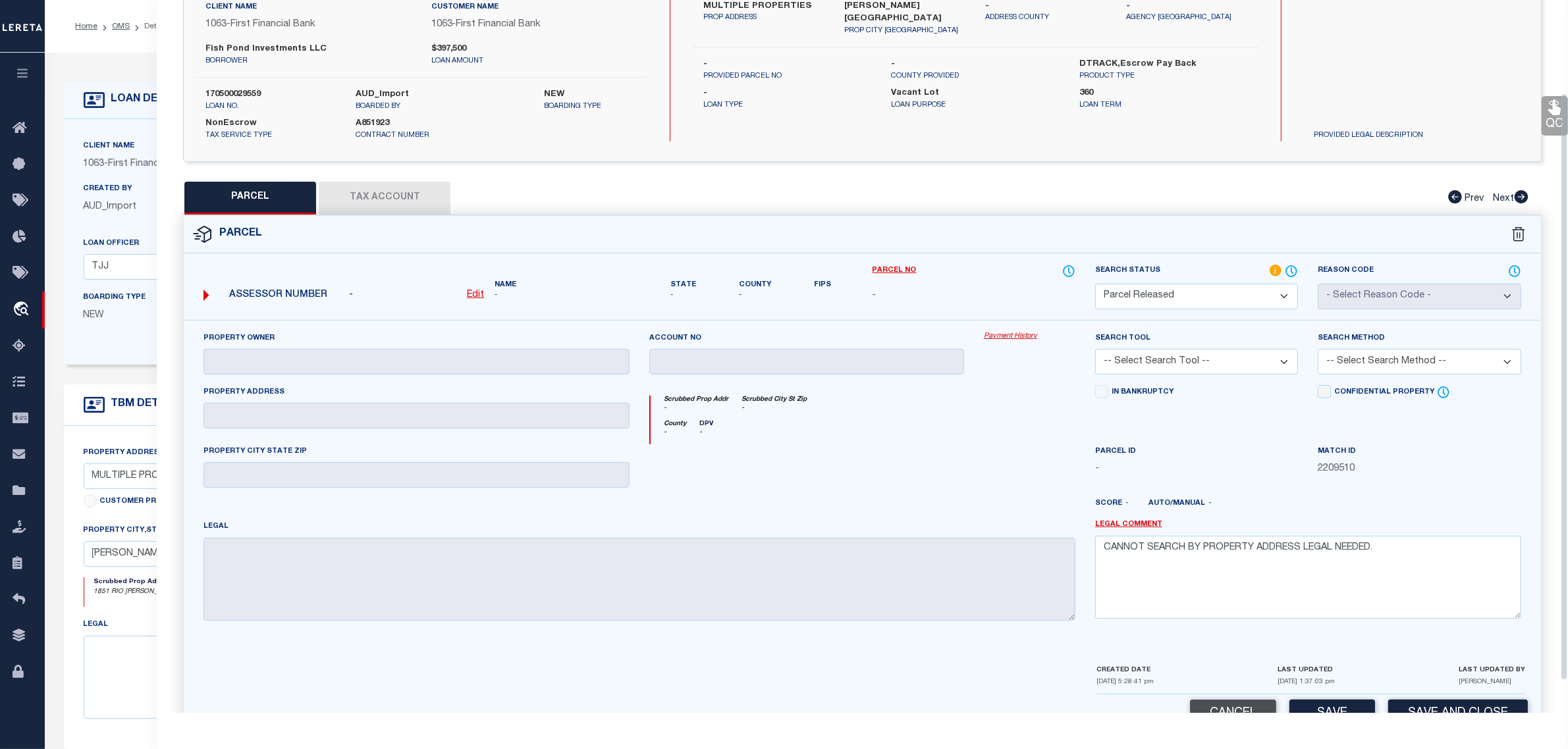
click at [1240, 711] on button "Cancel" at bounding box center [1233, 714] width 86 height 28
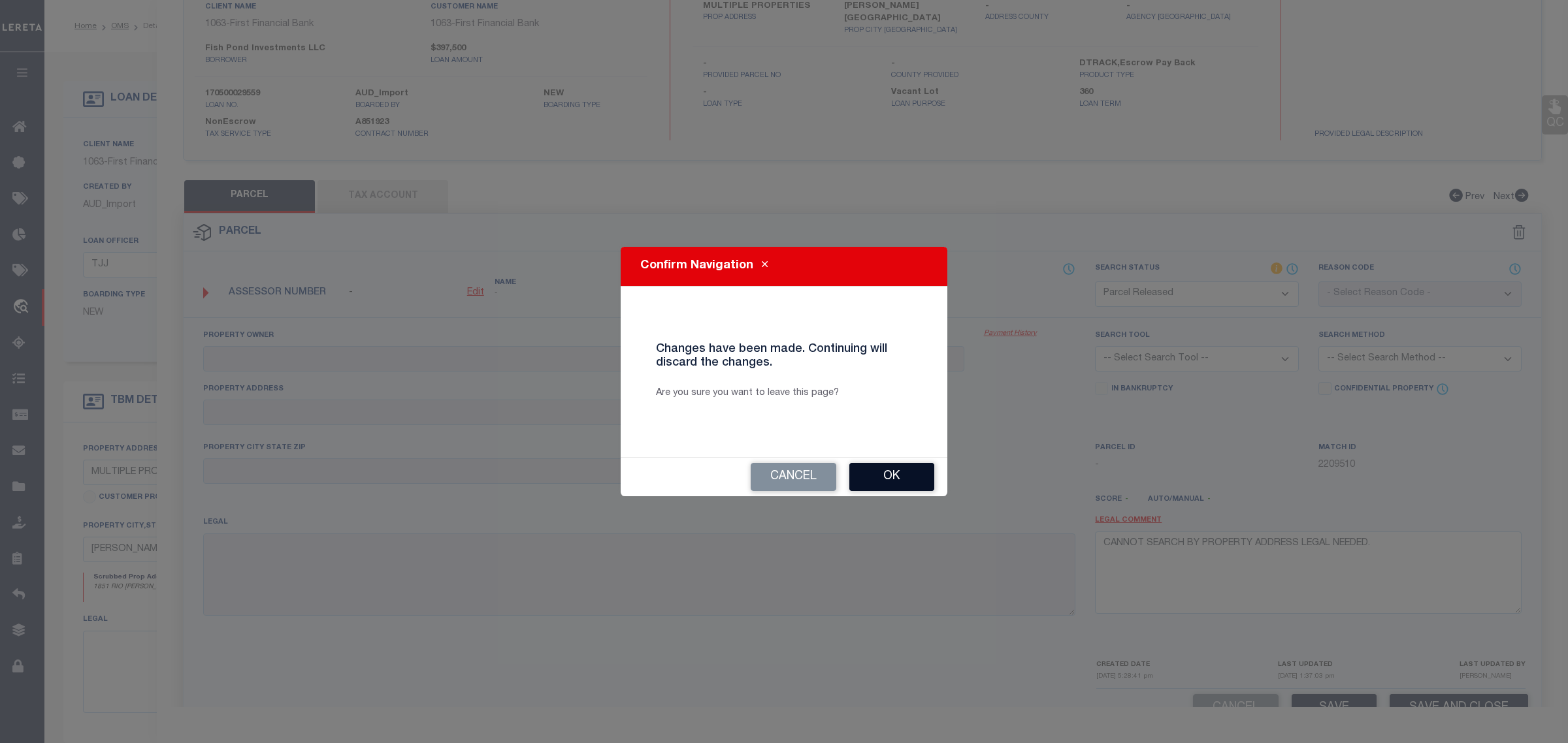
click at [893, 477] on button "Ok" at bounding box center [892, 477] width 85 height 28
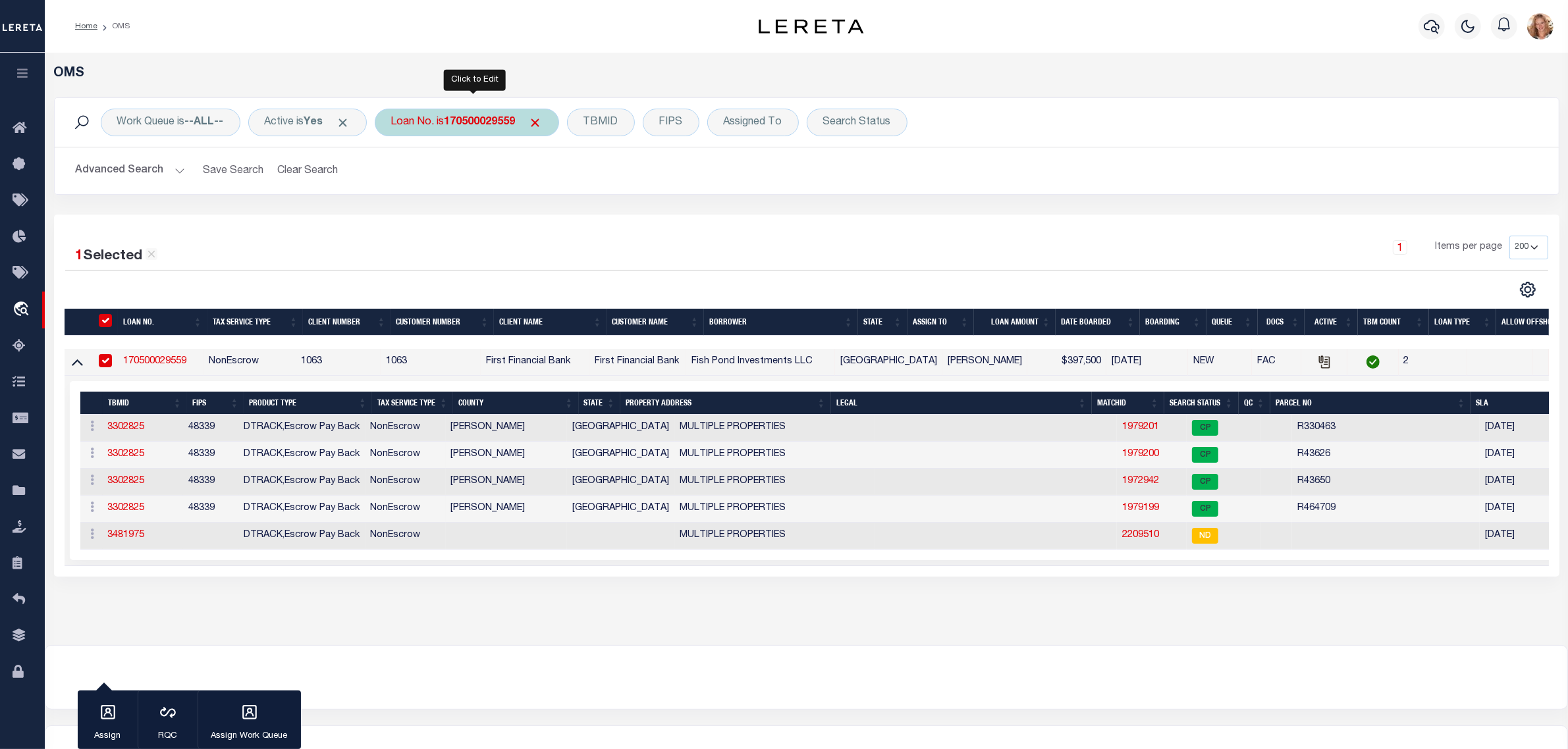
click at [425, 120] on div "Loan No. is 170500029559" at bounding box center [467, 122] width 184 height 27
click at [565, 213] on input "Apply" at bounding box center [566, 215] width 39 height 22
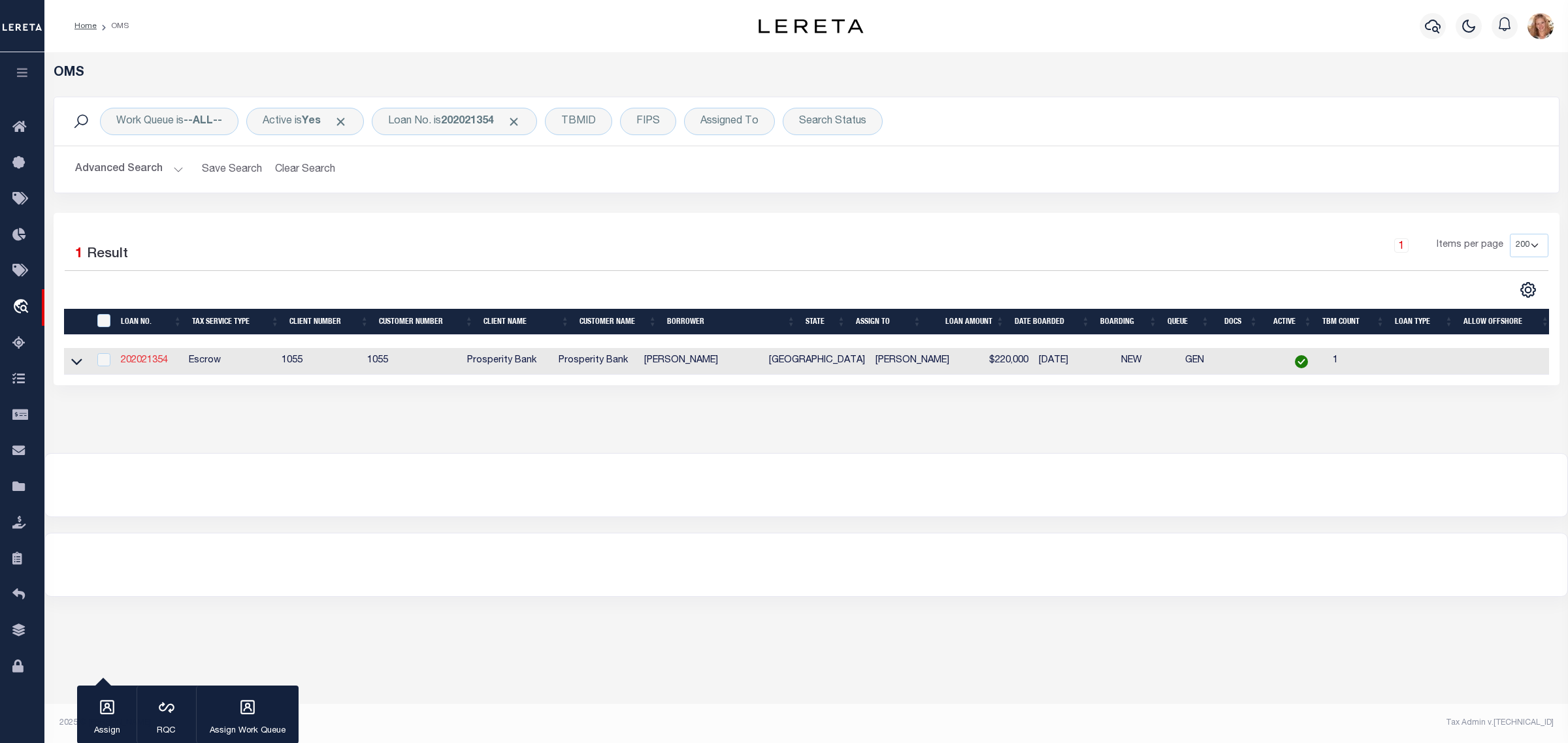
click at [131, 359] on link "202021354" at bounding box center [144, 360] width 47 height 9
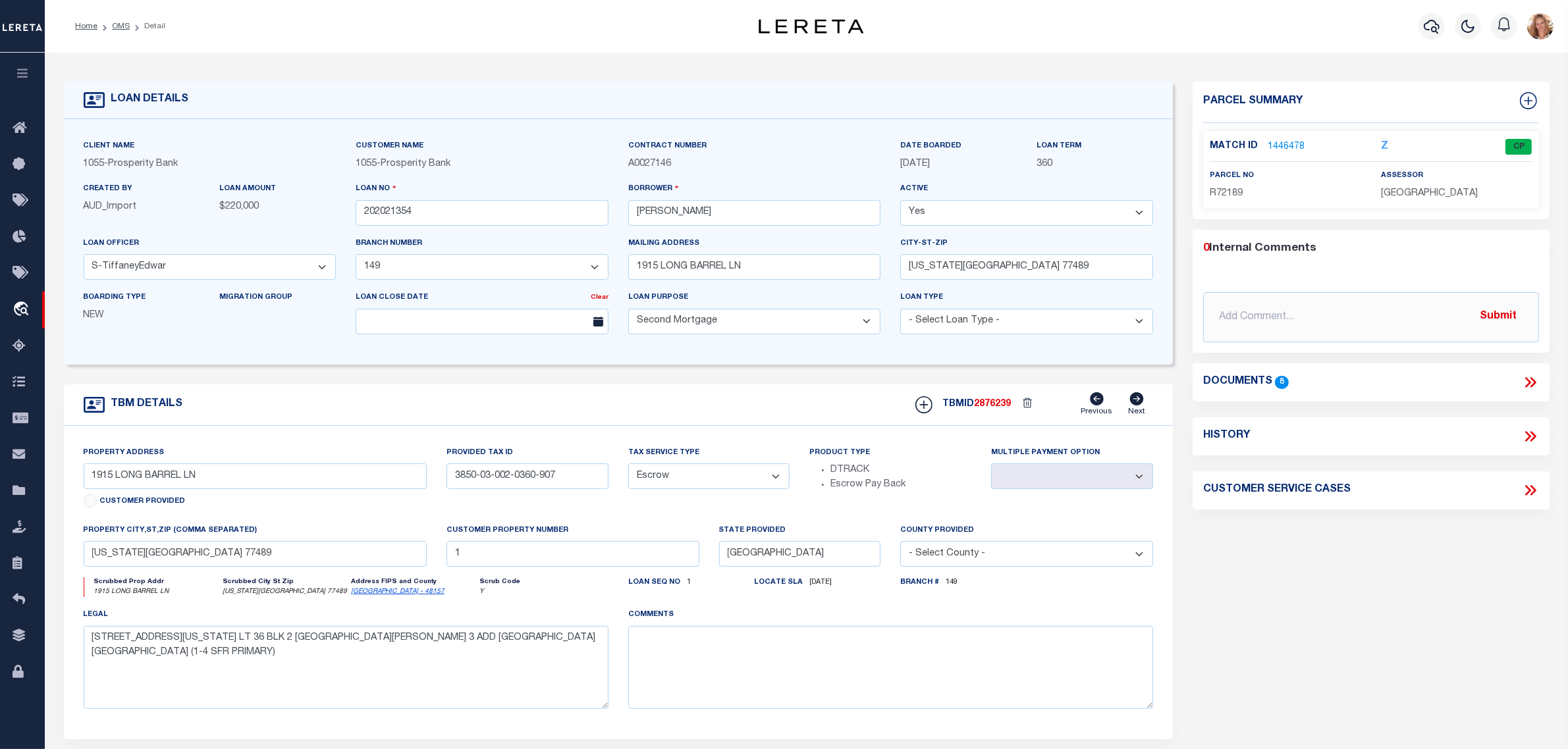
click at [1531, 435] on icon at bounding box center [1531, 436] width 17 height 17
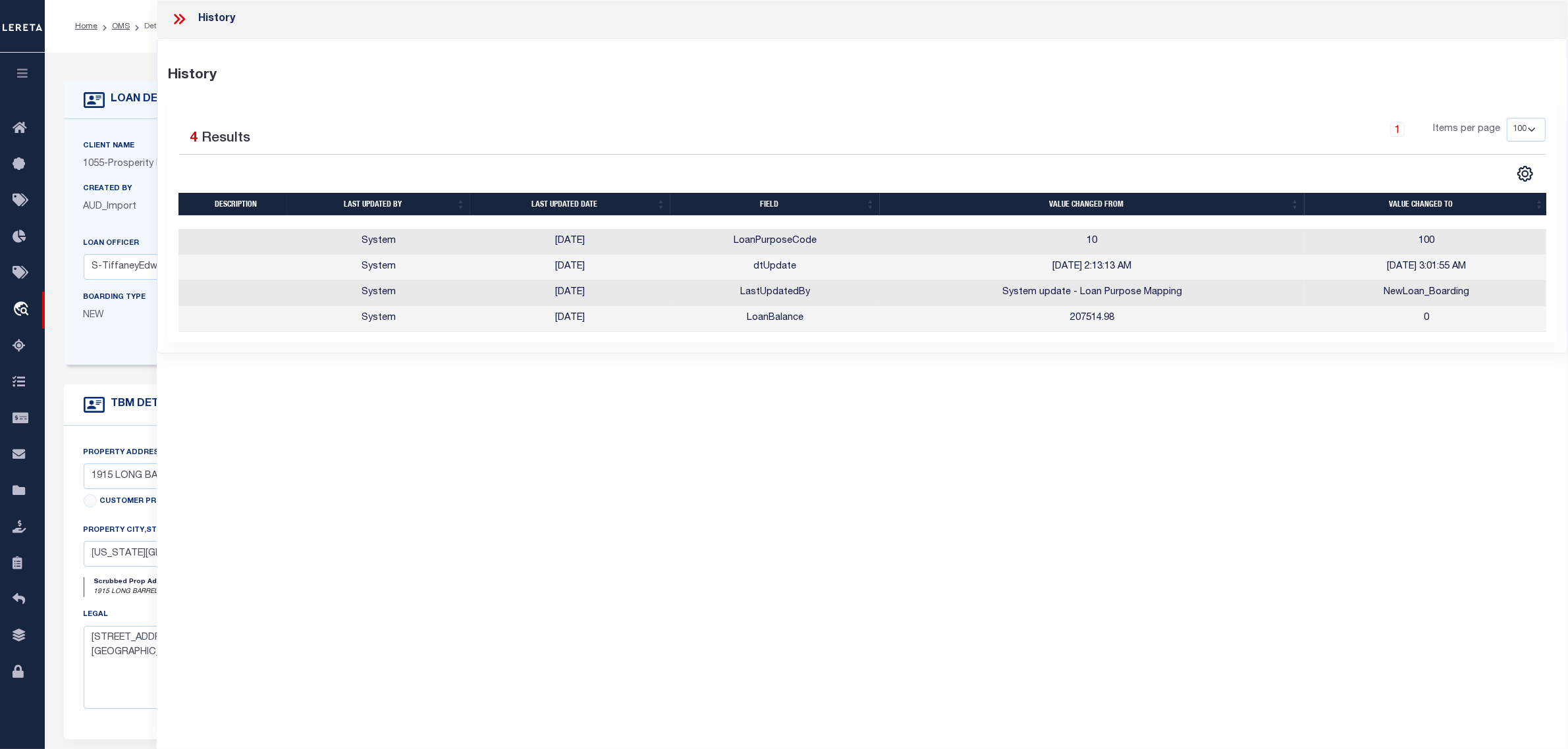
click at [116, 67] on div "LOAN DETAILS Client Name 1055 - Prosperity Bank 1055 -" at bounding box center [807, 429] width 1505 height 725
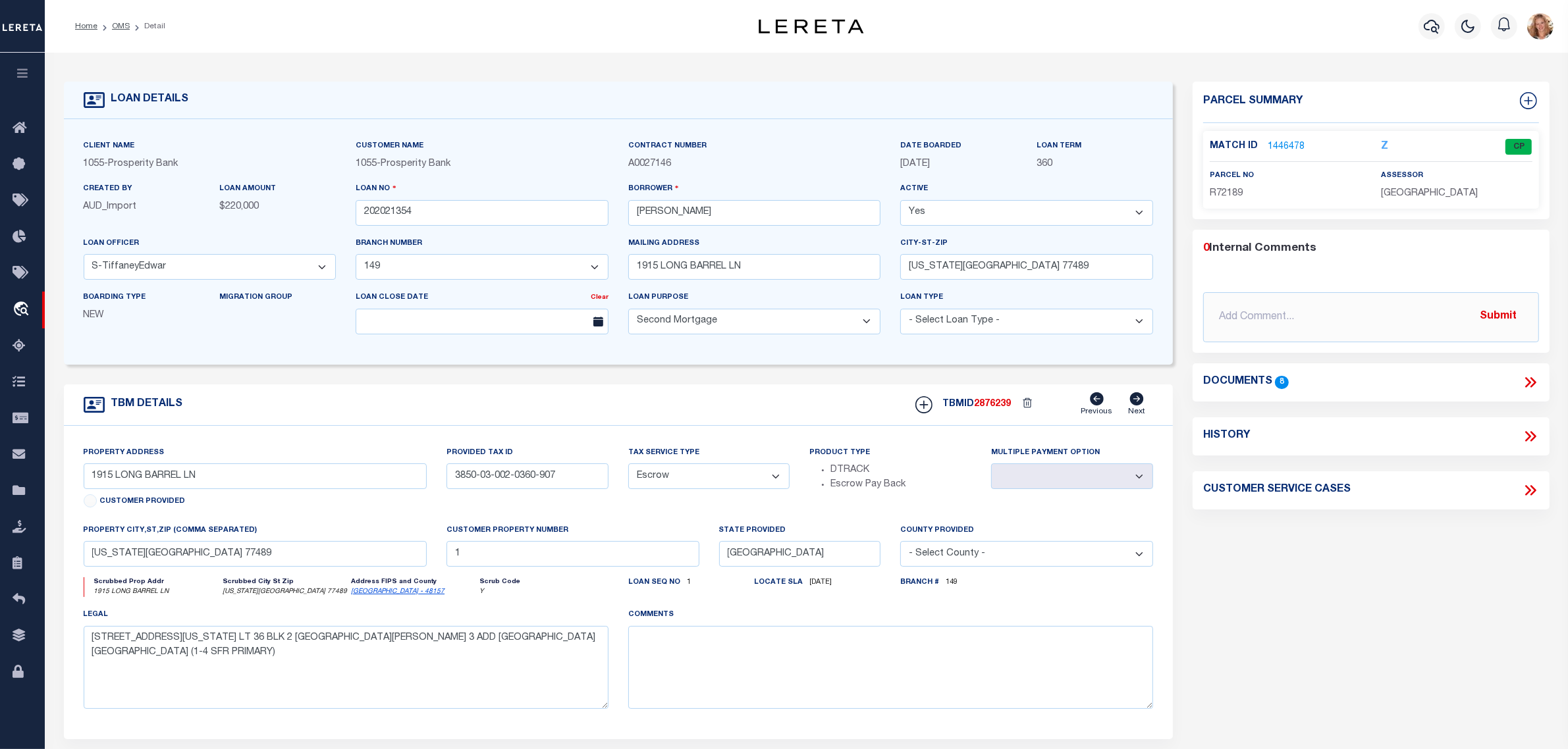
drag, startPoint x: 732, startPoint y: 474, endPoint x: 732, endPoint y: 482, distance: 8.0
click at [732, 474] on select "- Select Tax Service Type - Escrow NonEscrow" at bounding box center [709, 476] width 162 height 26
click at [628, 468] on select "- Select Tax Service Type - Escrow NonEscrow" at bounding box center [709, 476] width 162 height 26
drag, startPoint x: 728, startPoint y: 641, endPoint x: 737, endPoint y: 646, distance: 10.3
click at [729, 642] on textarea at bounding box center [890, 667] width 525 height 83
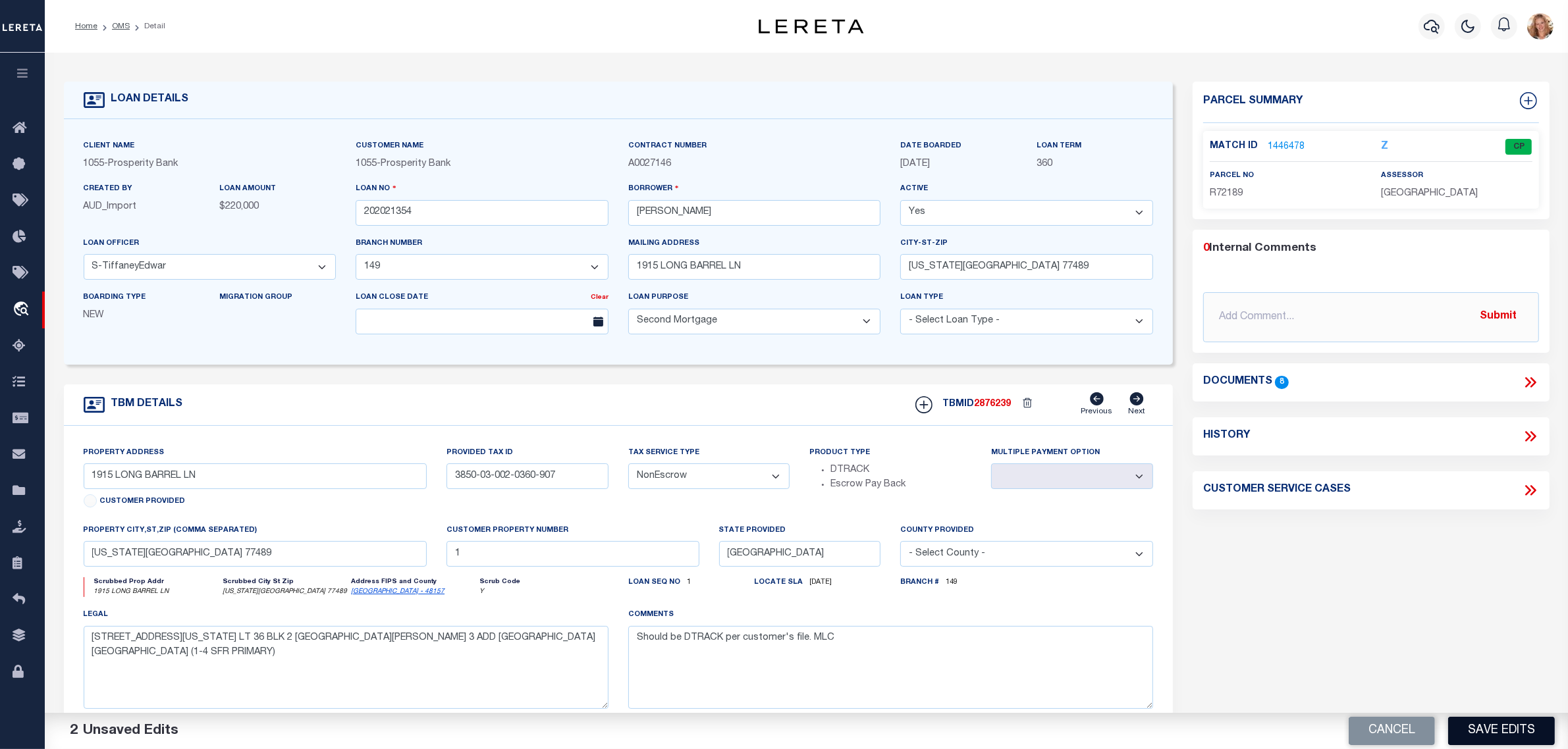
click at [1487, 741] on button "Save Edits" at bounding box center [1502, 731] width 107 height 28
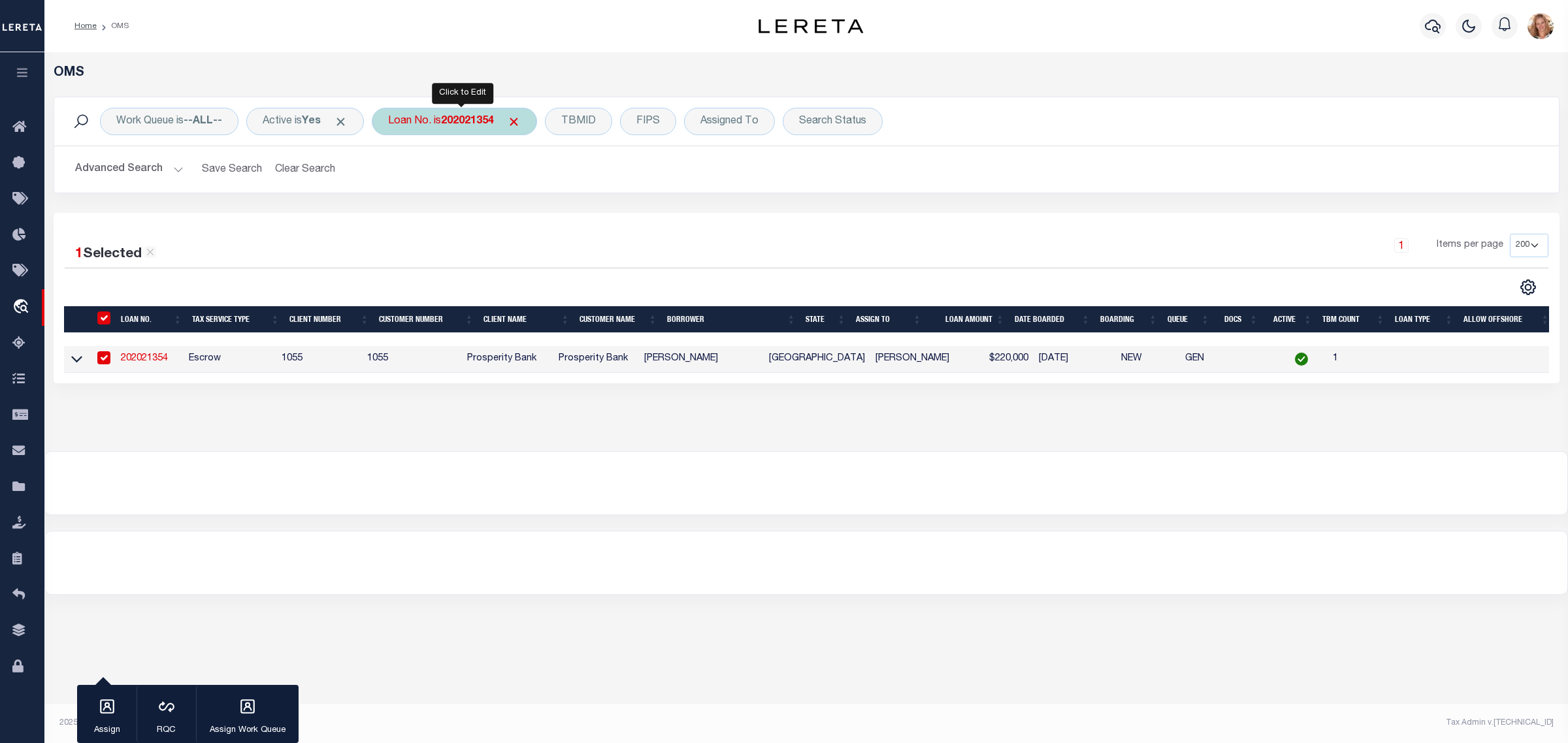
click at [492, 119] on b "202021354" at bounding box center [468, 121] width 53 height 10
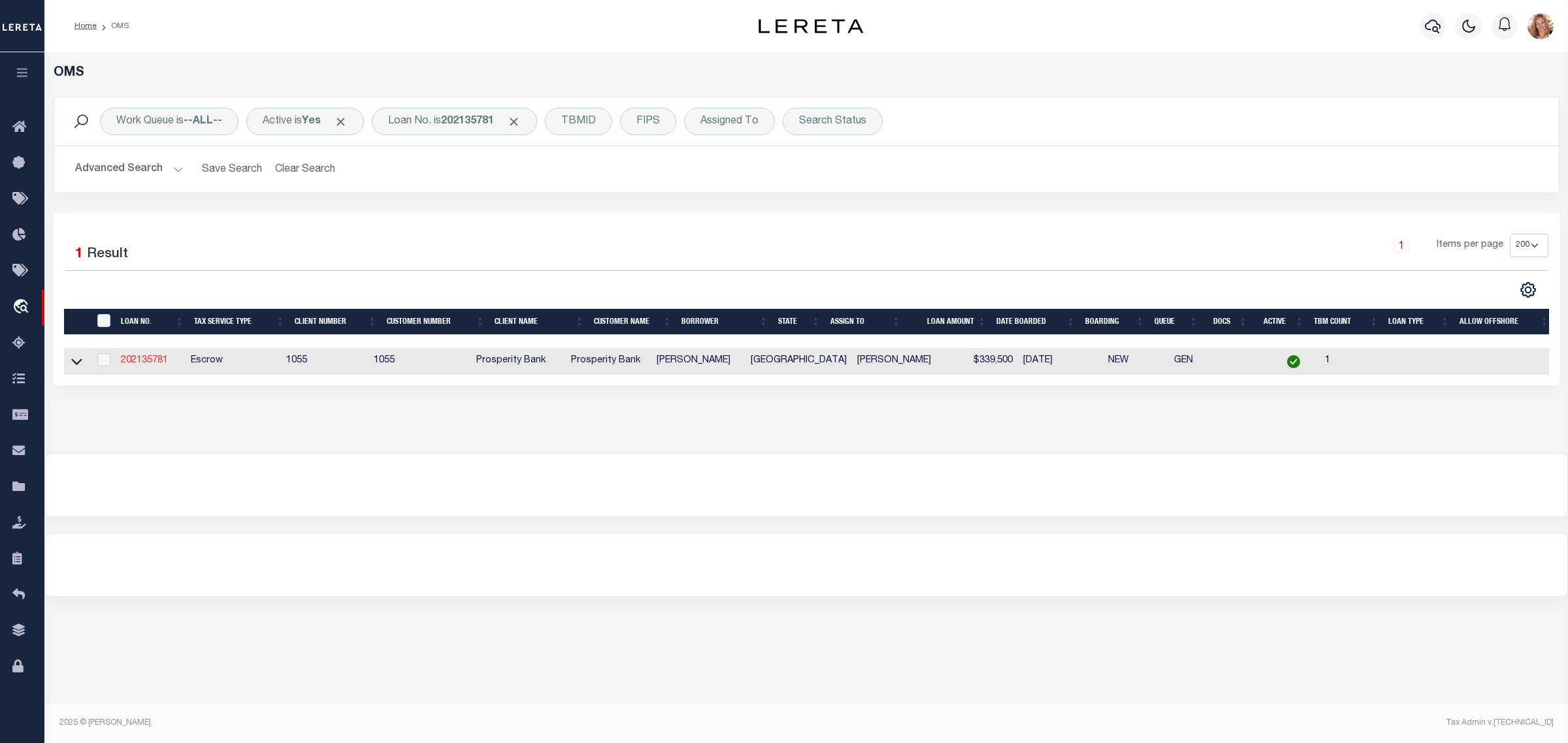
click at [131, 361] on link "202135781" at bounding box center [144, 360] width 47 height 9
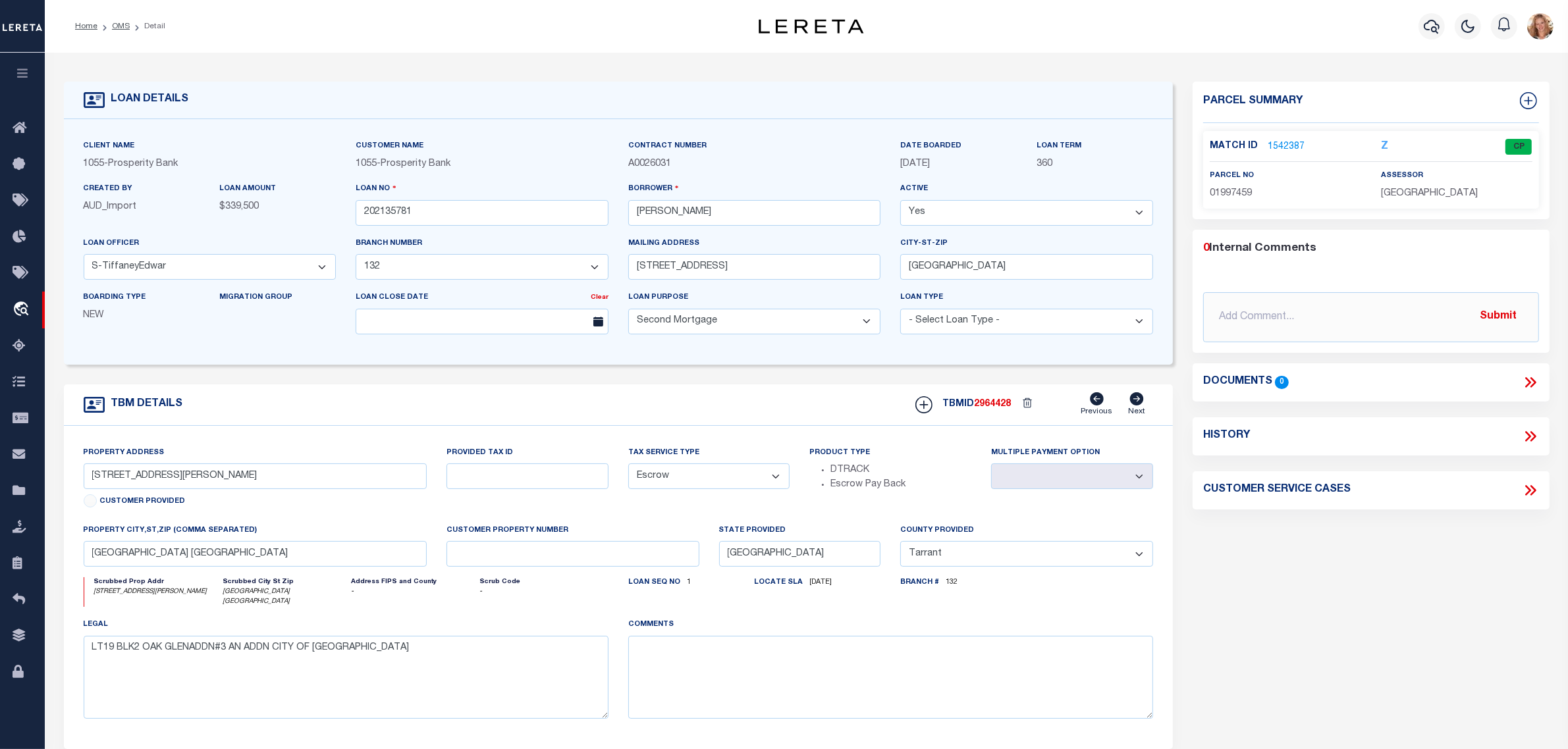
drag, startPoint x: 732, startPoint y: 484, endPoint x: 729, endPoint y: 493, distance: 9.5
click at [732, 484] on select "- Select Tax Service Type - Escrow NonEscrow" at bounding box center [709, 476] width 162 height 26
click at [628, 468] on select "- Select Tax Service Type - Escrow NonEscrow" at bounding box center [709, 476] width 162 height 26
click at [709, 705] on textarea at bounding box center [890, 677] width 525 height 83
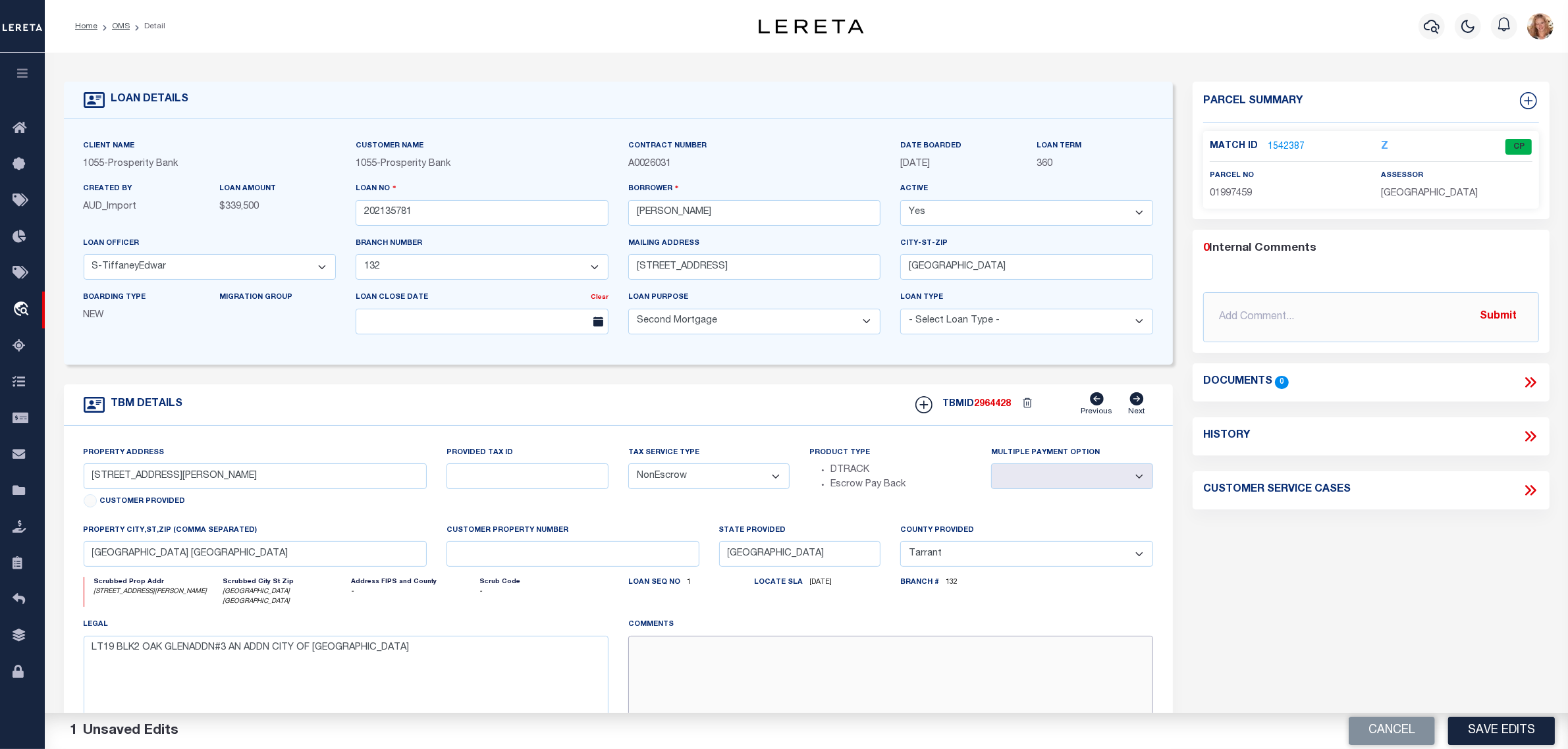
paste textarea "Should be DTRACK per customer's file. MLC"
click at [1473, 729] on button "Save Edits" at bounding box center [1502, 731] width 107 height 28
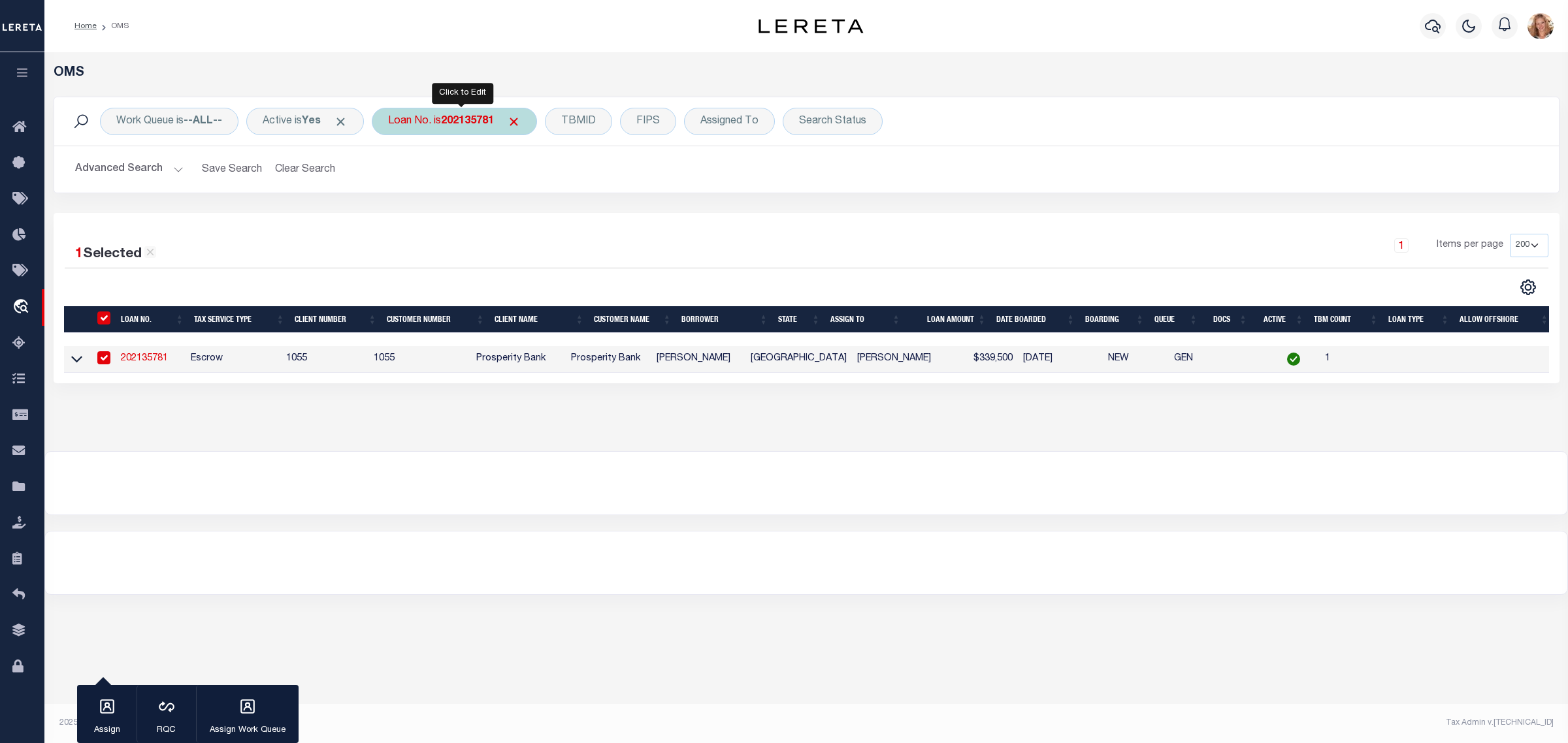
click at [423, 118] on div "Loan No. is 202135781" at bounding box center [454, 121] width 165 height 27
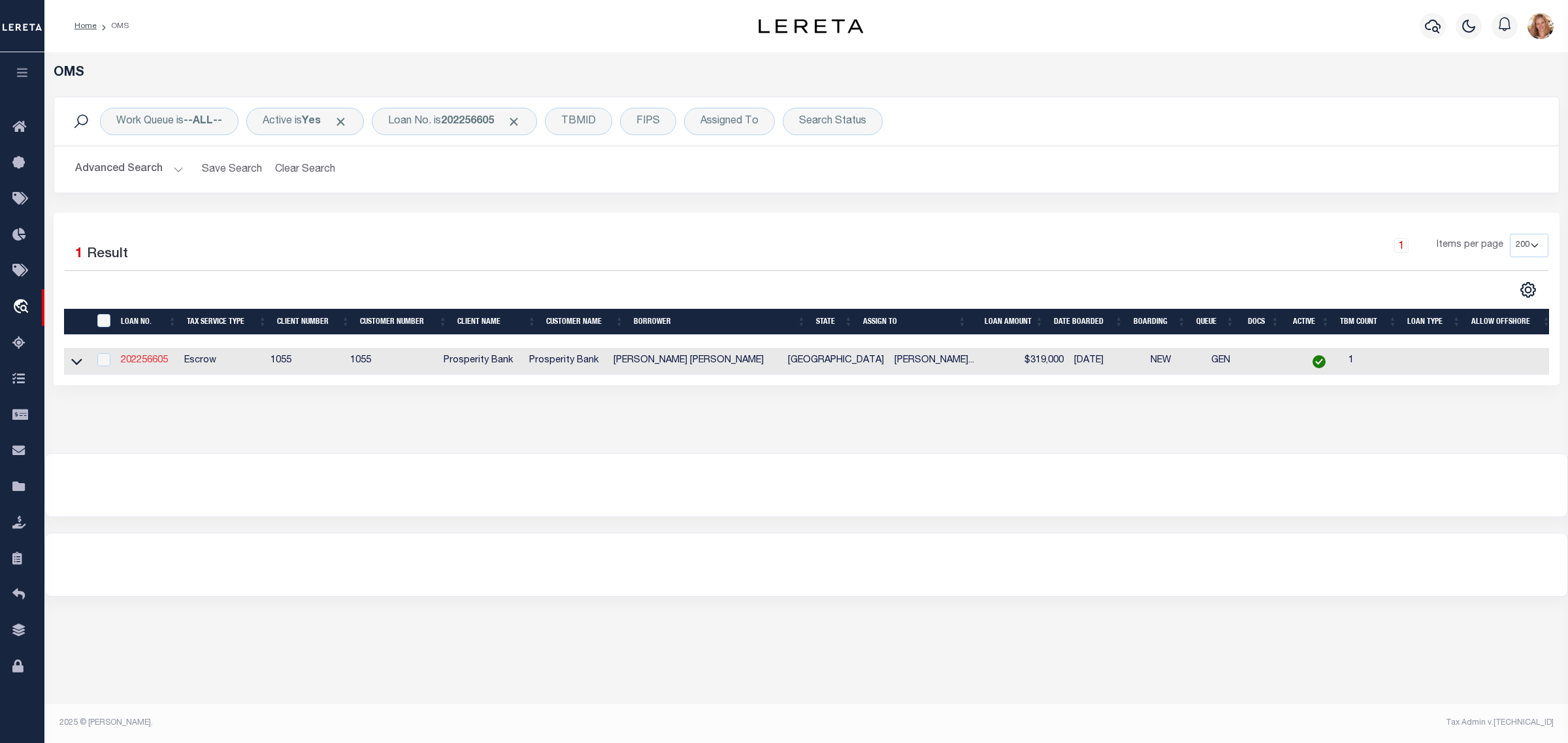
click at [163, 358] on link "202256605" at bounding box center [144, 360] width 47 height 9
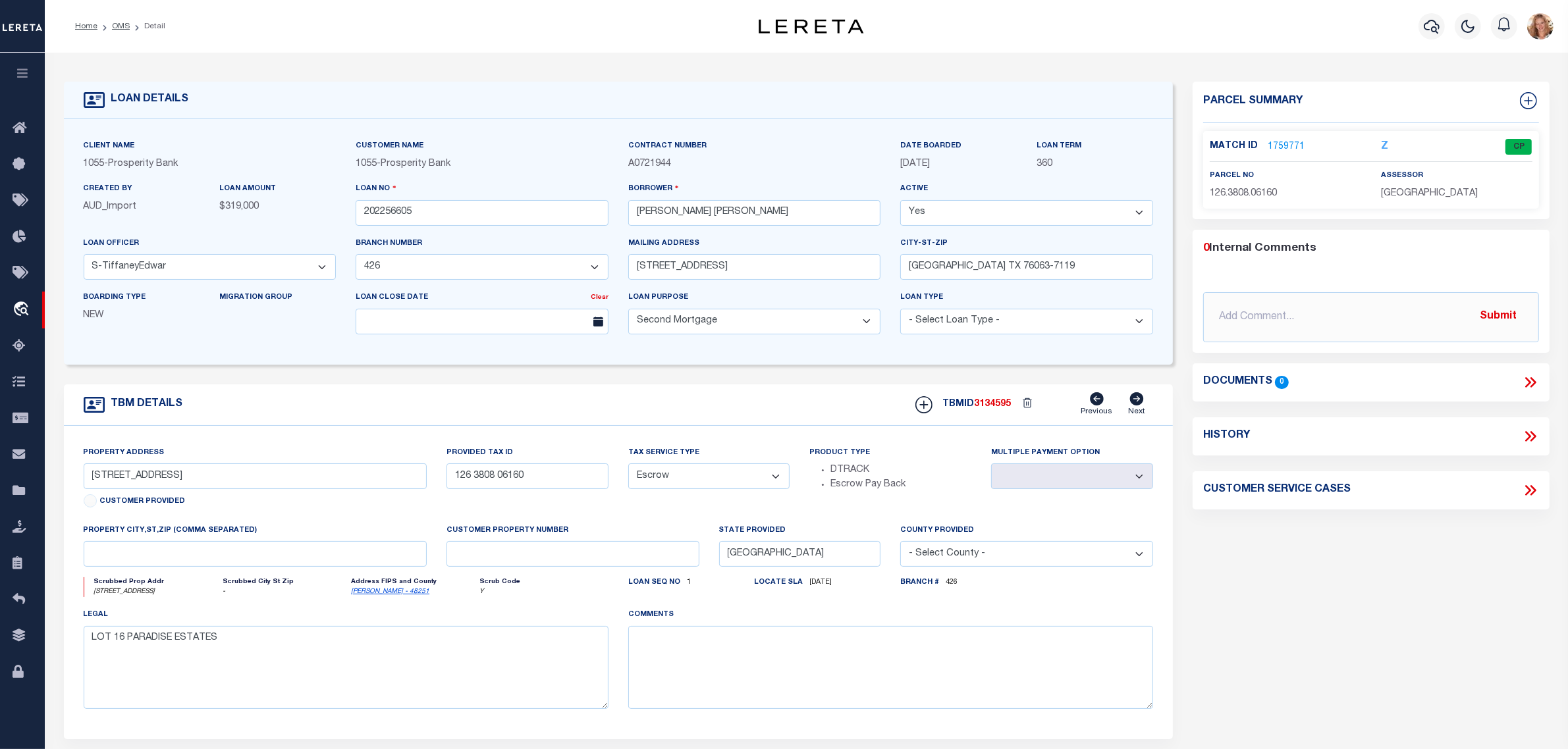
click at [741, 478] on select "- Select Tax Service Type - Escrow NonEscrow" at bounding box center [709, 476] width 162 height 26
click at [628, 468] on select "- Select Tax Service Type - Escrow NonEscrow" at bounding box center [709, 476] width 162 height 26
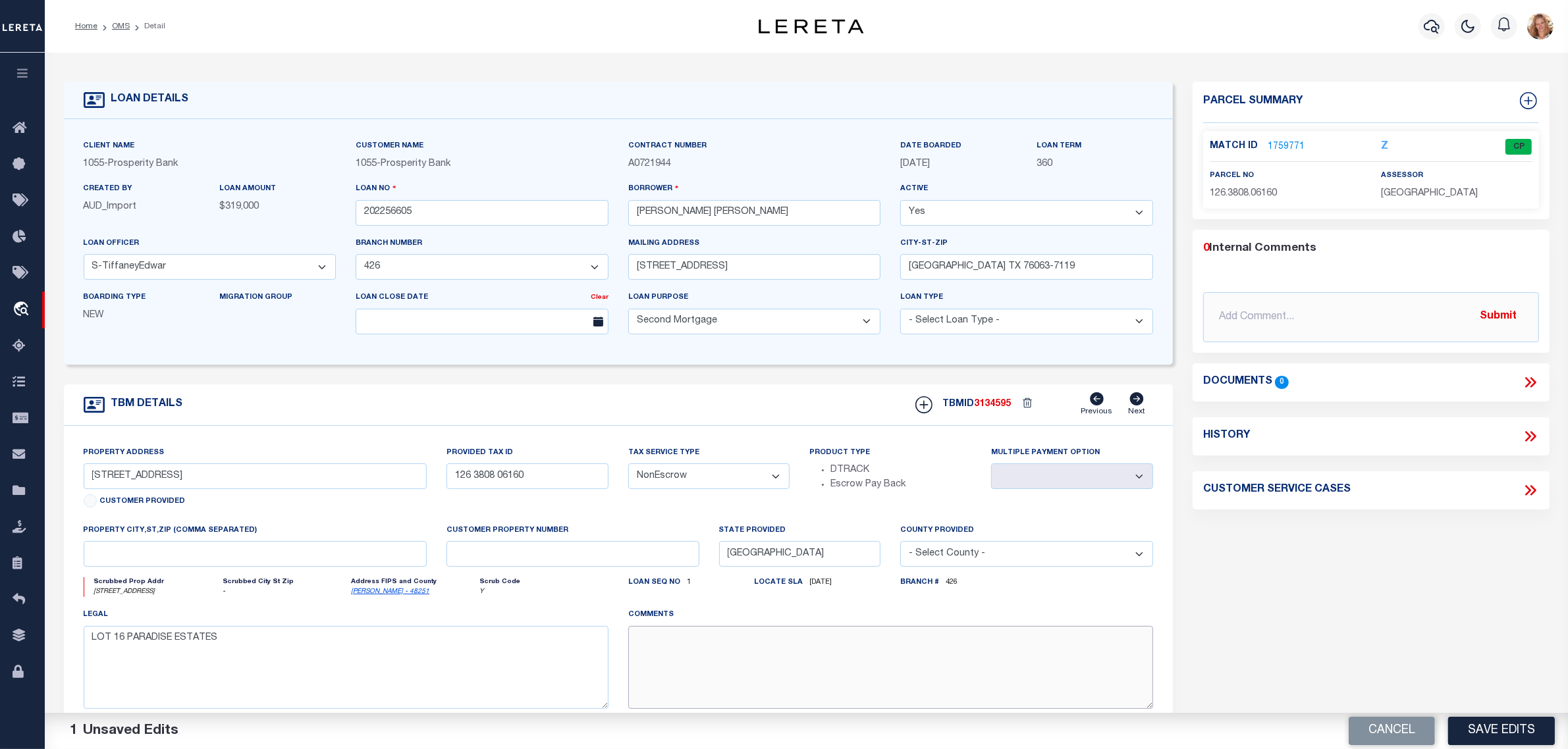
click at [741, 652] on textarea at bounding box center [890, 667] width 525 height 83
paste textarea "S"
click at [850, 666] on textarea at bounding box center [890, 667] width 525 height 83
click at [1190, 566] on div "Parcel Summary Match ID 1759771 Z parcel no 126.3808.06160 0 0" at bounding box center [1371, 436] width 377 height 709
click at [1485, 725] on button "Save Edits" at bounding box center [1502, 731] width 107 height 28
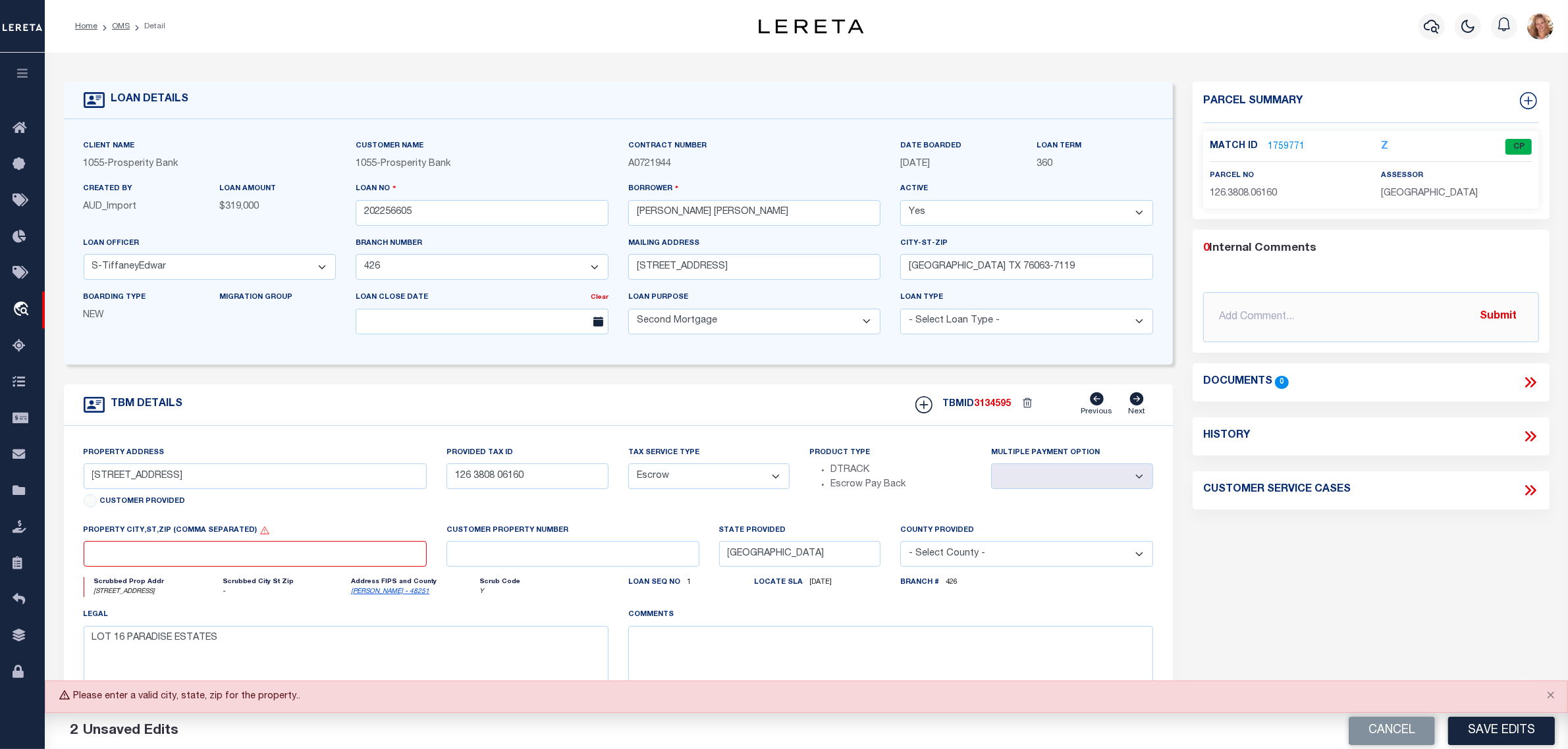
click at [1288, 148] on link "1759771" at bounding box center [1286, 148] width 37 height 14
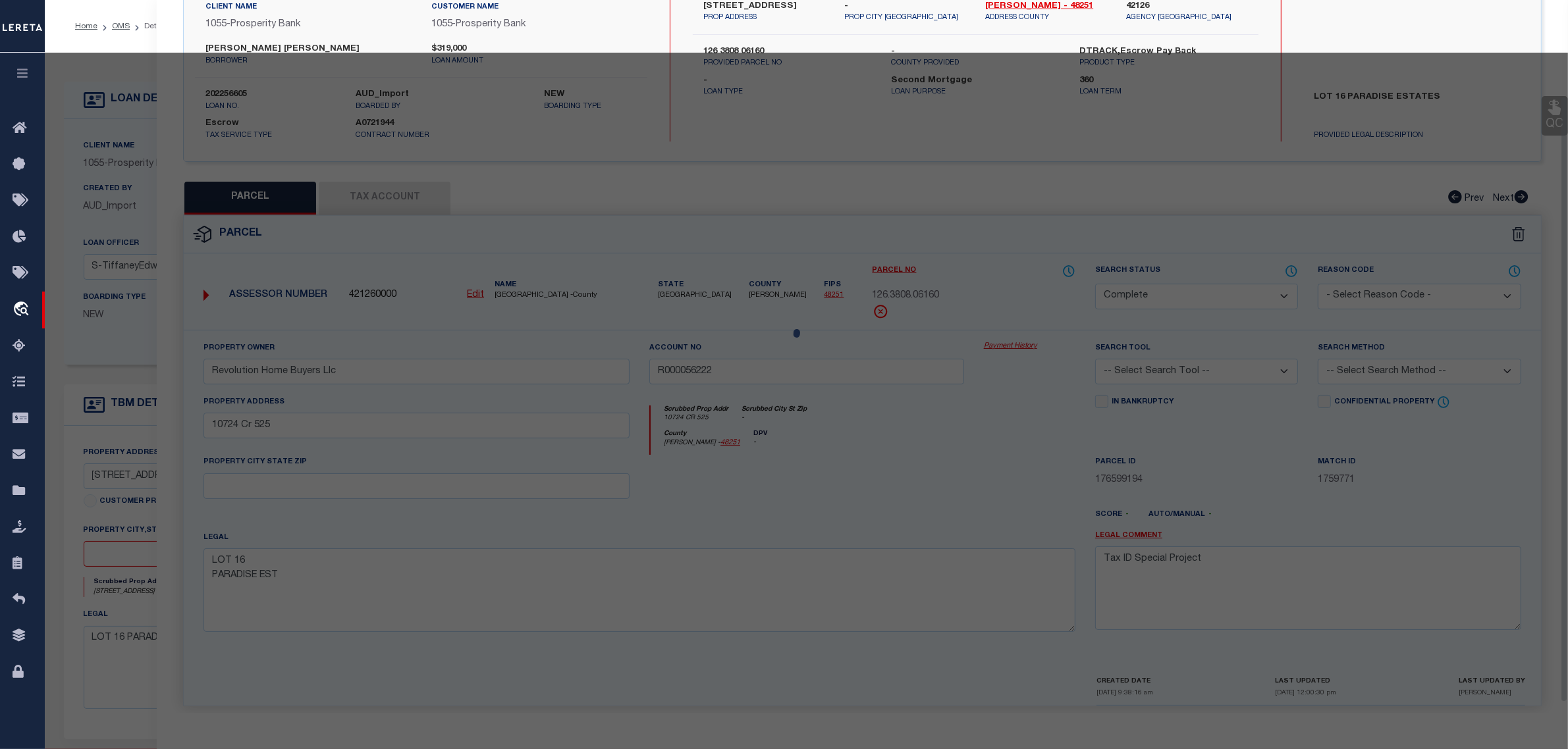
scroll to position [113, 0]
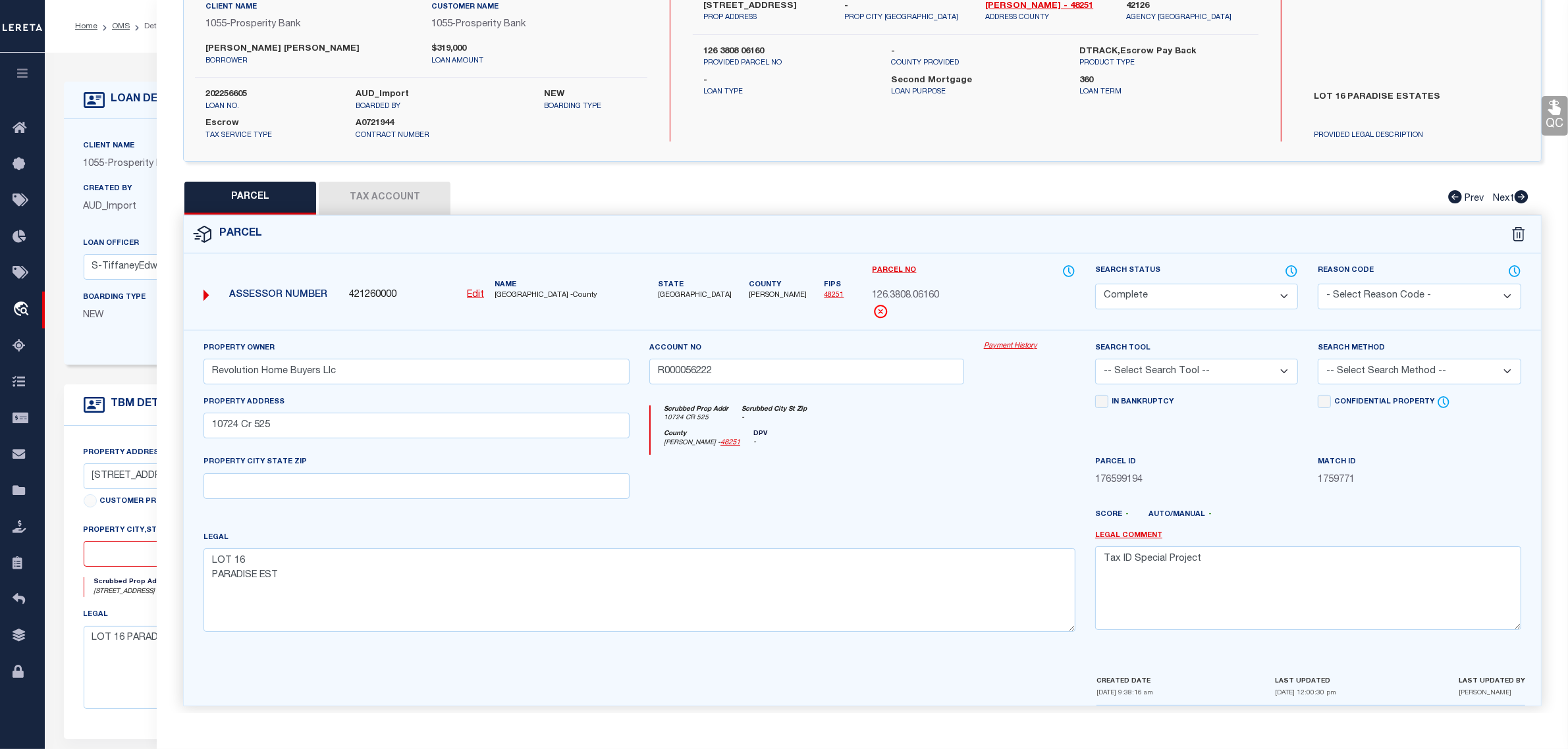
click at [125, 370] on form "LOAN DETAILS Client Name 1055 - Prosperity Bank" at bounding box center [618, 436] width 1110 height 709
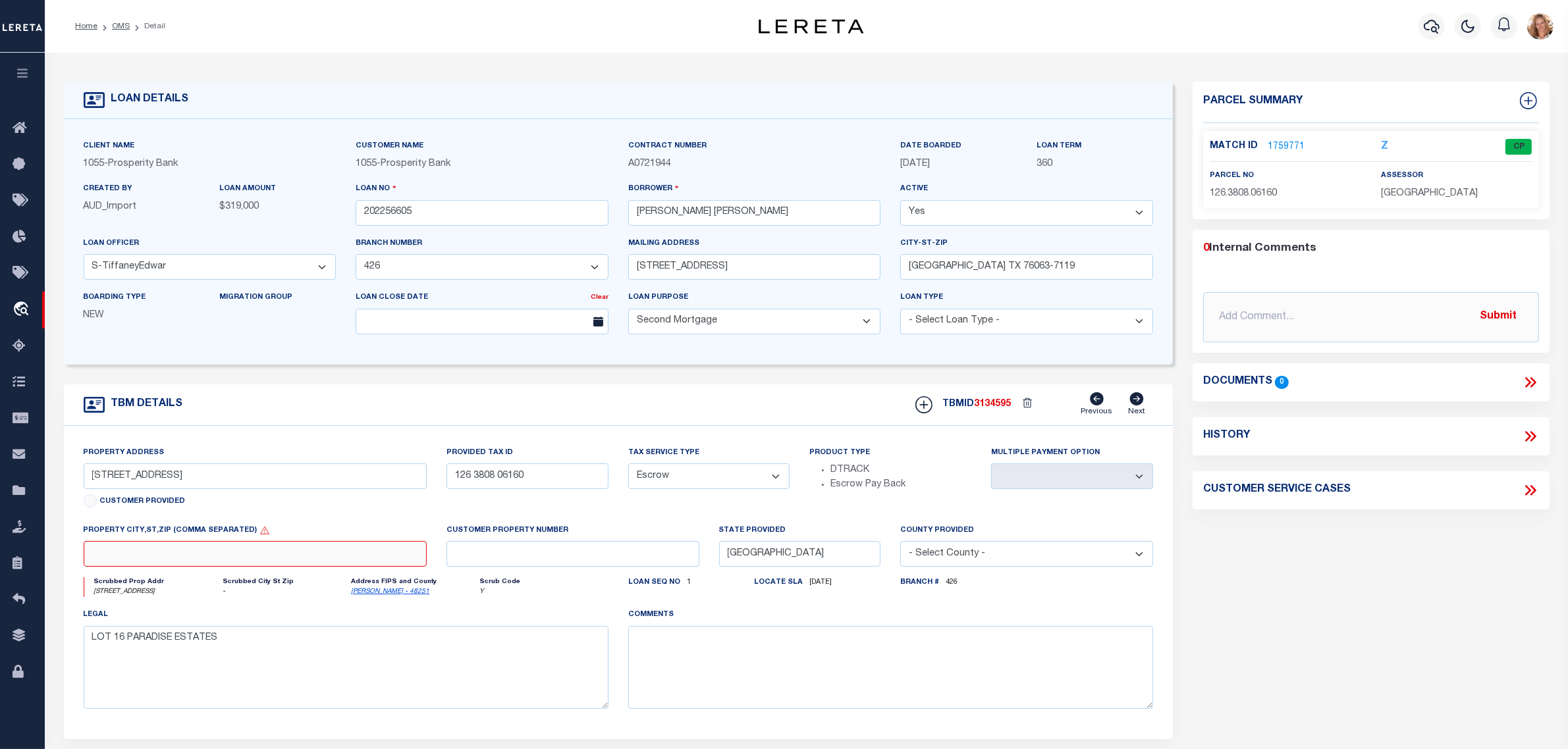
click at [332, 560] on input "text" at bounding box center [255, 554] width 343 height 26
click at [751, 482] on body "Home OMS Detail" at bounding box center [784, 495] width 1568 height 991
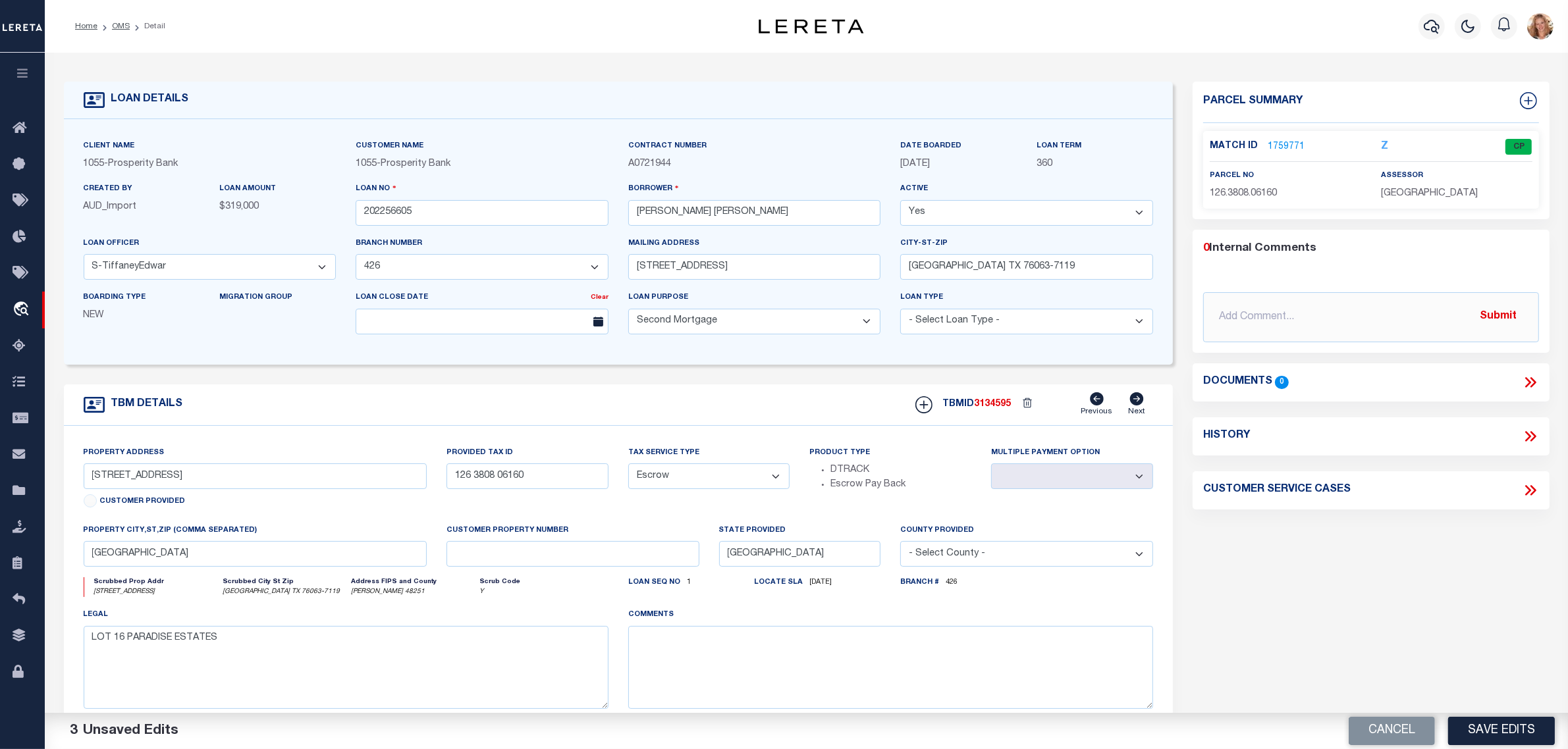
click at [684, 478] on select "- Select Tax Service Type - Escrow NonEscrow" at bounding box center [709, 476] width 162 height 26
click at [628, 468] on select "- Select Tax Service Type - Escrow NonEscrow" at bounding box center [709, 476] width 162 height 26
click at [670, 663] on textarea at bounding box center [890, 667] width 525 height 83
paste textarea "Should be DTRACK per customer's file. MLC"
click at [1512, 719] on button "Save Edits" at bounding box center [1502, 731] width 107 height 28
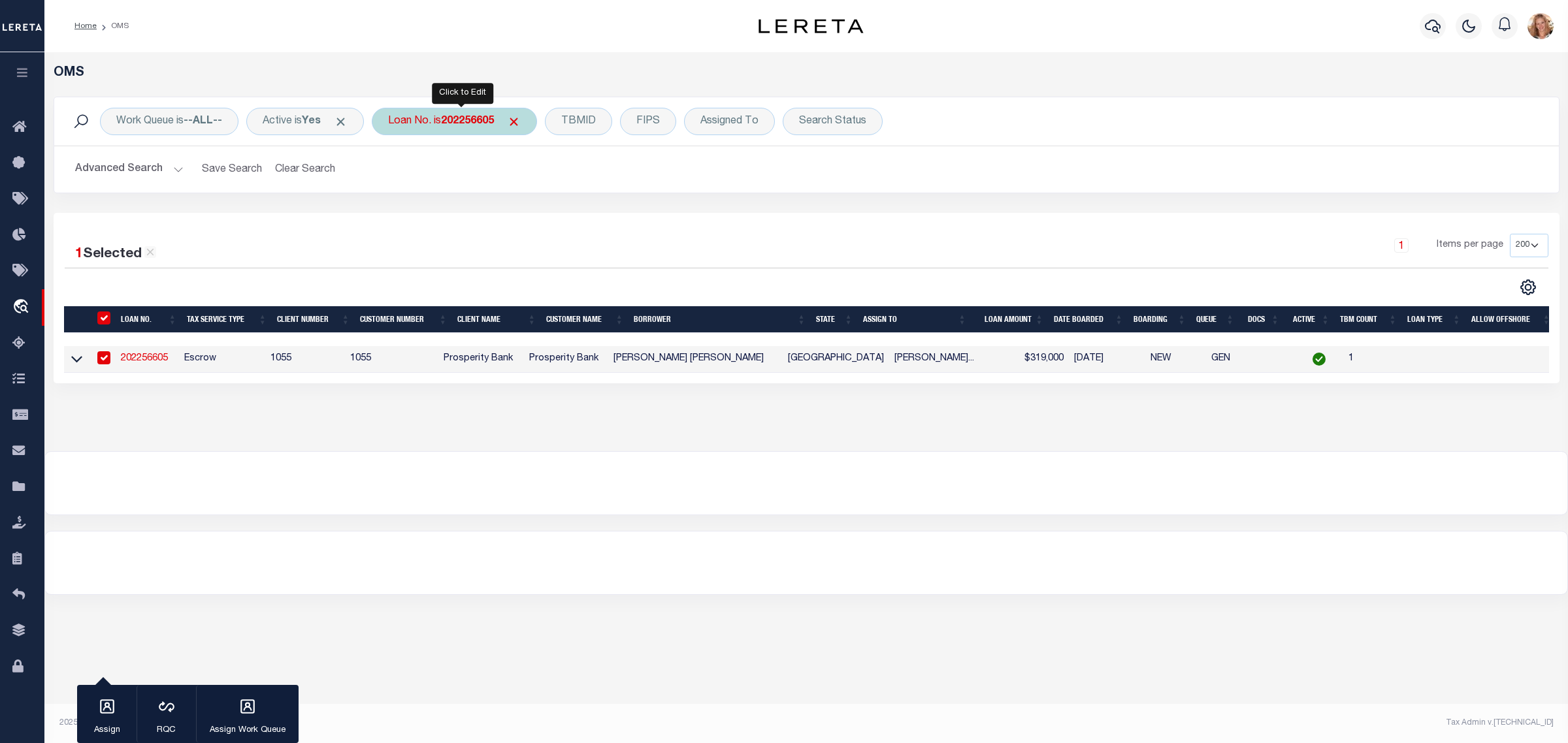
click at [429, 115] on div "Loan No. is 202256605" at bounding box center [454, 121] width 165 height 27
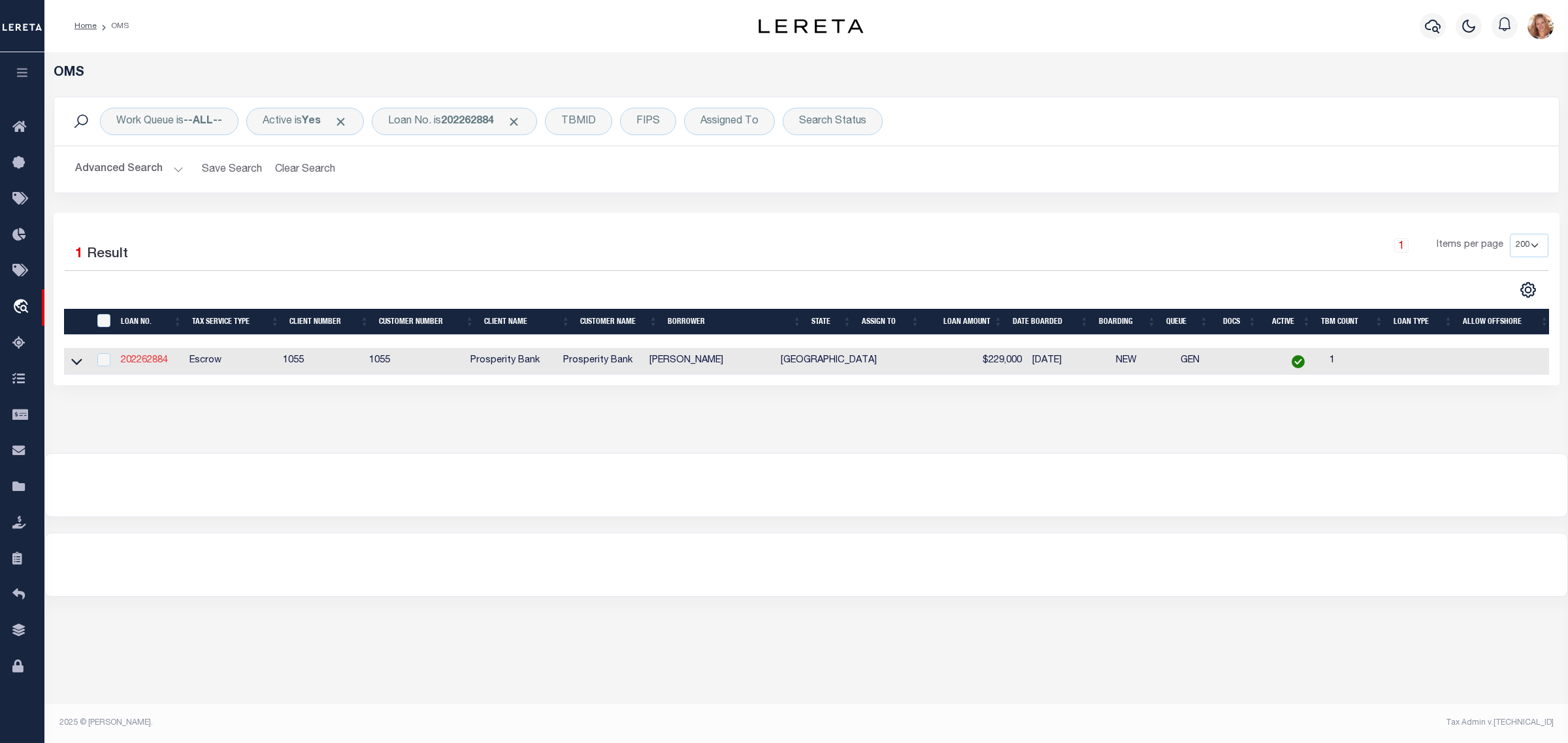
click at [141, 364] on link "202262884" at bounding box center [144, 360] width 47 height 9
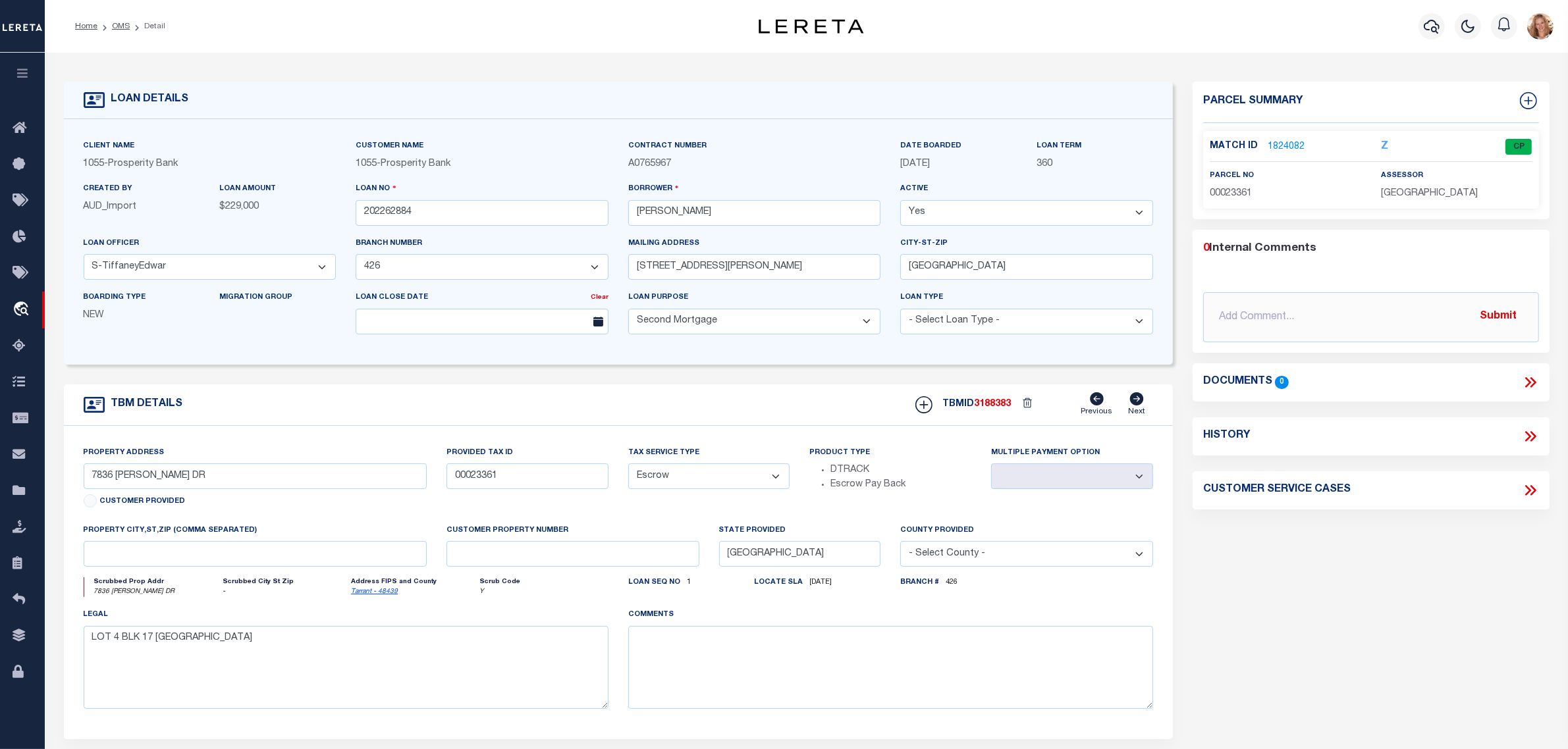
click at [1301, 147] on link "1824082" at bounding box center [1286, 148] width 37 height 14
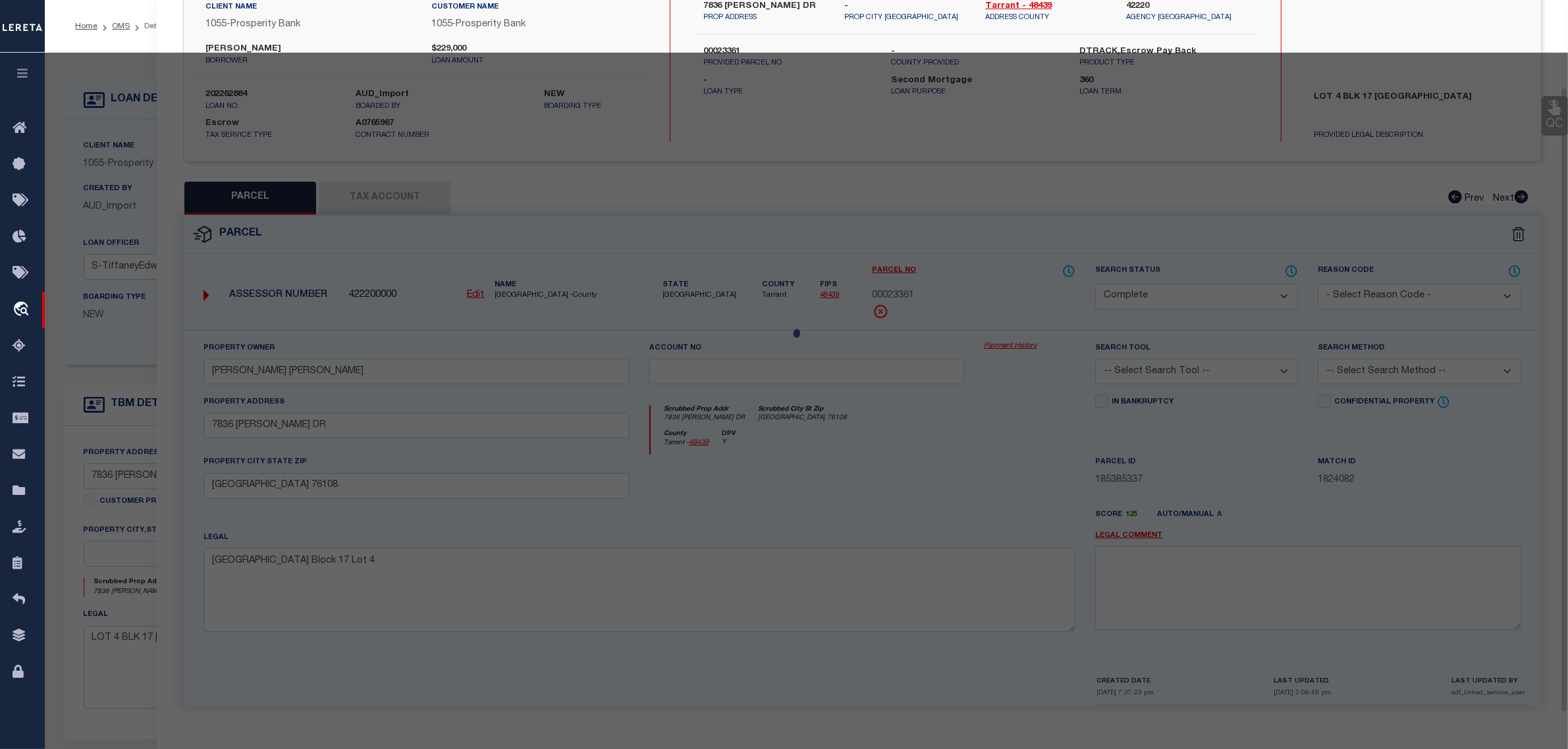
scroll to position [113, 0]
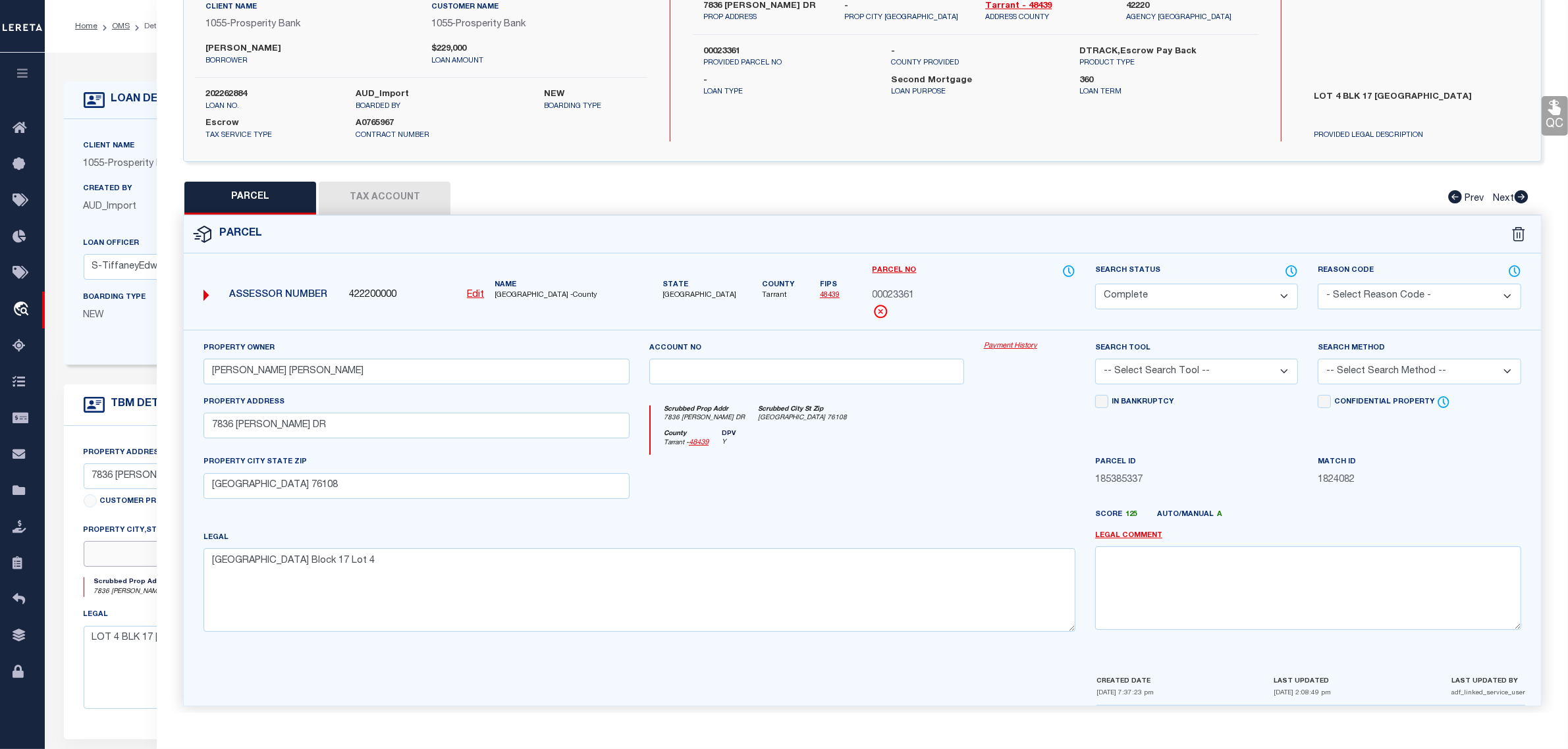
click at [127, 564] on input "text" at bounding box center [255, 554] width 343 height 26
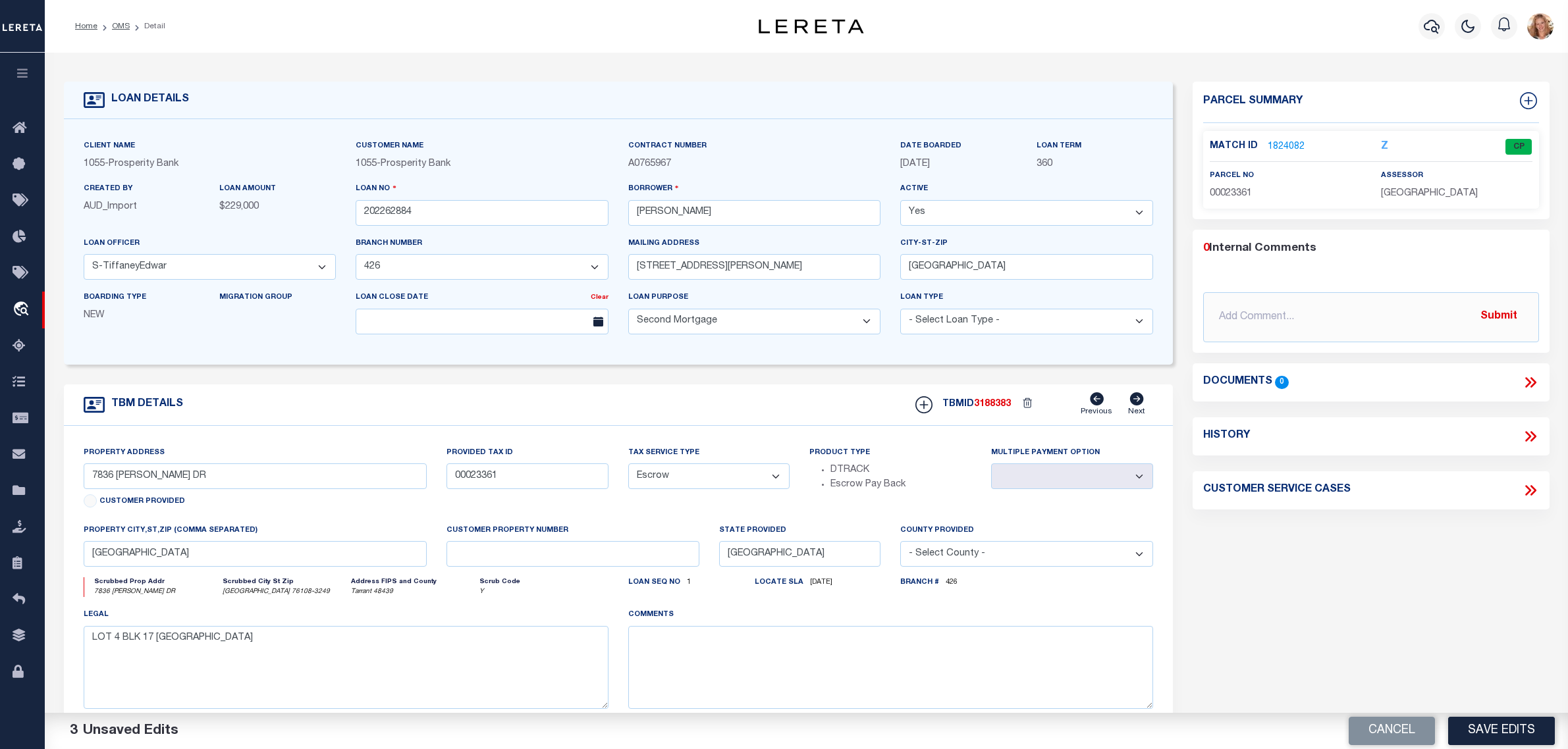
select select "10652"
select select "3826"
select select "100"
click at [712, 484] on select "- Select Tax Service Type - Escrow NonEscrow" at bounding box center [709, 476] width 162 height 26
select select "NonEscrow"
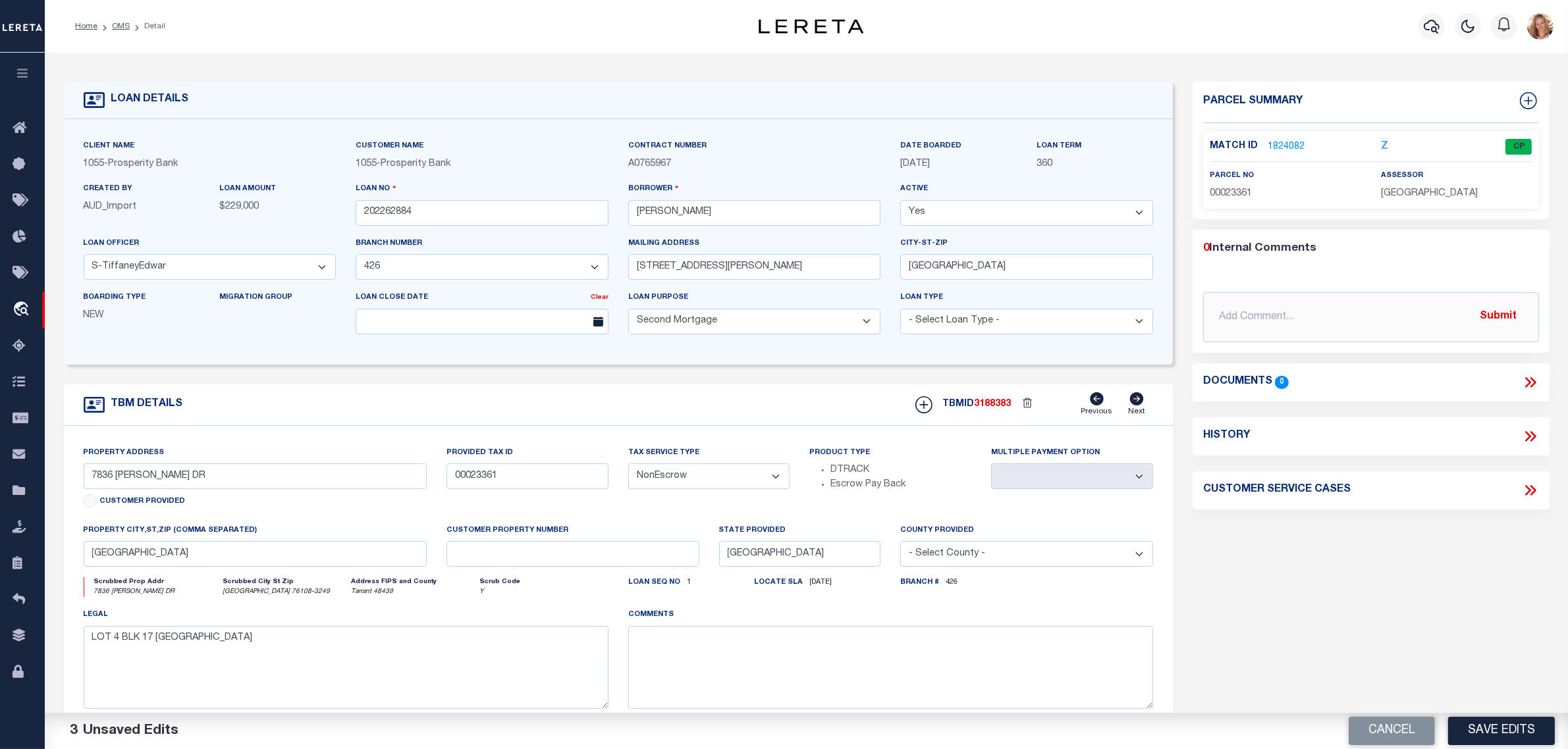
click at [628, 468] on select "- Select Tax Service Type - Escrow NonEscrow" at bounding box center [709, 476] width 162 height 26
click at [739, 649] on textarea at bounding box center [890, 667] width 525 height 83
paste textarea "Should be DTRACK per customer's file. MLC"
type textarea "Should be DTRACK per customer's file. MLC"
click at [1479, 729] on button "Save Edits" at bounding box center [1502, 731] width 107 height 28
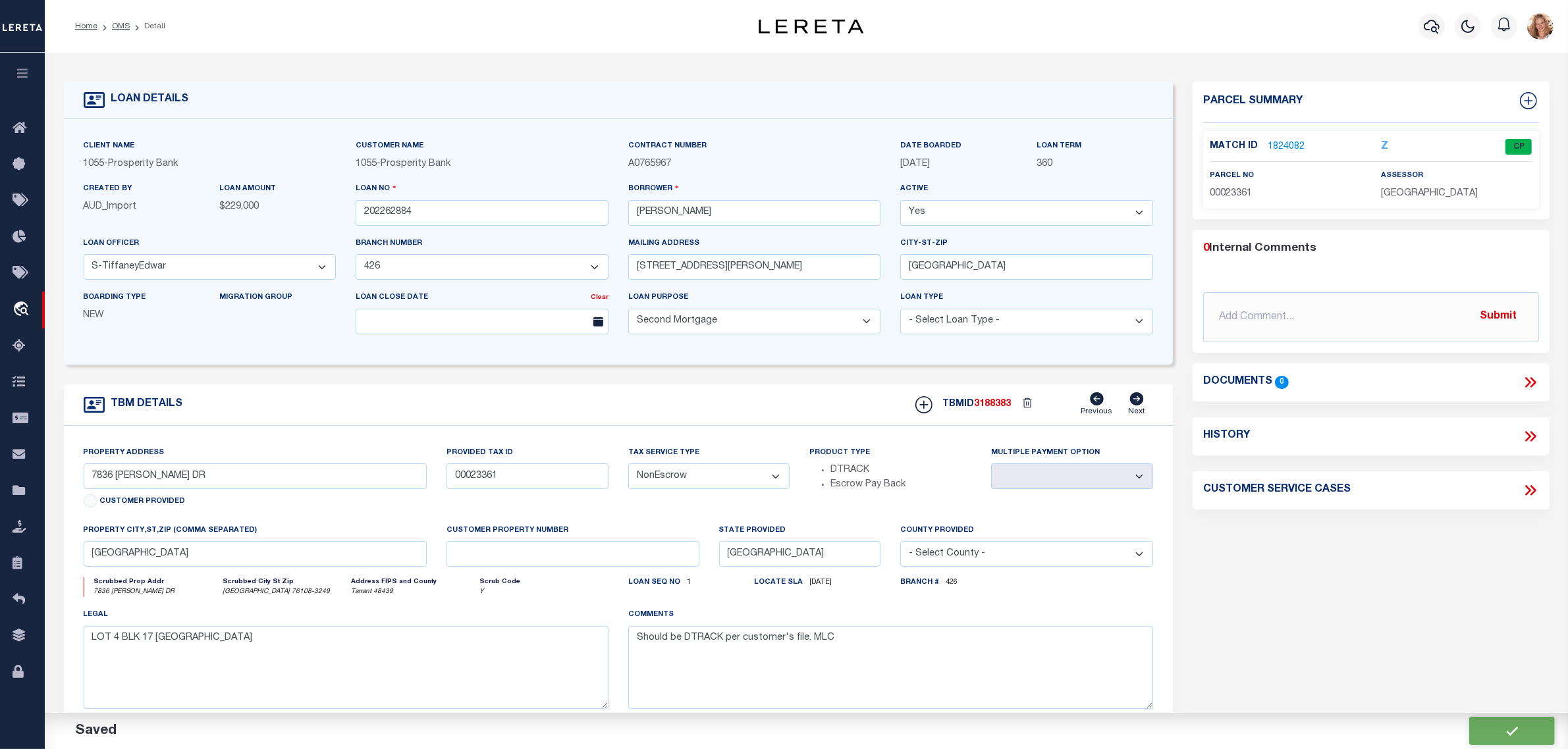
select select "Escrow"
select select
select select "NonEscrow"
select select
type input "White Settlement, TX 76108"
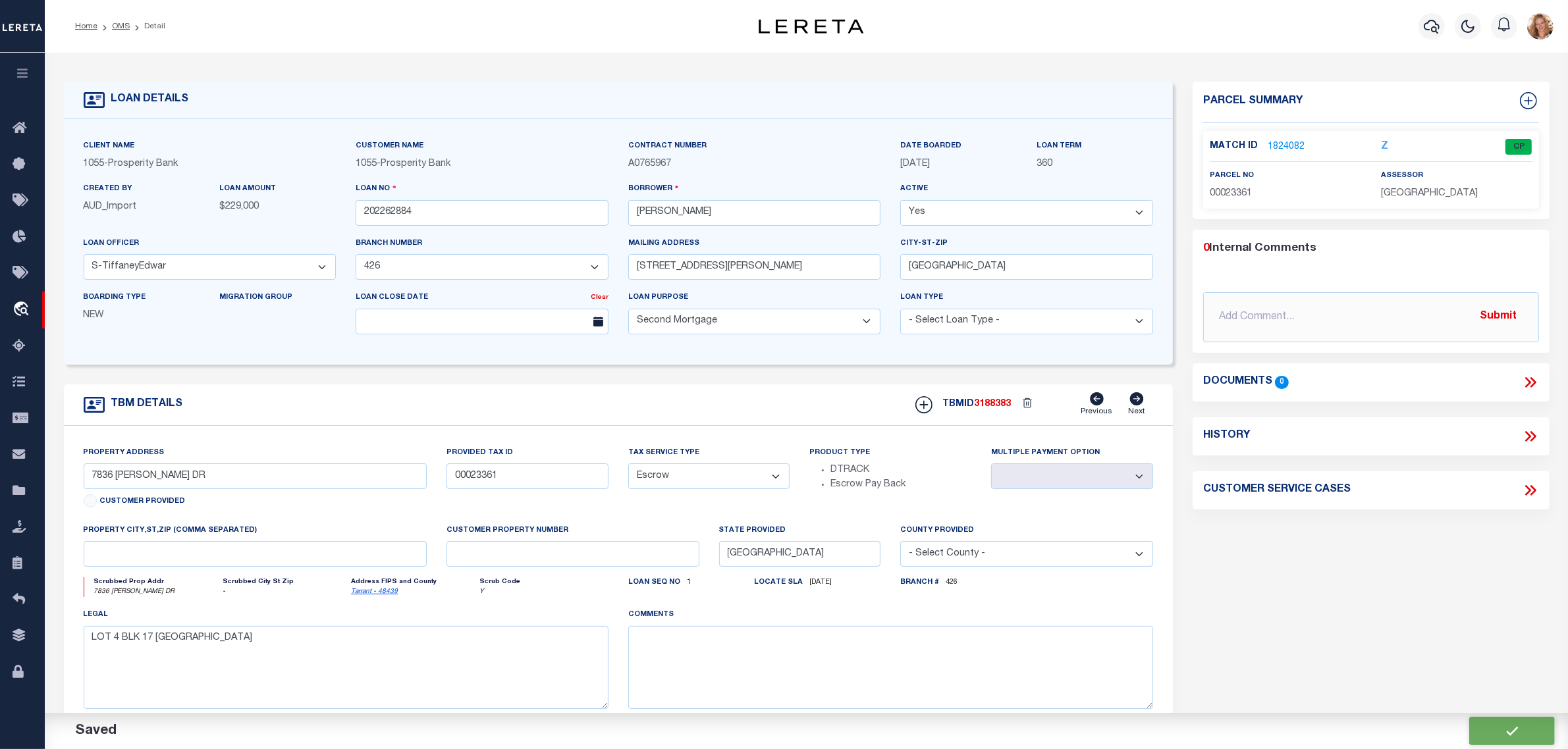
type textarea "Should be DTRACK per customer's file. MLC"
select select
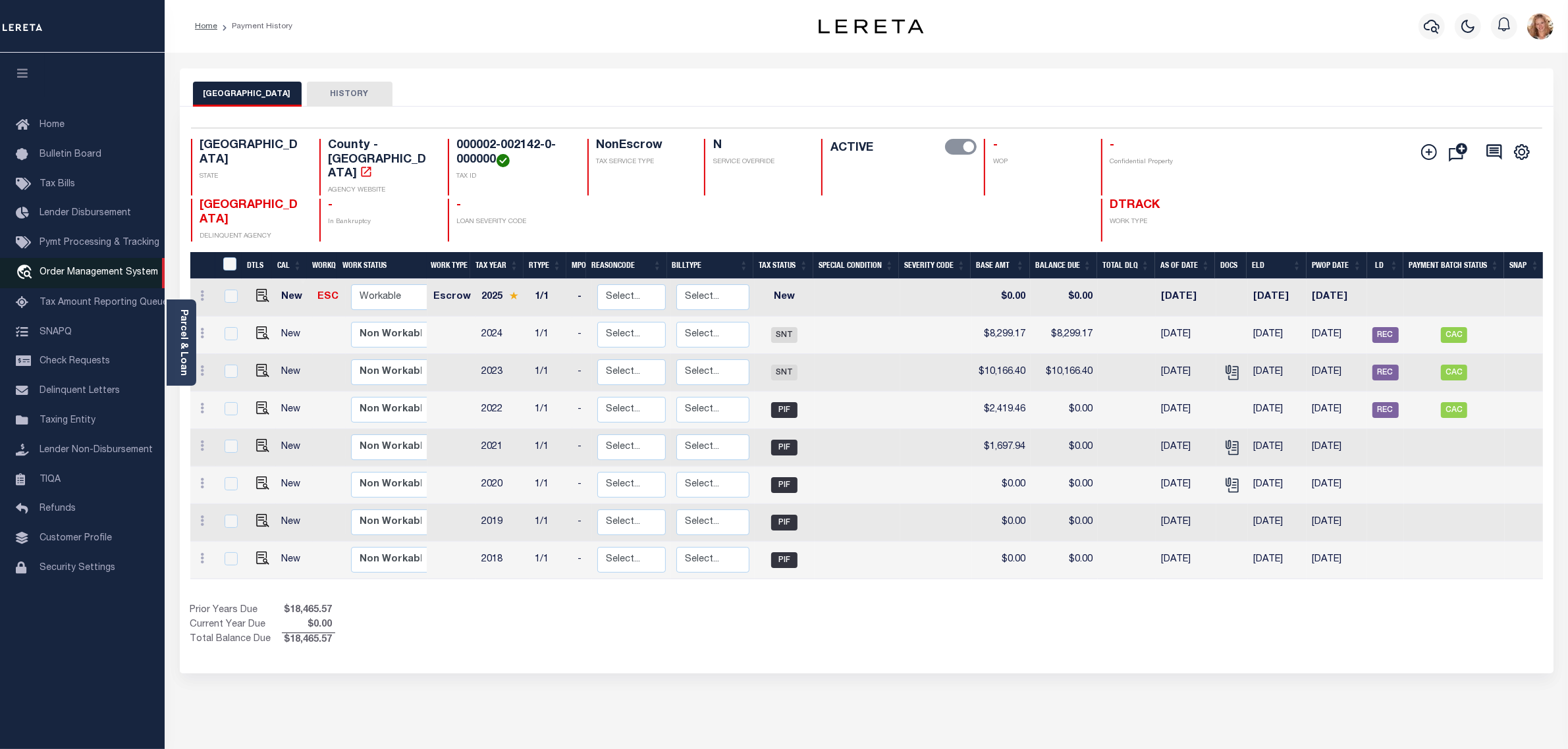
click at [66, 278] on span "Order Management System" at bounding box center [98, 272] width 119 height 9
click at [86, 272] on span "Order Management System" at bounding box center [98, 272] width 119 height 9
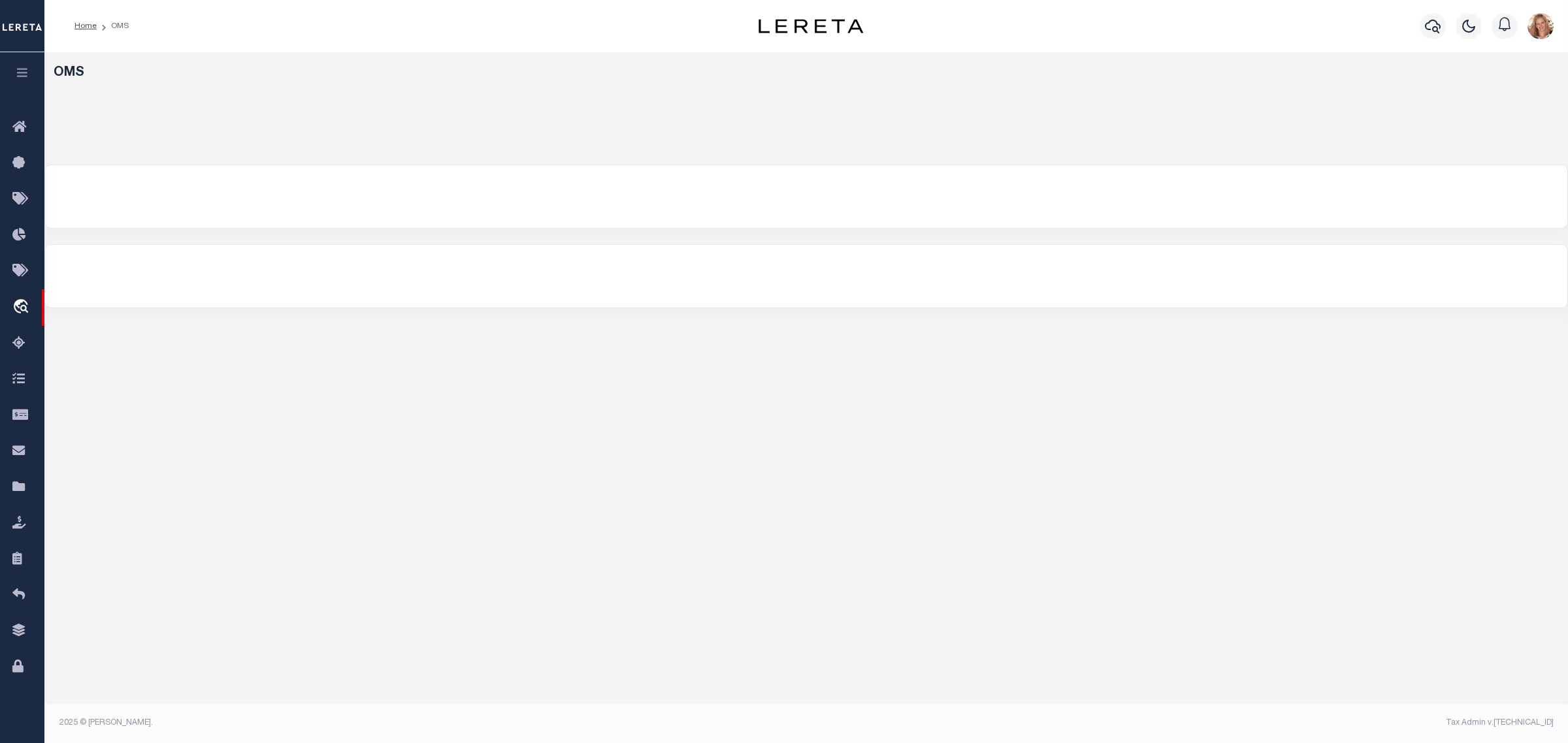
select select "200"
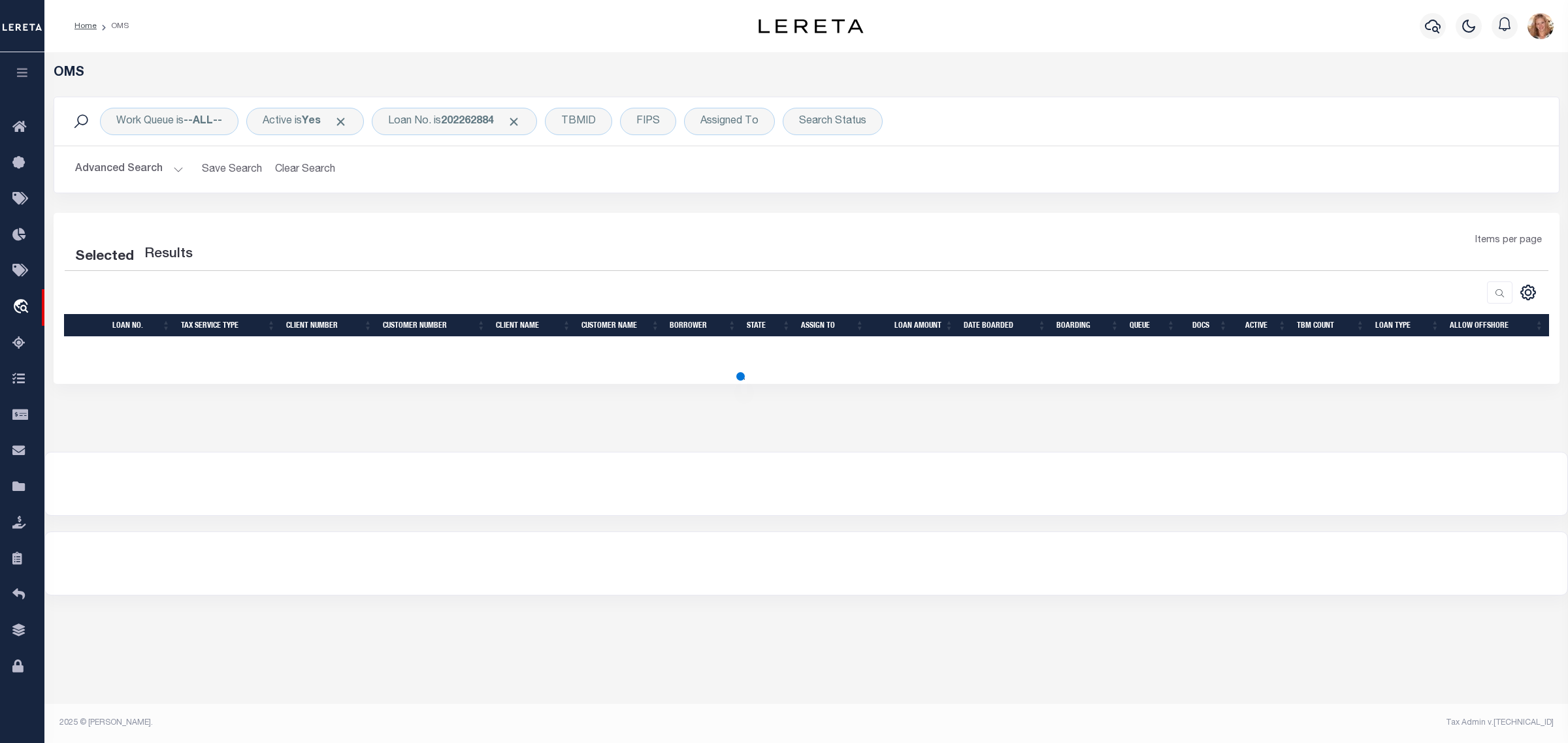
select select "200"
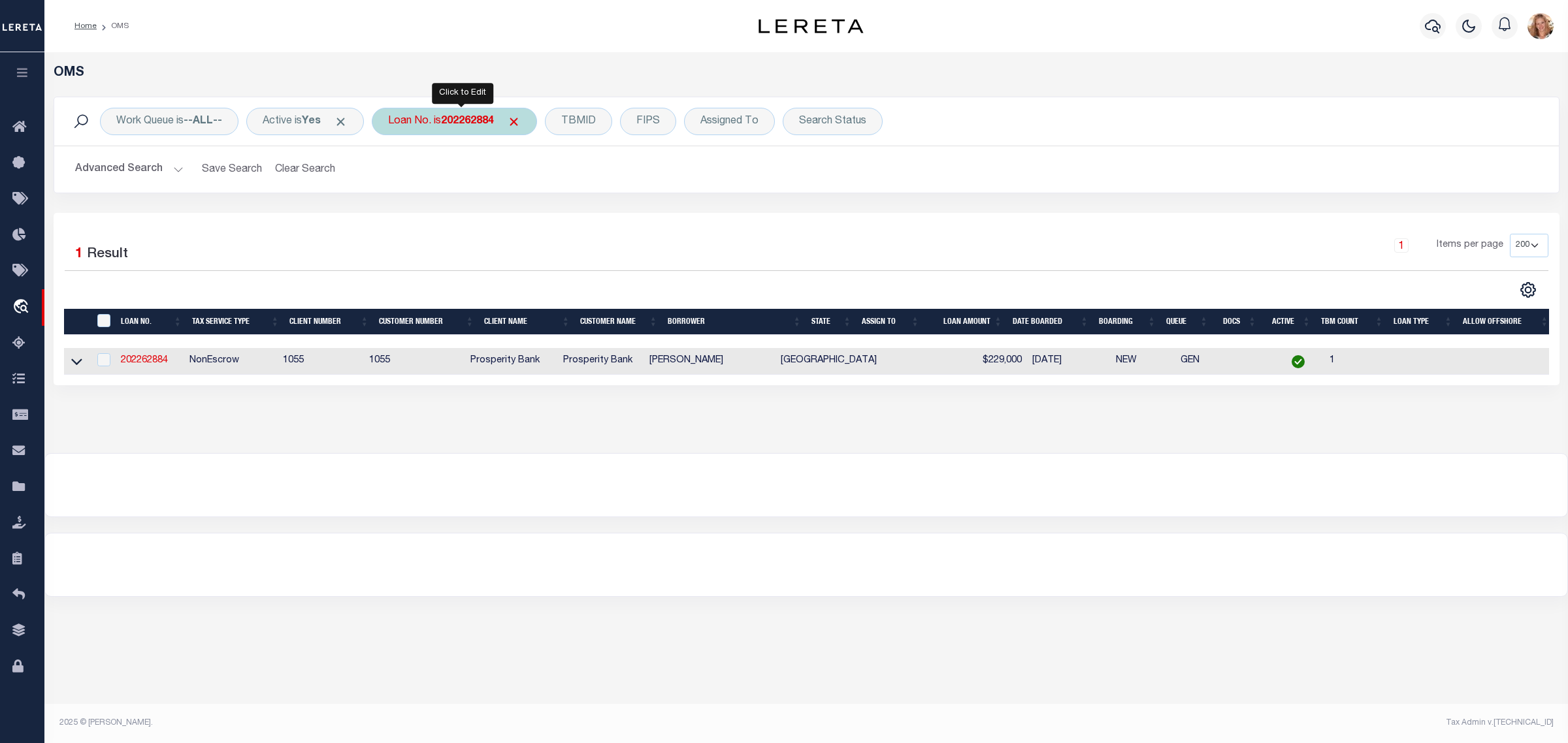
click at [418, 121] on div "Loan No. is 202262884" at bounding box center [454, 121] width 165 height 27
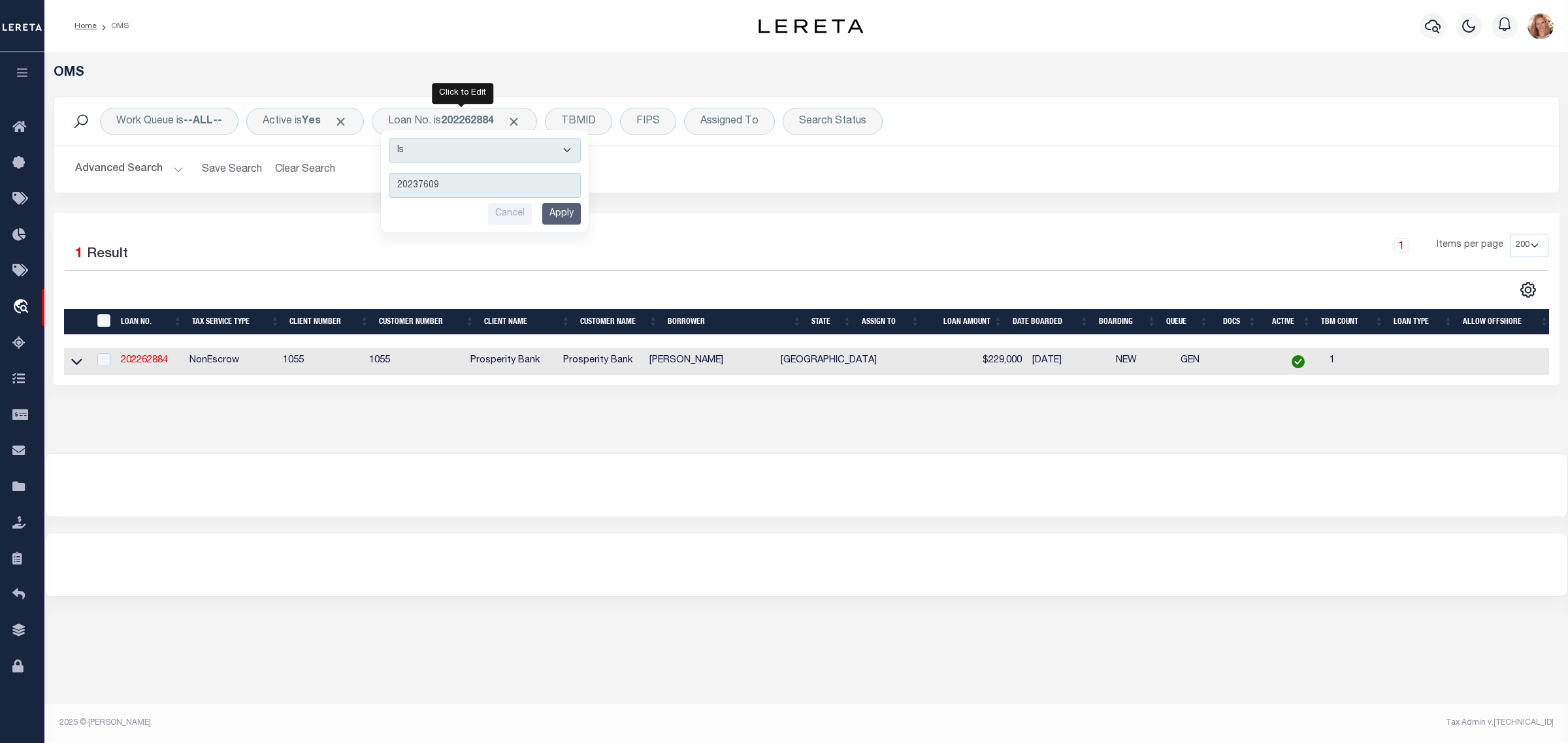
type input "202376096"
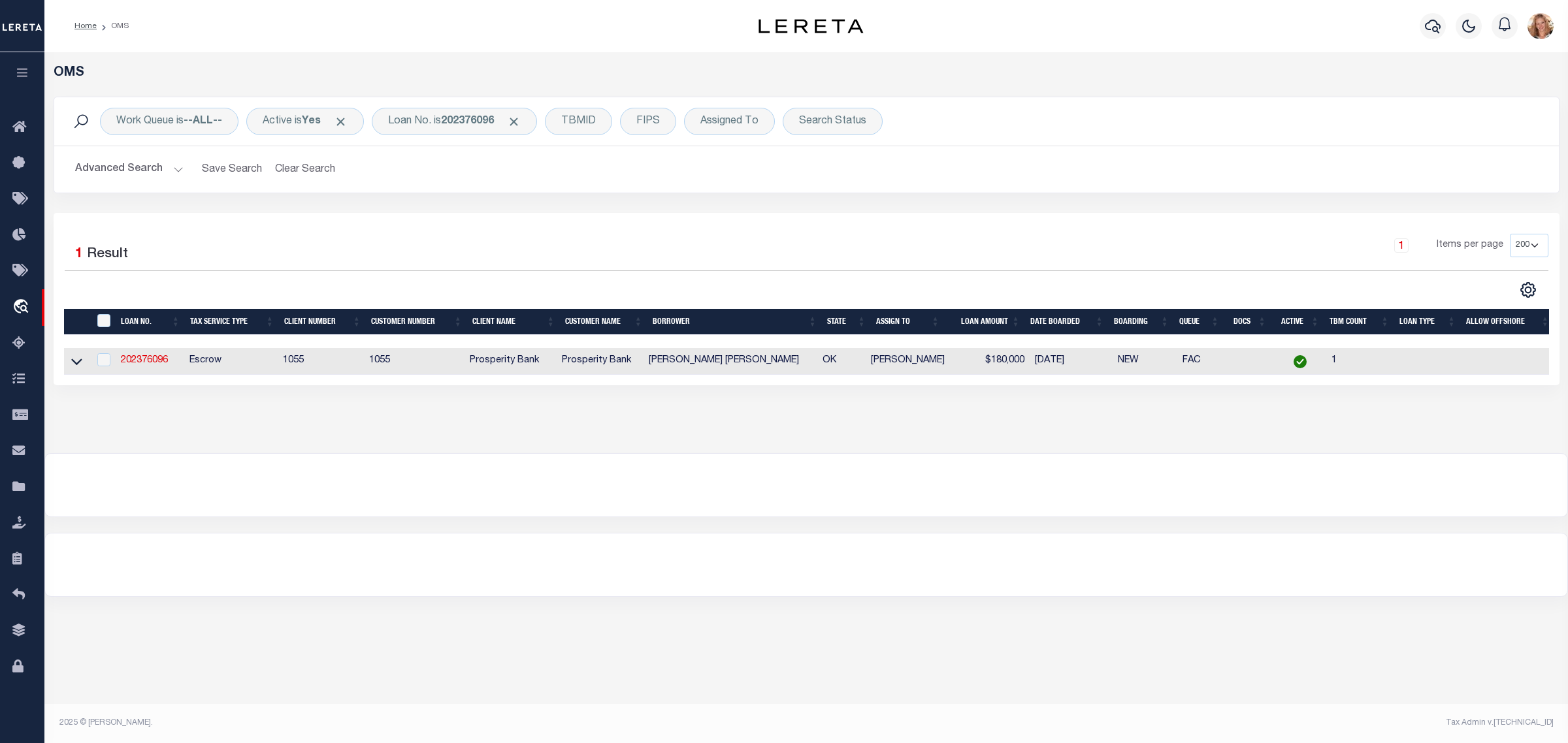
click at [157, 369] on td "202376096" at bounding box center [150, 361] width 68 height 26
checkbox input "true"
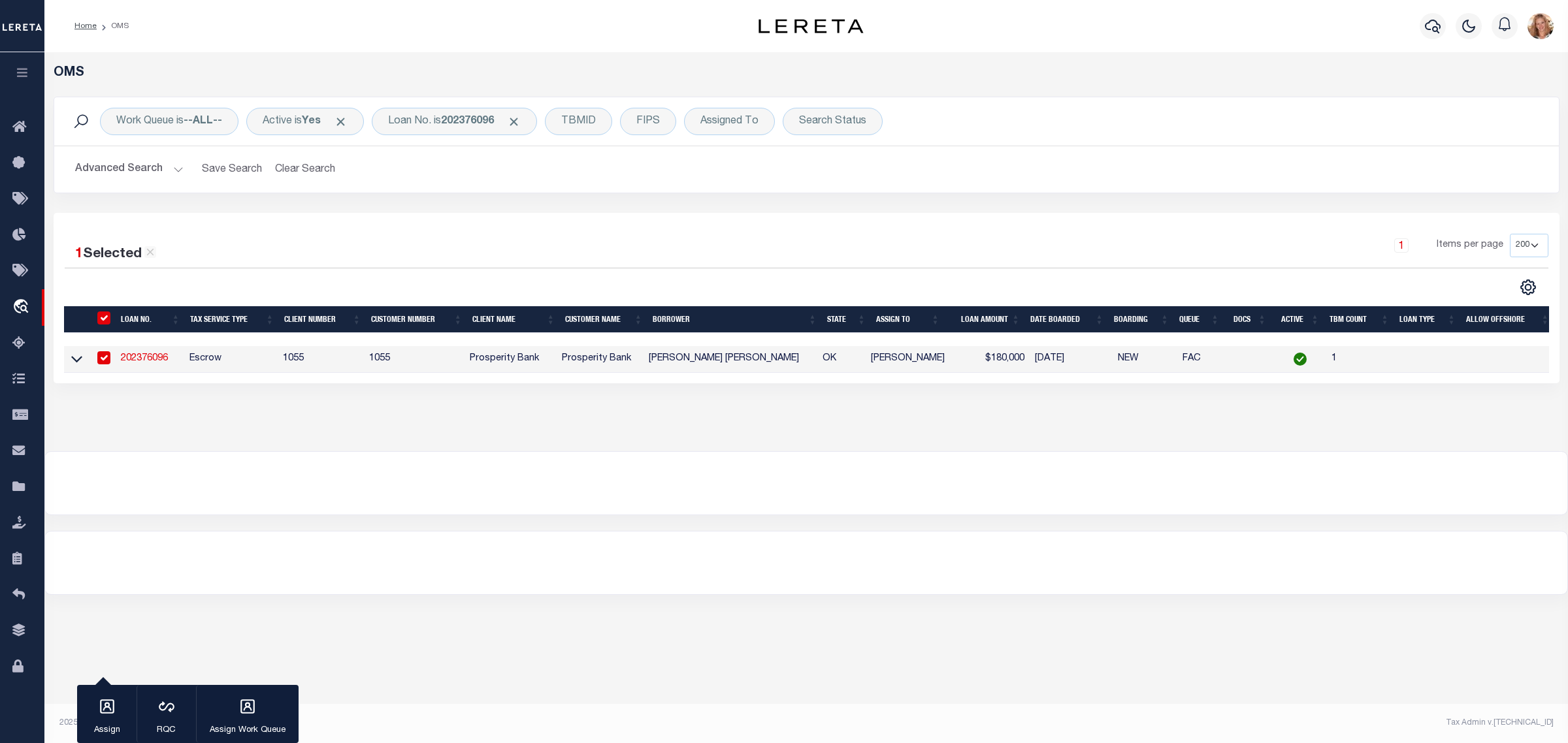
click at [157, 363] on link "202376096" at bounding box center [144, 358] width 47 height 9
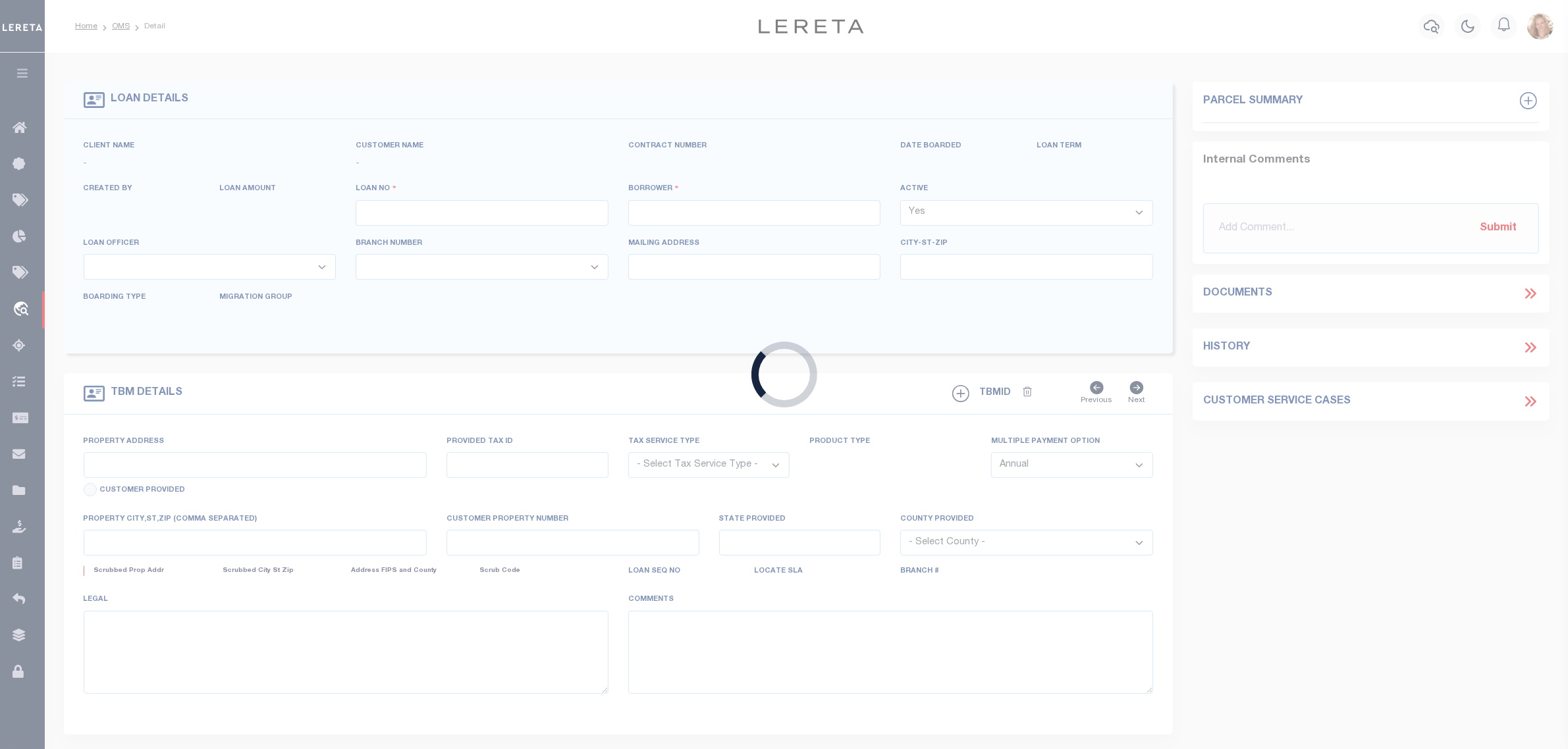
type input "202376096"
type input "[PERSON_NAME] [PERSON_NAME]"
select select
type input "[STREET_ADDRESS]"
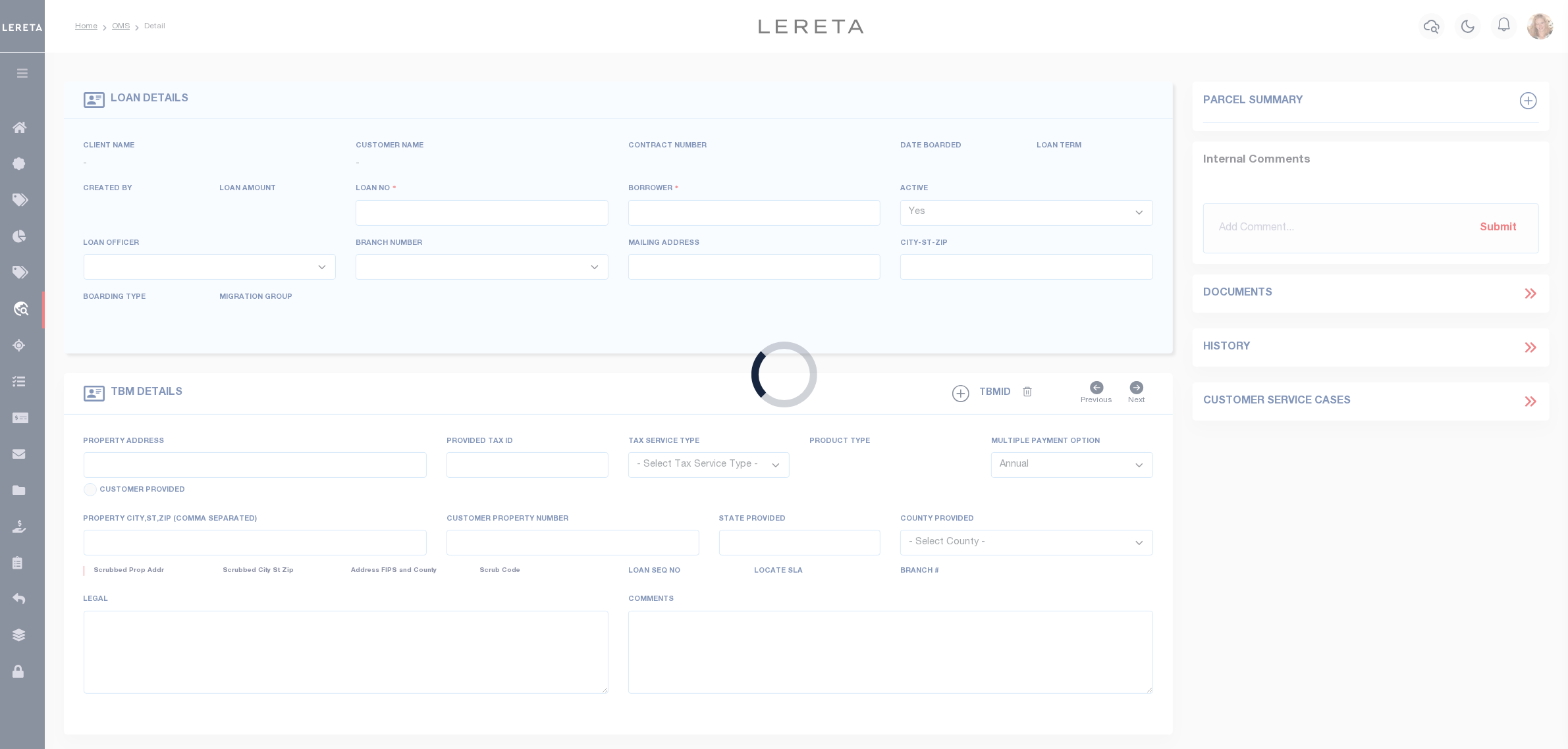
type input "GLENPOOL OK 74033-4349"
select select "100"
select select "Escrow"
type input "[STREET_ADDRESS]"
type input "22-01-2375510-070-6"
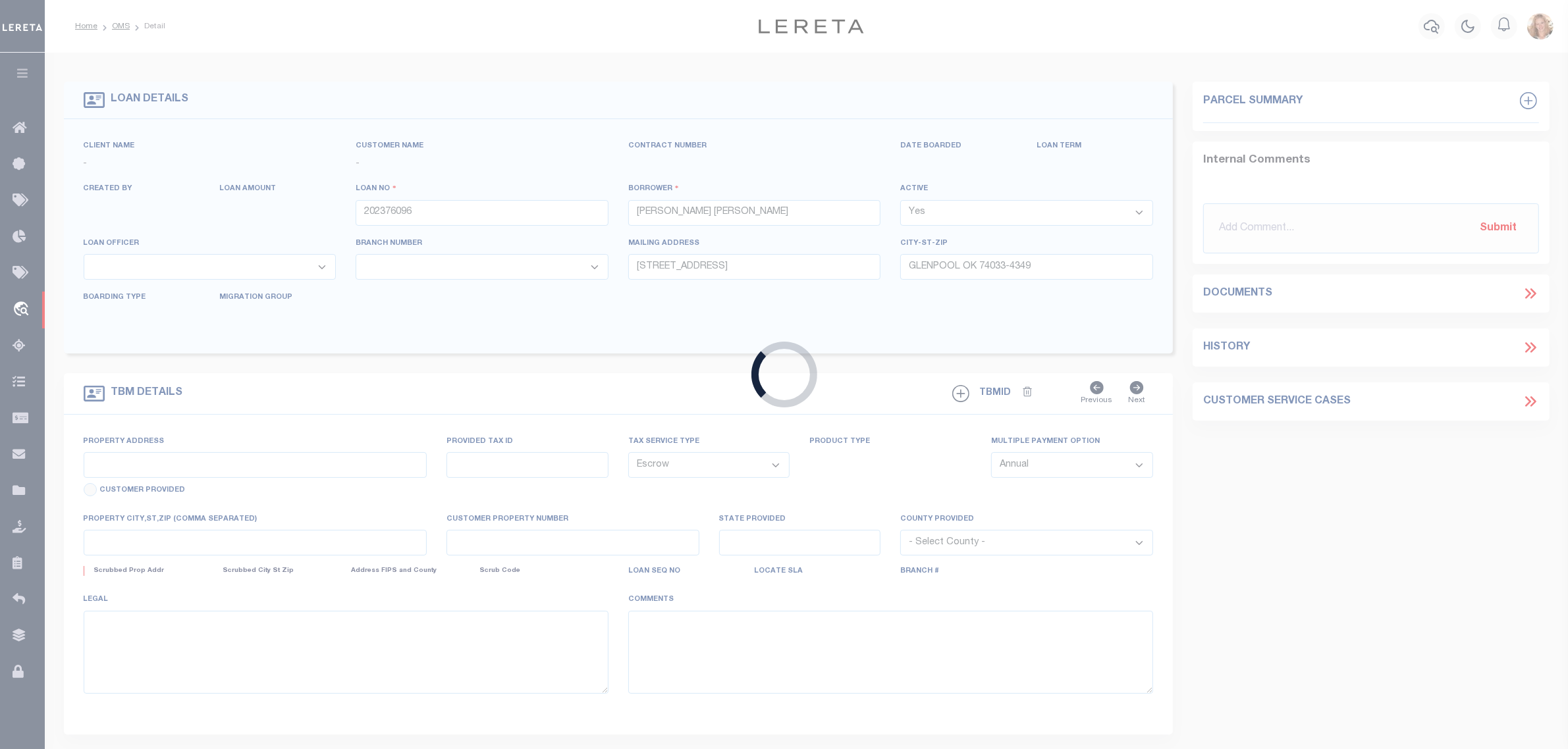
select select
type input "OK"
type textarea "[STREET_ADDRESS][PERSON_NAME]"
select select "10652"
select select "3920"
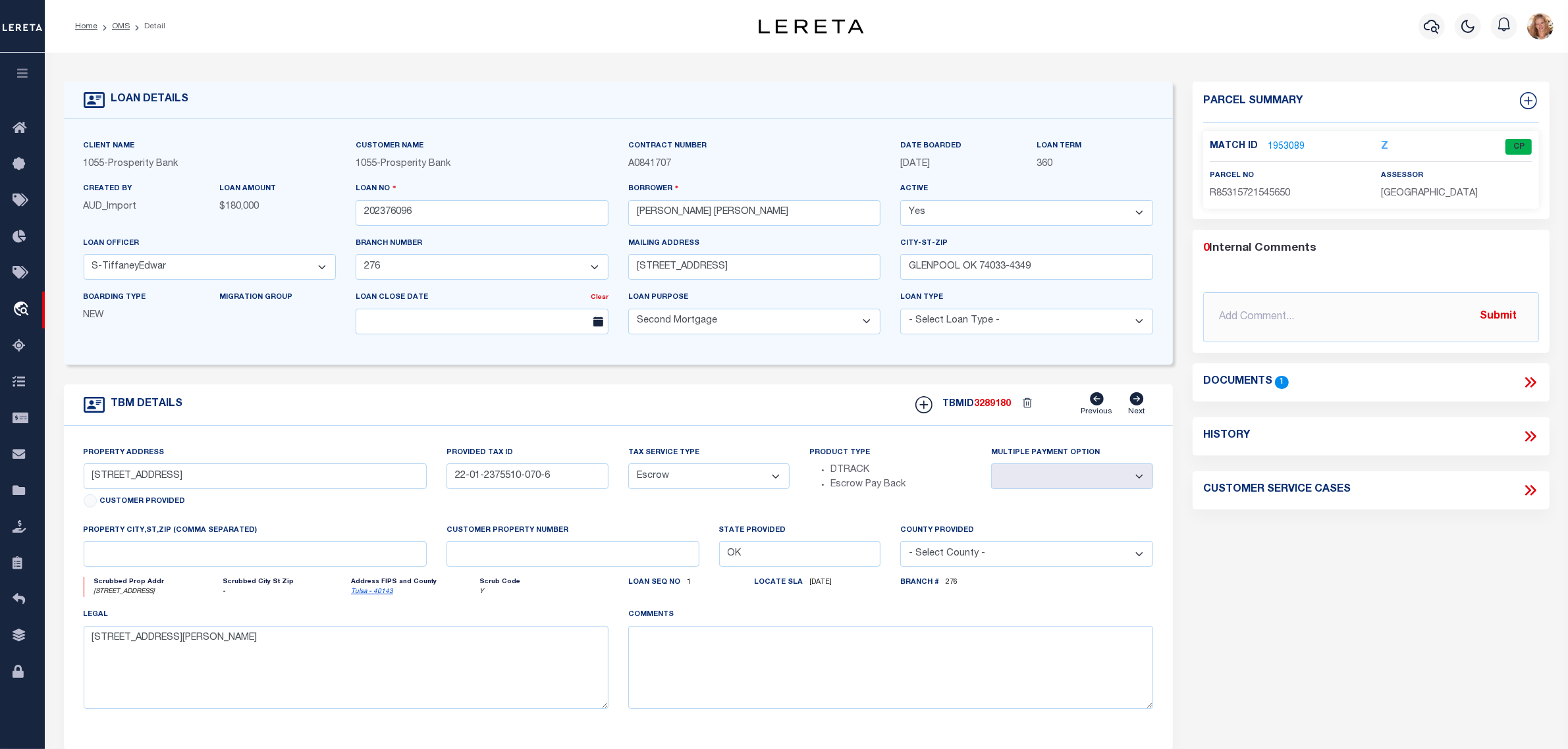
click at [1291, 145] on link "1953089" at bounding box center [1286, 148] width 37 height 14
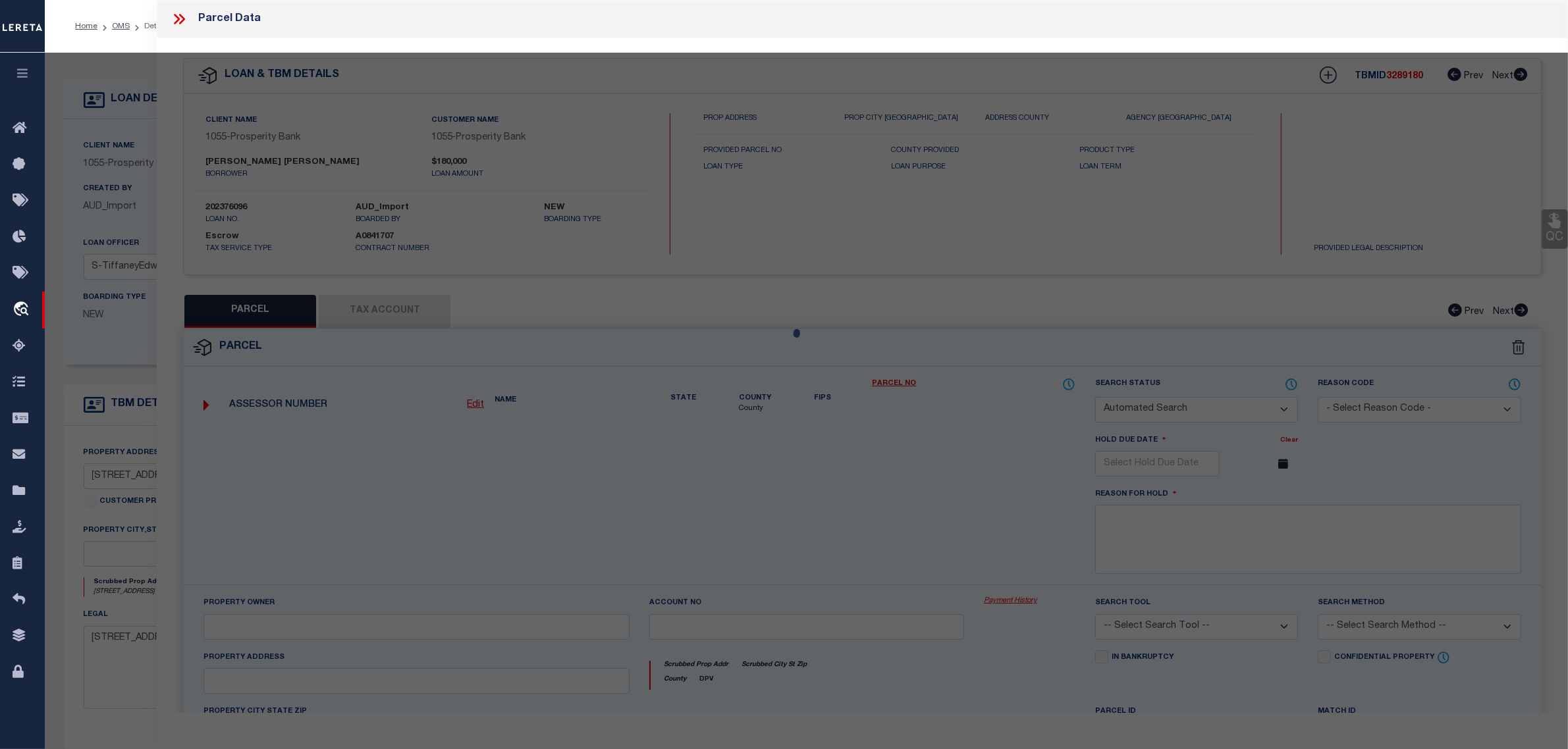
checkbox input "false"
select select "CP"
type input "THOMPSON, MEGAN ANNETTE"
select select
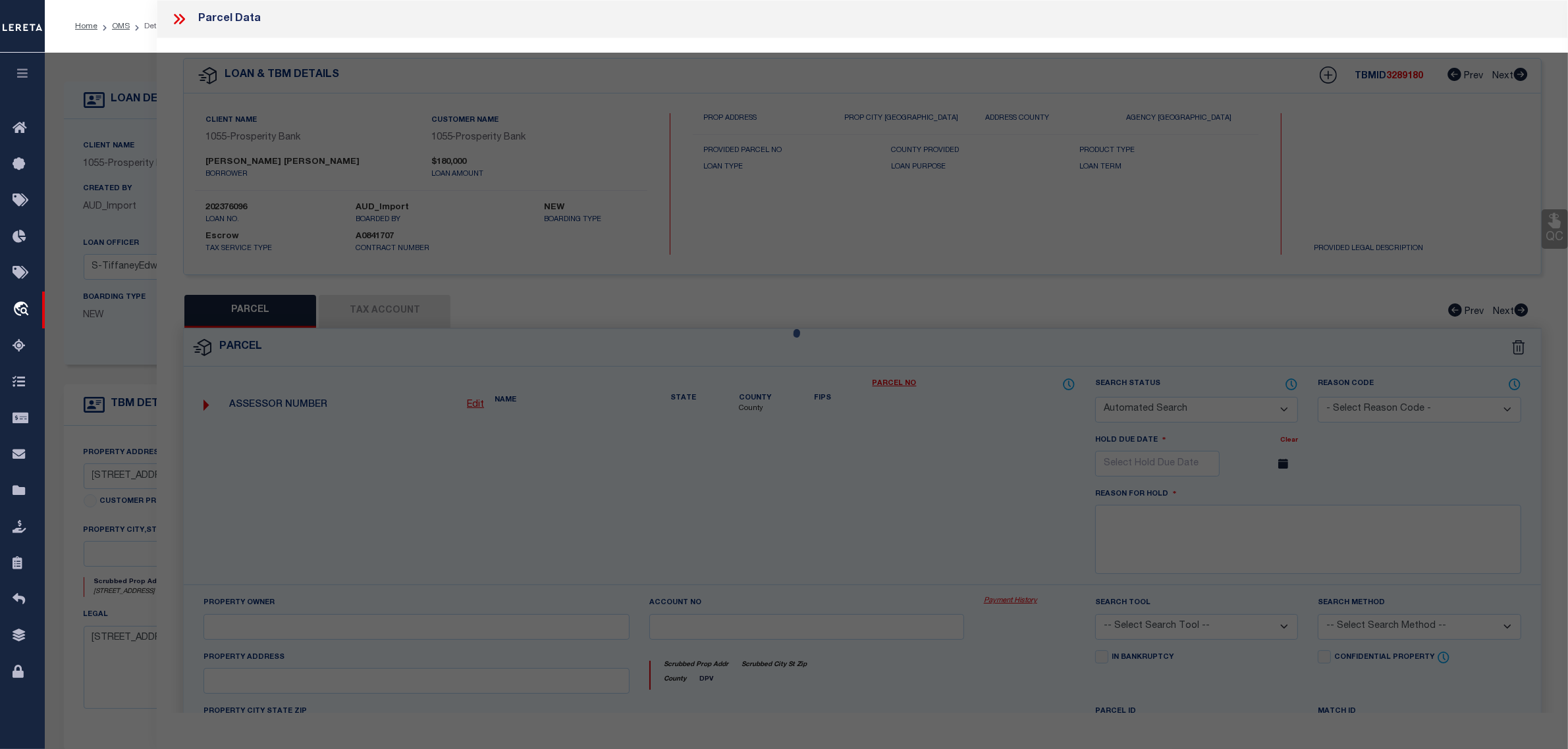
type input "598 W 147 PL S"
checkbox input "false"
type input "OK"
type textarea "Subdivision: ROLLING MEADOWS II (85315) Legal: LT 4 BLK 4 Section: 15 Township:…"
type textarea "Completed based on given Text Legal"
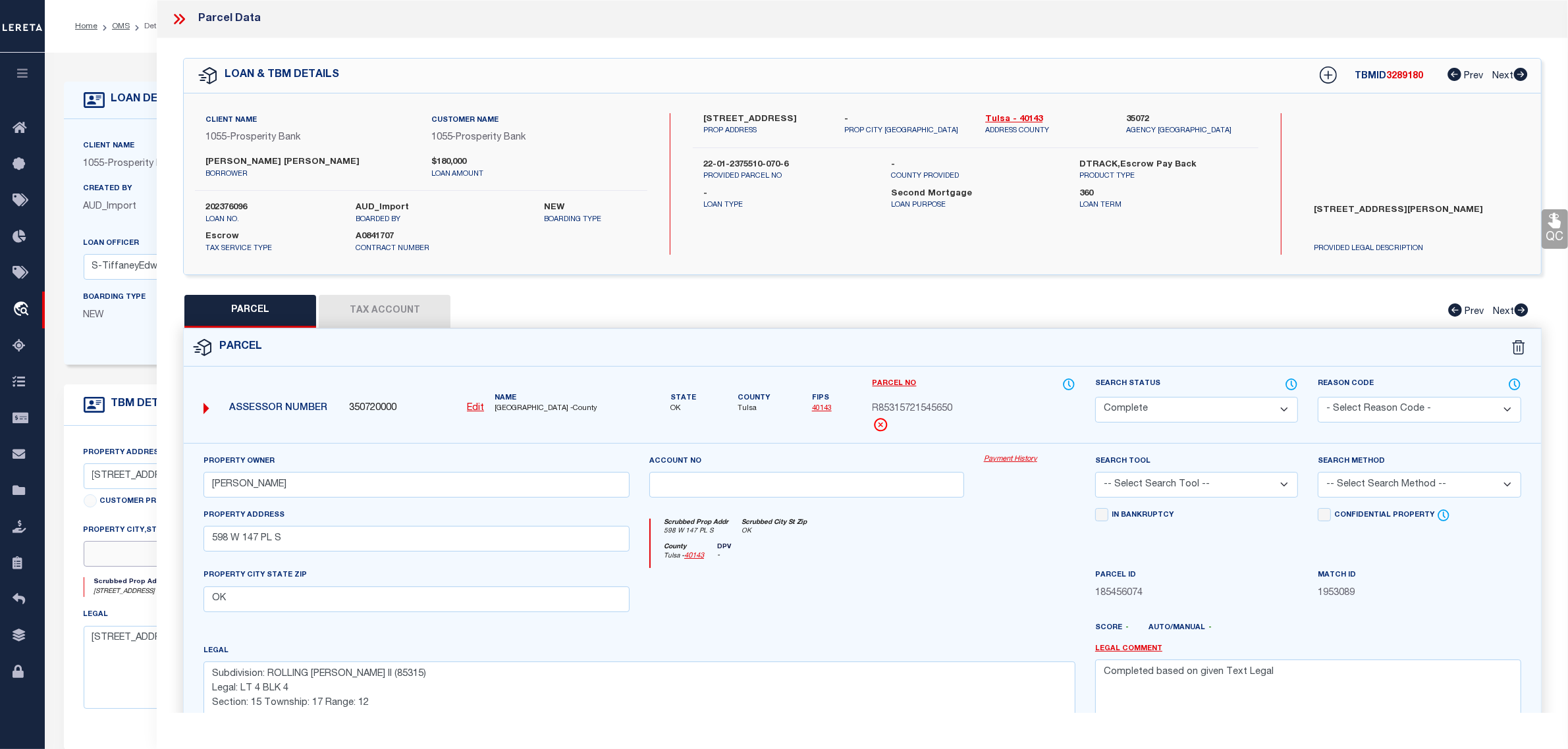
click at [110, 559] on input "text" at bounding box center [255, 554] width 343 height 26
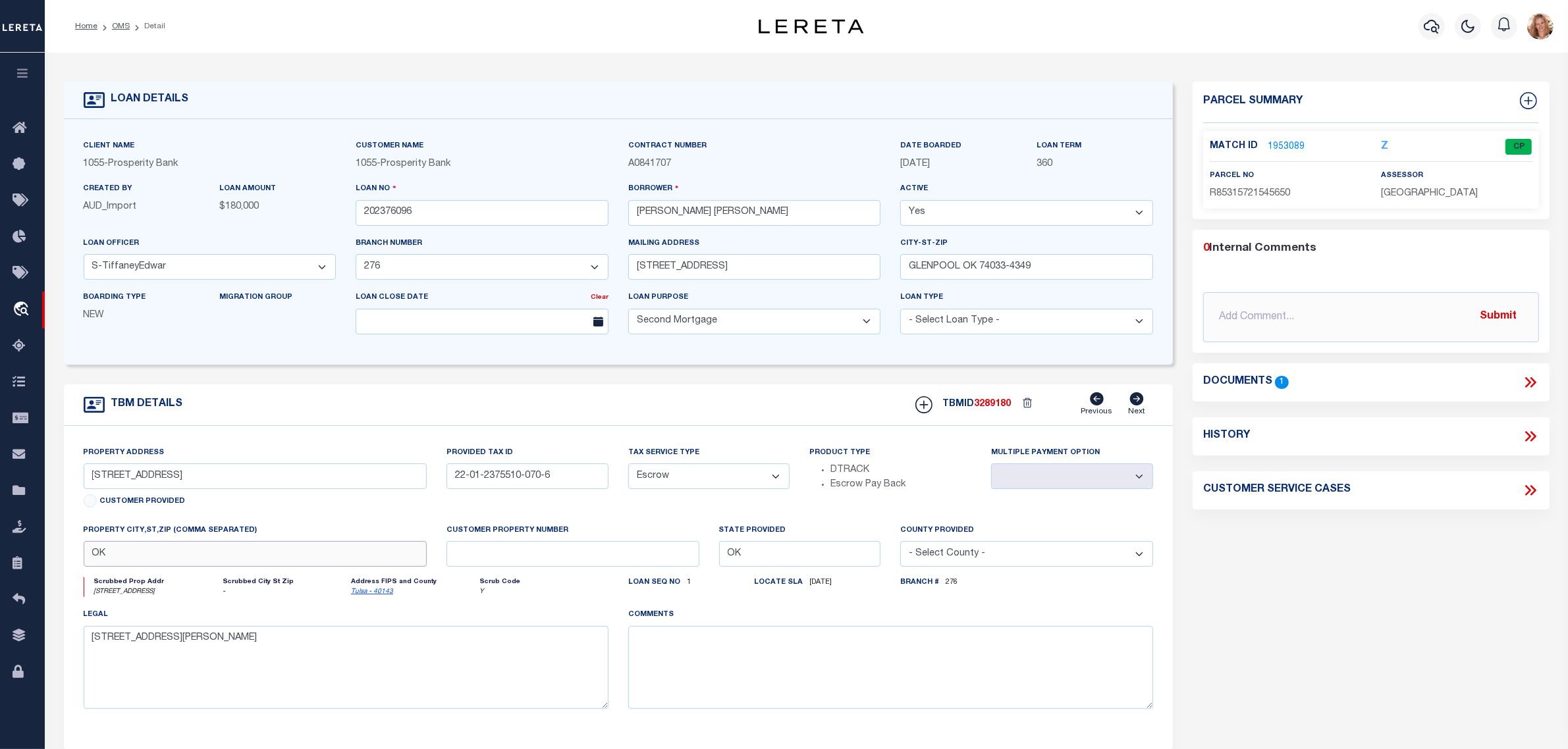
type input "OK"
click at [224, 502] on body "Home OMS Detail" at bounding box center [784, 500] width 1568 height 1001
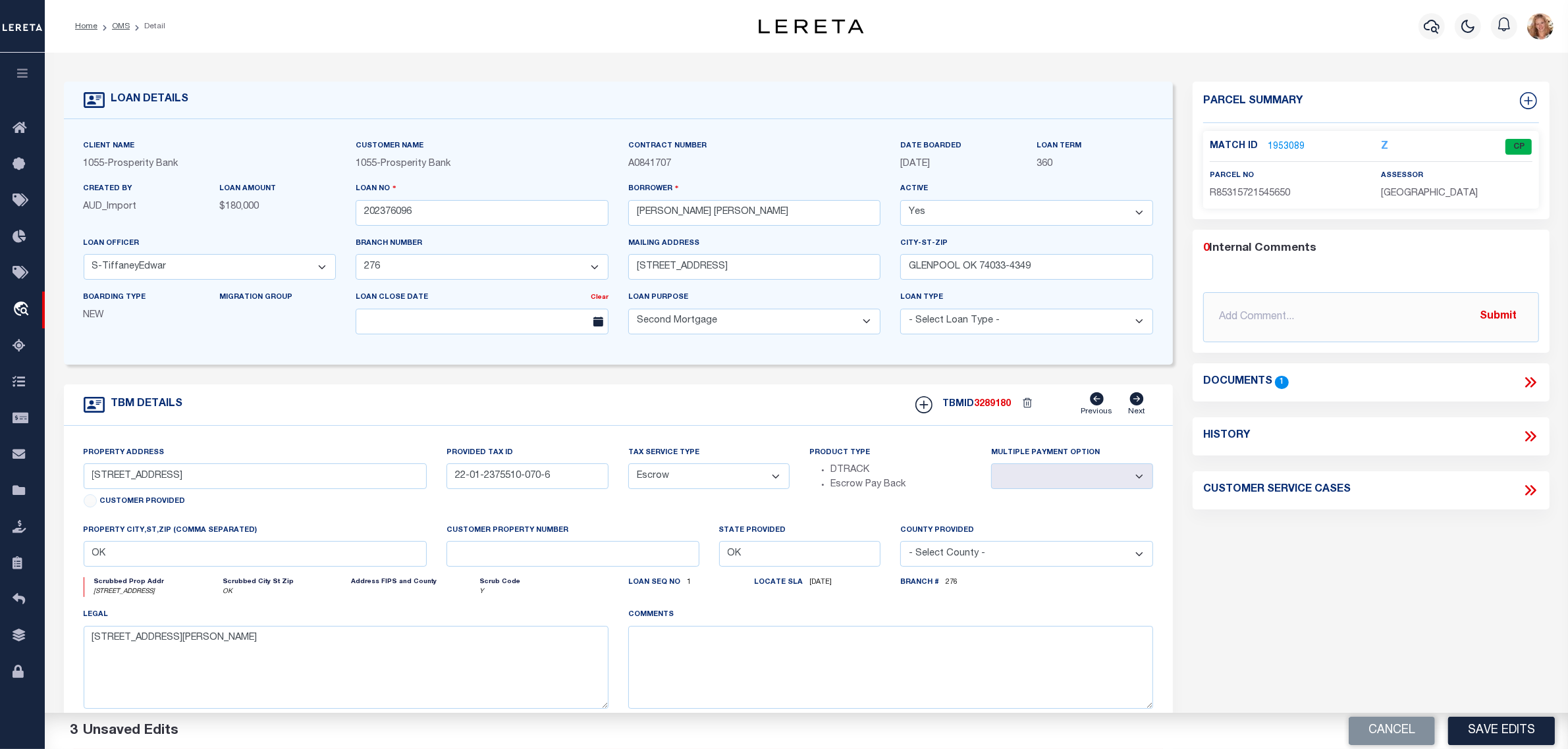
click at [689, 484] on select "- Select Tax Service Type - Escrow NonEscrow" at bounding box center [709, 476] width 162 height 26
select select "NonEscrow"
click at [628, 468] on select "- Select Tax Service Type - Escrow NonEscrow" at bounding box center [709, 476] width 162 height 26
drag, startPoint x: 713, startPoint y: 712, endPoint x: 713, endPoint y: 703, distance: 9.0
click at [713, 709] on textarea at bounding box center [890, 667] width 525 height 83
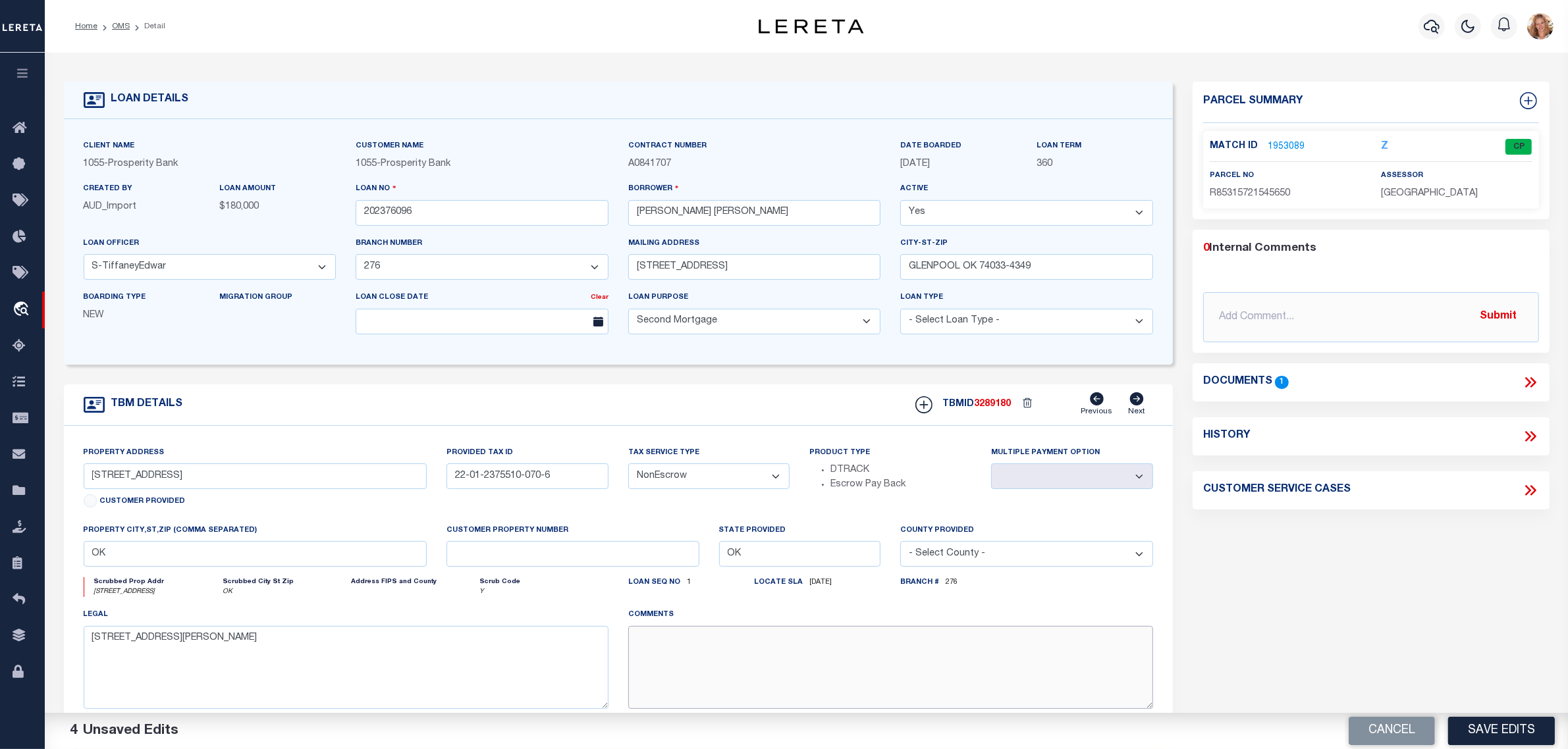
click at [719, 678] on textarea at bounding box center [890, 667] width 525 height 83
paste textarea "Should be DTRACK per customer's file. MLC"
type textarea "Should be DTRACK per customer's file. MLC"
click at [1434, 625] on div "Parcel Summary Match ID 1953089 Z parcel no R85315721545650 0 1" at bounding box center [1371, 452] width 377 height 741
click at [1485, 735] on button "Save Edits" at bounding box center [1502, 731] width 107 height 28
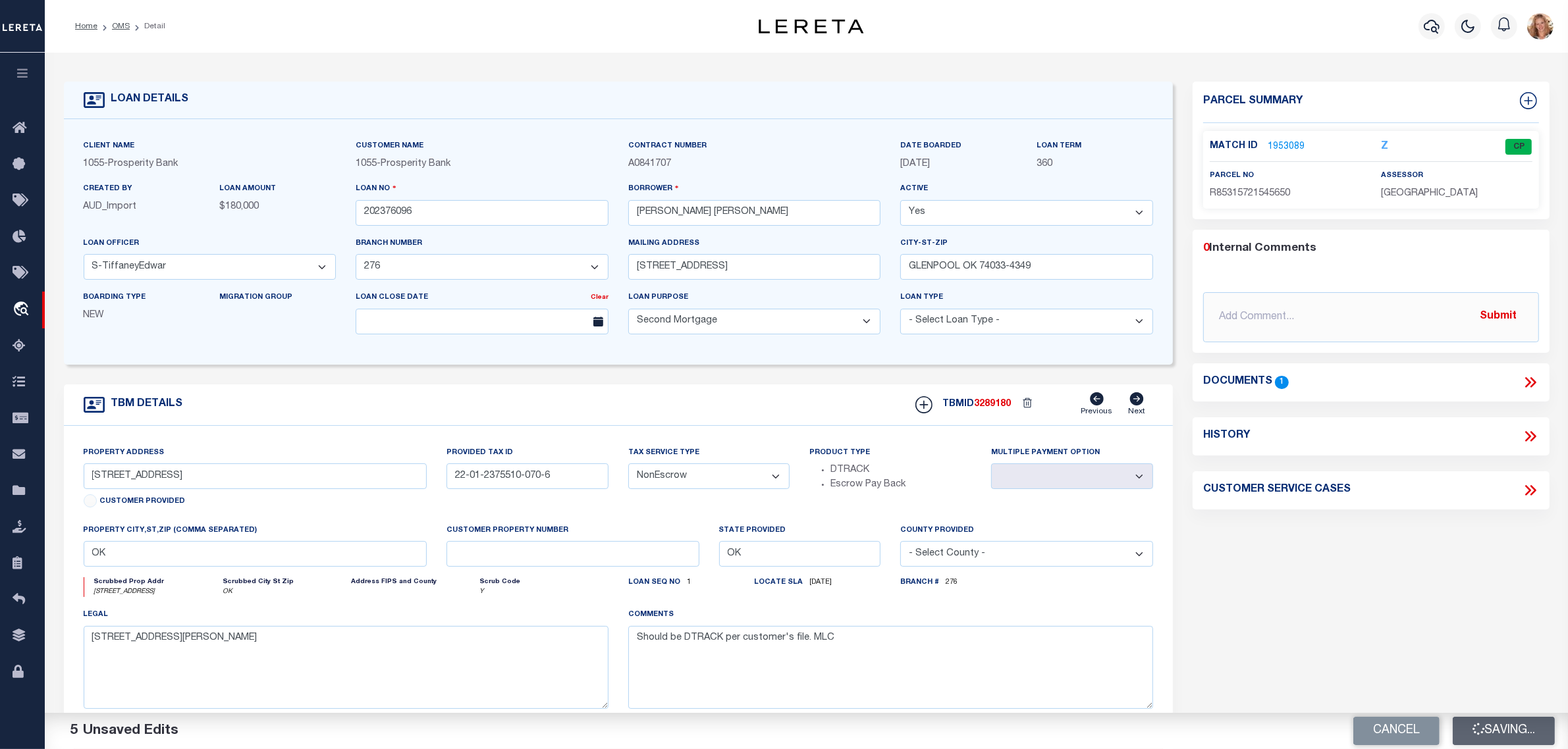
select select "Escrow"
select select
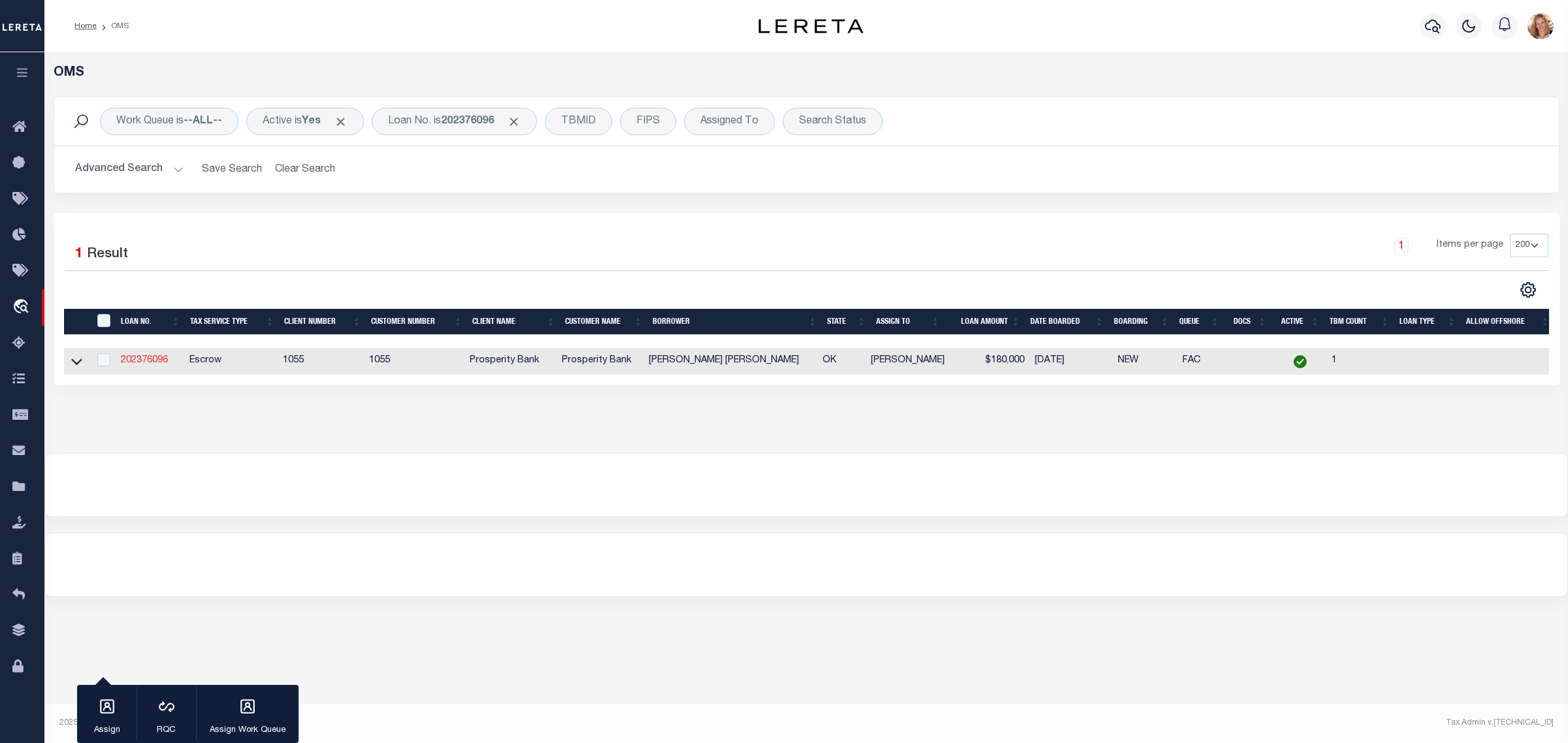
click at [142, 363] on link "202376096" at bounding box center [144, 360] width 47 height 9
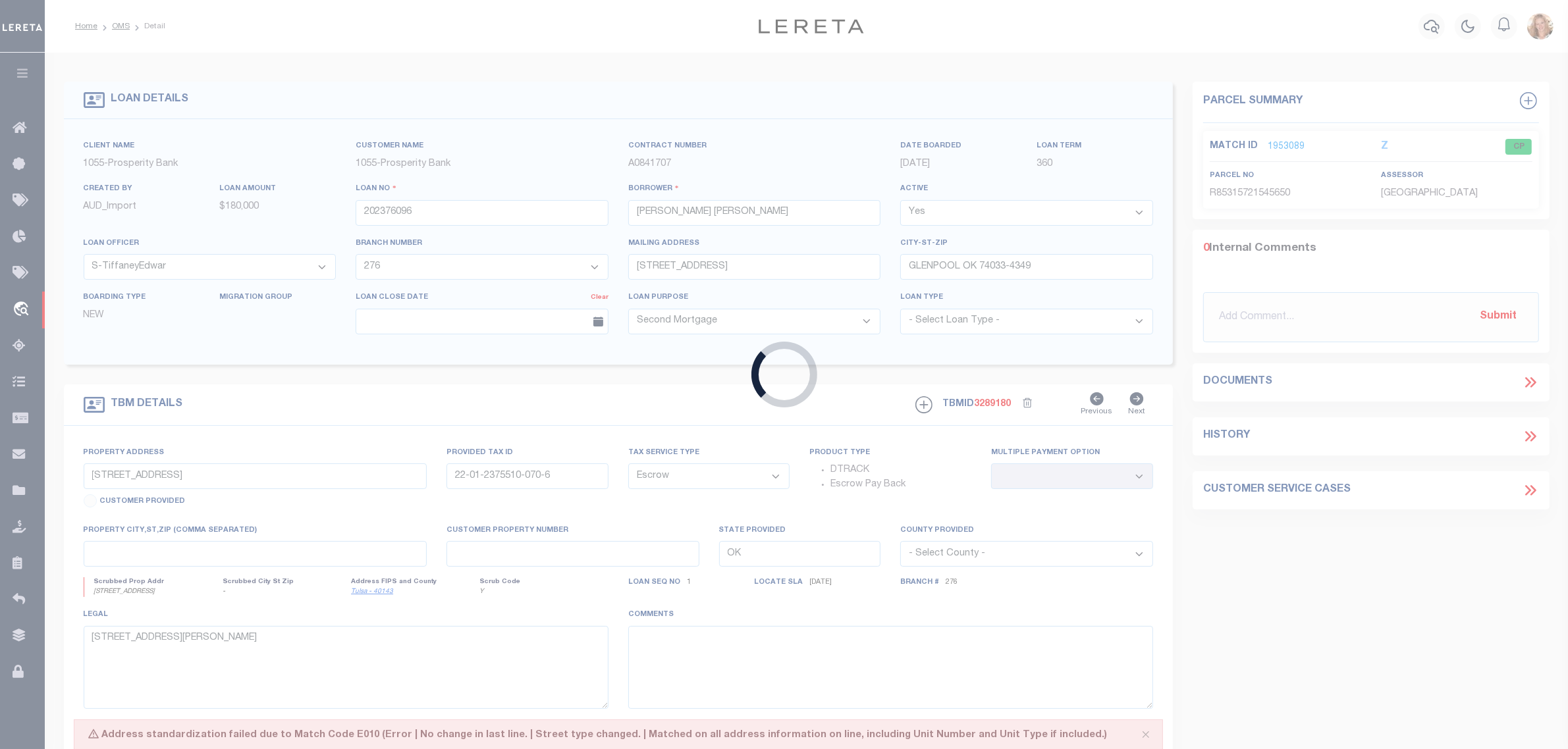
select select "NonEscrow"
select select
type input "OK"
type textarea "Should be DTRACK per customer's file. MLC"
select select "10652"
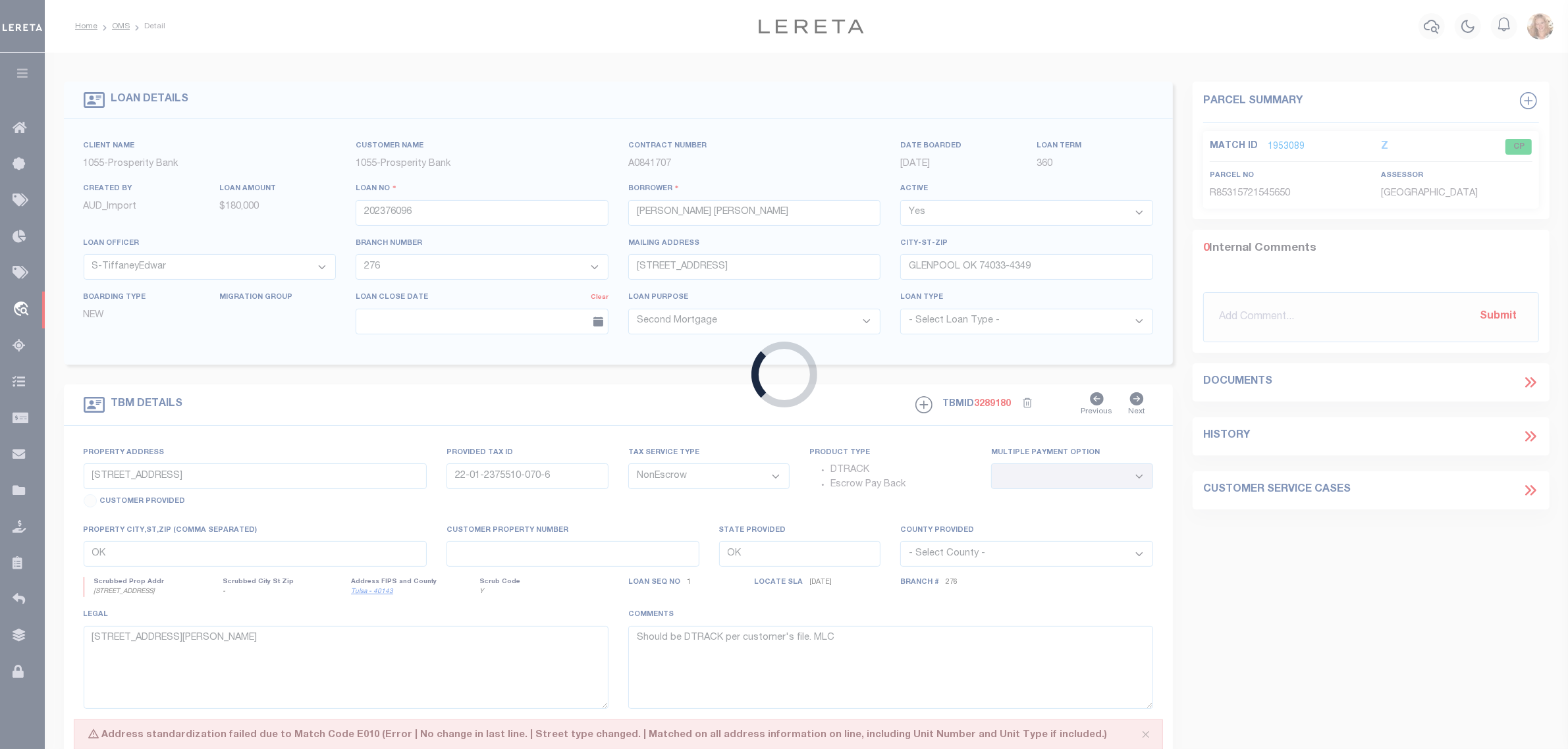
select select "3920"
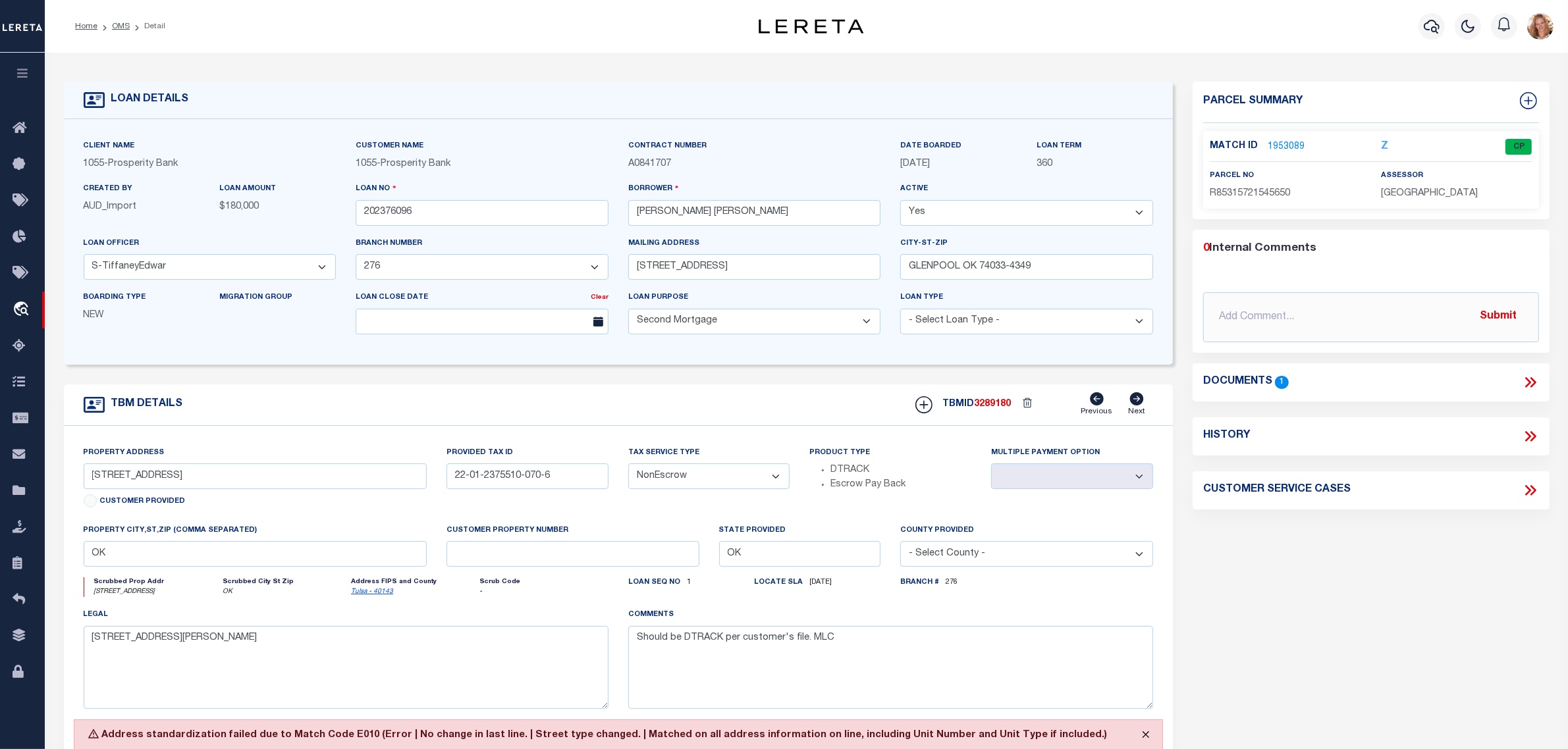
click at [1143, 738] on button "Close" at bounding box center [1146, 734] width 33 height 29
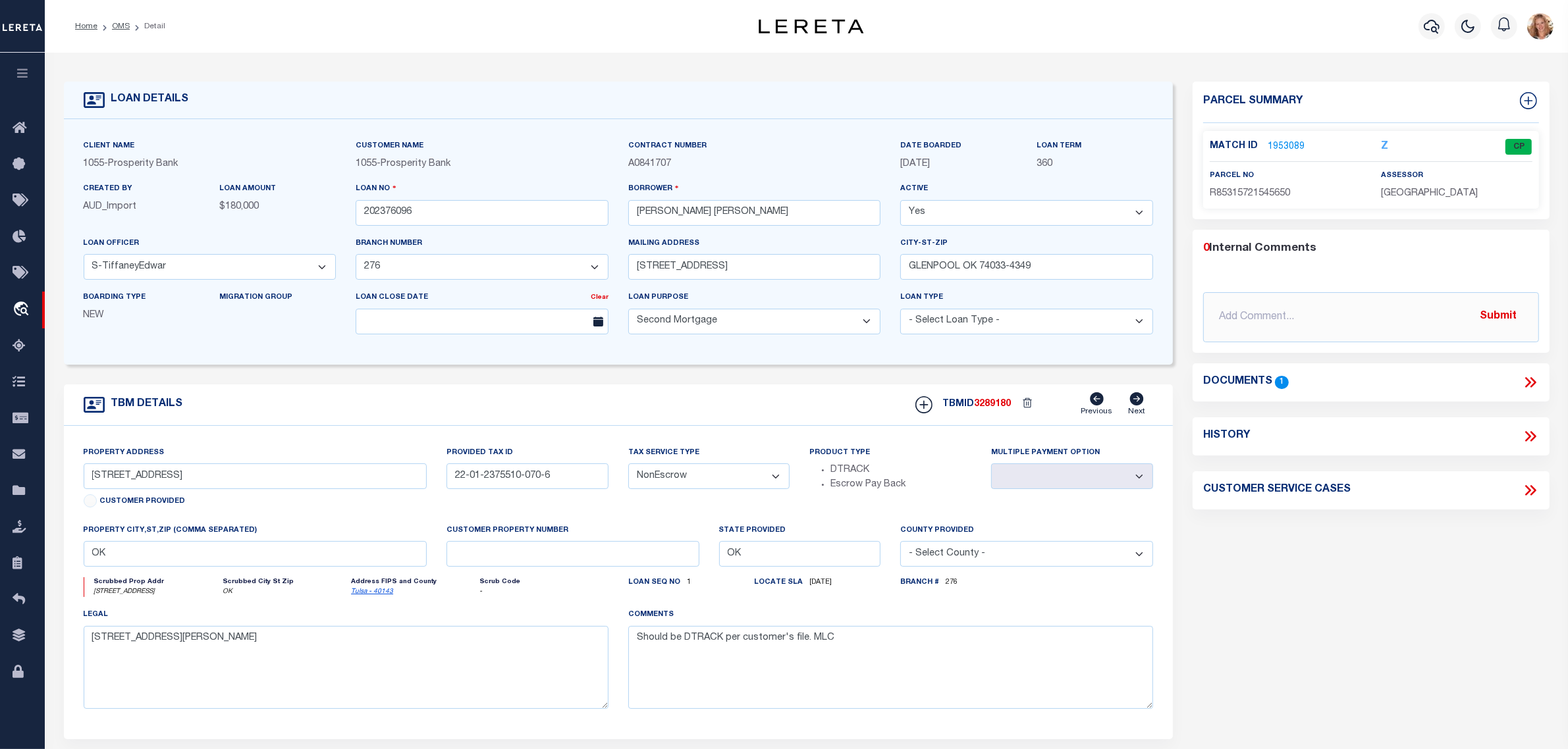
click at [1266, 630] on div "Parcel Summary Match ID 1953089 Z parcel no R85315721545650 0 1" at bounding box center [1371, 436] width 377 height 709
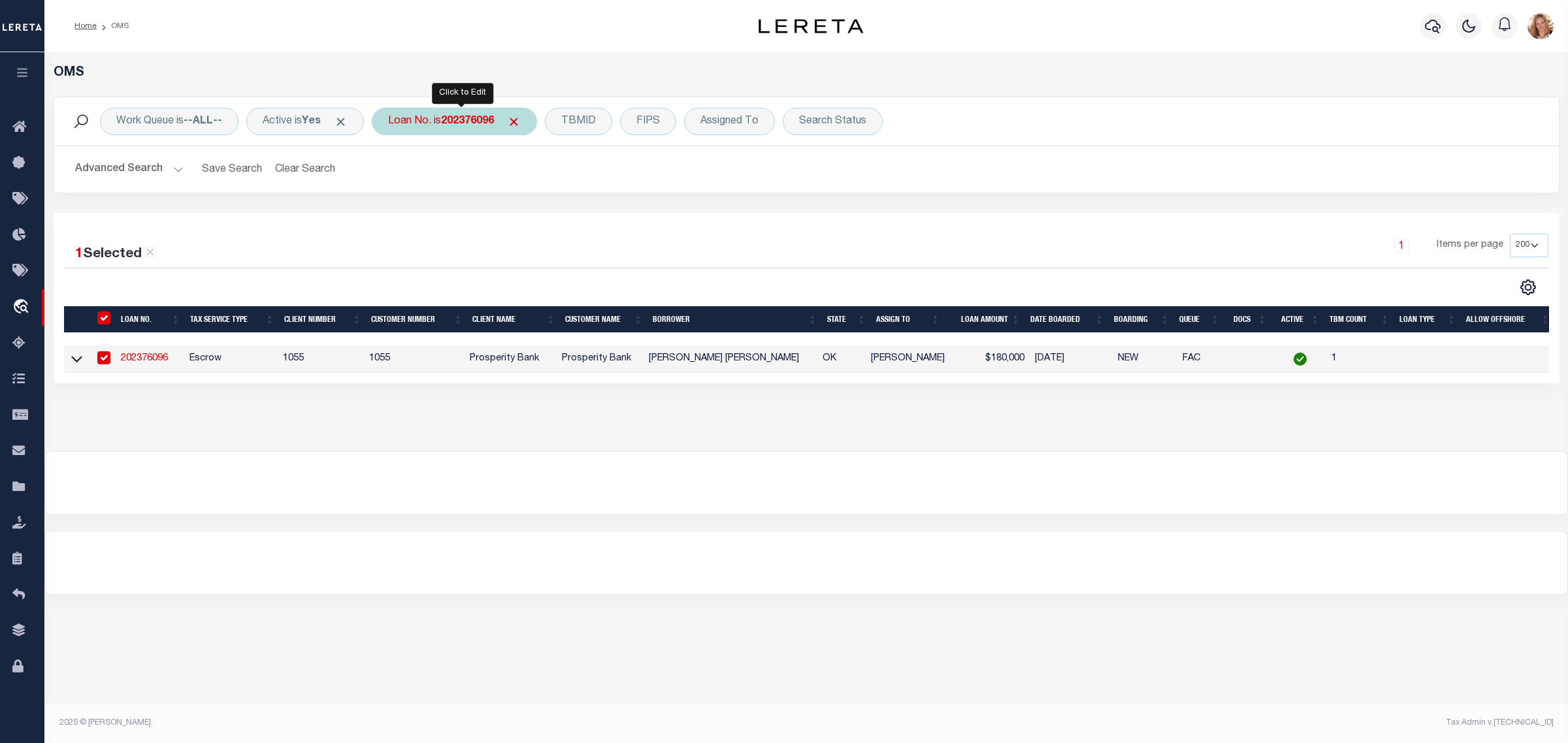
click at [462, 124] on b "202376096" at bounding box center [468, 121] width 53 height 10
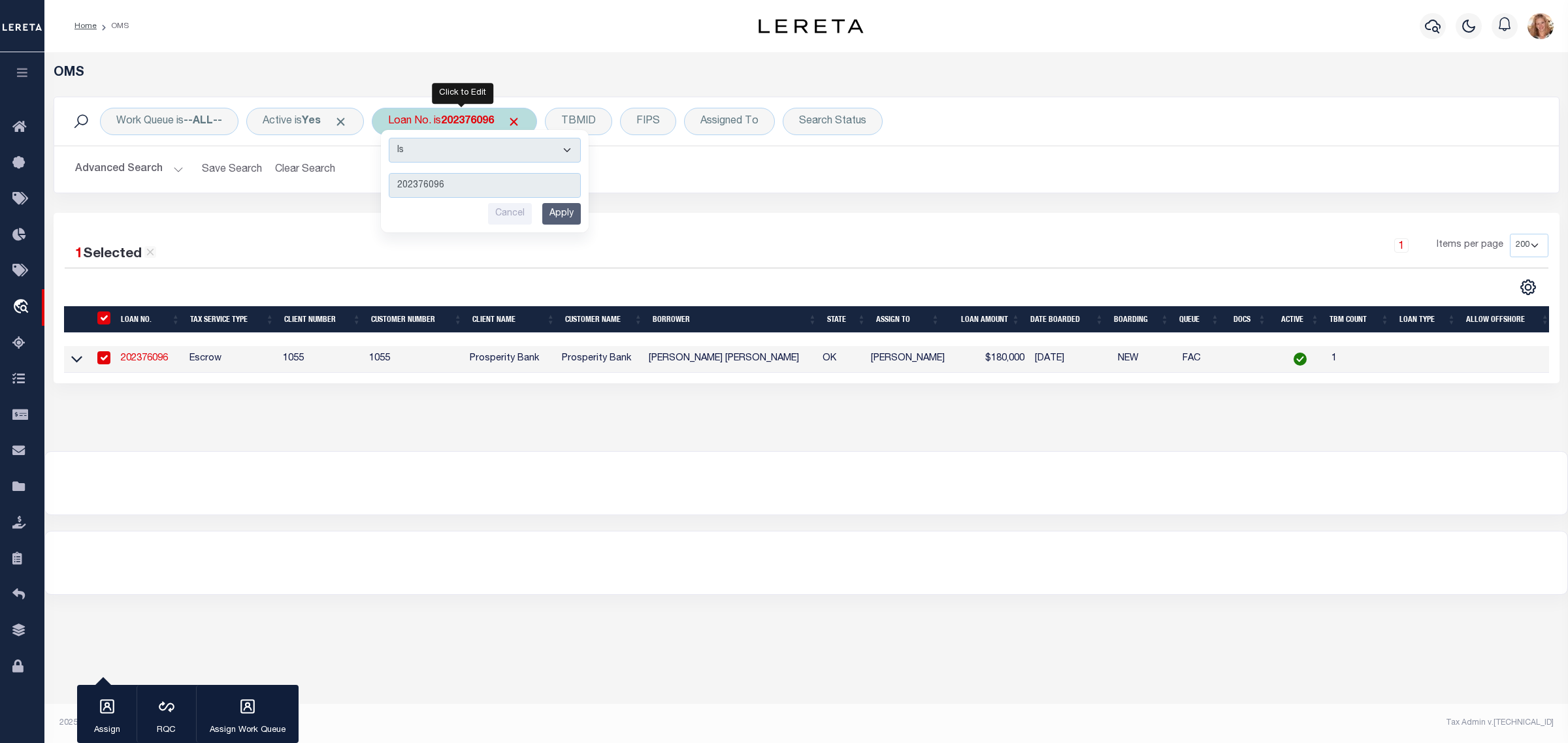
click at [563, 208] on input "Apply" at bounding box center [561, 213] width 38 height 22
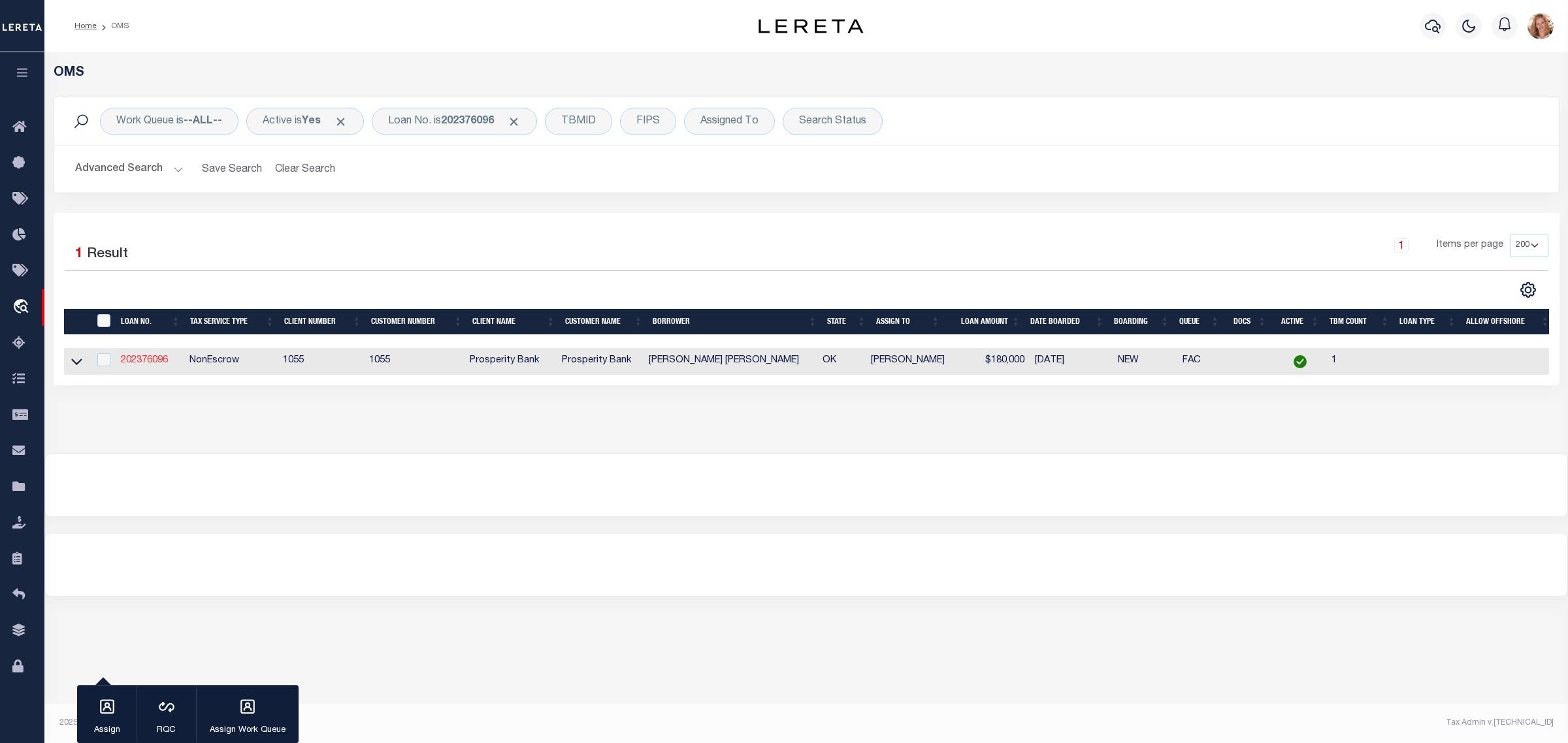
click at [157, 365] on link "202376096" at bounding box center [144, 360] width 47 height 9
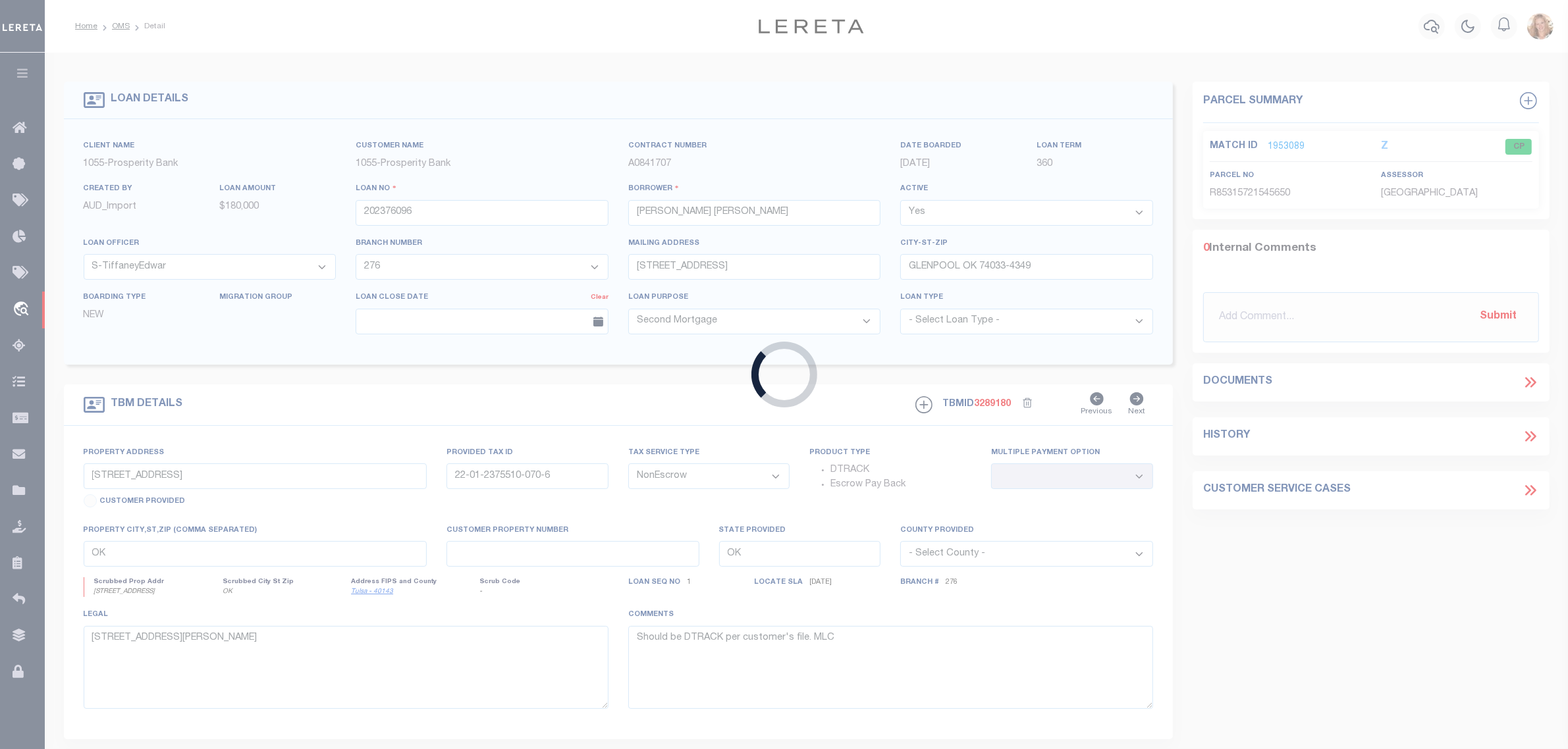
select select
select select "10652"
select select "3920"
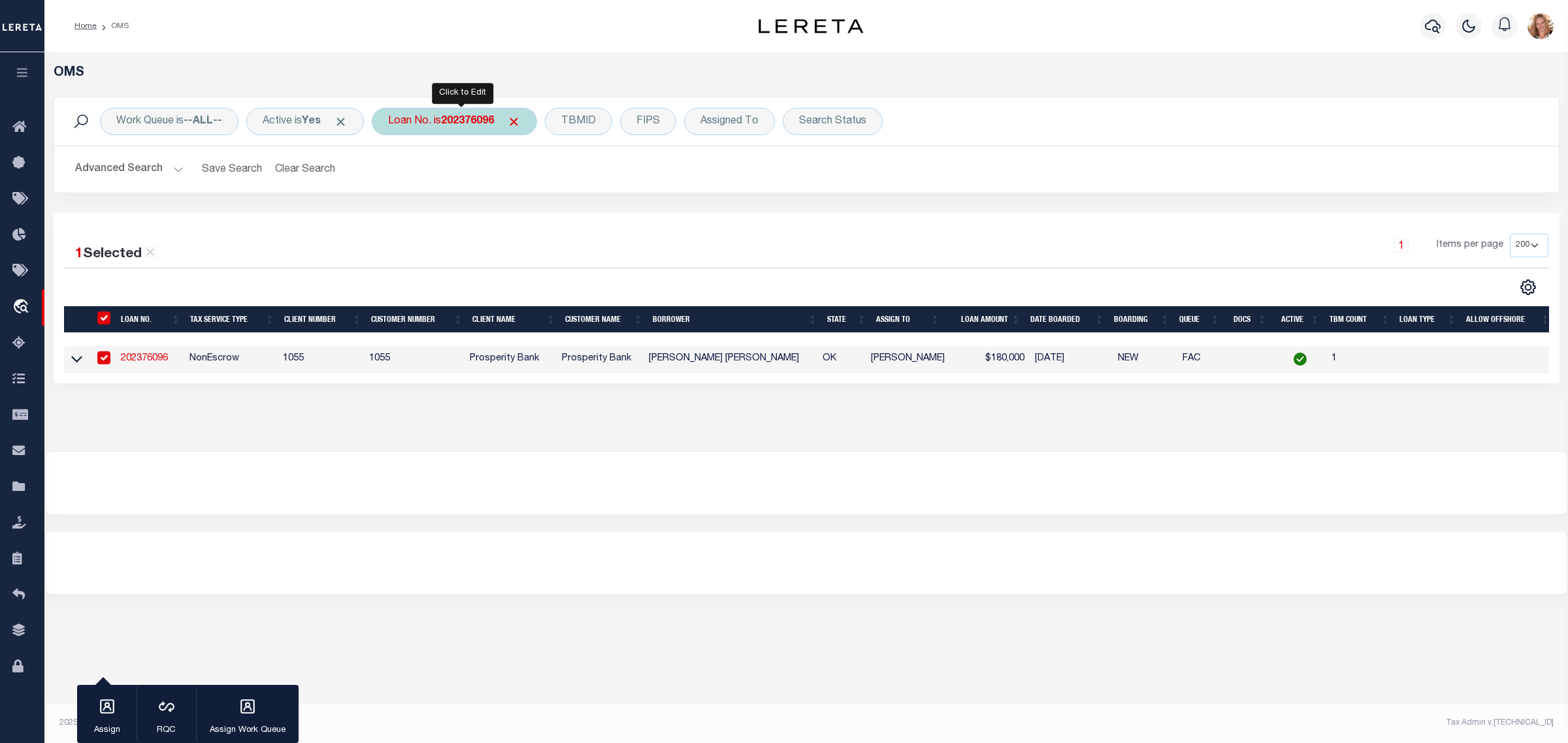
click at [423, 121] on div "Loan No. is 202376096" at bounding box center [454, 121] width 165 height 27
type input "202377143"
click at [564, 211] on input "Apply" at bounding box center [561, 213] width 38 height 22
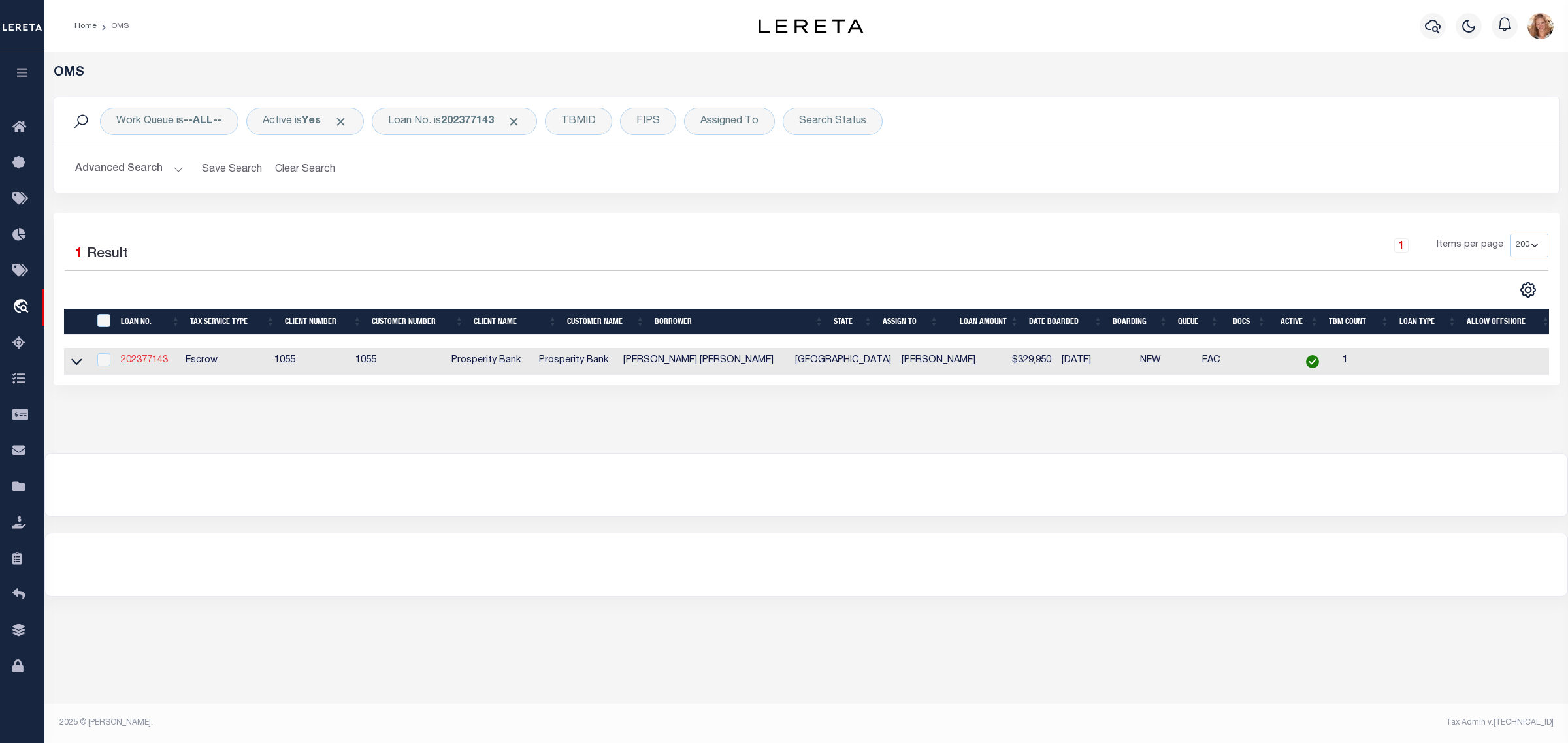
click at [142, 365] on link "202377143" at bounding box center [144, 360] width 47 height 9
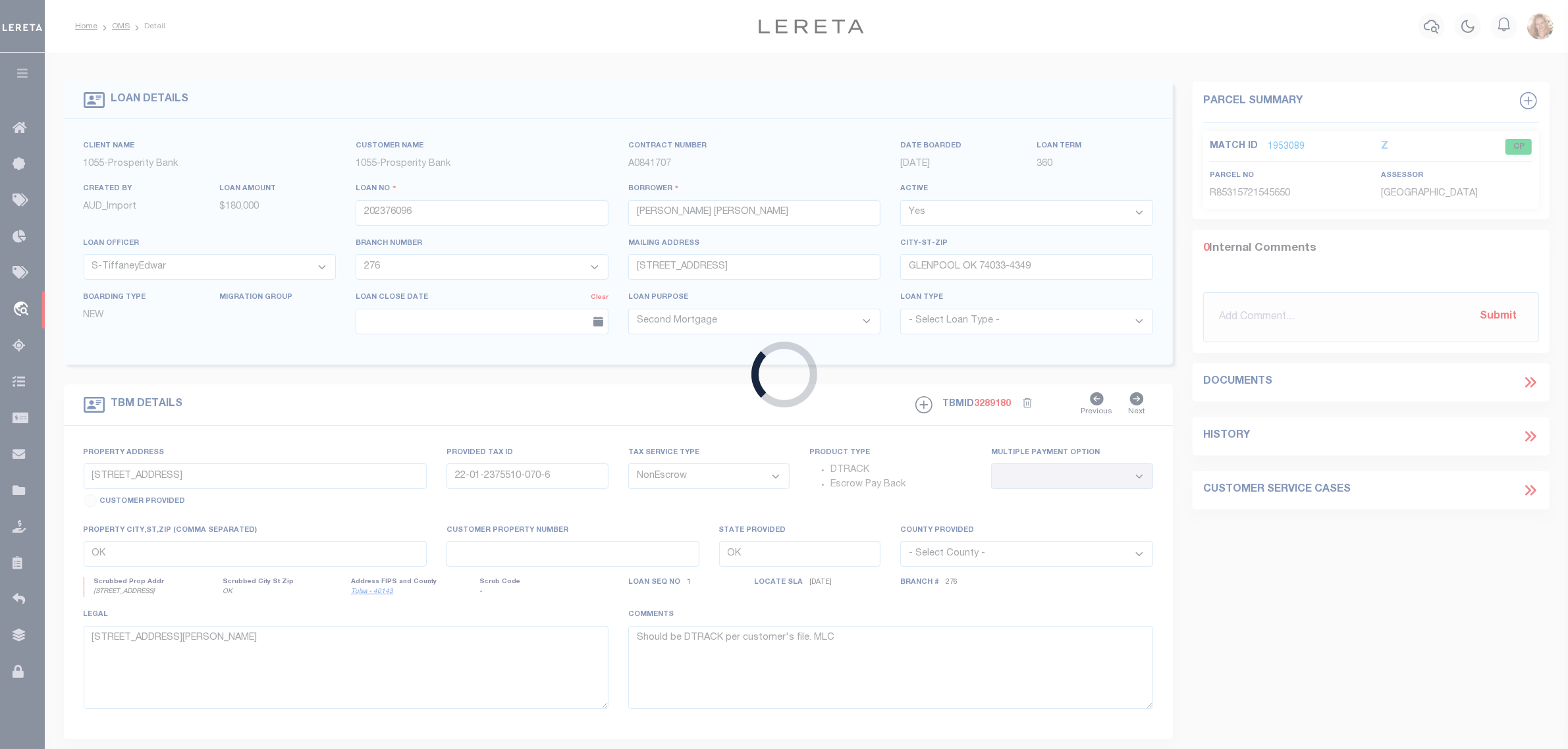
type input "202377143"
type input "ANDERSON DEONDRE SLEDGE"
select select "4254"
type input "4006 BAY LEAF LOOP"
type input "VON ORMY TX 78073"
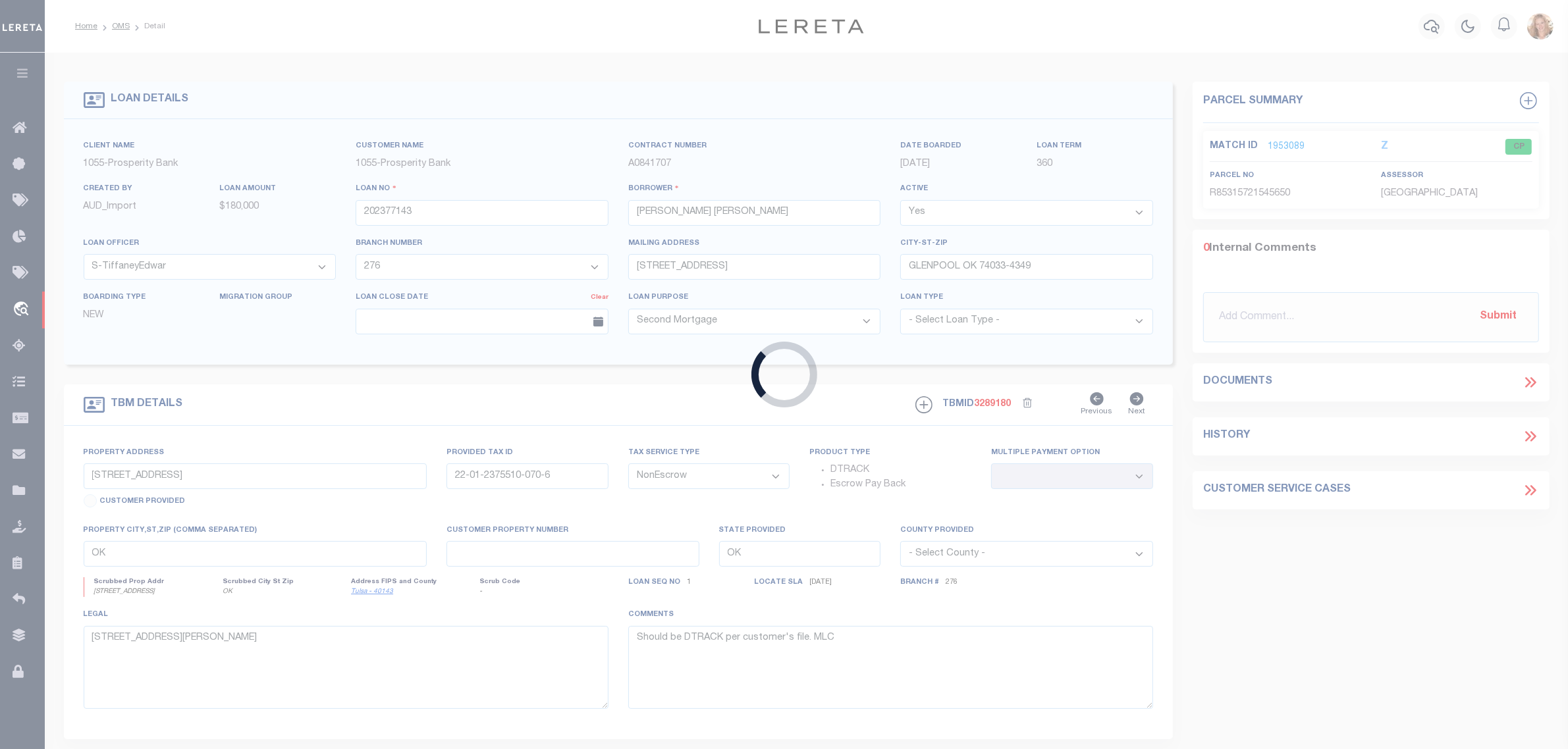
select select "Escrow"
type input "4006 BAY LEAF LOOP"
type input "TBD"
select select
type input "[GEOGRAPHIC_DATA]"
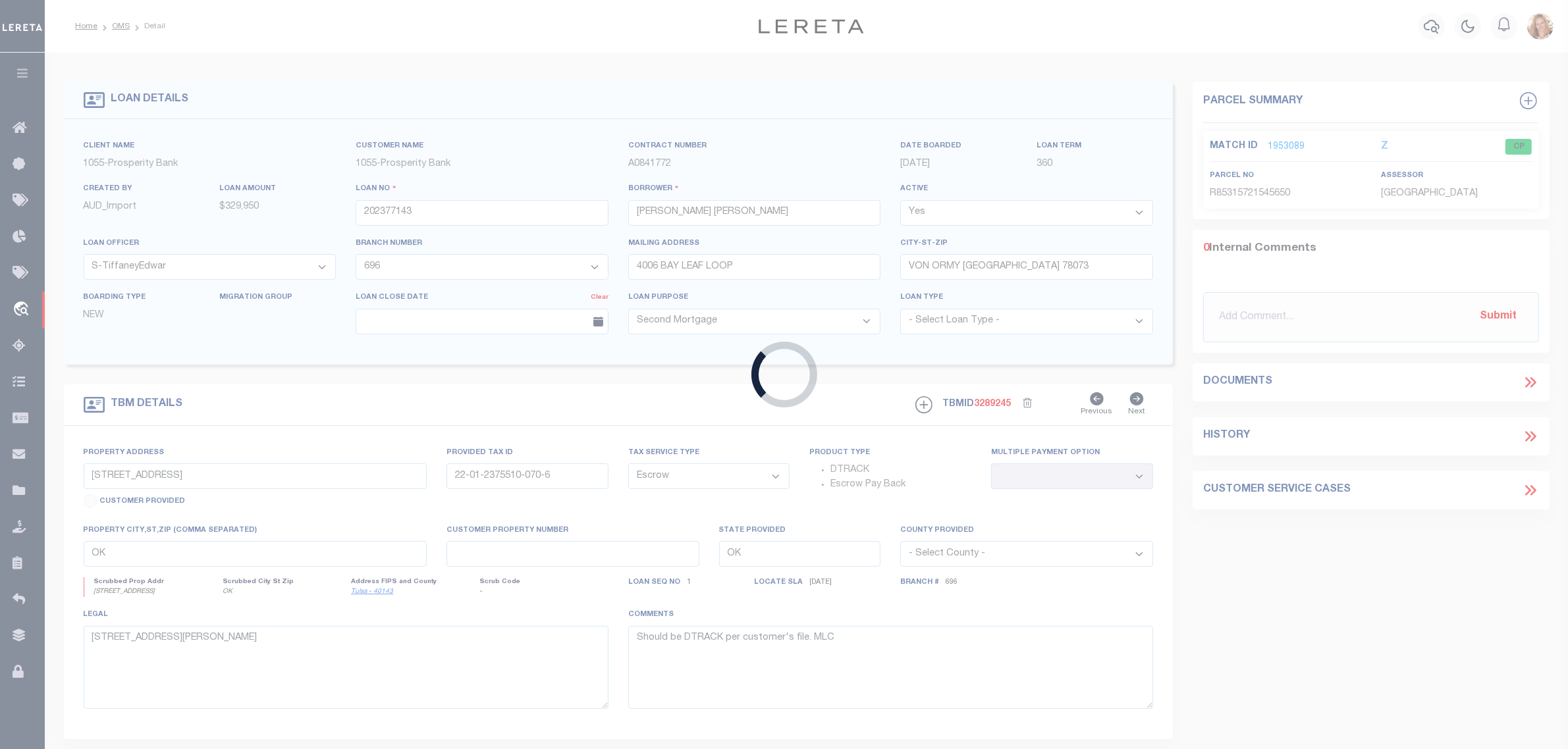
type textarea "LOT 25 BLK 32 NCB 16593 PRESERVE AT MEDINA UNIT 5"
select select "10652"
select select "4254"
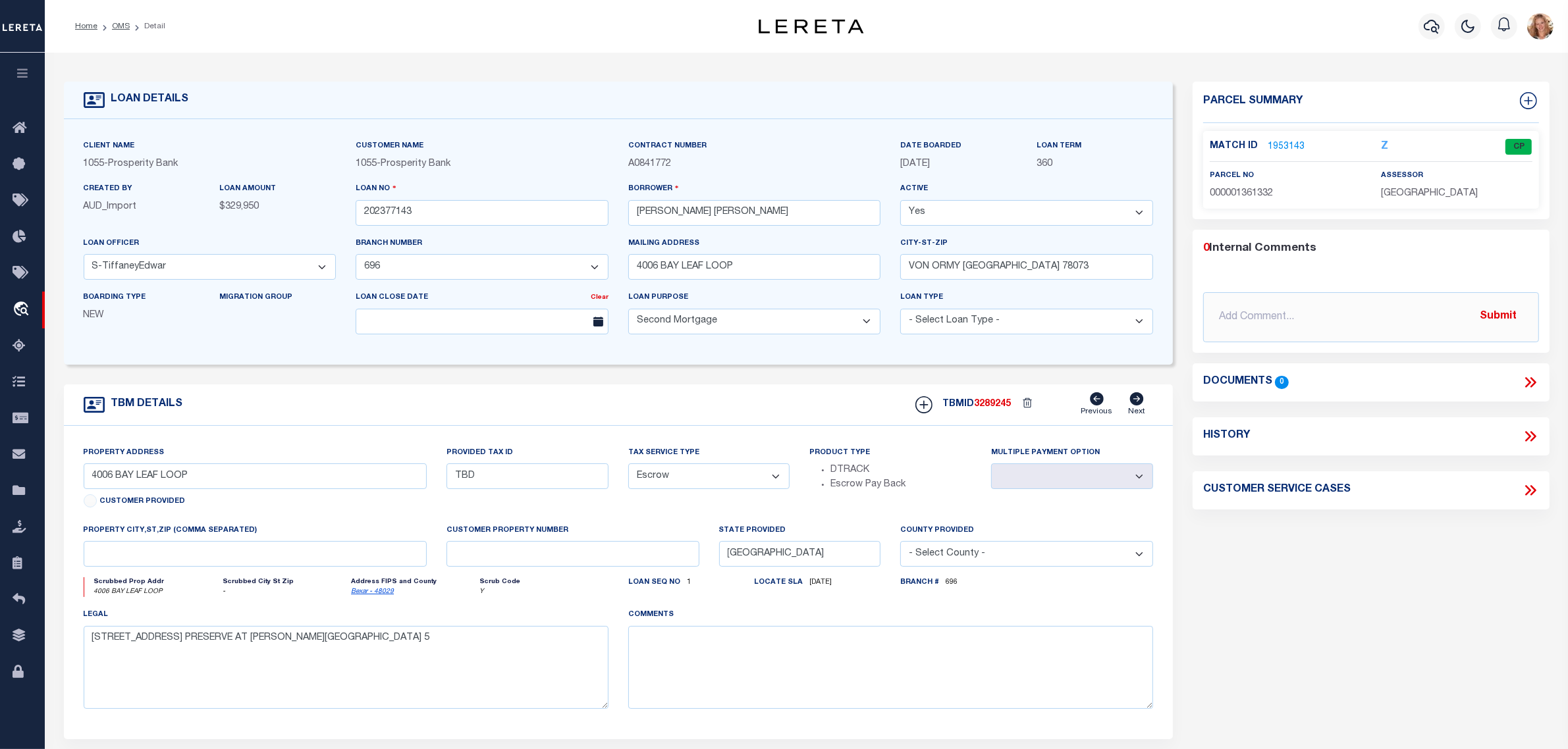
click at [1281, 147] on link "1953143" at bounding box center [1286, 148] width 37 height 14
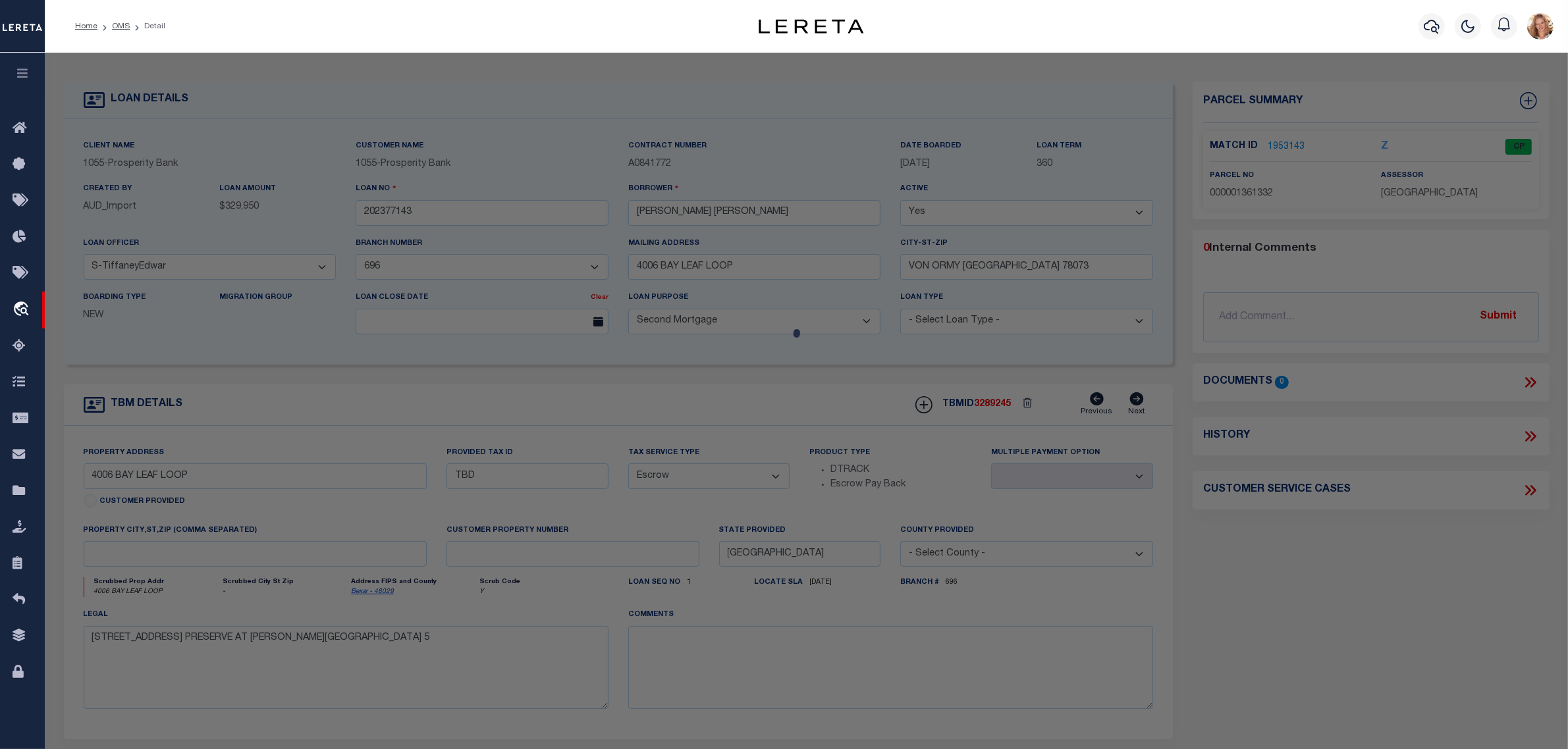
select select "AS"
checkbox input "false"
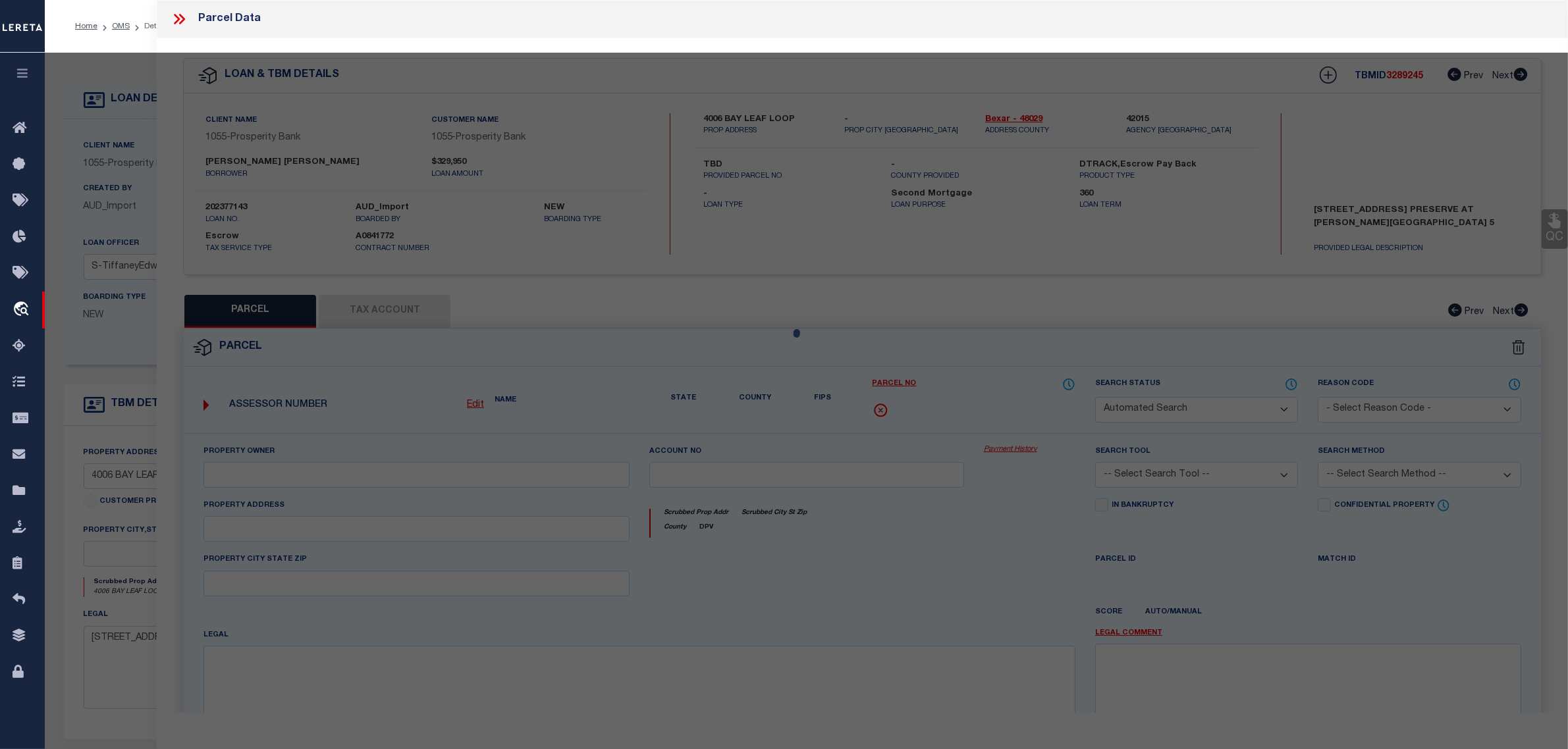
select select "CP"
type input "SLEDGE ANDERSON DEONDRE V"
select select
type input "4006 BAY LEAF LOOP"
type input "[GEOGRAPHIC_DATA]"
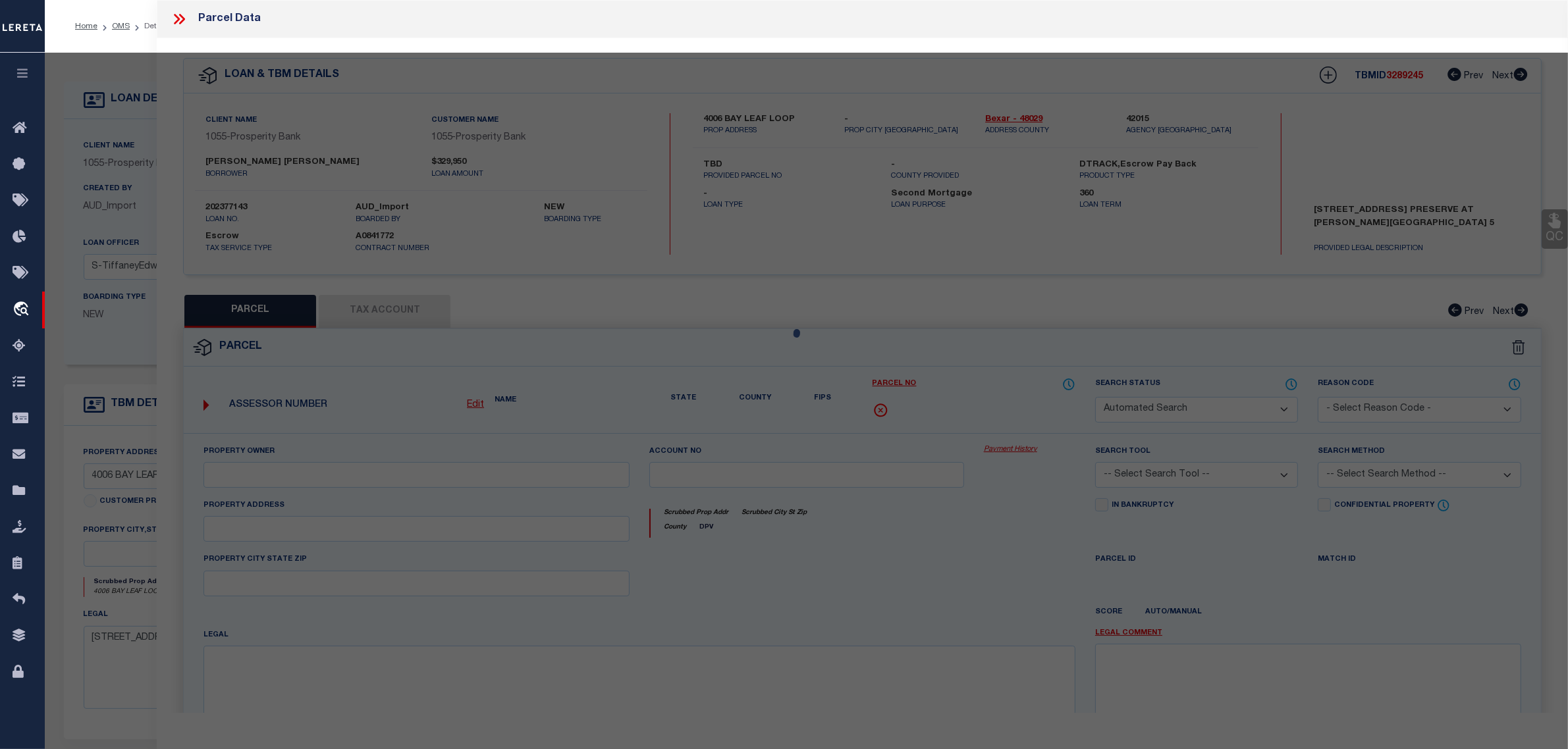
type textarea "NCB 16593 (PRESERVE AT MEDINA UT-5), BLOCK 32 LOT 25"
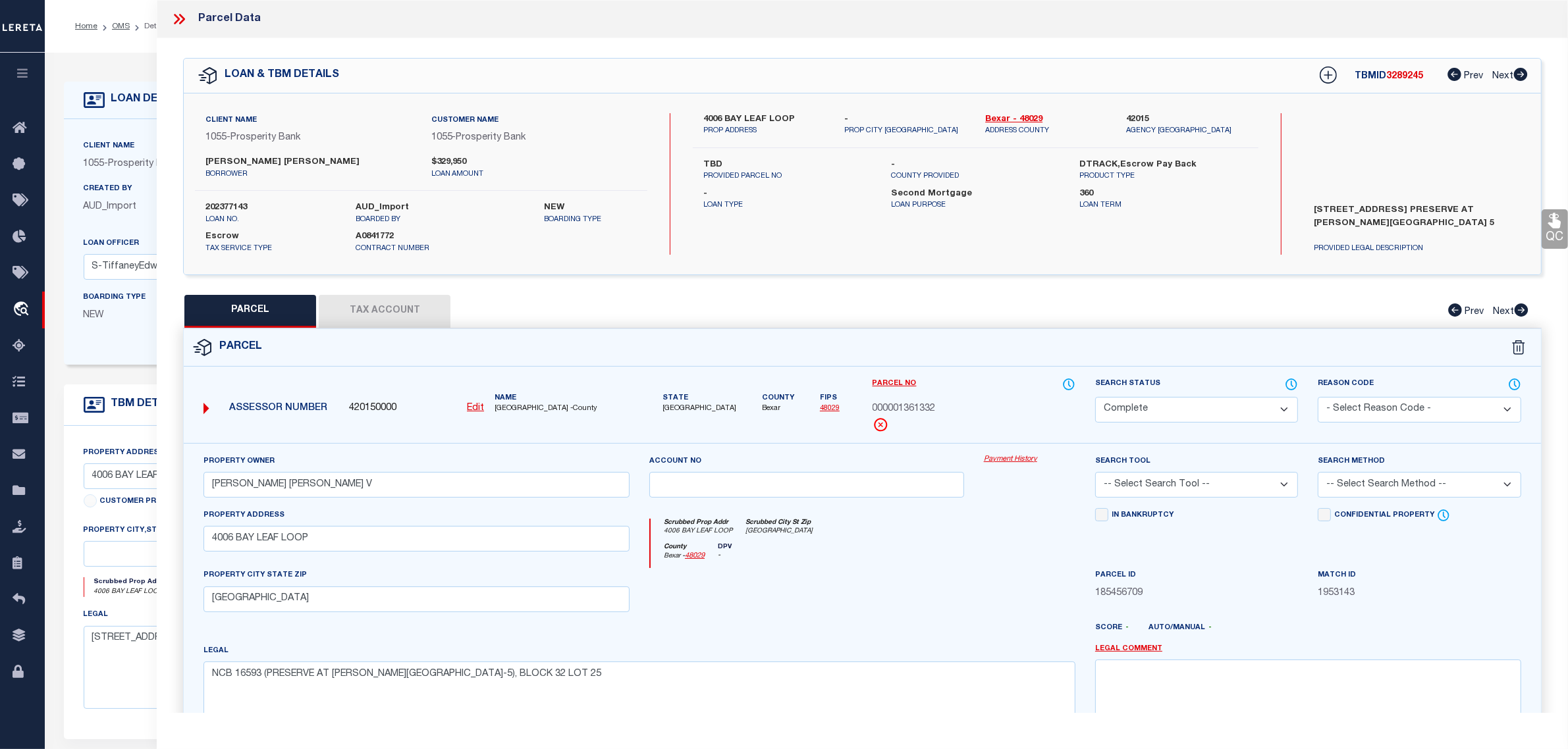
click at [114, 133] on div "Client Name 1055 - Prosperity Bank Customer Name 1055 - Prosperity Bank 360" at bounding box center [618, 242] width 1110 height 246
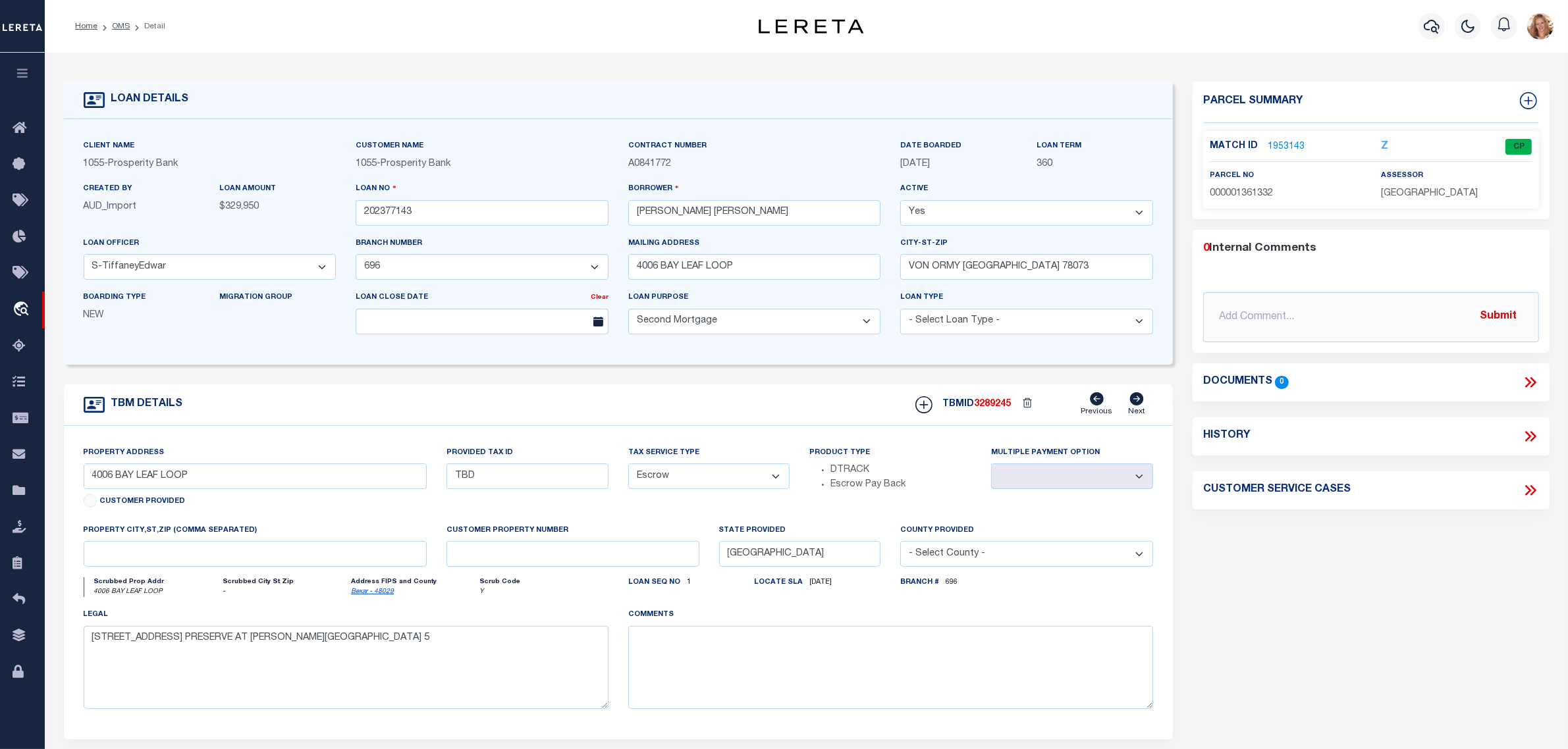
click at [682, 485] on select "- Select Tax Service Type - Escrow NonEscrow" at bounding box center [709, 476] width 162 height 26
select select "NonEscrow"
click at [628, 468] on select "- Select Tax Service Type - Escrow NonEscrow" at bounding box center [709, 476] width 162 height 26
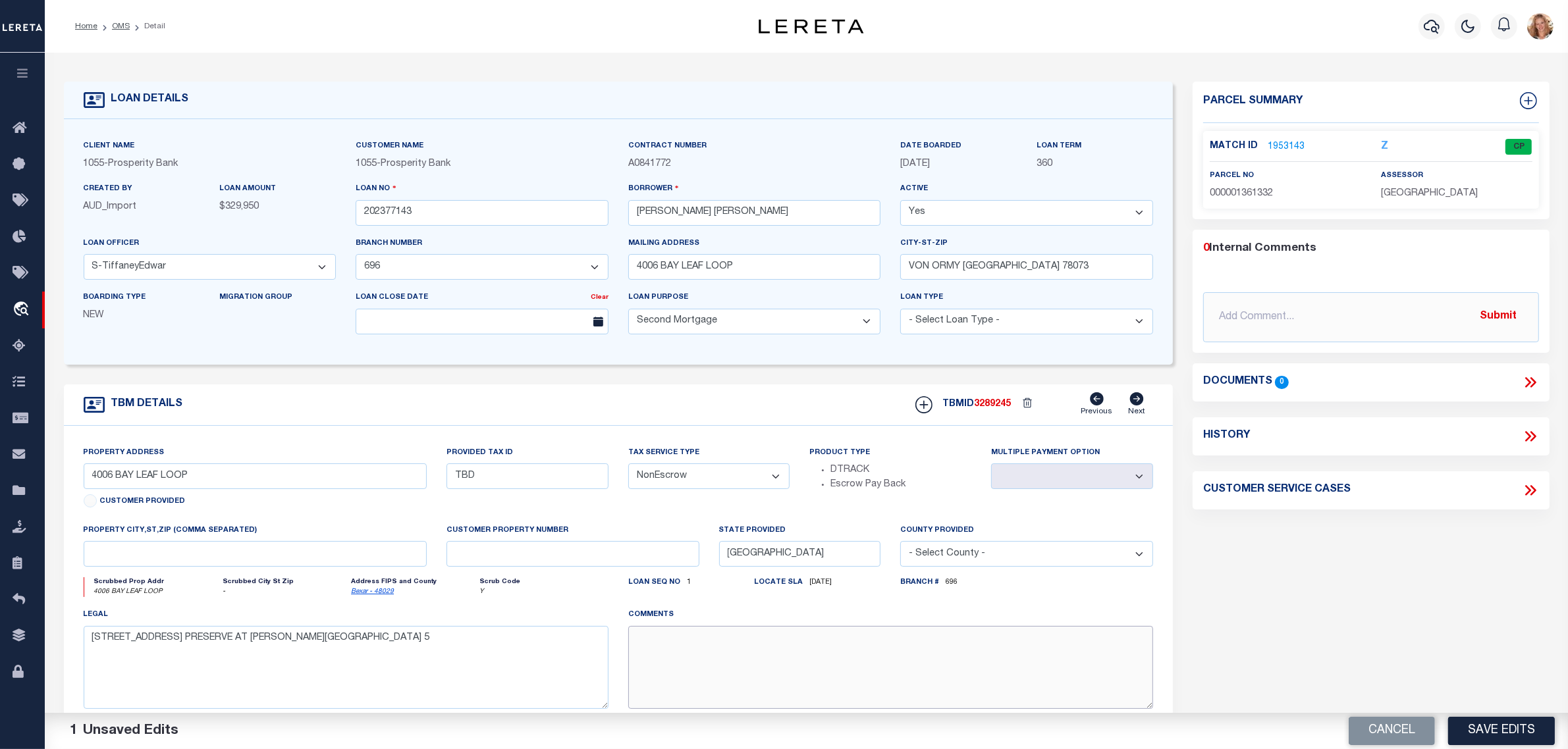
click at [675, 665] on textarea at bounding box center [890, 667] width 525 height 83
paste textarea "Should be DTRACK per customer's file. MLC"
type textarea "Should be DTRACK per customer's file. MLC"
click at [1476, 719] on button "Save Edits" at bounding box center [1502, 731] width 107 height 28
select select "Escrow"
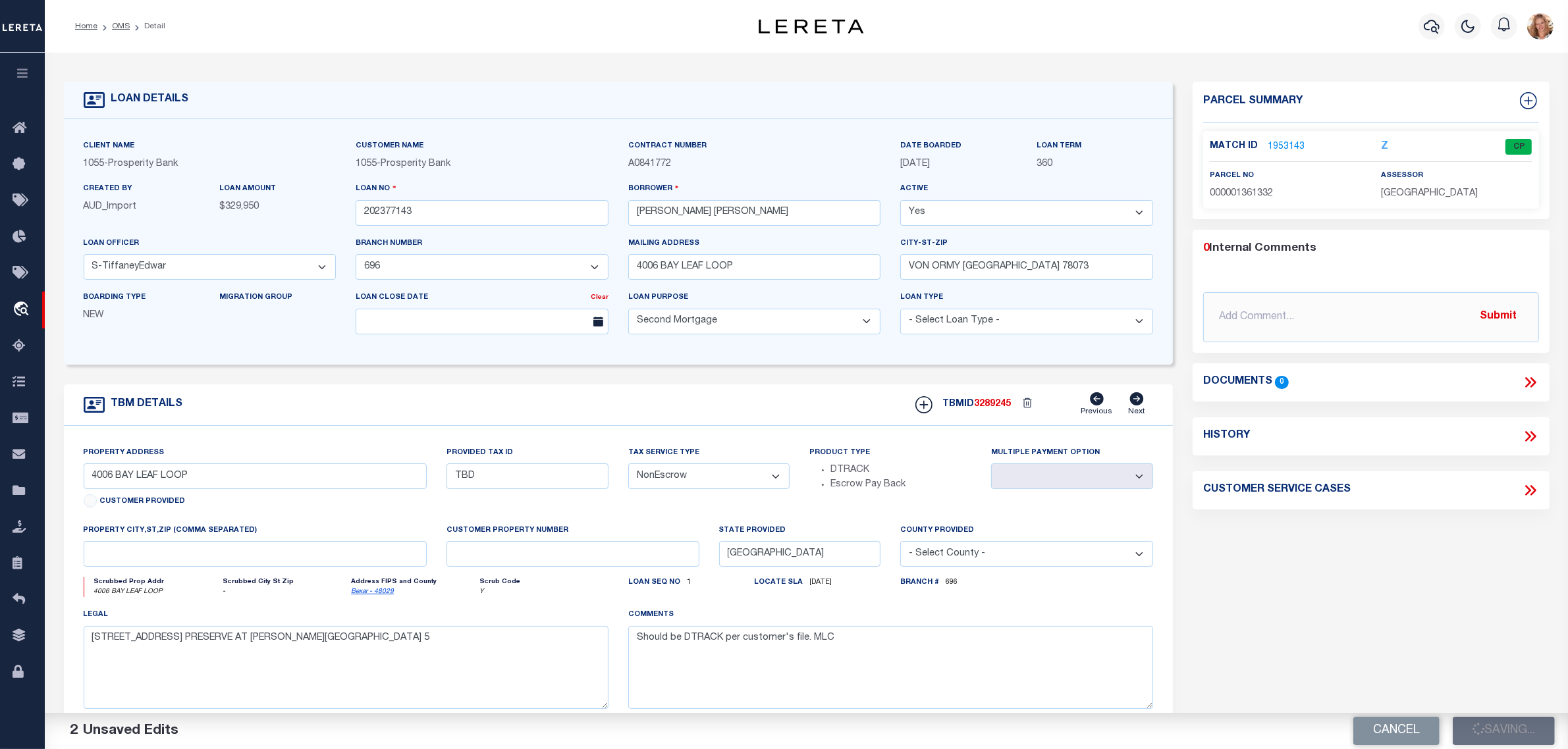
select select
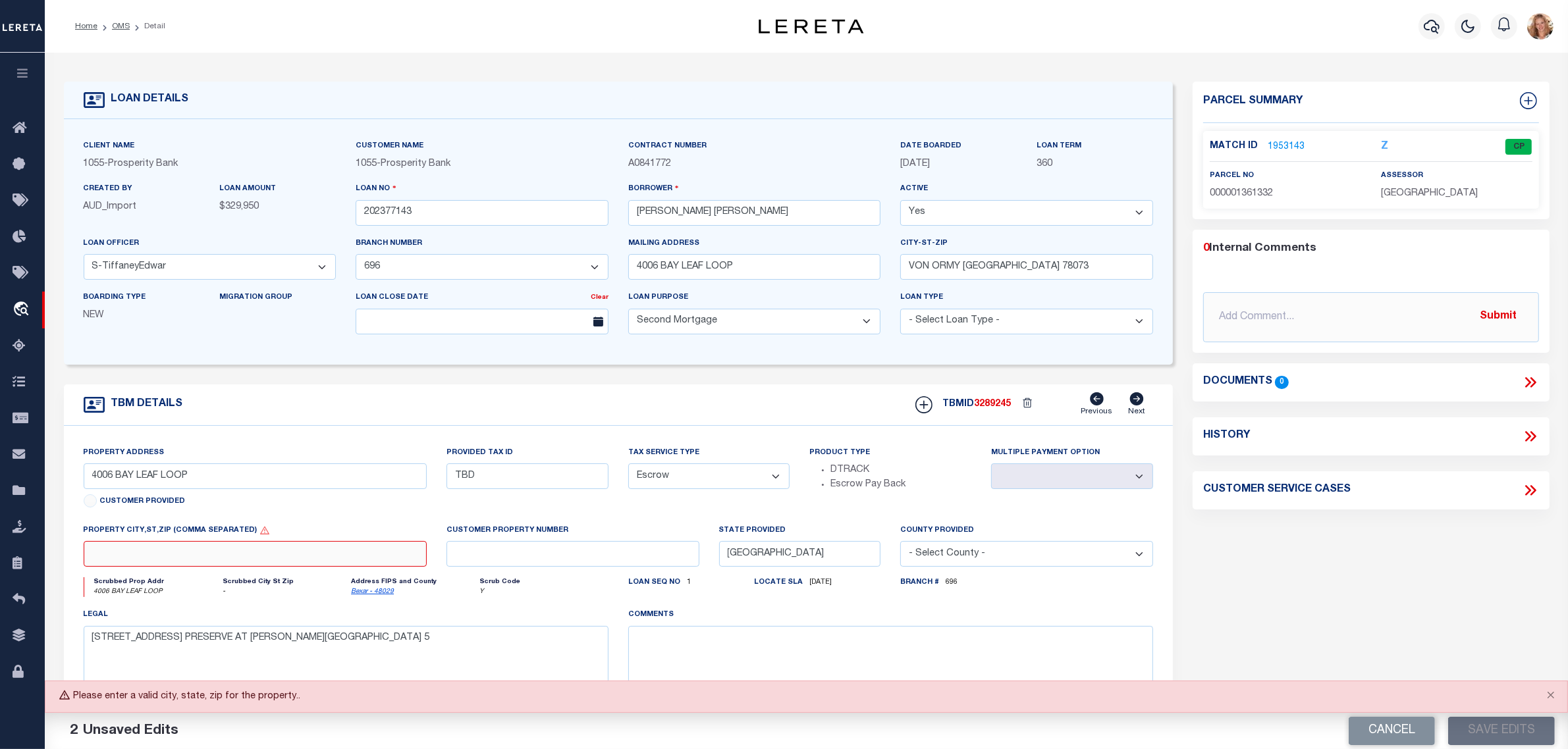
click at [171, 565] on input "text" at bounding box center [255, 554] width 343 height 26
type input "[GEOGRAPHIC_DATA]"
click at [327, 511] on body "Home OMS Detail" at bounding box center [784, 495] width 1568 height 991
click at [1552, 699] on button "Close" at bounding box center [1550, 696] width 33 height 29
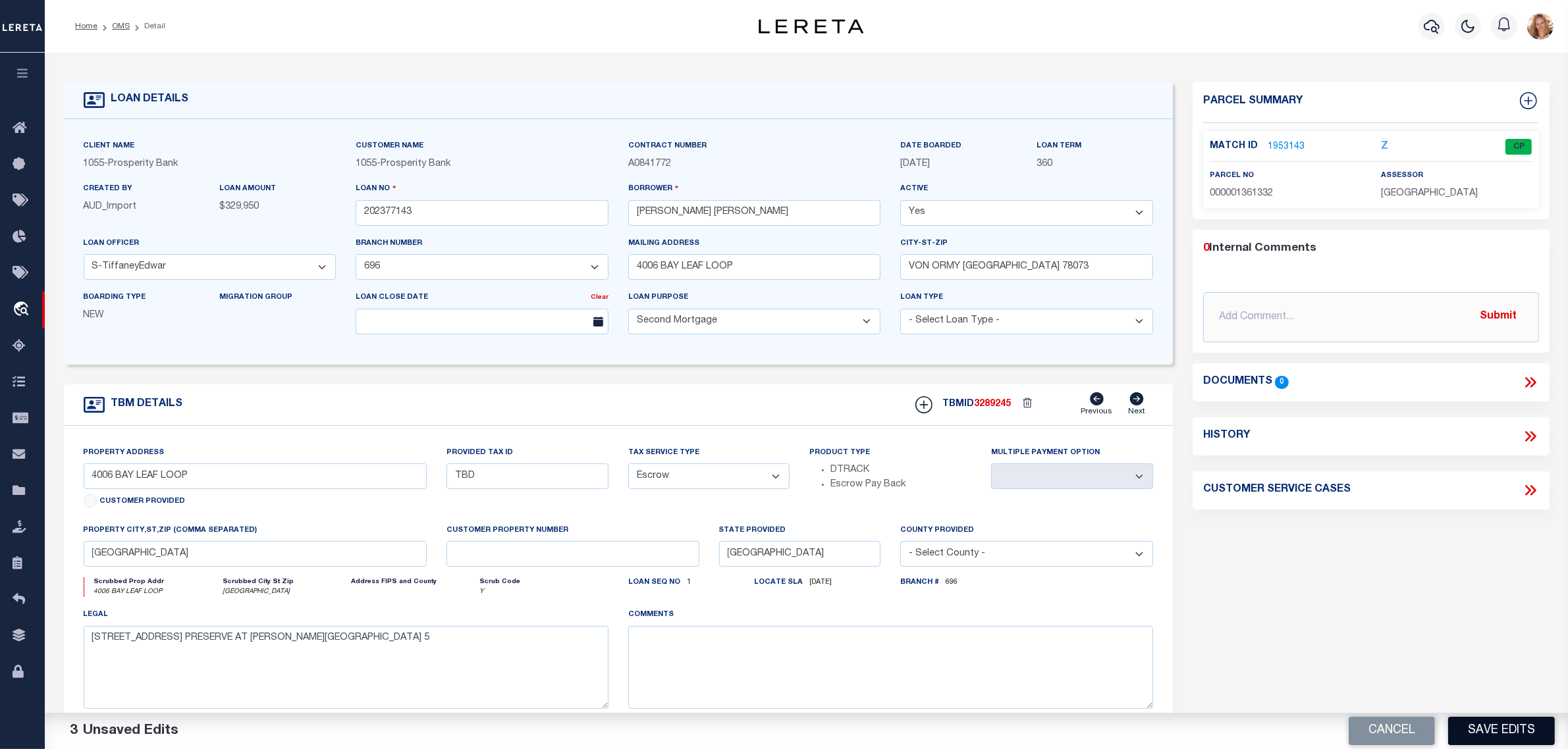
click at [1534, 728] on button "Save Edits" at bounding box center [1502, 731] width 107 height 28
select select
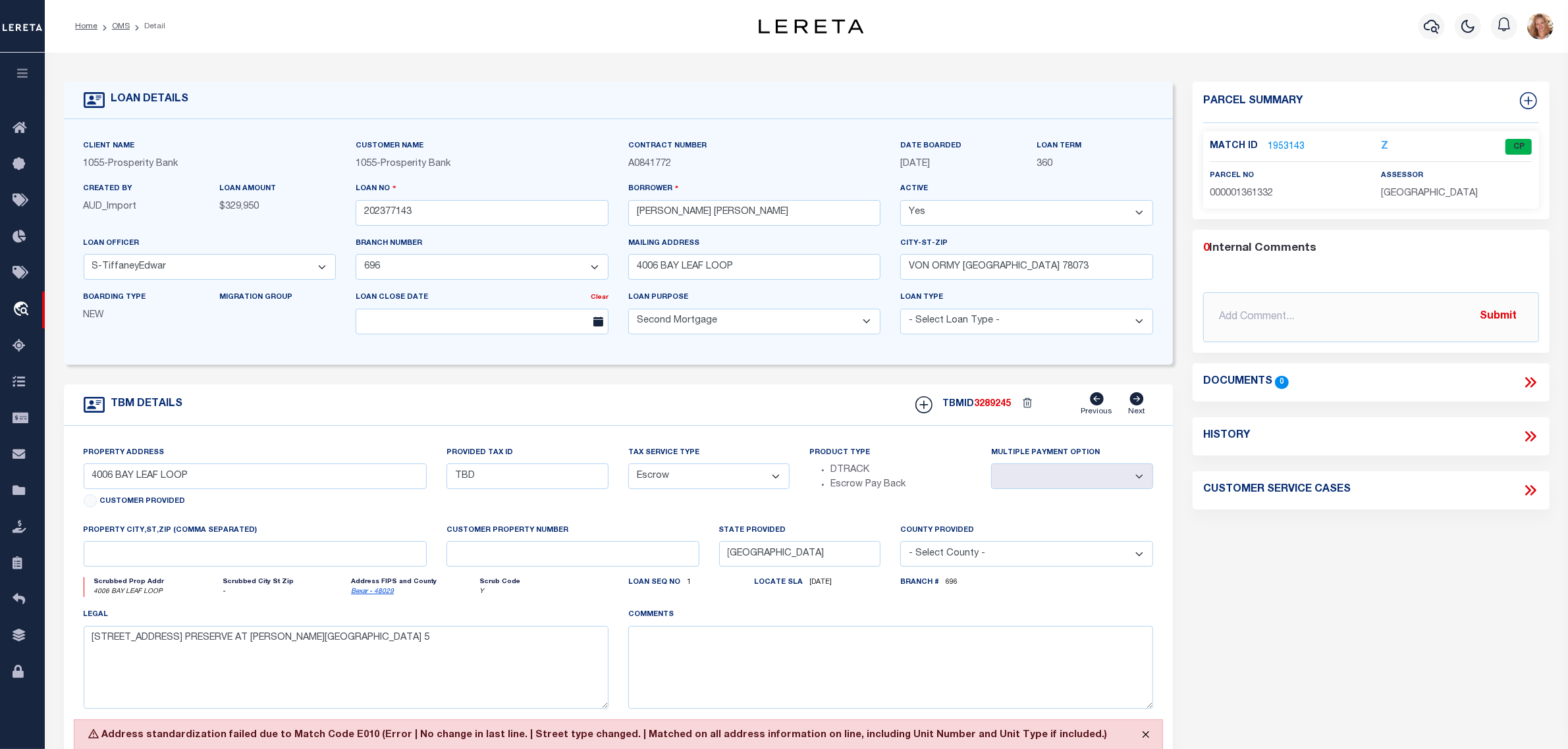
click at [1143, 741] on button "Close" at bounding box center [1146, 734] width 33 height 29
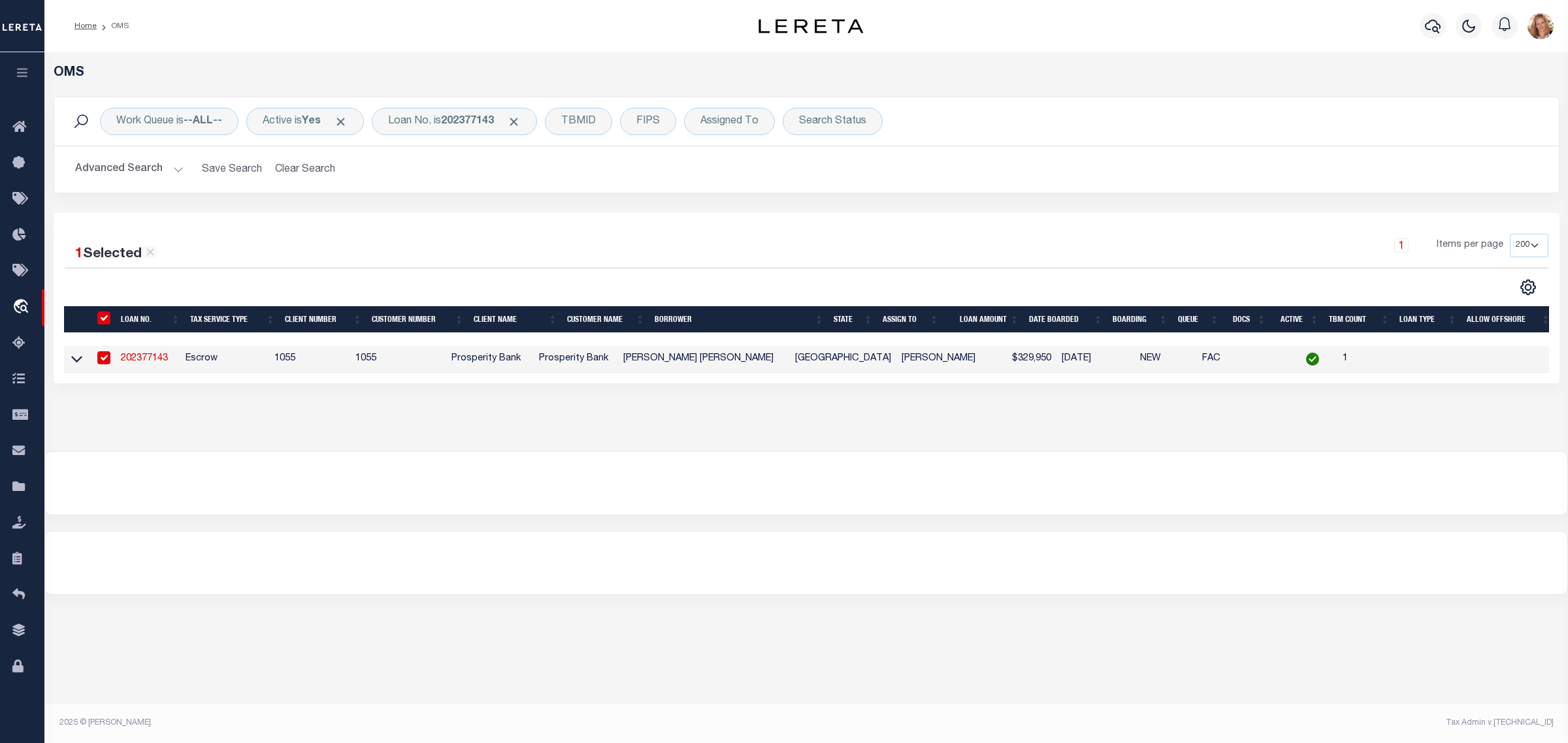
click at [155, 360] on link "202377143" at bounding box center [144, 358] width 47 height 9
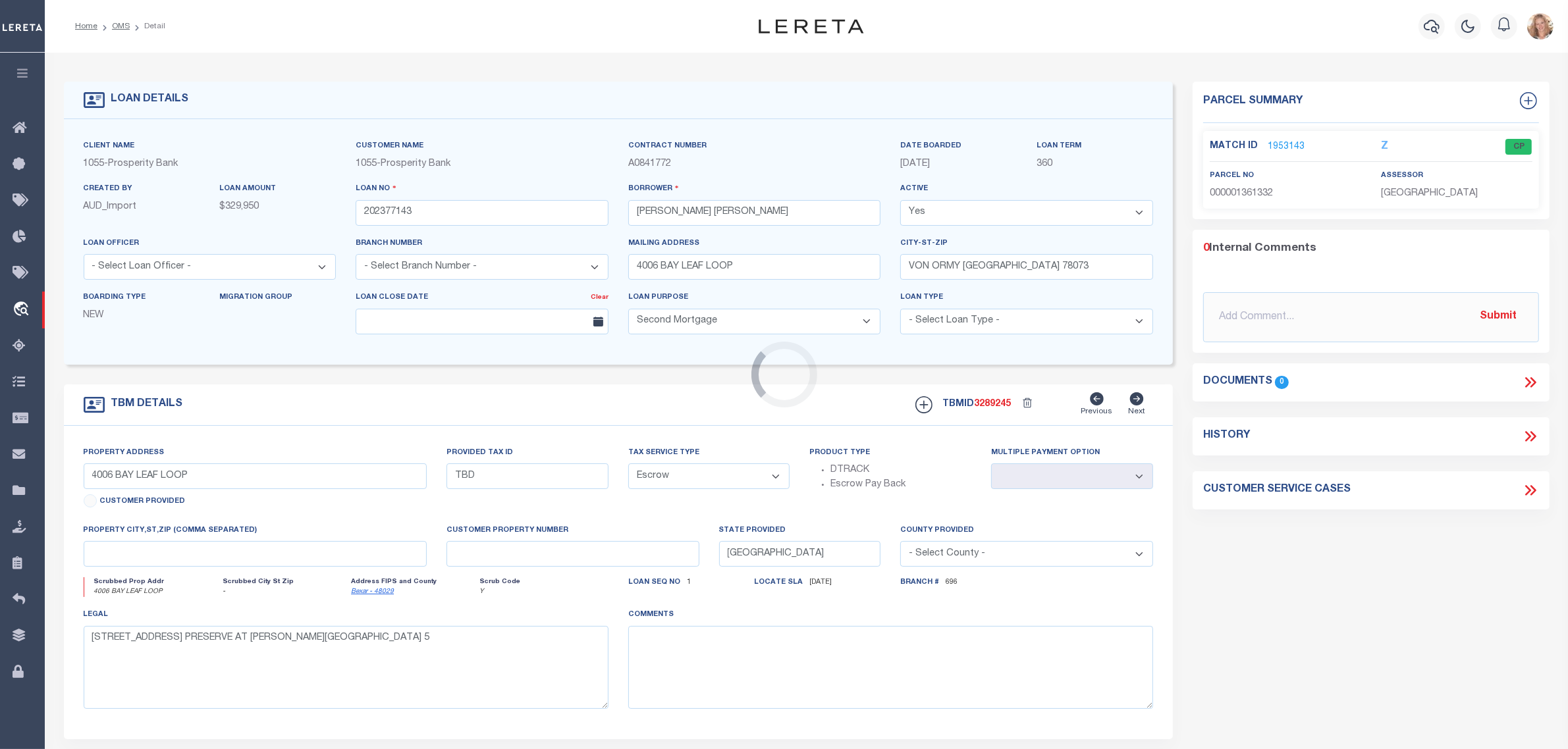
select select "10652"
select select "4254"
select select
type input "[GEOGRAPHIC_DATA]"
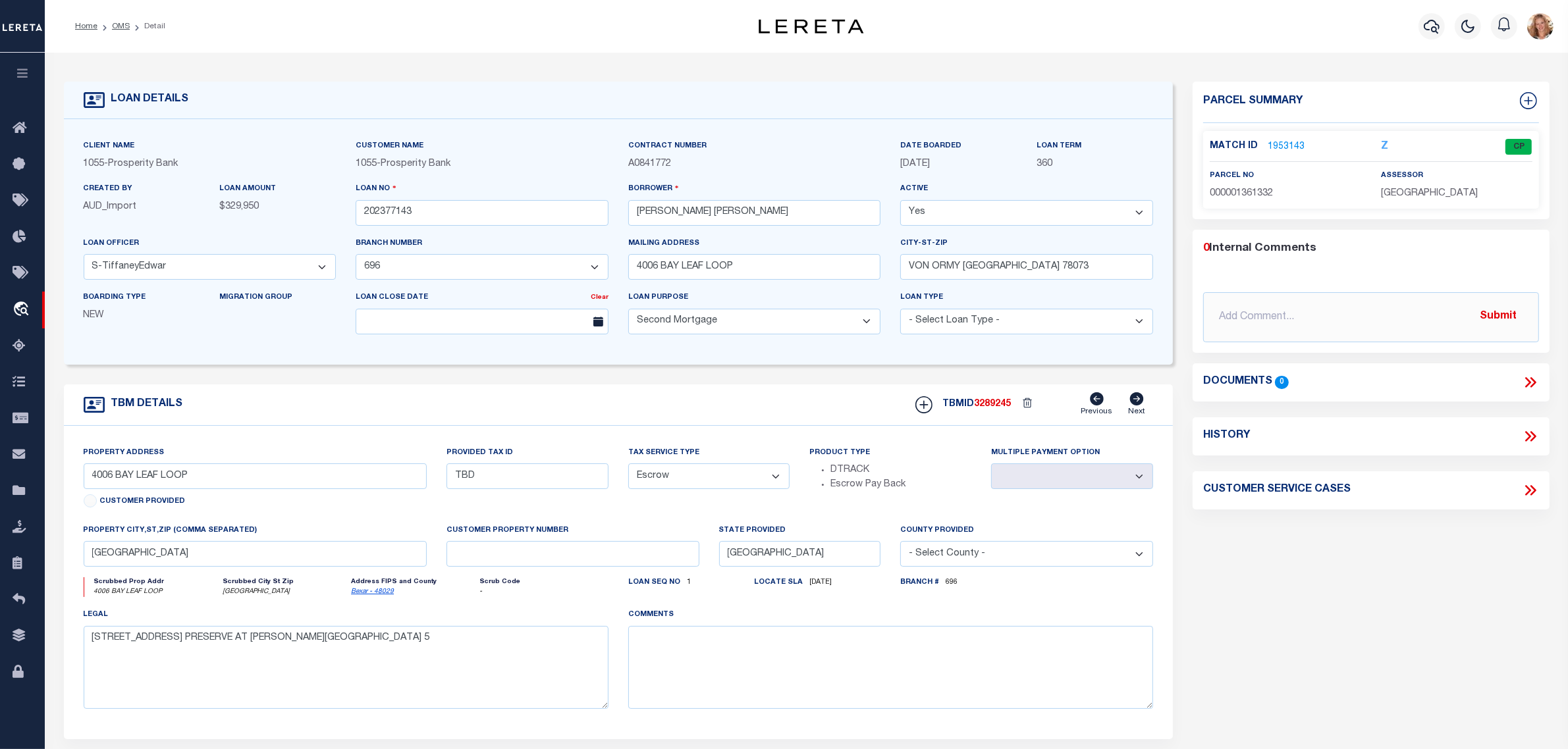
click at [673, 483] on select "- Select Tax Service Type - Escrow NonEscrow" at bounding box center [709, 476] width 162 height 26
select select "NonEscrow"
click at [628, 468] on select "- Select Tax Service Type - Escrow NonEscrow" at bounding box center [709, 476] width 162 height 26
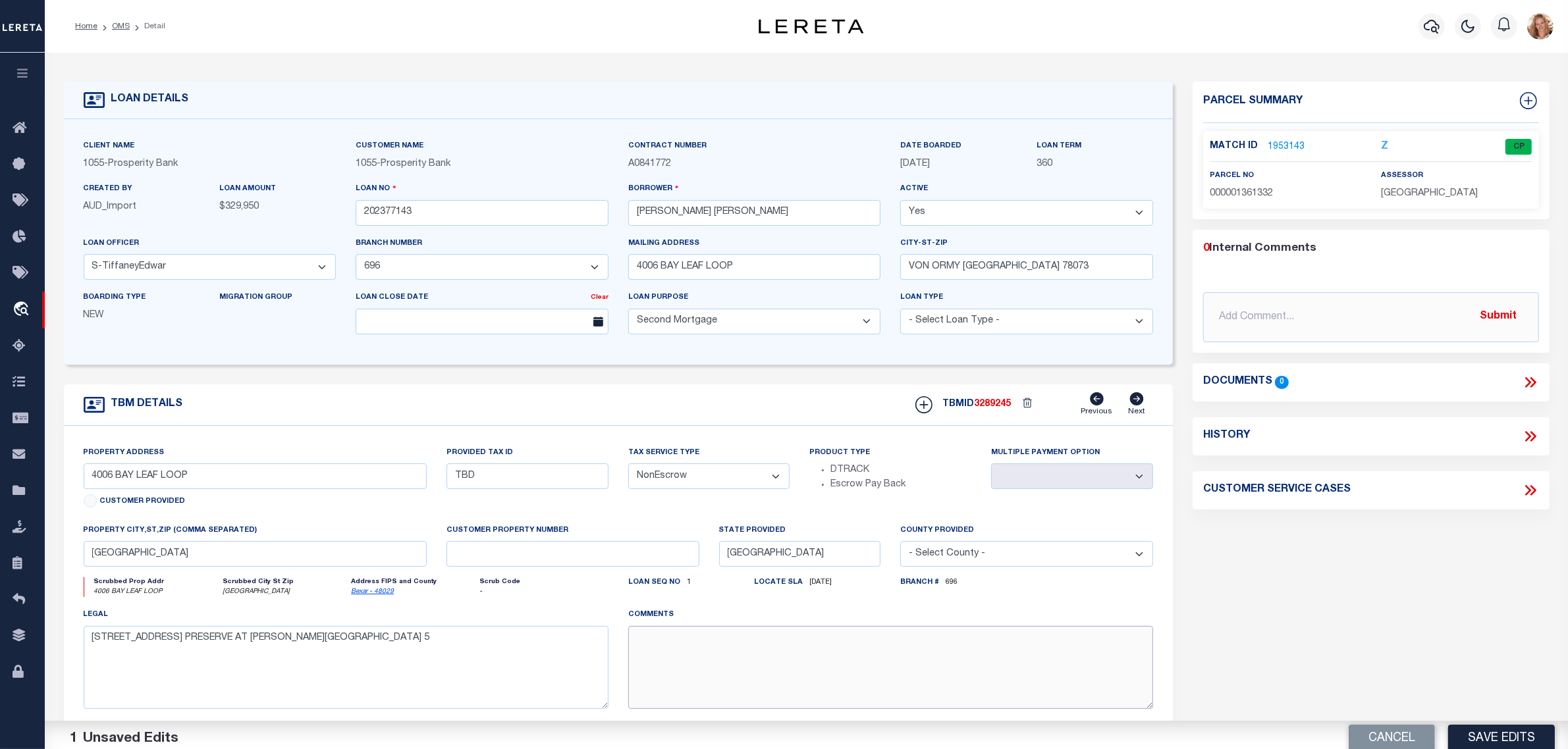
click at [696, 708] on textarea at bounding box center [890, 667] width 525 height 83
paste textarea "Should be DTRACK per customer's file. MLC"
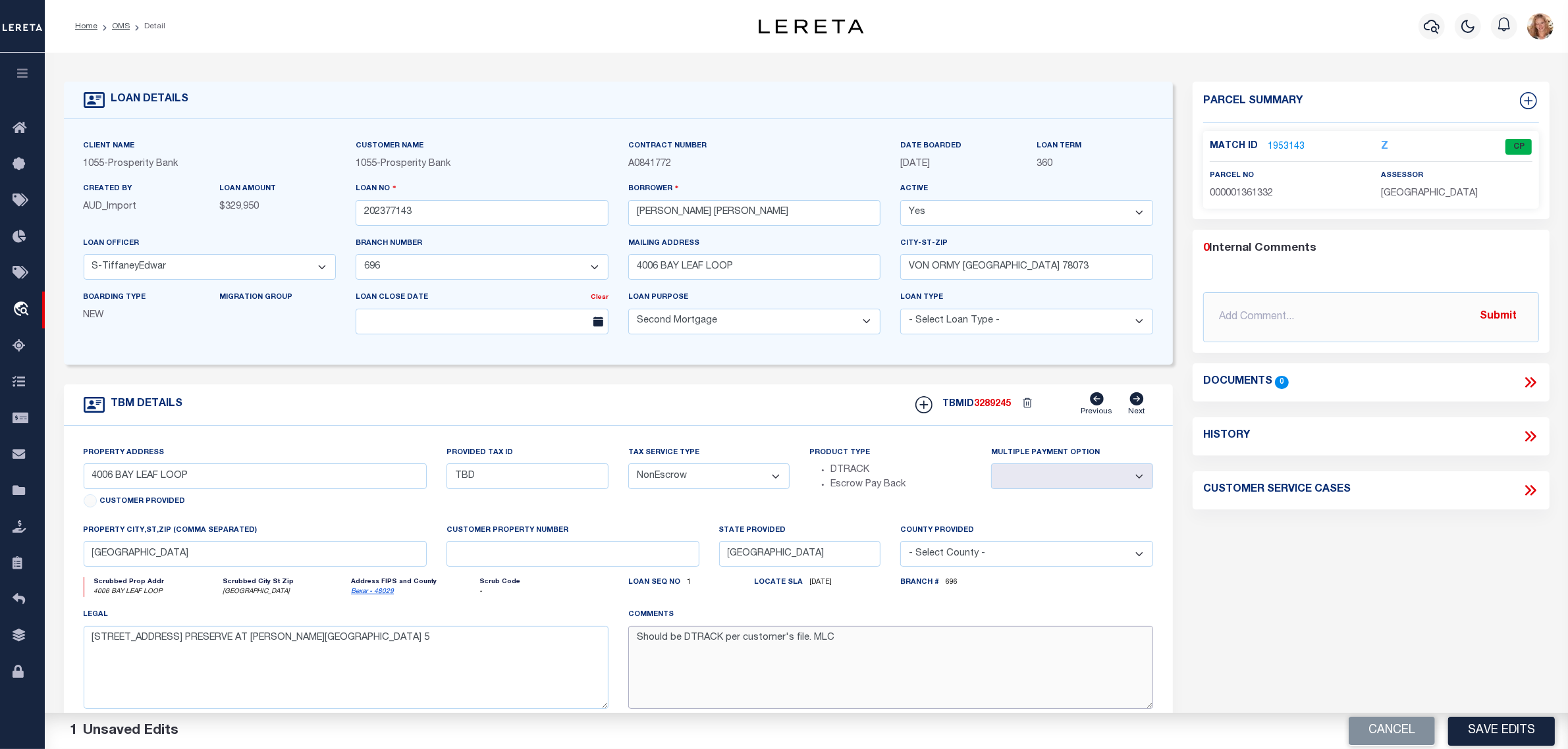
type textarea "Should be DTRACK per customer's file. MLC"
click at [1481, 729] on button "Save Edits" at bounding box center [1502, 731] width 107 height 28
select select "Escrow"
select select
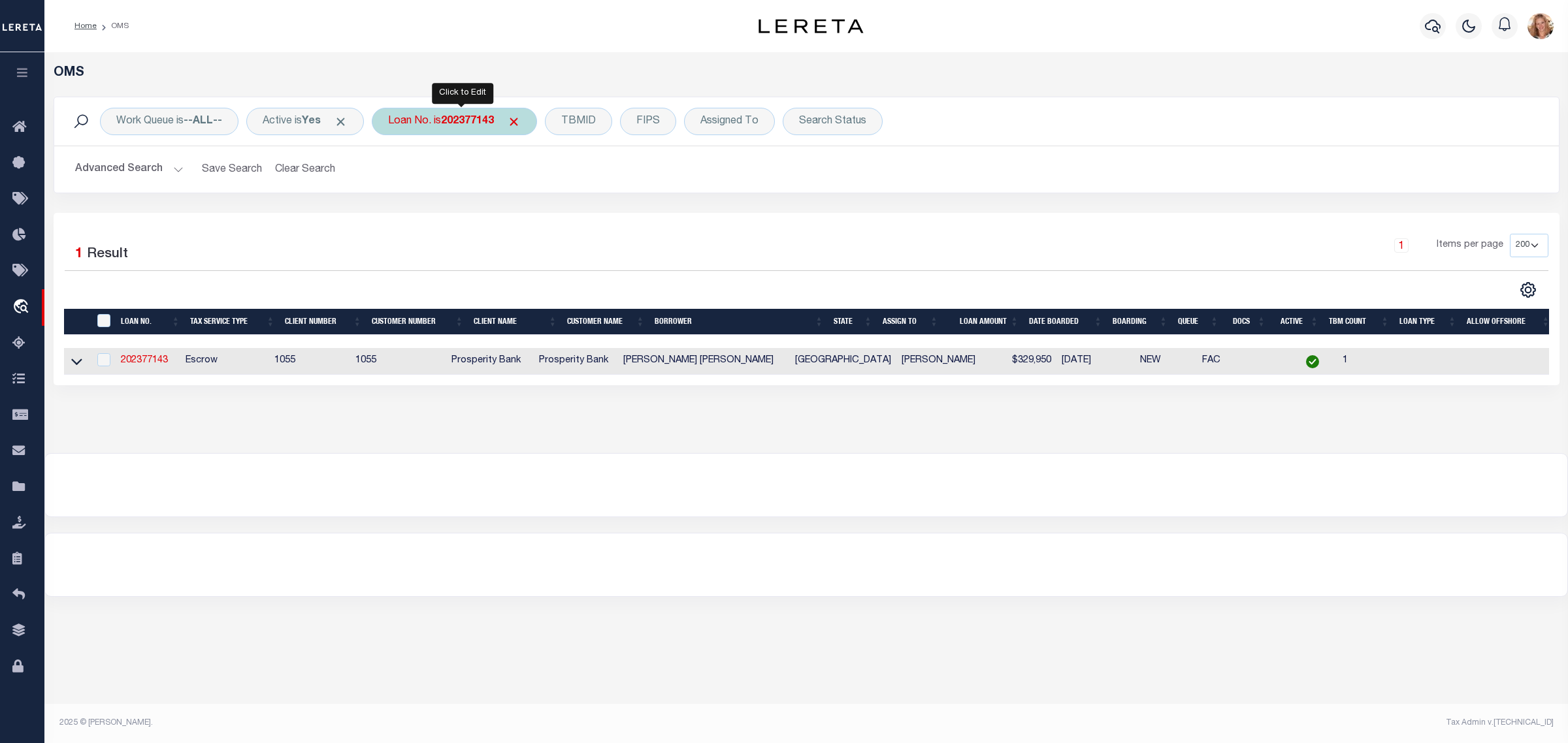
click at [435, 128] on div "Loan No. is 202377143" at bounding box center [454, 121] width 165 height 27
click at [556, 214] on input "Apply" at bounding box center [561, 213] width 38 height 22
click at [492, 128] on div "Loan No. is 202377143" at bounding box center [454, 121] width 165 height 27
type input "202377226"
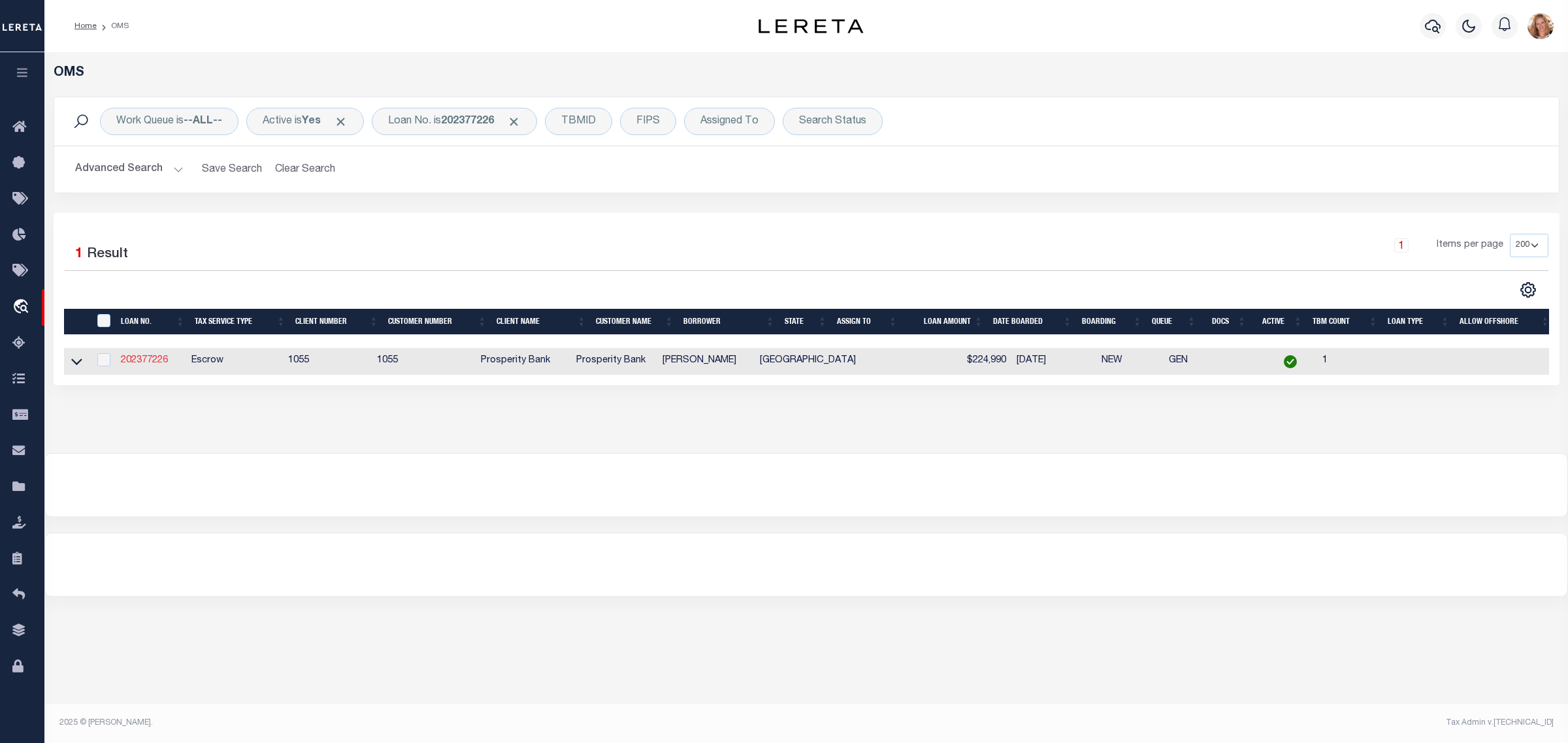
click at [163, 360] on link "202377226" at bounding box center [144, 360] width 47 height 9
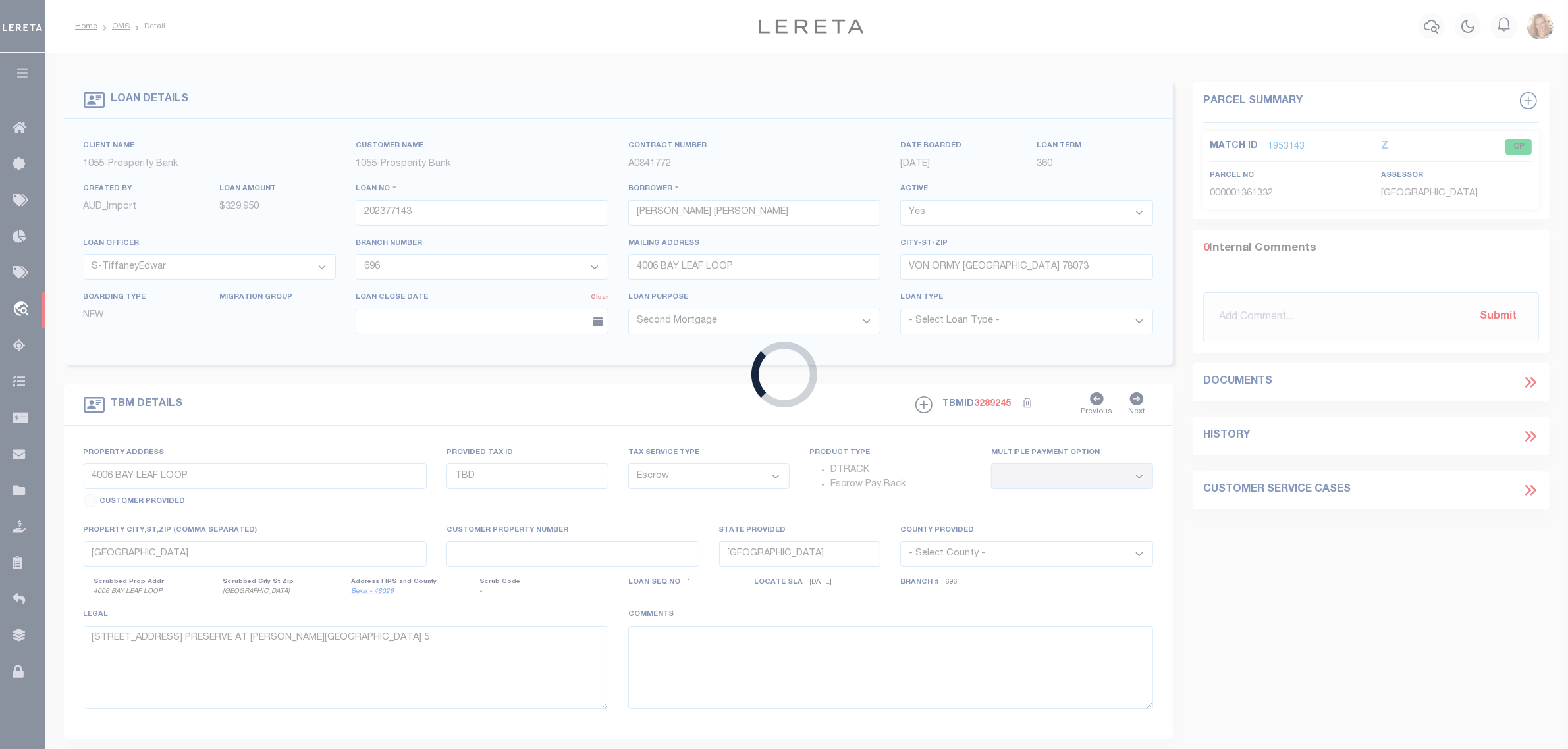
type input "202377226"
type input "JESUS NAJERA"
select select "3826"
type input "916 POE ST"
type input "AZLE TX 76020"
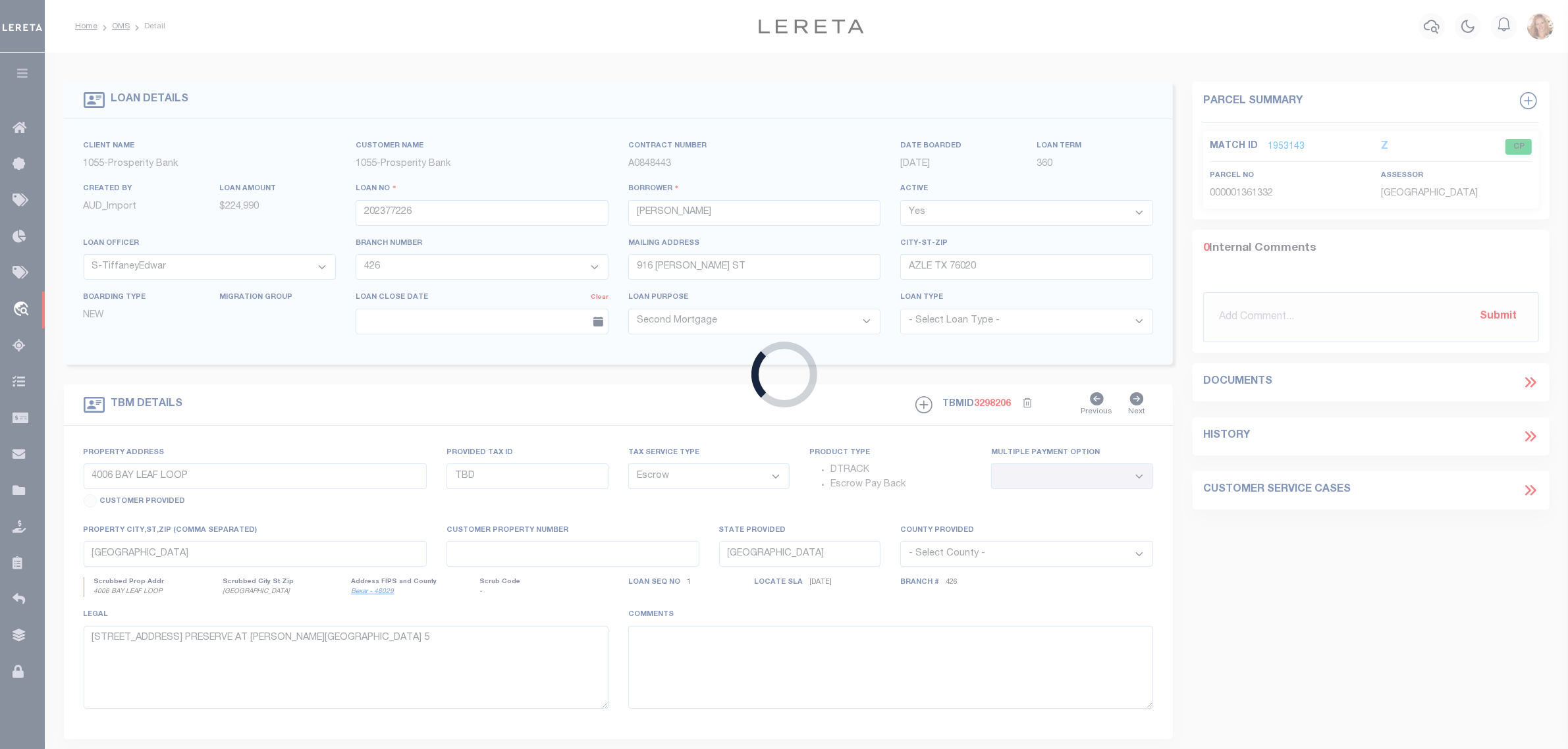
type input "6021 YEARY ST"
type input "00299014"
select select
type textarea "LOT 5 BLK 5 BROADVIEW WEST ADDN"
select select "10652"
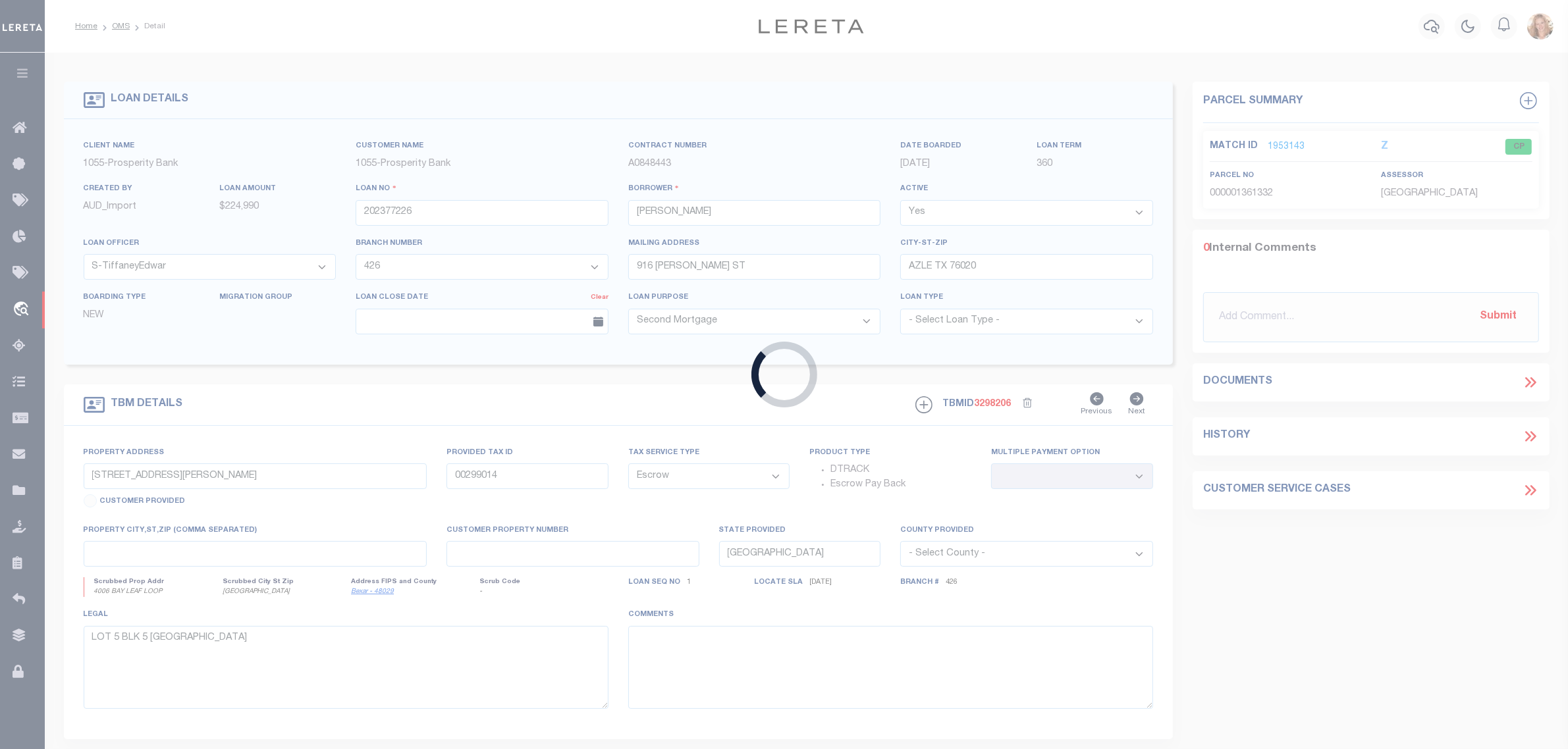
select select "3826"
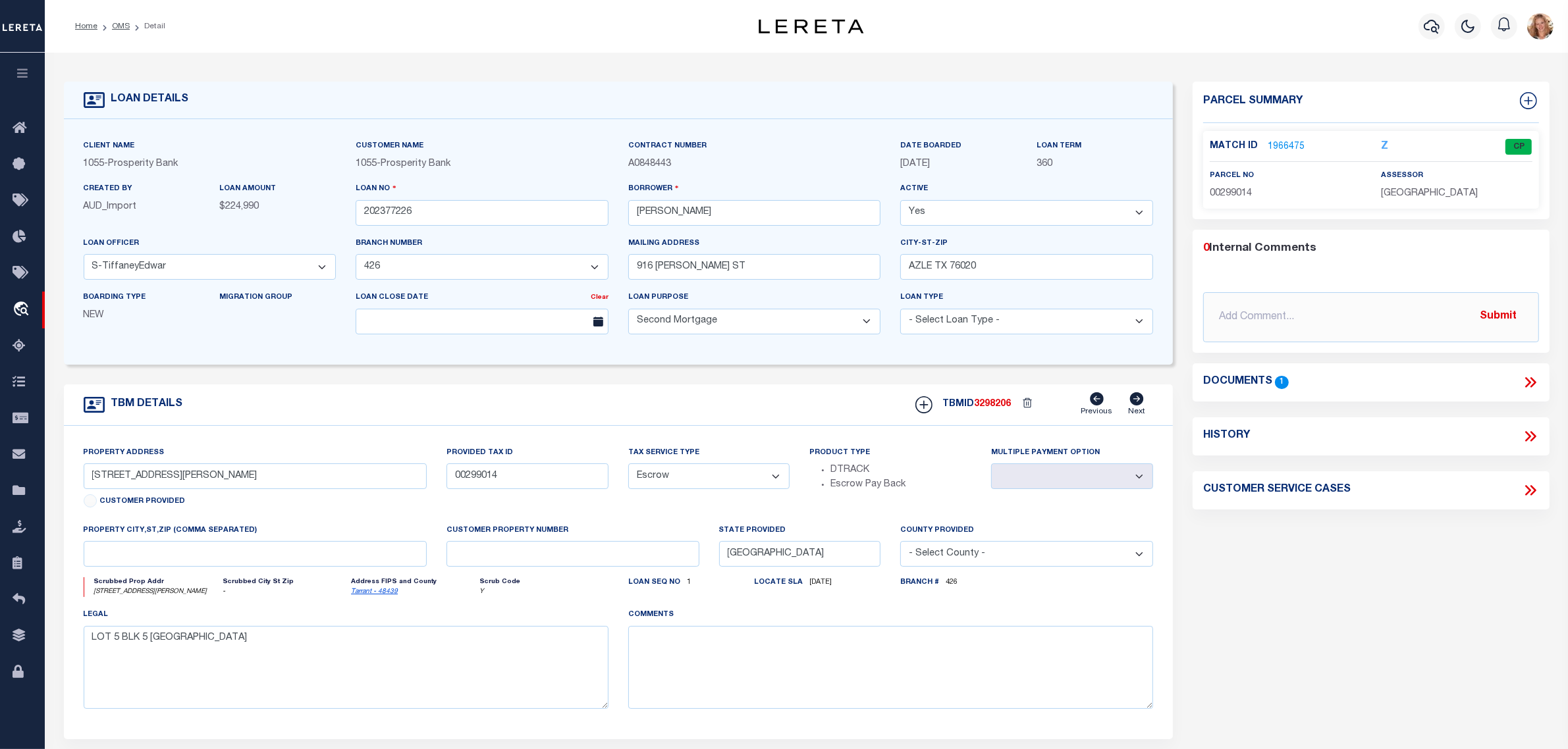
click at [1298, 148] on link "1966475" at bounding box center [1286, 148] width 37 height 14
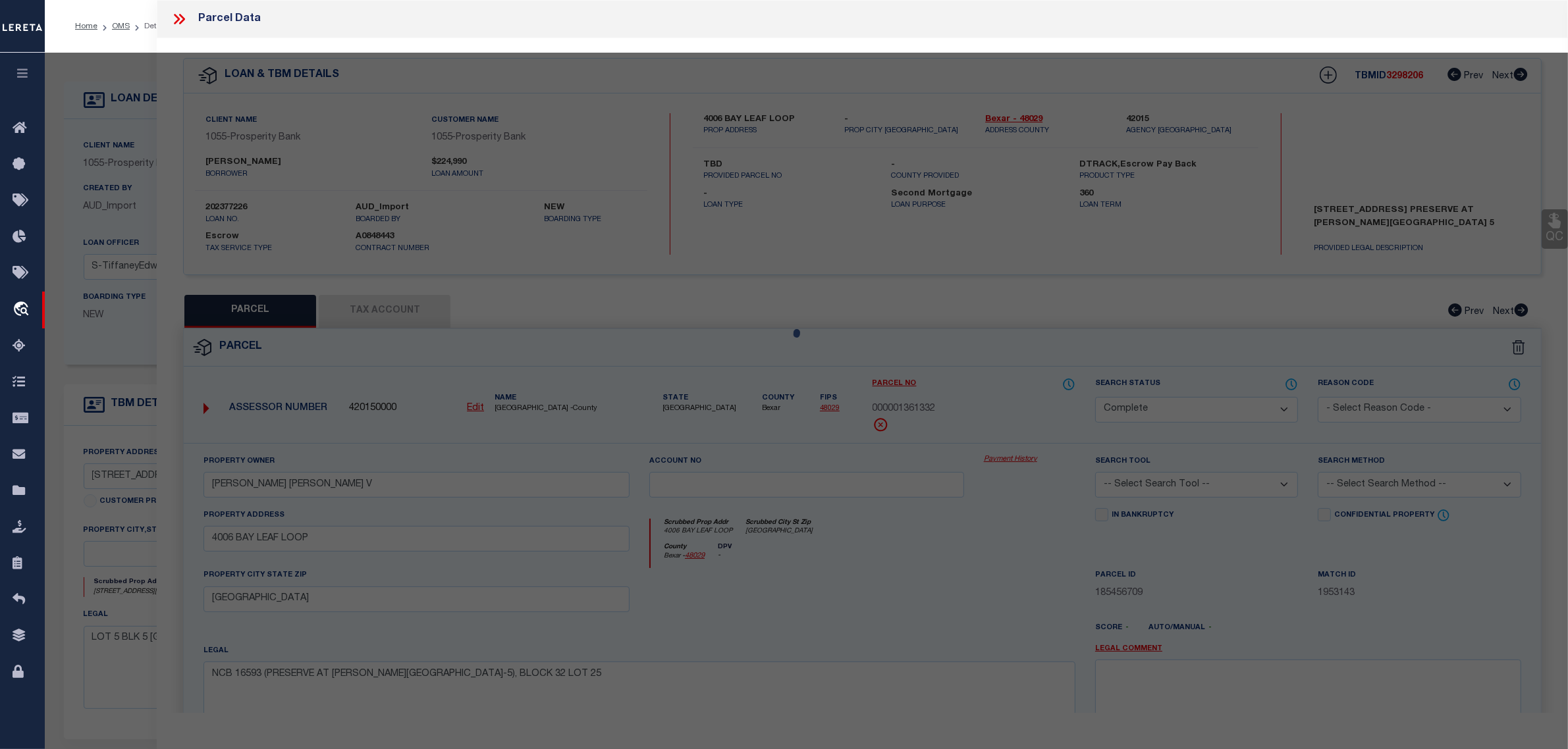
select select "AS"
checkbox input "false"
select select "CP"
type input "NAJERA JESUS ENRIQUE JR"
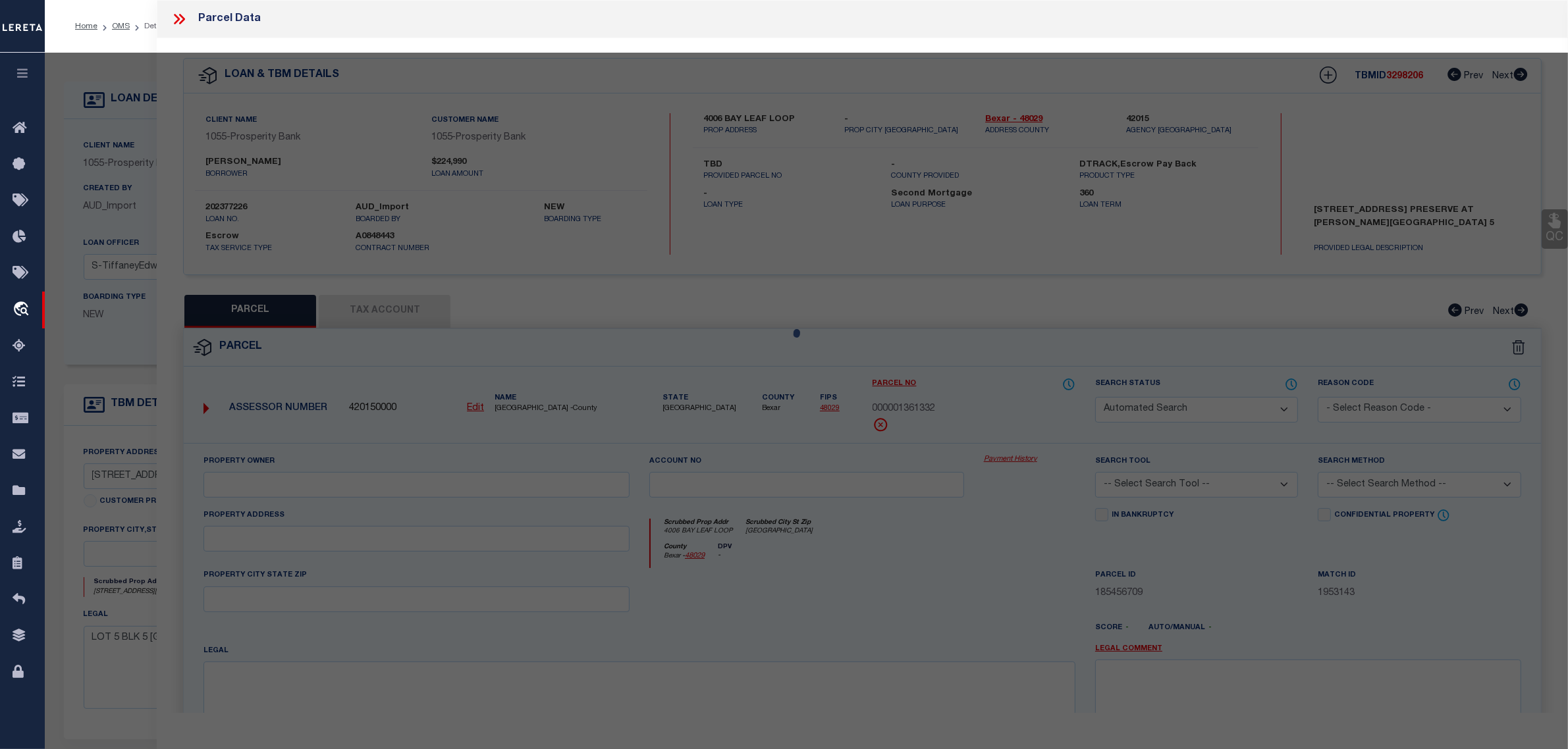
type input "6021 YEARY ST"
checkbox input "false"
type input "LAKE WORTH TX"
type textarea "BROADVIEW WEST Block 5 Lot 5"
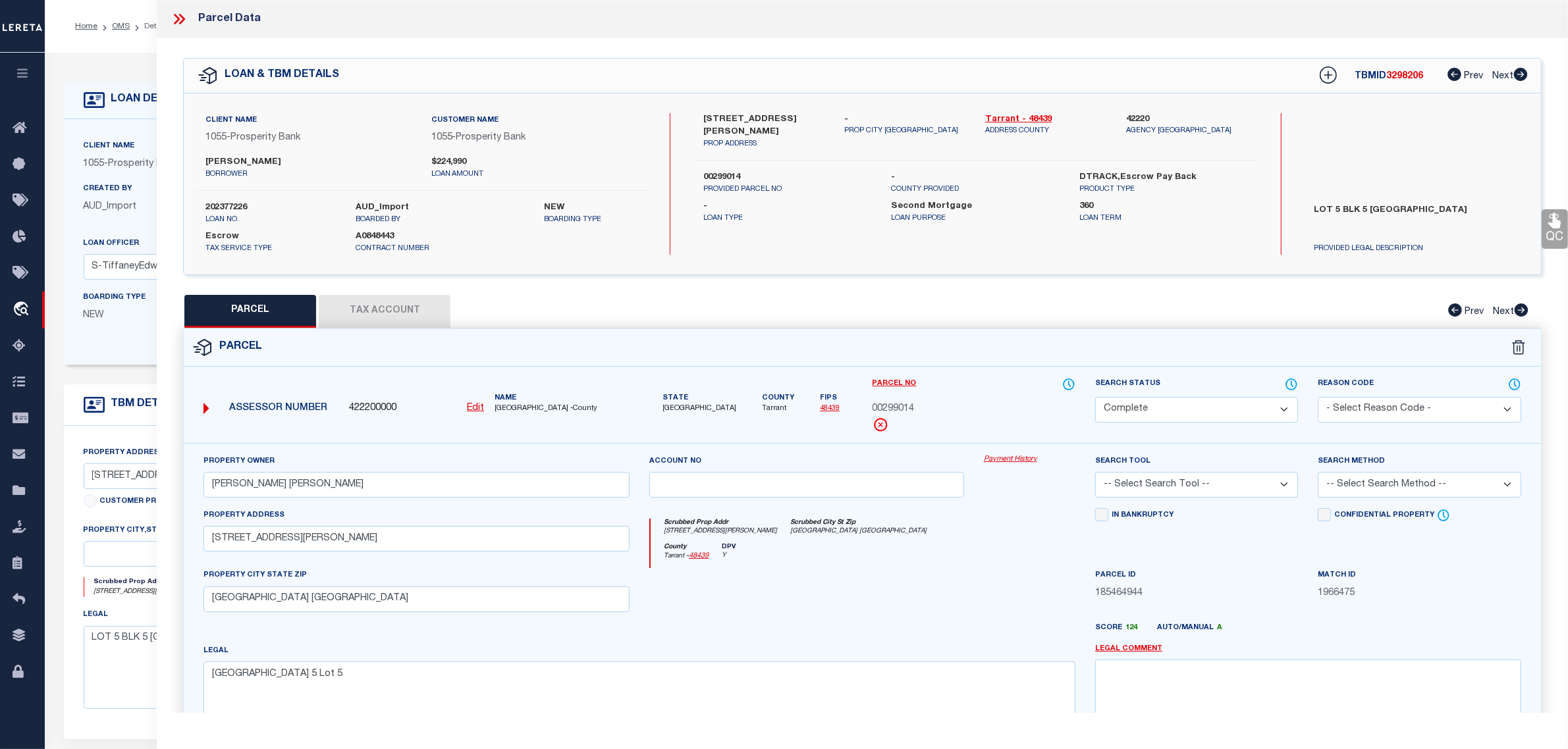
click at [119, 353] on div "Client Name 1055 - Prosperity Bank Customer Name 1055 - Prosperity Bank 360" at bounding box center [618, 242] width 1110 height 246
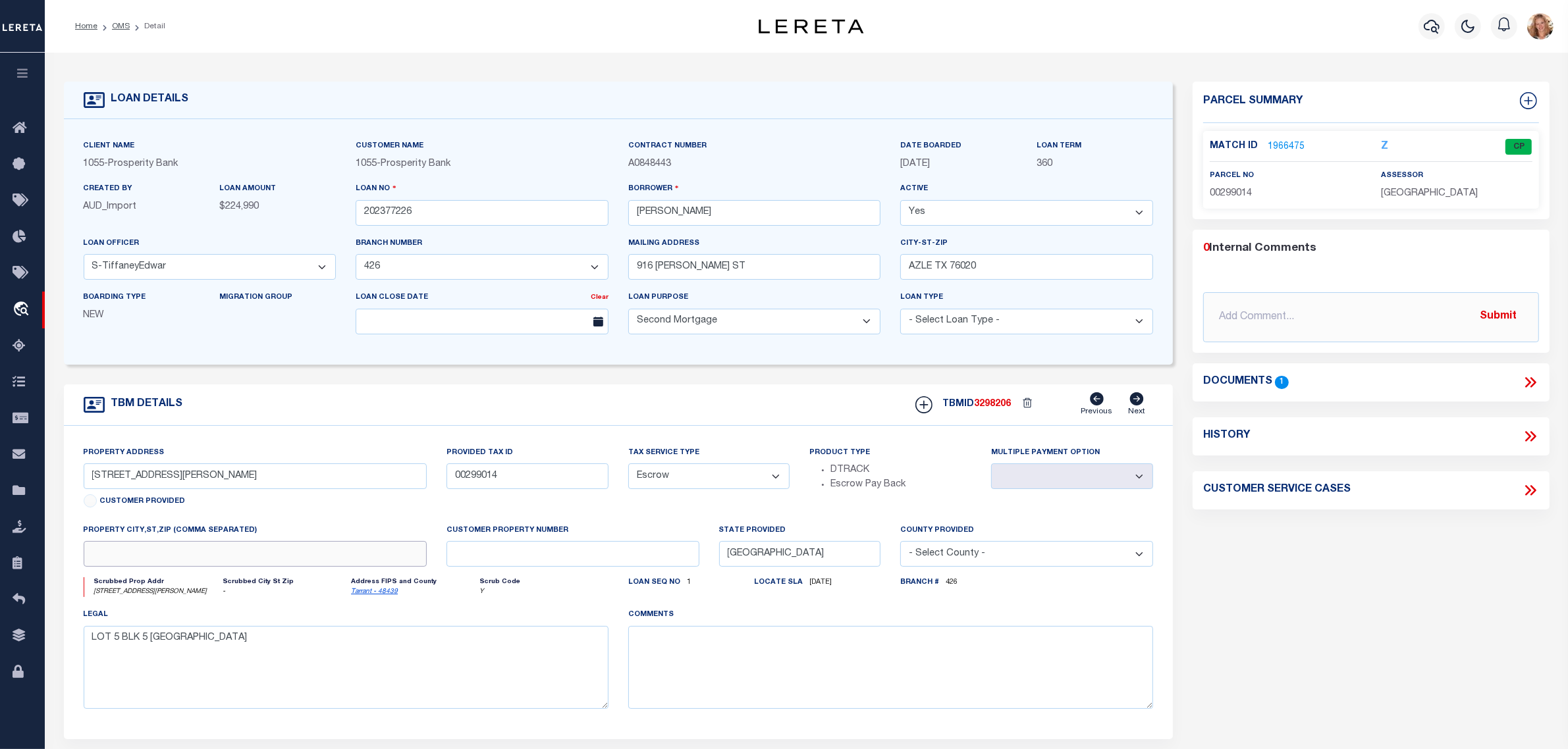
click at [124, 560] on input "text" at bounding box center [255, 554] width 343 height 26
type input "Lake Worth TX"
click at [264, 402] on body "Home OMS Detail" at bounding box center [784, 495] width 1568 height 991
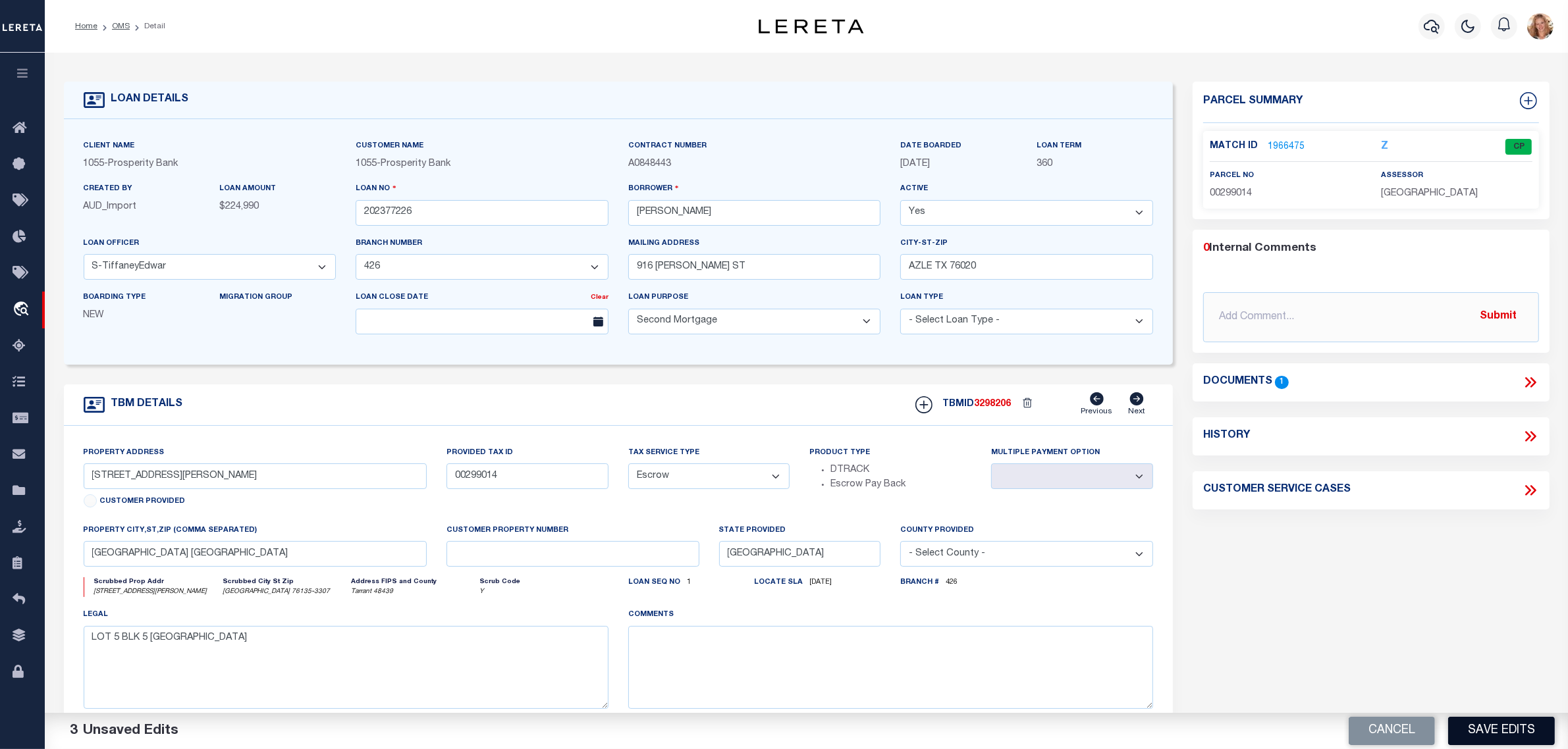
click at [1494, 727] on button "Save Edits" at bounding box center [1502, 731] width 107 height 28
select select
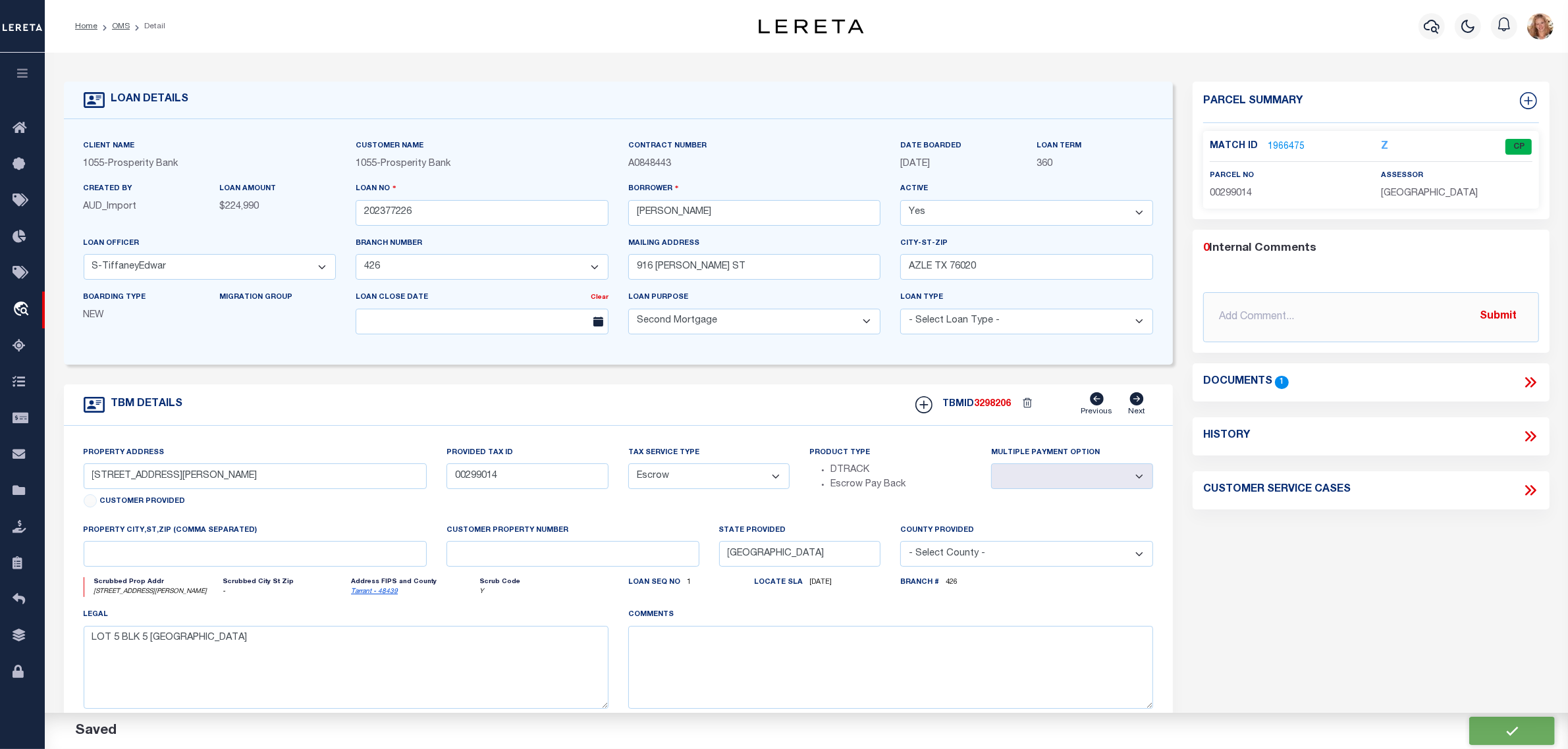
select select
type input "Lake Worth TX"
select select
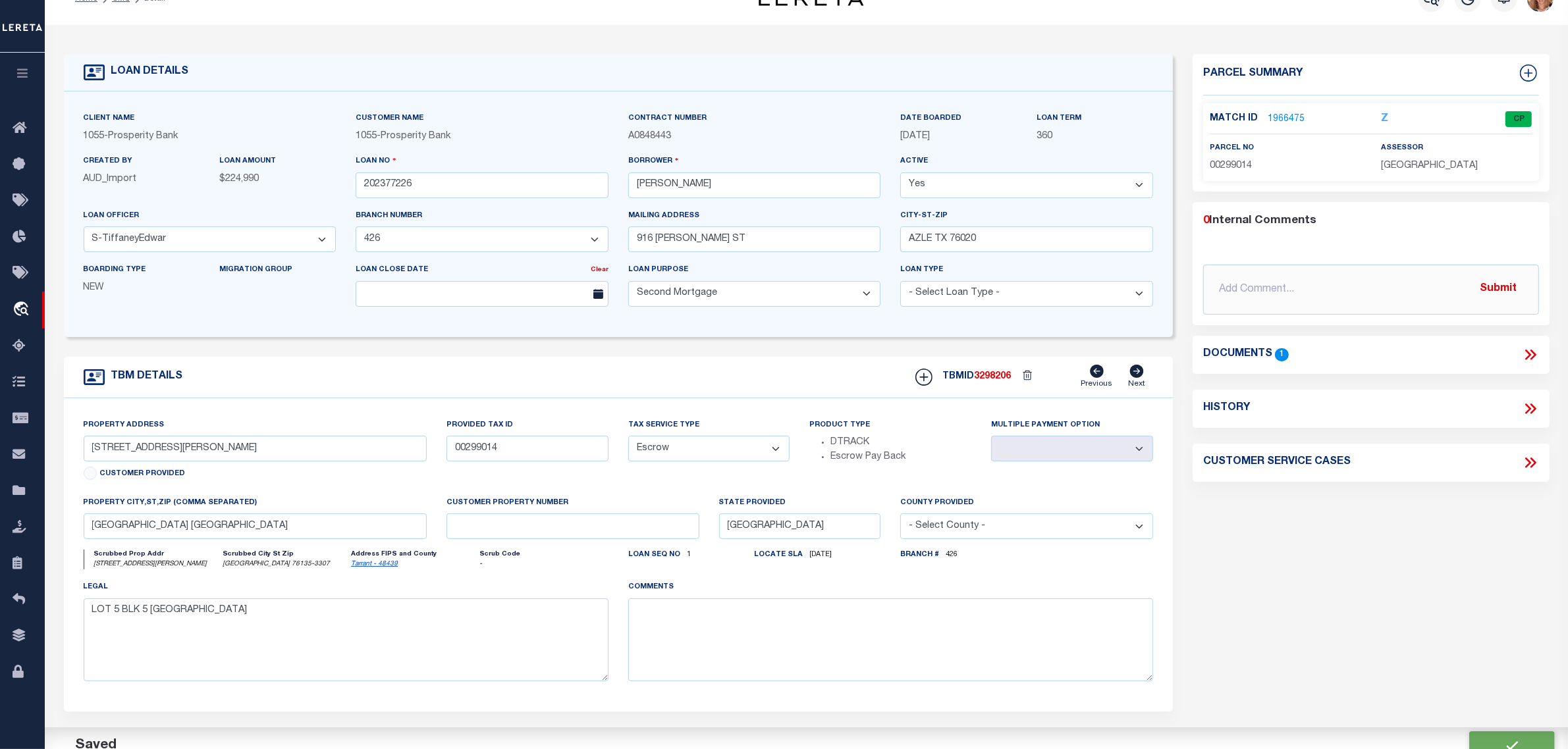
scroll to position [82, 0]
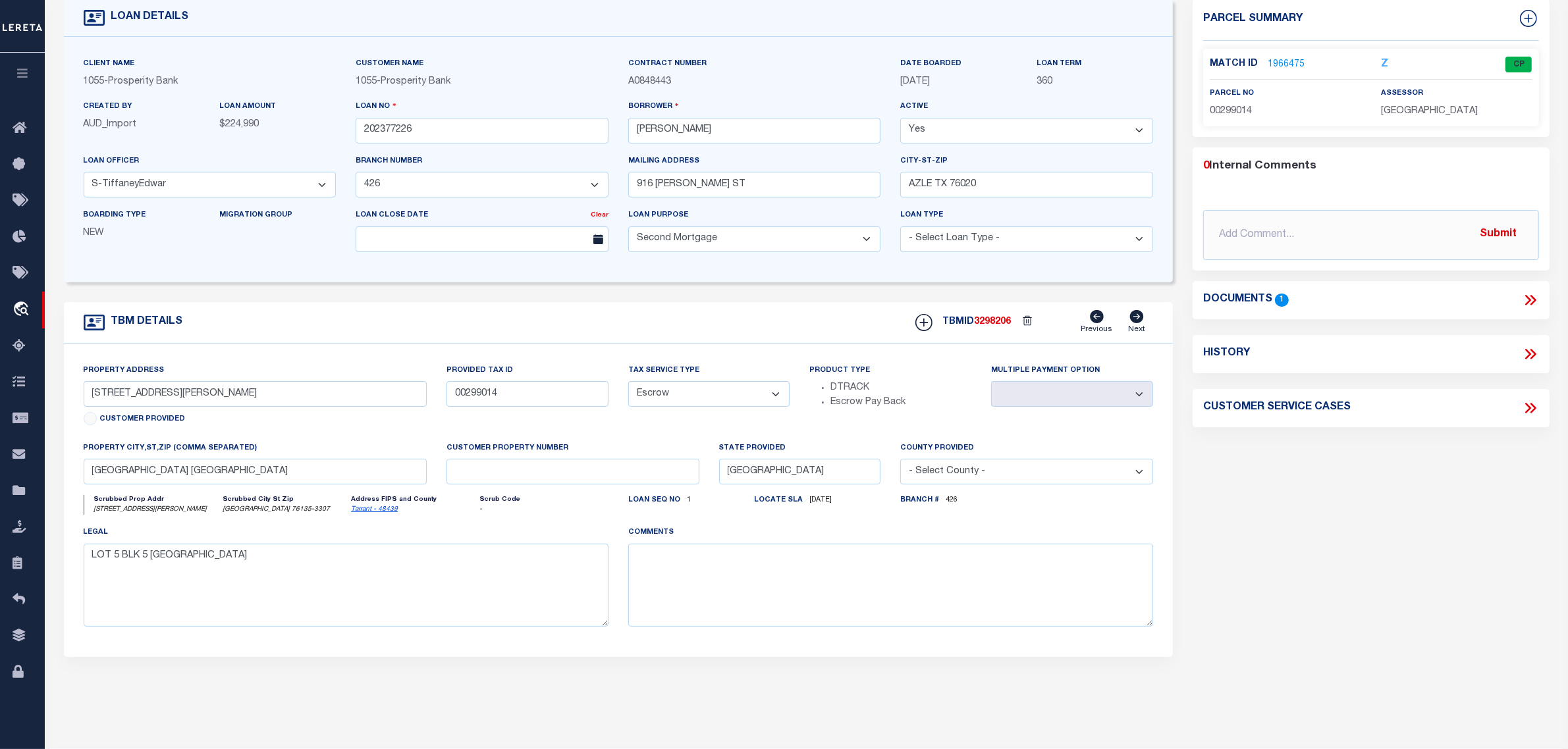
click at [759, 403] on select "- Select Tax Service Type - Escrow NonEscrow" at bounding box center [709, 394] width 162 height 26
select select "NonEscrow"
click at [628, 386] on select "- Select Tax Service Type - Escrow NonEscrow" at bounding box center [709, 394] width 162 height 26
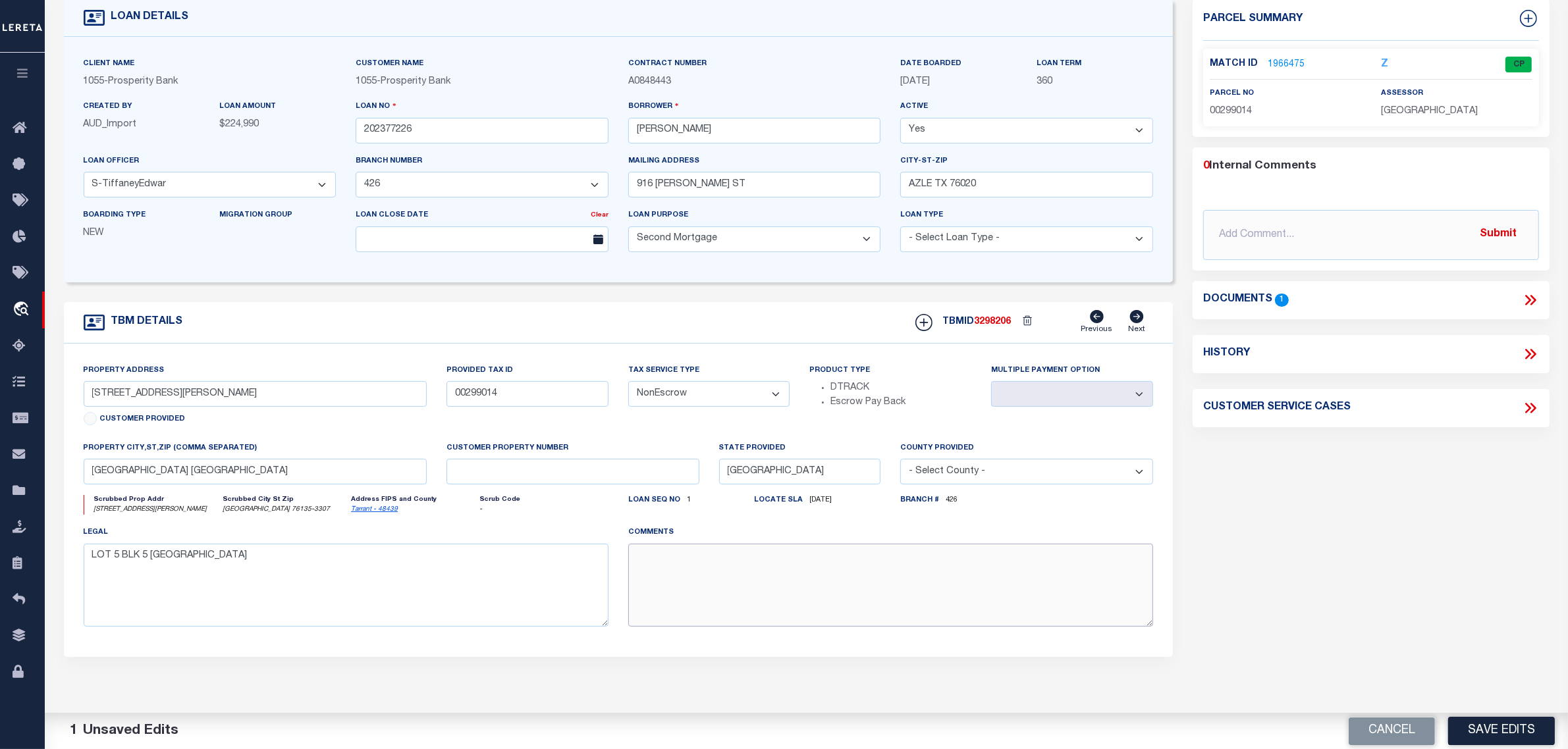
click at [715, 555] on textarea at bounding box center [890, 585] width 525 height 83
paste textarea "Should be DTRACK per customer's file. MLC"
type textarea "Should be DTRACK per customer's file. MLC"
click at [1460, 591] on div "Parcel Summary Match ID 1966475 Z parcel no 00299014 assessor 0" at bounding box center [1371, 353] width 377 height 709
click at [1503, 729] on button "Save Edits" at bounding box center [1502, 731] width 107 height 28
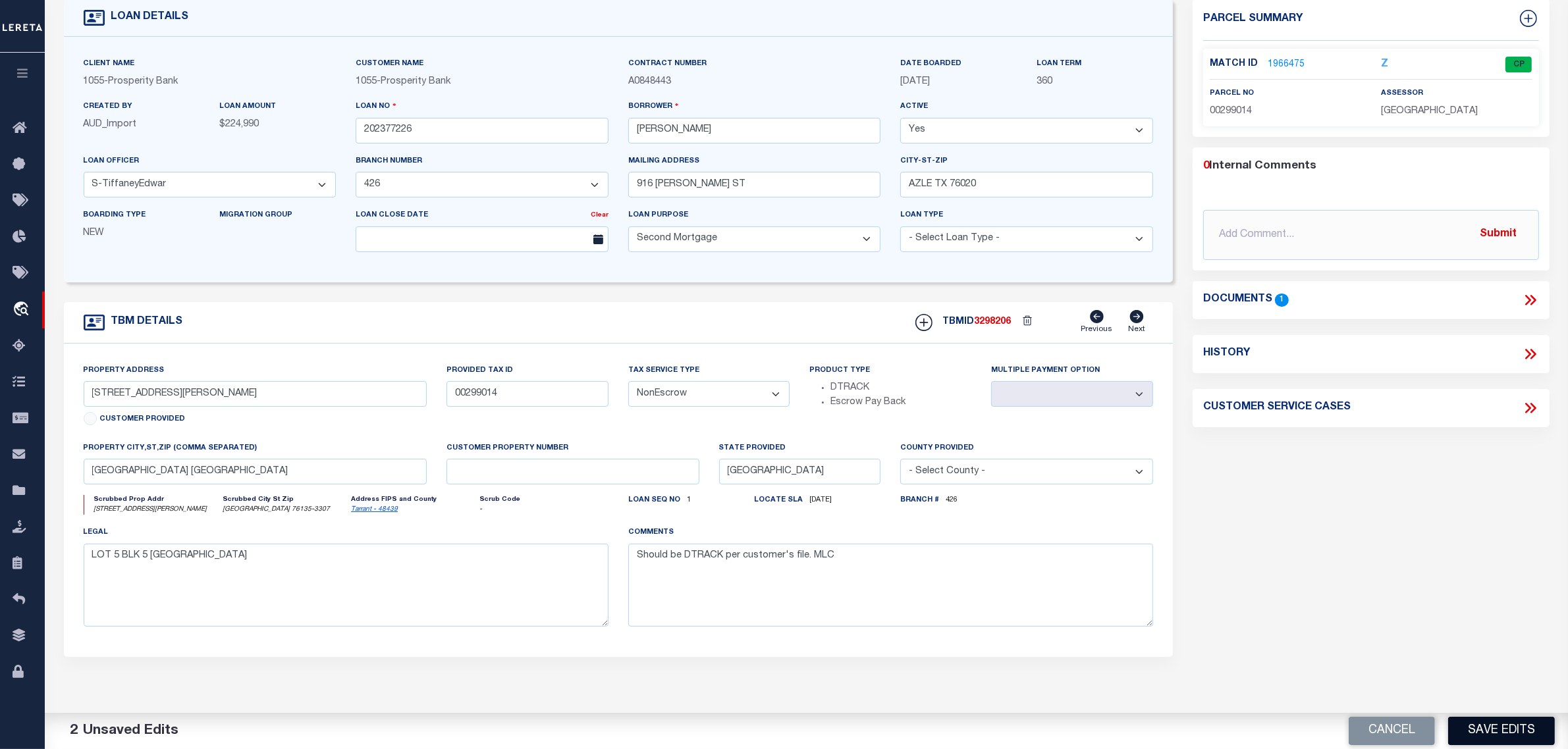
select select "Escrow"
select select
select select "NonEscrow"
select select
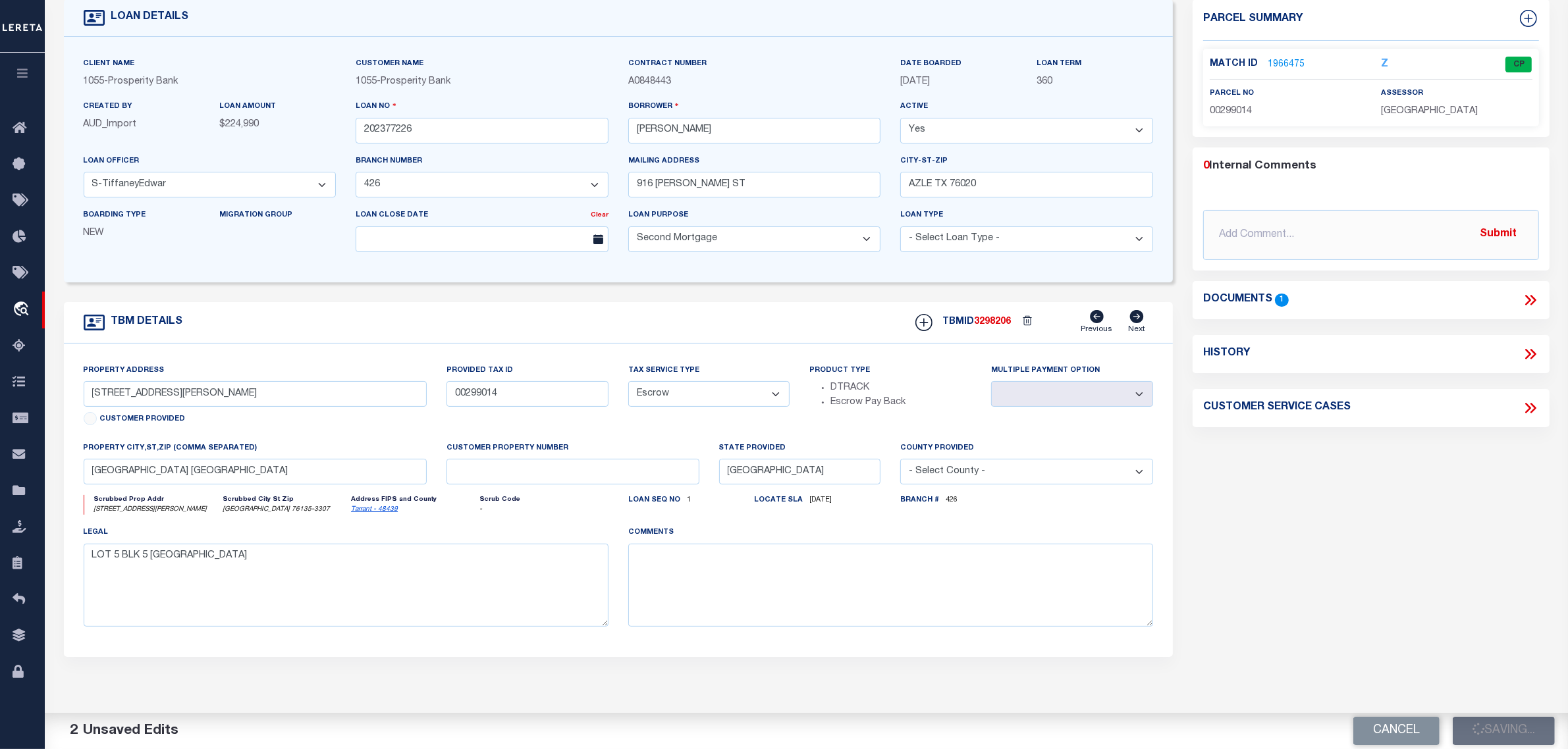
type textarea "Should be DTRACK per customer's file. MLC"
select select
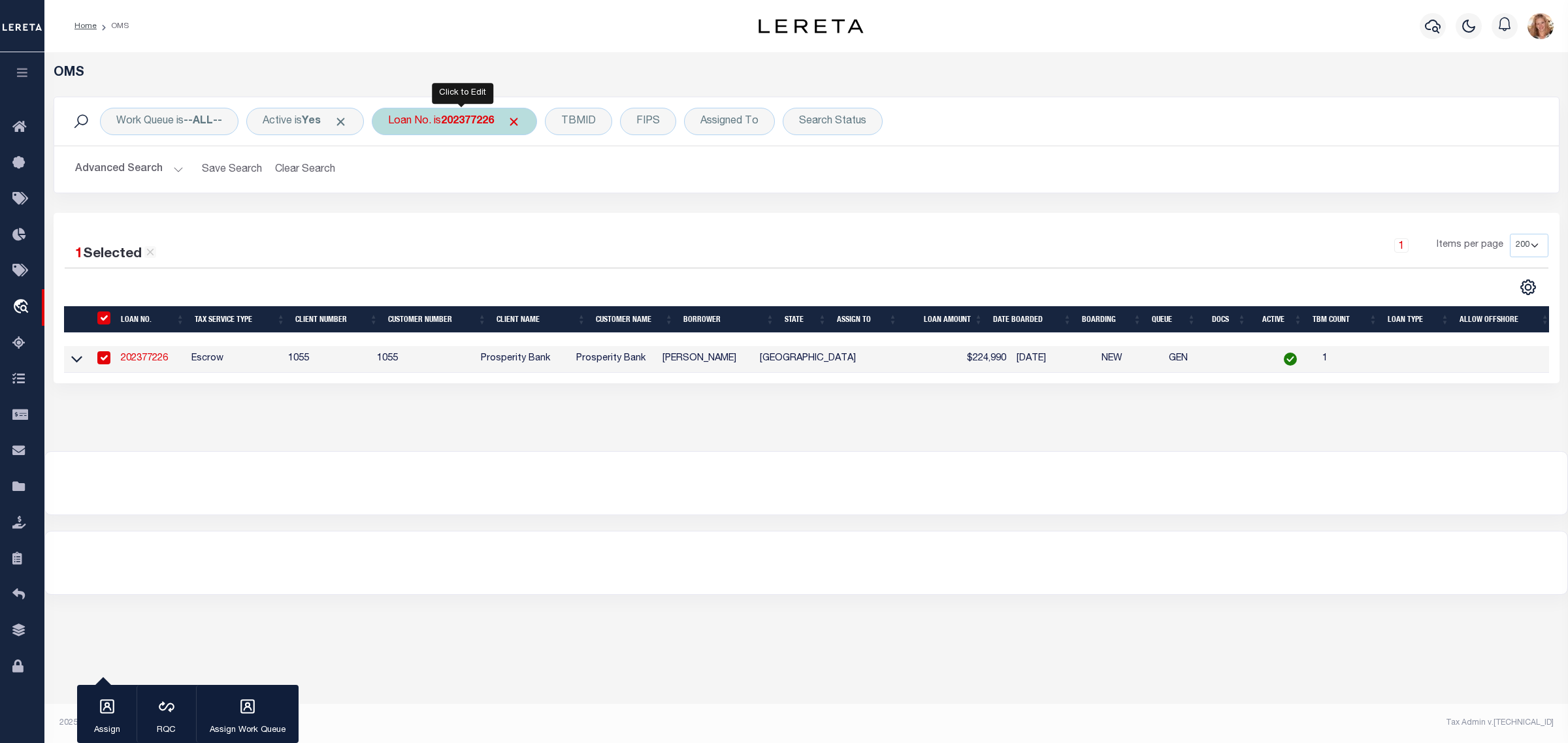
click at [452, 128] on div "Loan No. is 202377226" at bounding box center [454, 121] width 165 height 27
click at [570, 216] on input "Apply" at bounding box center [561, 213] width 38 height 22
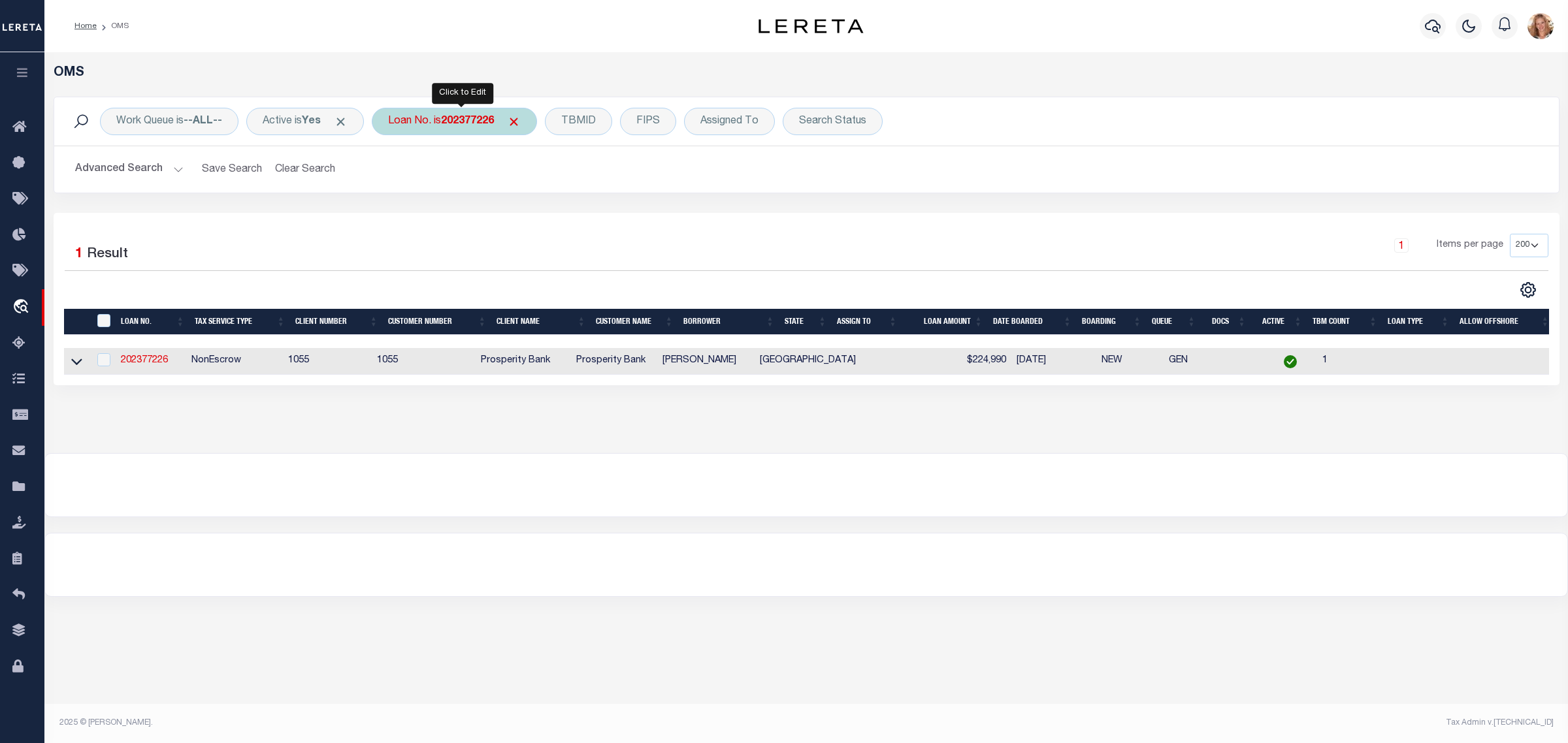
click at [458, 121] on b "202377226" at bounding box center [468, 121] width 53 height 10
click at [428, 186] on input "202377226" at bounding box center [485, 185] width 192 height 25
paste input "028294"
type input "202028294"
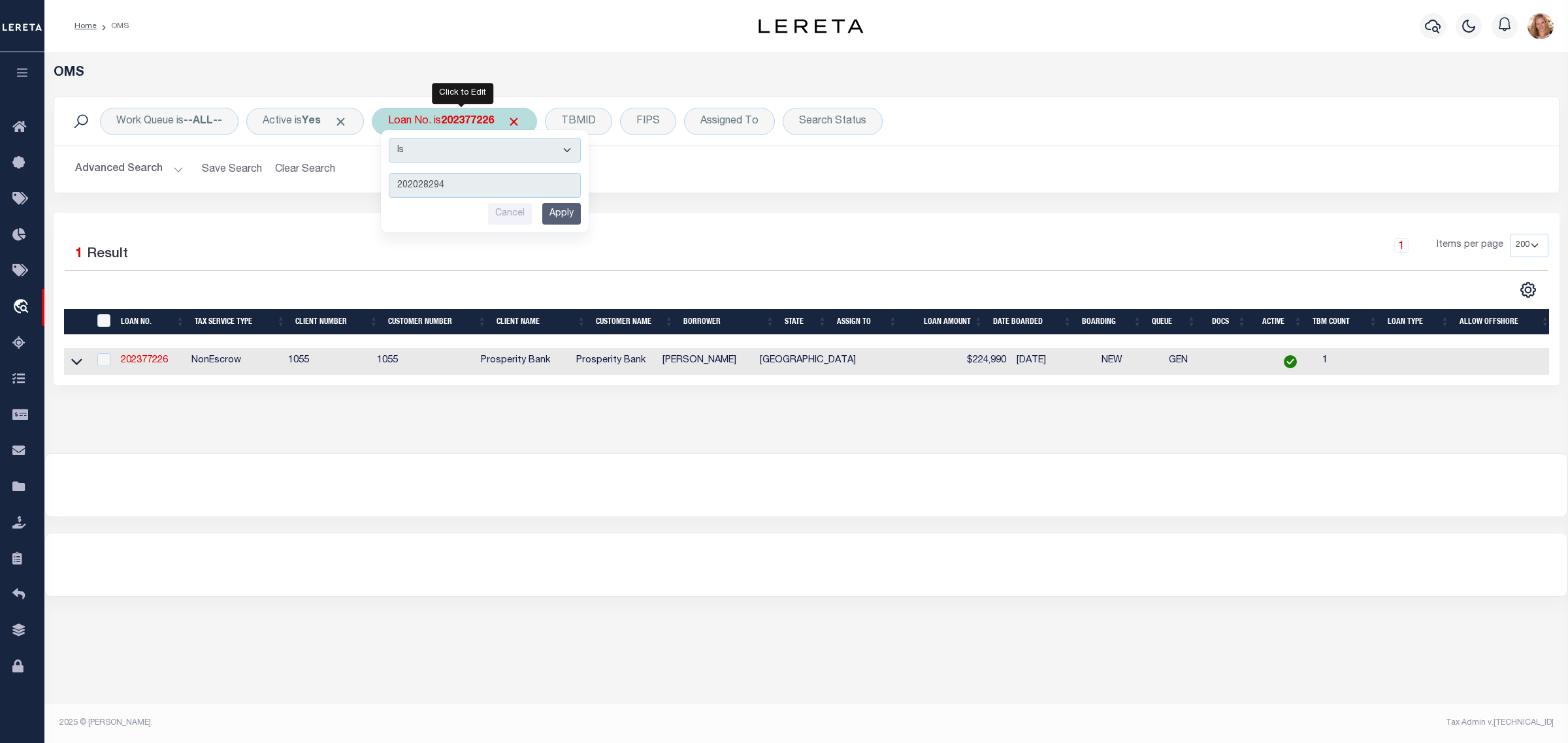
click at [570, 210] on input "Apply" at bounding box center [561, 213] width 38 height 22
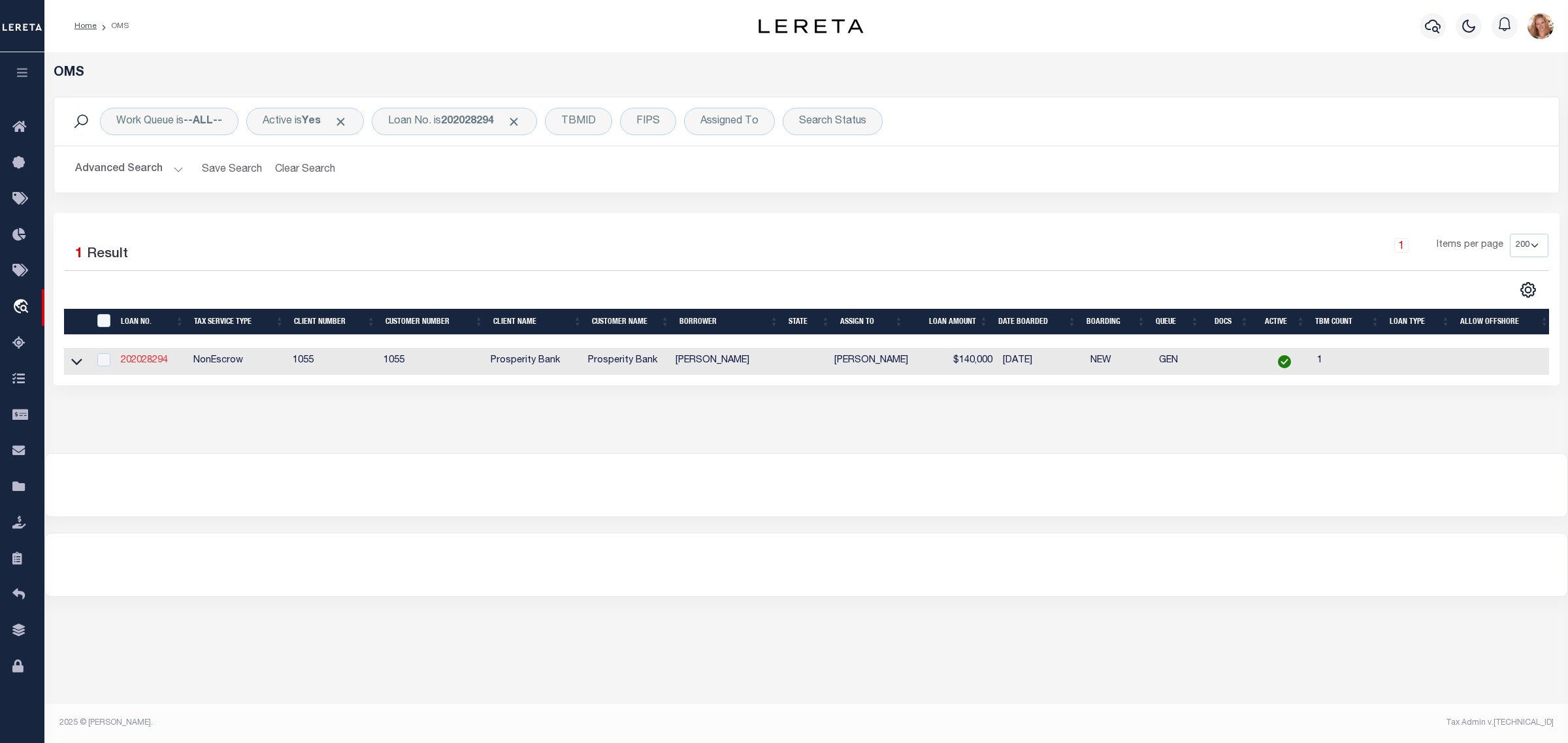
click at [163, 363] on link "202028294" at bounding box center [144, 360] width 47 height 9
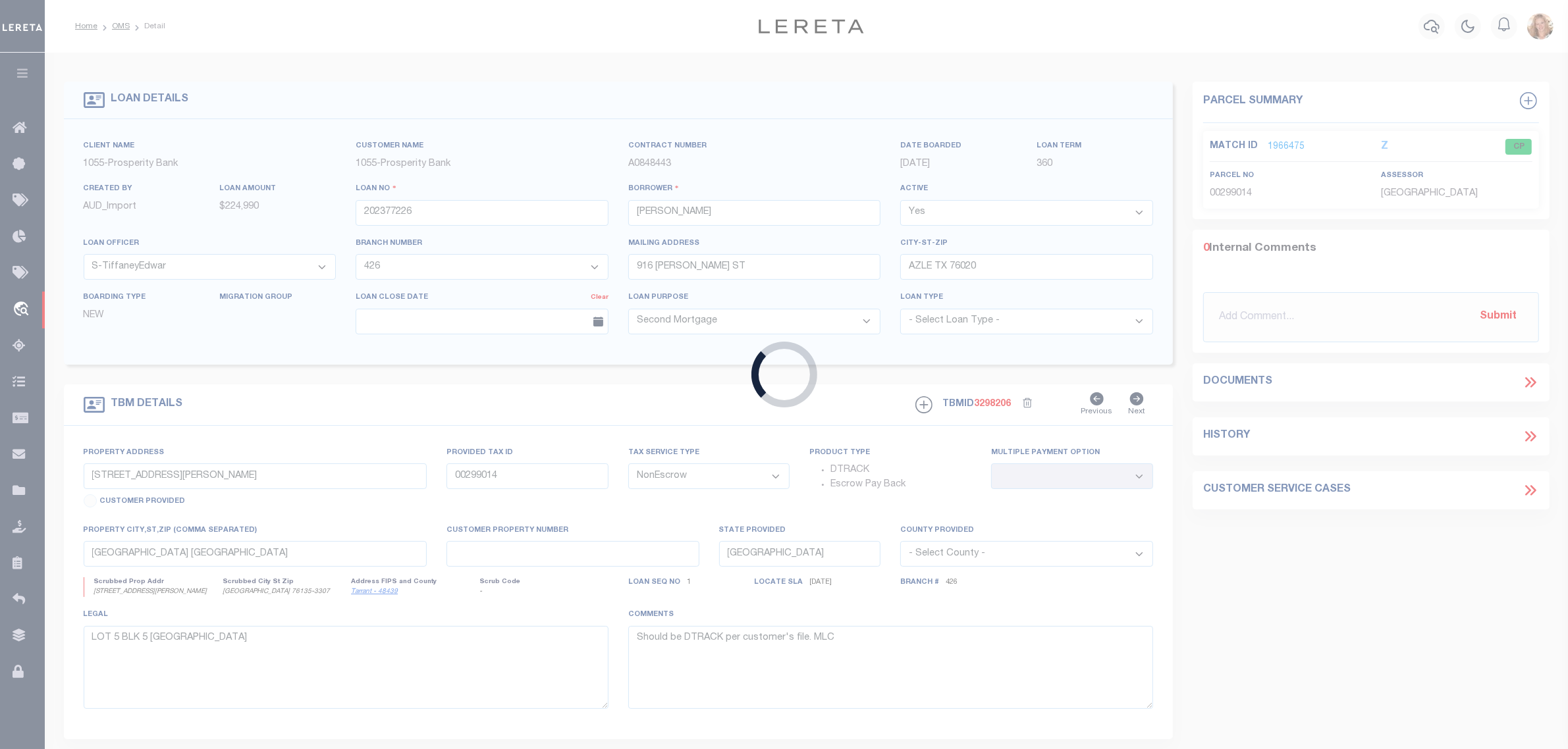
type input "202028294"
type input "MELANIE RASCO"
select select "10514"
select select "3931"
type input "399 E CHERRY ST"
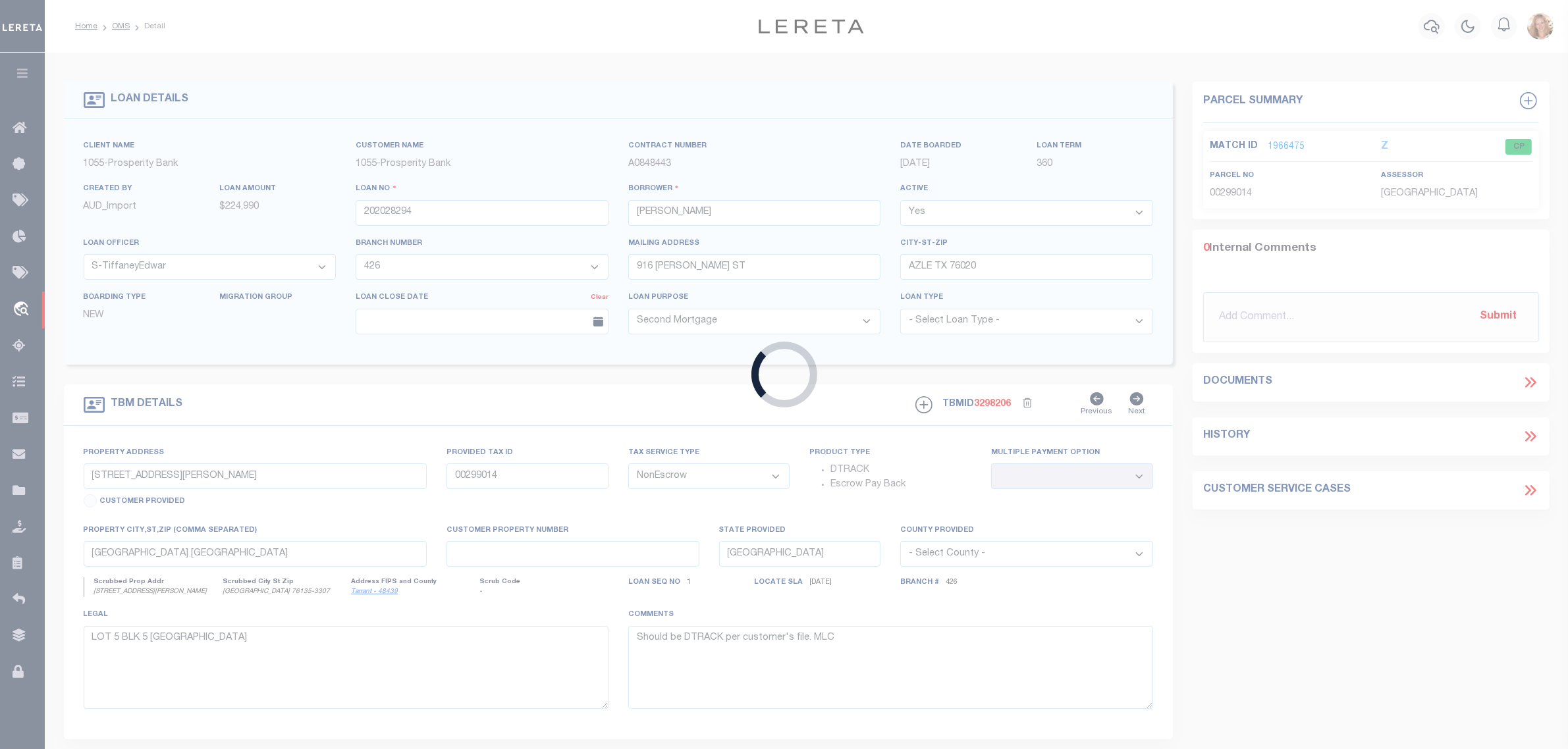
type input "GAUSE TX 77857-7375"
type input "399 EAST CHERRY ST"
type input "58115"
select select
type input "GAUSE TX 77857"
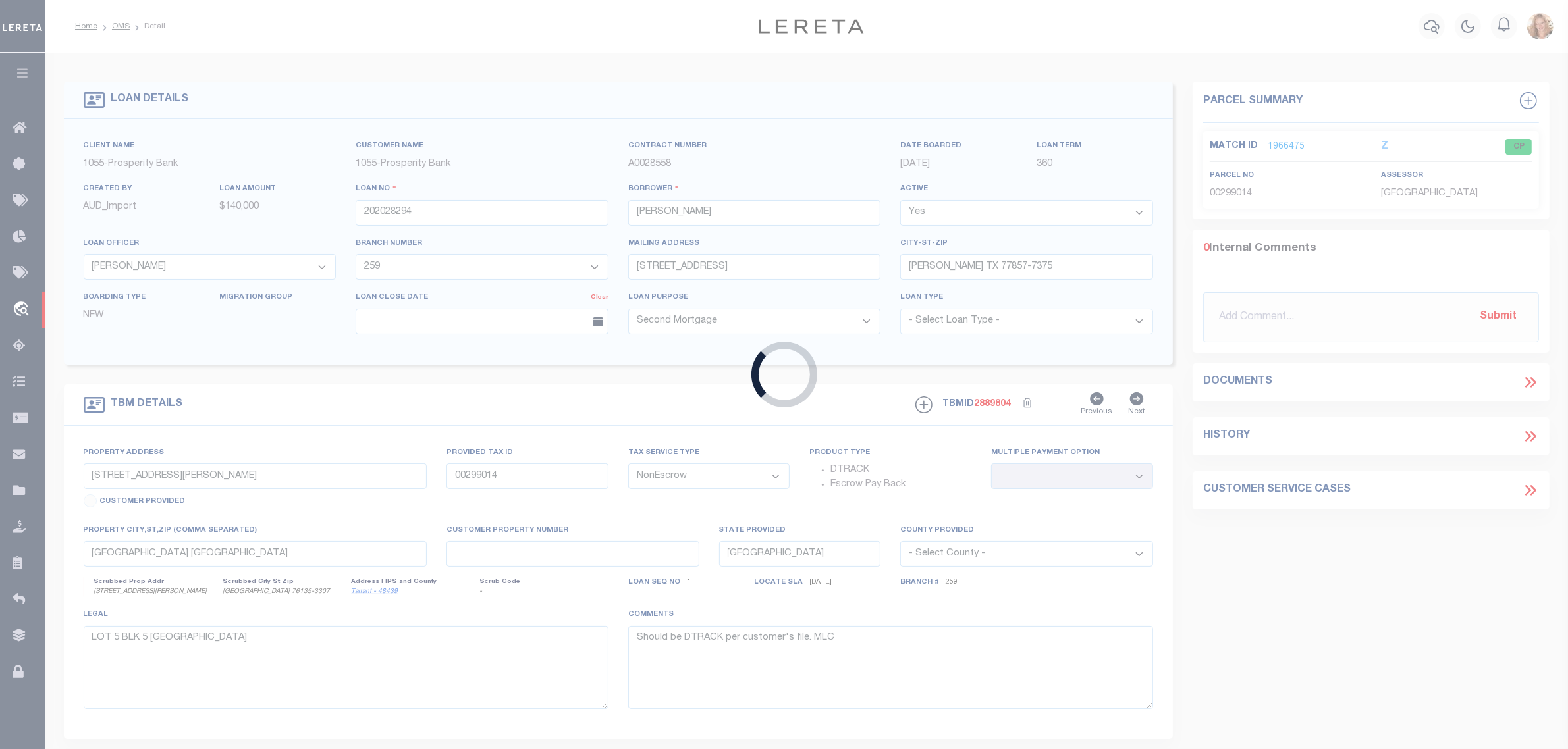
type input "6"
select select
type textarea "399 EAST CHERRY ST GAUSE TX 77857 7.96 ACRE TRACT A W SULLIVAN SURVEY ABSTRACT …"
select select "10514"
select select "3931"
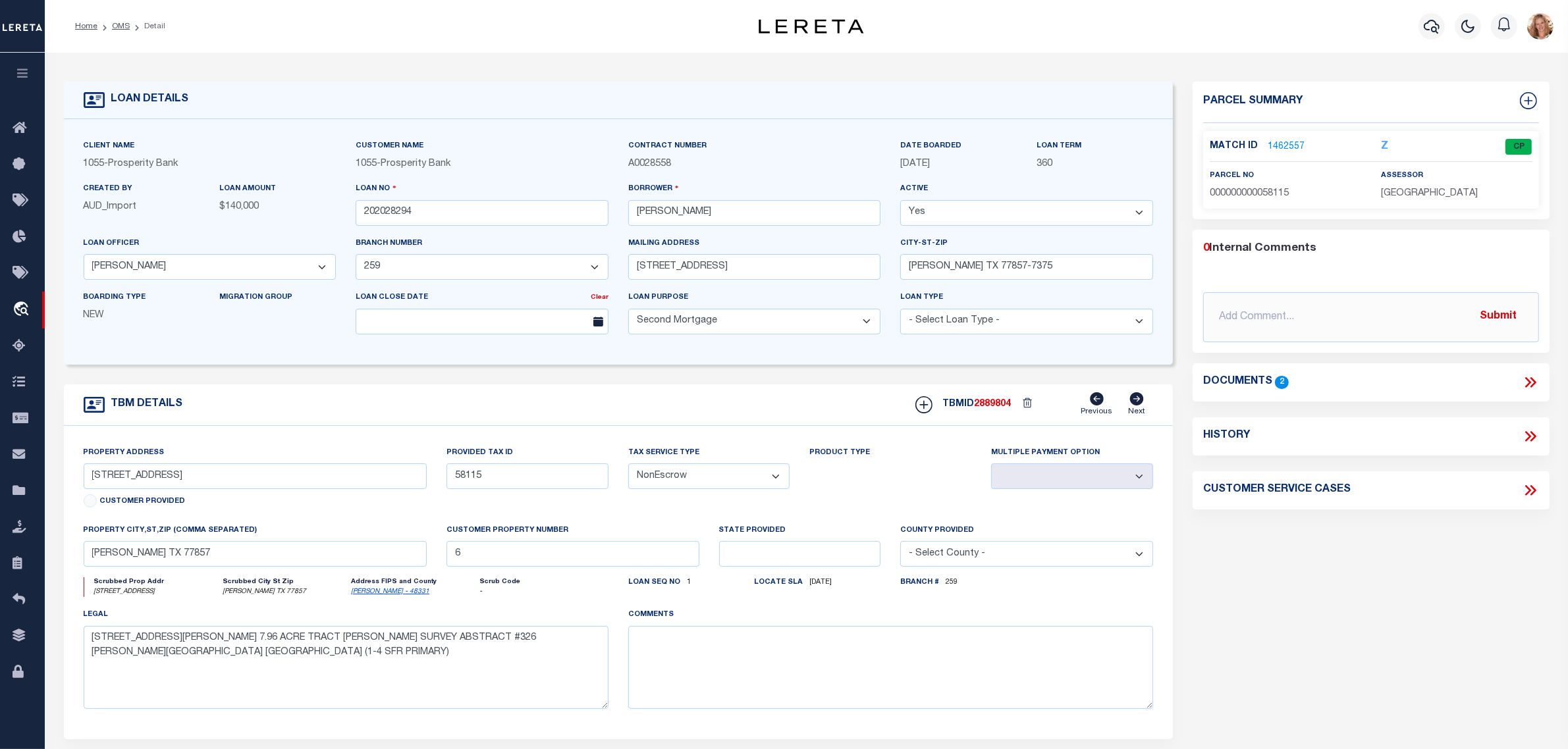
click at [698, 486] on select "- Select Tax Service Type - Escrow NonEscrow" at bounding box center [709, 476] width 162 height 26
select select "Escrow"
click at [628, 468] on select "- Select Tax Service Type - Escrow NonEscrow" at bounding box center [709, 476] width 162 height 26
click at [694, 608] on div "Loan seq no 1 Locate Sla 04/06/2021" at bounding box center [755, 592] width 273 height 30
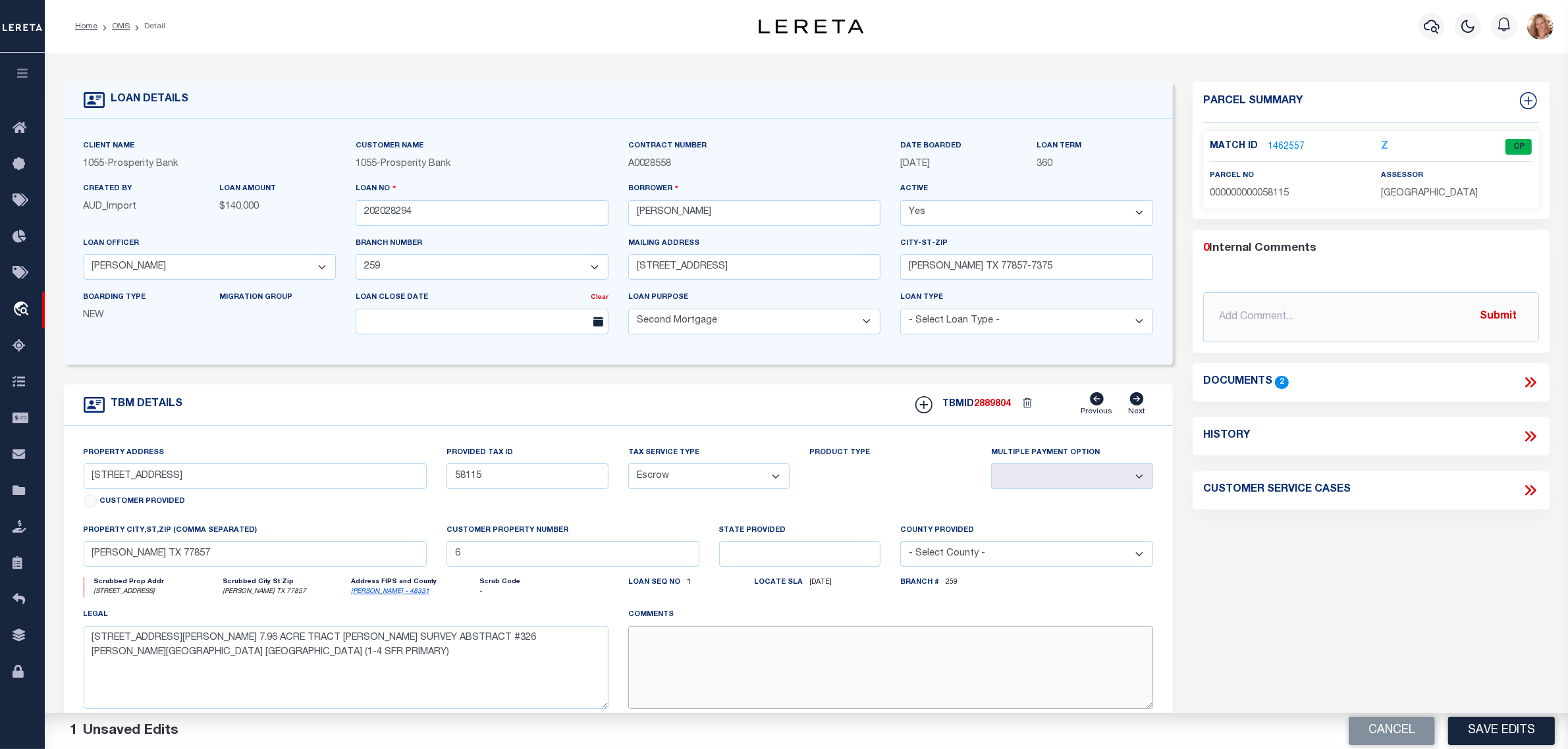
click at [693, 655] on textarea at bounding box center [890, 667] width 525 height 83
type textarea "Should be TPS per customer's file. MLC"
click at [1419, 581] on div "Parcel Summary Match ID 1462557 Z parcel no 000000000058115 0 2" at bounding box center [1371, 436] width 377 height 709
click at [1529, 731] on button "Save Edits" at bounding box center [1502, 731] width 107 height 28
select select "NonEscrow"
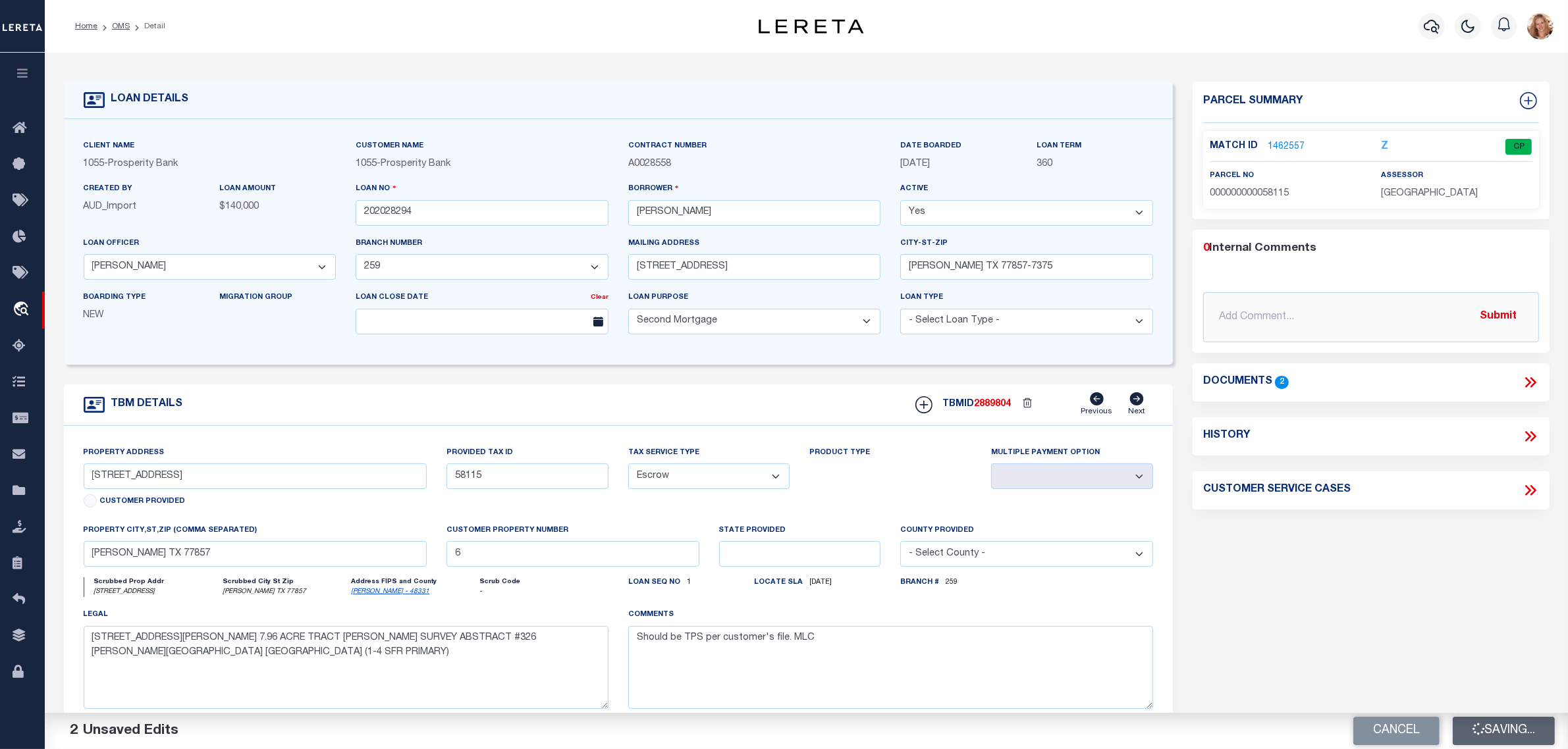
select select
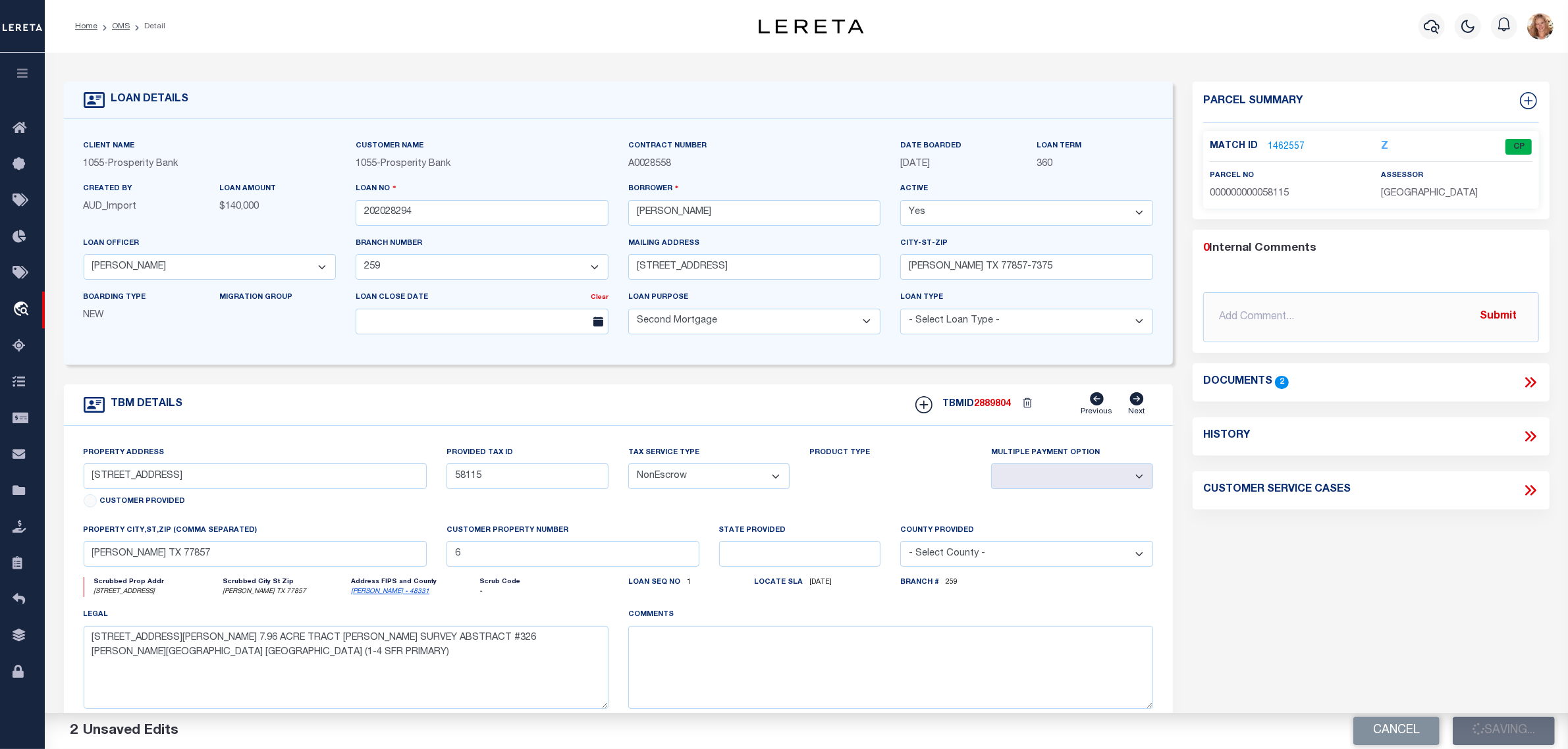
select select
select select "Escrow"
select select
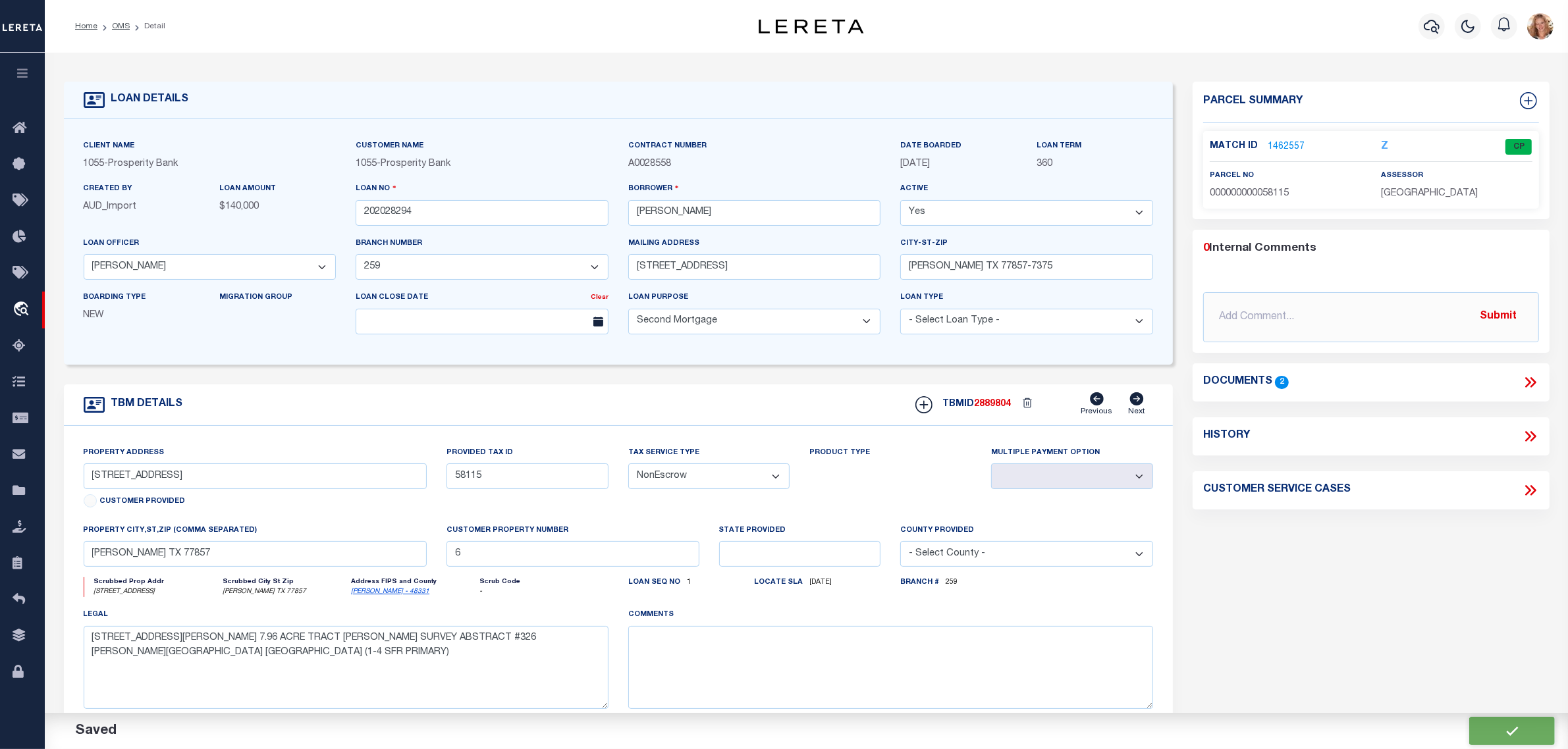
type textarea "Should be TPS per customer's file. MLC"
select select
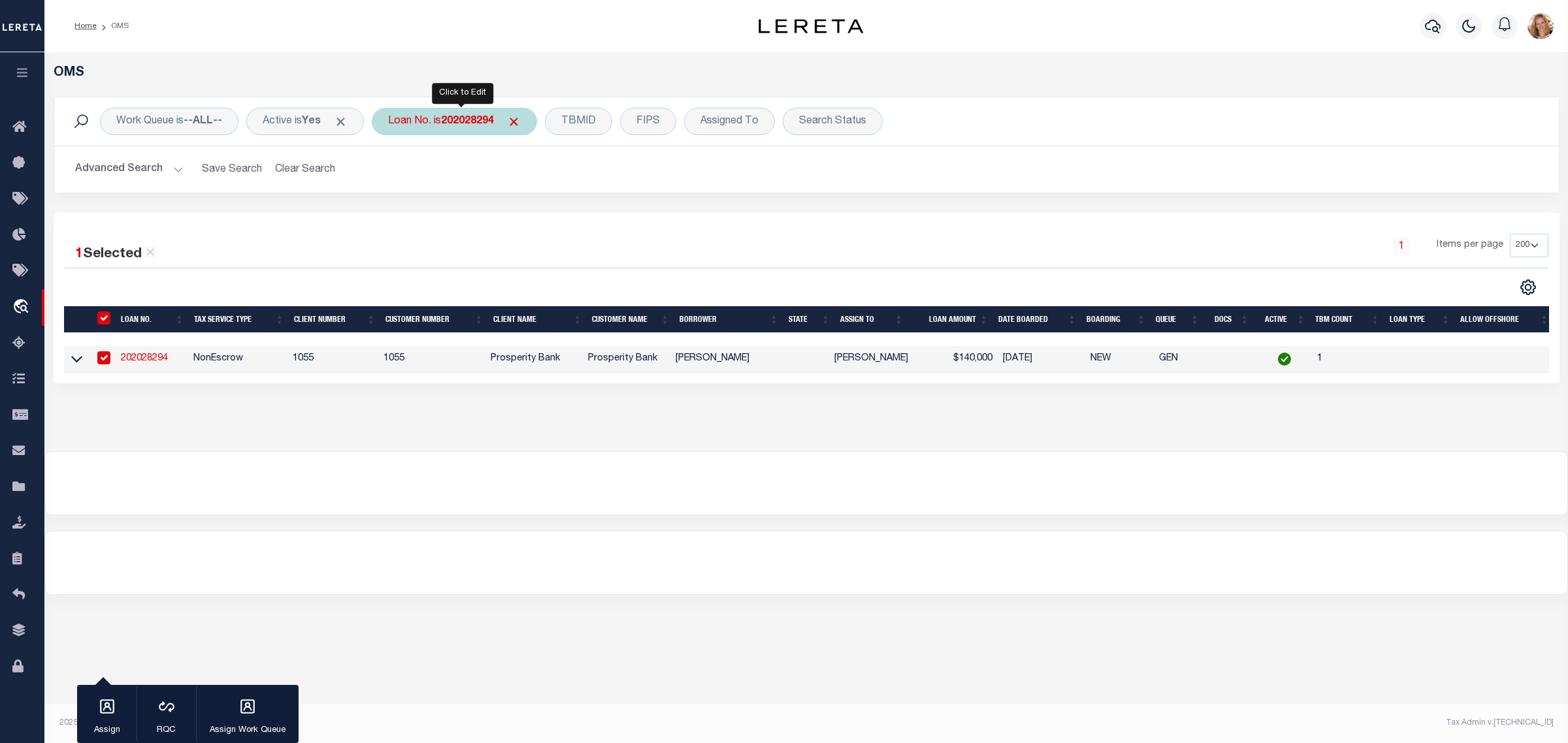
click at [430, 116] on div "Loan No. is 202028294" at bounding box center [454, 121] width 165 height 27
type input "202144070"
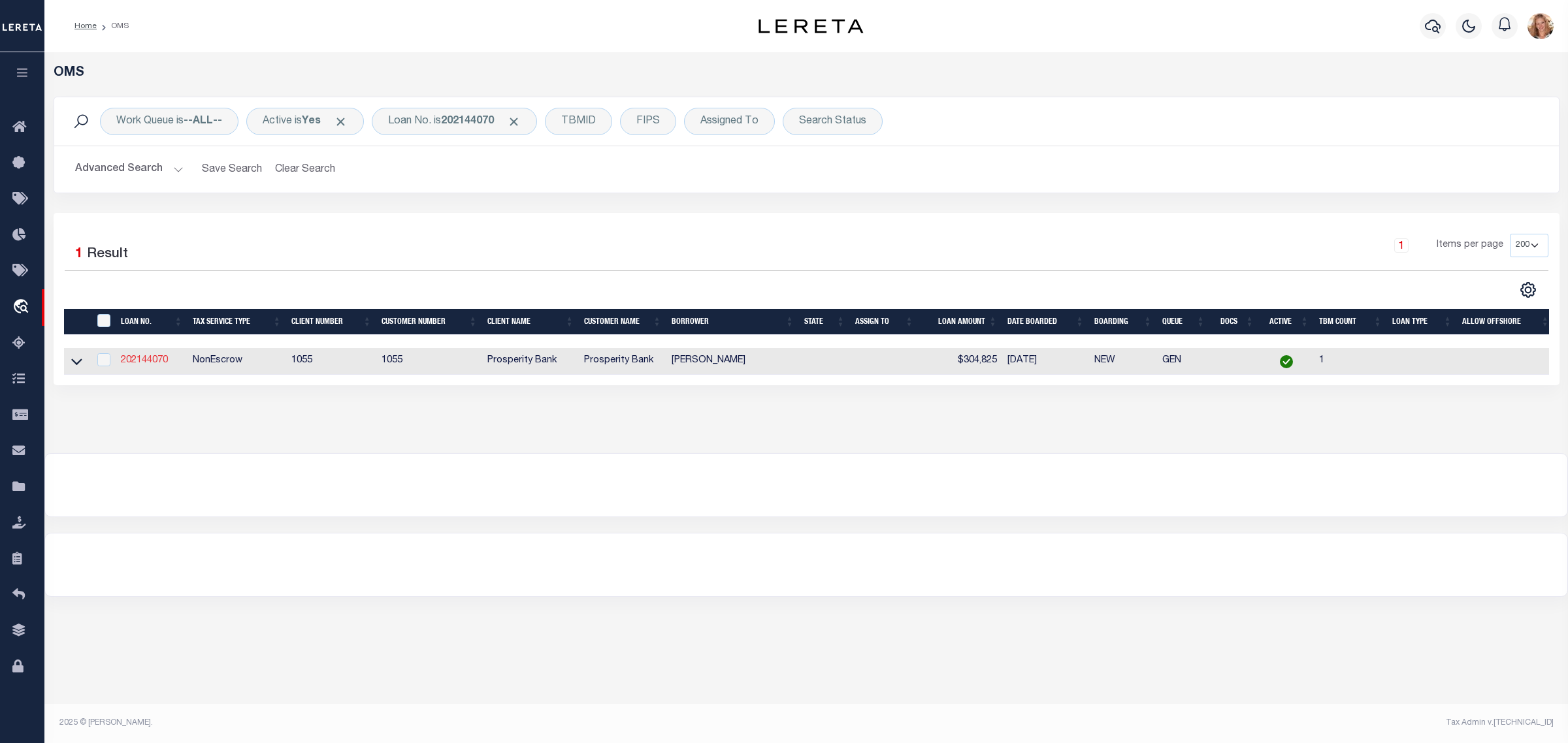
click at [159, 363] on link "202144070" at bounding box center [144, 360] width 47 height 9
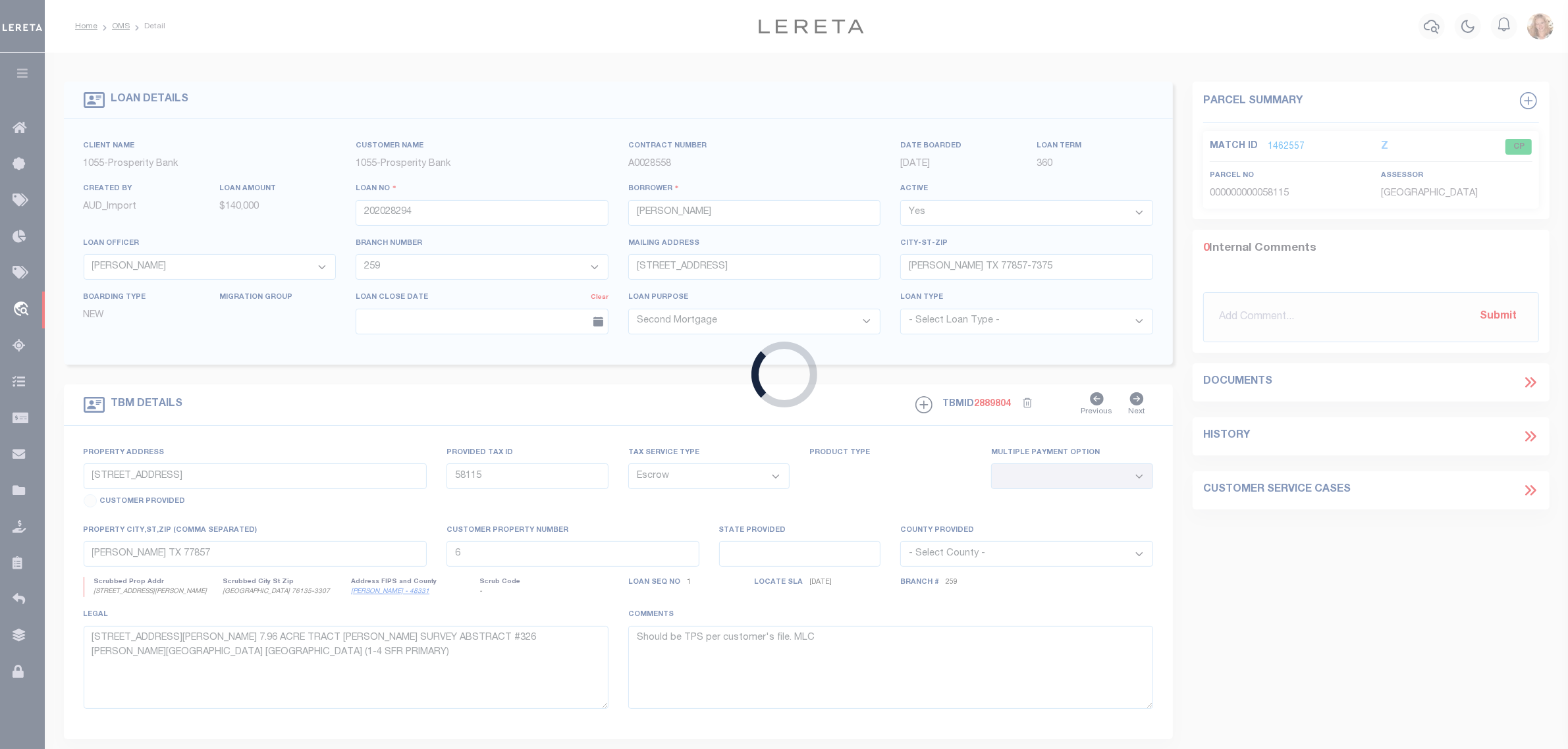
type input "202144070"
type input "[PERSON_NAME]"
select select "10508"
select select "3925"
type input "6213 101ST PL"
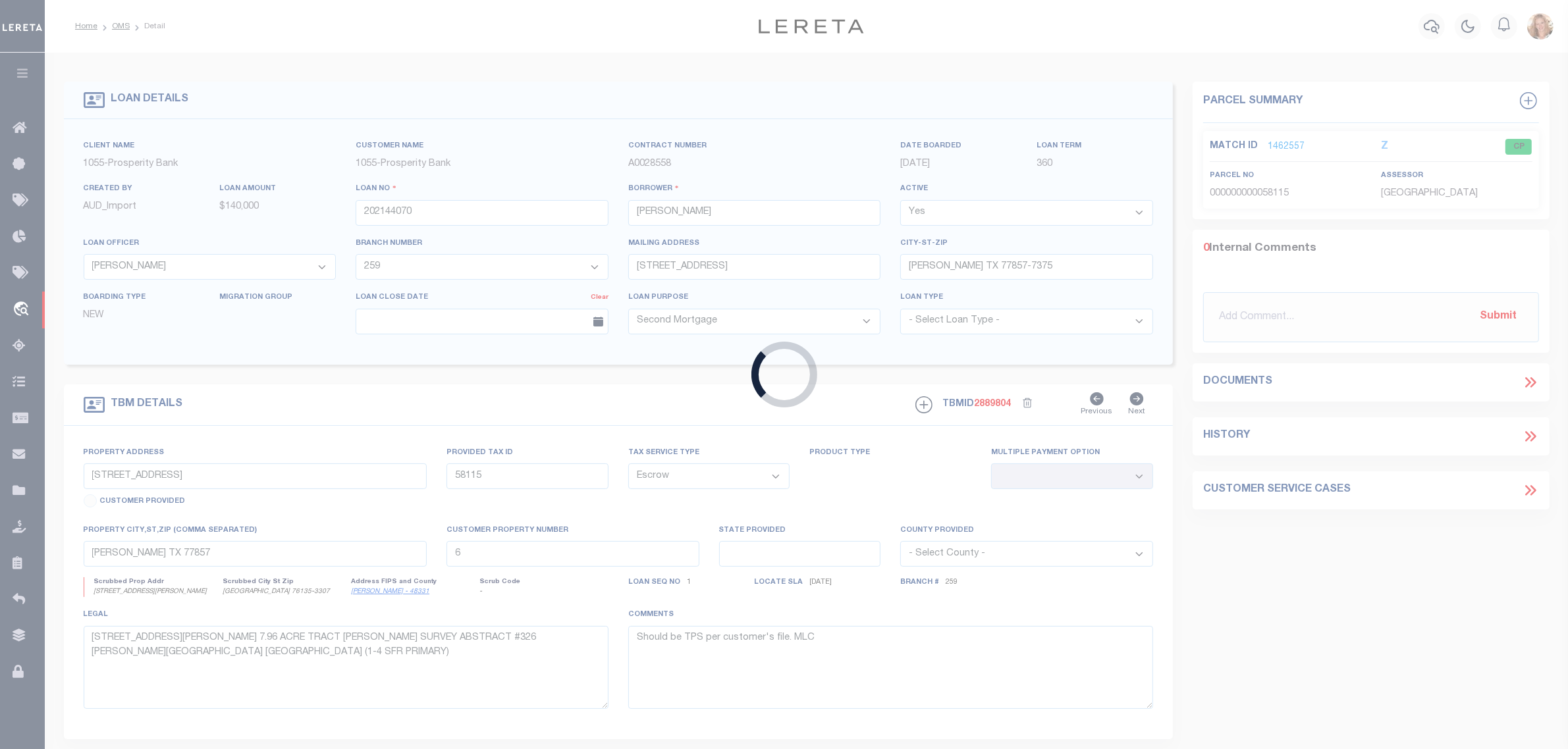
type input "LUBBOCK TX 79424"
select select "NonEscrow"
type input "2805 ALTA VISTA LN"
type input "R000003272"
select select
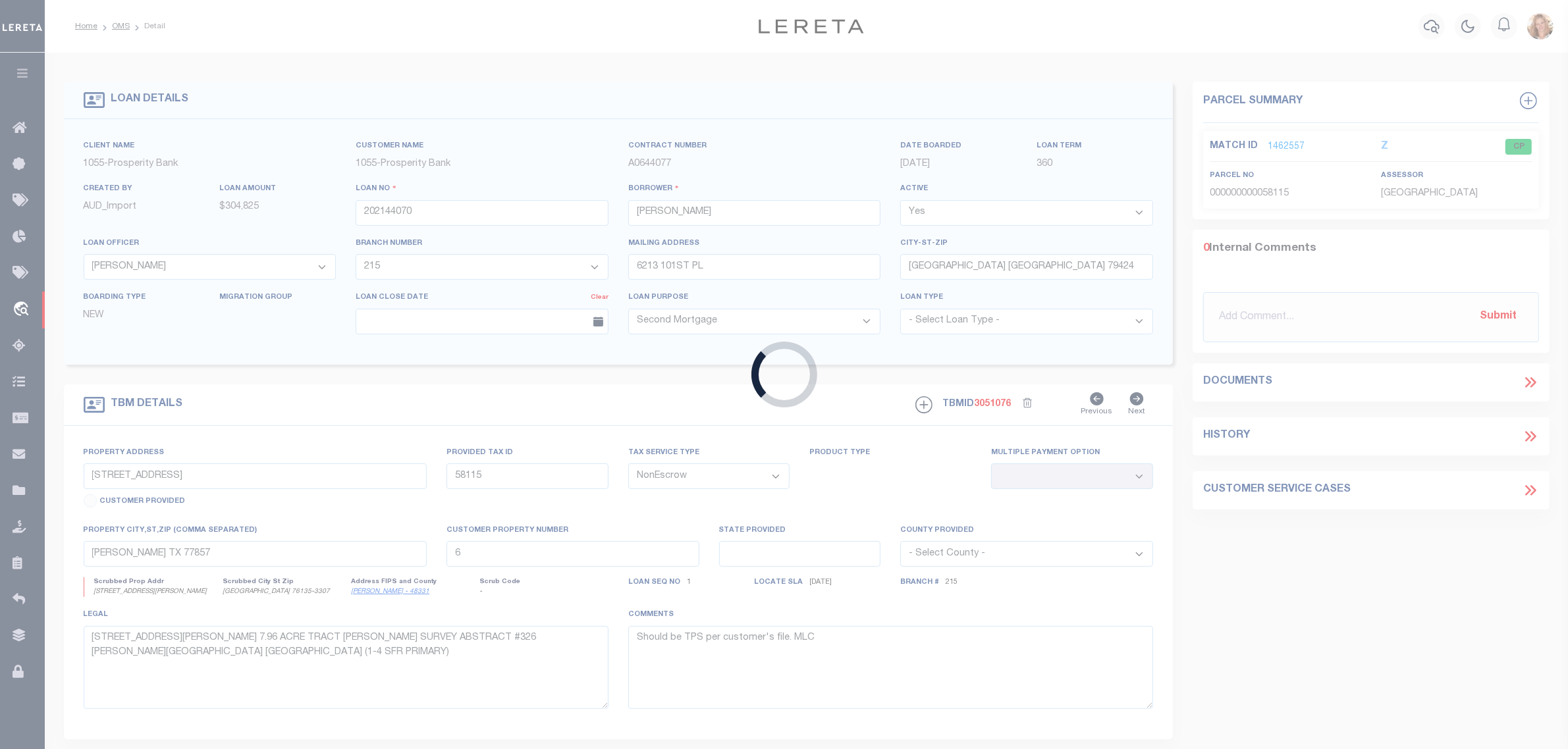
type textarea "LOT 10 BLK 17 SECTION 3 SOUTHLAND PARK ADDITION"
select select "10508"
select select "3925"
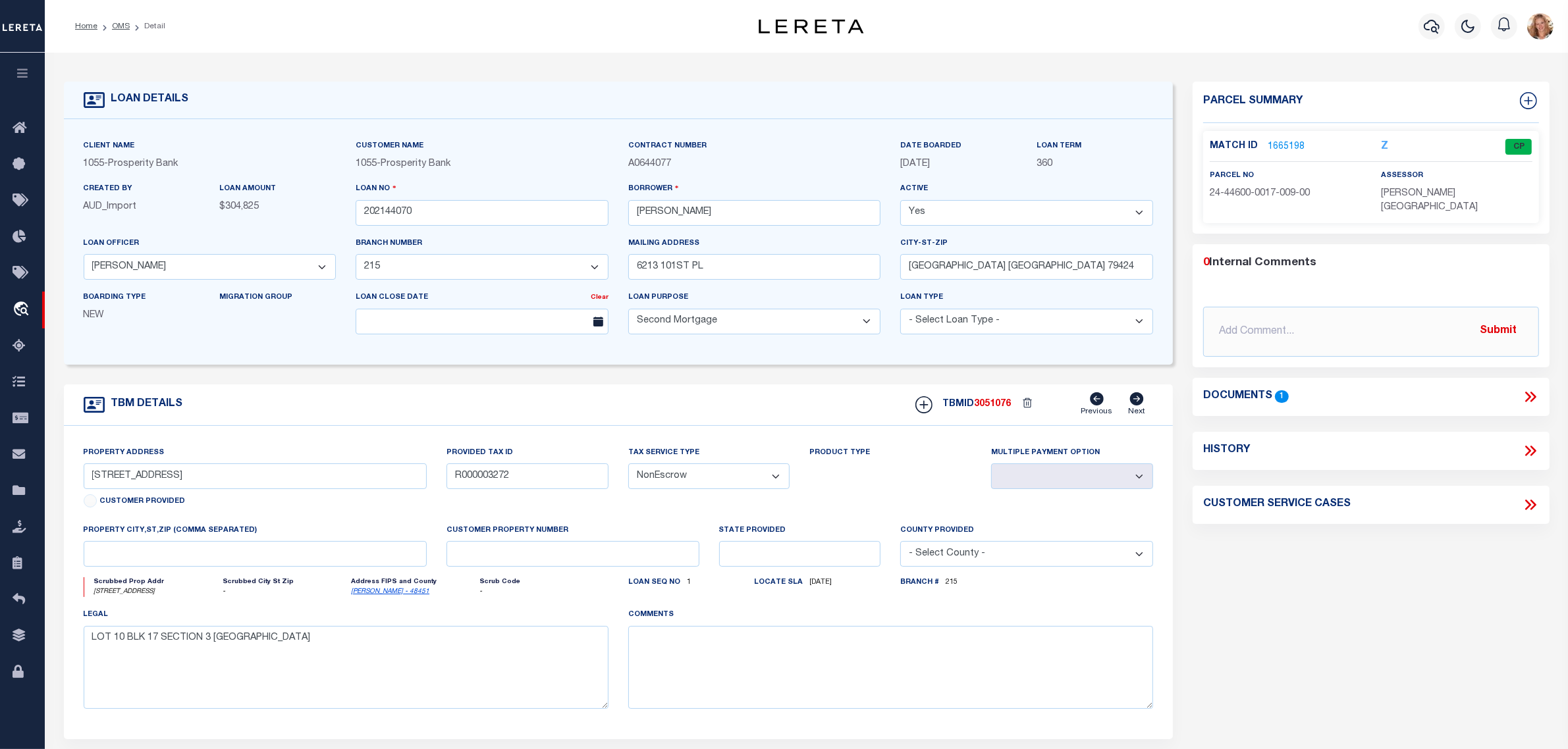
click at [647, 483] on select "- Select Tax Service Type - Escrow NonEscrow" at bounding box center [709, 476] width 162 height 26
select select "Escrow"
click at [628, 468] on select "- Select Tax Service Type - Escrow NonEscrow" at bounding box center [709, 476] width 162 height 26
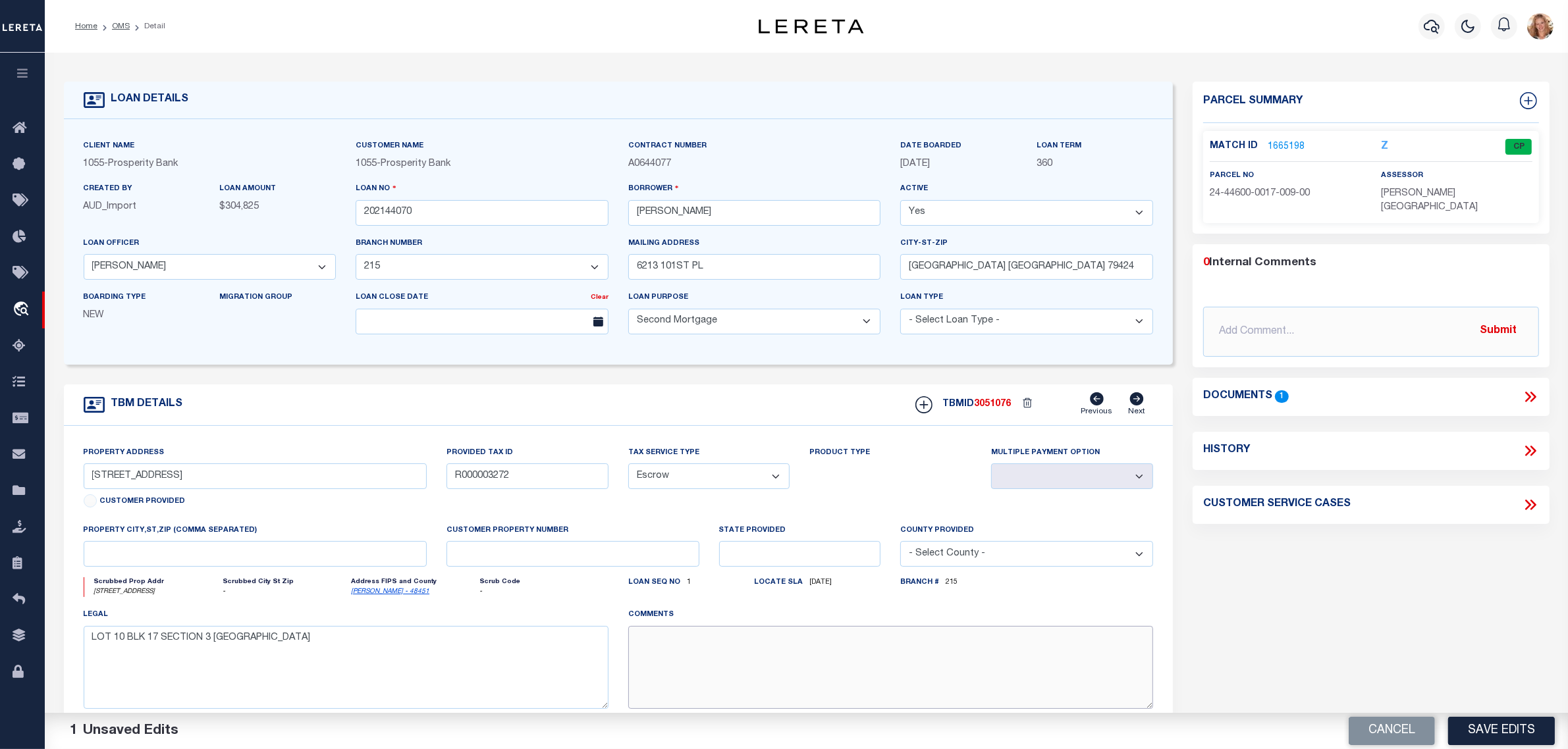
click at [692, 665] on textarea at bounding box center [890, 667] width 525 height 83
paste textarea "Should be TPS per customer's file. MLC"
type textarea "Should be TPS per customer's file. MLC"
click at [1516, 729] on button "Save Edits" at bounding box center [1502, 731] width 107 height 28
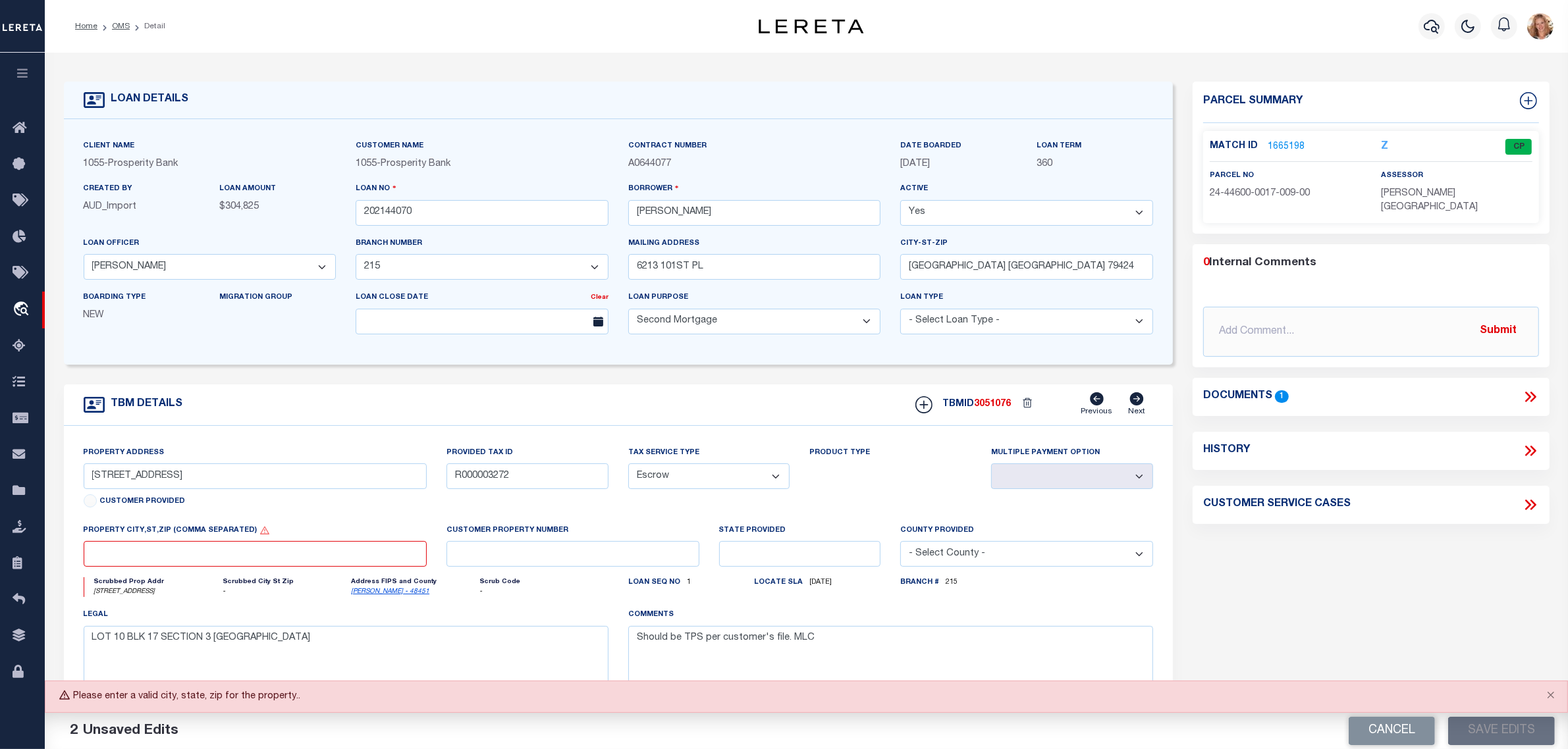
select select "NonEscrow"
select select
click at [1279, 143] on link "1665198" at bounding box center [1286, 148] width 37 height 14
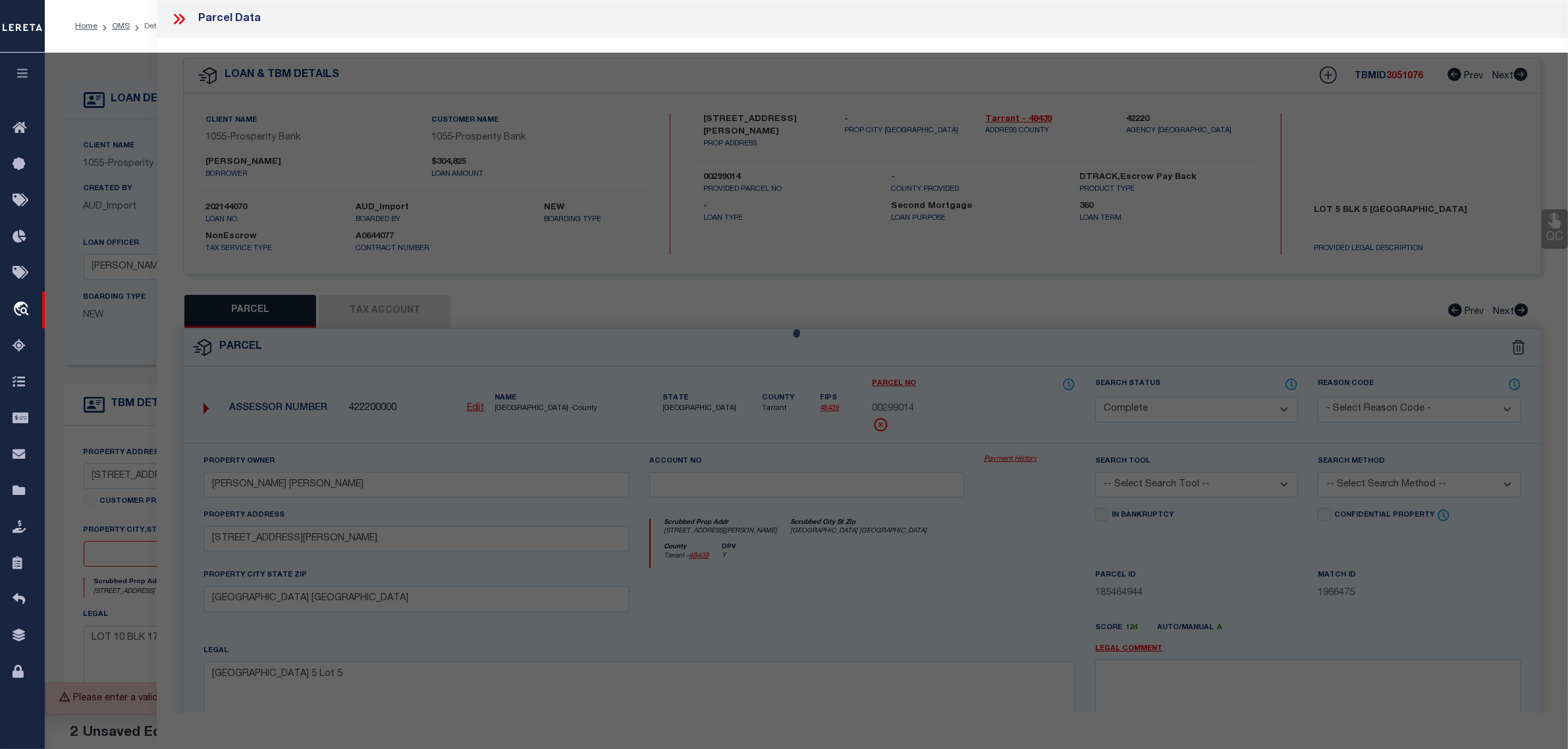
select select "AS"
checkbox input "false"
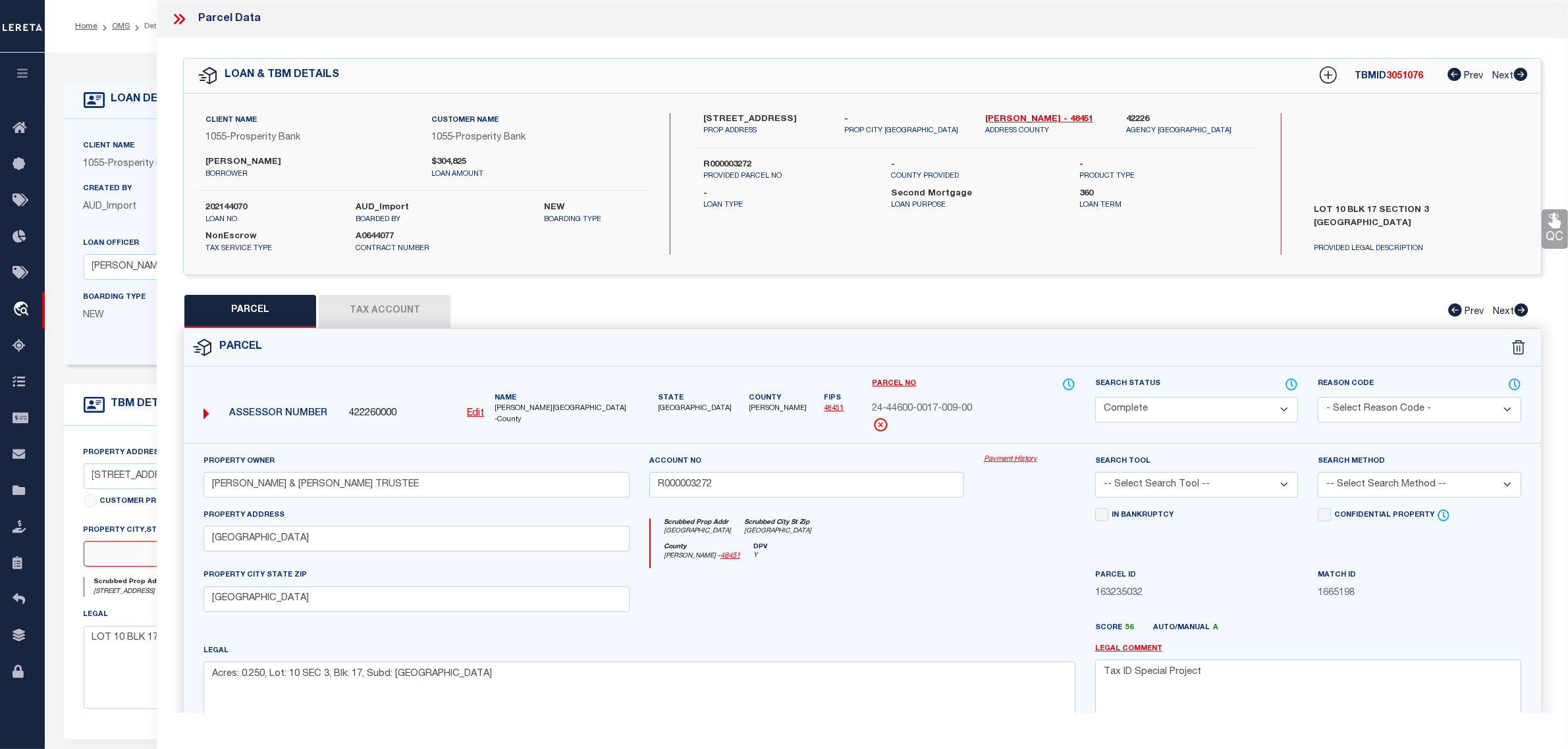
click at [110, 560] on input "text" at bounding box center [255, 554] width 343 height 26
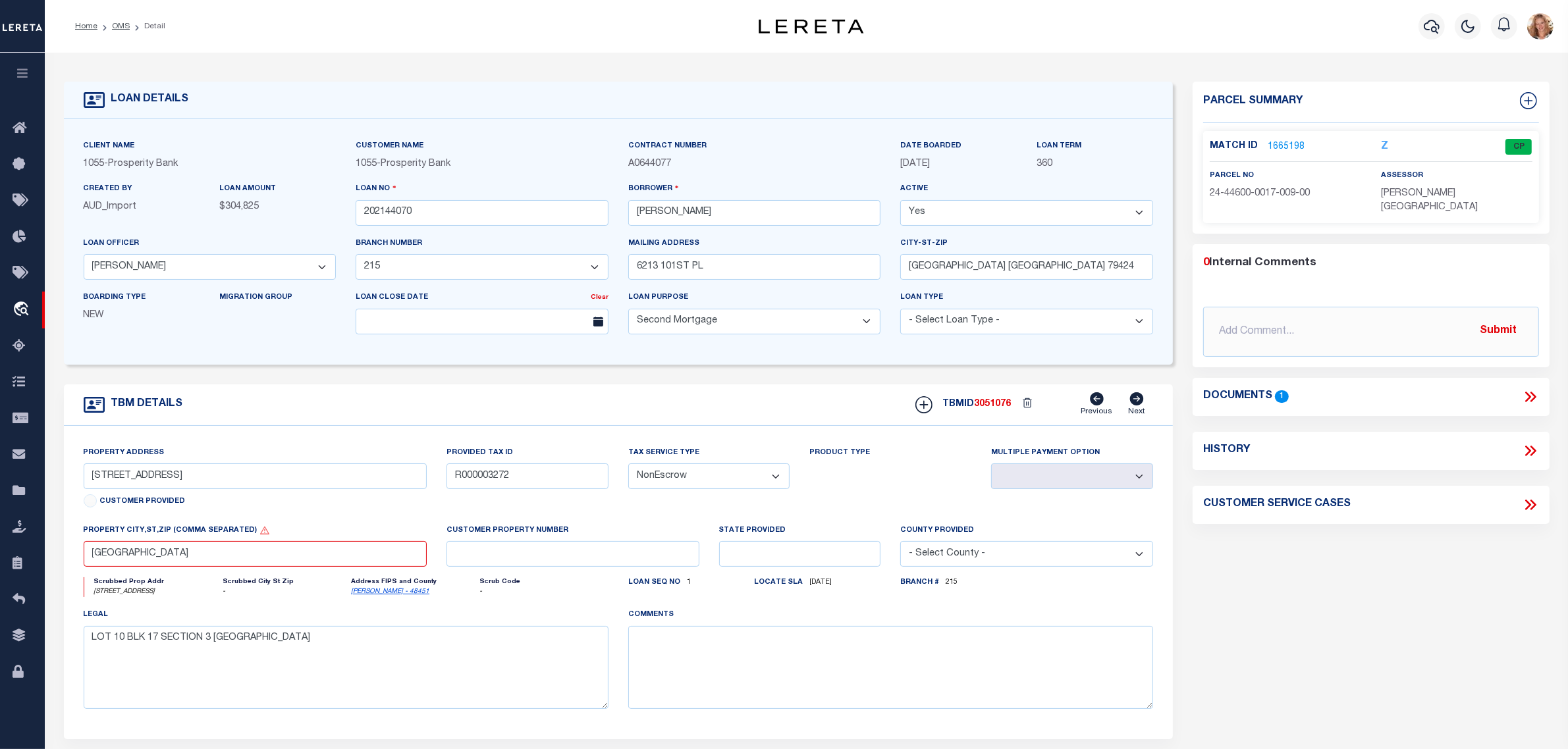
click at [264, 410] on body "Home OMS Detail" at bounding box center [784, 495] width 1568 height 991
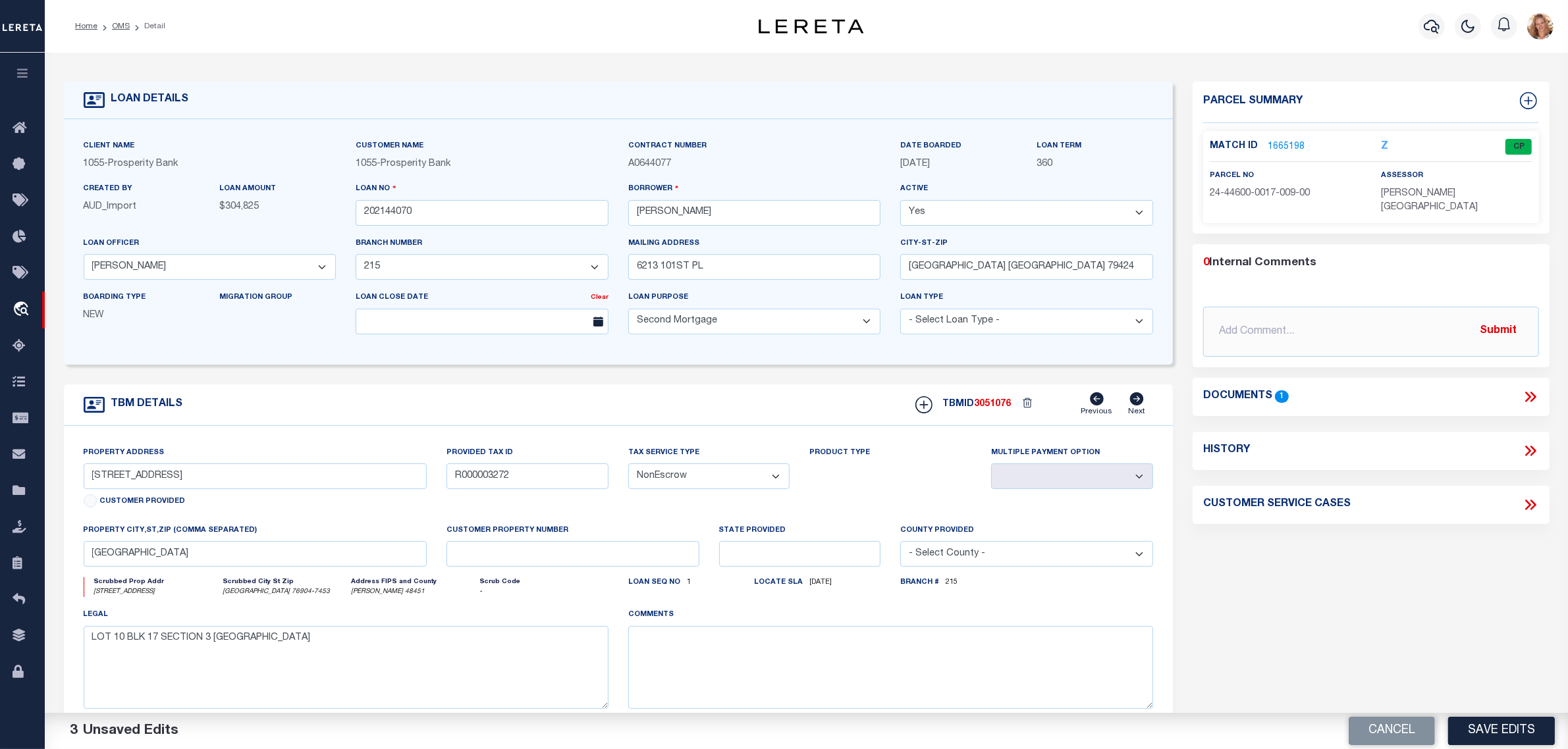
click at [659, 488] on select "- Select Tax Service Type - Escrow NonEscrow" at bounding box center [709, 476] width 162 height 26
click at [628, 468] on select "- Select Tax Service Type - Escrow NonEscrow" at bounding box center [709, 476] width 162 height 26
click at [746, 639] on textarea at bounding box center [890, 667] width 525 height 83
paste textarea "Should be TPS per customer's file. MLC"
click at [1474, 729] on button "Save Edits" at bounding box center [1502, 731] width 107 height 28
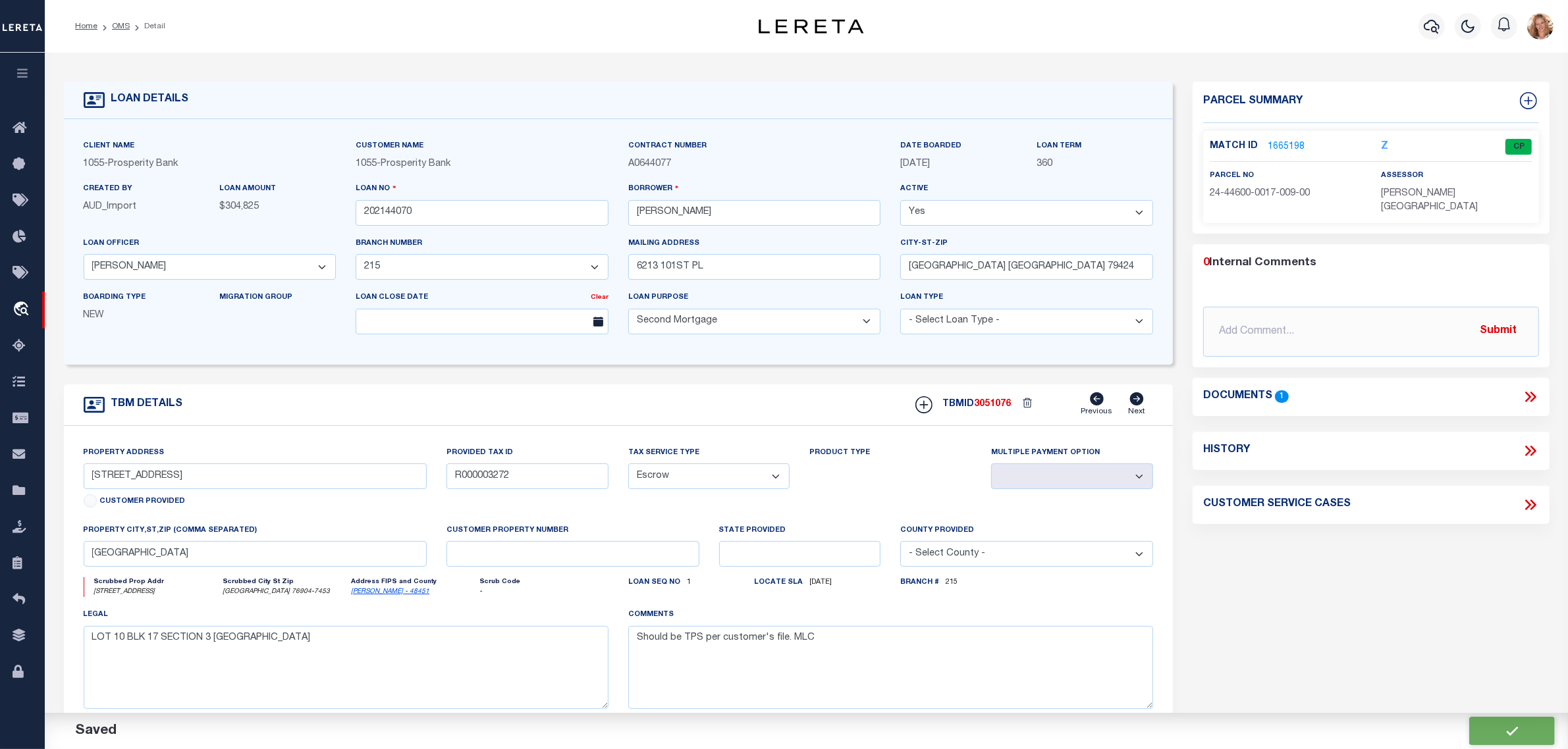
scroll to position [82, 0]
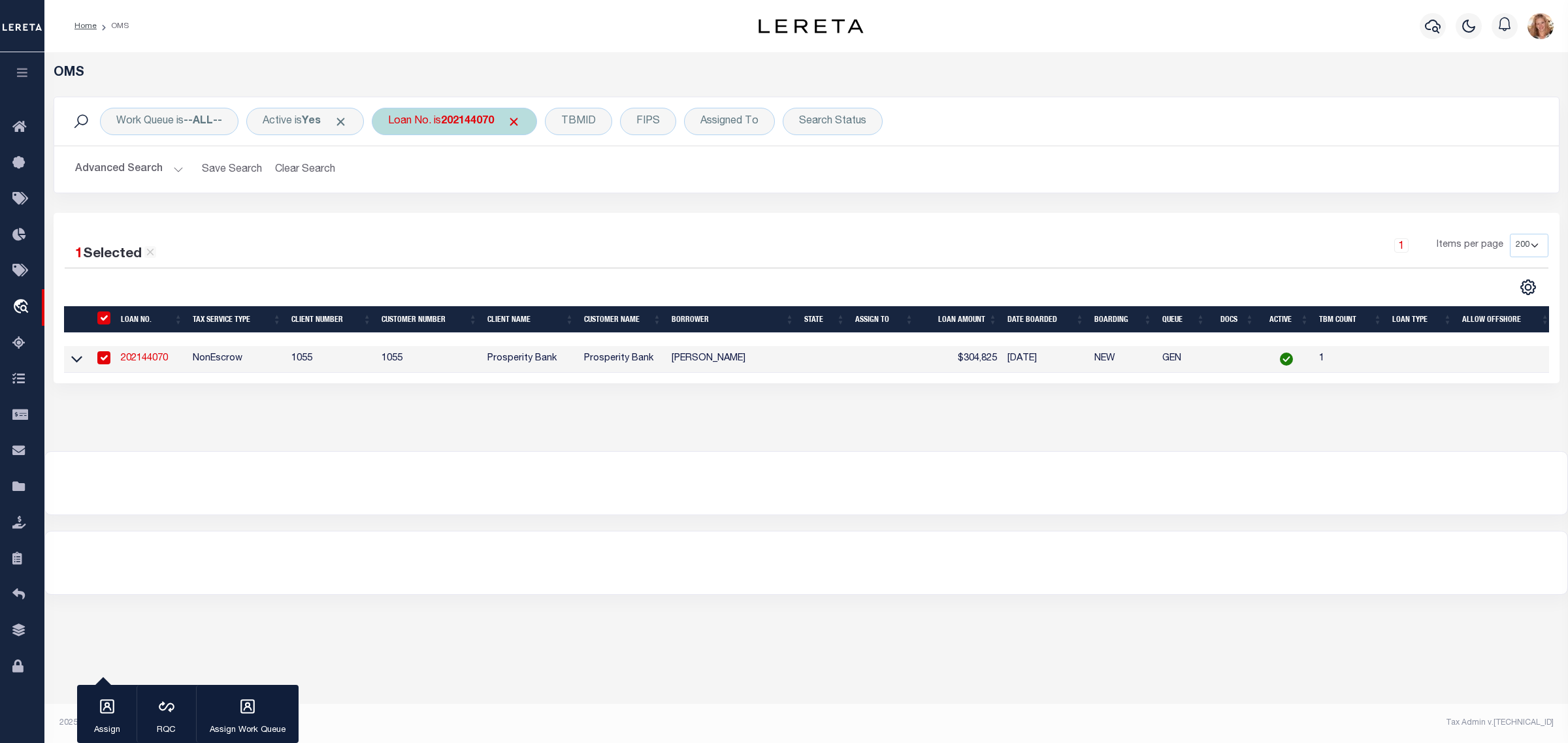
click at [487, 125] on b "202144070" at bounding box center [468, 121] width 53 height 10
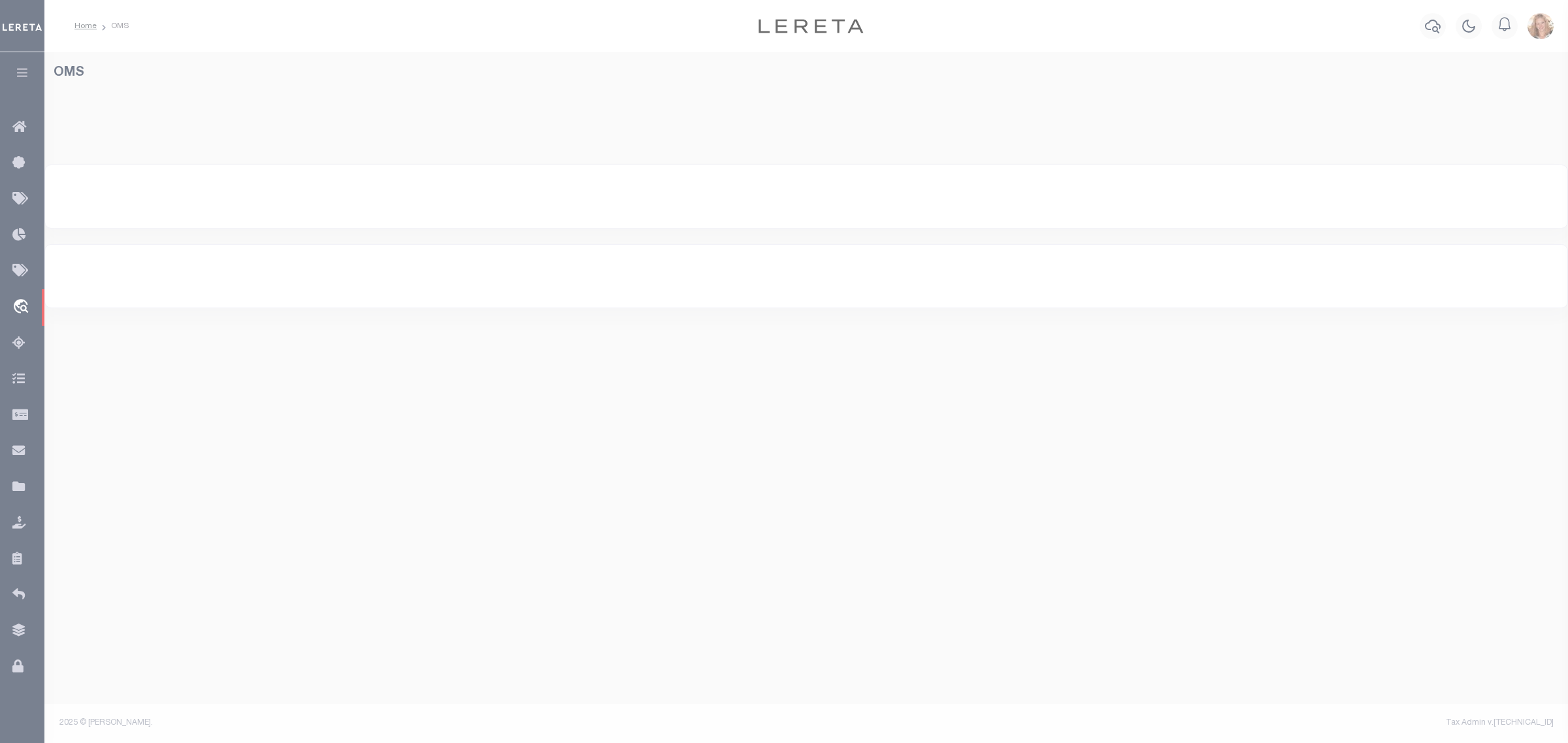
select select "200"
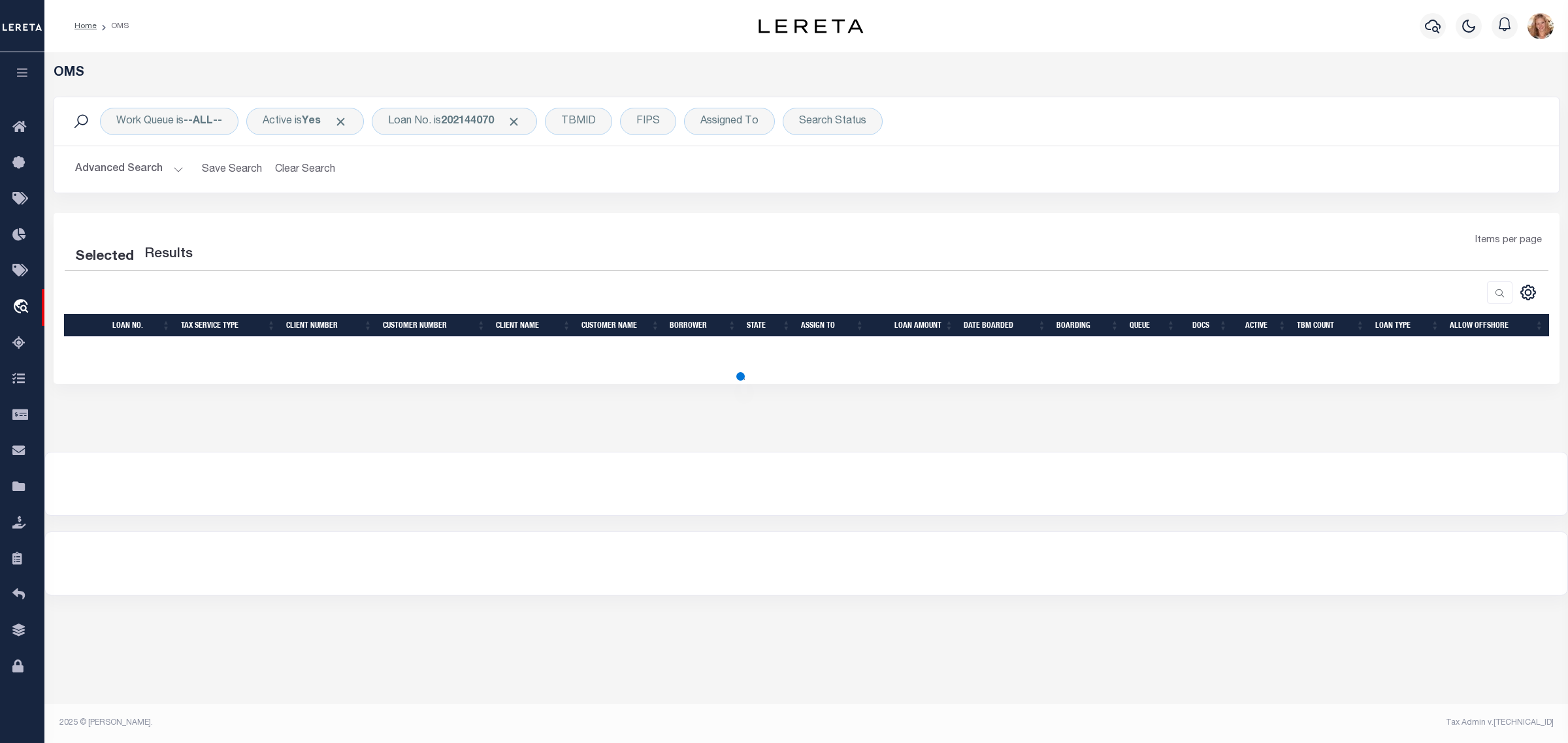
select select "200"
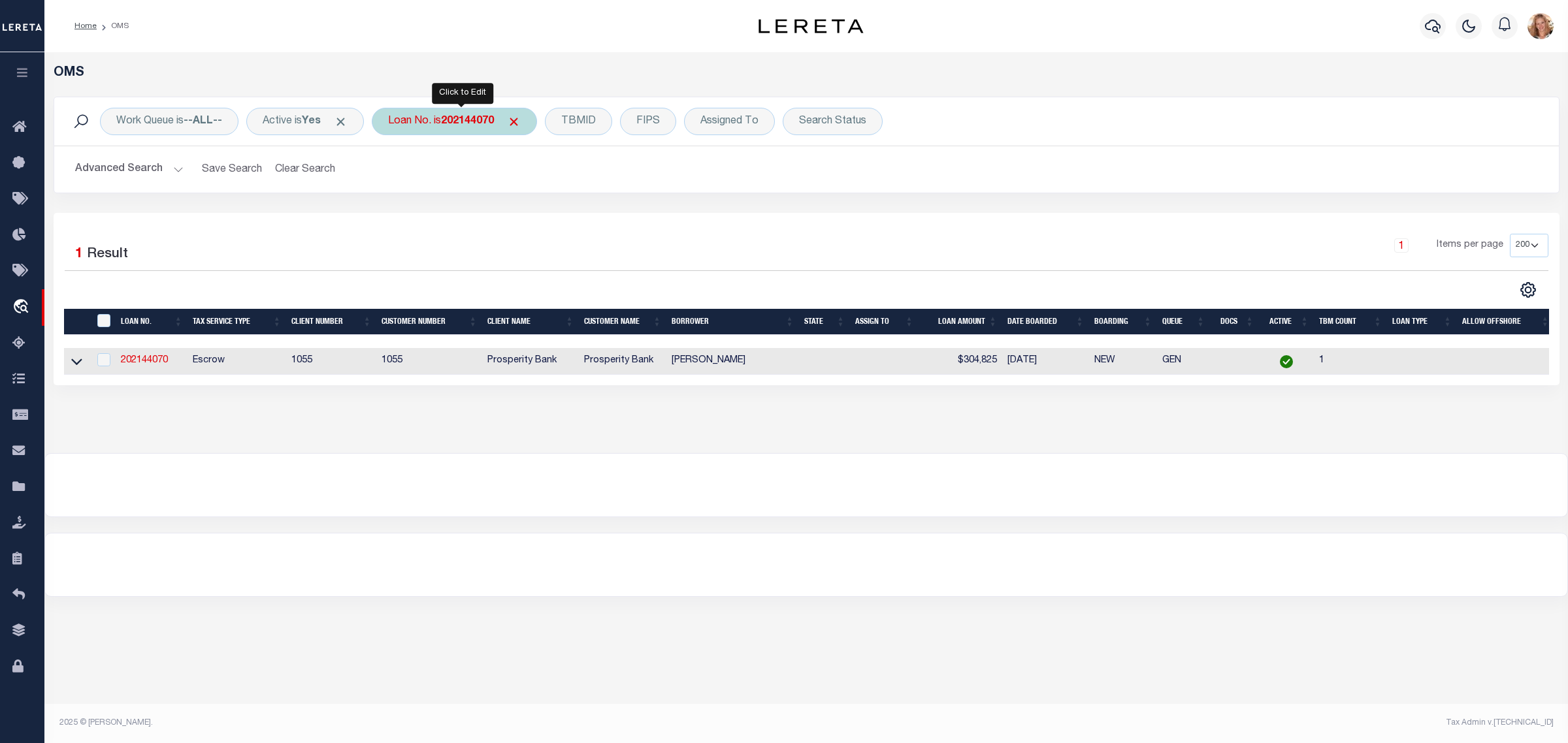
click at [464, 123] on b "202144070" at bounding box center [468, 121] width 53 height 10
type input "202266377"
click at [129, 363] on link "202266377" at bounding box center [144, 360] width 47 height 9
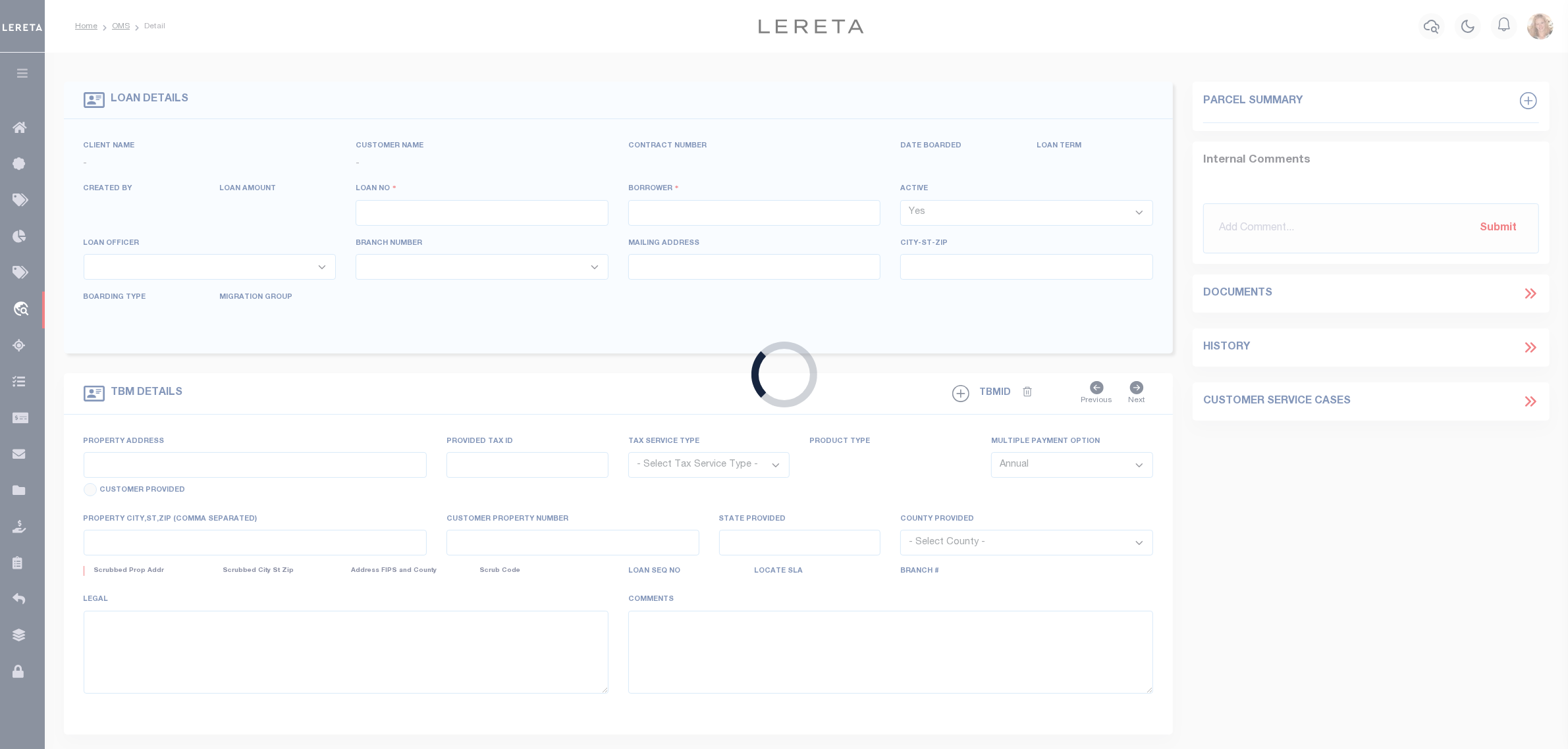
type input "202266377"
type input "[PERSON_NAME]"
select select
type input "[STREET_ADDRESS]"
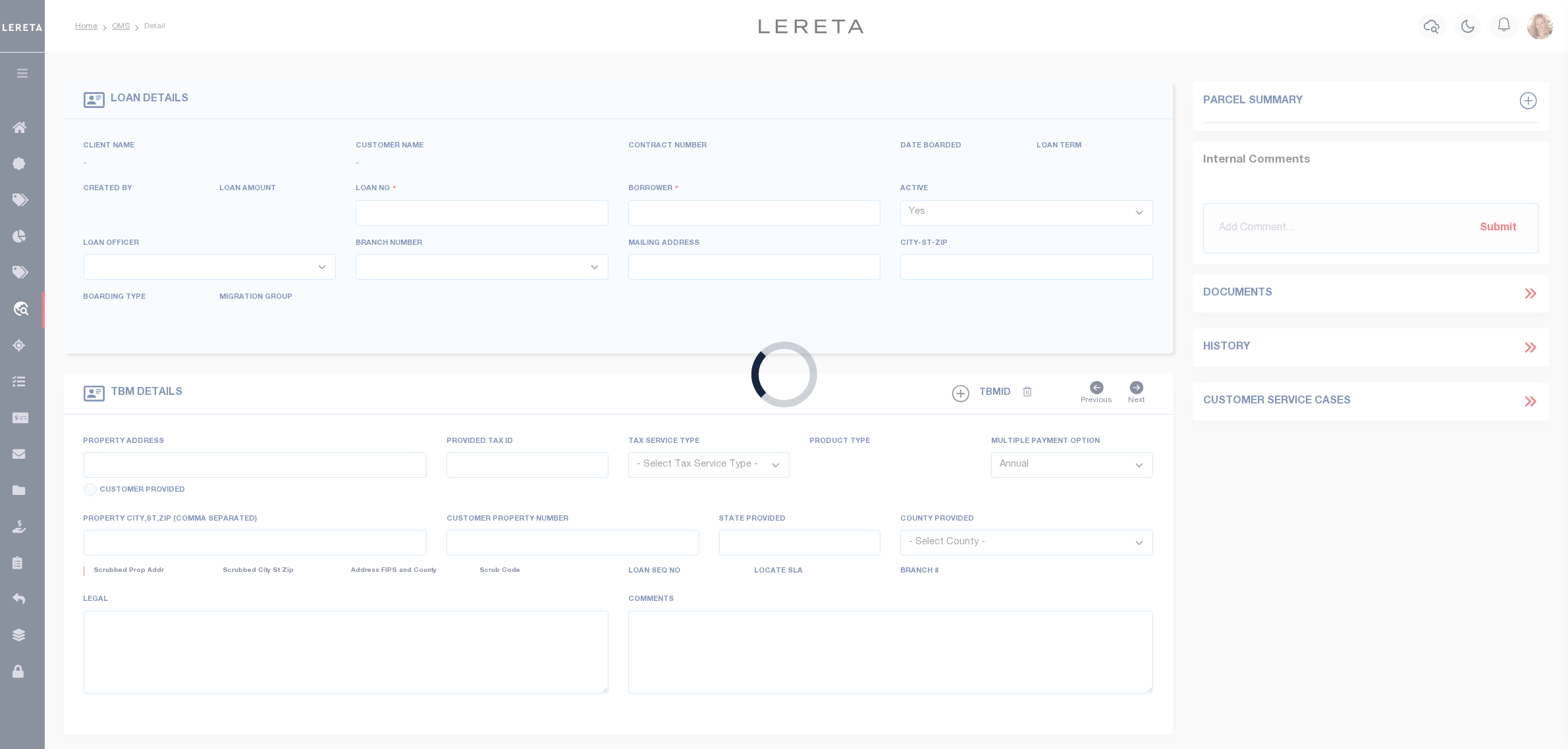
type input "[US_STATE][GEOGRAPHIC_DATA] 73127"
select select "100"
select select "NonEscrow"
select select "10467"
select select "4016"
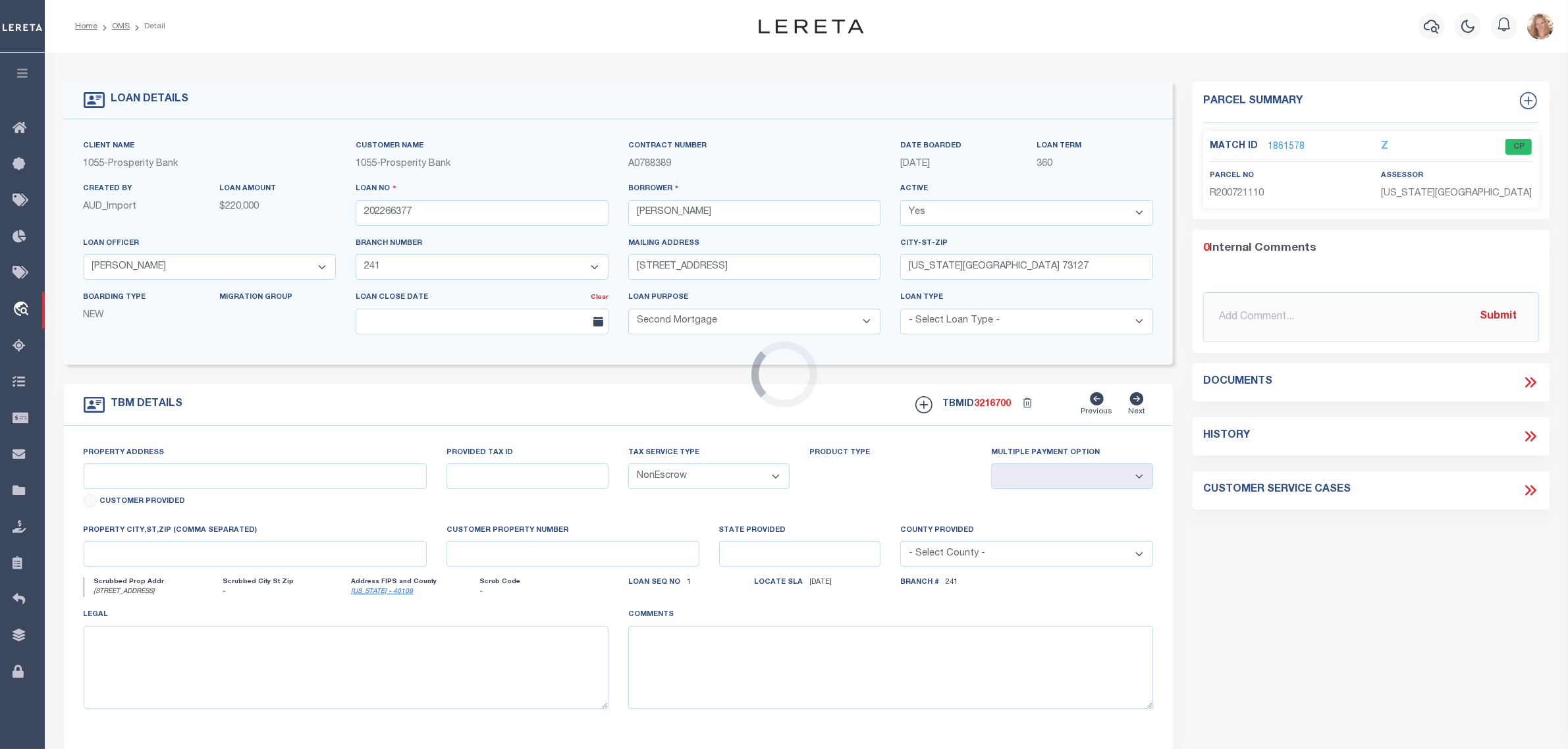
type input "[STREET_ADDRESS]"
type input "R200721110"
select select
type textarea "LOT 6B BLOCK [STREET_ADDRESS]"
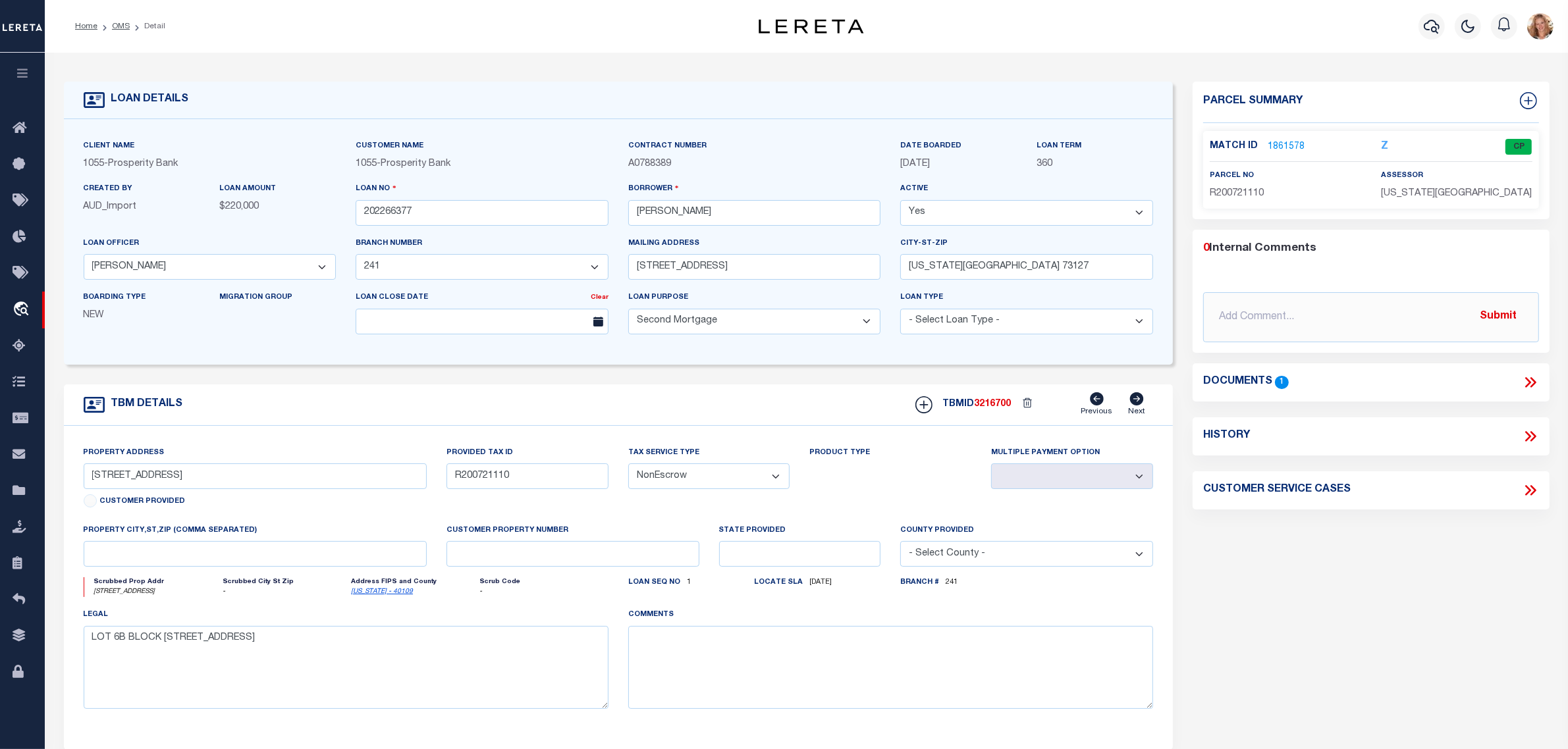
click at [1280, 145] on link "1861578" at bounding box center [1286, 148] width 37 height 14
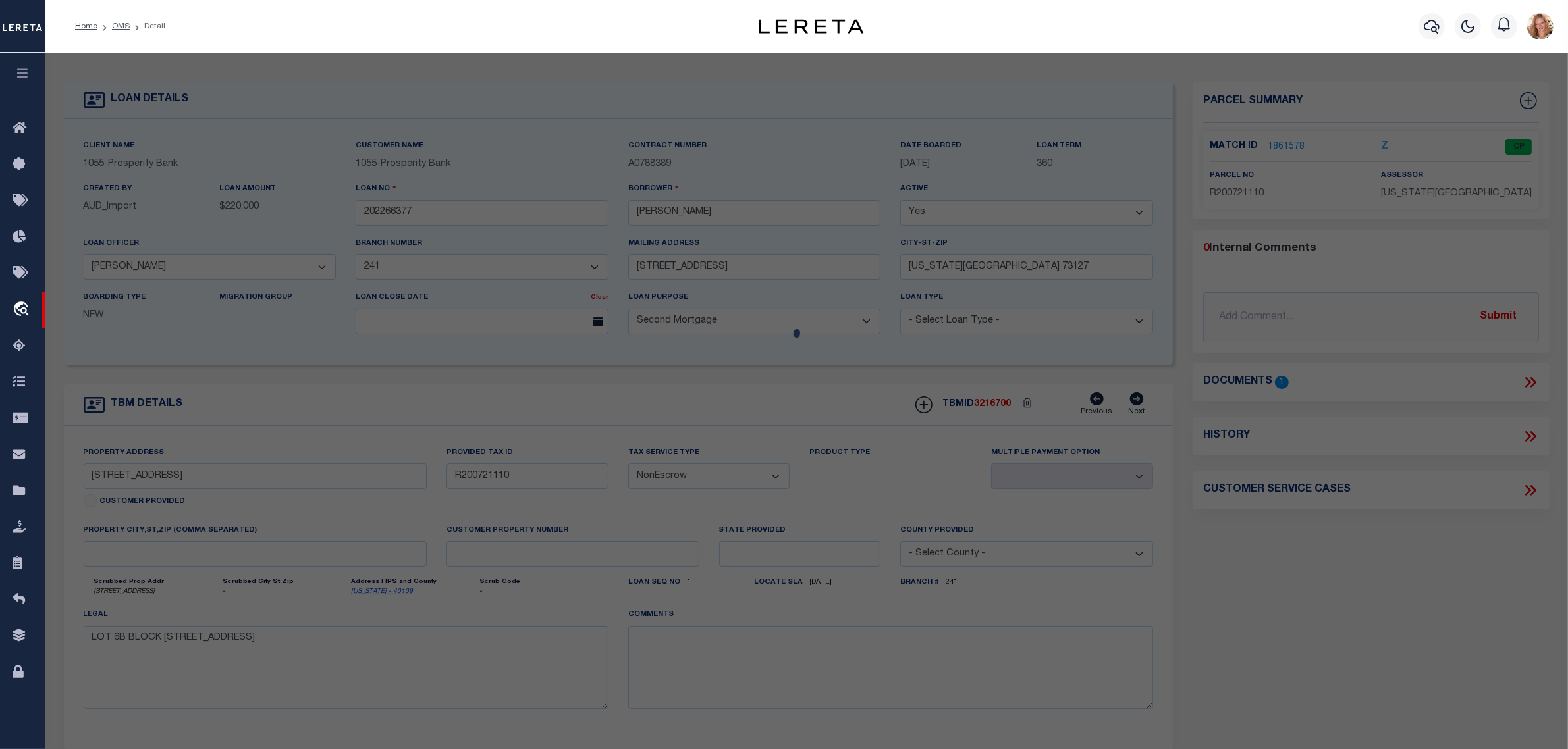
checkbox input "false"
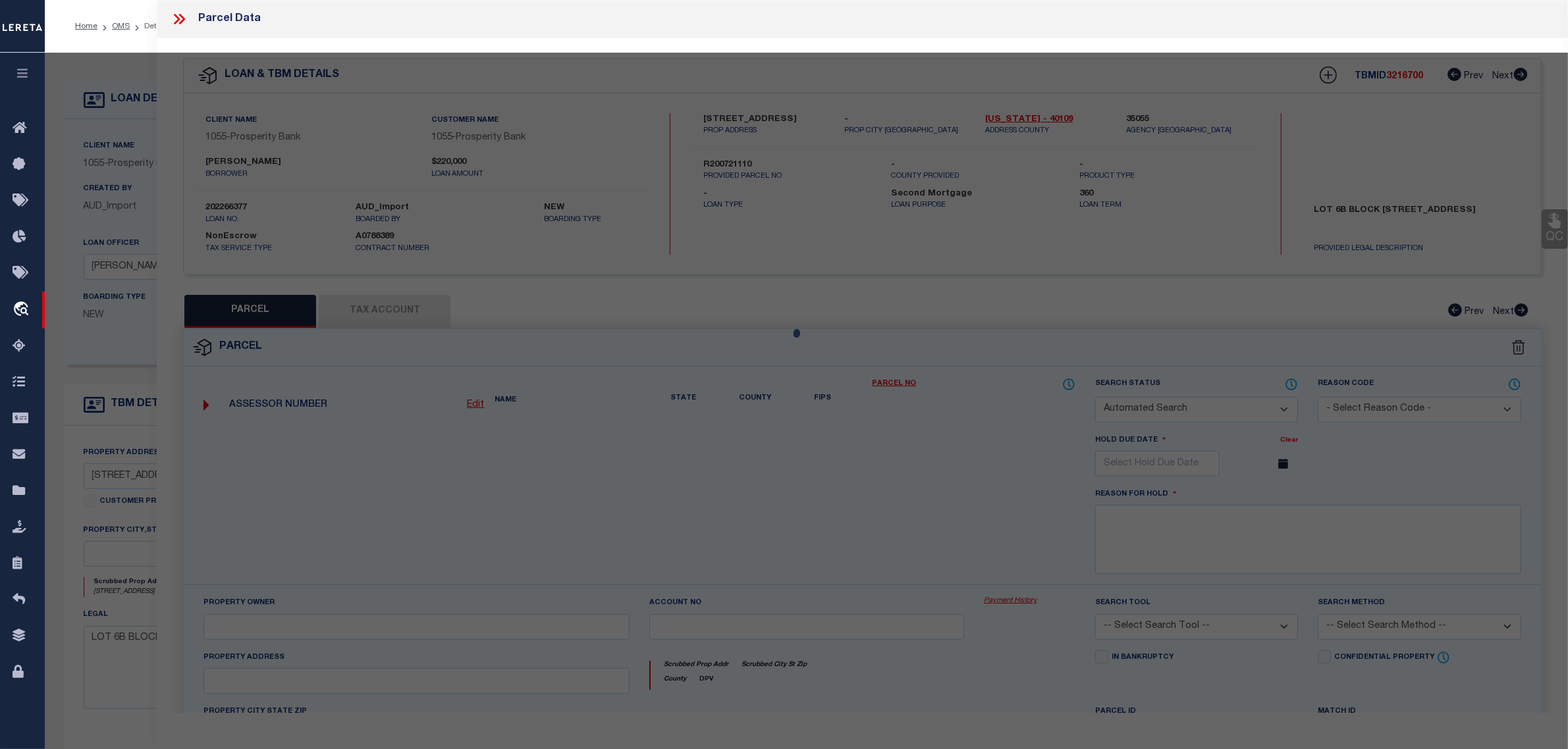
select select "CP"
type input "[PERSON_NAME]"
type input "[STREET_ADDRESS]"
checkbox input "false"
type input "[US_STATE][GEOGRAPHIC_DATA]"
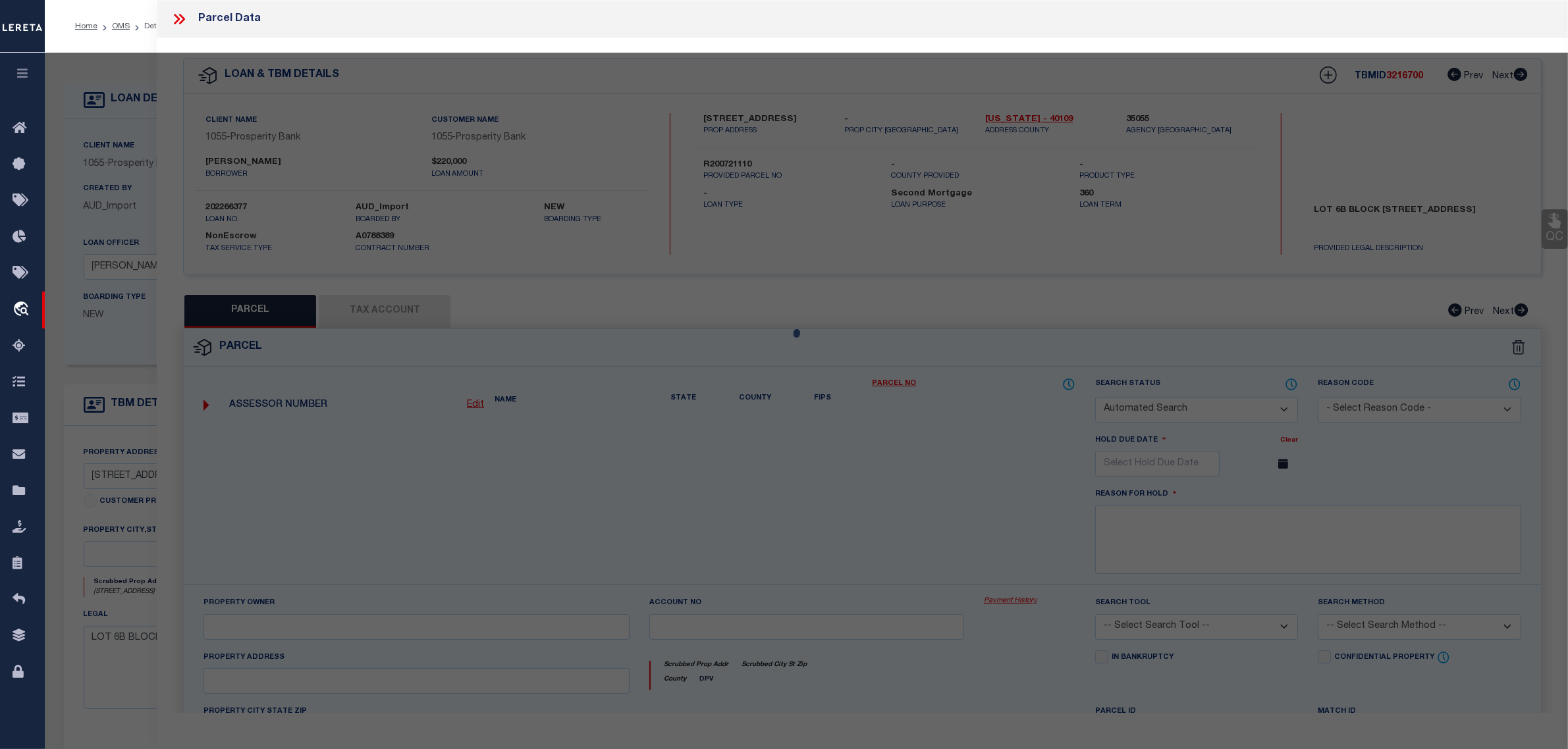
type textarea "WINDSOR COURT 001 06B"
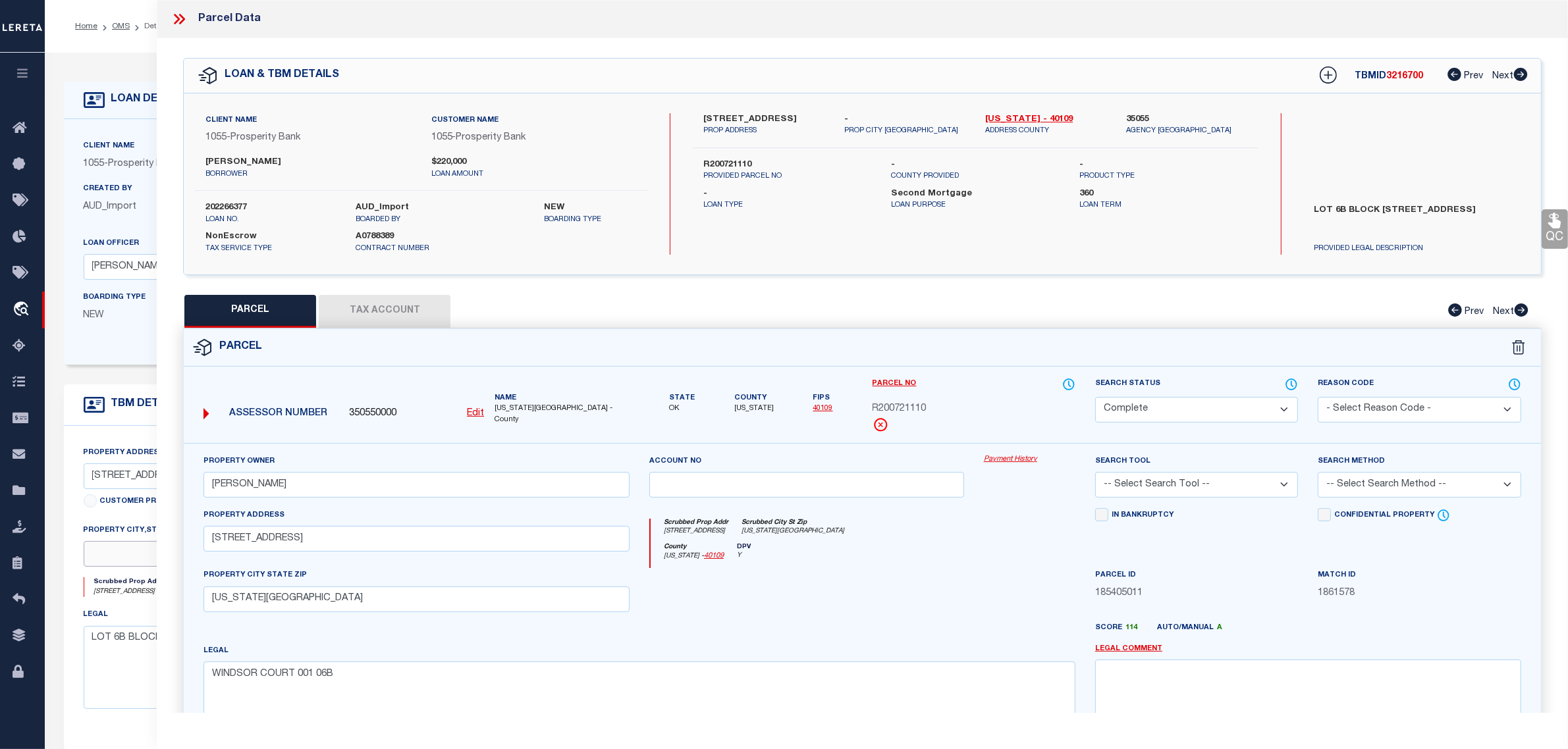
click at [109, 558] on input "text" at bounding box center [255, 554] width 343 height 26
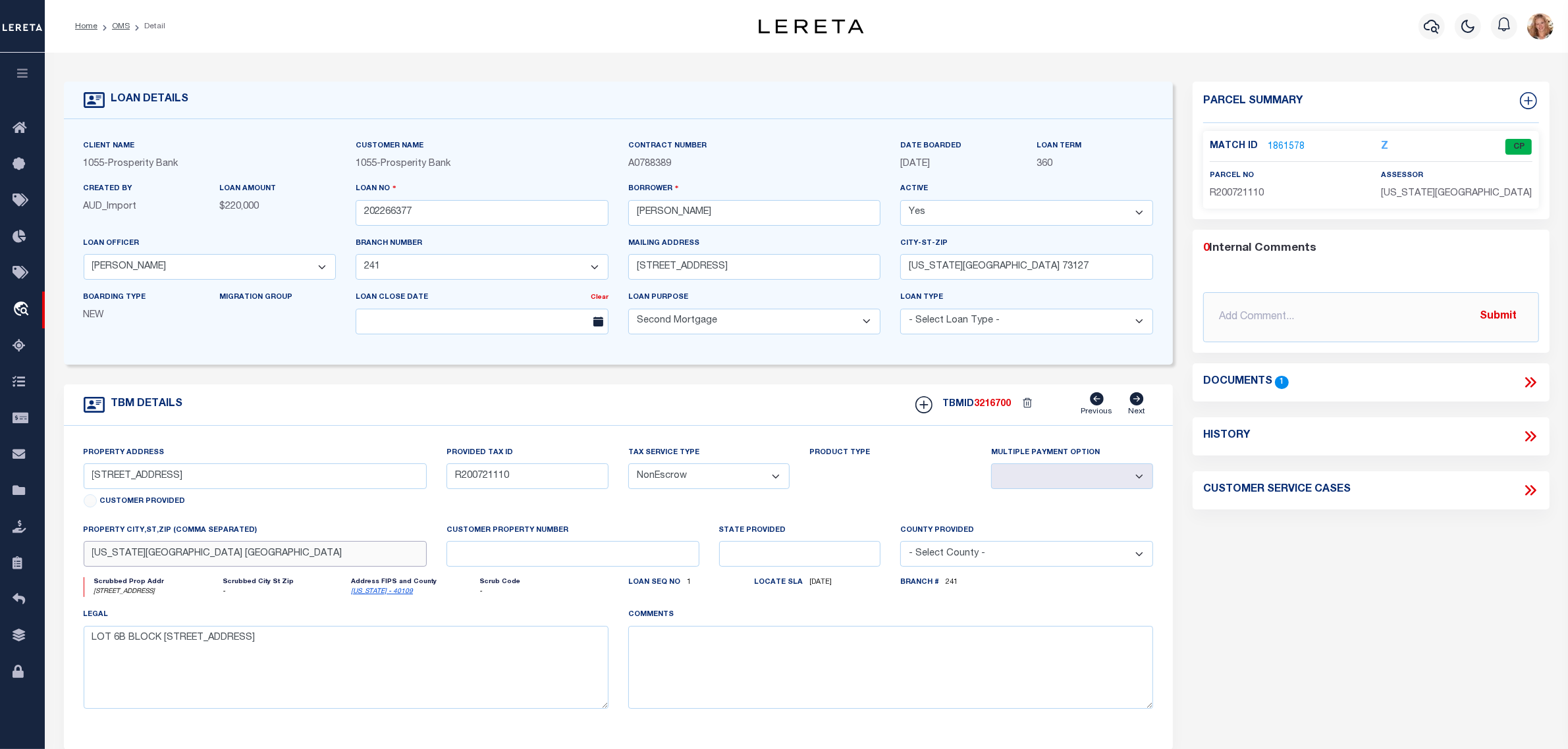
type input "[US_STATE][GEOGRAPHIC_DATA] [GEOGRAPHIC_DATA]"
click at [219, 353] on body "Home OMS Detail" at bounding box center [784, 500] width 1568 height 1001
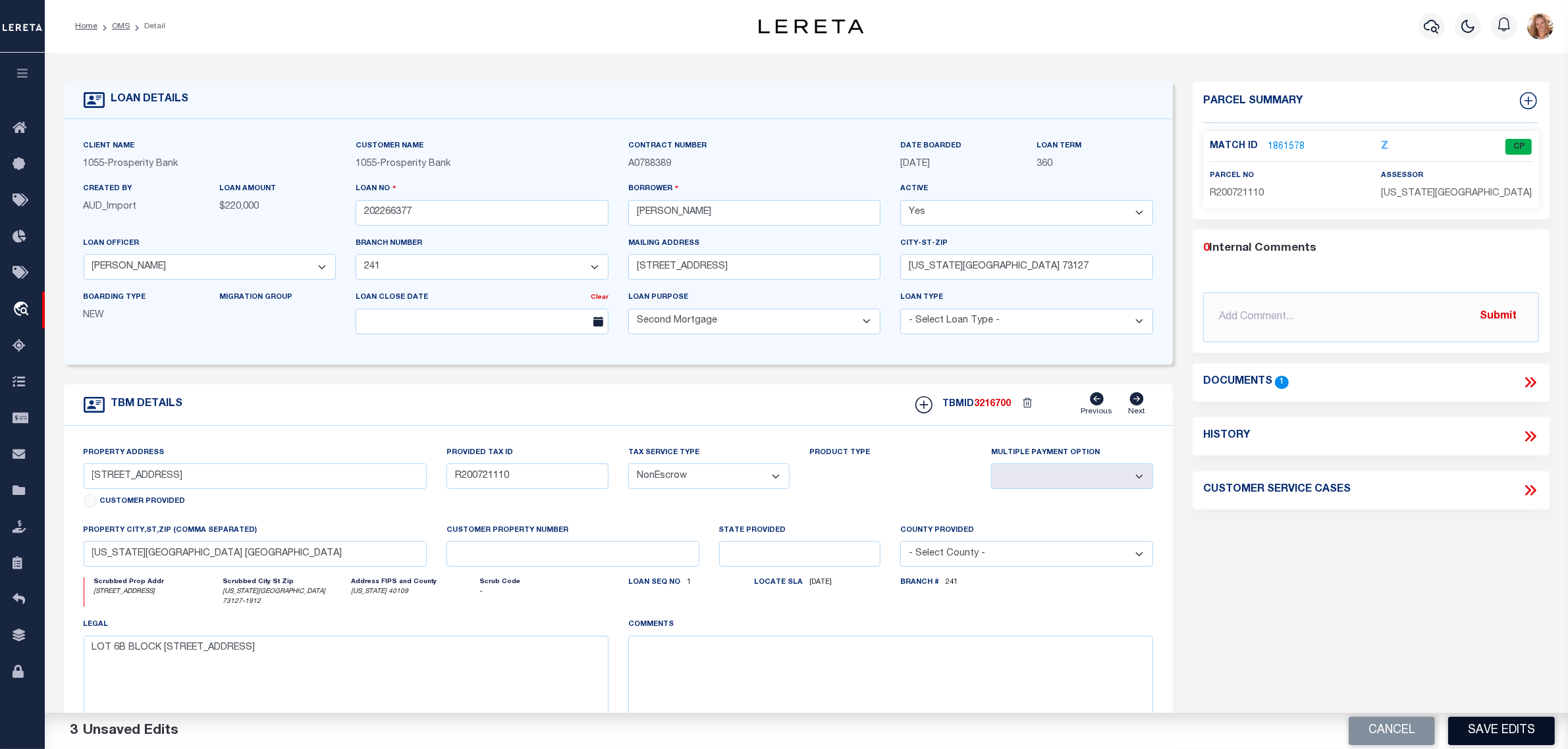
click at [1486, 729] on button "Save Edits" at bounding box center [1502, 731] width 107 height 28
select select
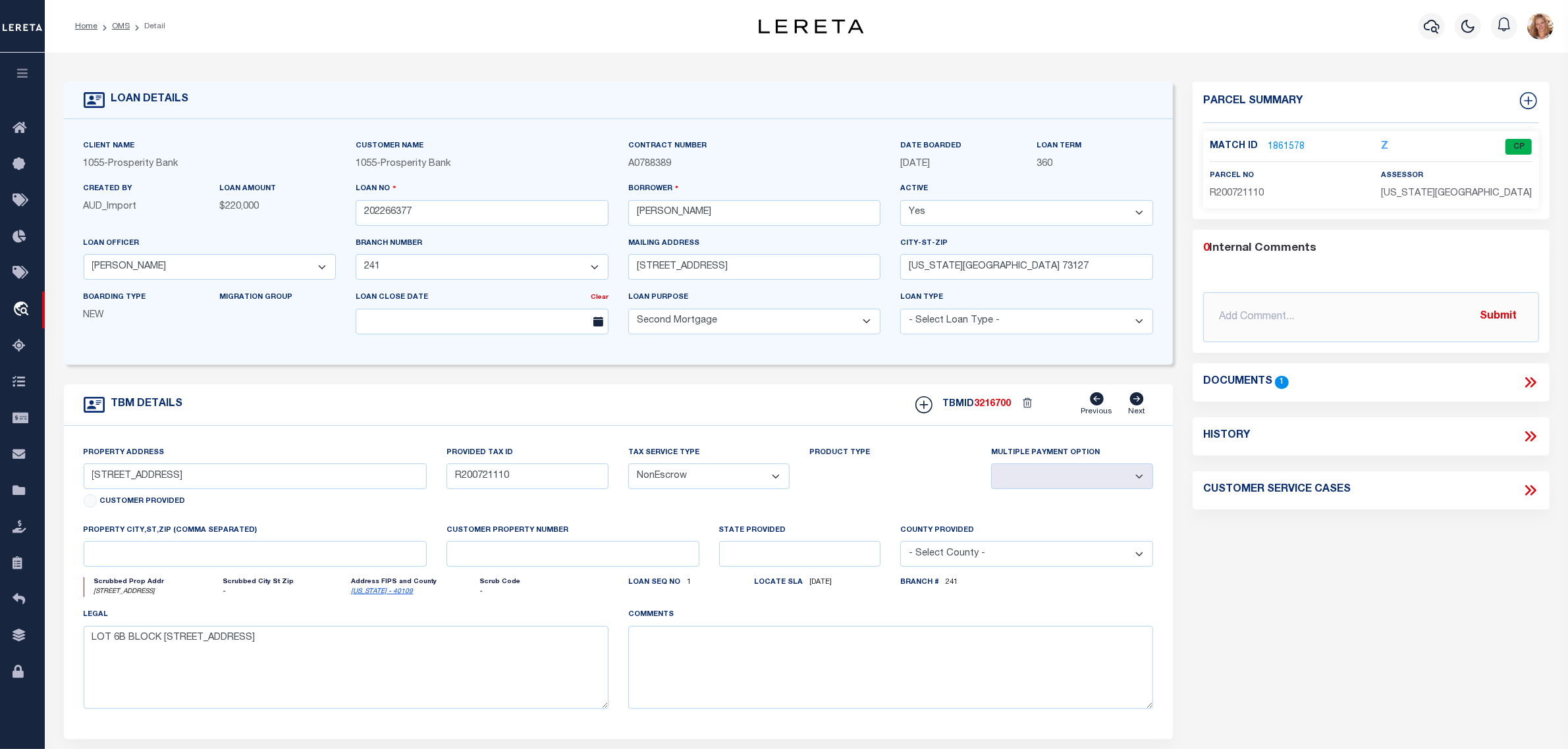
click at [706, 478] on select "- Select Tax Service Type - Escrow NonEscrow" at bounding box center [709, 476] width 162 height 26
select select "Escrow"
click at [628, 468] on select "- Select Tax Service Type - Escrow NonEscrow" at bounding box center [709, 476] width 162 height 26
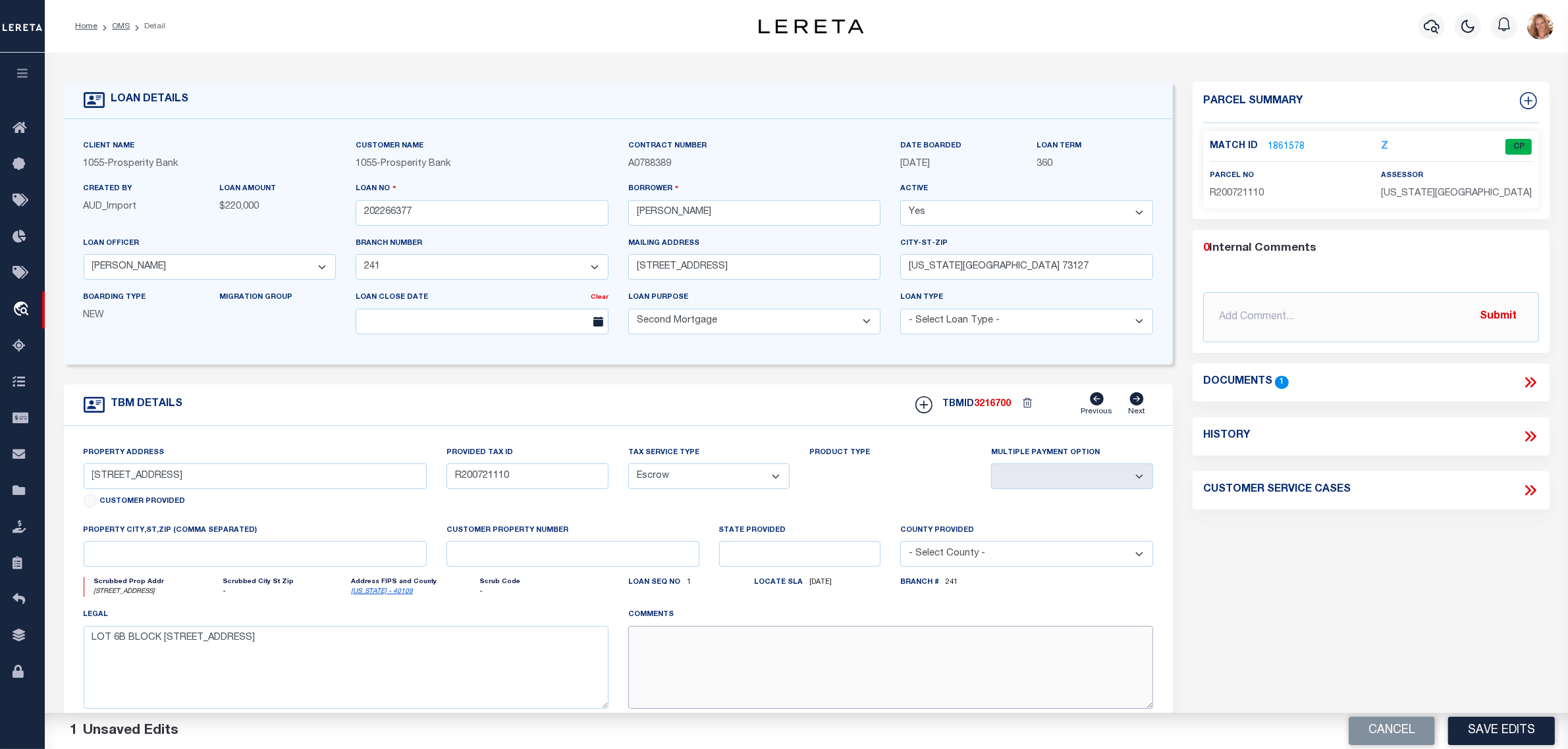
click at [708, 658] on textarea at bounding box center [890, 667] width 525 height 83
paste textarea "Should be TPS per customer's file. MLC"
type textarea "Should be TPS per customer's file. MLC"
click at [1465, 729] on button "Save Edits" at bounding box center [1502, 731] width 107 height 28
select select "NonEscrow"
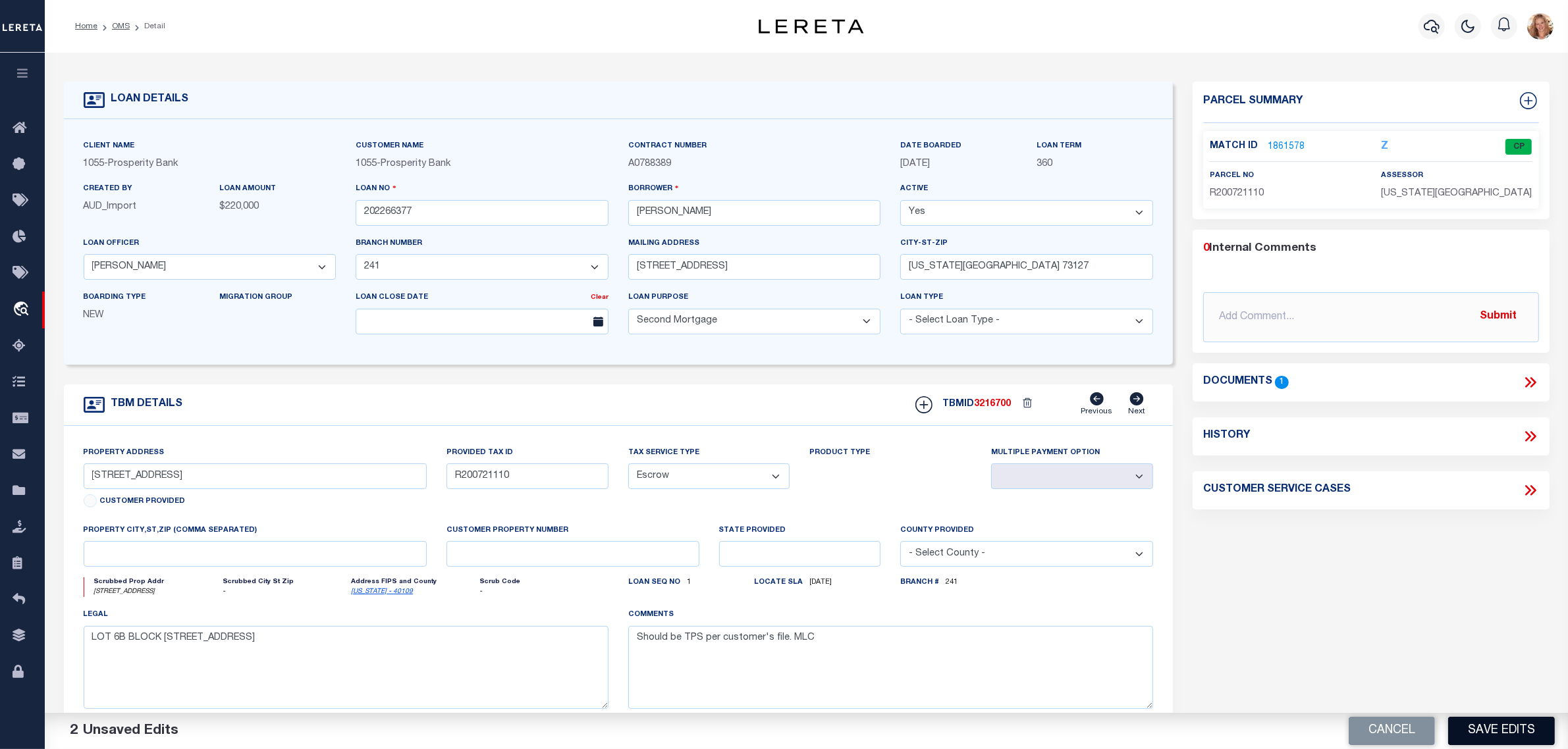
select select
type input "[US_STATE][GEOGRAPHIC_DATA] [GEOGRAPHIC_DATA]"
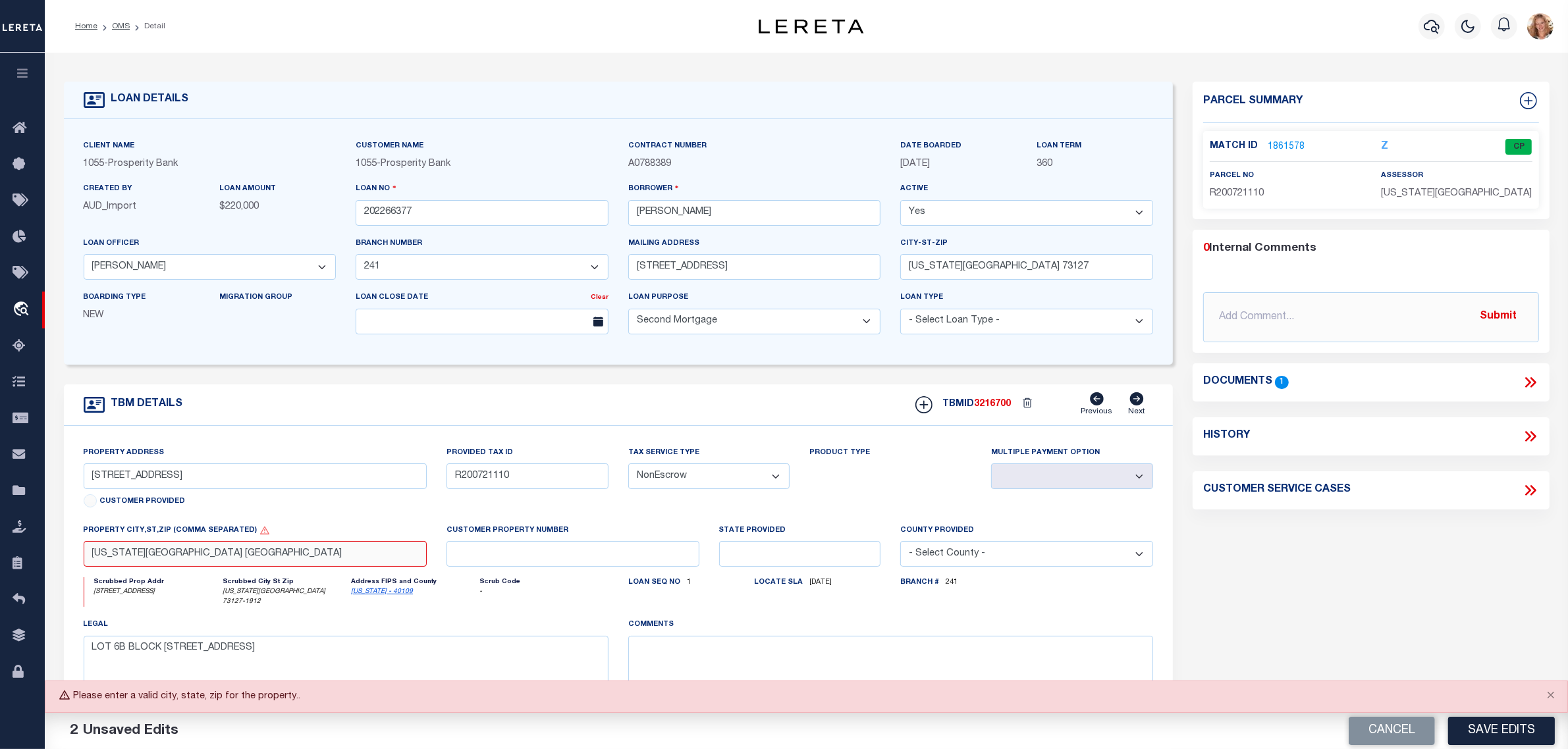
click at [152, 563] on input "[US_STATE][GEOGRAPHIC_DATA] [GEOGRAPHIC_DATA]" at bounding box center [255, 554] width 343 height 26
type input "[US_STATE][GEOGRAPHIC_DATA], [GEOGRAPHIC_DATA]"
click at [259, 392] on body "Home OMS Detail" at bounding box center [784, 500] width 1568 height 1001
click at [1523, 724] on button "Save Edits" at bounding box center [1502, 731] width 107 height 28
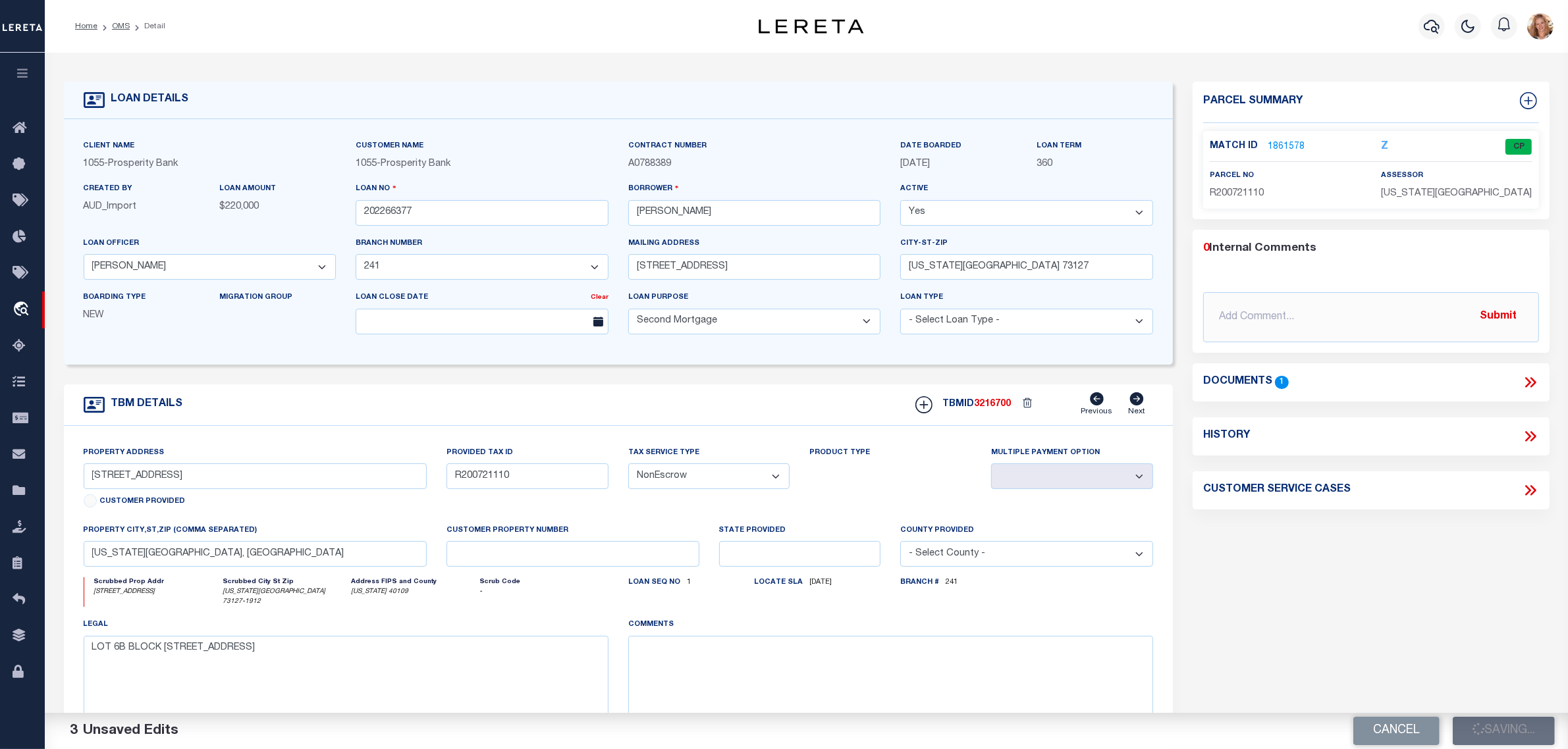
select select
type input "[US_STATE][GEOGRAPHIC_DATA] [GEOGRAPHIC_DATA]"
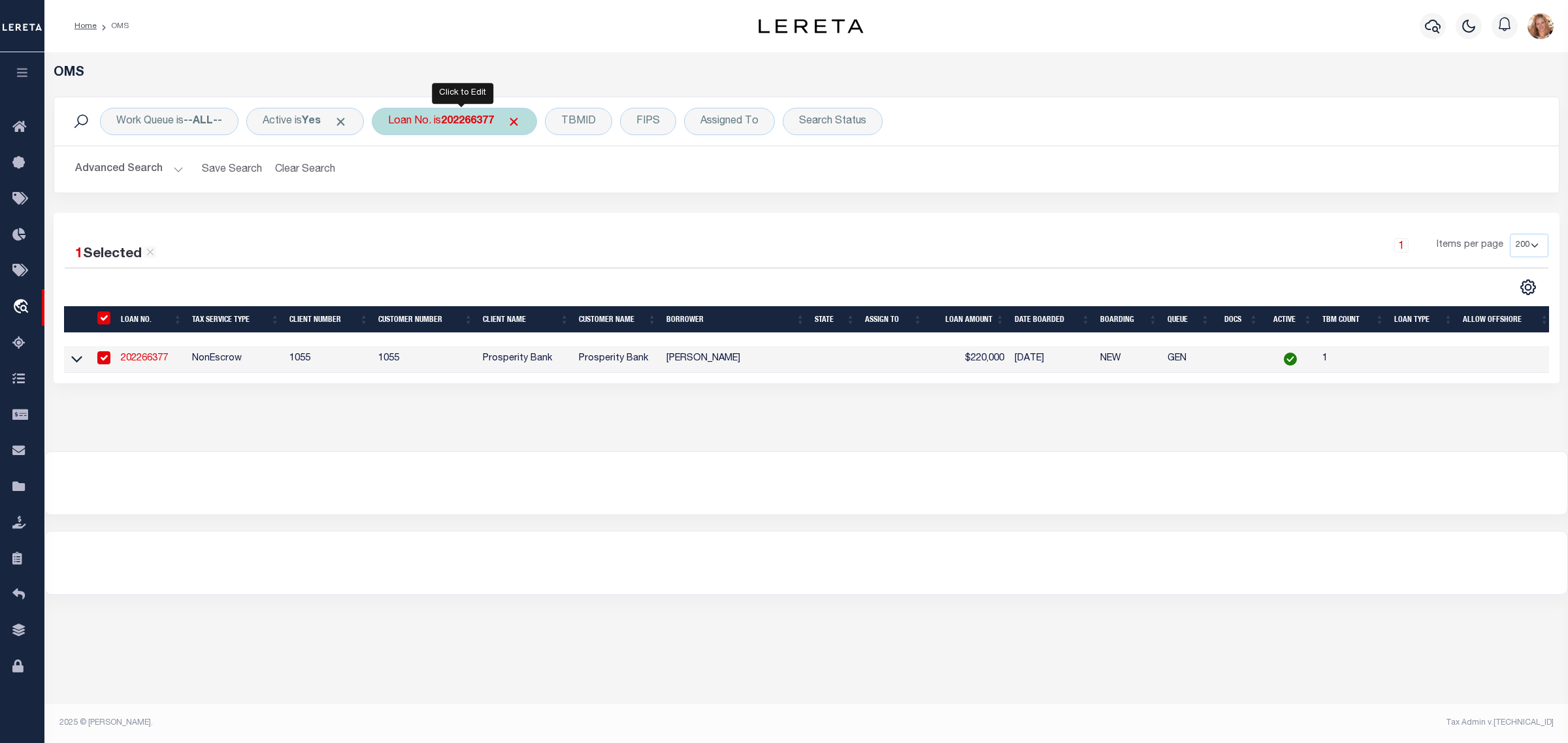
click at [429, 113] on div "Loan No. is 202266377" at bounding box center [454, 121] width 165 height 27
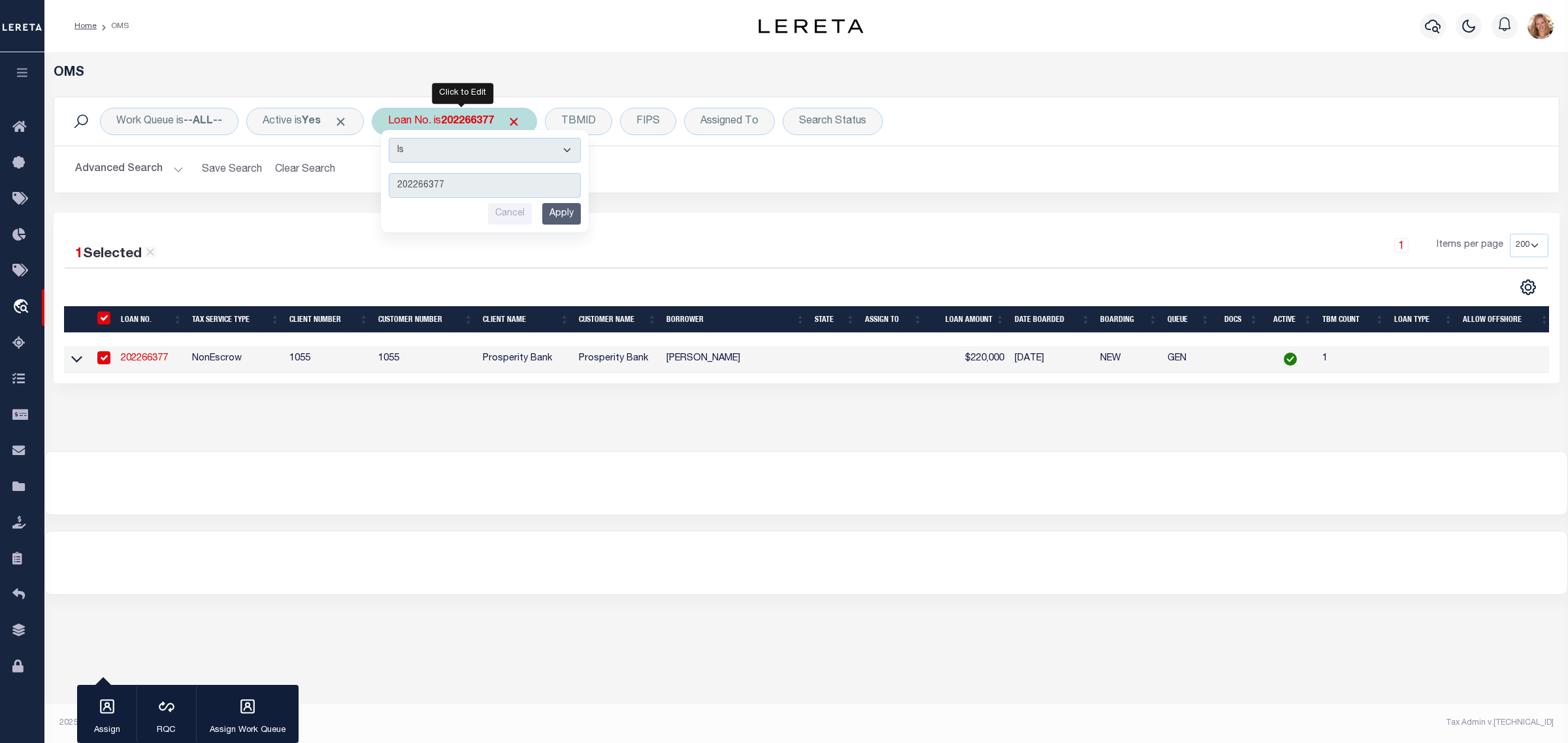
click at [556, 217] on input "Apply" at bounding box center [561, 213] width 38 height 22
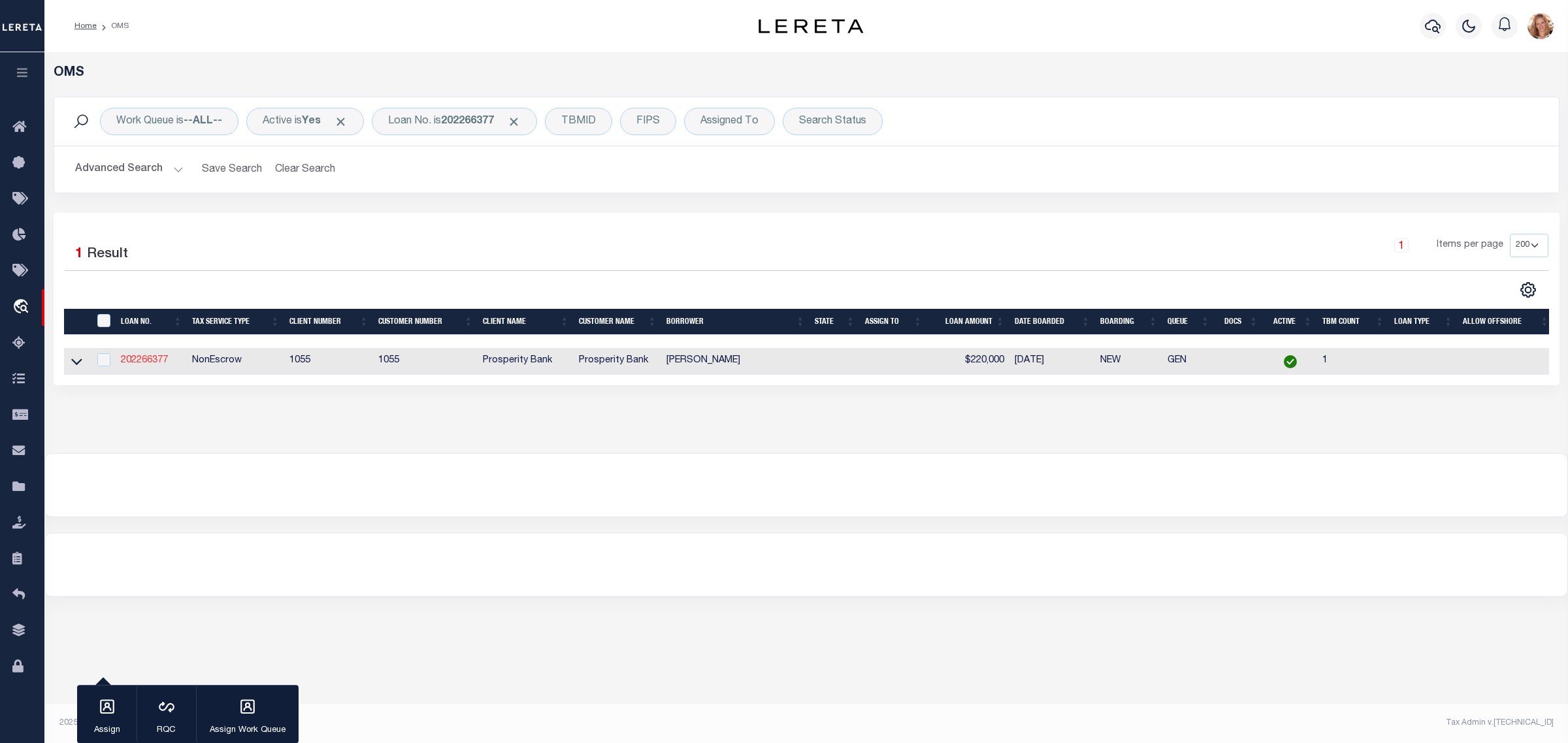
click at [142, 364] on link "202266377" at bounding box center [144, 360] width 47 height 9
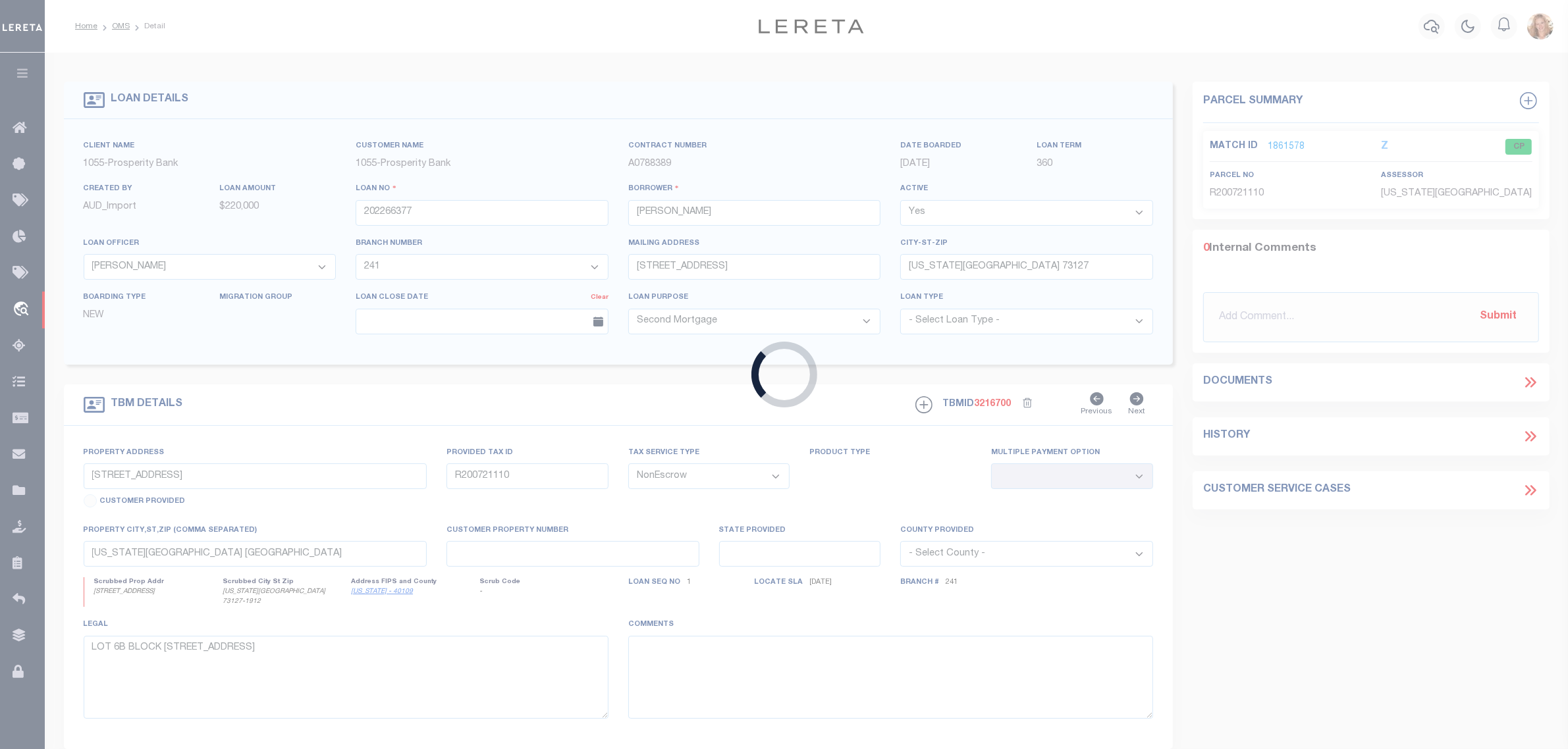
select select
type input "[US_STATE][GEOGRAPHIC_DATA], [GEOGRAPHIC_DATA]"
select select "10467"
select select "4016"
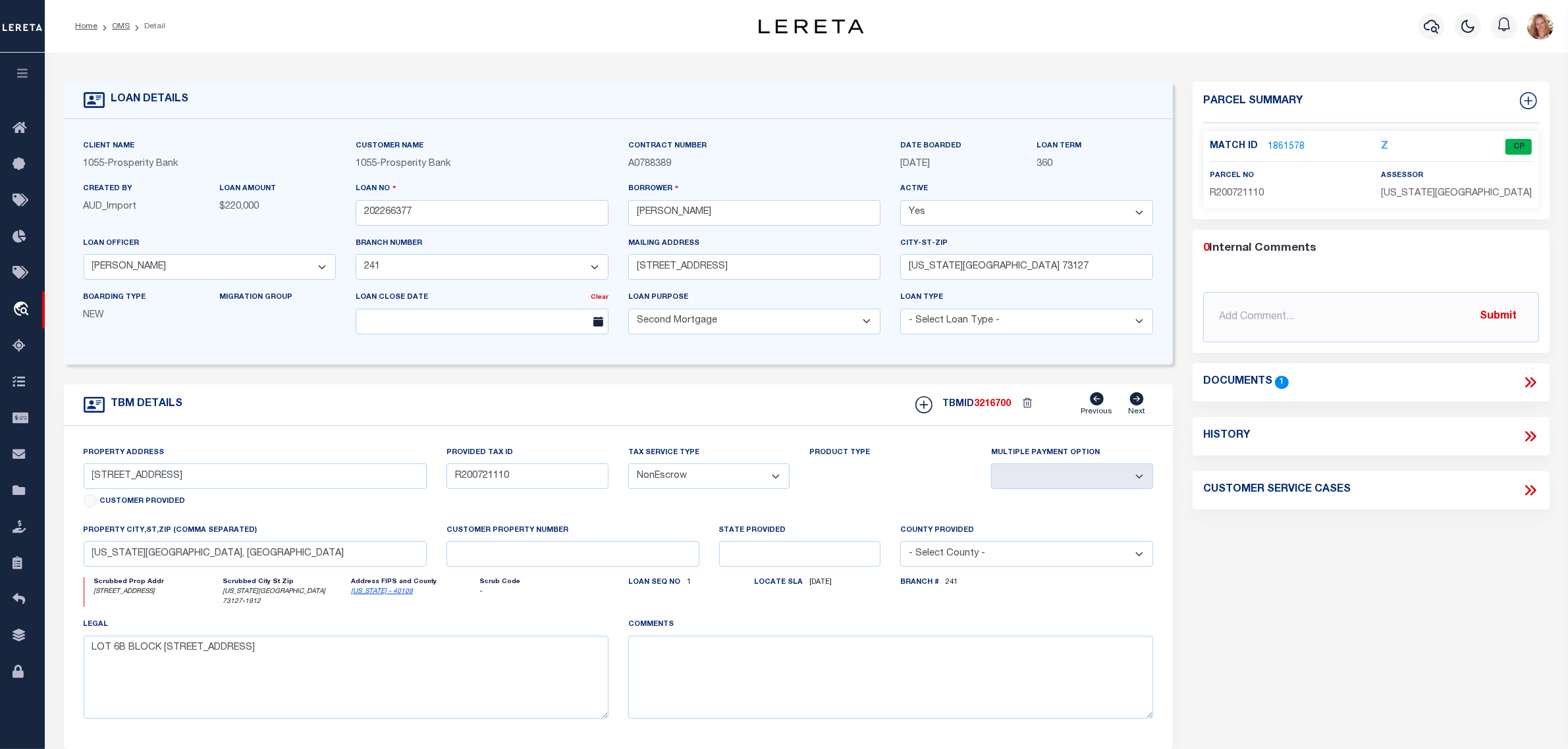
click at [758, 475] on select "- Select Tax Service Type - Escrow NonEscrow" at bounding box center [709, 476] width 162 height 26
select select "Escrow"
click at [628, 468] on select "- Select Tax Service Type - Escrow NonEscrow" at bounding box center [709, 476] width 162 height 26
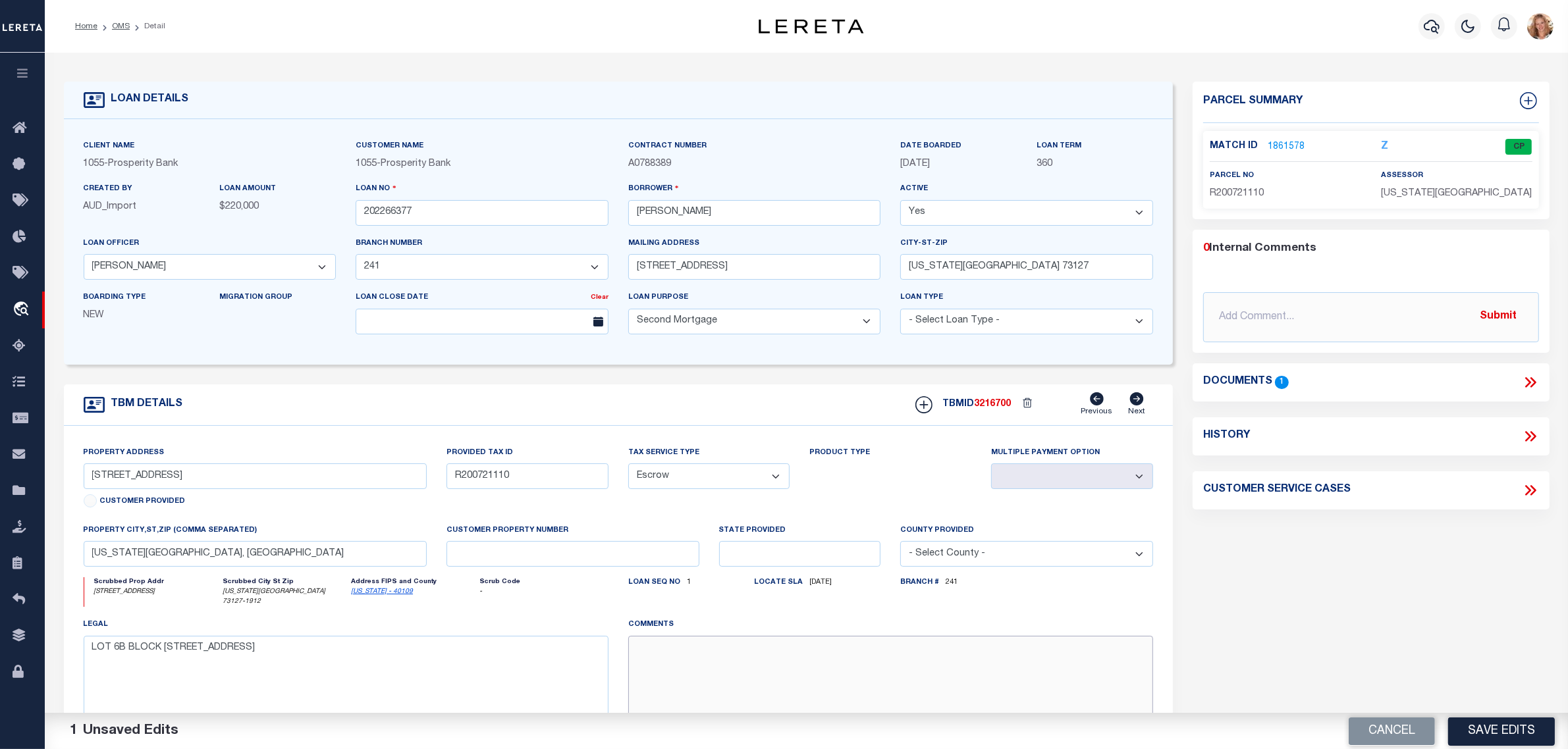
click at [704, 657] on textarea at bounding box center [890, 677] width 525 height 83
paste textarea "Should be TPS per customer's file. MLC"
type textarea "Should be TPS per customer's file. MLC"
click at [1516, 725] on button "Save Edits" at bounding box center [1502, 731] width 107 height 28
select select "NonEscrow"
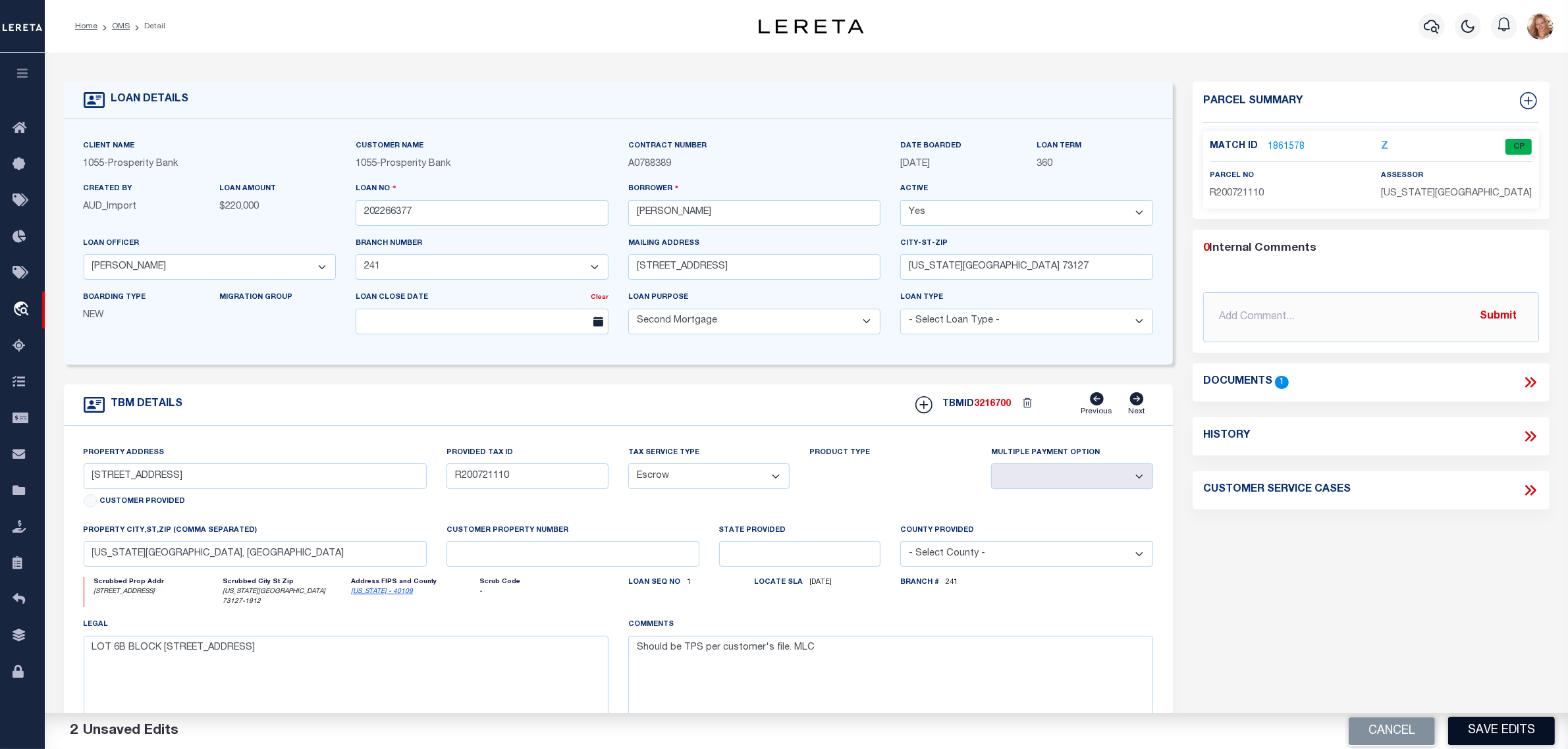
select select
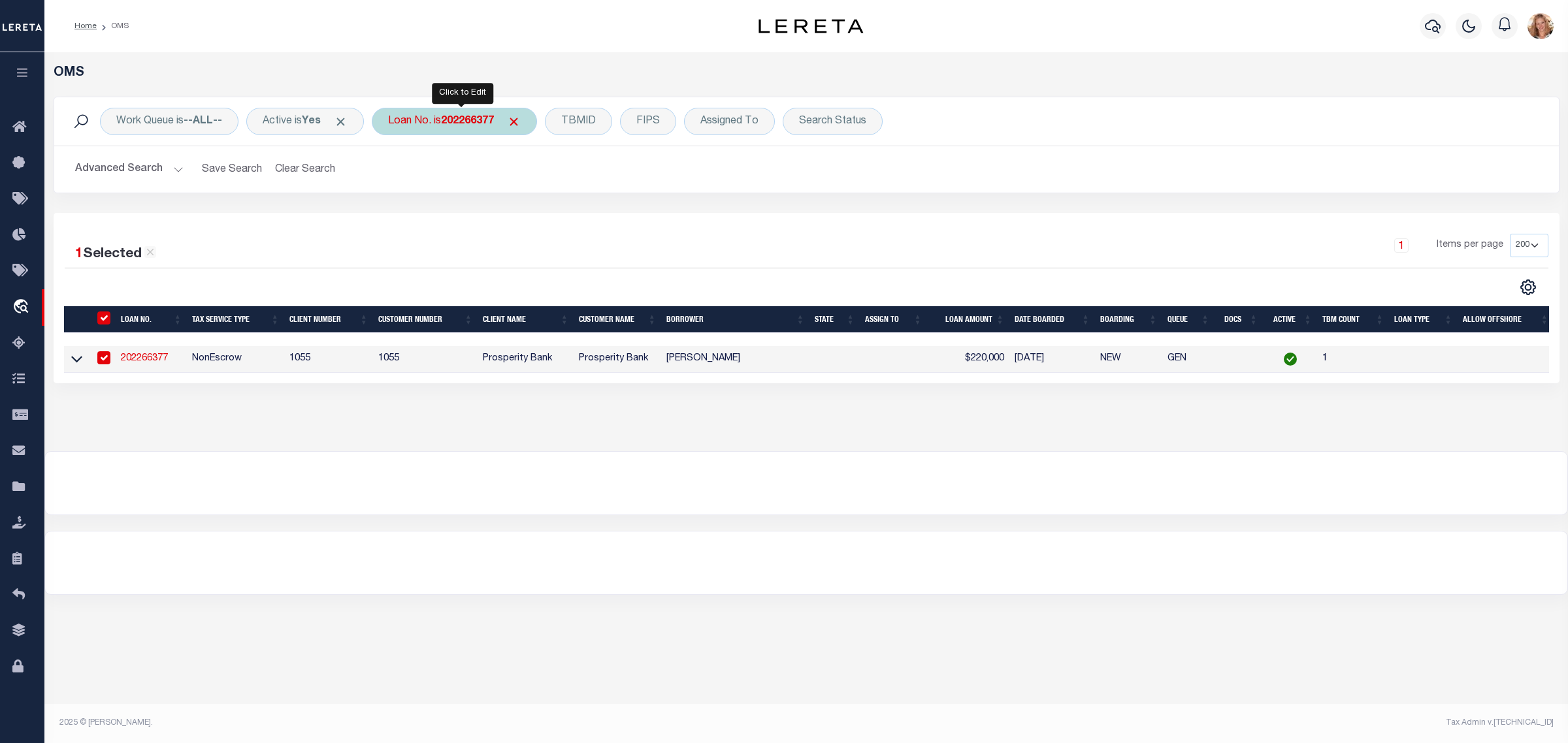
click at [446, 118] on div "Loan No. is 202266377" at bounding box center [454, 121] width 165 height 27
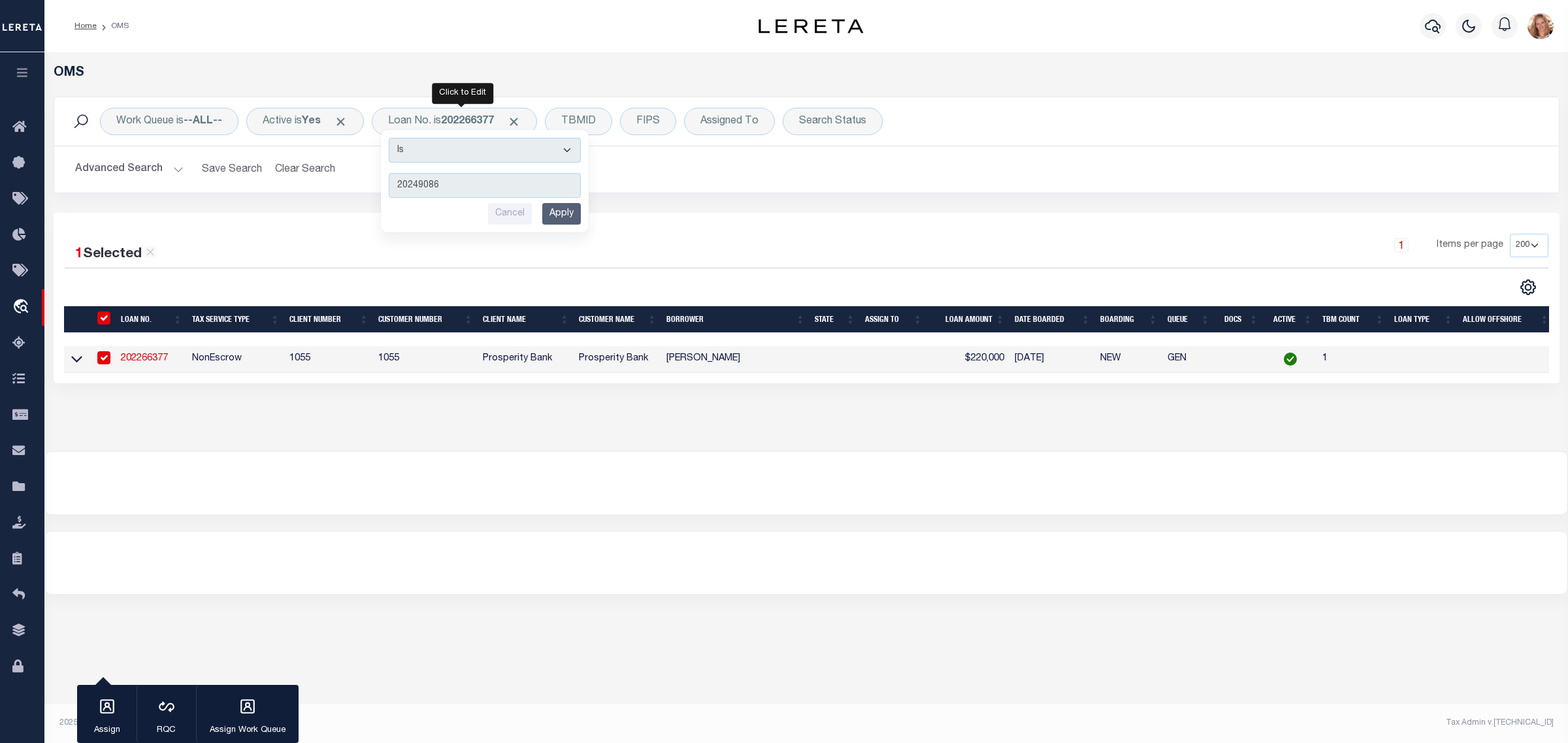
type input "202490867"
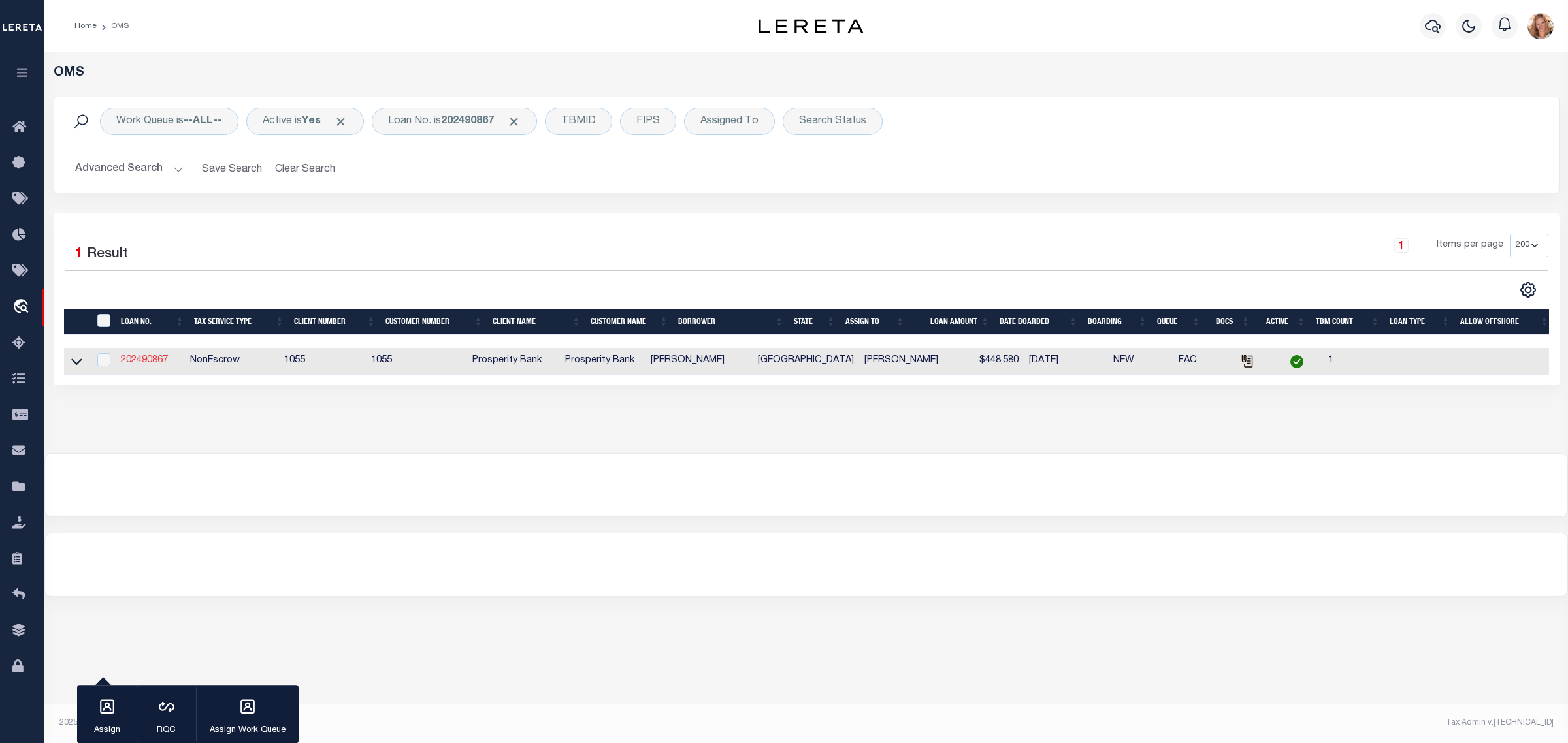
click at [149, 363] on link "202490867" at bounding box center [144, 360] width 47 height 9
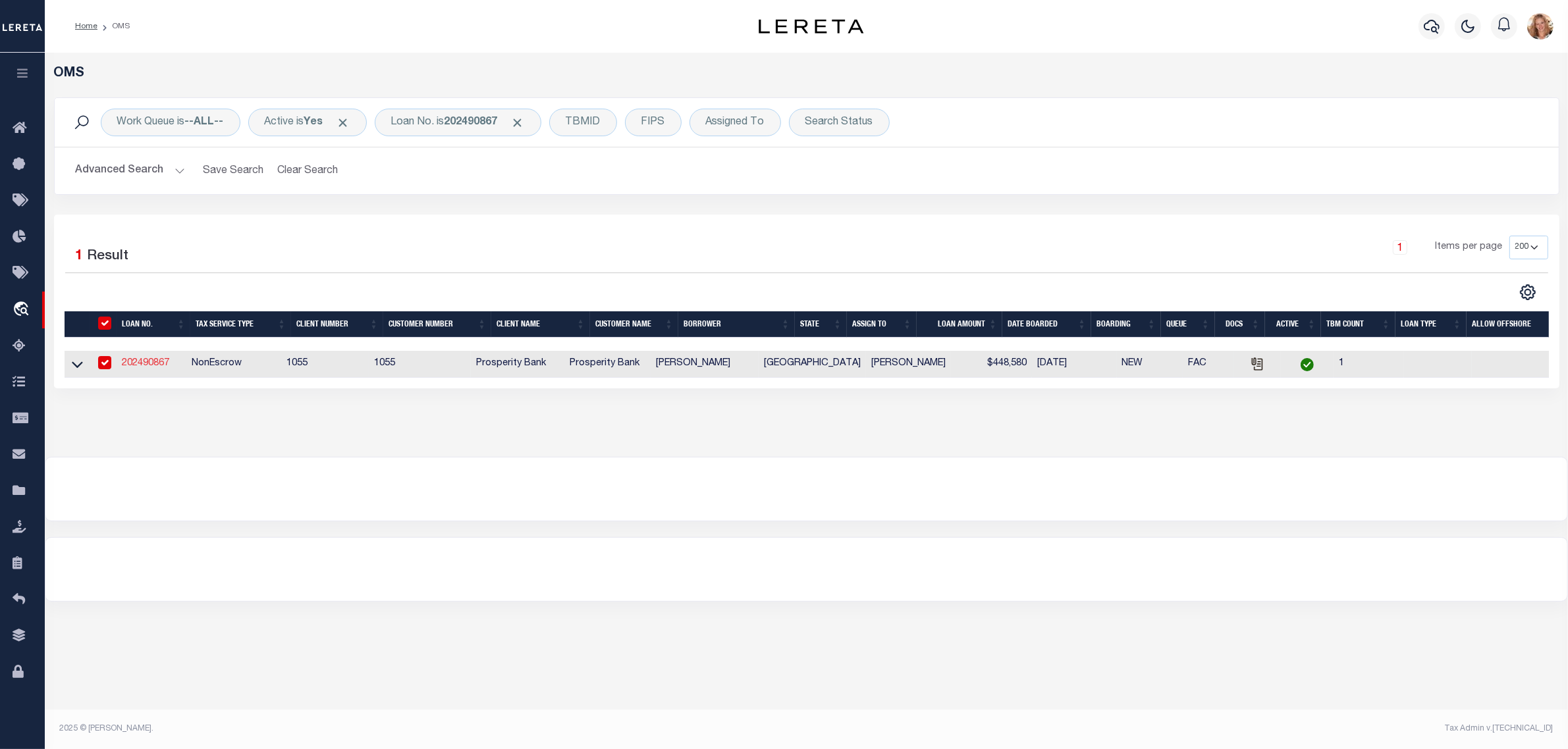
type input "202490867"
type input "[PERSON_NAME]"
select select "10684"
select select "4092"
type input "[GEOGRAPHIC_DATA]"
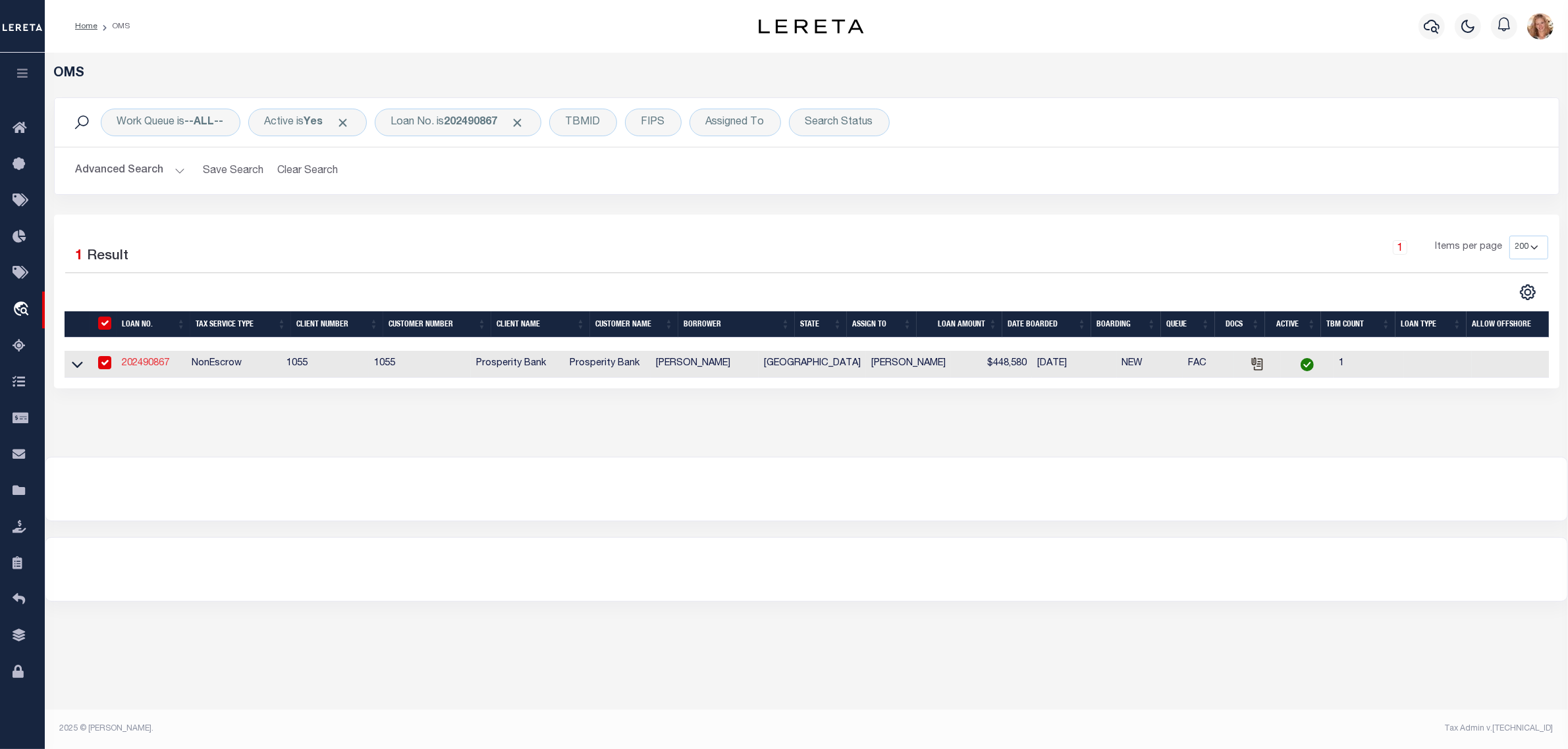
type input "MANVEL TX 77578"
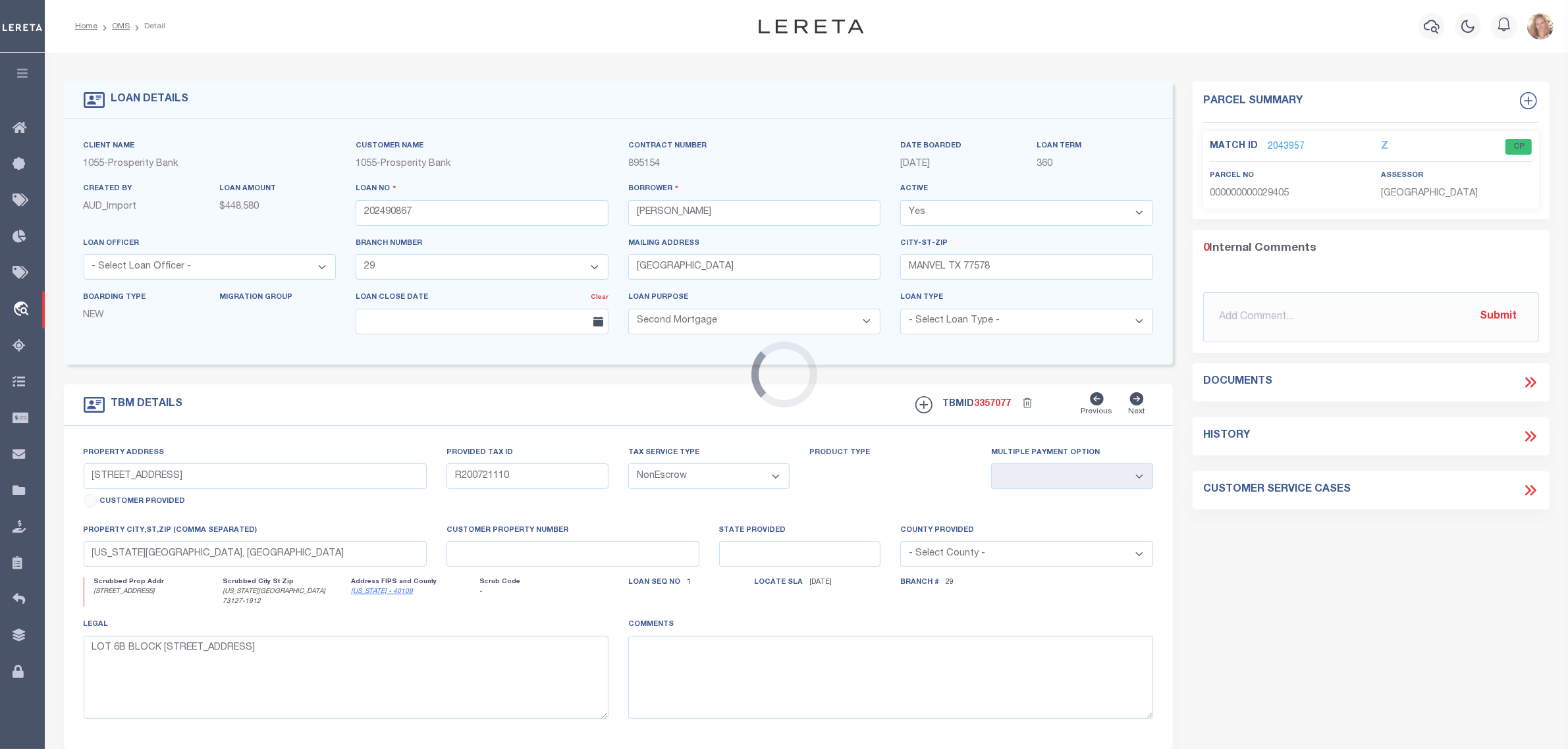
select select "10684"
select select "4092"
type input "[STREET_ADDRESS]"
type input "16611661001800"
select select
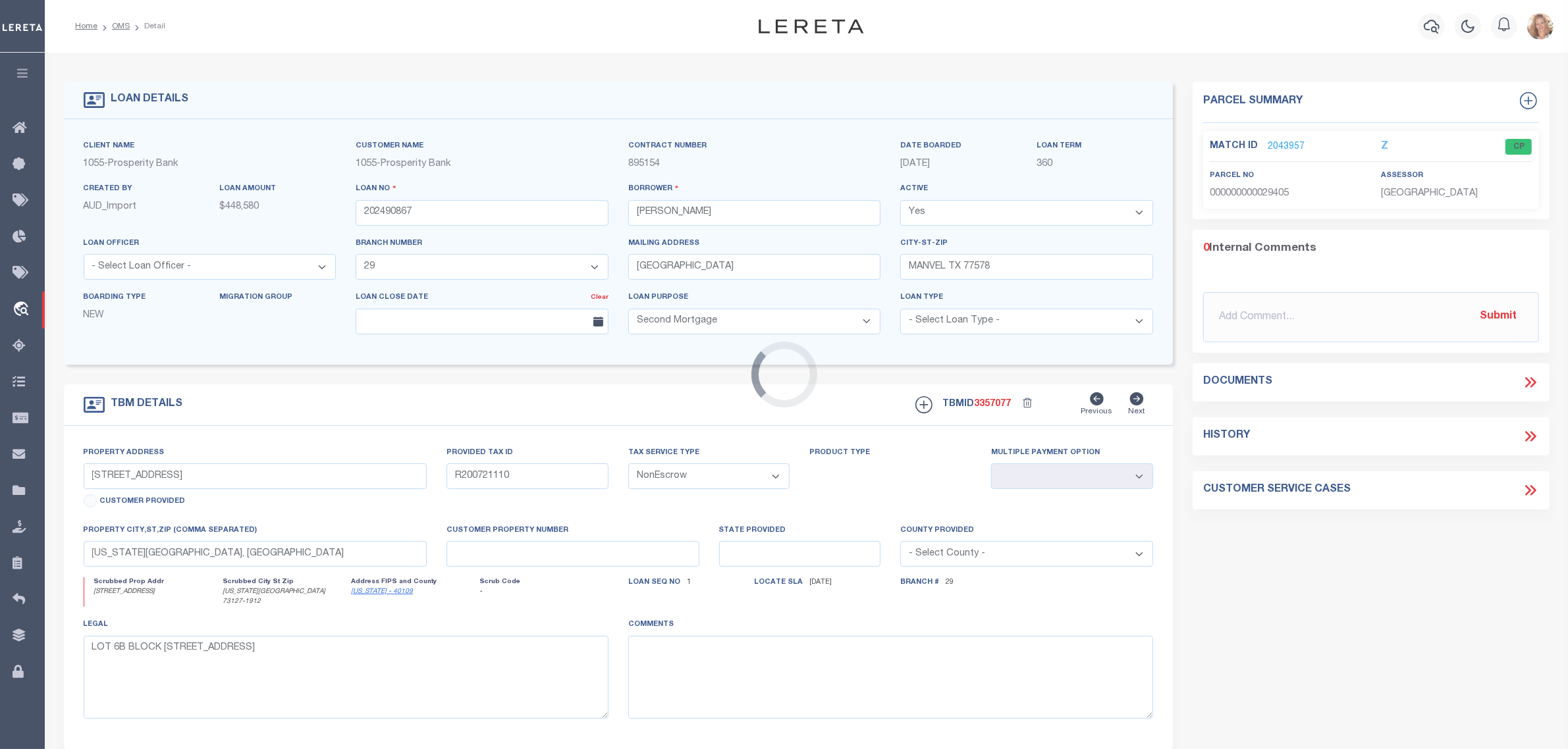
type input "[GEOGRAPHIC_DATA]"
type textarea "LOT 18 [GEOGRAPHIC_DATA] [PERSON_NAME][GEOGRAPHIC_DATA]"
type textarea "Should be DTRACK per customer's file. MLC"
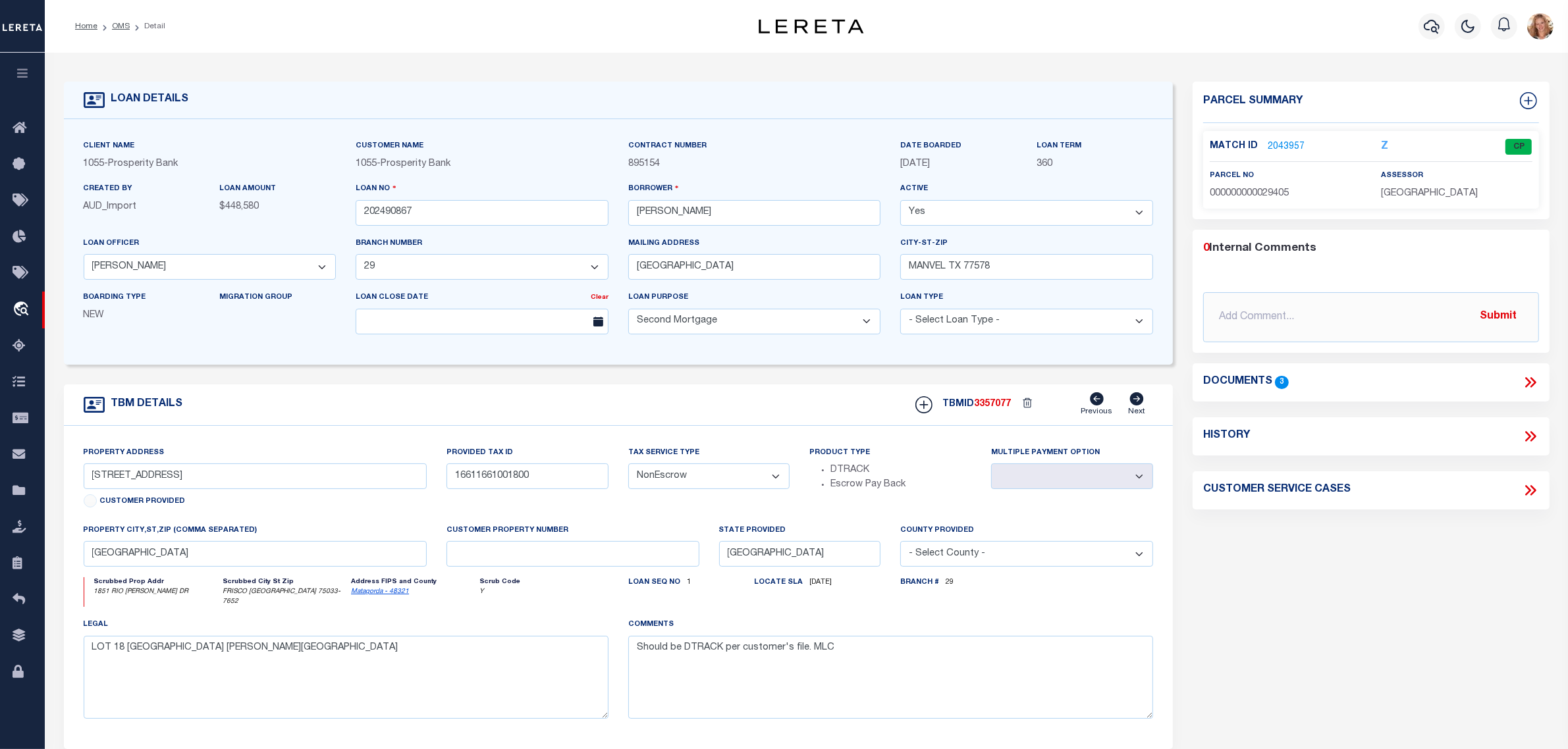
click at [1534, 439] on icon at bounding box center [1533, 436] width 6 height 11
select select "100"
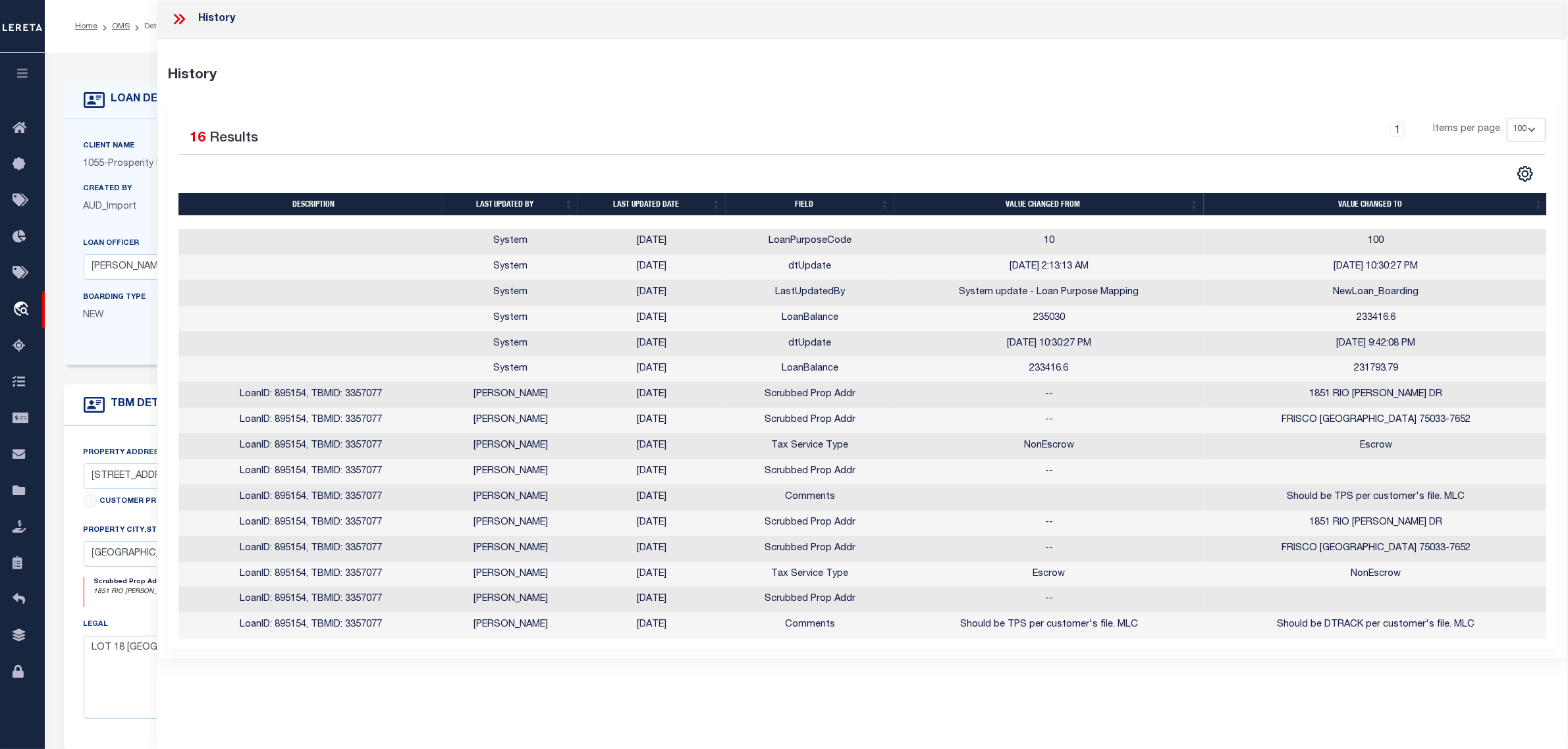
click at [120, 380] on form "LOAN DETAILS Client Name 1055 - Prosperity Bank" at bounding box center [618, 441] width 1110 height 719
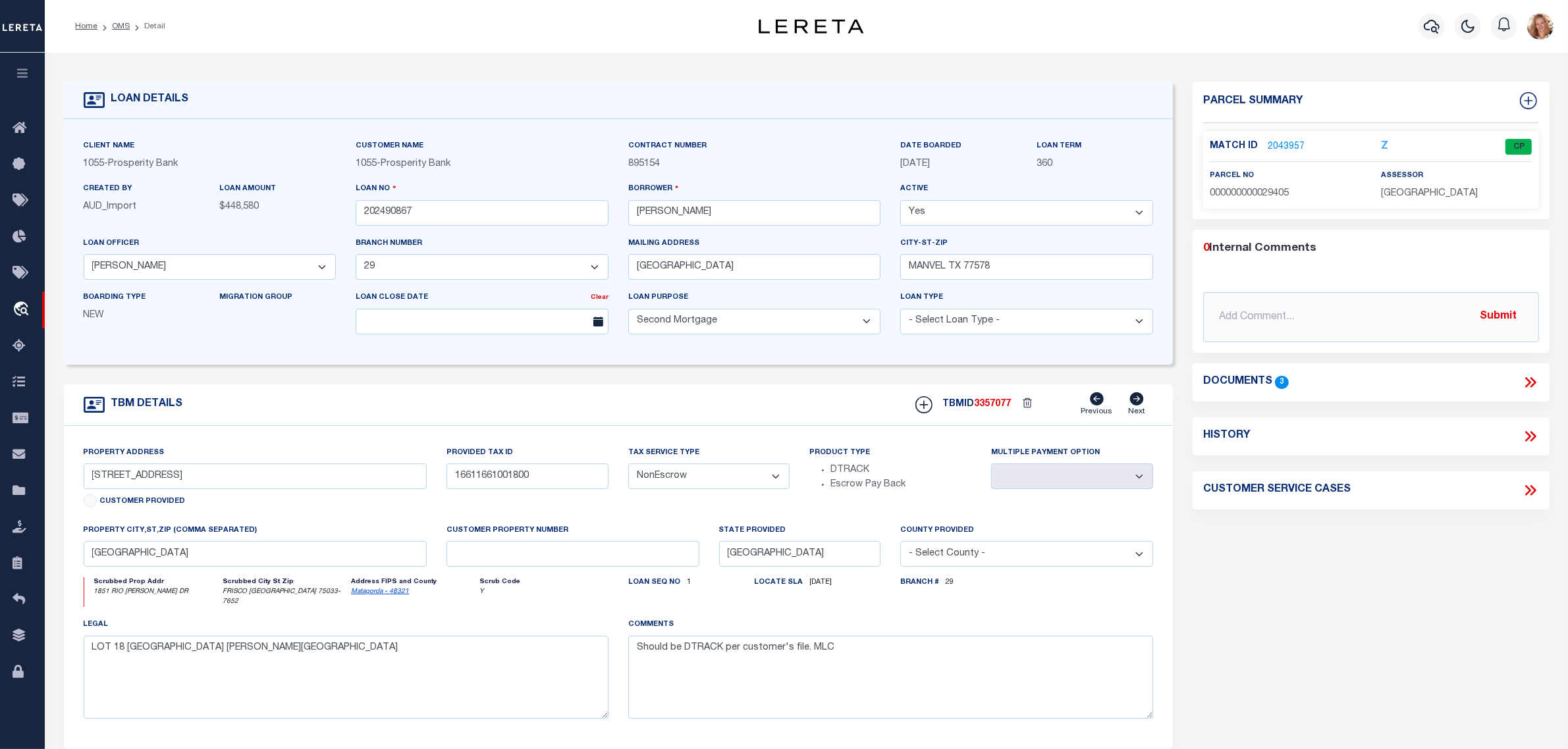
click at [1527, 434] on icon at bounding box center [1528, 436] width 6 height 11
select select "100"
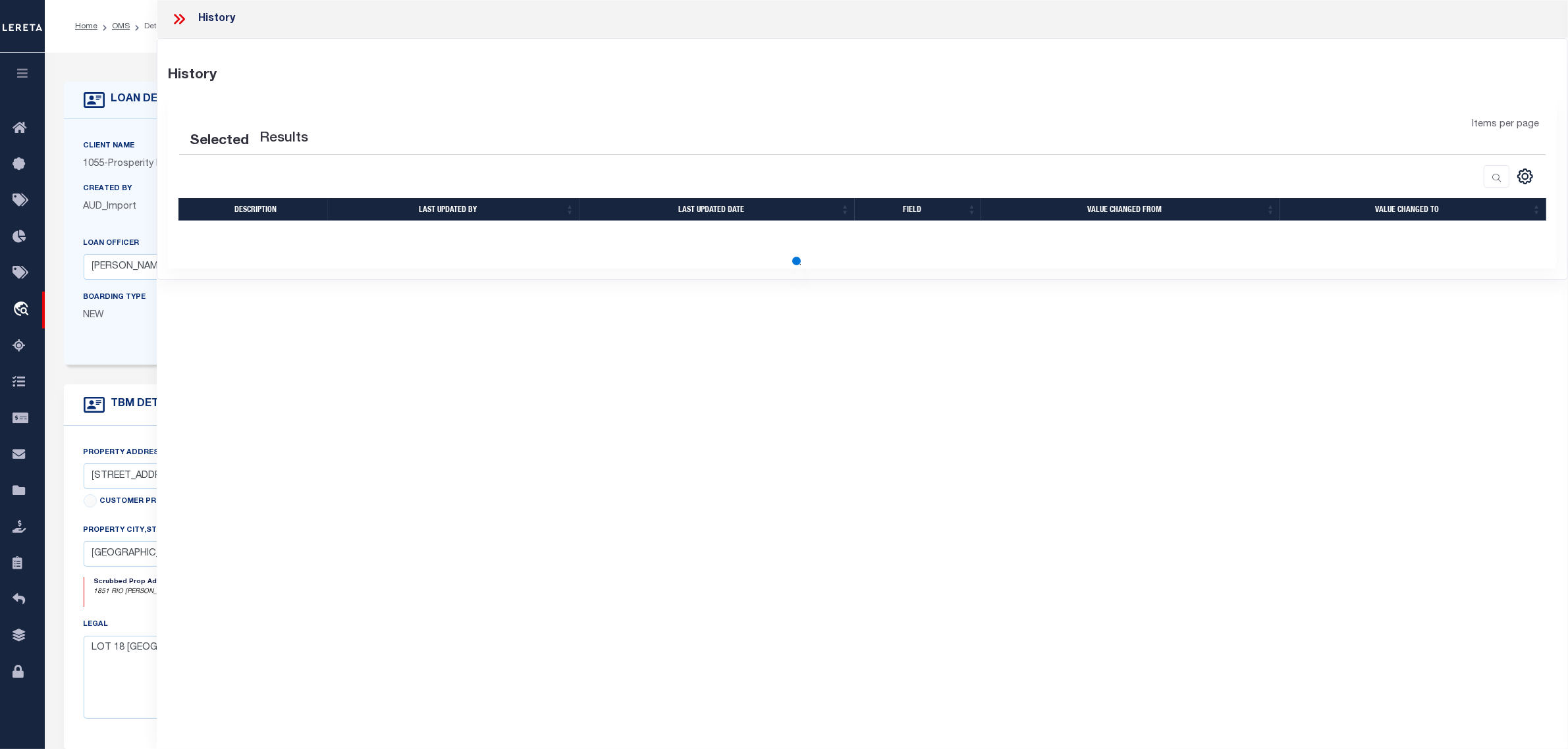
select select "100"
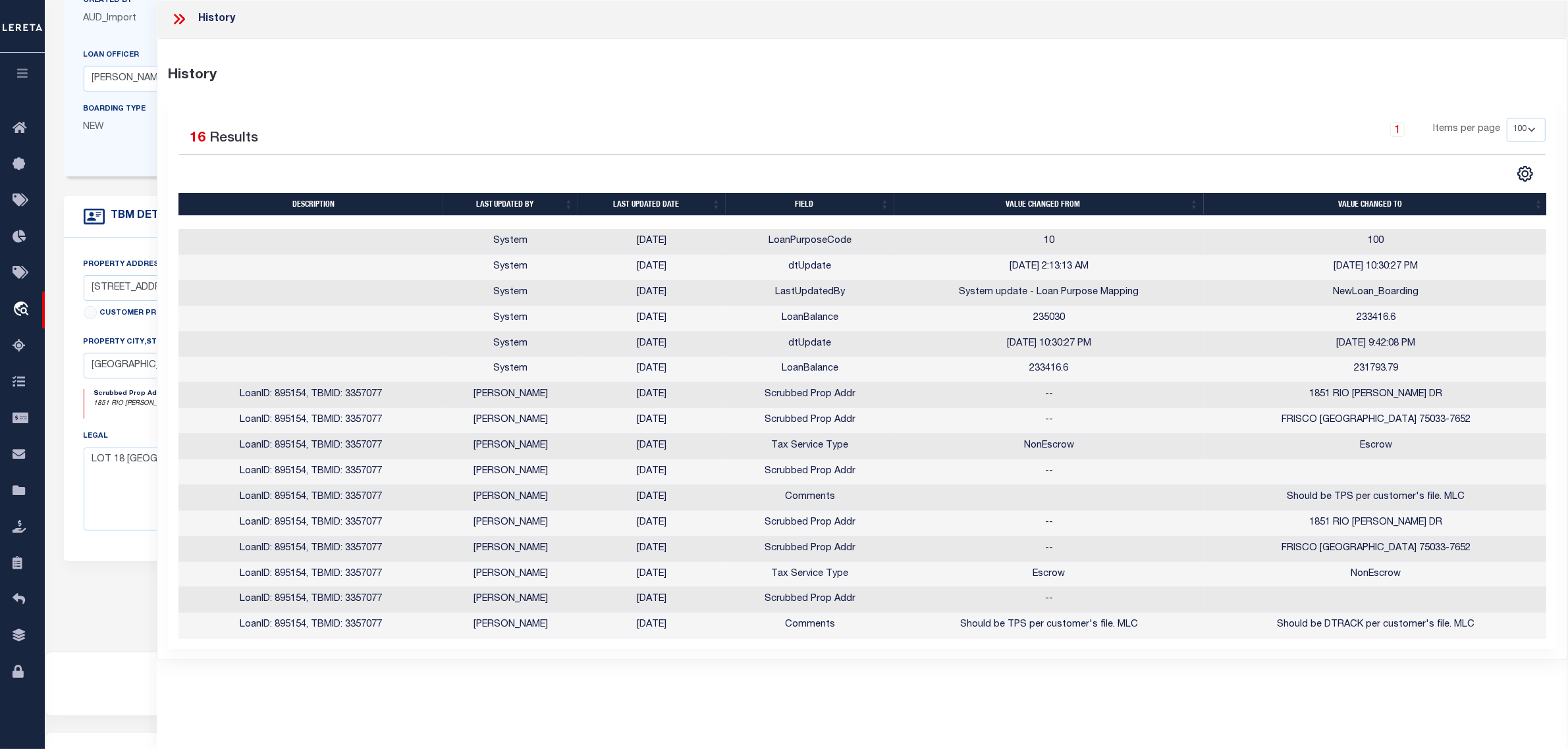
scroll to position [247, 0]
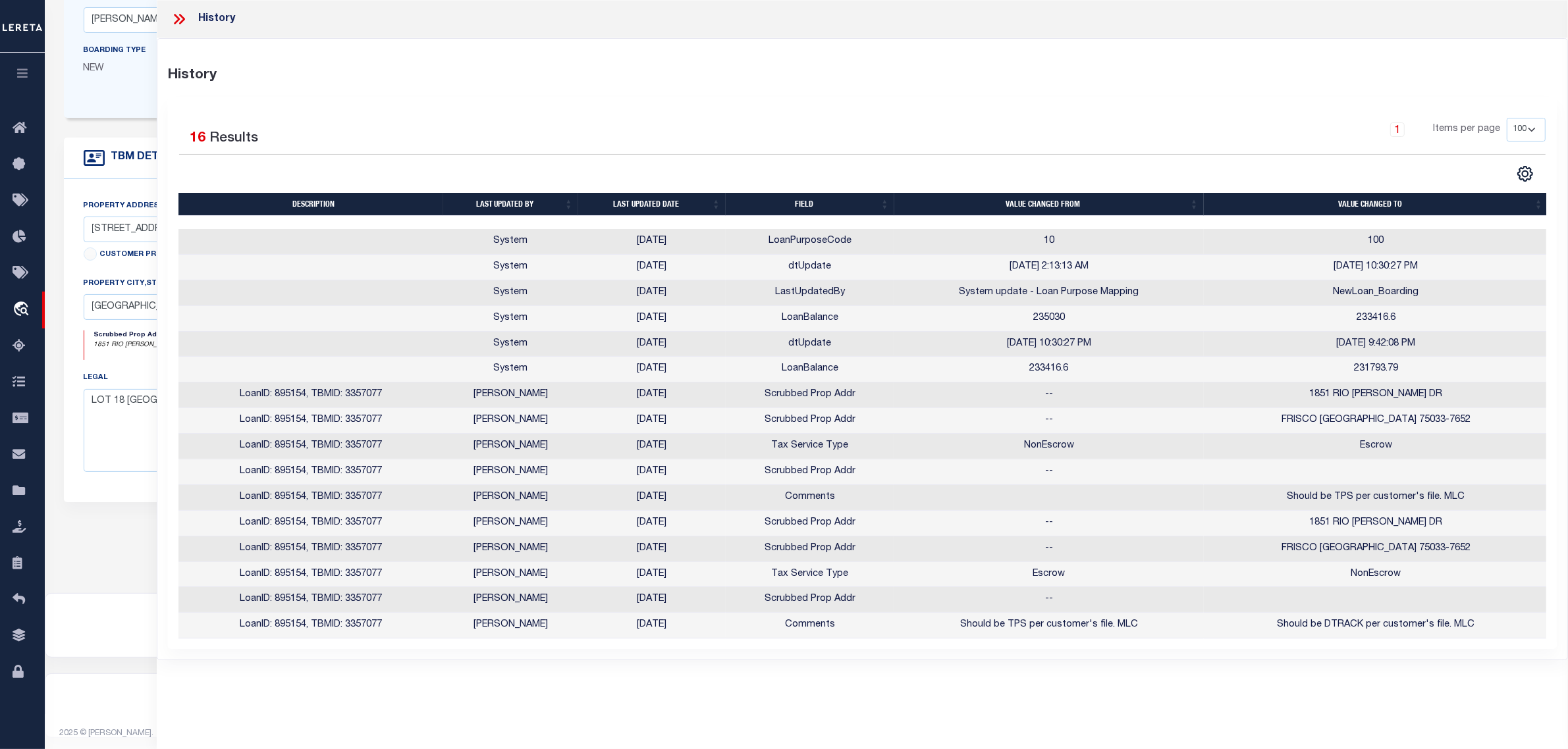
click at [125, 547] on div "TBM DETAILS" at bounding box center [618, 346] width 1110 height 416
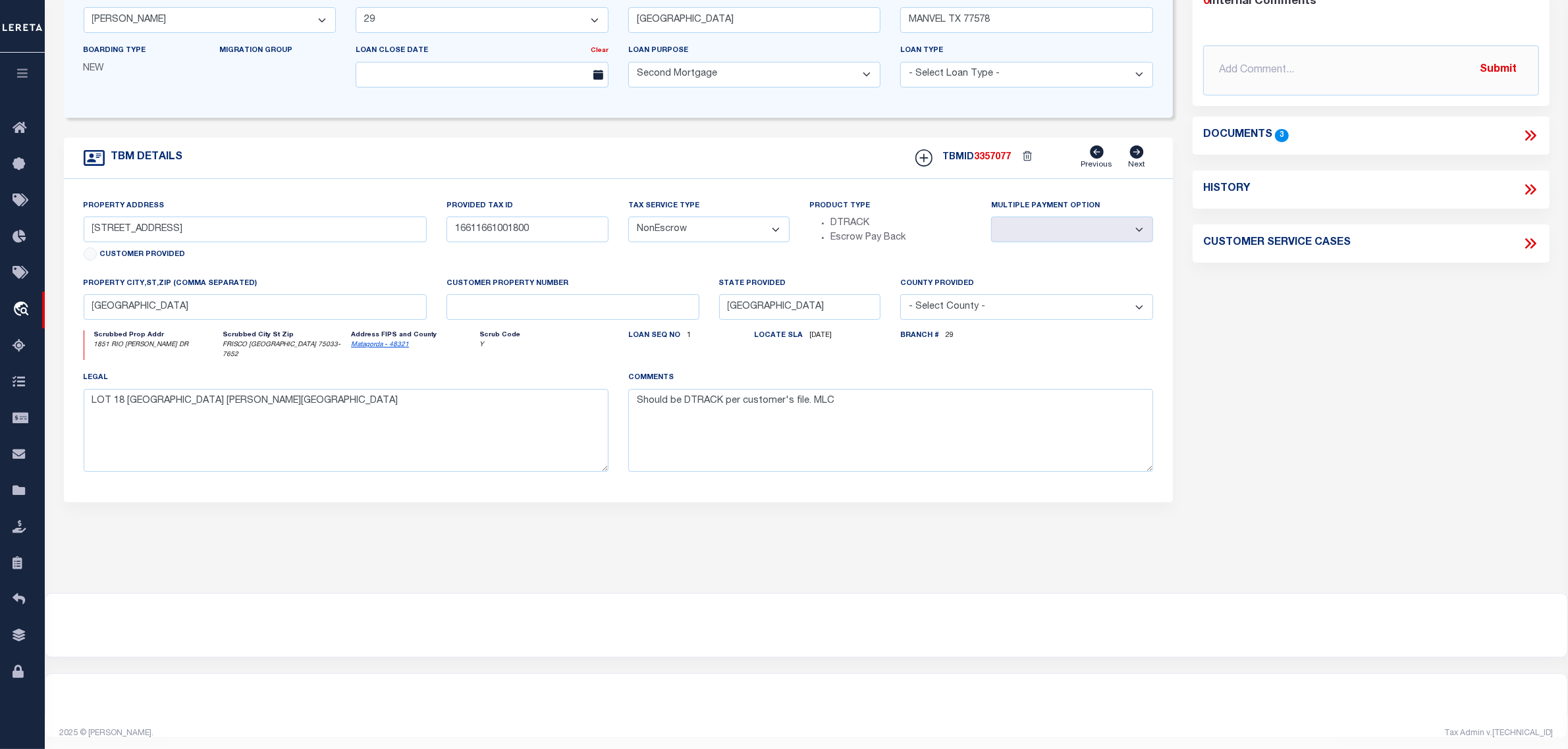
click at [677, 230] on select "- Select Tax Service Type - Escrow NonEscrow" at bounding box center [709, 229] width 162 height 26
select select "Escrow"
click at [628, 221] on select "- Select Tax Service Type - Escrow NonEscrow" at bounding box center [709, 229] width 162 height 26
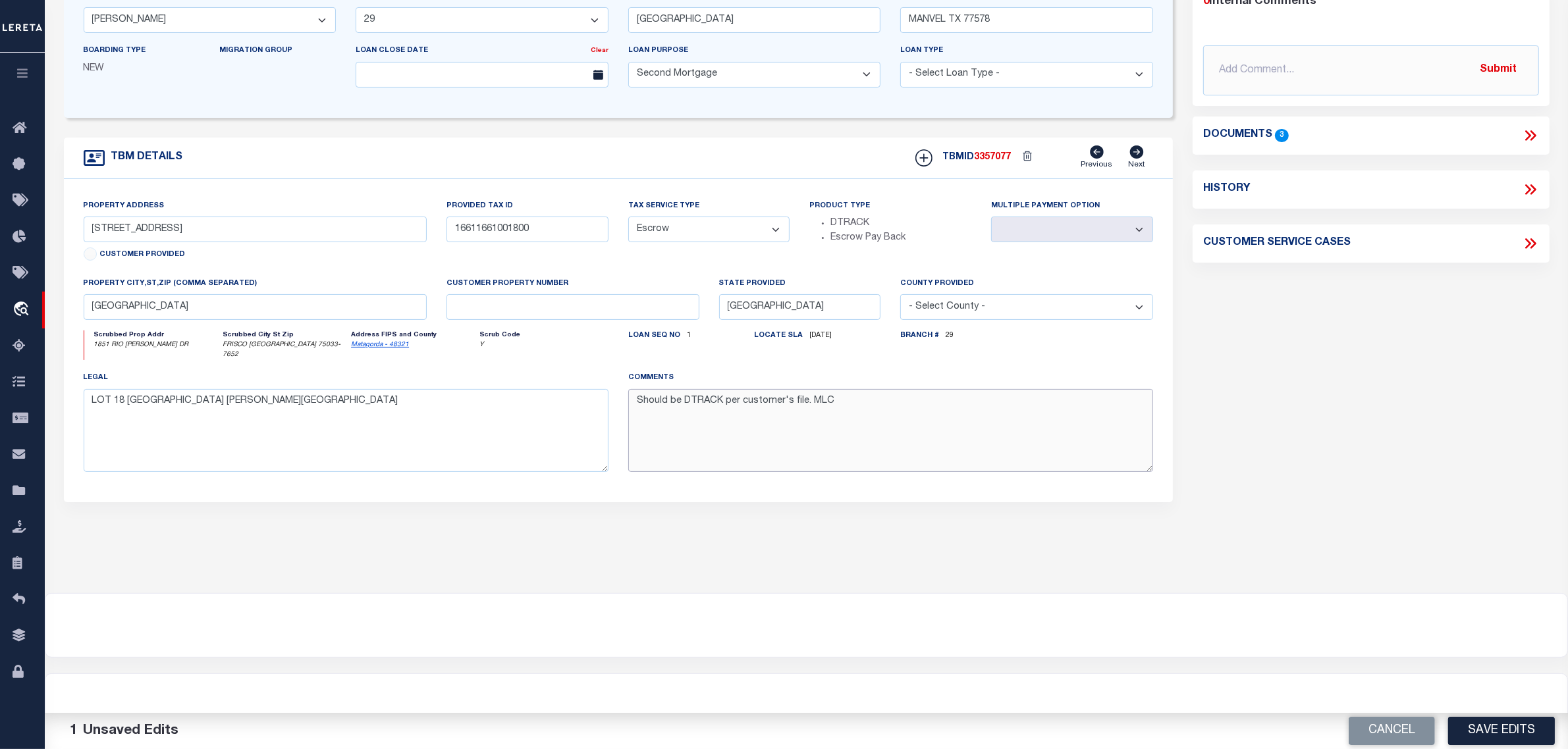
click at [701, 398] on textarea "Should be DTRACK per customer's file. MLC" at bounding box center [890, 431] width 525 height 83
type textarea "Should be TPS per customer's file. MLC"
click at [1479, 724] on button "Save Edits" at bounding box center [1502, 731] width 107 height 28
select select "NonEscrow"
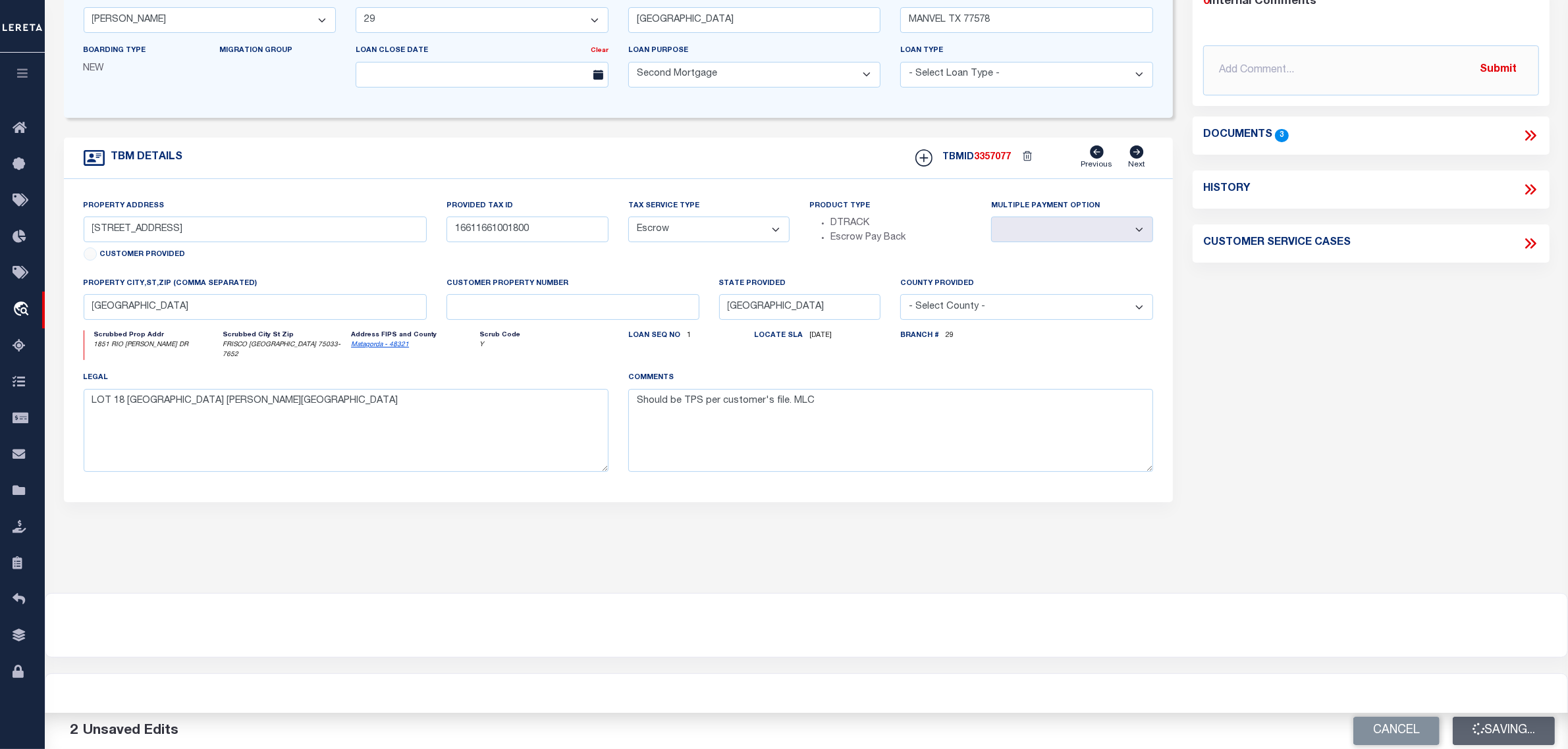
select select
type textarea "Should be DTRACK per customer's file. MLC"
select select
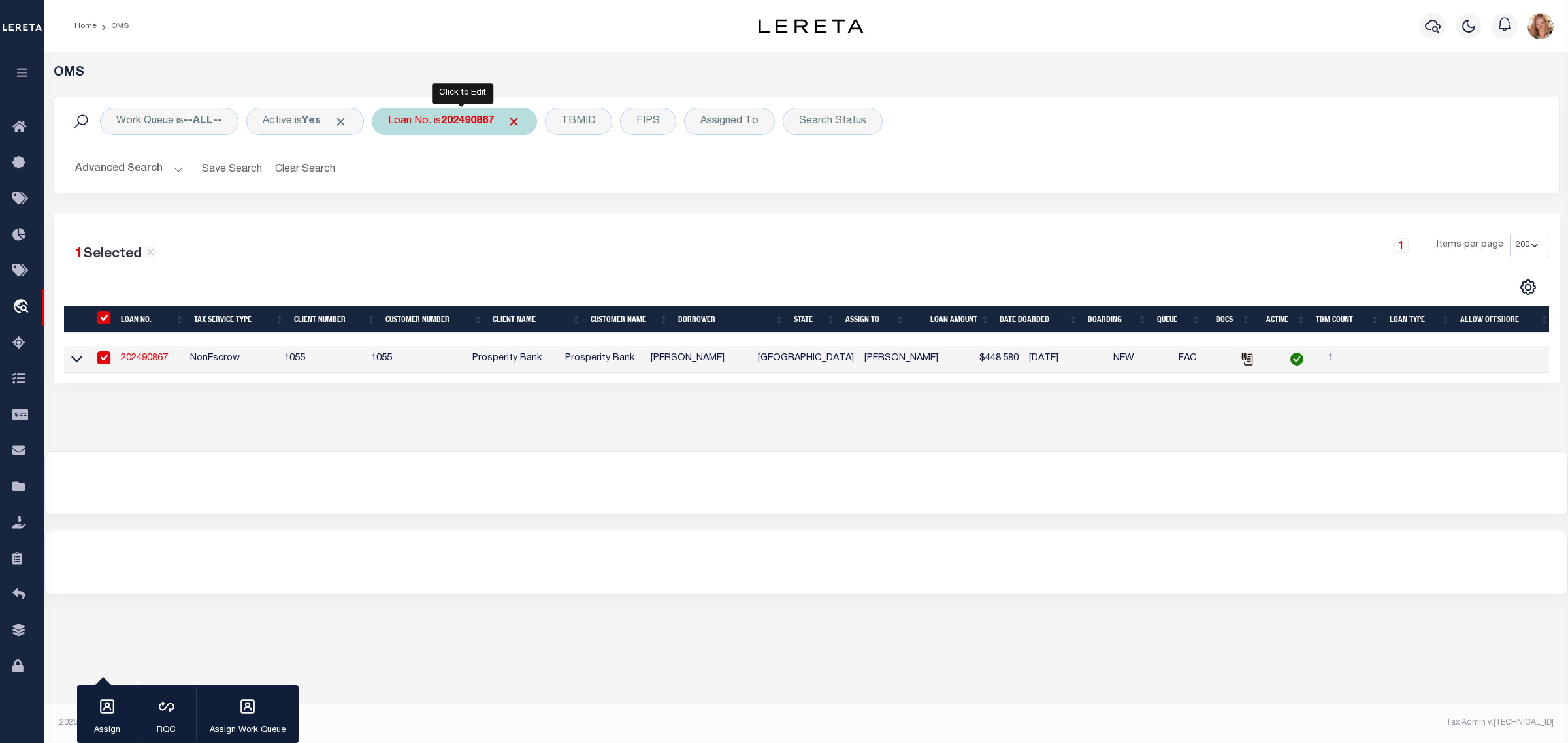
click at [423, 116] on div "Loan No. is 202490867" at bounding box center [454, 121] width 165 height 27
type input "8280050"
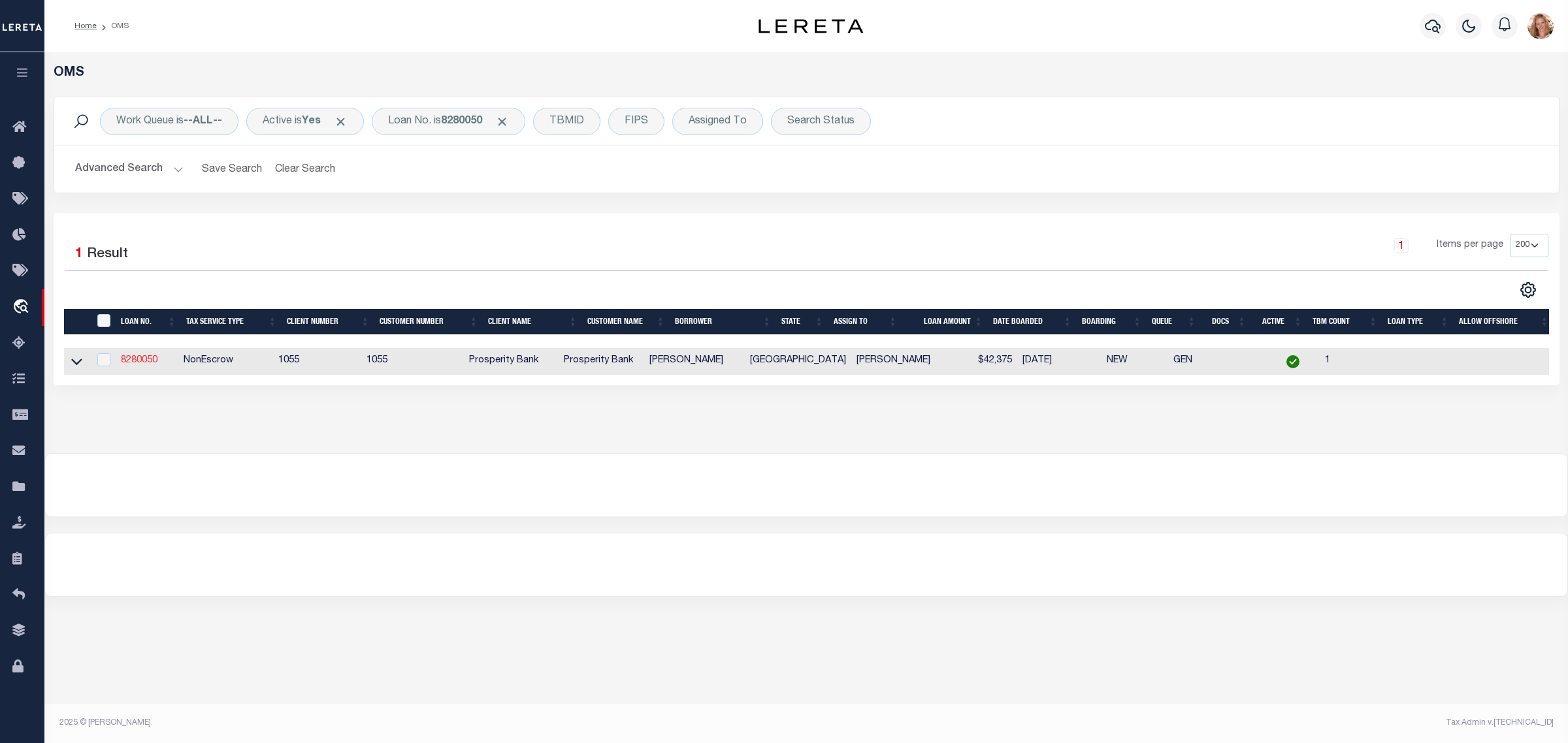
click at [142, 363] on link "8280050" at bounding box center [139, 360] width 36 height 9
type input "8280050"
type input "[PERSON_NAME]"
select select "10463"
select select "3942"
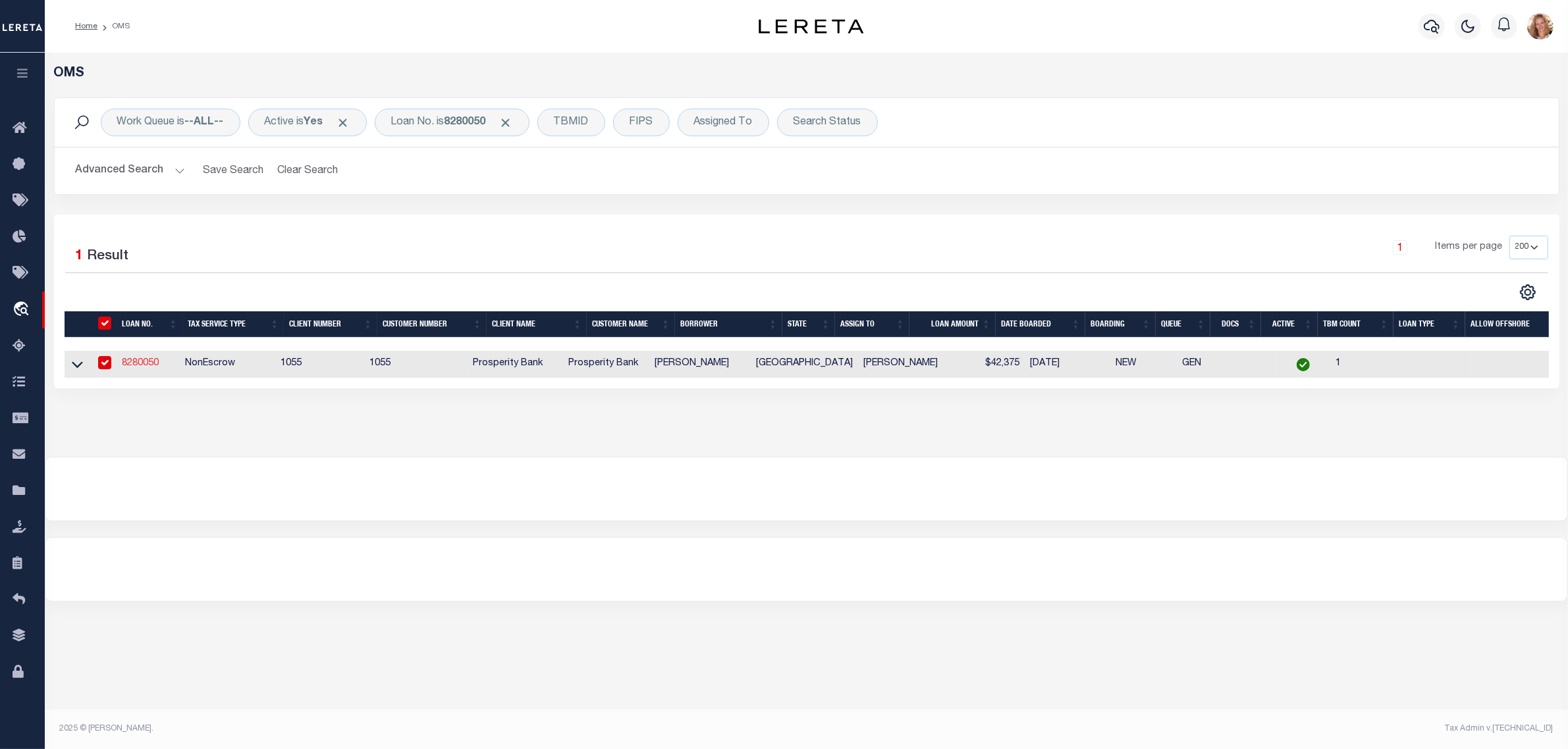
type input "[STREET_ADDRESS]"
type input "[GEOGRAPHIC_DATA] TX 77062"
select select
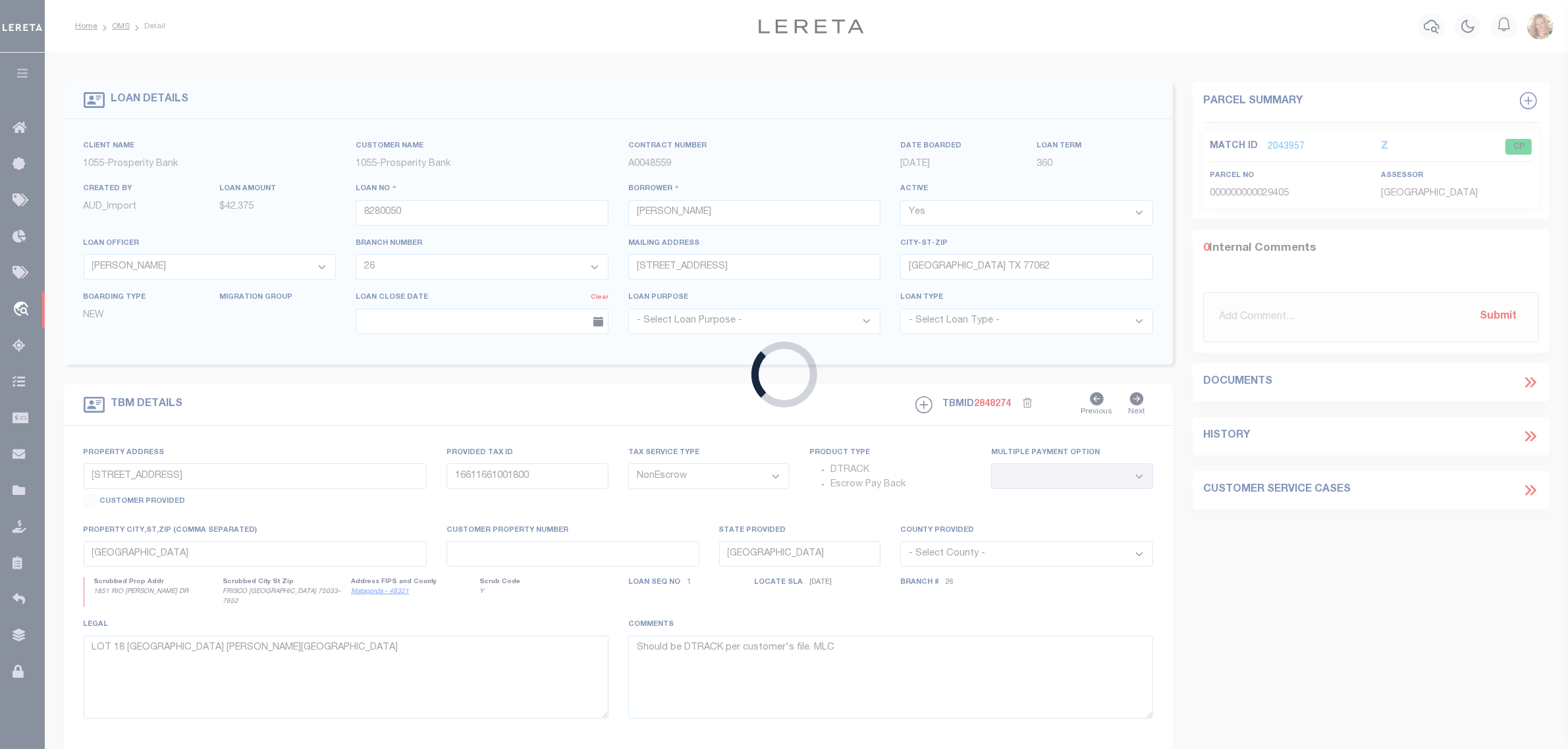
select select "10463"
select select "3942"
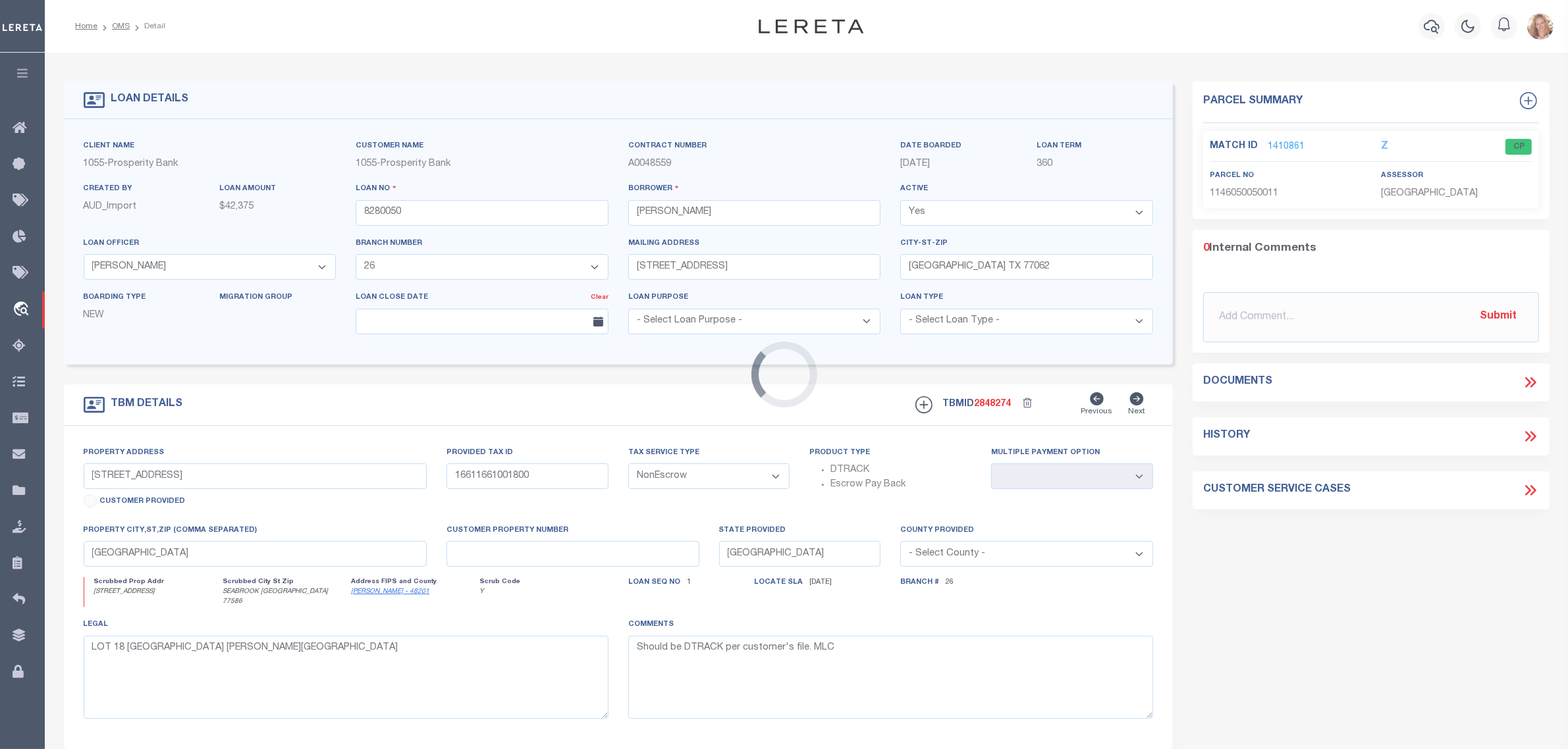
type input "[STREET_ADDRESS]"
select select
type input "SEABROOK [GEOGRAPHIC_DATA] 77586"
type input "8"
select select
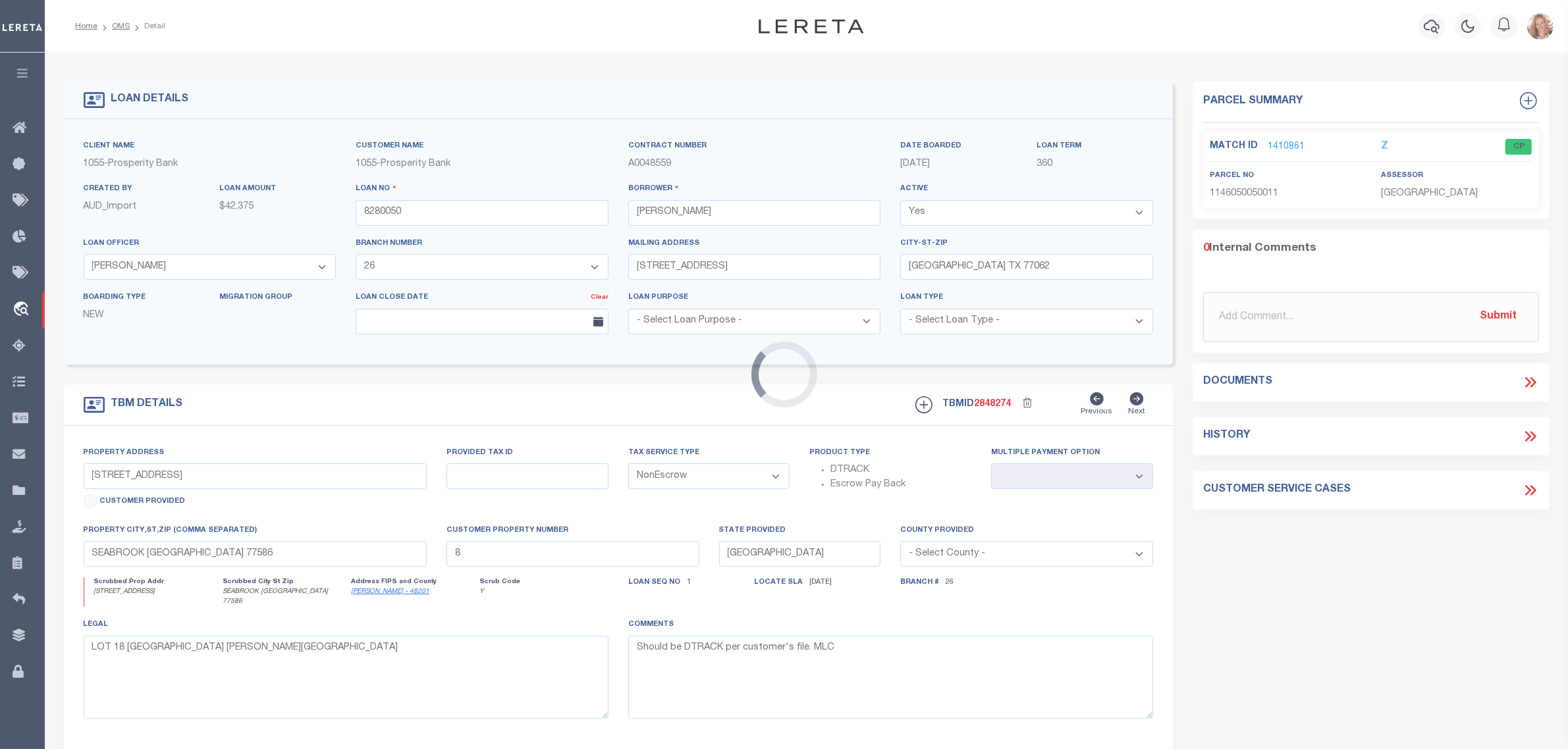
type textarea "[STREET_ADDRESS] CONDO UNIT 75-B IN [GEOGRAPHIC_DATA] E AND SPACE ENCOMPASSED B…"
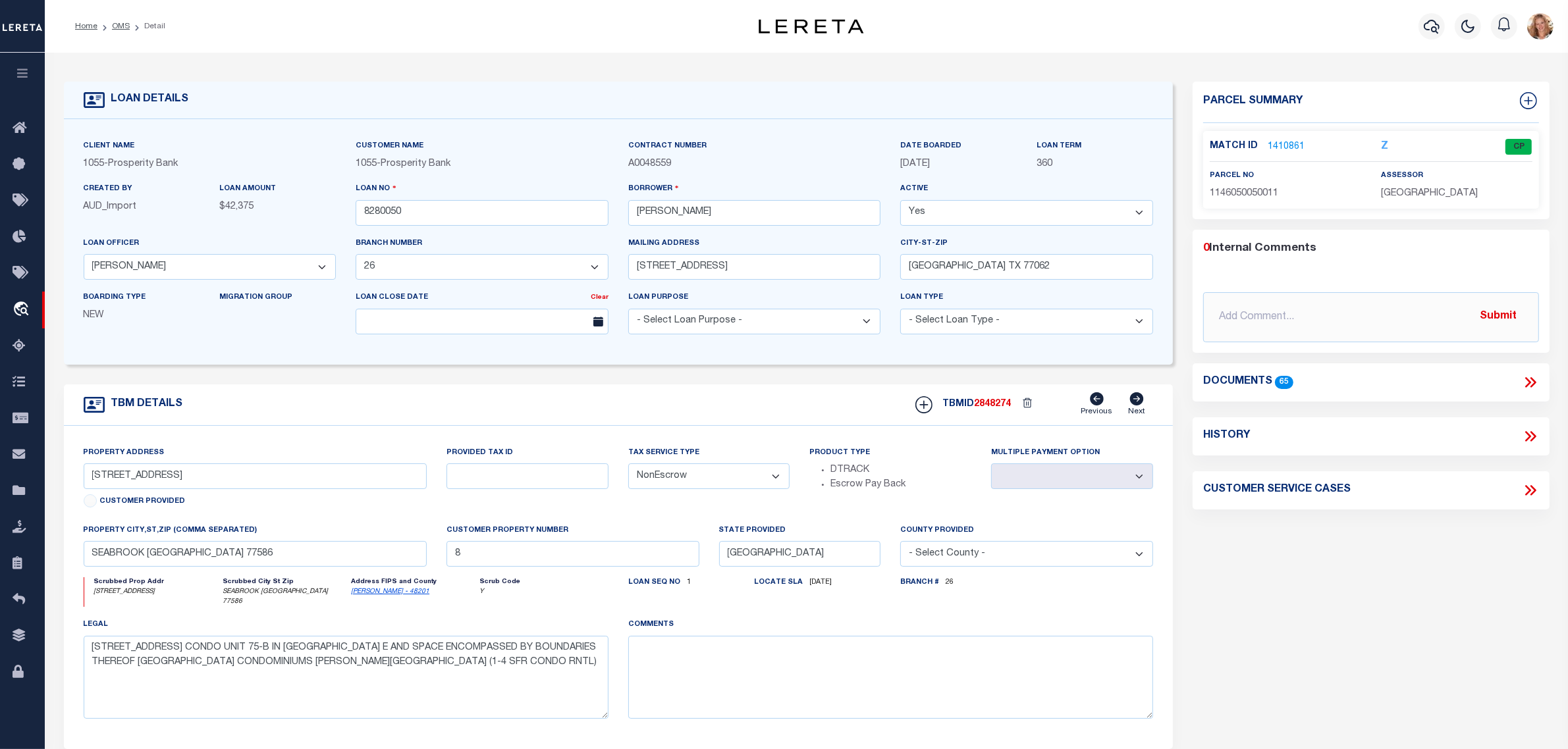
click at [711, 486] on select "- Select Tax Service Type - Escrow NonEscrow" at bounding box center [709, 476] width 162 height 26
select select "Escrow"
click at [628, 468] on select "- Select Tax Service Type - Escrow NonEscrow" at bounding box center [709, 476] width 162 height 26
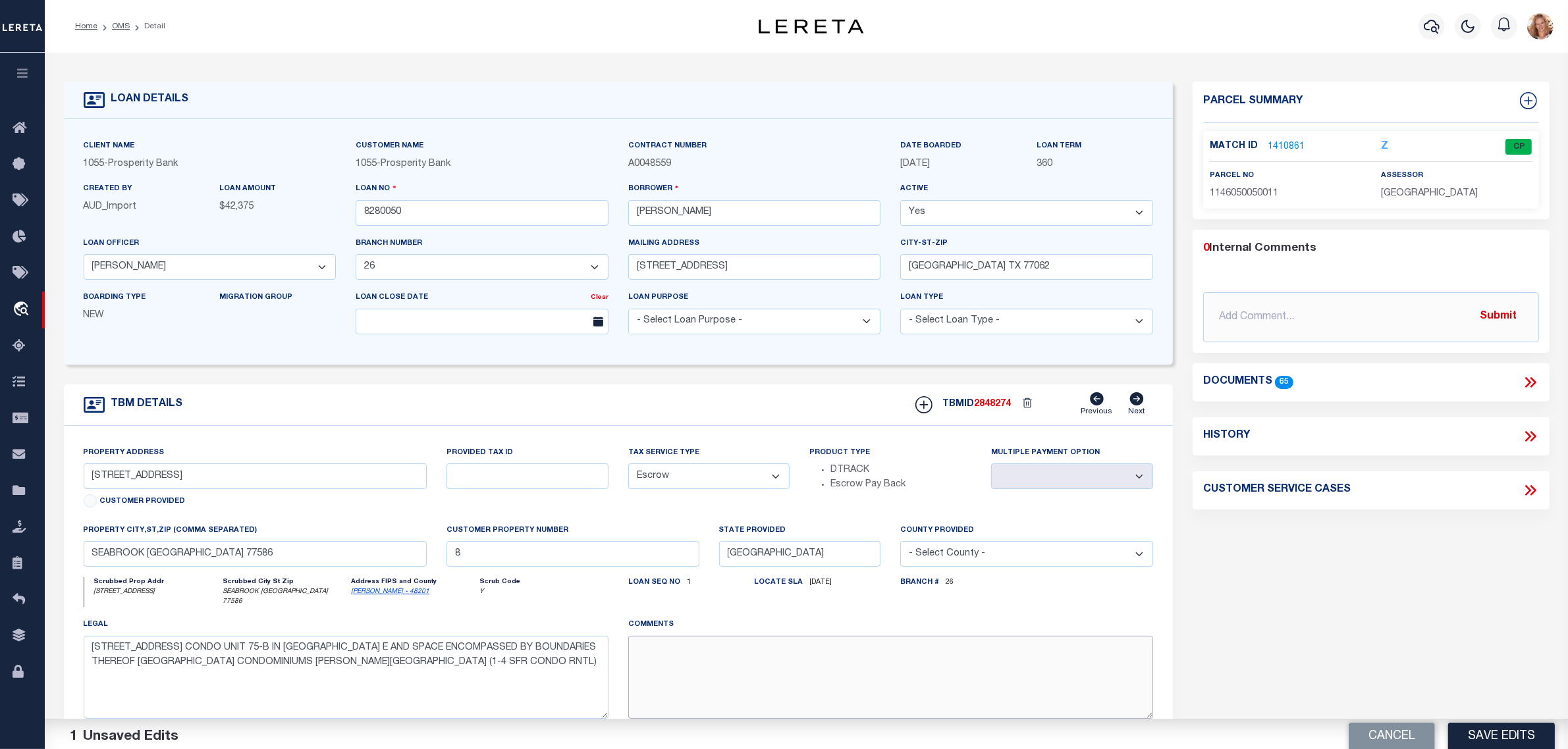
click at [701, 641] on textarea at bounding box center [890, 677] width 525 height 83
paste textarea "S"
click at [702, 651] on textarea at bounding box center [890, 677] width 525 height 83
type textarea "Should be TPS per customer's file. MLC"
click at [1489, 732] on button "Save Edits" at bounding box center [1502, 731] width 107 height 28
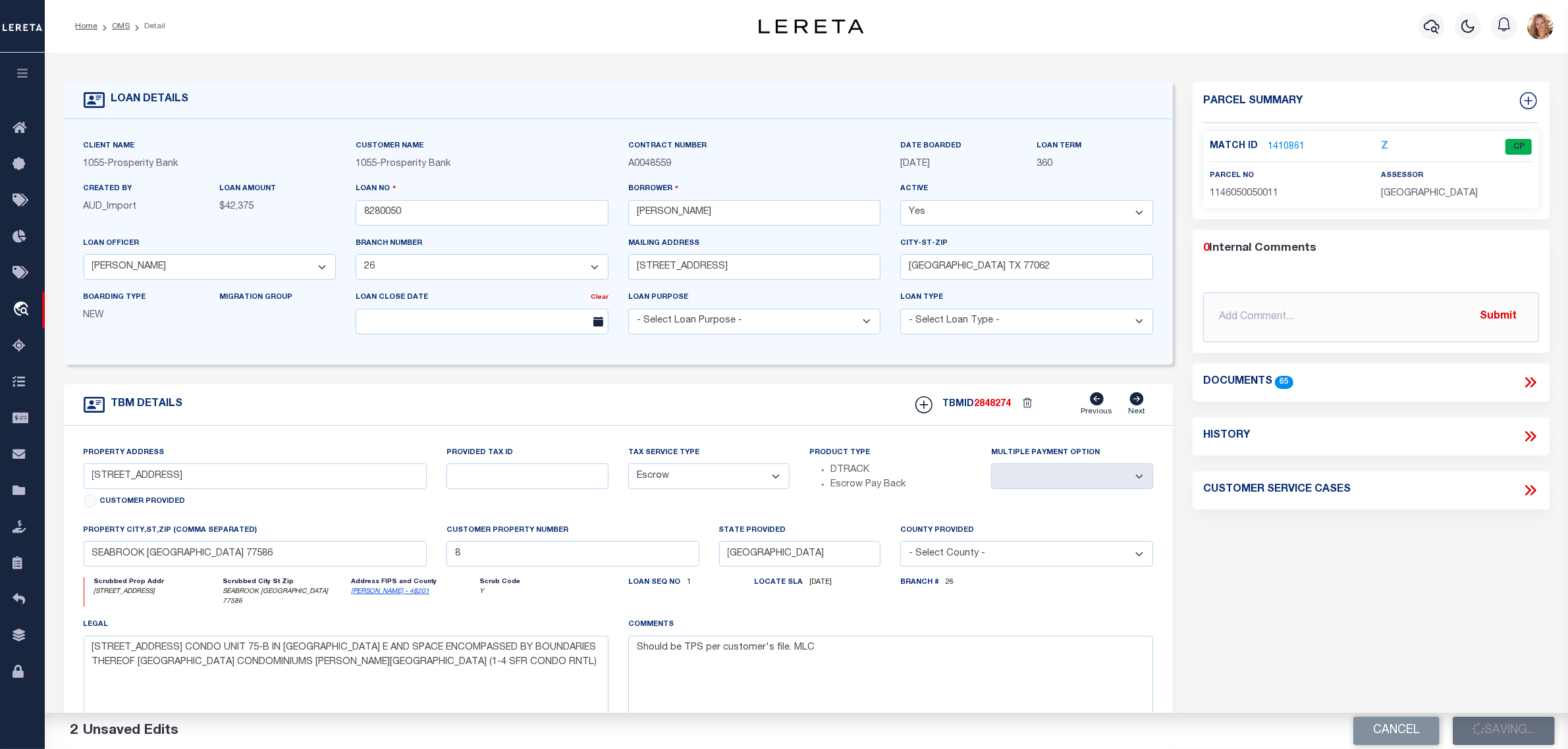
select select "NonEscrow"
select select
